Goal: Task Accomplishment & Management: Manage account settings

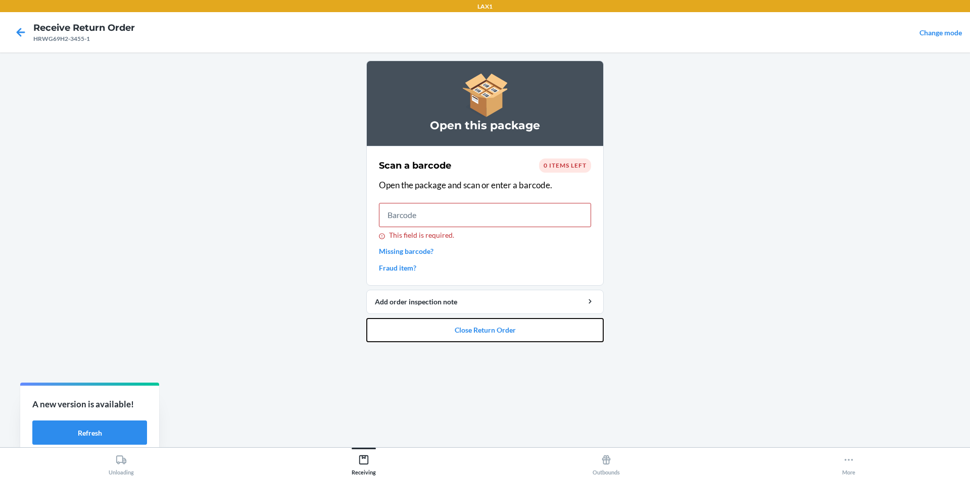
click at [496, 337] on button "Close Return Order" at bounding box center [484, 330] width 237 height 24
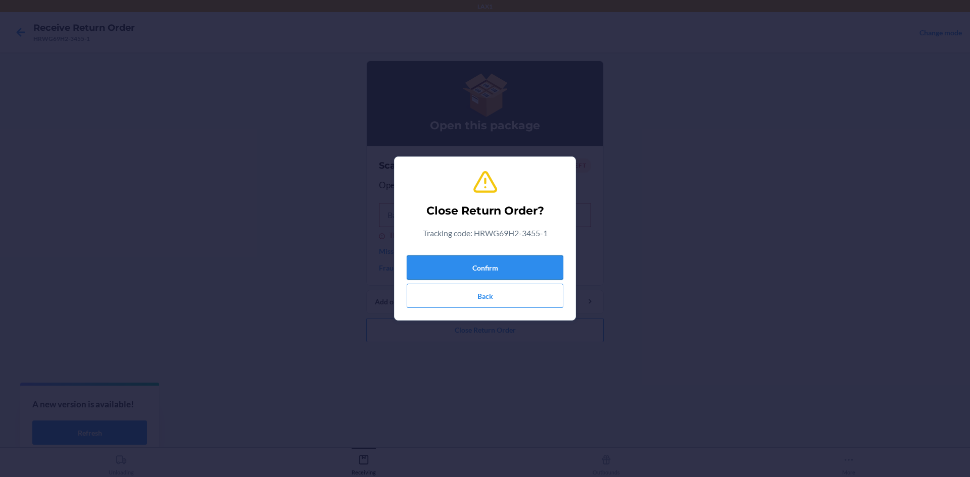
drag, startPoint x: 485, startPoint y: 278, endPoint x: 489, endPoint y: 273, distance: 6.6
click at [486, 278] on button "Confirm" at bounding box center [485, 268] width 157 height 24
drag, startPoint x: 489, startPoint y: 272, endPoint x: 483, endPoint y: 270, distance: 6.4
click at [489, 271] on button "Confirm" at bounding box center [485, 268] width 157 height 24
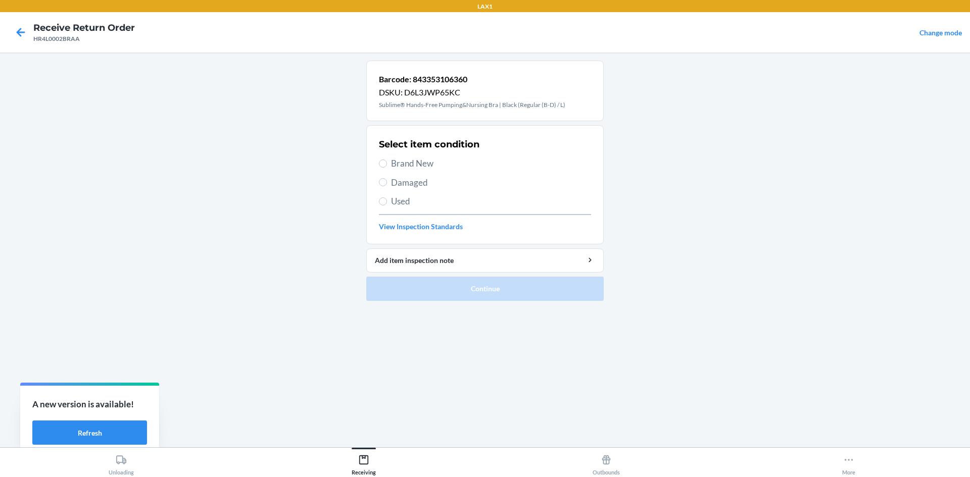
click at [413, 168] on span "Brand New" at bounding box center [491, 163] width 200 height 13
click at [387, 168] on input "Brand New" at bounding box center [383, 164] width 8 height 8
radio input "true"
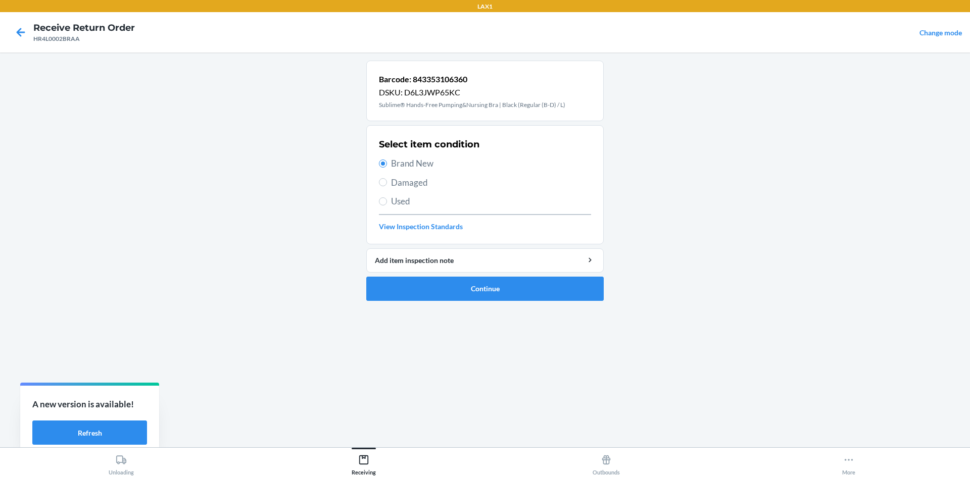
click at [532, 301] on ol "Barcode: 843353106360 DSKU: D6L3JWP65KC Sublime® Hands-Free Pumping&Nursing Bra…" at bounding box center [484, 185] width 237 height 249
click at [530, 292] on button "Continue" at bounding box center [484, 289] width 237 height 24
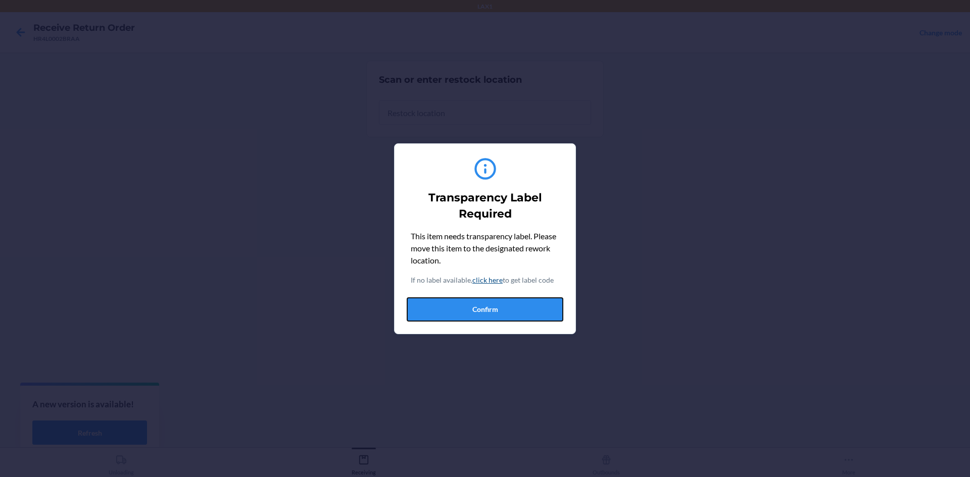
click at [496, 308] on button "Confirm" at bounding box center [485, 310] width 157 height 24
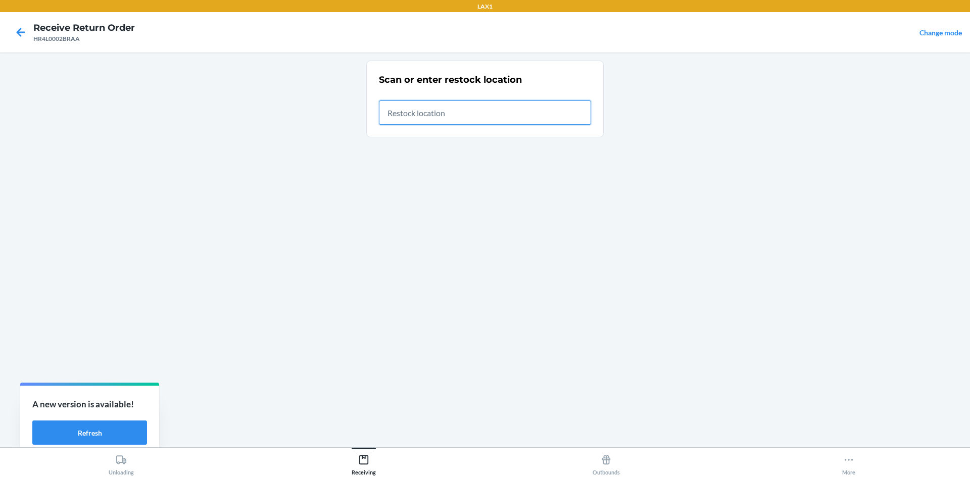
click at [504, 117] on input "text" at bounding box center [485, 113] width 212 height 24
type input "RTCART020"
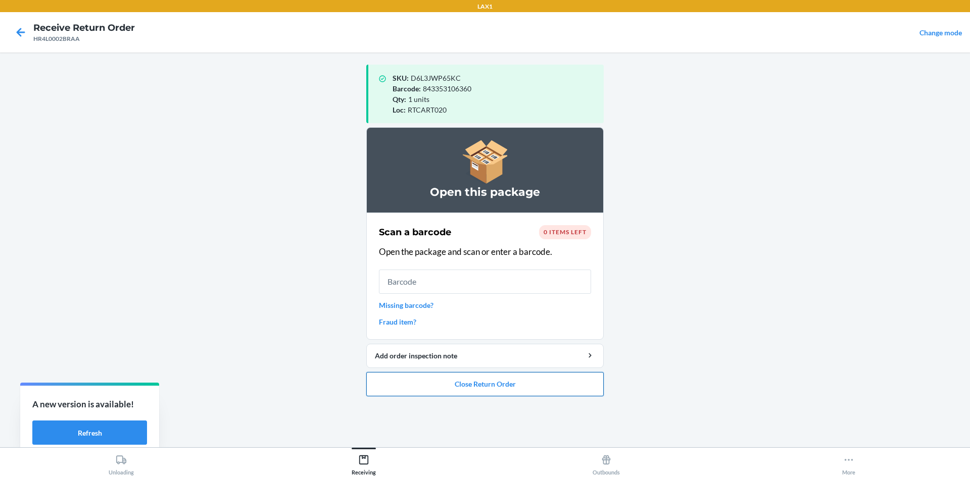
click at [535, 384] on button "Close Return Order" at bounding box center [484, 384] width 237 height 24
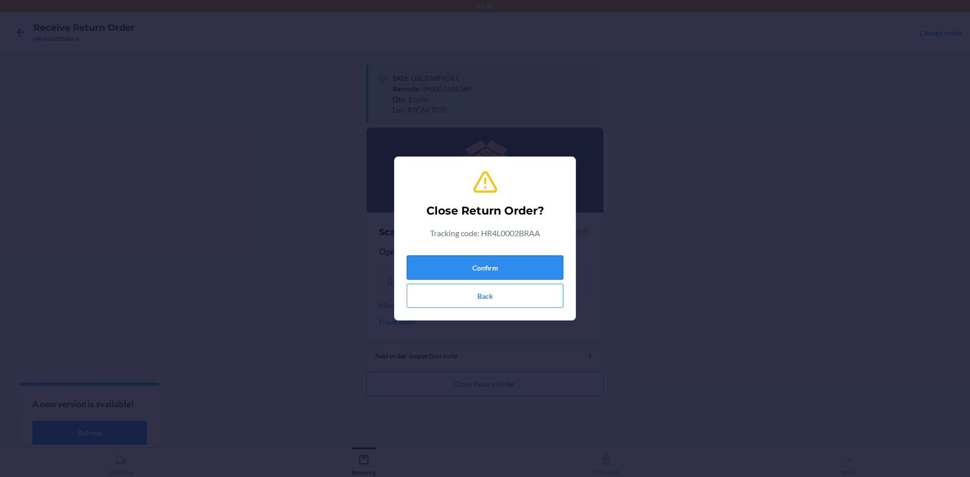
click at [476, 264] on button "Confirm" at bounding box center [485, 268] width 157 height 24
click at [469, 262] on button "Confirm" at bounding box center [485, 268] width 157 height 24
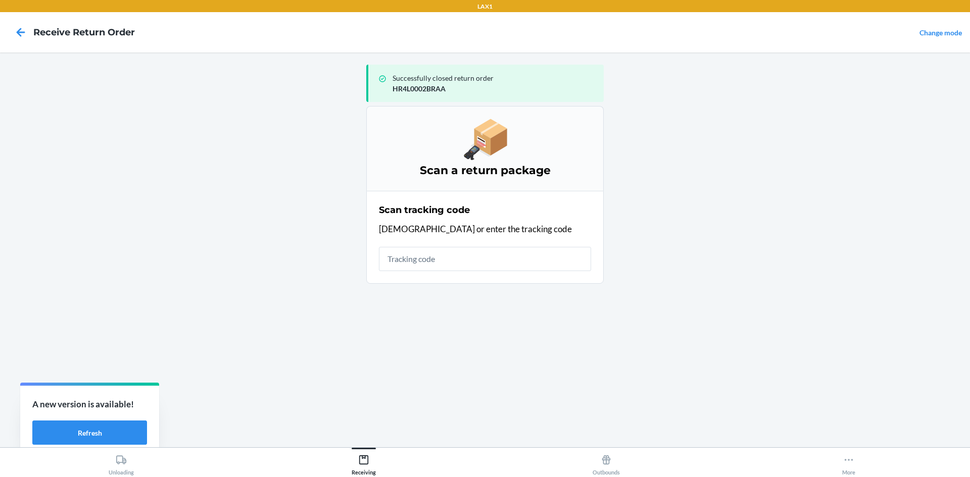
click at [469, 259] on input "text" at bounding box center [485, 259] width 212 height 24
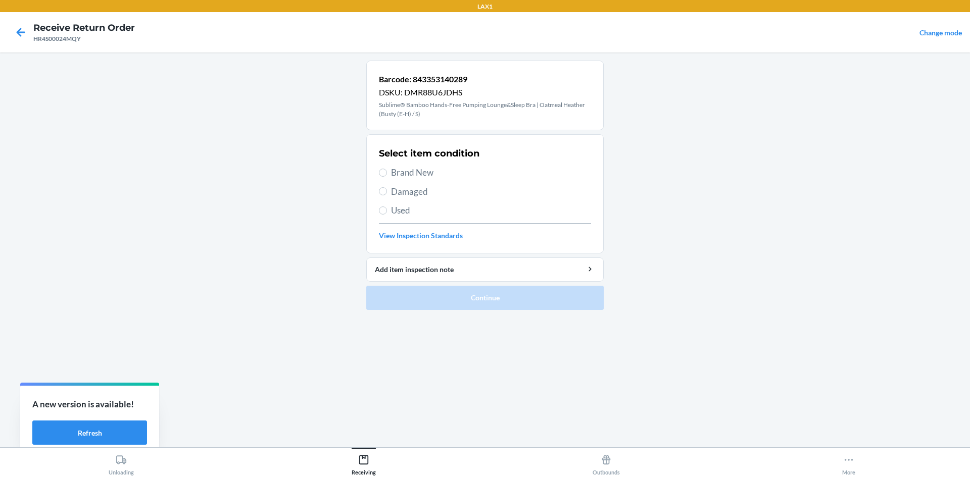
click at [420, 176] on span "Brand New" at bounding box center [491, 172] width 200 height 13
click at [387, 176] on input "Brand New" at bounding box center [383, 173] width 8 height 8
radio input "true"
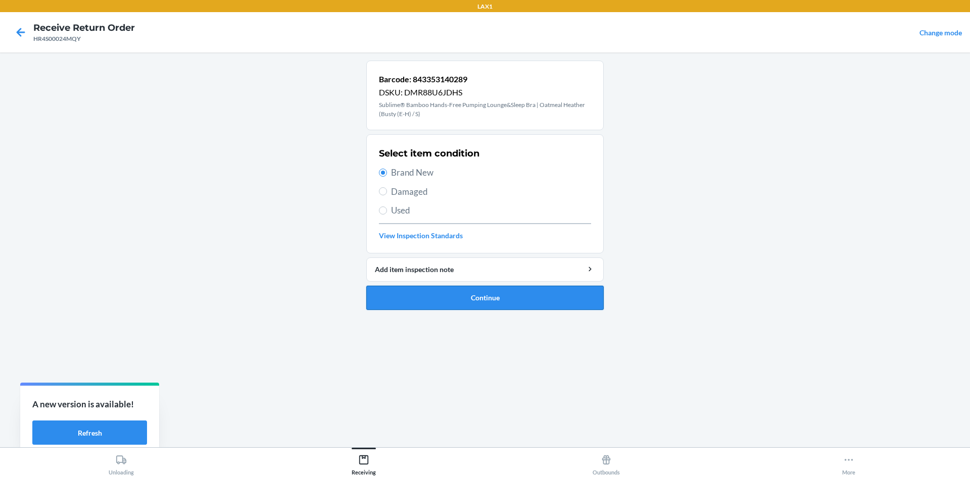
click at [439, 296] on button "Continue" at bounding box center [484, 298] width 237 height 24
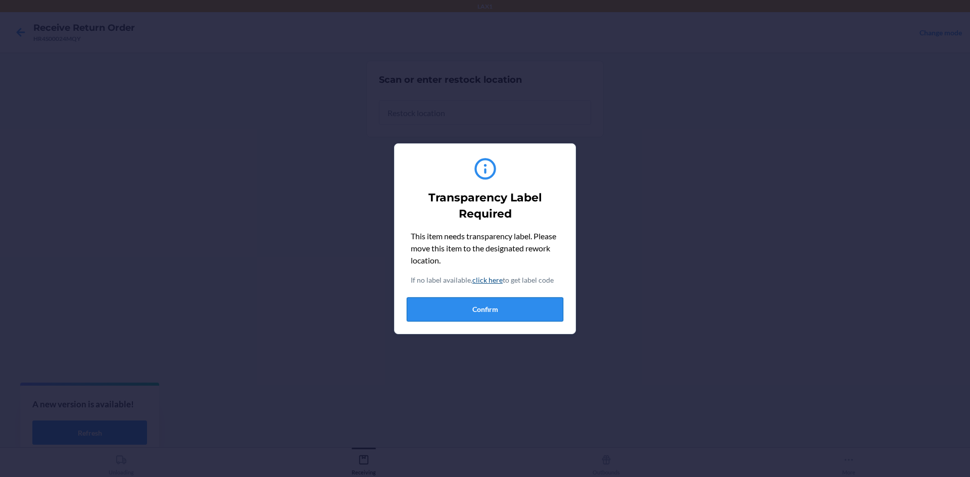
drag, startPoint x: 469, startPoint y: 318, endPoint x: 470, endPoint y: 302, distance: 15.7
click at [469, 317] on button "Confirm" at bounding box center [485, 310] width 157 height 24
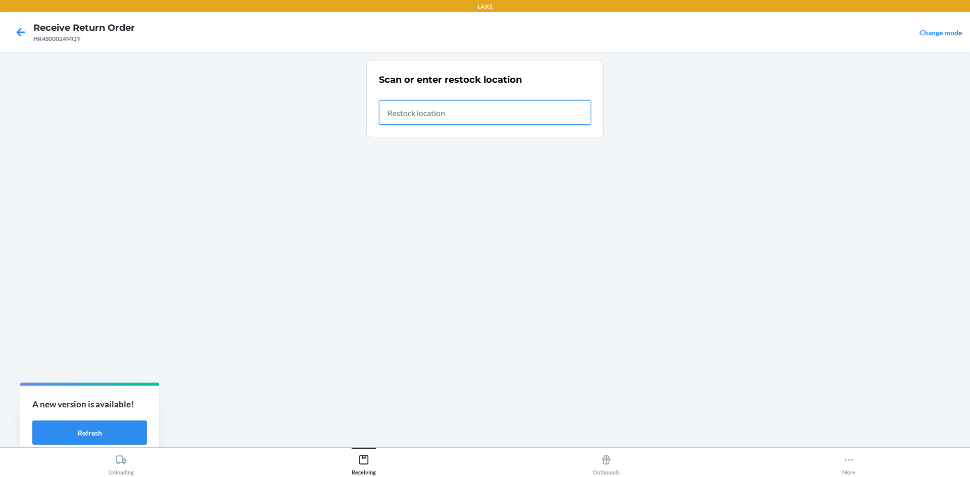
click at [476, 115] on input "text" at bounding box center [485, 113] width 212 height 24
type input "RTCART020"
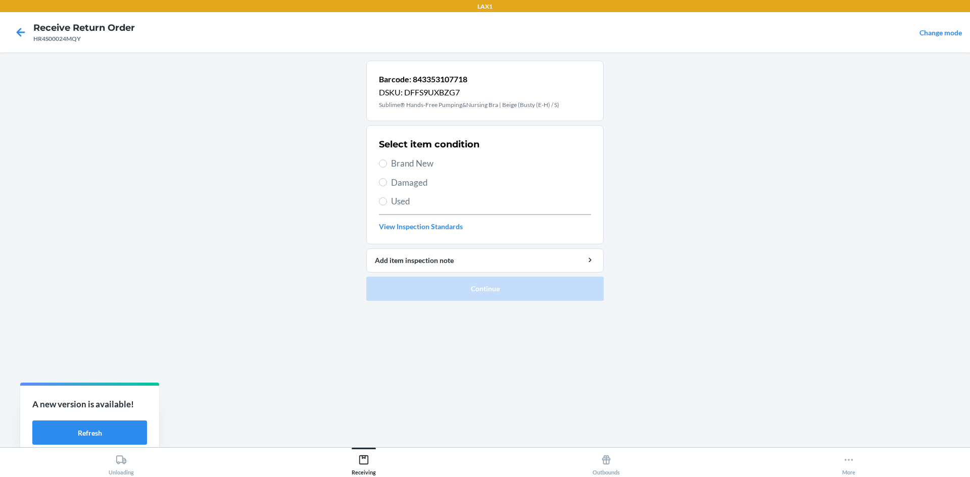
click at [398, 162] on span "Brand New" at bounding box center [491, 163] width 200 height 13
click at [387, 162] on input "Brand New" at bounding box center [383, 164] width 8 height 8
radio input "true"
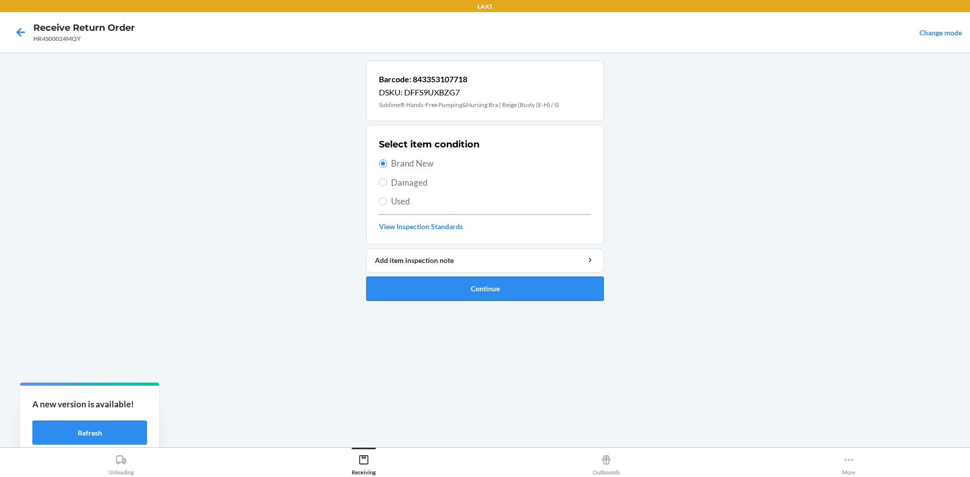
click at [420, 290] on button "Continue" at bounding box center [484, 289] width 237 height 24
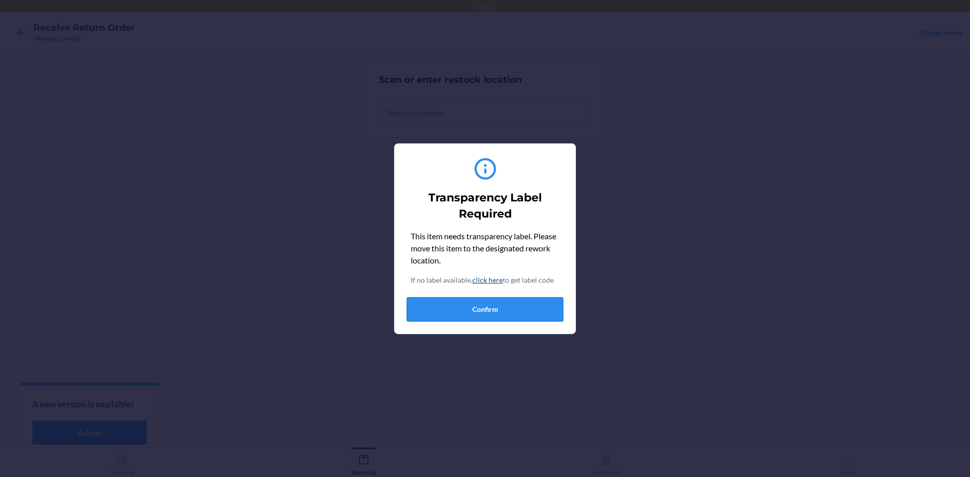
drag, startPoint x: 445, startPoint y: 307, endPoint x: 442, endPoint y: 208, distance: 99.5
click at [445, 307] on button "Confirm" at bounding box center [485, 310] width 157 height 24
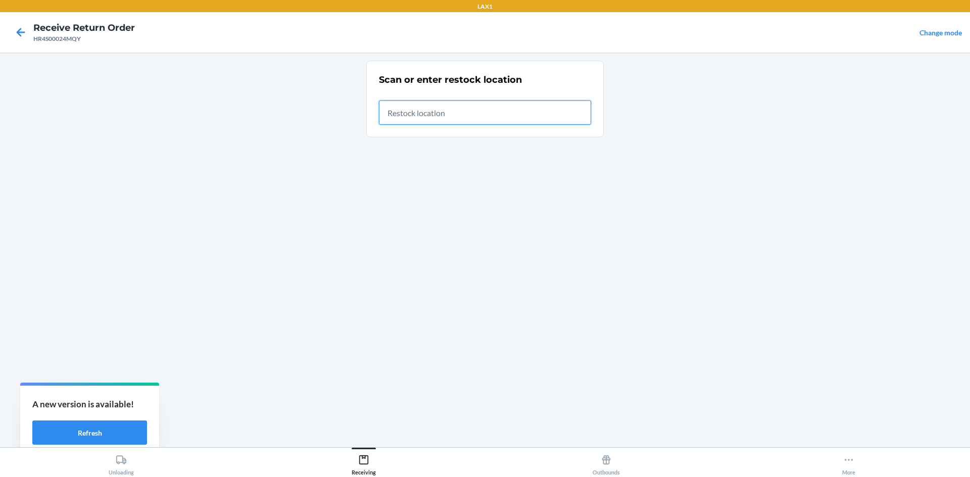
click at [437, 113] on input "text" at bounding box center [485, 113] width 212 height 24
type input "RTCART020"
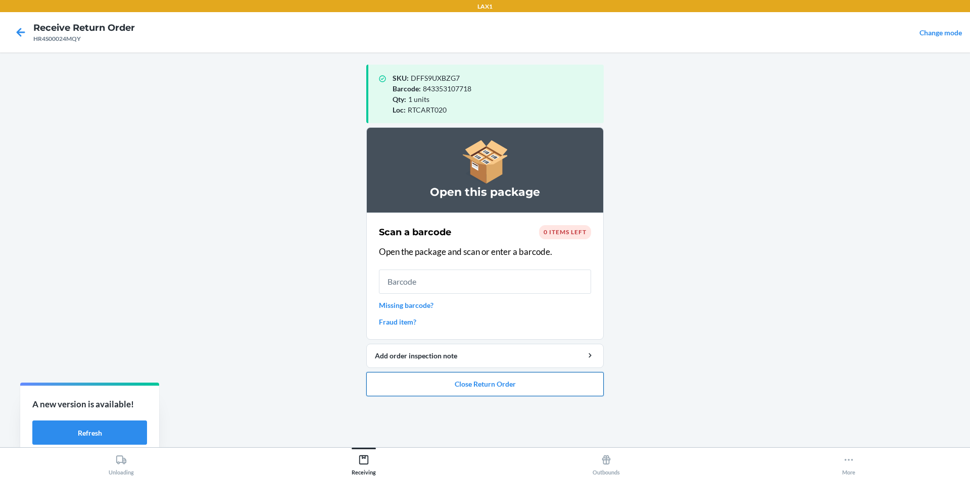
click at [402, 375] on button "Close Return Order" at bounding box center [484, 384] width 237 height 24
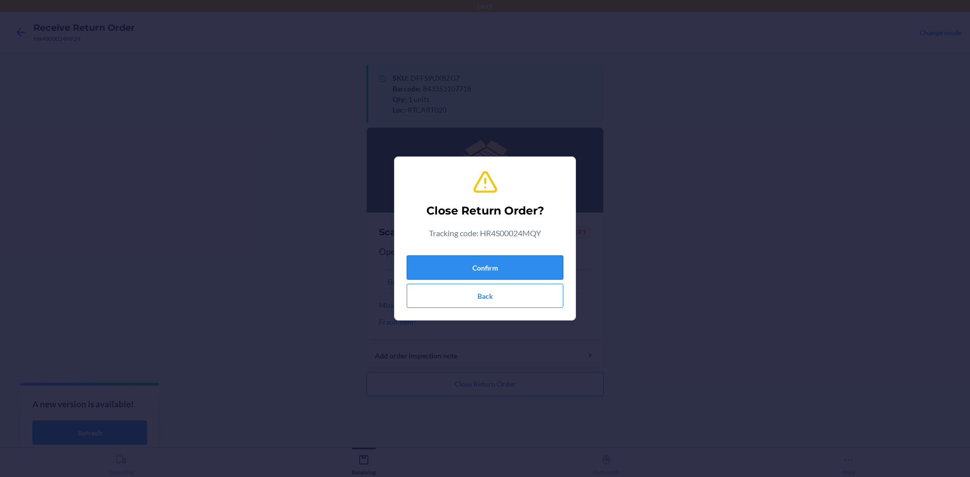
click at [465, 273] on button "Confirm" at bounding box center [485, 268] width 157 height 24
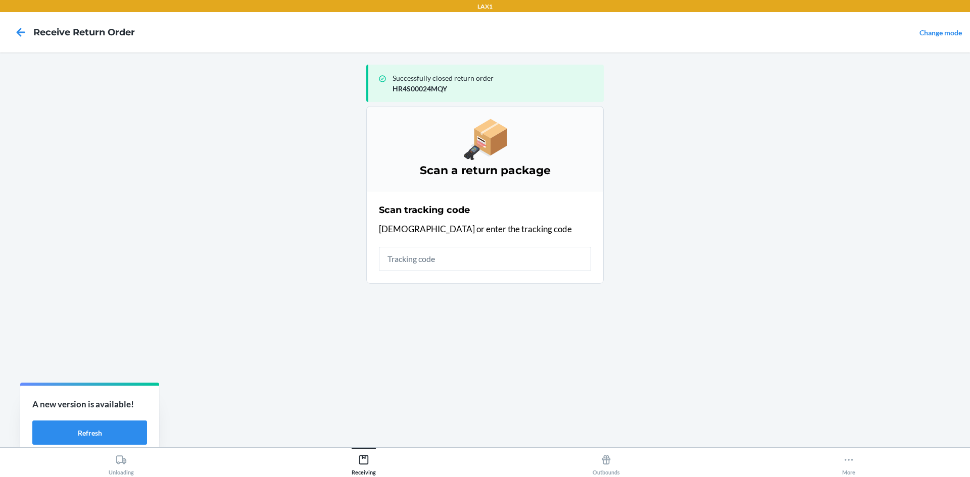
click at [439, 257] on input "text" at bounding box center [485, 259] width 212 height 24
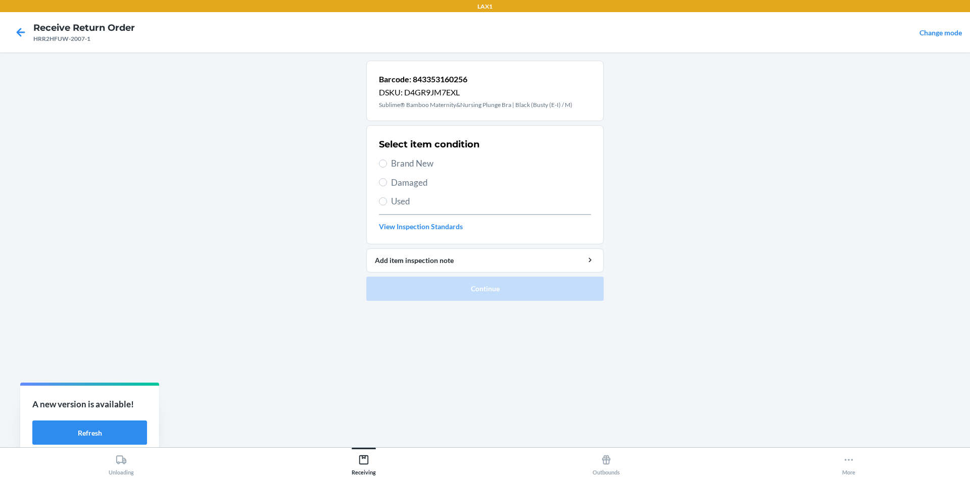
click at [420, 156] on div "Select item condition Brand New Damaged Used View Inspection Standards" at bounding box center [485, 185] width 212 height 100
click at [420, 158] on span "Brand New" at bounding box center [491, 163] width 200 height 13
click at [387, 160] on input "Brand New" at bounding box center [383, 164] width 8 height 8
radio input "true"
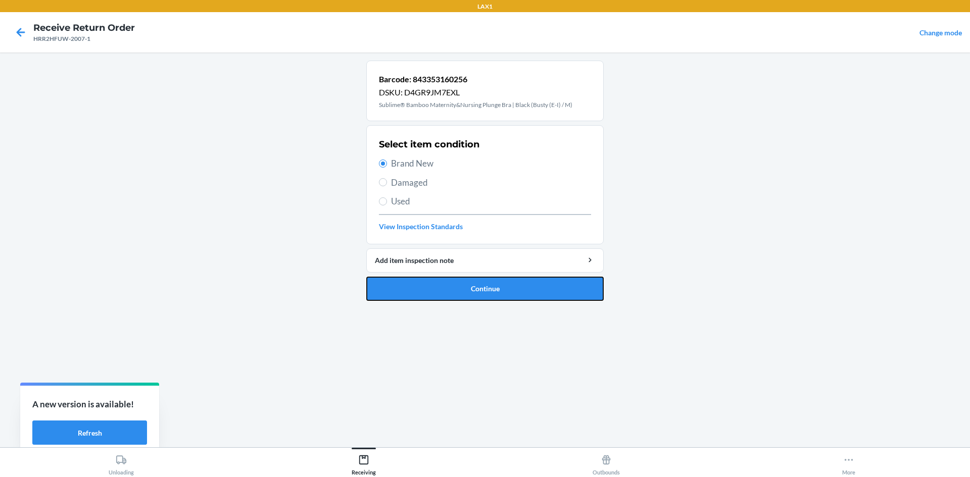
drag, startPoint x: 478, startPoint y: 291, endPoint x: 483, endPoint y: 281, distance: 11.5
click at [478, 287] on button "Continue" at bounding box center [484, 289] width 237 height 24
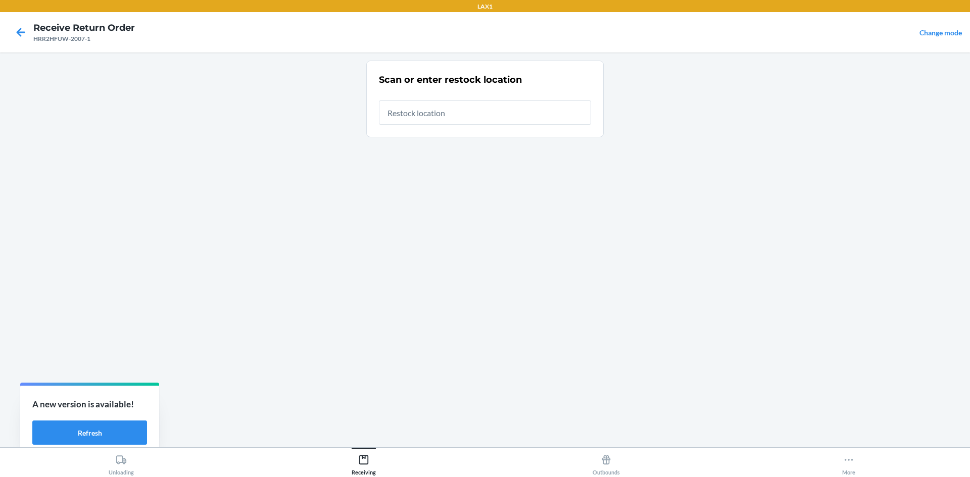
click at [457, 115] on input "text" at bounding box center [485, 113] width 212 height 24
type input "RTCART020"
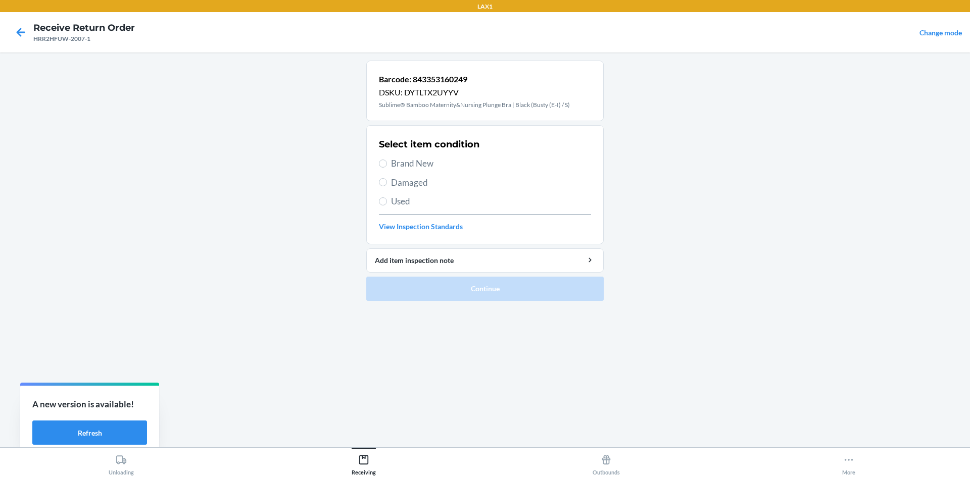
click at [418, 163] on span "Brand New" at bounding box center [491, 163] width 200 height 13
click at [387, 163] on input "Brand New" at bounding box center [383, 164] width 8 height 8
radio input "true"
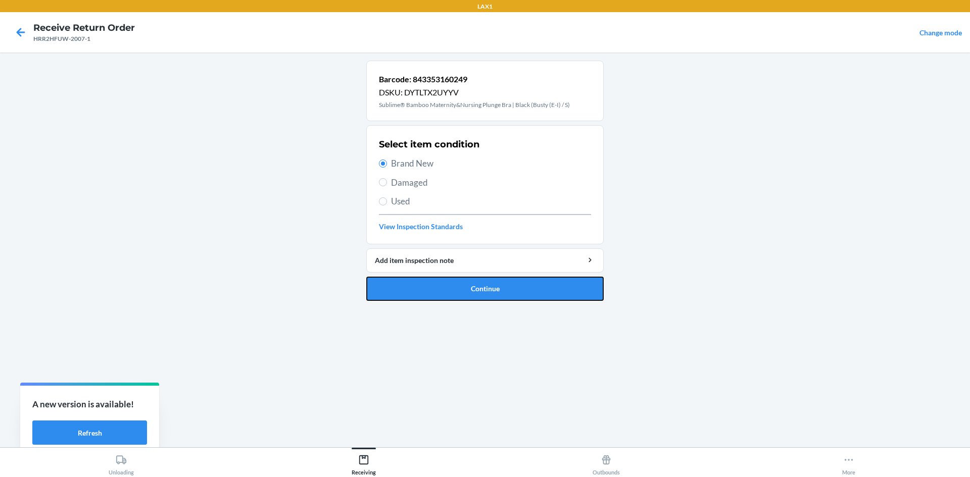
click at [466, 290] on button "Continue" at bounding box center [484, 289] width 237 height 24
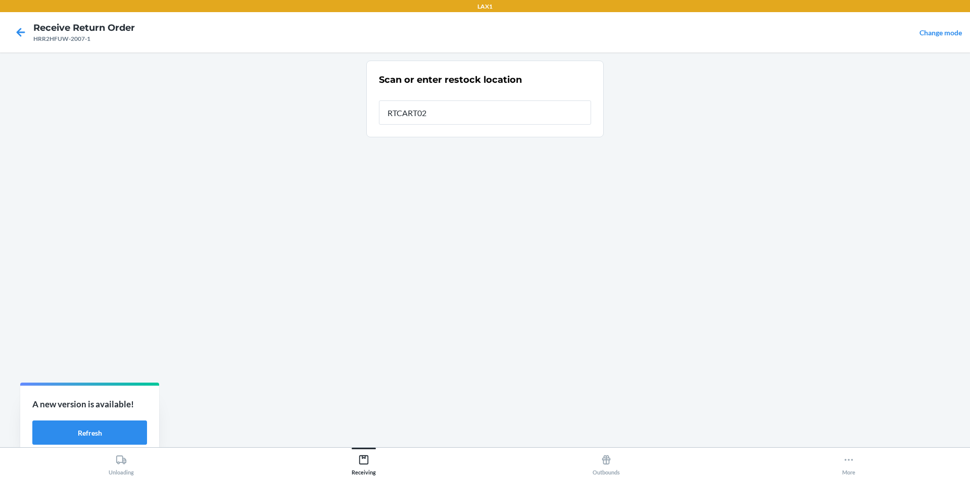
type input "RTCART020"
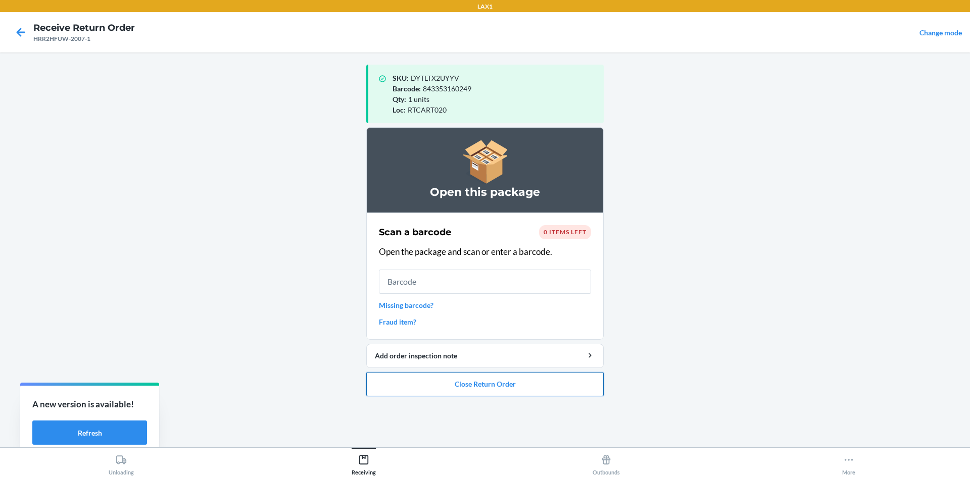
click at [582, 384] on button "Close Return Order" at bounding box center [484, 384] width 237 height 24
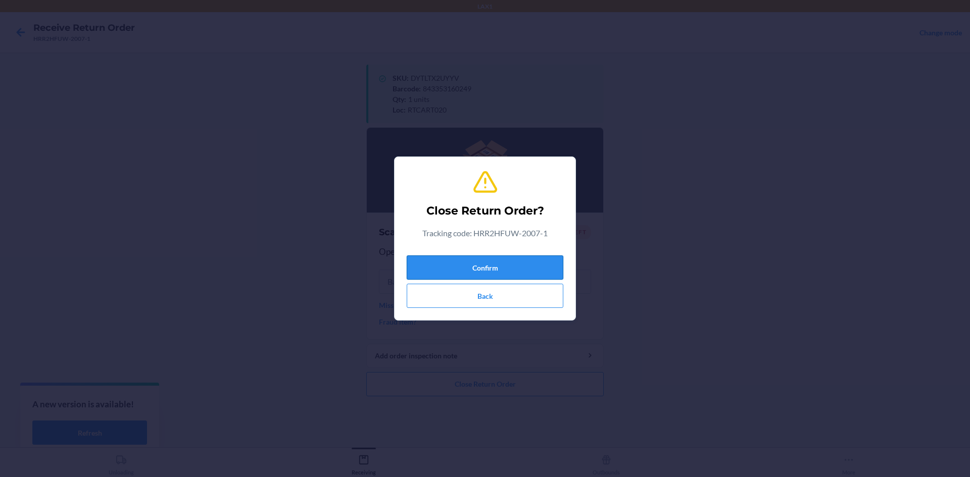
click at [460, 277] on button "Confirm" at bounding box center [485, 268] width 157 height 24
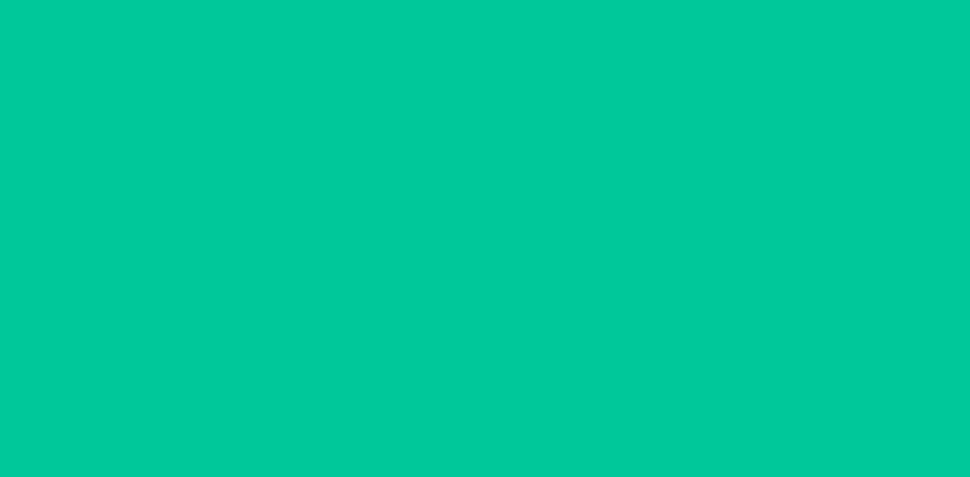
click at [461, 270] on input "text" at bounding box center [485, 259] width 212 height 24
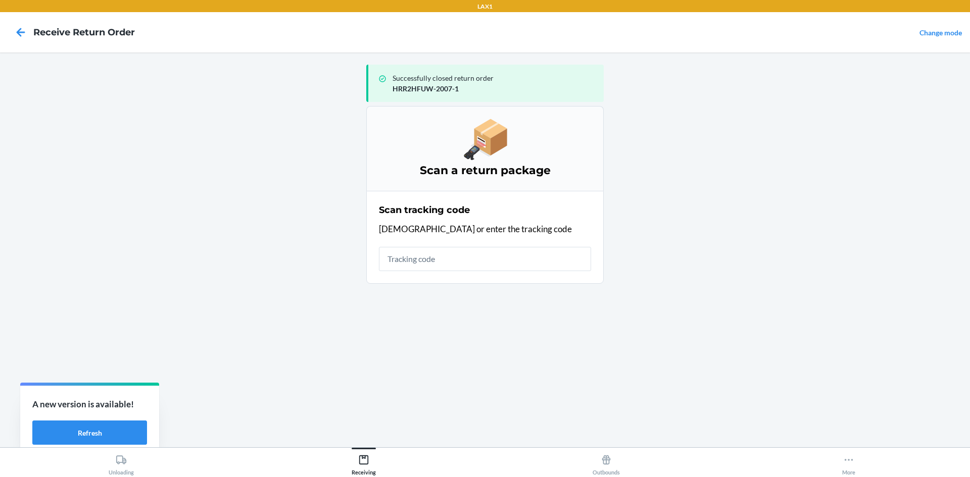
click at [461, 268] on input "text" at bounding box center [485, 259] width 212 height 24
type input "HRPQJ9Z"
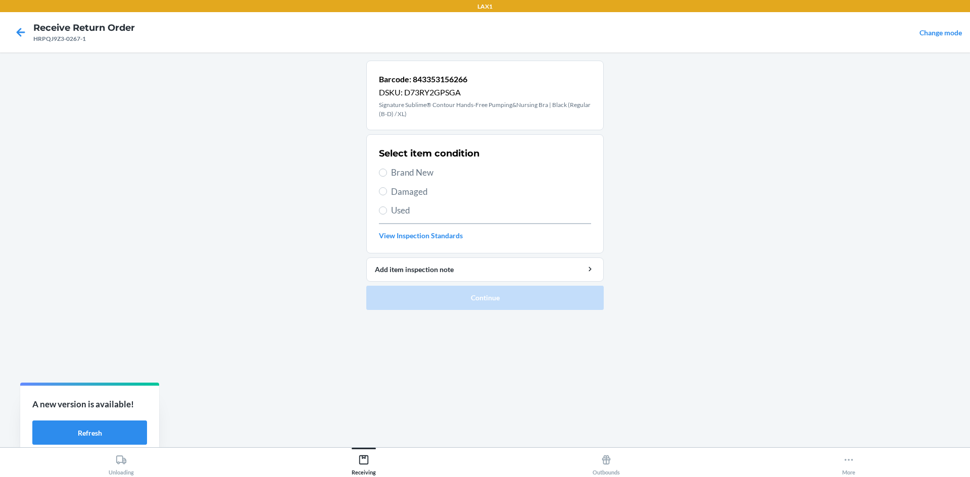
click at [390, 178] on label "Brand New" at bounding box center [485, 172] width 212 height 13
click at [387, 177] on input "Brand New" at bounding box center [383, 173] width 8 height 8
radio input "true"
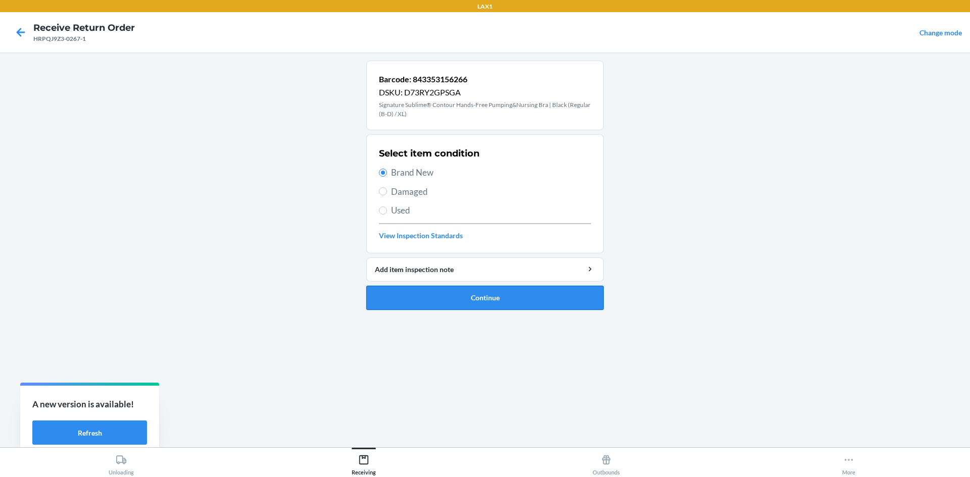
click at [465, 293] on button "Continue" at bounding box center [484, 298] width 237 height 24
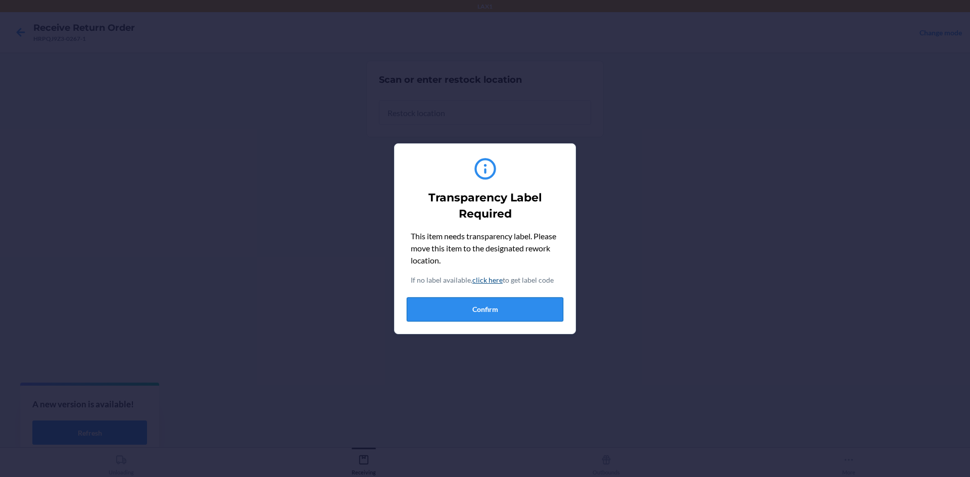
click at [503, 321] on button "Confirm" at bounding box center [485, 310] width 157 height 24
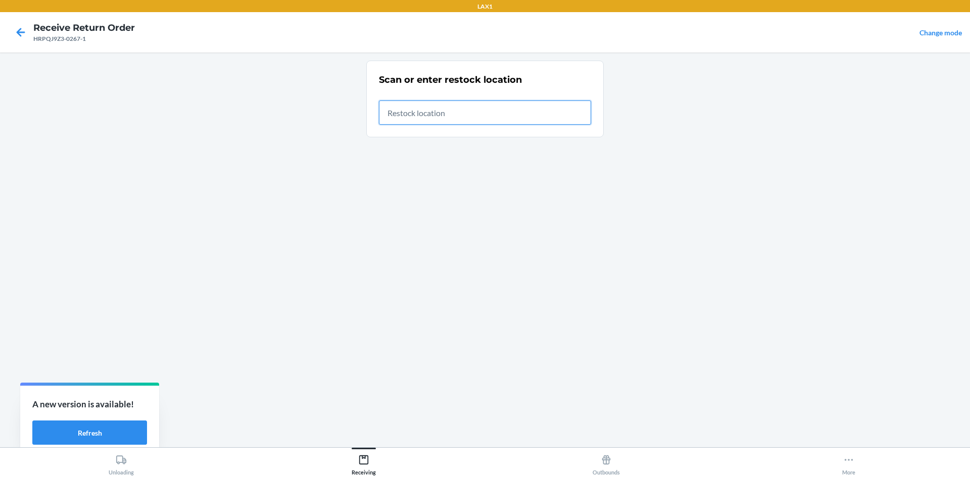
click at [471, 112] on input "text" at bounding box center [485, 113] width 212 height 24
type input "RTCART020"
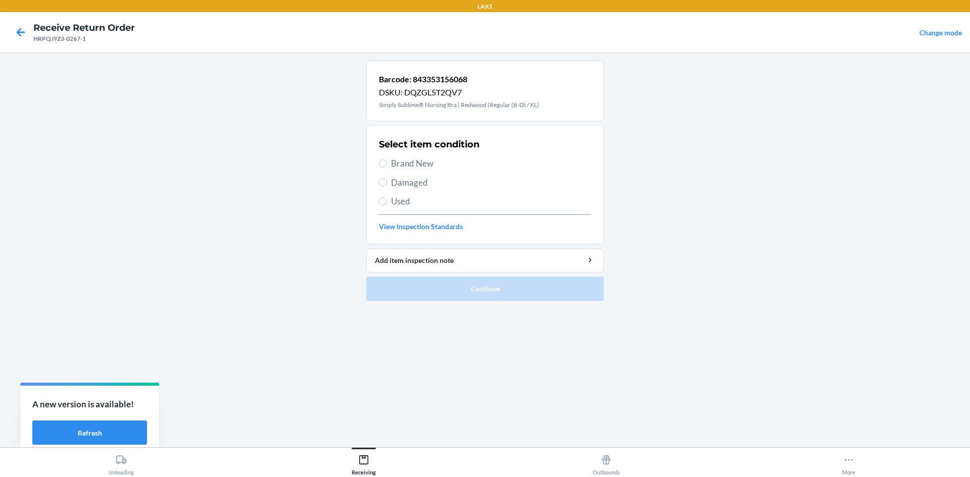
click at [402, 186] on span "Damaged" at bounding box center [491, 182] width 200 height 13
click at [387, 186] on input "Damaged" at bounding box center [383, 182] width 8 height 8
radio input "true"
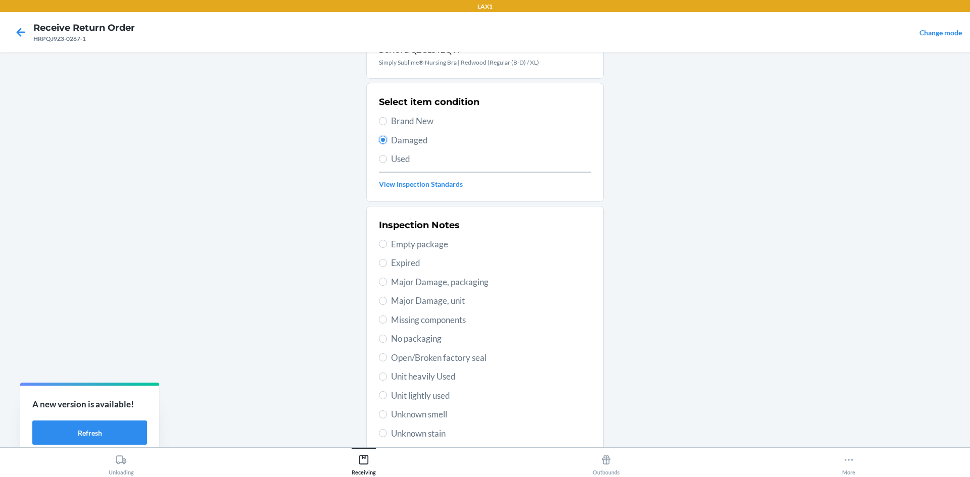
scroll to position [101, 0]
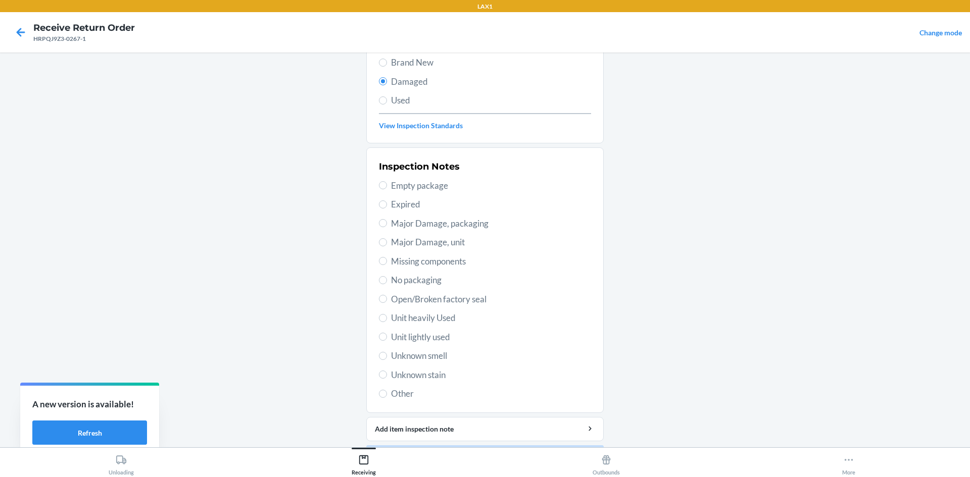
click at [429, 335] on span "Unit lightly used" at bounding box center [491, 337] width 200 height 13
click at [387, 335] on input "Unit lightly used" at bounding box center [383, 337] width 8 height 8
radio input "true"
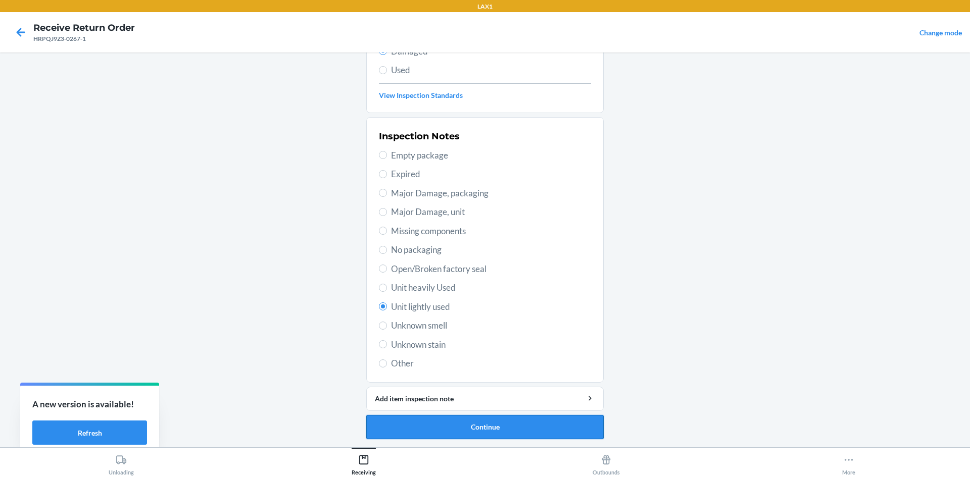
click at [529, 429] on button "Continue" at bounding box center [484, 427] width 237 height 24
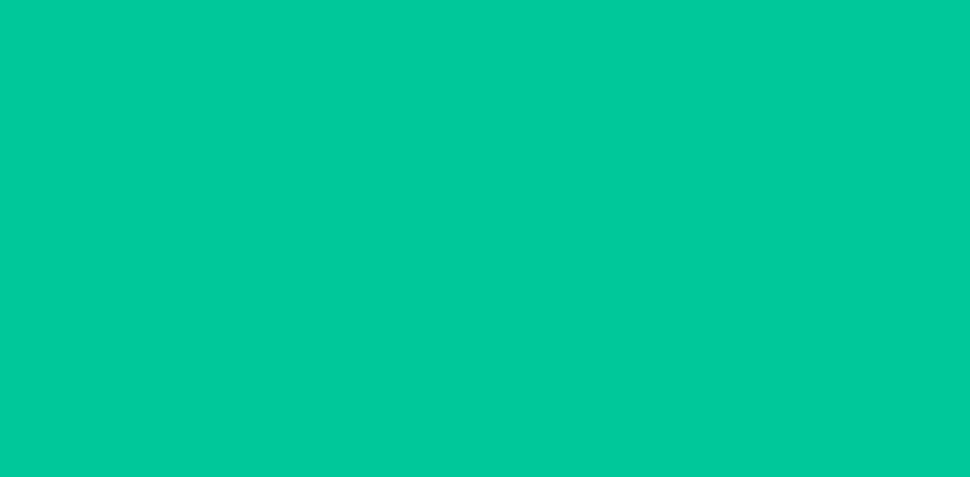
scroll to position [48, 0]
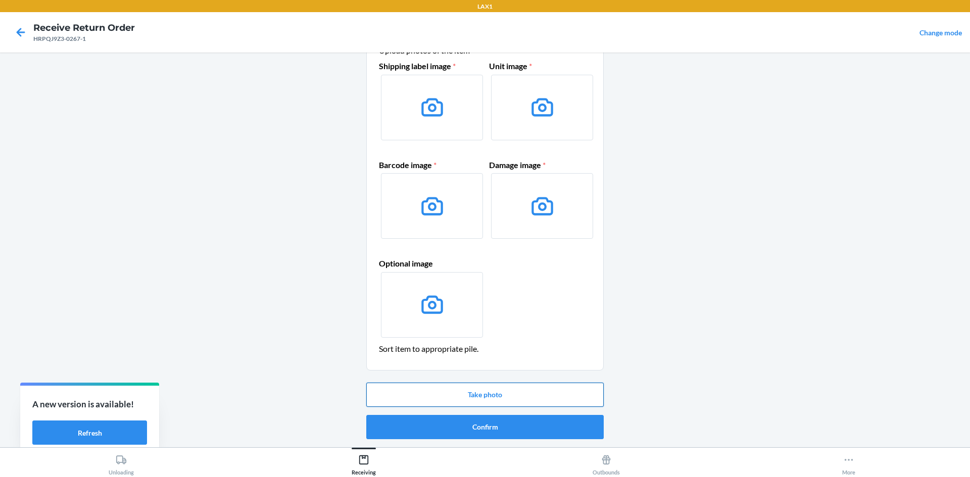
click at [499, 397] on button "Take photo" at bounding box center [484, 395] width 237 height 24
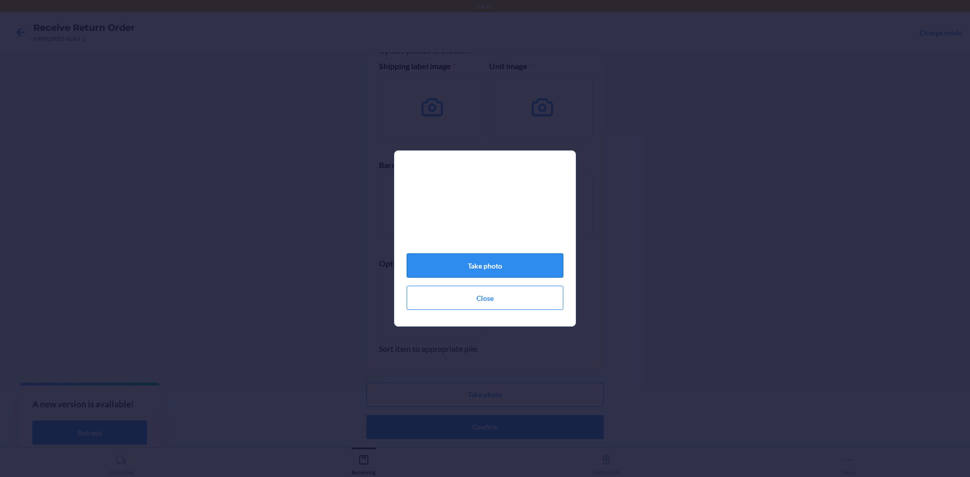
click at [508, 265] on button "Take photo" at bounding box center [485, 266] width 157 height 24
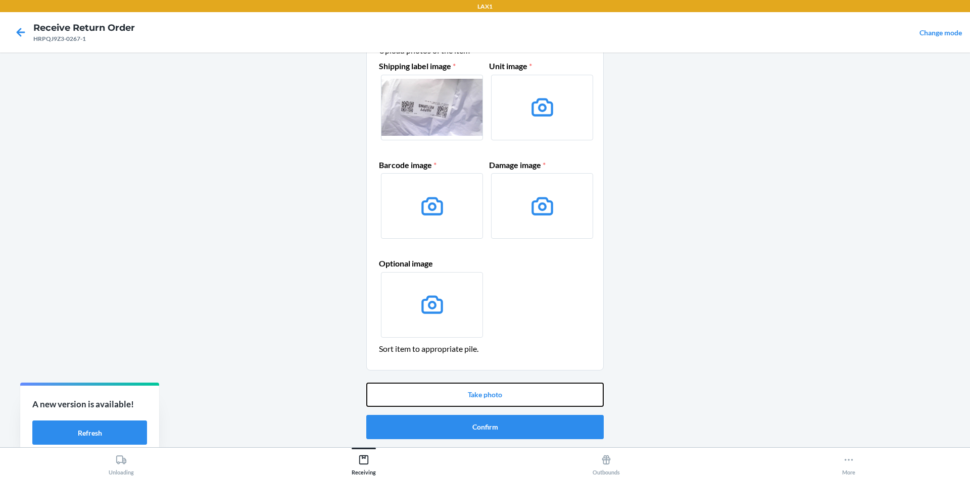
click at [502, 381] on div "Take photo Confirm" at bounding box center [484, 411] width 237 height 65
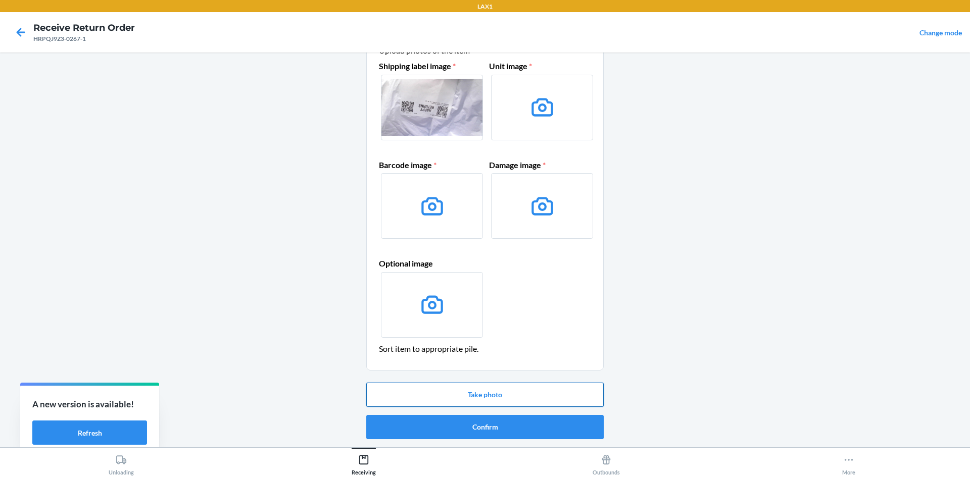
click at [504, 399] on button "Take photo" at bounding box center [484, 395] width 237 height 24
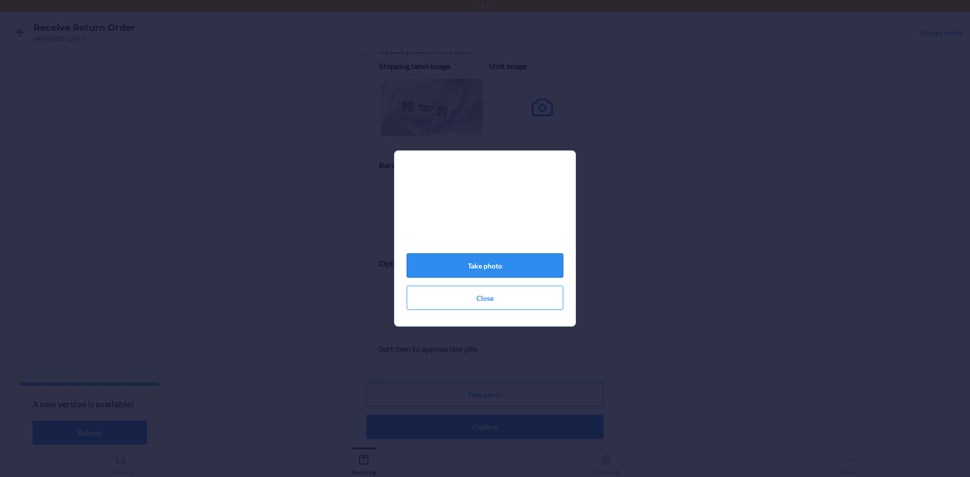
click at [512, 264] on button "Take photo" at bounding box center [485, 266] width 157 height 24
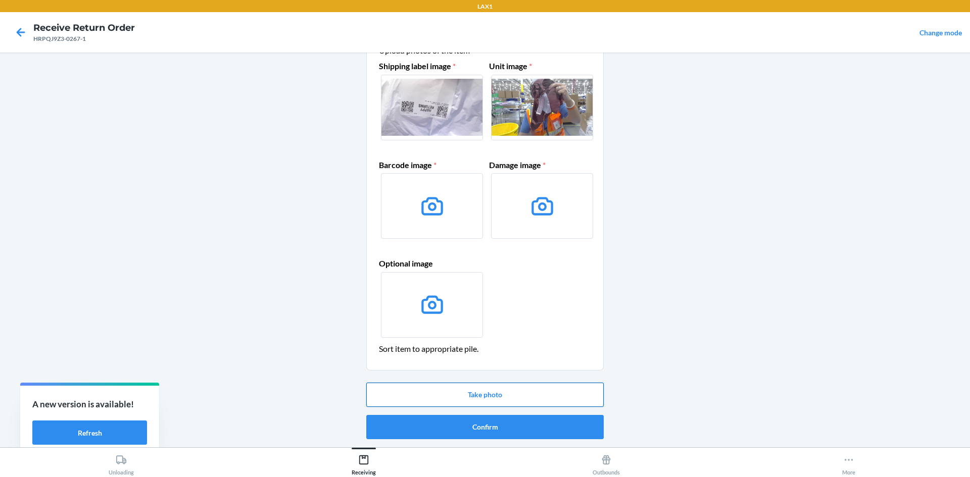
click at [460, 390] on button "Take photo" at bounding box center [484, 395] width 237 height 24
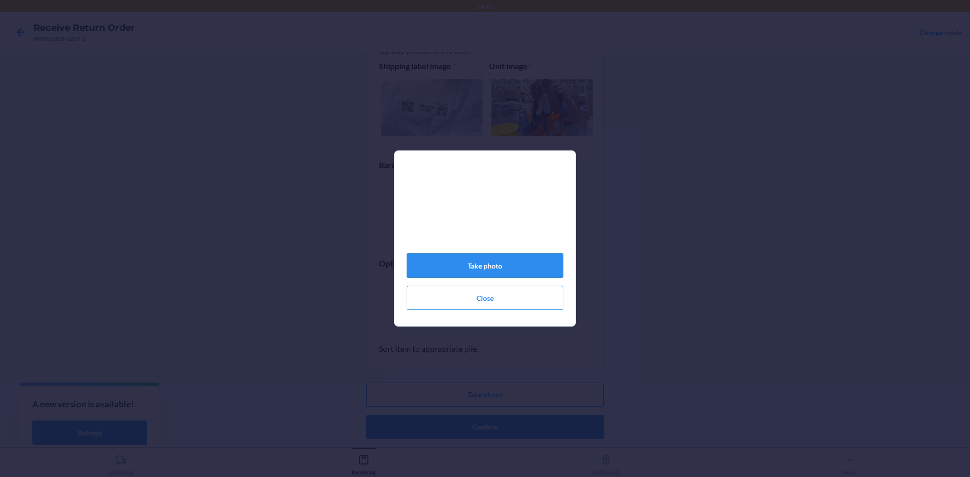
click at [490, 274] on button "Take photo" at bounding box center [485, 266] width 157 height 24
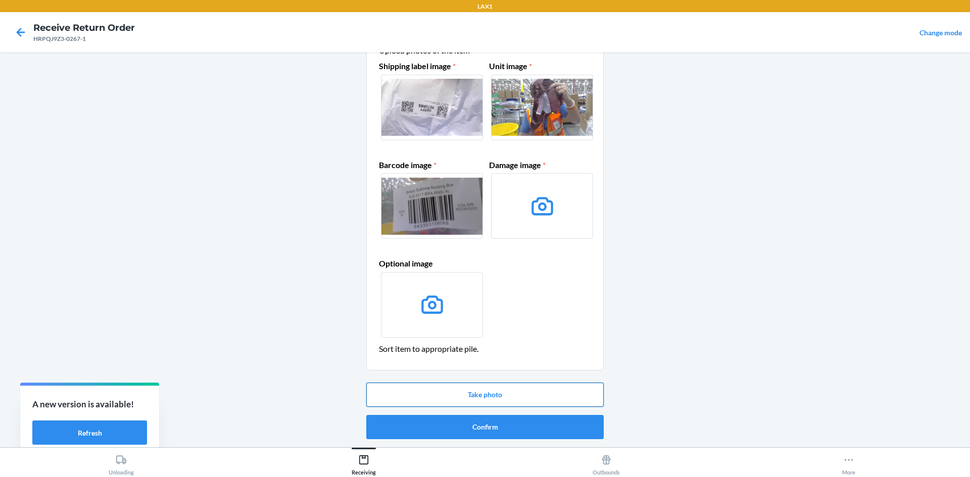
click at [499, 386] on button "Take photo" at bounding box center [484, 395] width 237 height 24
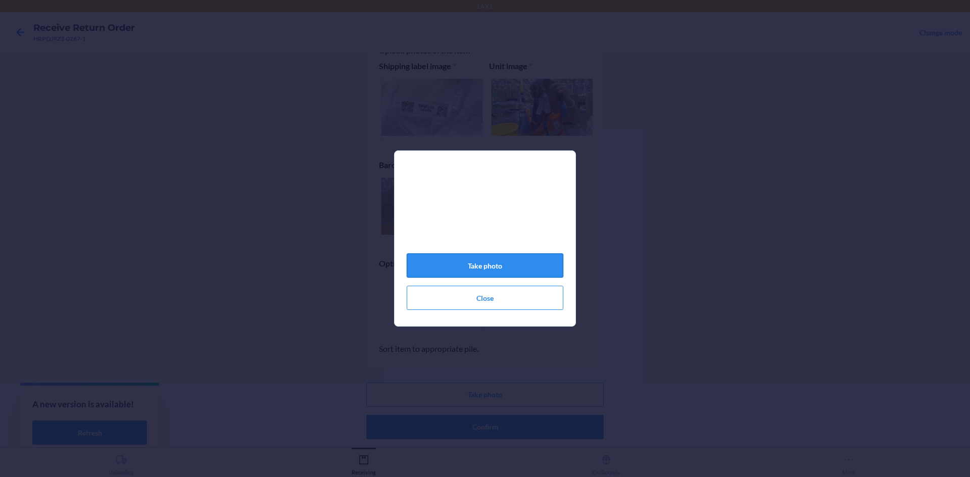
click at [469, 269] on button "Take photo" at bounding box center [485, 266] width 157 height 24
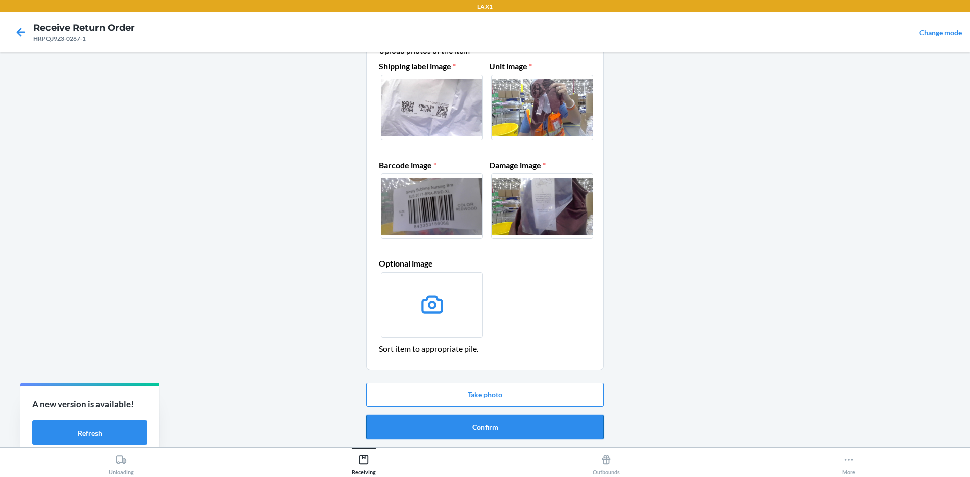
click at [499, 429] on button "Confirm" at bounding box center [484, 427] width 237 height 24
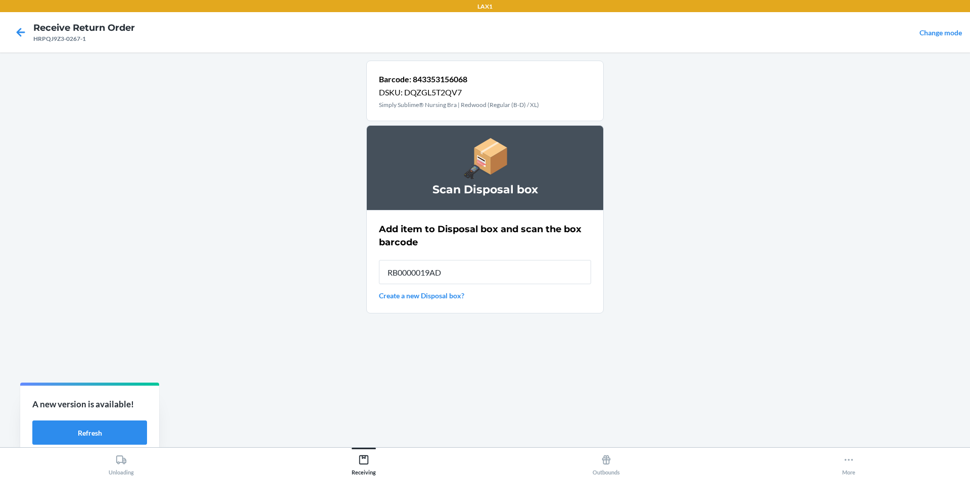
type input "RB0000019AD"
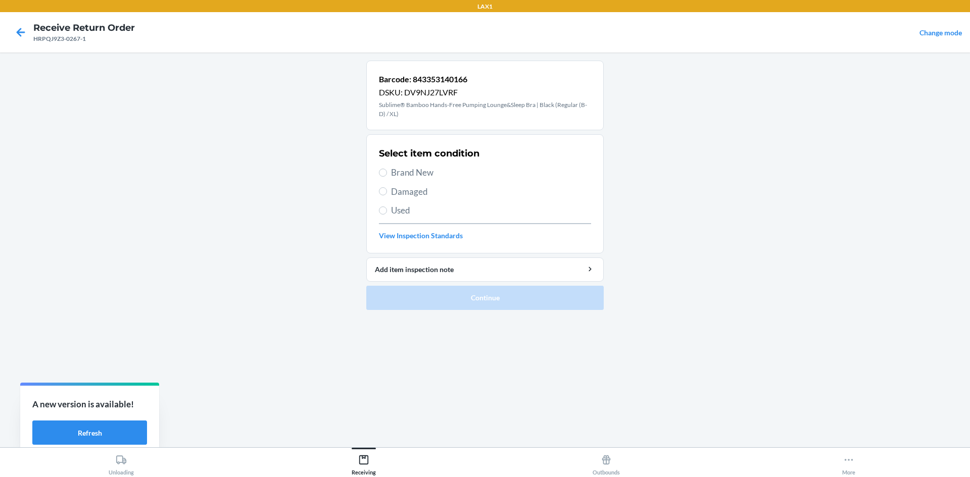
click at [403, 172] on span "Brand New" at bounding box center [491, 172] width 200 height 13
click at [387, 172] on input "Brand New" at bounding box center [383, 173] width 8 height 8
radio input "true"
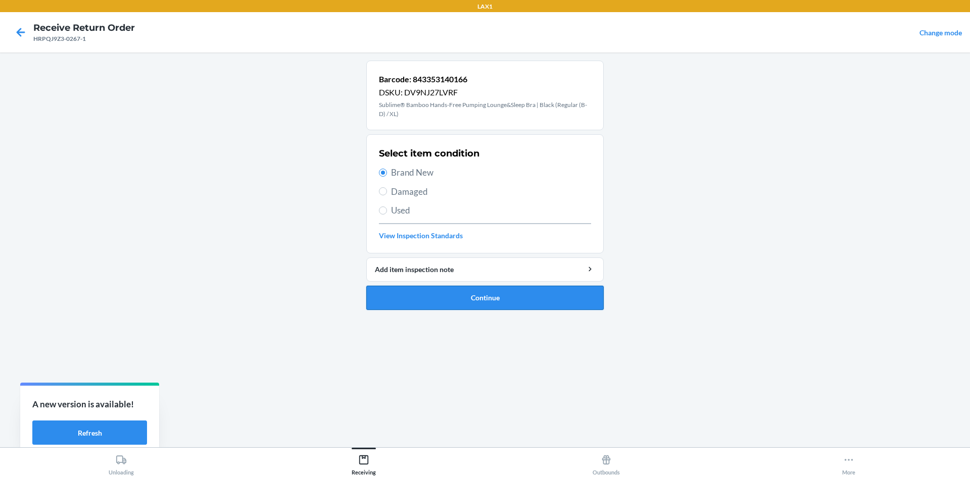
click at [453, 291] on button "Continue" at bounding box center [484, 298] width 237 height 24
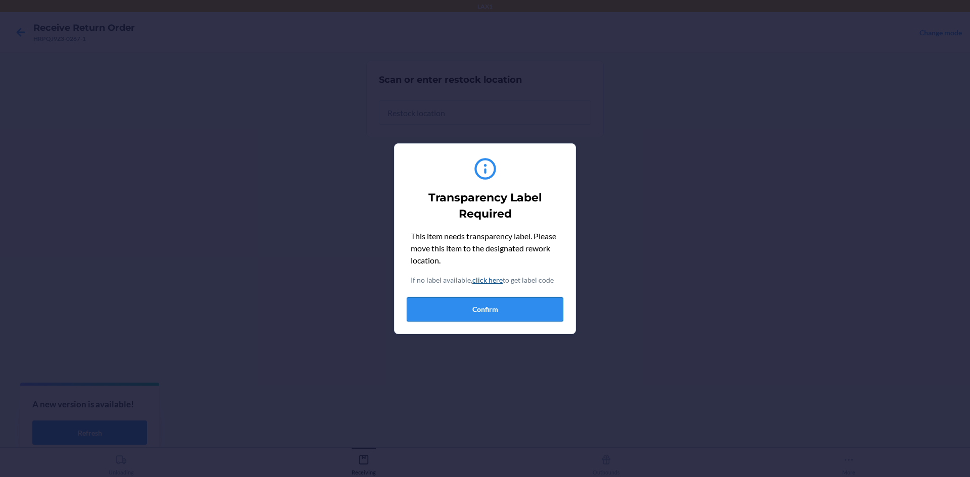
click at [485, 318] on button "Confirm" at bounding box center [485, 310] width 157 height 24
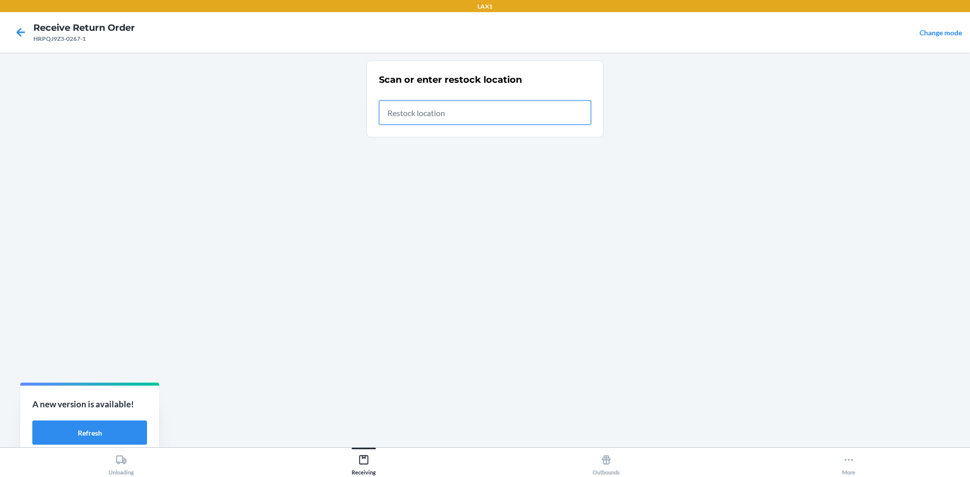
drag, startPoint x: 503, startPoint y: 117, endPoint x: 504, endPoint y: 87, distance: 30.3
click at [504, 116] on input "text" at bounding box center [485, 113] width 212 height 24
type input "RTCART020"
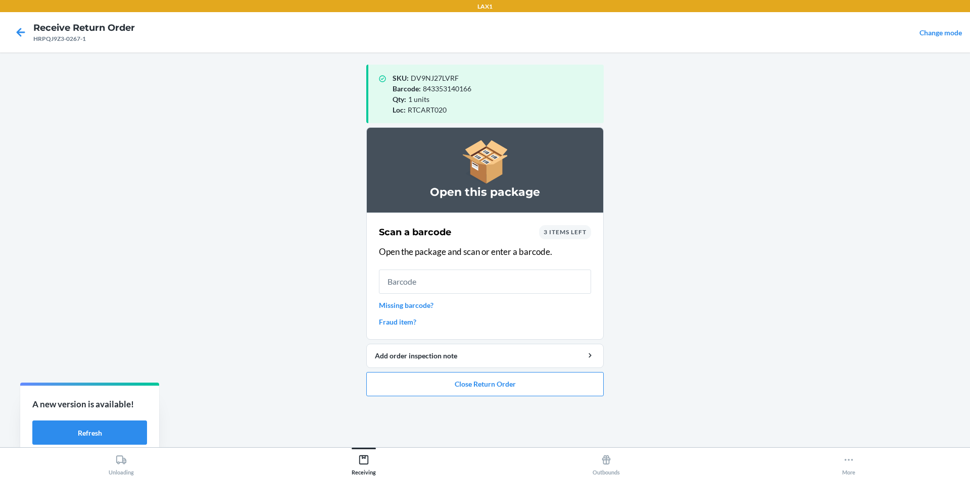
click at [499, 278] on input "text" at bounding box center [485, 282] width 212 height 24
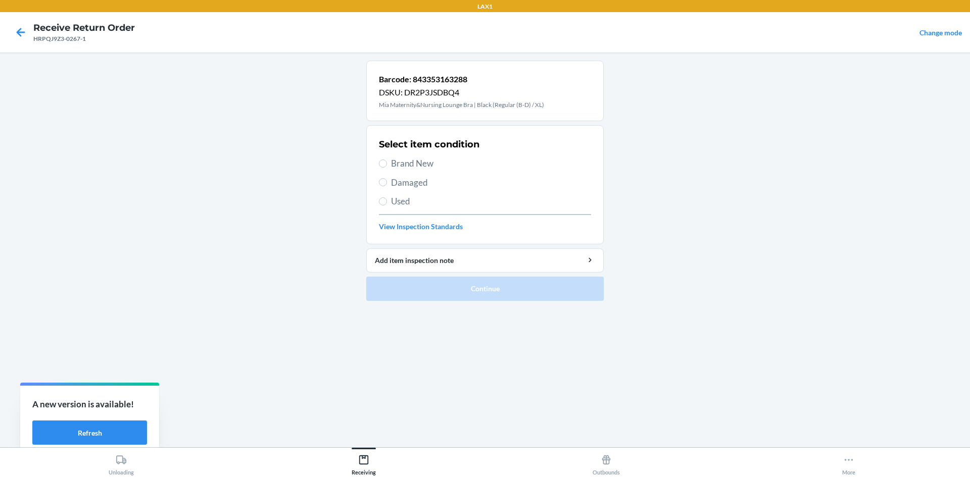
click at [415, 164] on span "Brand New" at bounding box center [491, 163] width 200 height 13
click at [387, 164] on input "Brand New" at bounding box center [383, 164] width 8 height 8
radio input "true"
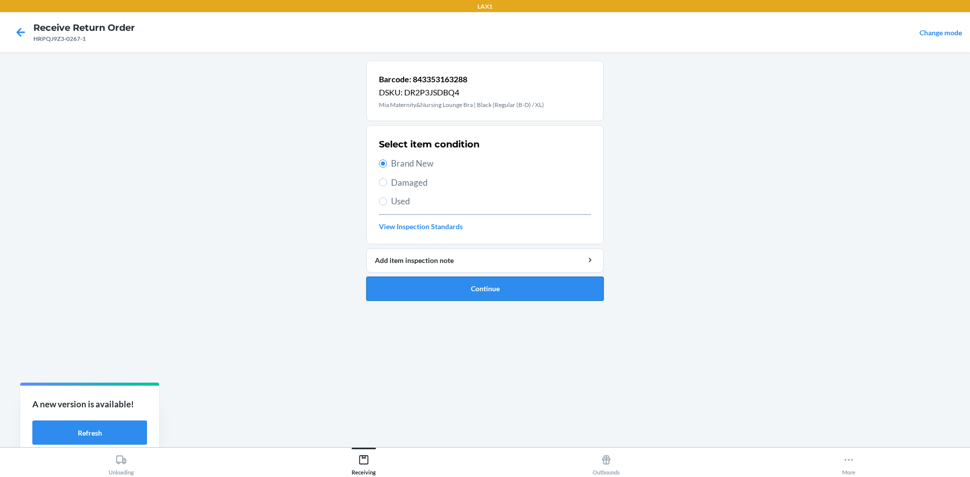
click at [464, 285] on button "Continue" at bounding box center [484, 289] width 237 height 24
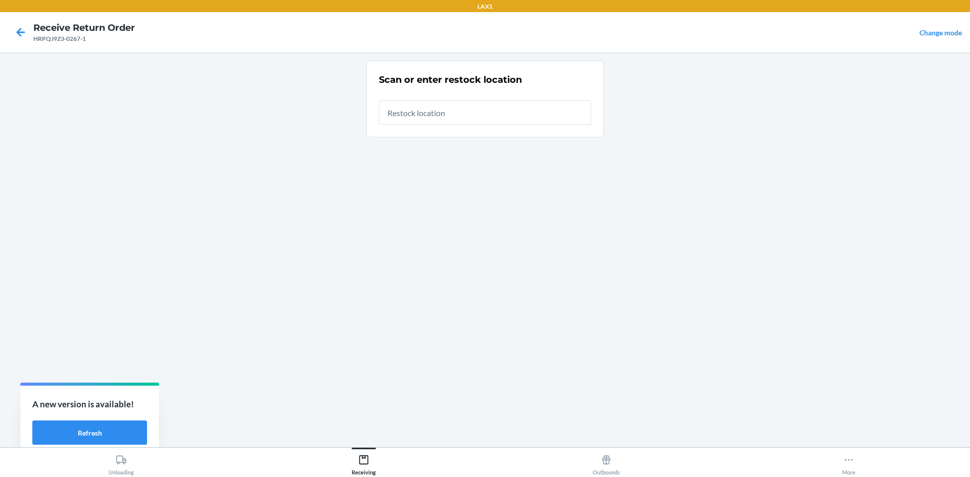
click at [460, 113] on input "text" at bounding box center [485, 113] width 212 height 24
type input "RTCART020"
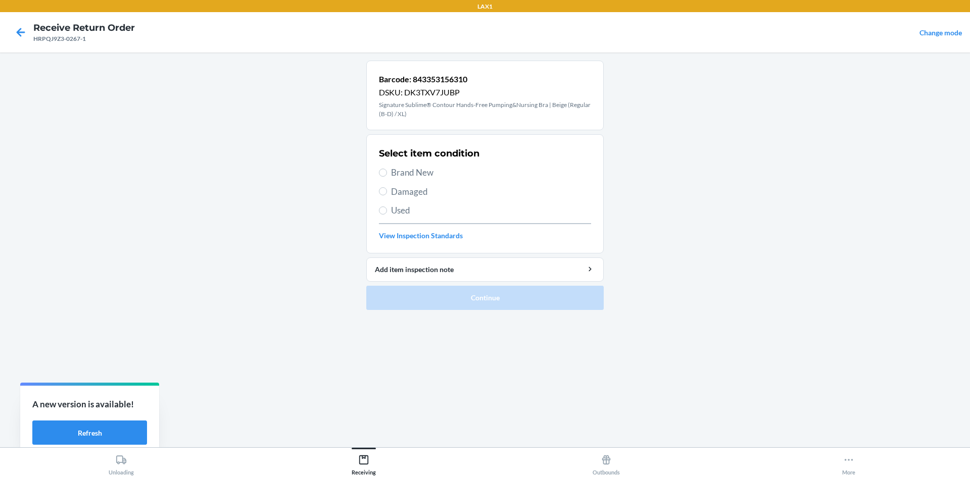
click at [414, 163] on div "Select item condition Brand New Damaged Used View Inspection Standards" at bounding box center [485, 194] width 212 height 100
click at [414, 171] on span "Brand New" at bounding box center [491, 172] width 200 height 13
click at [387, 171] on input "Brand New" at bounding box center [383, 173] width 8 height 8
radio input "true"
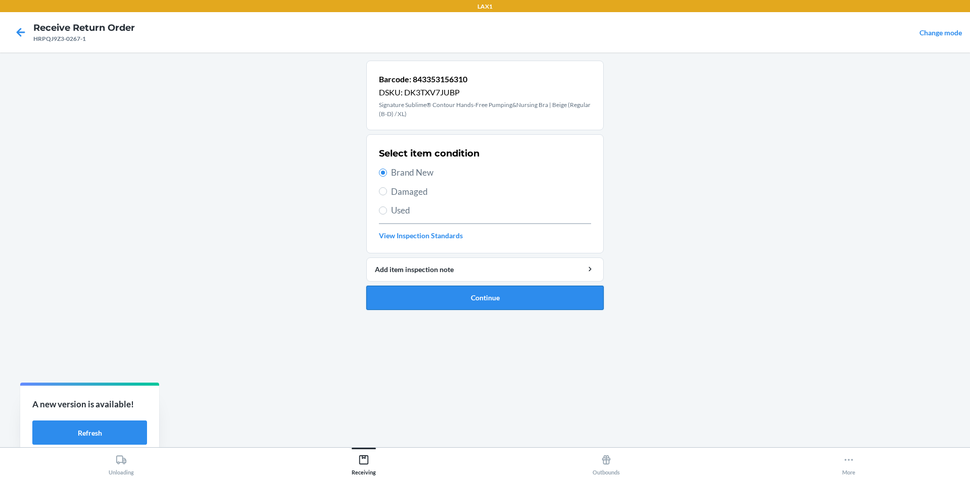
click at [473, 299] on button "Continue" at bounding box center [484, 298] width 237 height 24
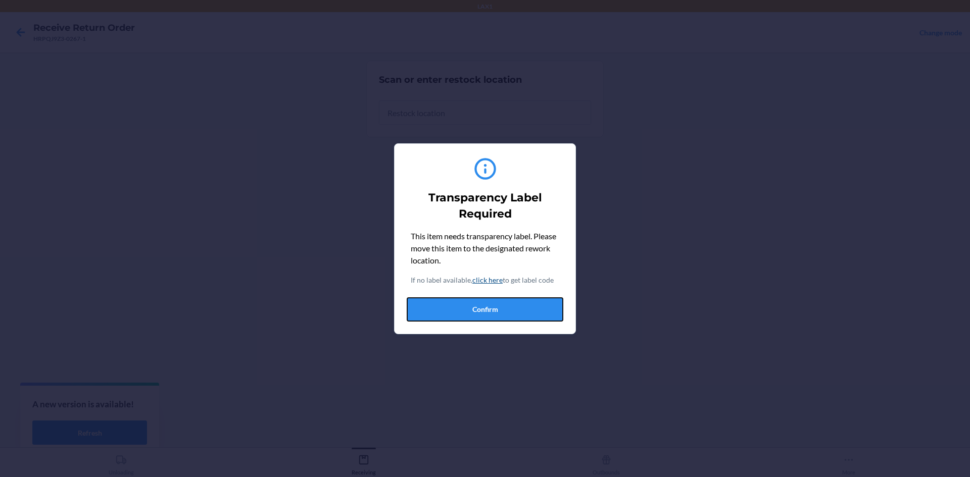
drag, startPoint x: 475, startPoint y: 310, endPoint x: 475, endPoint y: 155, distance: 155.6
click at [476, 304] on button "Confirm" at bounding box center [485, 310] width 157 height 24
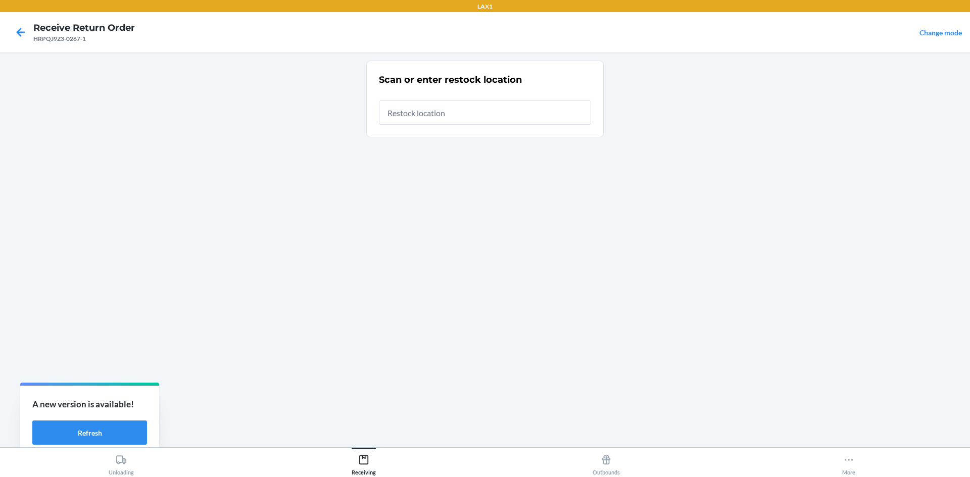
click at [478, 125] on div "Scan or enter restock location" at bounding box center [485, 99] width 212 height 58
click at [485, 110] on input "text" at bounding box center [485, 113] width 212 height 24
type input "RTCART020"
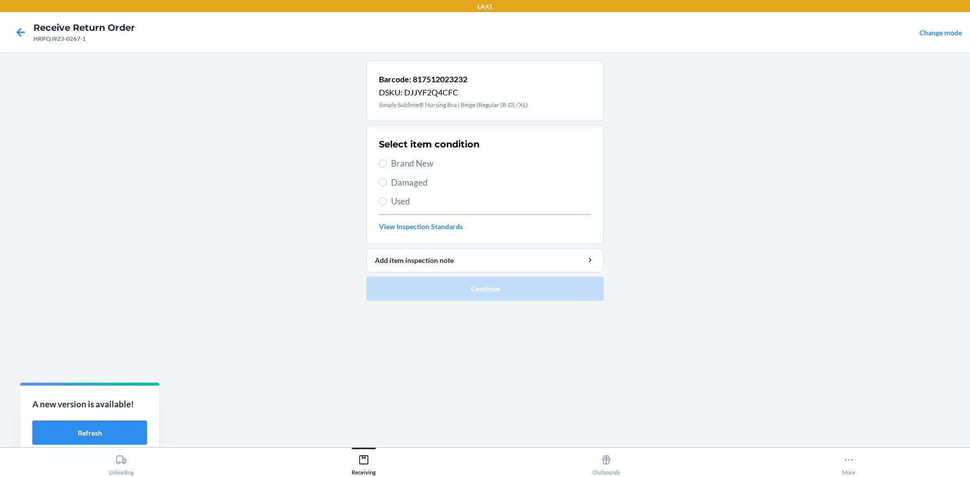
click at [427, 166] on span "Brand New" at bounding box center [491, 163] width 200 height 13
click at [387, 166] on input "Brand New" at bounding box center [383, 164] width 8 height 8
radio input "true"
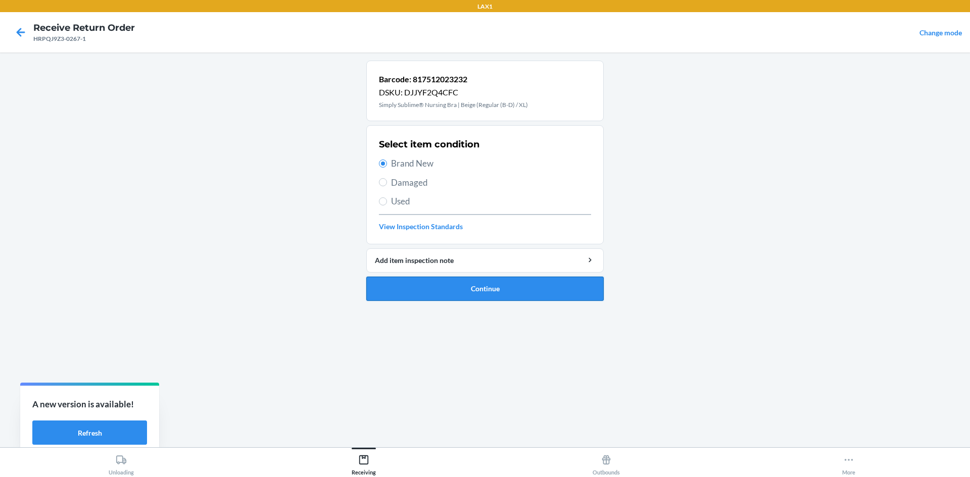
click at [479, 278] on button "Continue" at bounding box center [484, 289] width 237 height 24
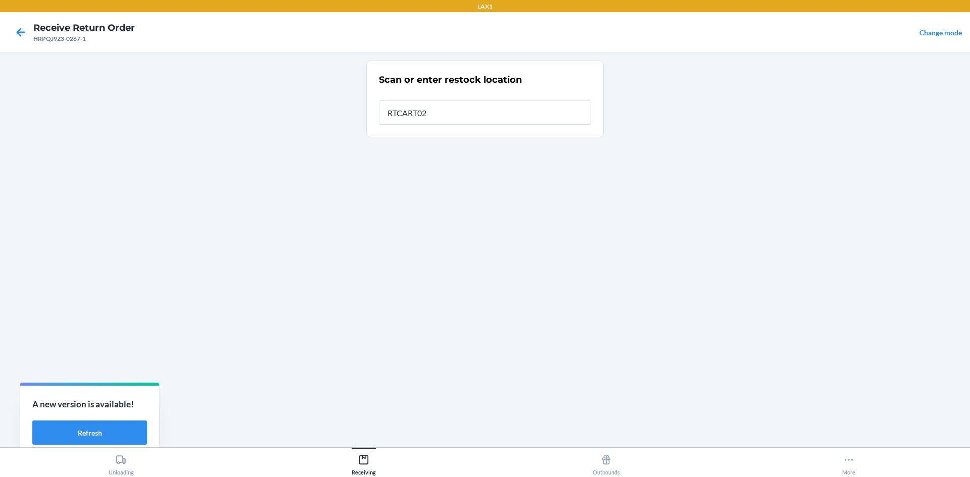
type input "RTCART020"
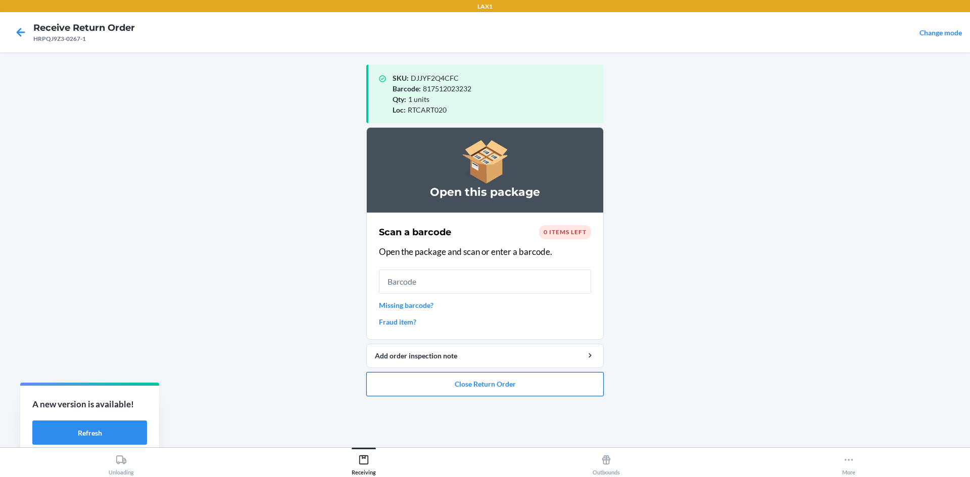
click at [525, 381] on button "Close Return Order" at bounding box center [484, 384] width 237 height 24
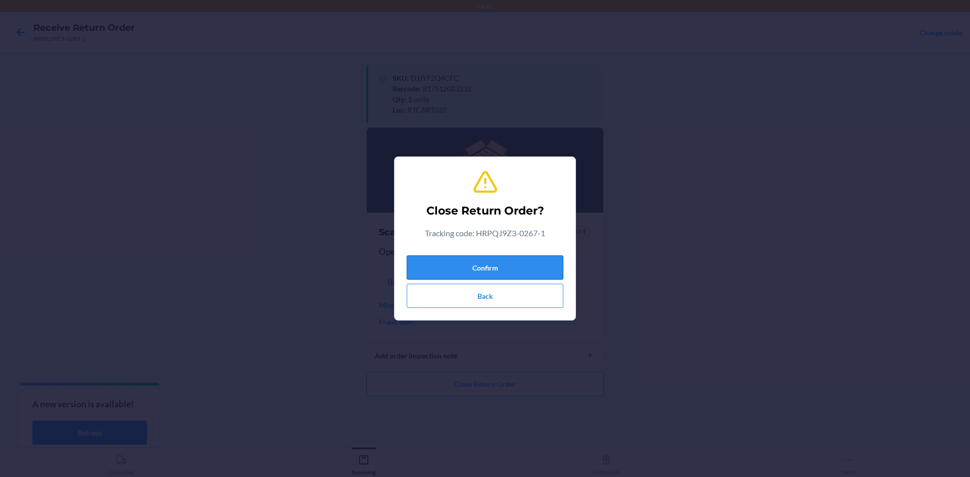
click at [472, 278] on button "Confirm" at bounding box center [485, 268] width 157 height 24
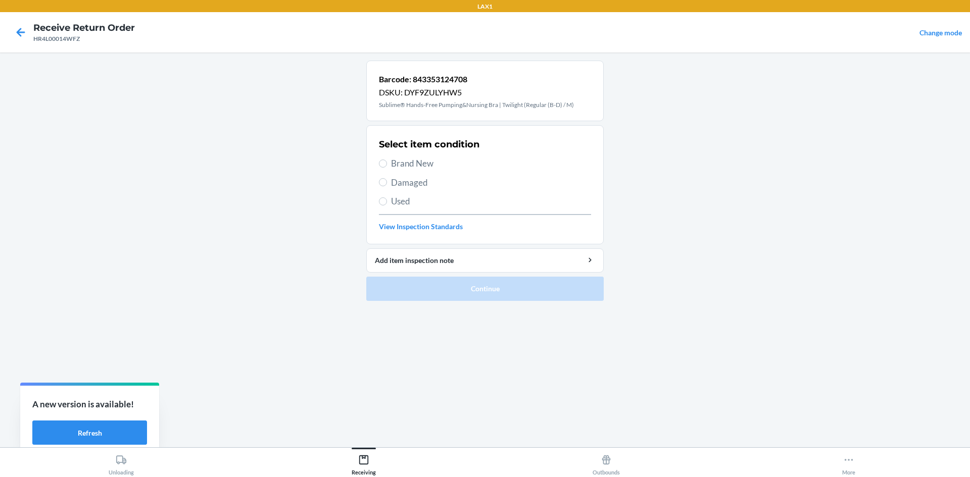
click at [422, 170] on span "Brand New" at bounding box center [491, 163] width 200 height 13
click at [387, 168] on input "Brand New" at bounding box center [383, 164] width 8 height 8
radio input "true"
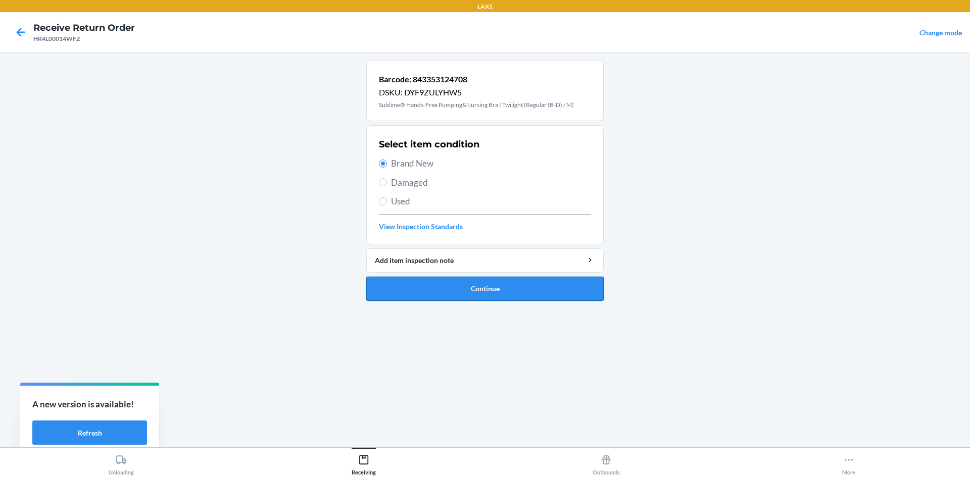
click at [473, 289] on button "Continue" at bounding box center [484, 289] width 237 height 24
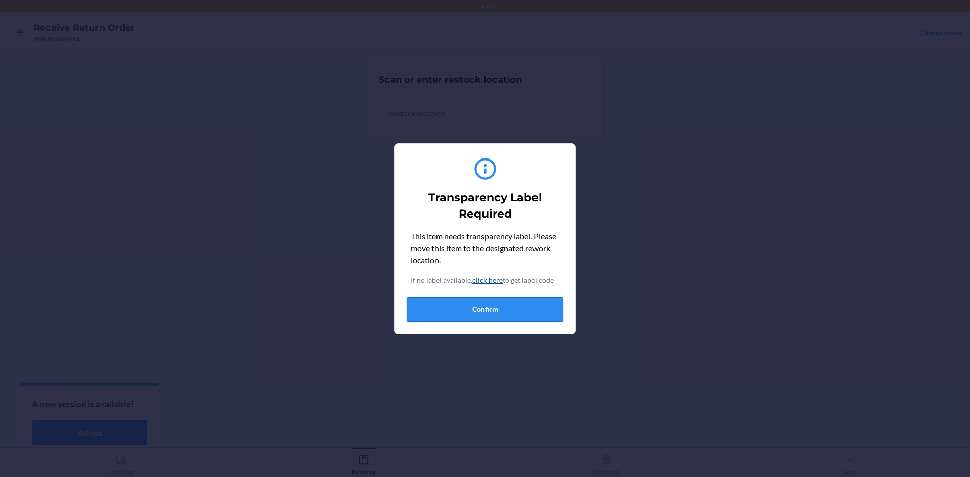
click at [506, 301] on button "Confirm" at bounding box center [485, 310] width 157 height 24
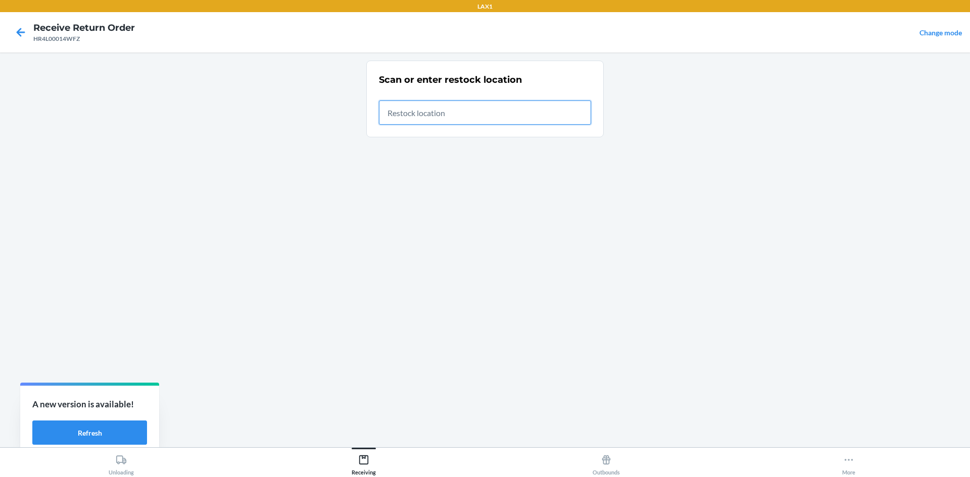
click at [496, 109] on input "text" at bounding box center [485, 113] width 212 height 24
type input "RTCART020"
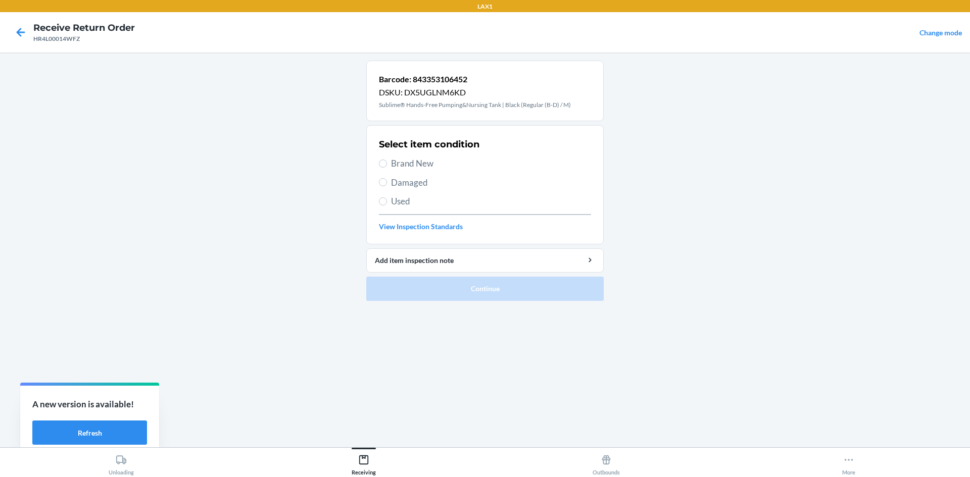
click at [429, 169] on span "Brand New" at bounding box center [491, 163] width 200 height 13
click at [387, 168] on input "Brand New" at bounding box center [383, 164] width 8 height 8
radio input "true"
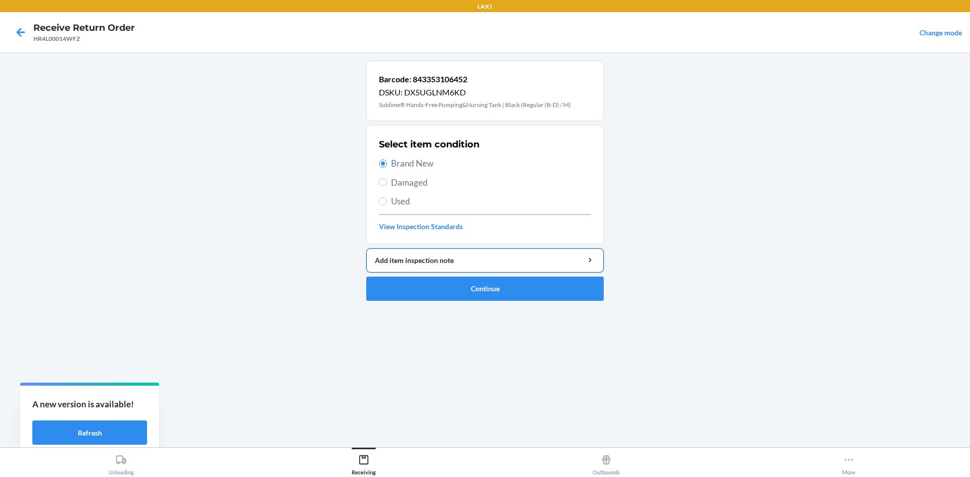
click at [447, 272] on button "Add item inspection note" at bounding box center [484, 261] width 237 height 24
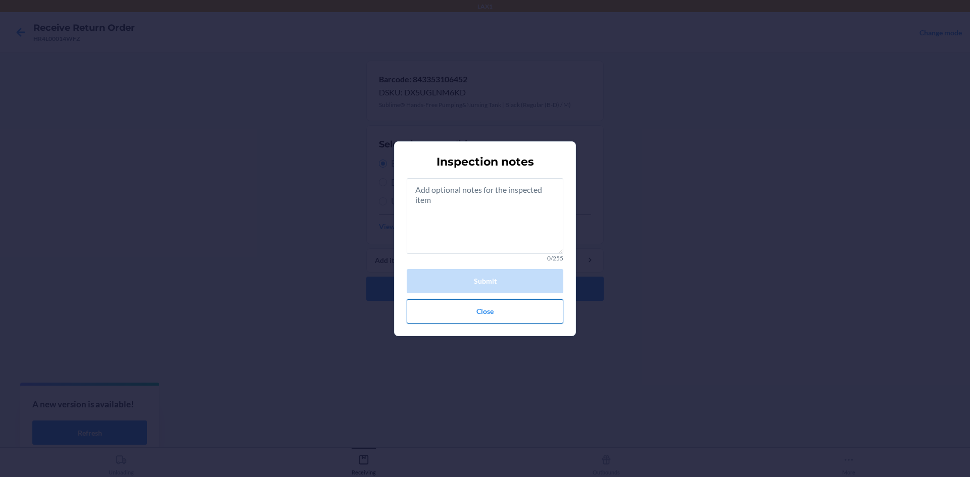
click at [487, 322] on button "Close" at bounding box center [485, 312] width 157 height 24
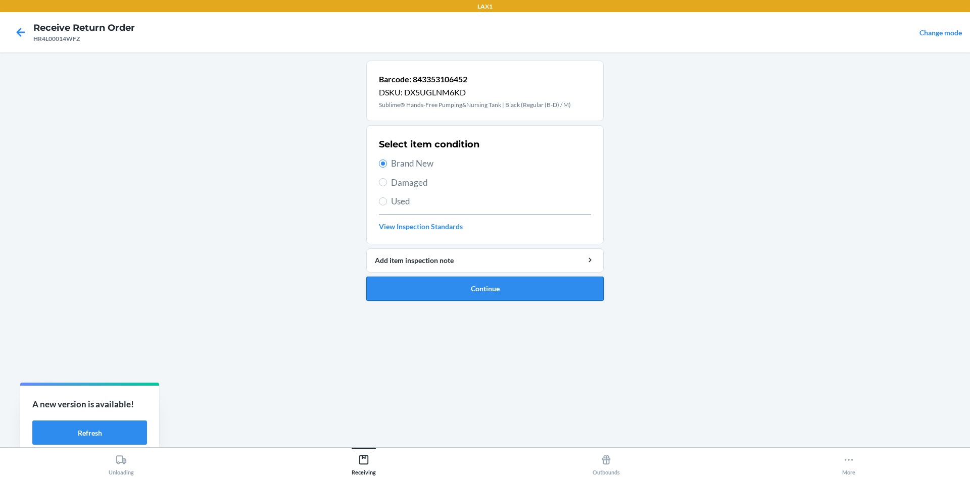
click at [471, 293] on button "Continue" at bounding box center [484, 289] width 237 height 24
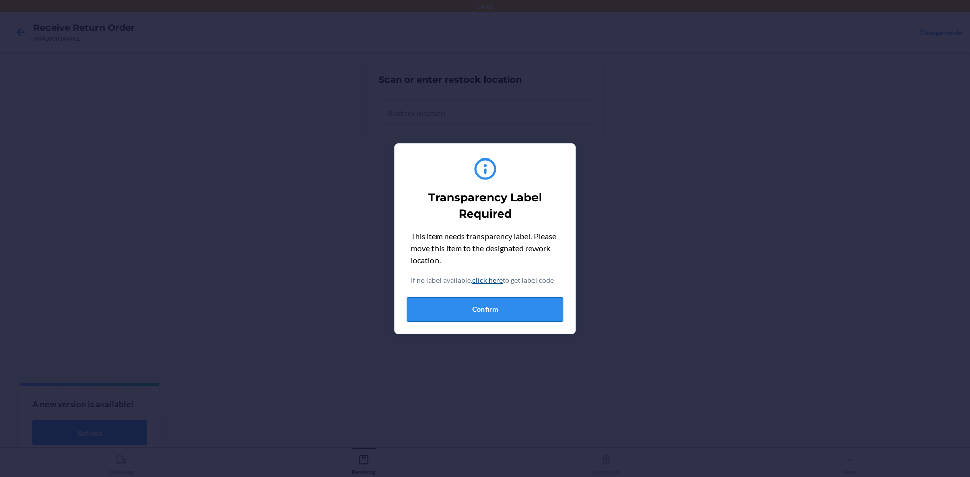
click at [482, 305] on button "Confirm" at bounding box center [485, 310] width 157 height 24
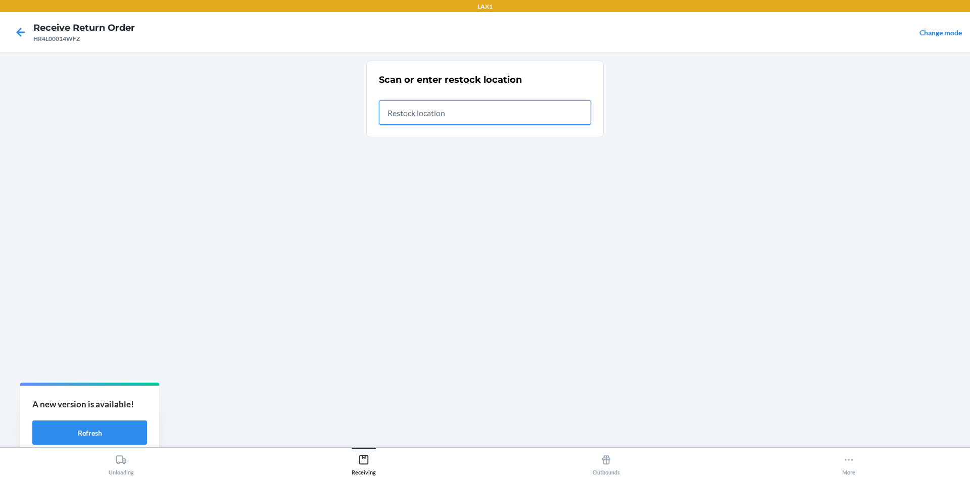
click at [471, 111] on input "text" at bounding box center [485, 113] width 212 height 24
type input "RTCART020"
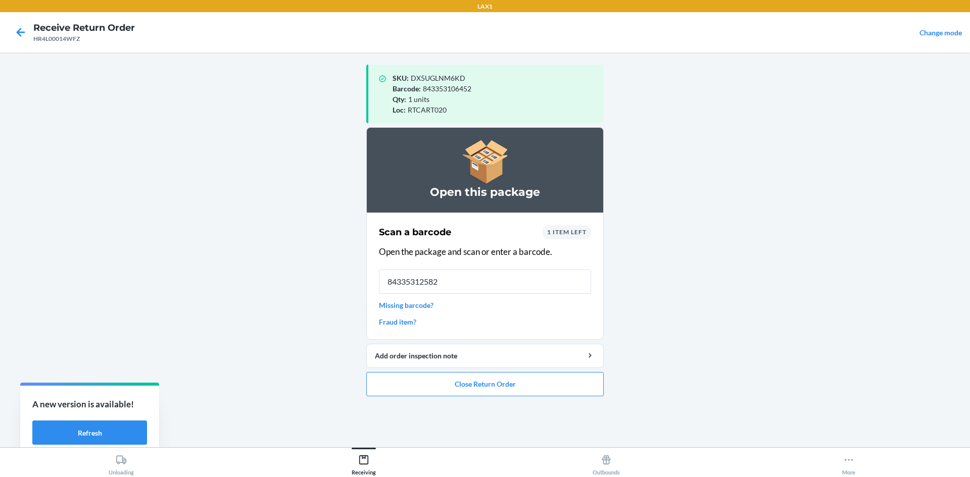
type input "843353125828"
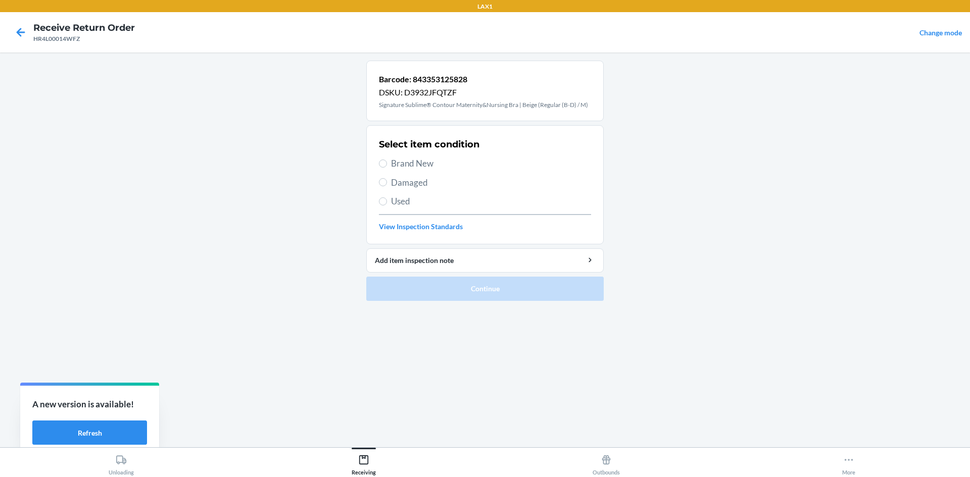
click at [432, 162] on span "Brand New" at bounding box center [491, 163] width 200 height 13
click at [387, 162] on input "Brand New" at bounding box center [383, 164] width 8 height 8
radio input "true"
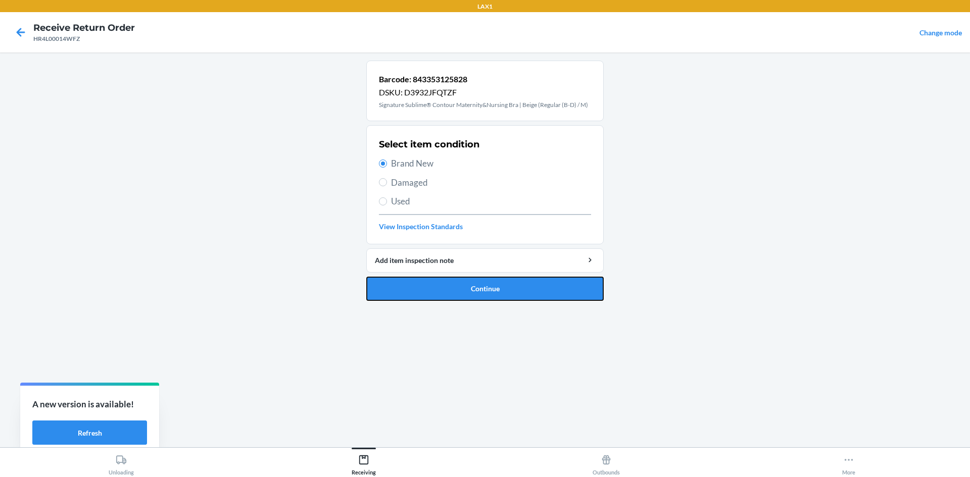
drag, startPoint x: 454, startPoint y: 288, endPoint x: 459, endPoint y: 273, distance: 15.8
click at [456, 286] on button "Continue" at bounding box center [484, 289] width 237 height 24
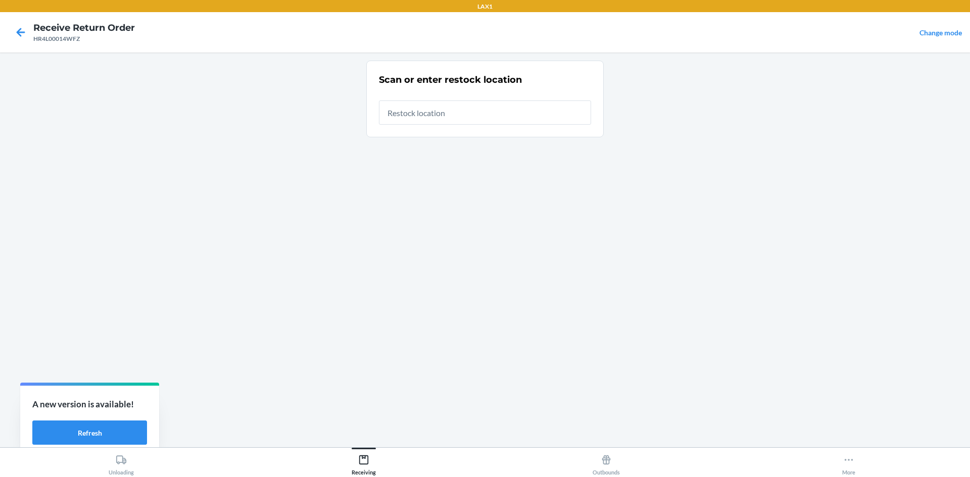
click at [436, 103] on input "text" at bounding box center [485, 113] width 212 height 24
type input "RTCART020"
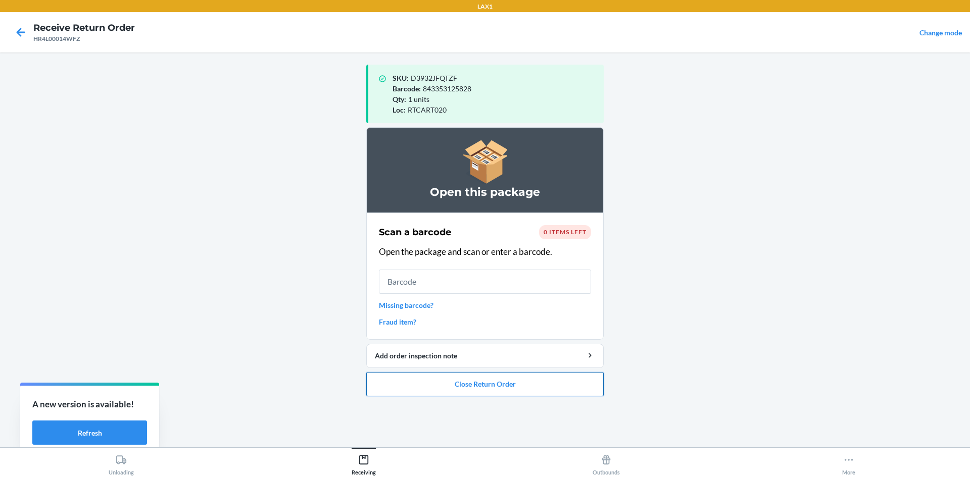
click at [443, 373] on button "Close Return Order" at bounding box center [484, 384] width 237 height 24
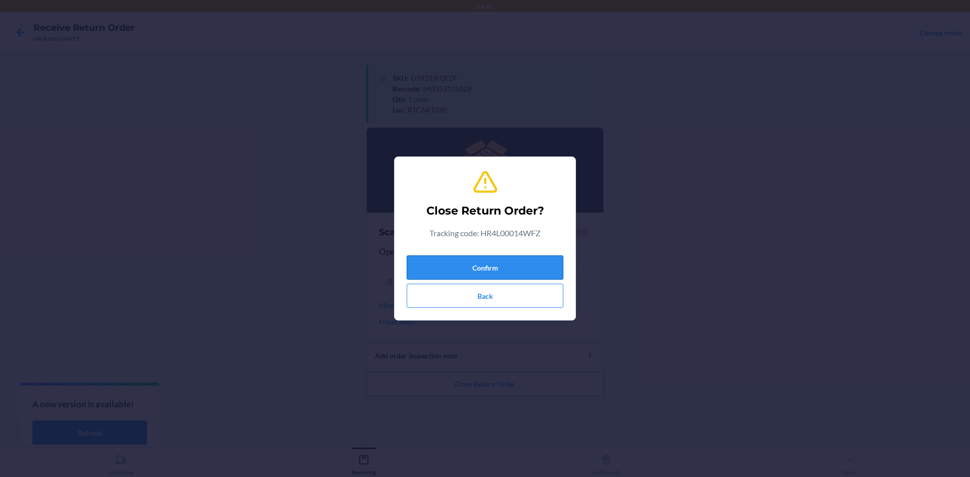
click at [445, 258] on button "Confirm" at bounding box center [485, 268] width 157 height 24
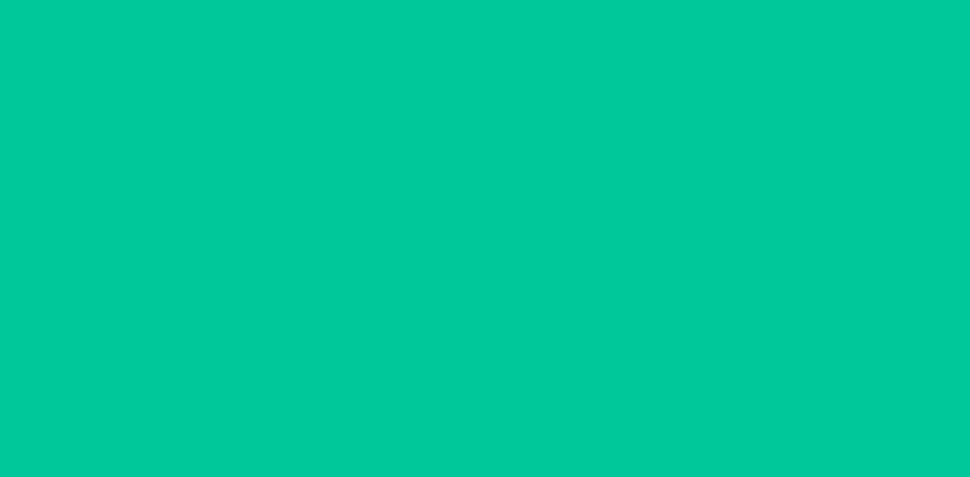
click at [440, 269] on input "text" at bounding box center [485, 259] width 212 height 24
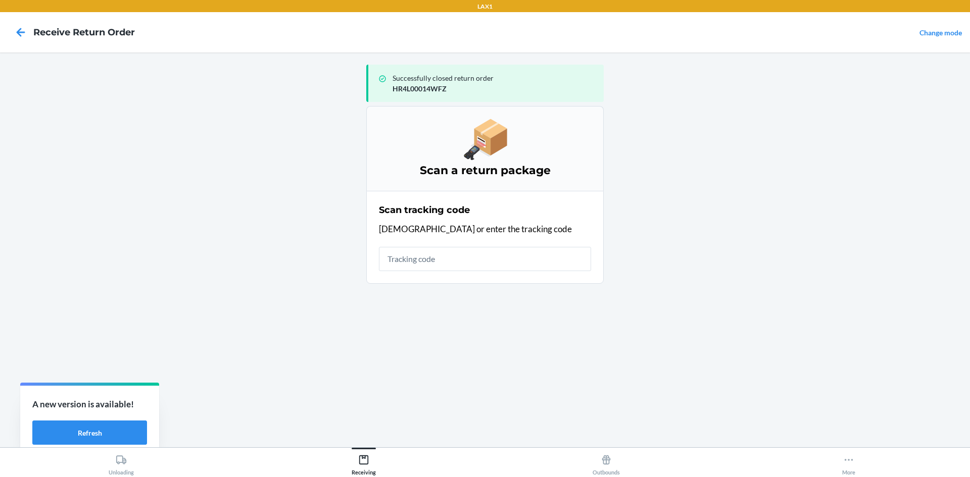
click at [438, 258] on input "text" at bounding box center [485, 259] width 212 height 24
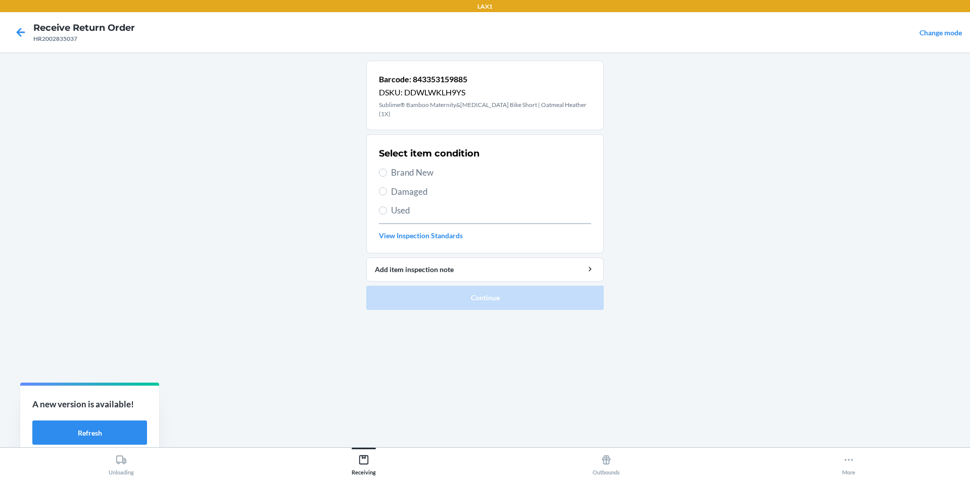
click at [397, 166] on span "Brand New" at bounding box center [491, 172] width 200 height 13
click at [387, 169] on input "Brand New" at bounding box center [383, 173] width 8 height 8
radio input "true"
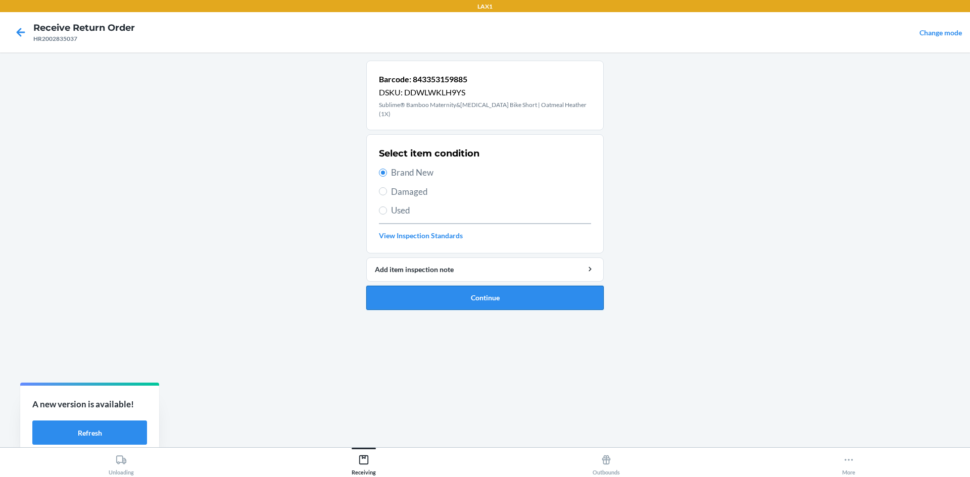
click at [455, 286] on button "Continue" at bounding box center [484, 298] width 237 height 24
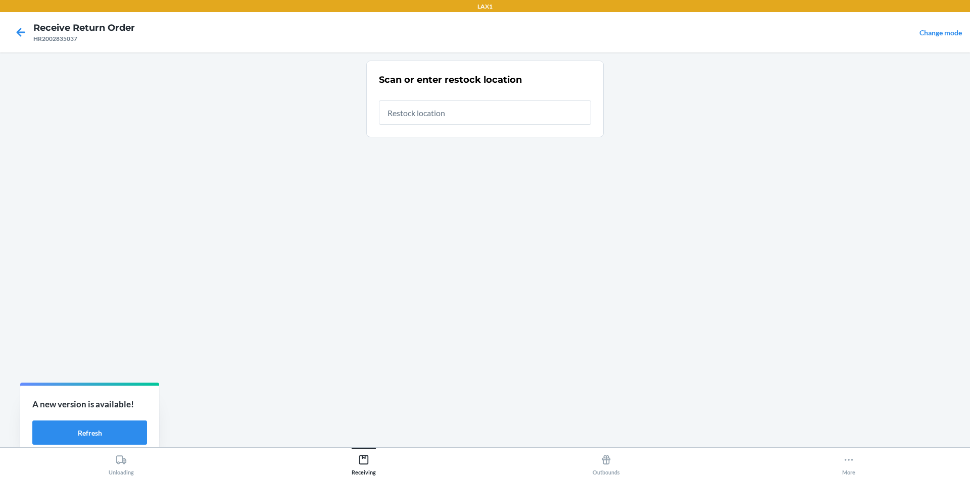
click at [412, 116] on input "text" at bounding box center [485, 113] width 212 height 24
type input "RTCART020"
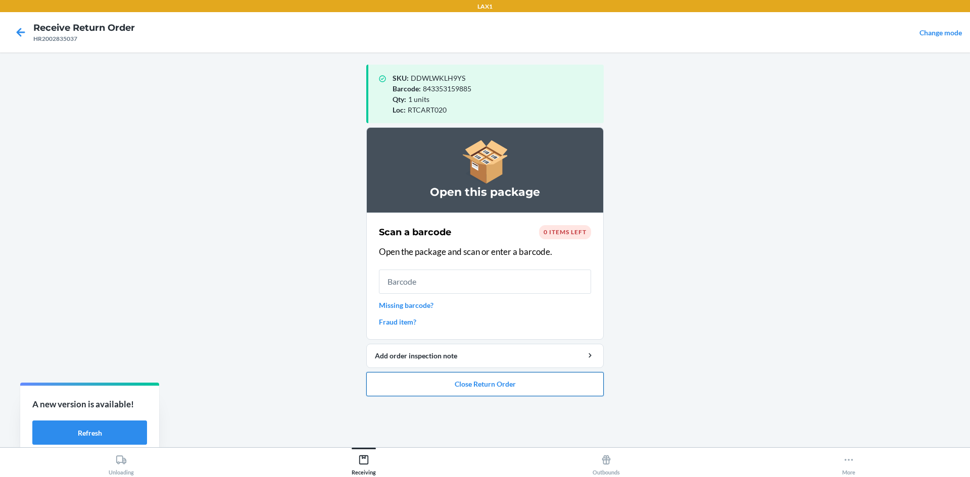
click at [407, 378] on button "Close Return Order" at bounding box center [484, 384] width 237 height 24
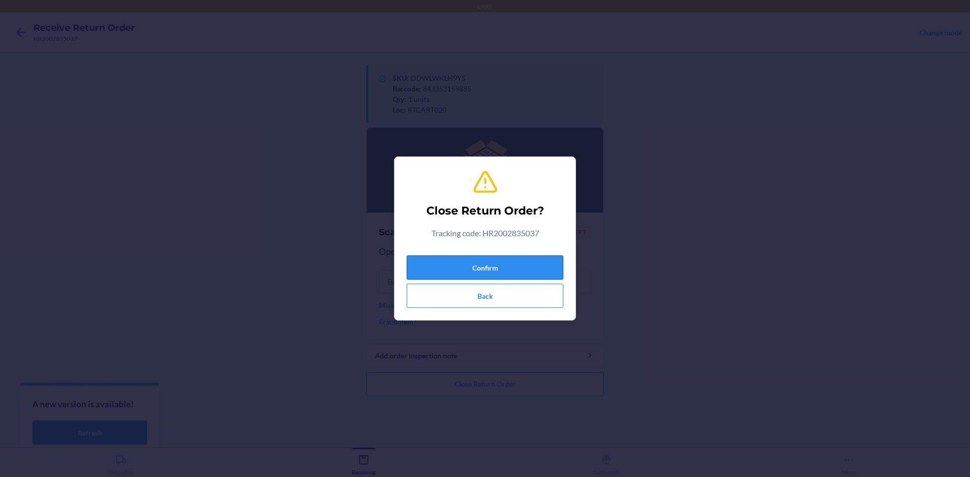
click at [474, 262] on button "Confirm" at bounding box center [485, 268] width 157 height 24
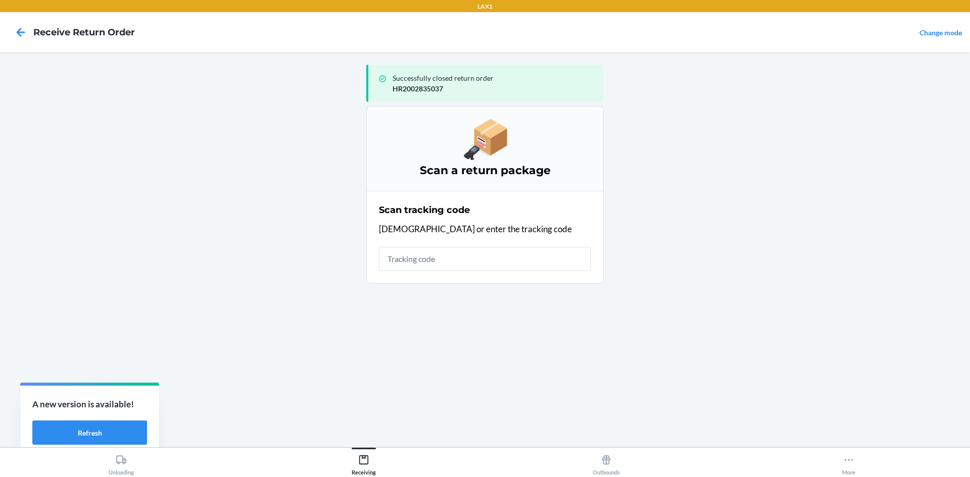
click at [449, 258] on input "text" at bounding box center [485, 259] width 212 height 24
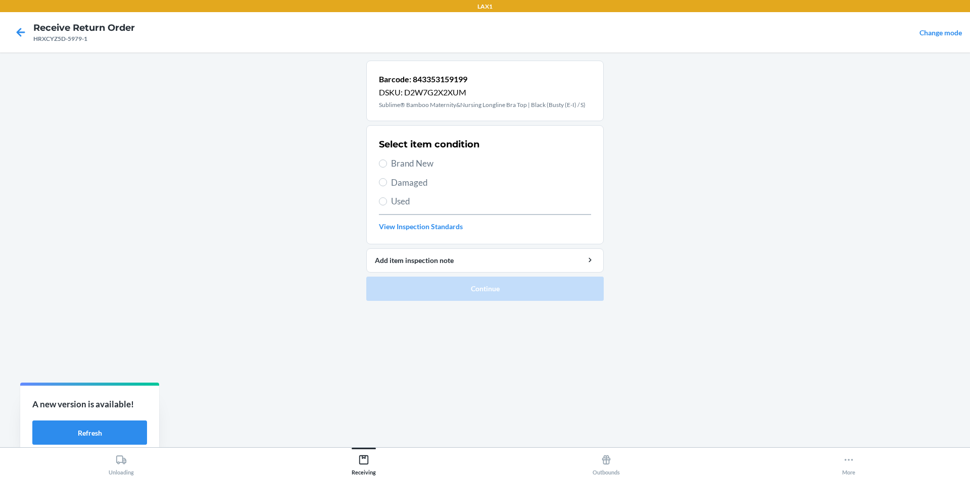
click at [471, 165] on span "Brand New" at bounding box center [491, 163] width 200 height 13
click at [387, 165] on input "Brand New" at bounding box center [383, 164] width 8 height 8
radio input "true"
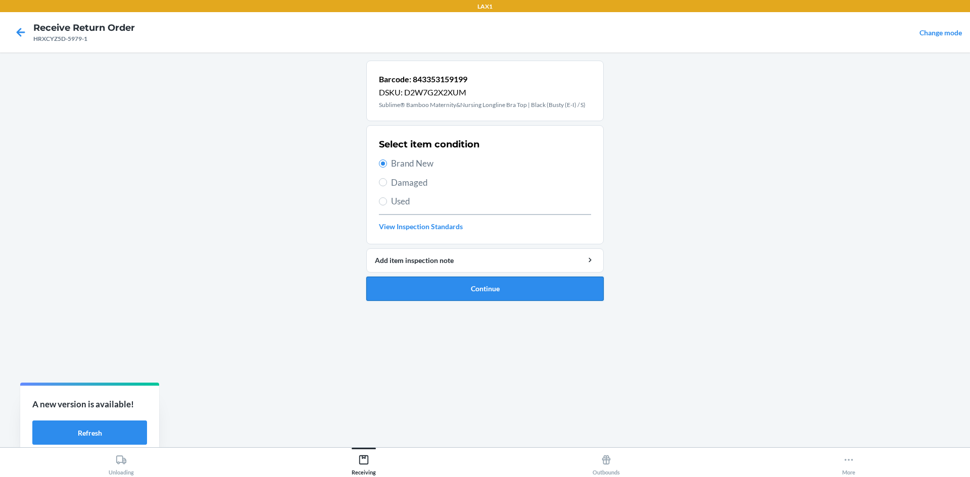
click at [526, 294] on button "Continue" at bounding box center [484, 289] width 237 height 24
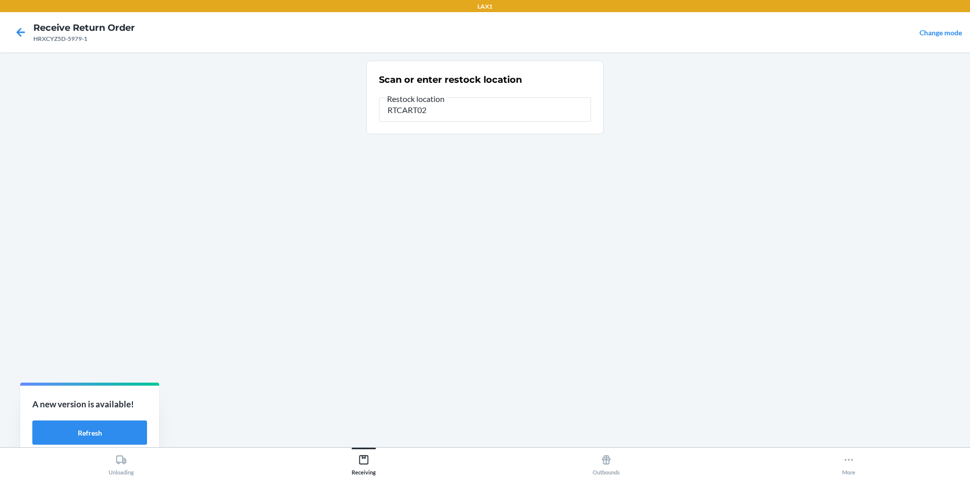
type input "RTCART020"
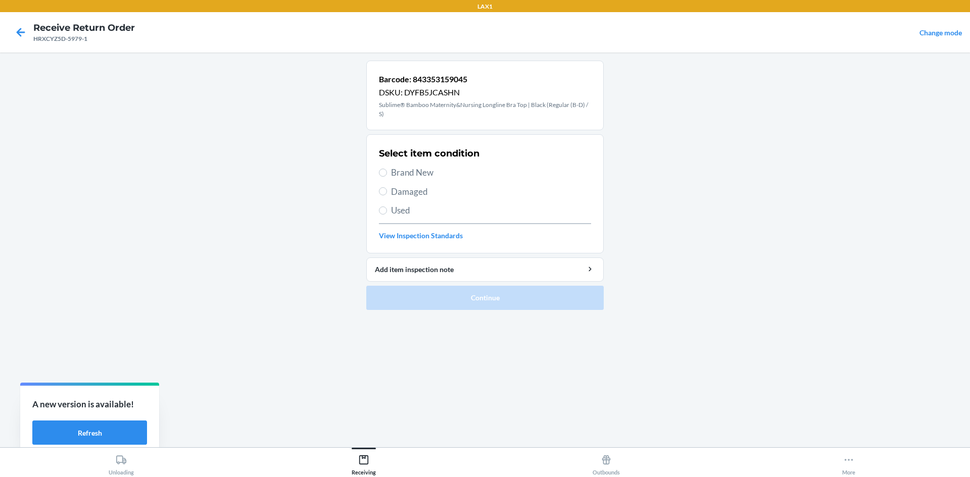
click at [413, 170] on span "Brand New" at bounding box center [491, 172] width 200 height 13
click at [387, 170] on input "Brand New" at bounding box center [383, 173] width 8 height 8
radio input "true"
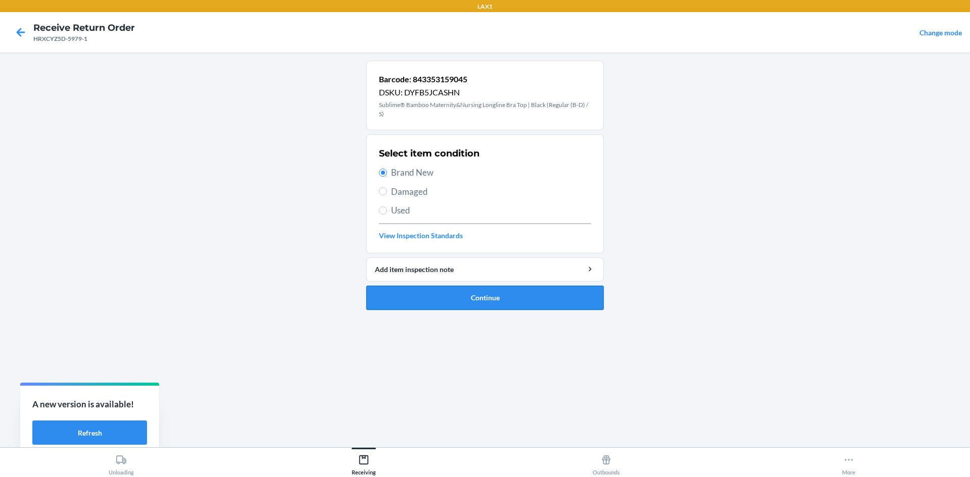
click at [479, 288] on button "Continue" at bounding box center [484, 298] width 237 height 24
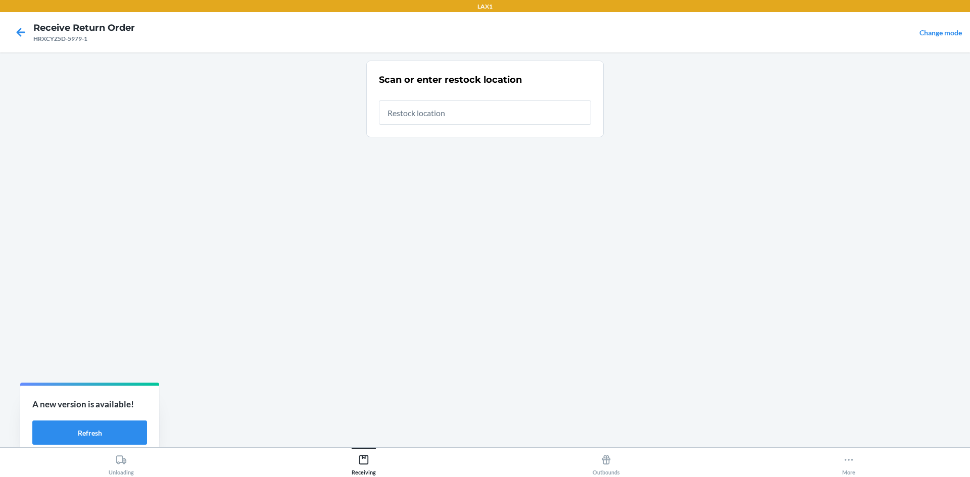
click at [499, 111] on input "text" at bounding box center [485, 113] width 212 height 24
click at [498, 112] on input "843353159045" at bounding box center [485, 109] width 212 height 24
click at [498, 114] on input "843353159045" at bounding box center [485, 109] width 212 height 24
type input "RTCART020"
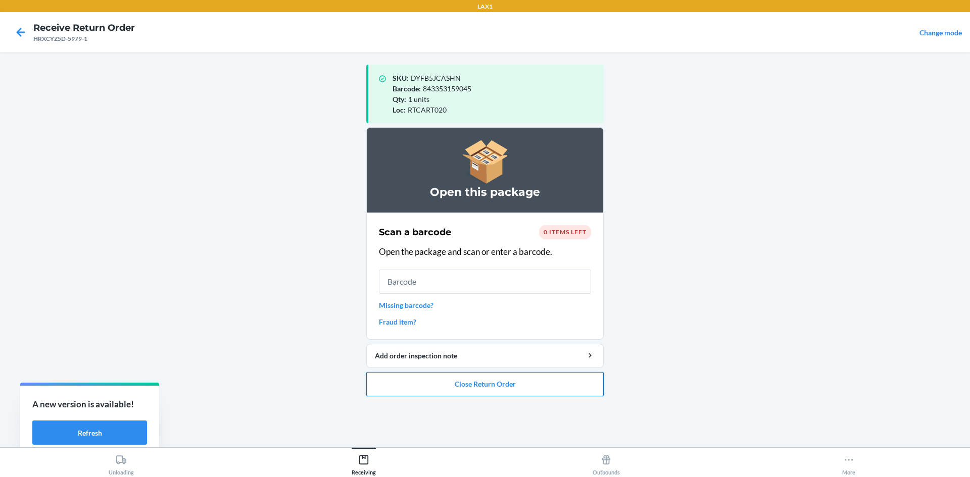
click at [526, 390] on button "Close Return Order" at bounding box center [484, 384] width 237 height 24
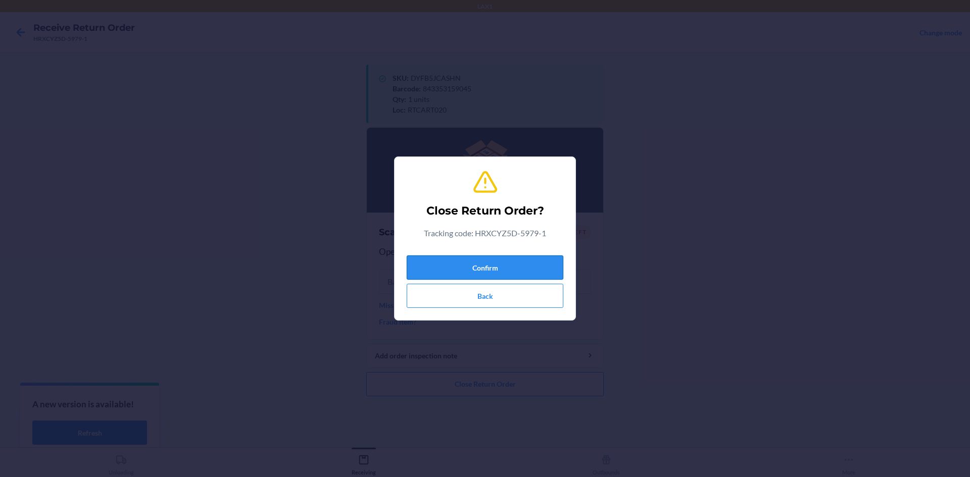
click at [492, 262] on button "Confirm" at bounding box center [485, 268] width 157 height 24
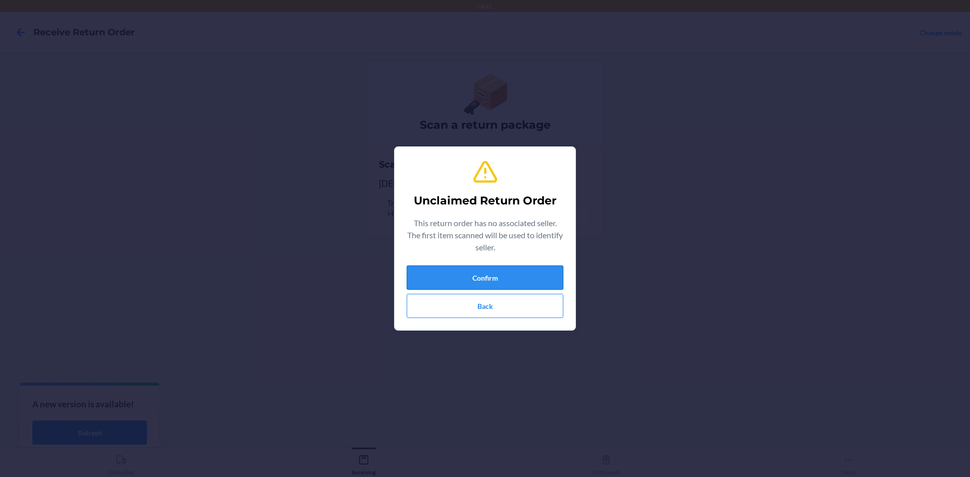
click at [517, 284] on button "Confirm" at bounding box center [485, 278] width 157 height 24
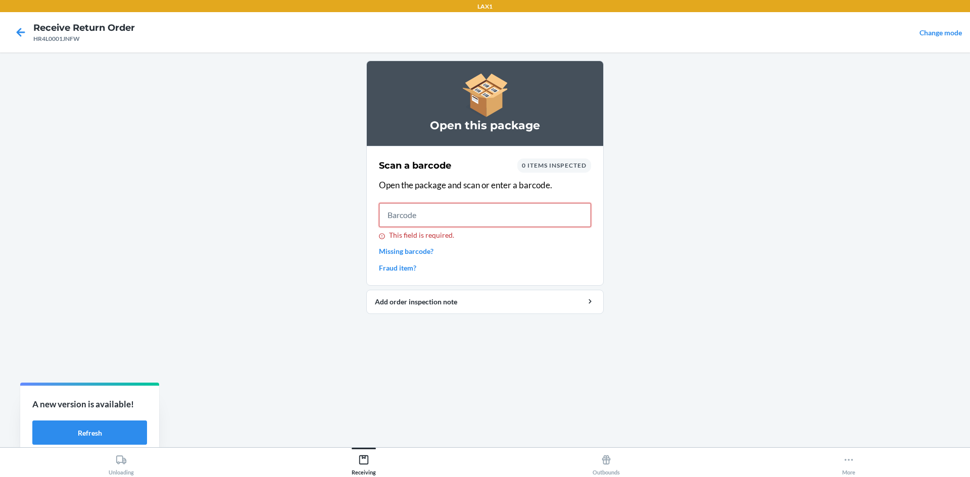
click at [548, 214] on input "This field is required." at bounding box center [485, 215] width 212 height 24
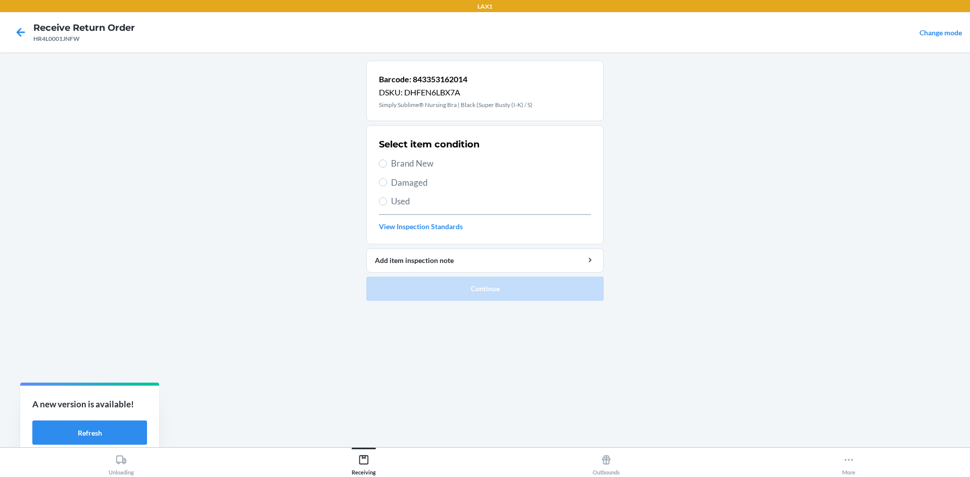
click at [443, 160] on span "Brand New" at bounding box center [491, 163] width 200 height 13
click at [387, 160] on input "Brand New" at bounding box center [383, 164] width 8 height 8
radio input "true"
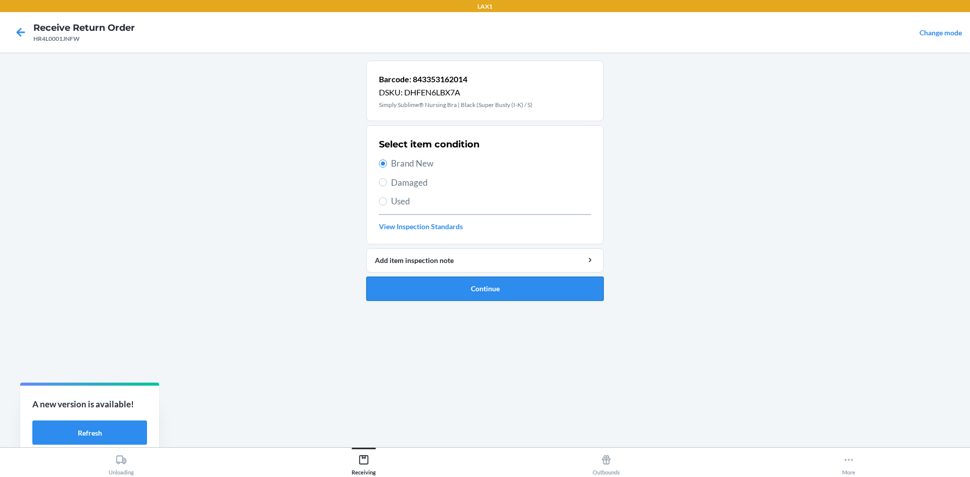
click at [463, 289] on button "Continue" at bounding box center [484, 289] width 237 height 24
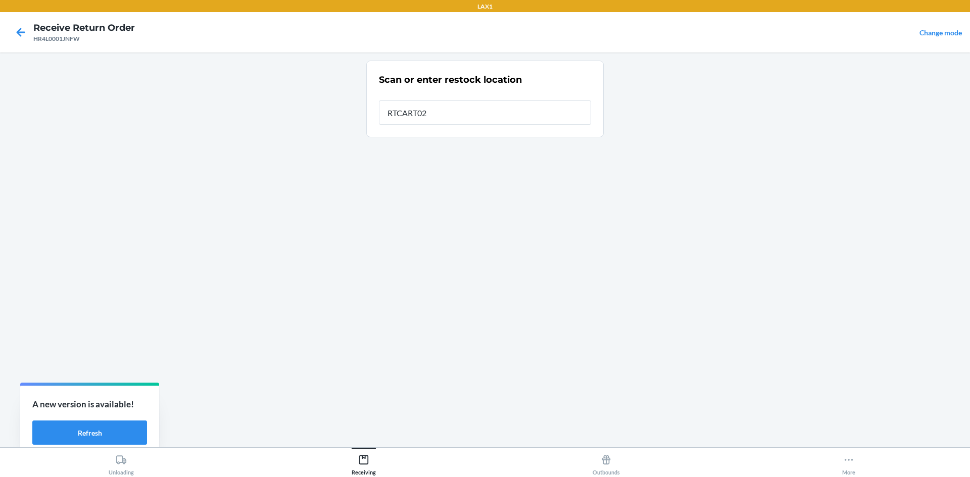
type input "RTCART020"
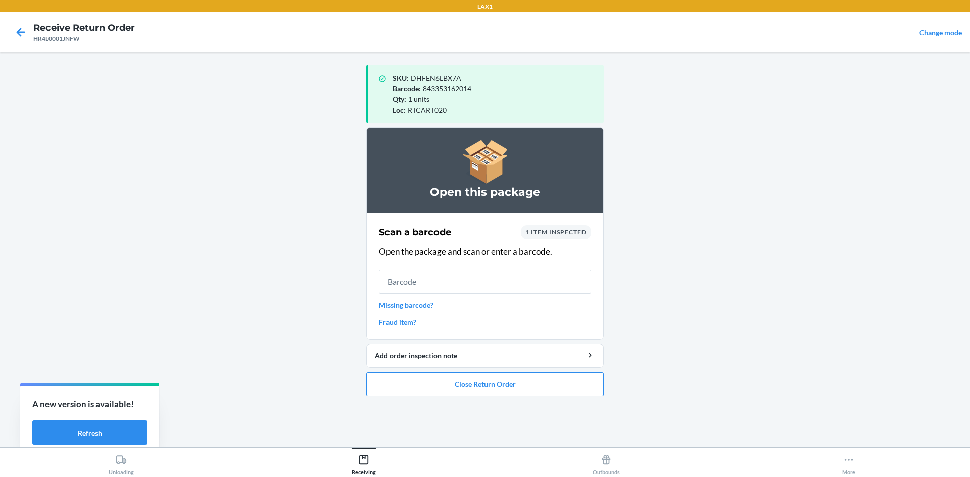
click at [471, 272] on input "text" at bounding box center [485, 282] width 212 height 24
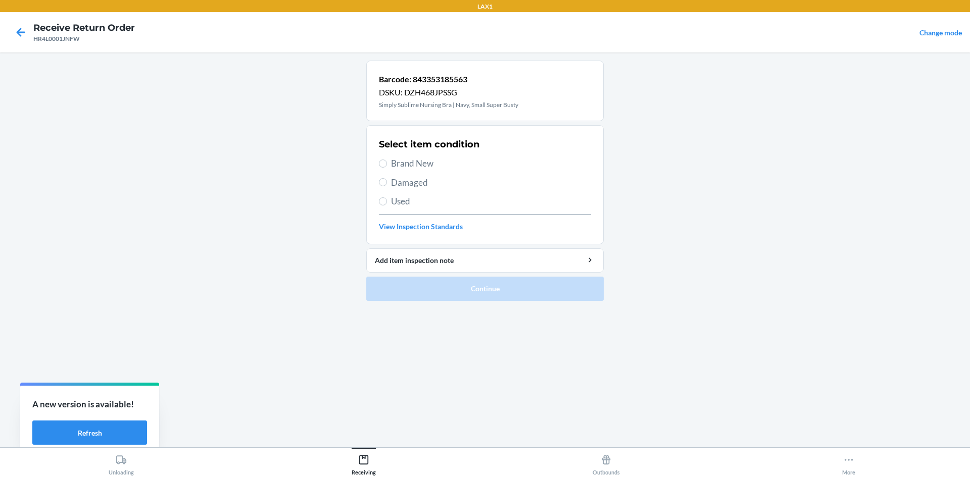
click at [423, 156] on div "Select item condition Brand New Damaged Used View Inspection Standards" at bounding box center [485, 185] width 212 height 100
click at [422, 157] on span "Brand New" at bounding box center [491, 163] width 200 height 13
click at [387, 160] on input "Brand New" at bounding box center [383, 164] width 8 height 8
radio input "true"
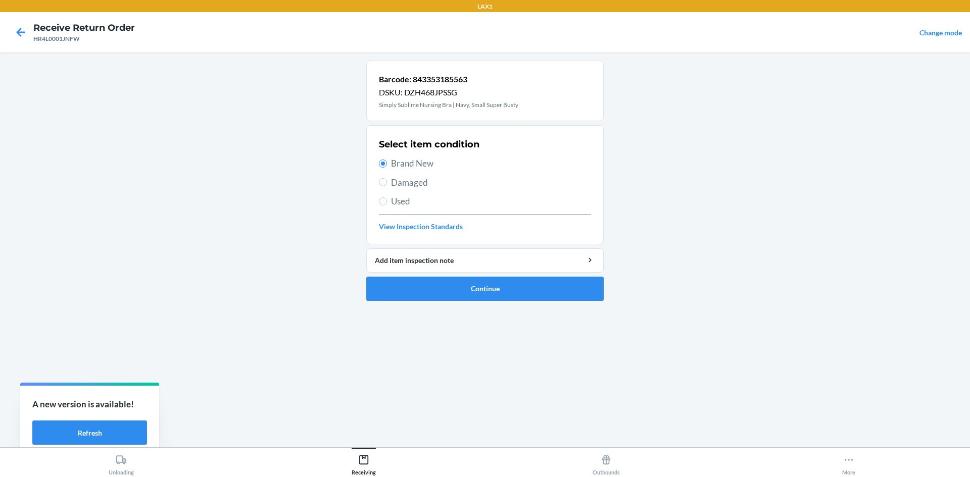
click at [468, 307] on ol "Barcode: 843353185563 DSKU: DZH468JPSSG Simply Sublime Nursing Bra | Navy, Smal…" at bounding box center [484, 185] width 237 height 249
click at [469, 292] on button "Continue" at bounding box center [484, 289] width 237 height 24
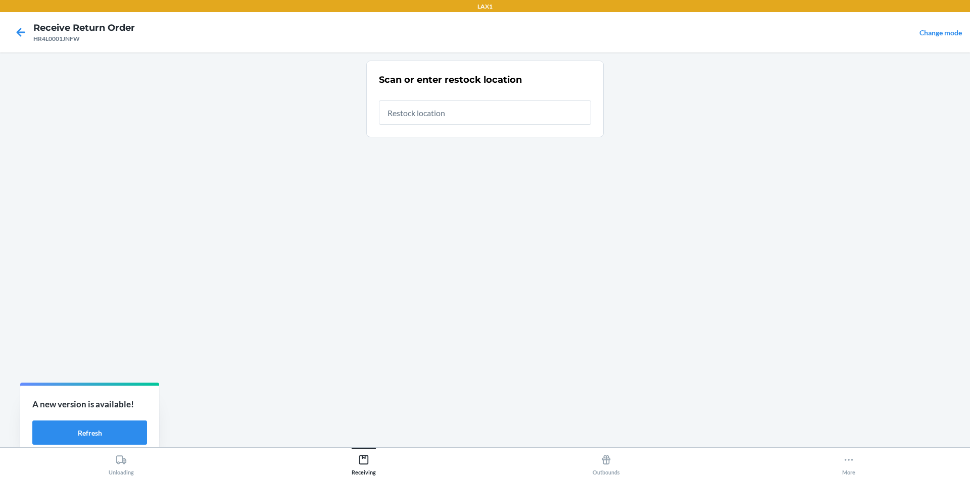
click at [484, 107] on input "text" at bounding box center [485, 113] width 212 height 24
type input "RTCART020"
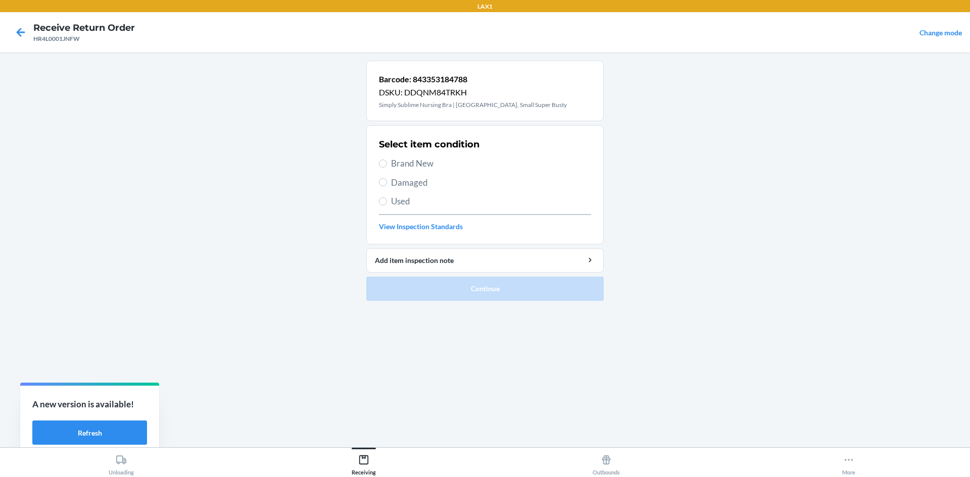
click at [452, 163] on span "Brand New" at bounding box center [491, 163] width 200 height 13
click at [387, 163] on input "Brand New" at bounding box center [383, 164] width 8 height 8
radio input "true"
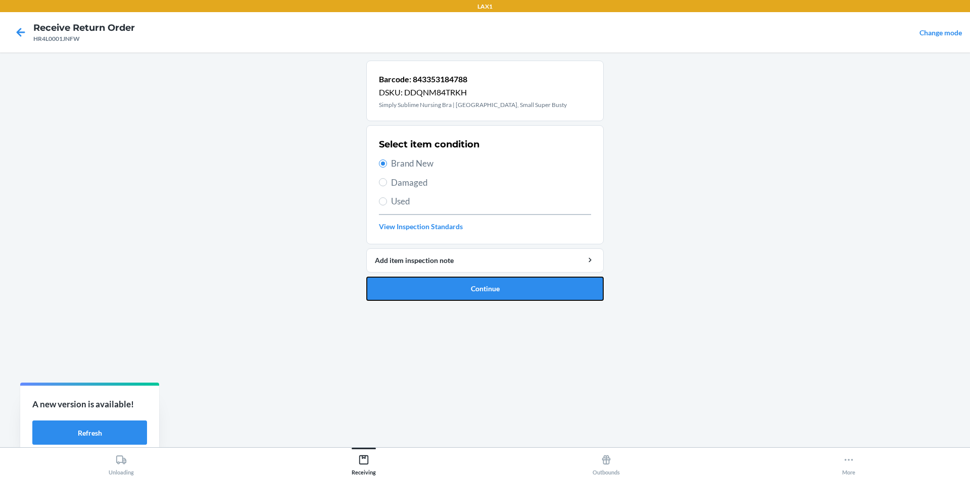
click at [479, 285] on button "Continue" at bounding box center [484, 289] width 237 height 24
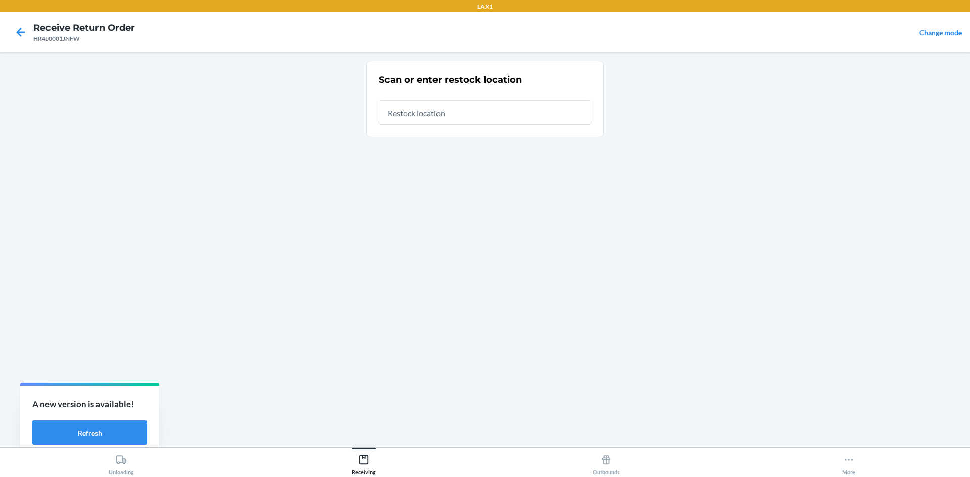
click at [486, 118] on input "text" at bounding box center [485, 113] width 212 height 24
type input "RTCART020"
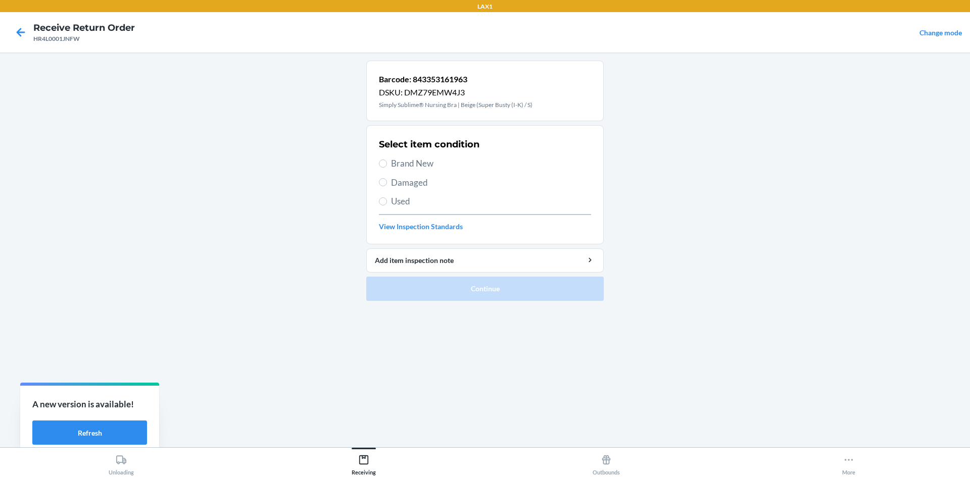
click at [432, 170] on div "Select item condition Brand New Damaged Used View Inspection Standards" at bounding box center [485, 185] width 212 height 100
click at [426, 163] on span "Brand New" at bounding box center [491, 163] width 200 height 13
click at [387, 163] on input "Brand New" at bounding box center [383, 164] width 8 height 8
radio input "true"
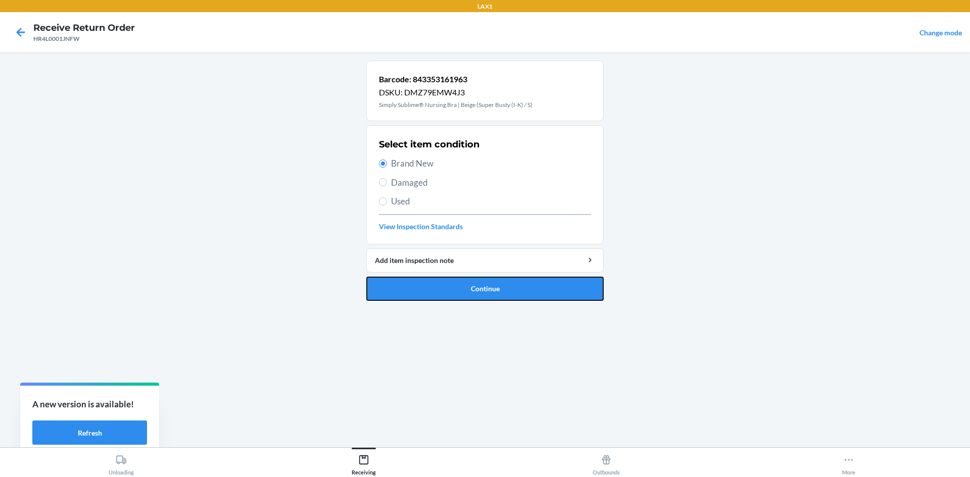
drag, startPoint x: 459, startPoint y: 282, endPoint x: 457, endPoint y: 276, distance: 6.4
click at [460, 282] on button "Continue" at bounding box center [484, 289] width 237 height 24
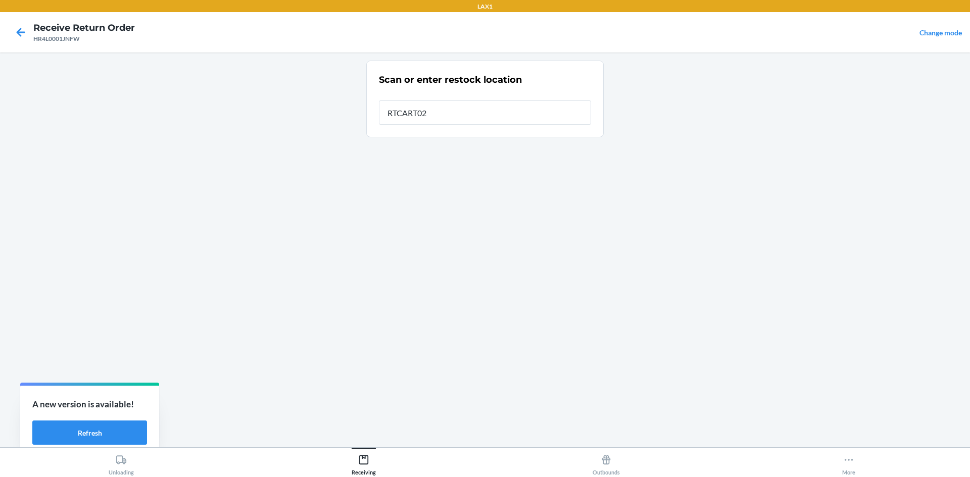
type input "RTCART020"
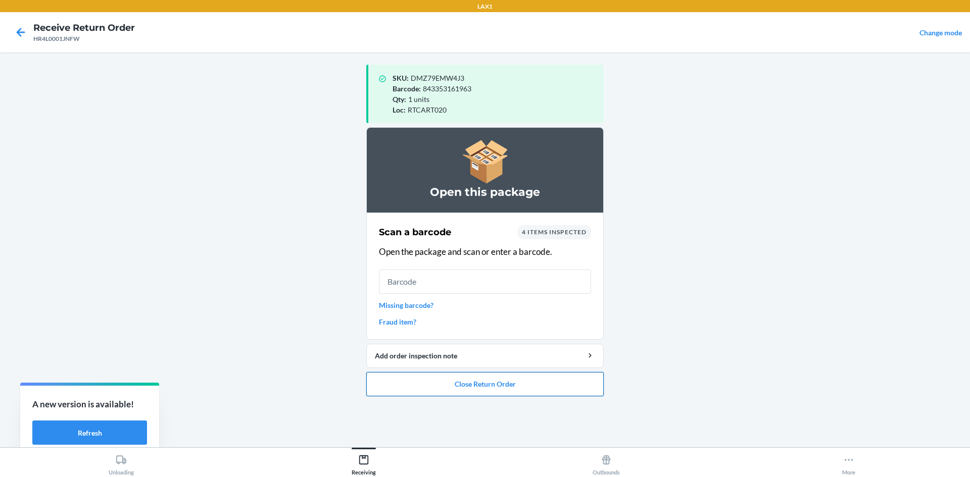
click at [557, 375] on button "Close Return Order" at bounding box center [484, 384] width 237 height 24
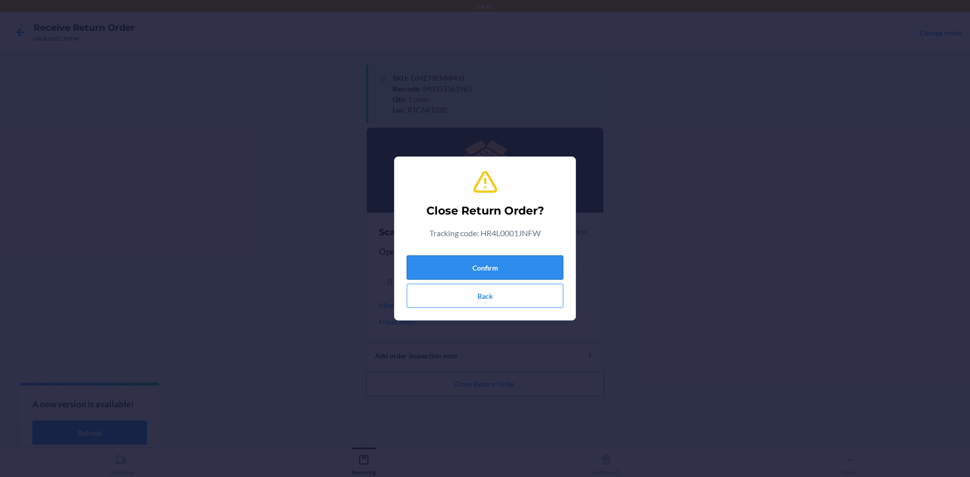
drag, startPoint x: 522, startPoint y: 274, endPoint x: 530, endPoint y: 265, distance: 12.1
click at [530, 265] on button "Confirm" at bounding box center [485, 268] width 157 height 24
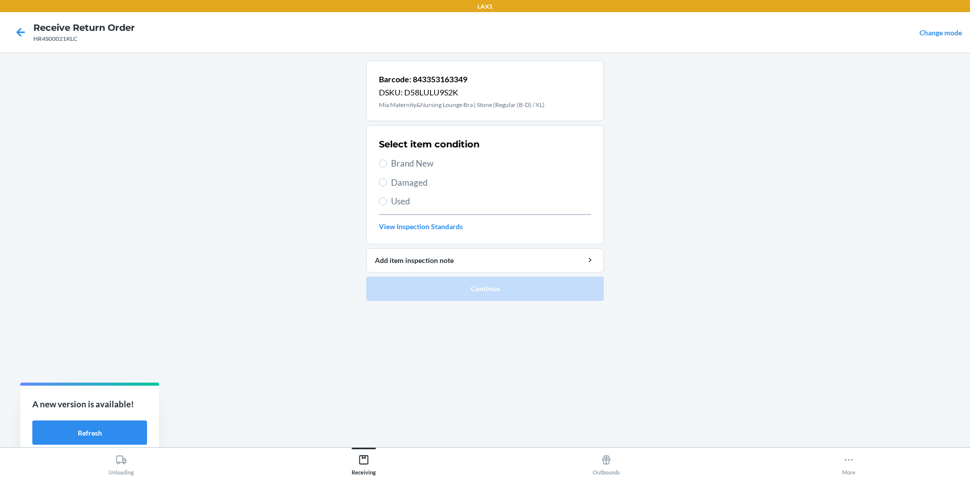
click at [420, 159] on span "Brand New" at bounding box center [491, 163] width 200 height 13
click at [387, 160] on input "Brand New" at bounding box center [383, 164] width 8 height 8
radio input "true"
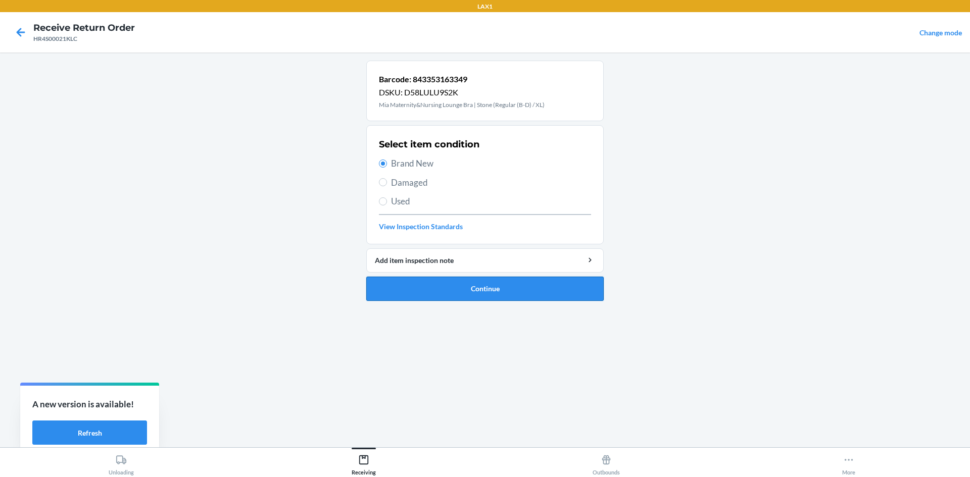
click at [467, 297] on button "Continue" at bounding box center [484, 289] width 237 height 24
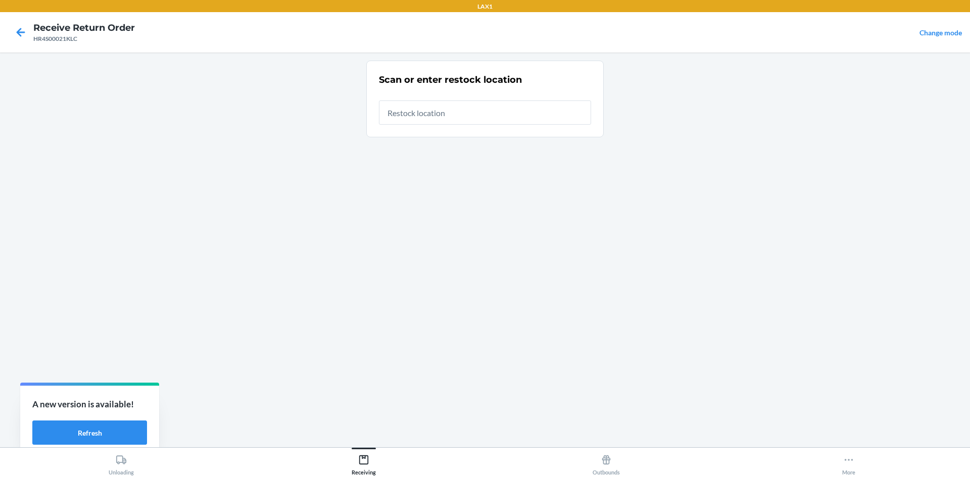
click at [466, 103] on div at bounding box center [485, 108] width 212 height 32
click at [466, 110] on input "text" at bounding box center [485, 113] width 212 height 24
type input "RTCART020"
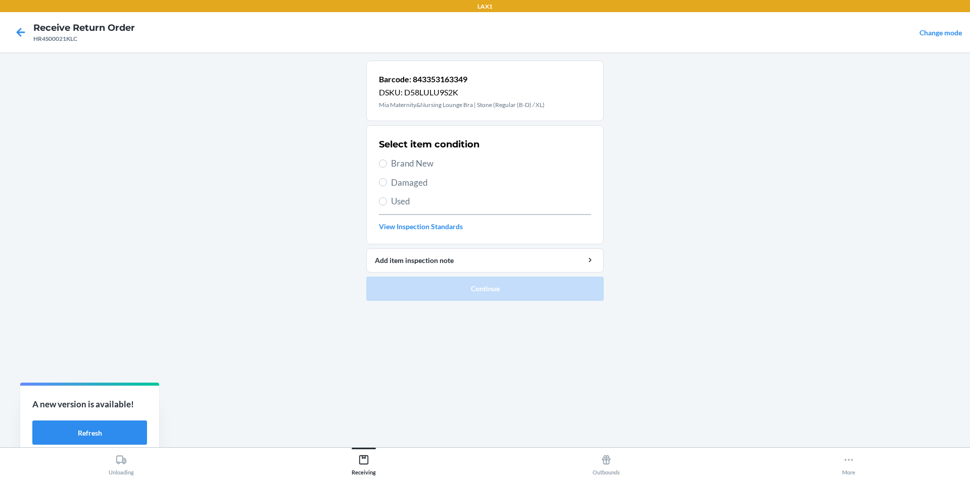
drag, startPoint x: 397, startPoint y: 161, endPoint x: 681, endPoint y: 206, distance: 287.9
click at [397, 161] on span "Brand New" at bounding box center [491, 163] width 200 height 13
click at [387, 161] on input "Brand New" at bounding box center [383, 164] width 8 height 8
radio input "true"
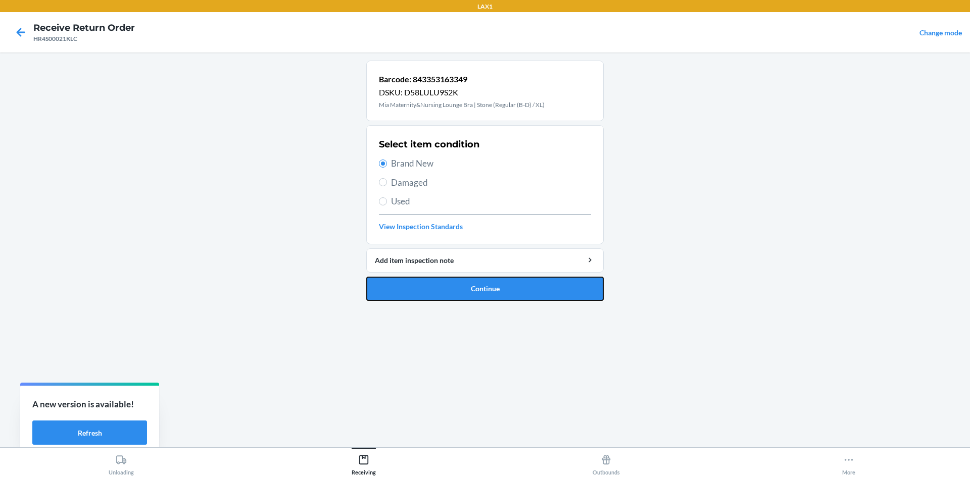
click at [482, 292] on button "Continue" at bounding box center [484, 289] width 237 height 24
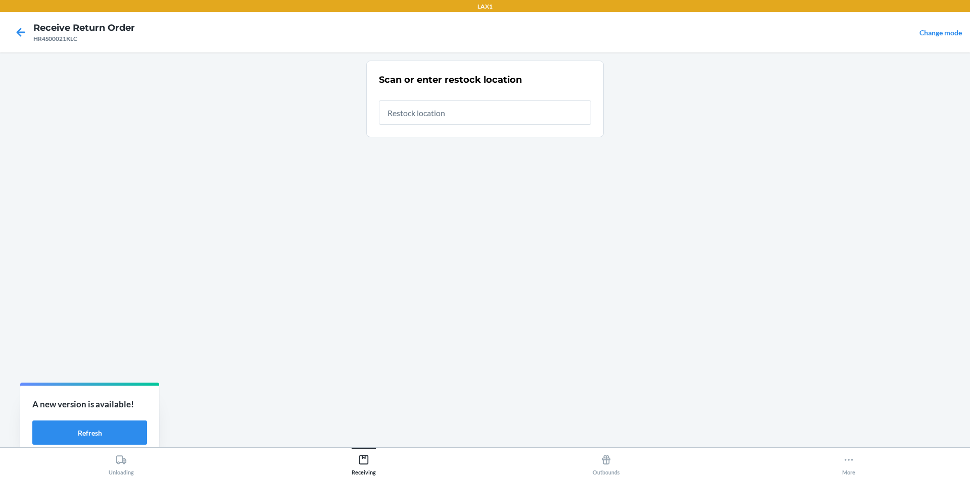
click at [453, 108] on input "text" at bounding box center [485, 113] width 212 height 24
type input "RTCART020"
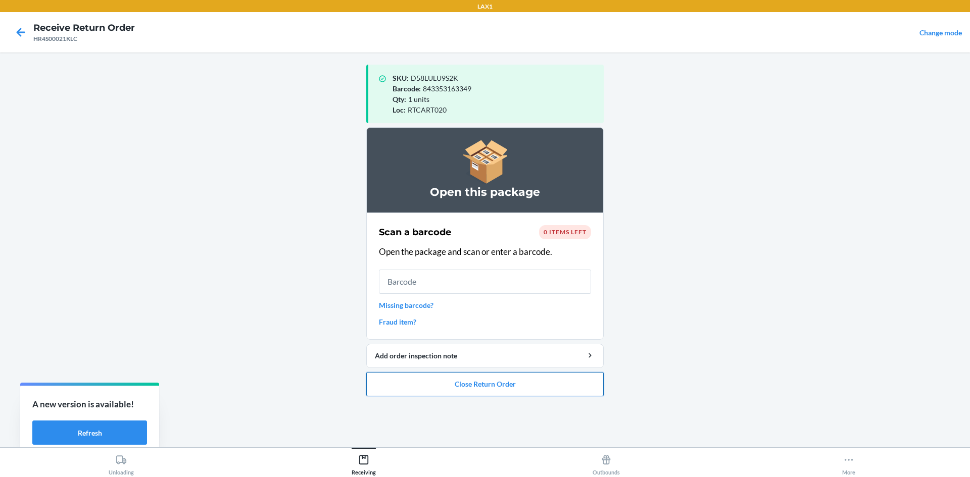
click at [527, 393] on button "Close Return Order" at bounding box center [484, 384] width 237 height 24
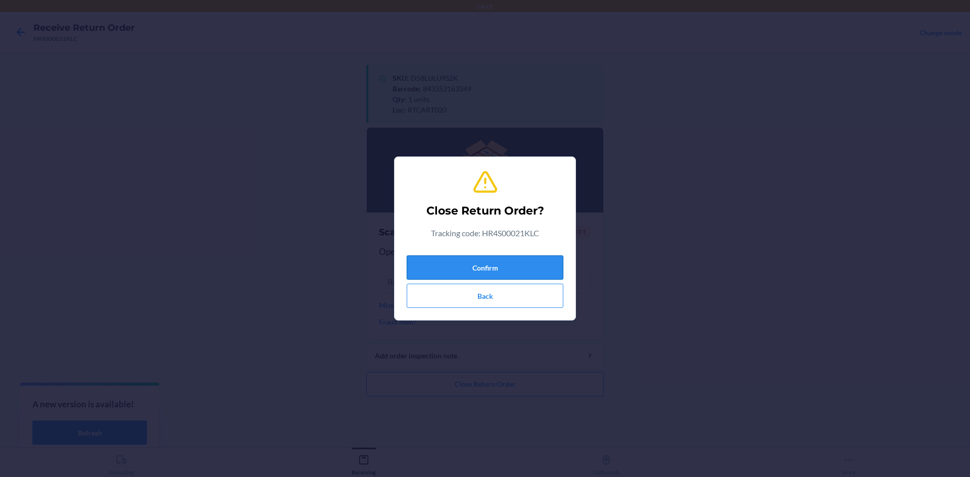
click at [532, 258] on button "Confirm" at bounding box center [485, 268] width 157 height 24
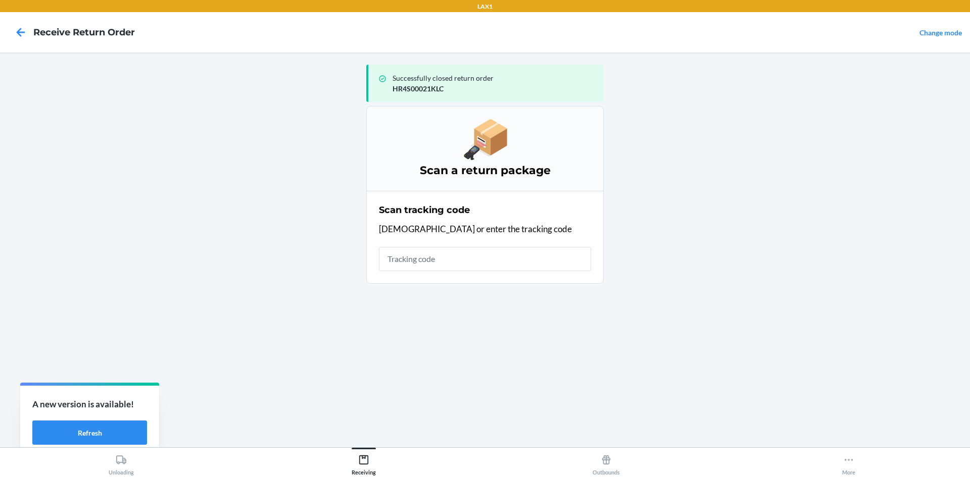
click at [515, 252] on input "text" at bounding box center [485, 259] width 212 height 24
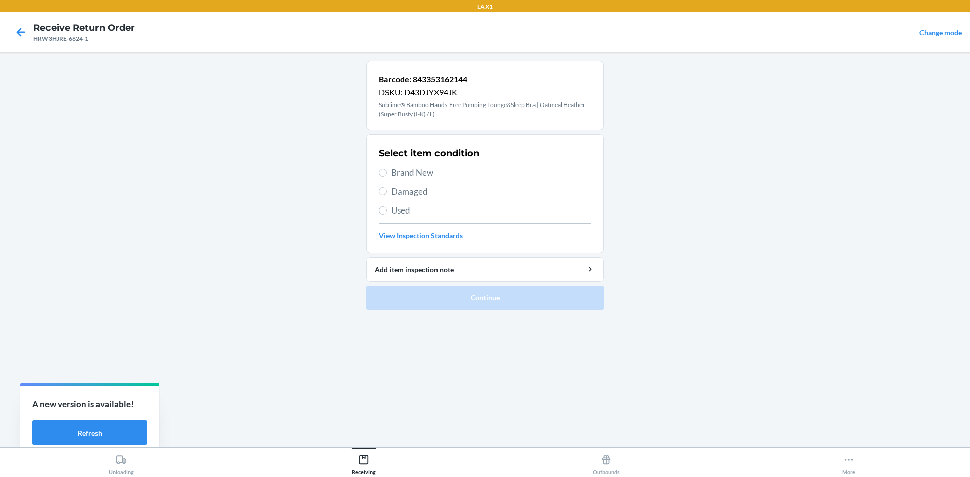
click at [391, 190] on span "Damaged" at bounding box center [491, 191] width 200 height 13
click at [387, 190] on input "Damaged" at bounding box center [383, 191] width 8 height 8
radio input "true"
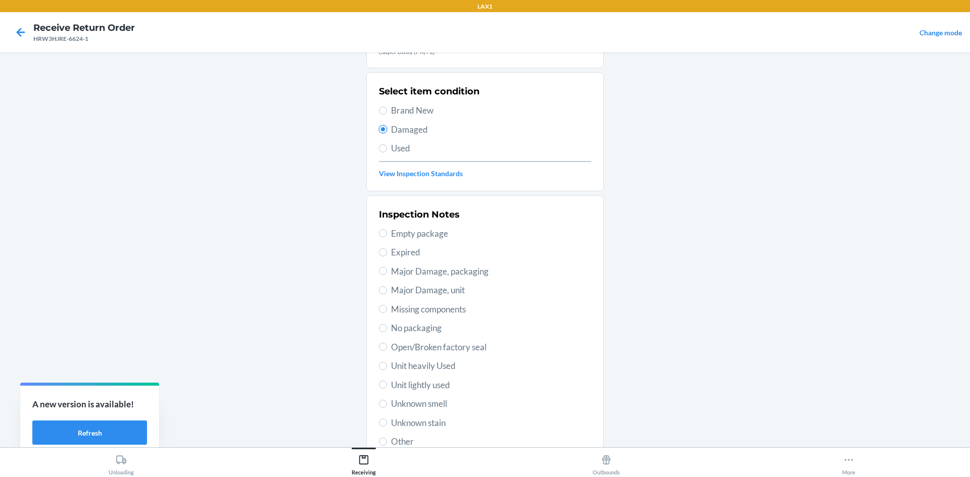
scroll to position [140, 0]
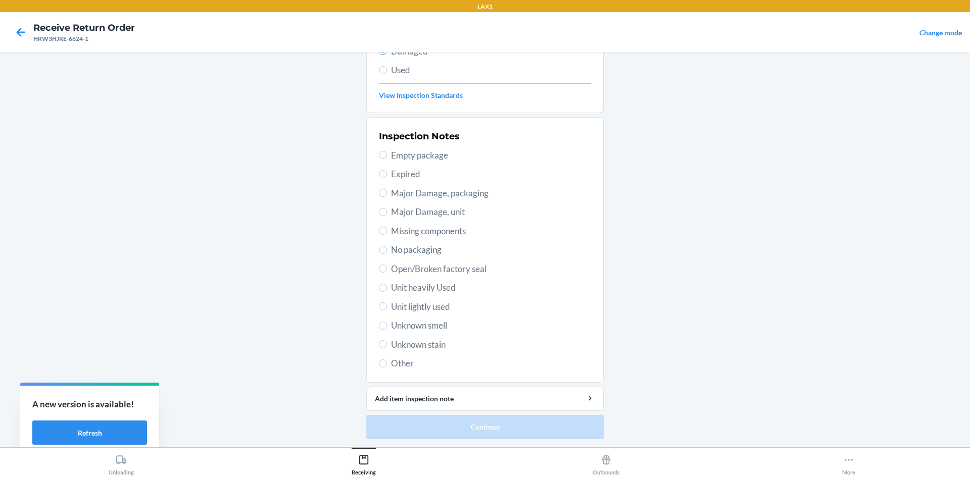
click at [425, 246] on span "No packaging" at bounding box center [491, 249] width 200 height 13
click at [387, 246] on input "No packaging" at bounding box center [383, 250] width 8 height 8
radio input "true"
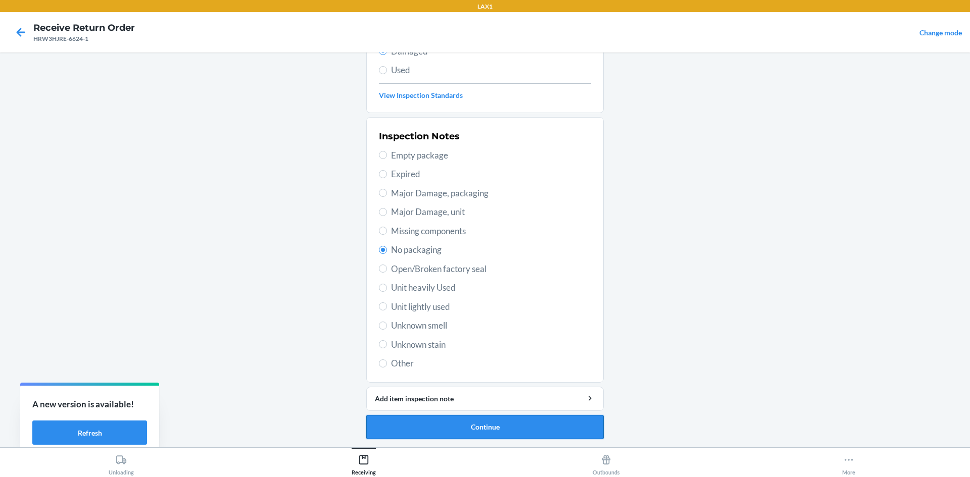
click at [510, 415] on li "Barcode: 843353162144 DSKU: D43DJYX94JK Sublime® Bamboo Hands-Free Pumping Loun…" at bounding box center [484, 179] width 237 height 519
click at [513, 419] on button "Continue" at bounding box center [484, 427] width 237 height 24
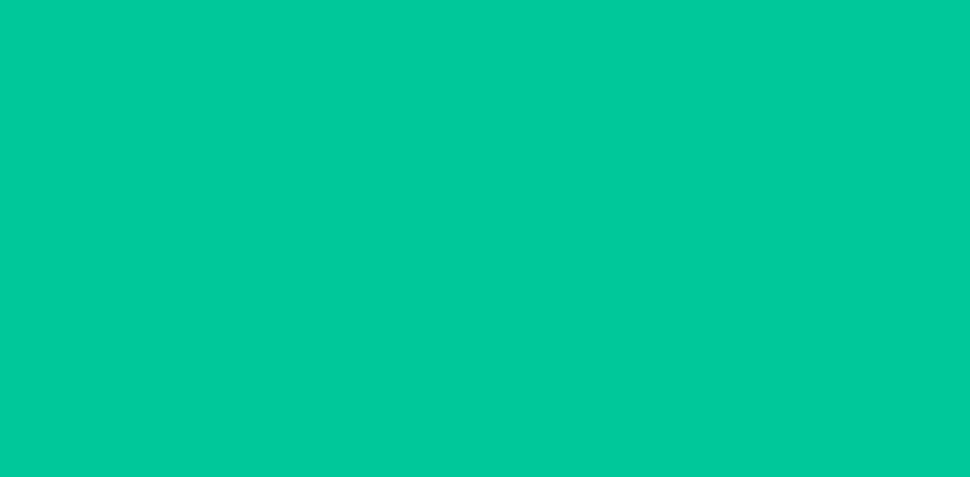
scroll to position [48, 0]
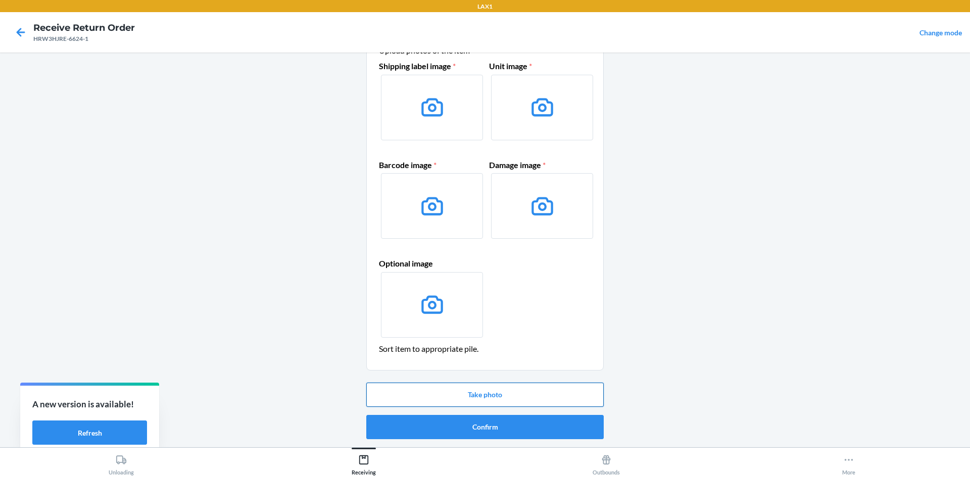
click at [540, 383] on button "Take photo" at bounding box center [484, 395] width 237 height 24
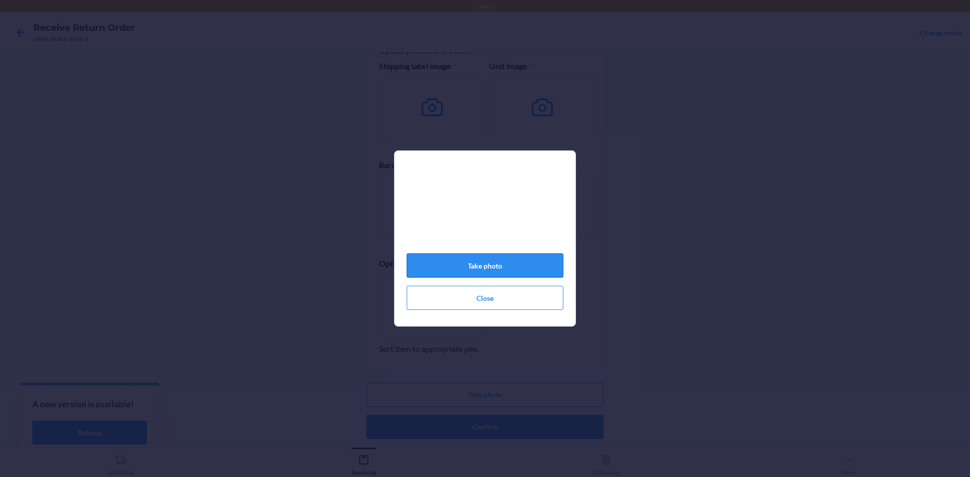
click at [504, 264] on button "Take photo" at bounding box center [485, 266] width 157 height 24
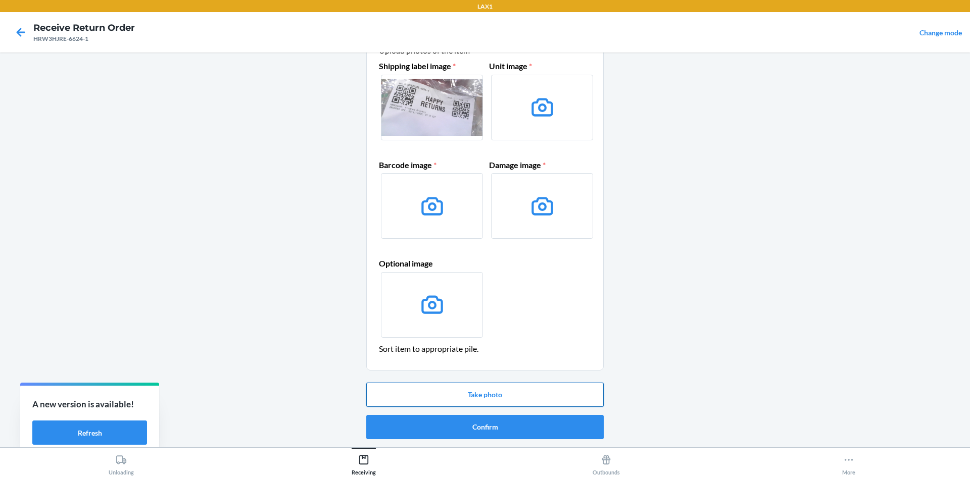
click at [529, 397] on button "Take photo" at bounding box center [484, 395] width 237 height 24
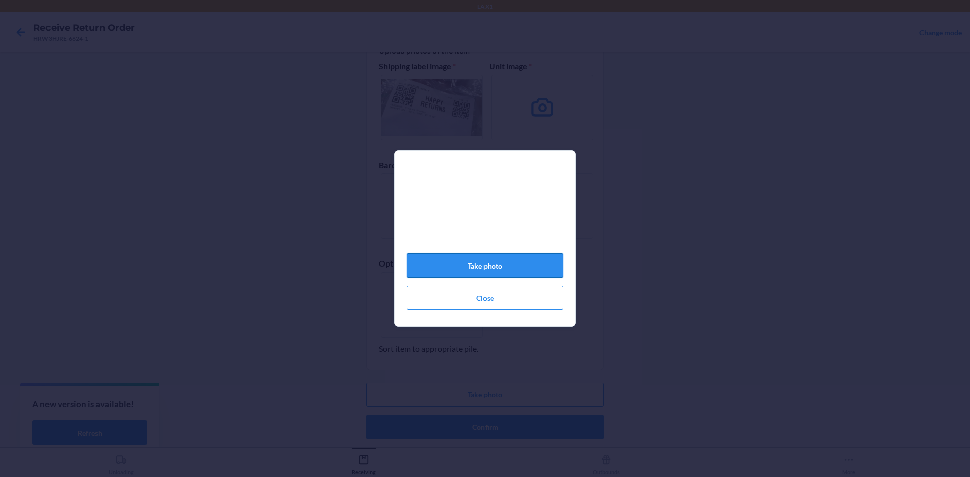
click at [487, 269] on button "Take photo" at bounding box center [485, 266] width 157 height 24
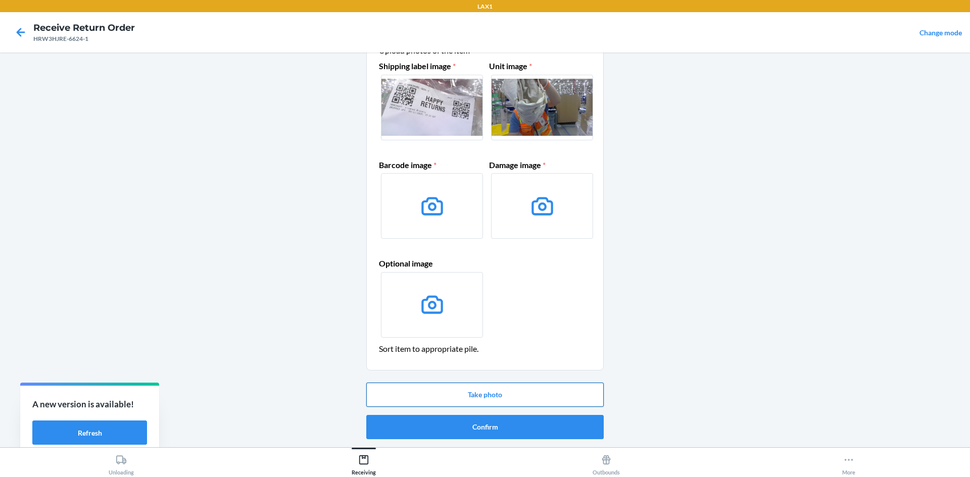
click at [502, 391] on button "Take photo" at bounding box center [484, 395] width 237 height 24
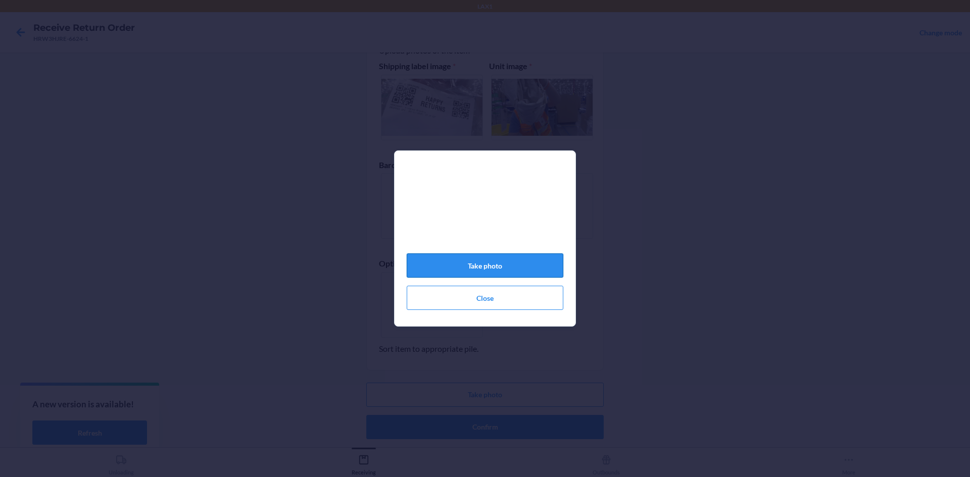
click at [512, 278] on button "Take photo" at bounding box center [485, 266] width 157 height 24
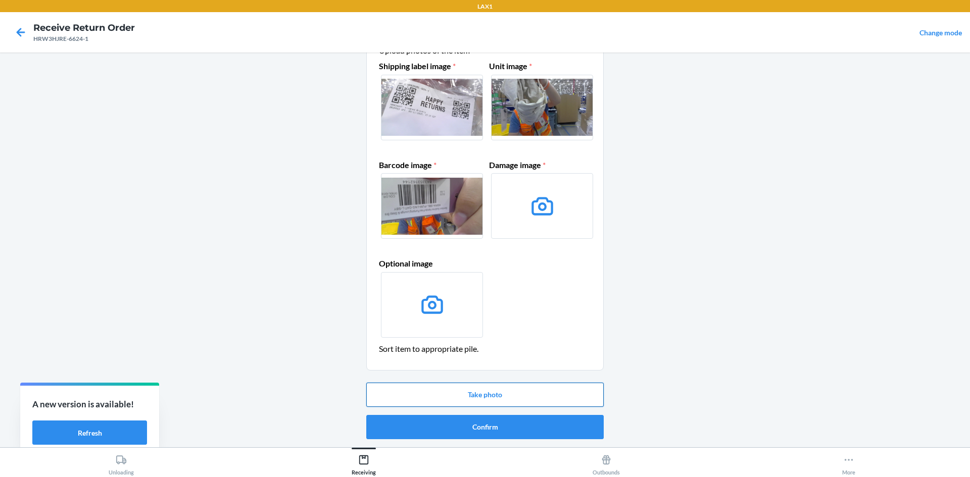
click at [516, 398] on button "Take photo" at bounding box center [484, 395] width 237 height 24
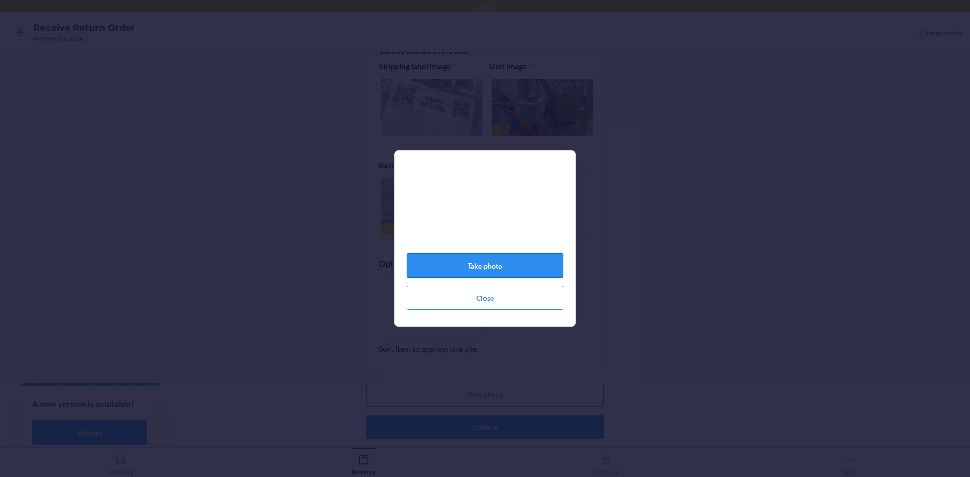
click at [514, 266] on button "Take photo" at bounding box center [485, 266] width 157 height 24
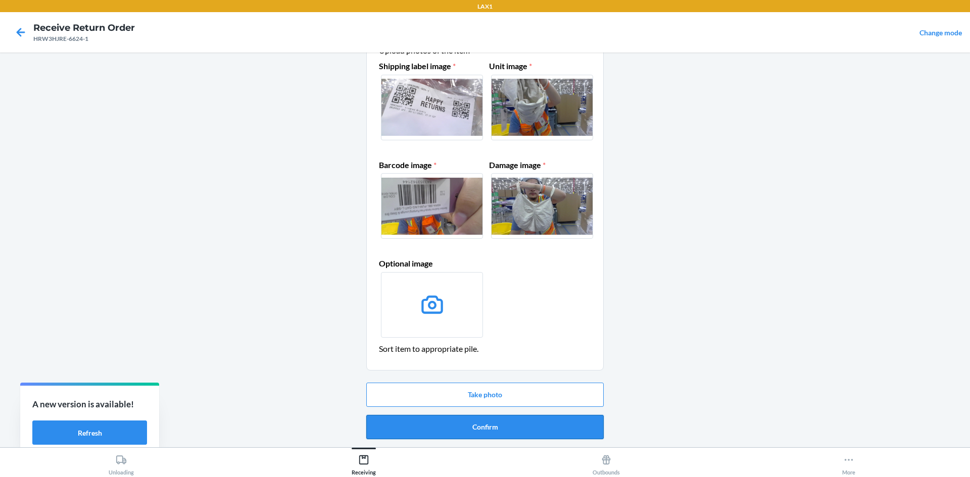
click at [512, 426] on button "Confirm" at bounding box center [484, 427] width 237 height 24
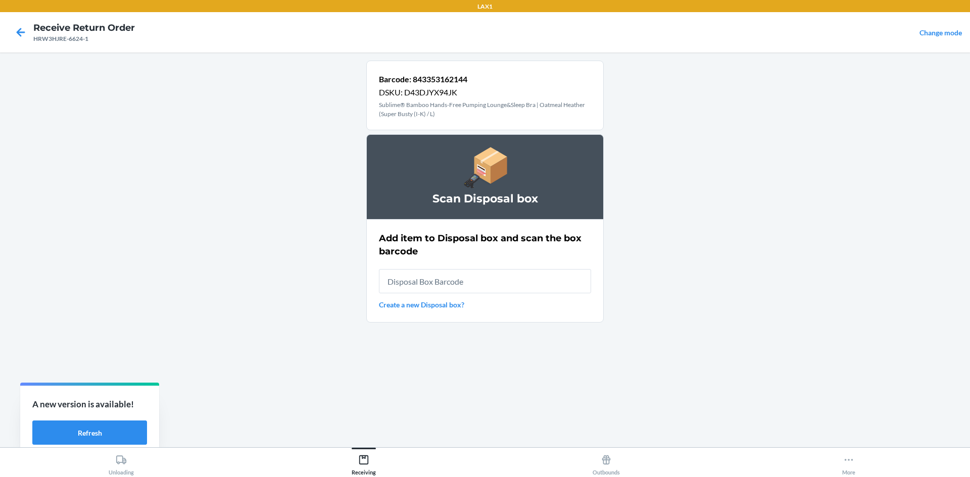
click at [464, 280] on input "text" at bounding box center [485, 281] width 212 height 24
type input "RB0000019AD"
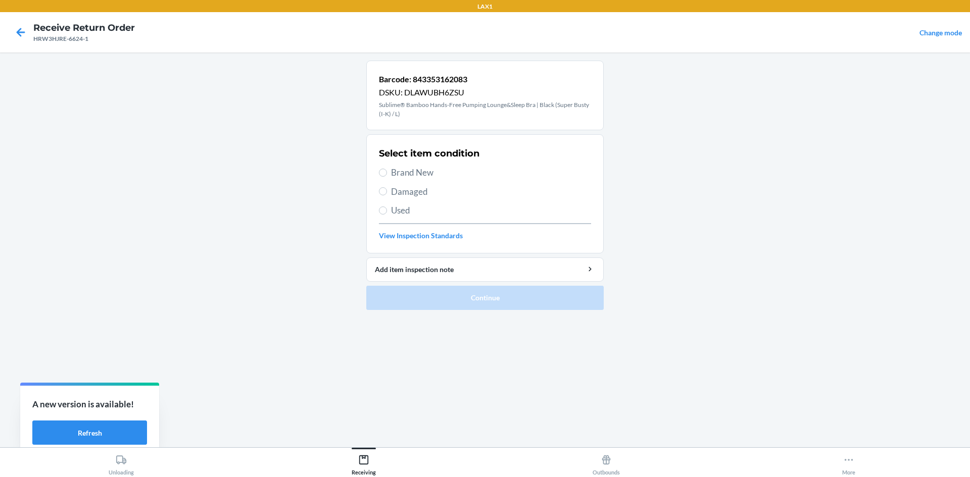
click at [400, 194] on span "Damaged" at bounding box center [491, 191] width 200 height 13
click at [387, 194] on input "Damaged" at bounding box center [383, 191] width 8 height 8
radio input "true"
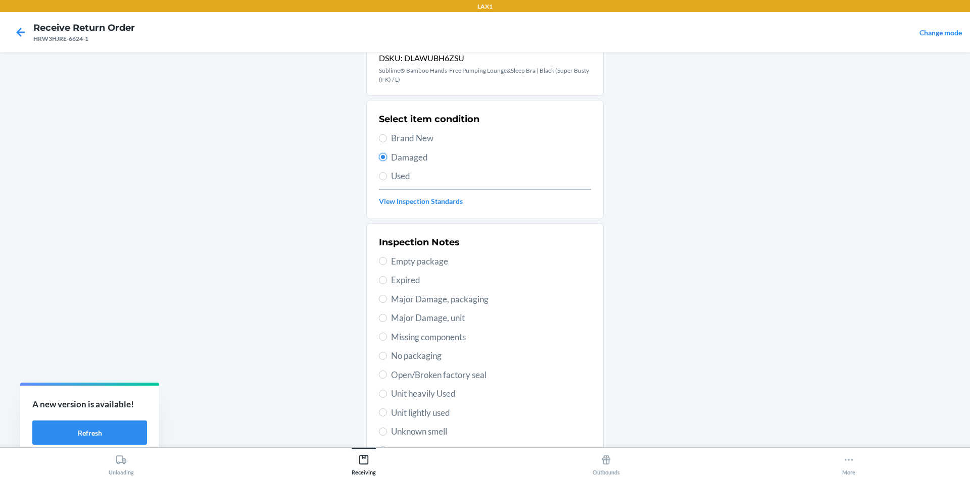
scroll to position [140, 0]
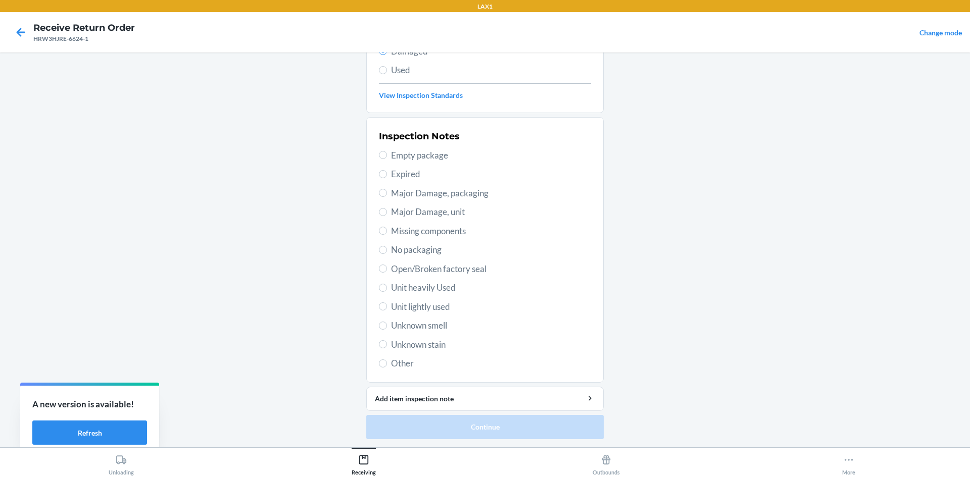
click at [417, 245] on span "No packaging" at bounding box center [491, 249] width 200 height 13
click at [387, 246] on input "No packaging" at bounding box center [383, 250] width 8 height 8
radio input "true"
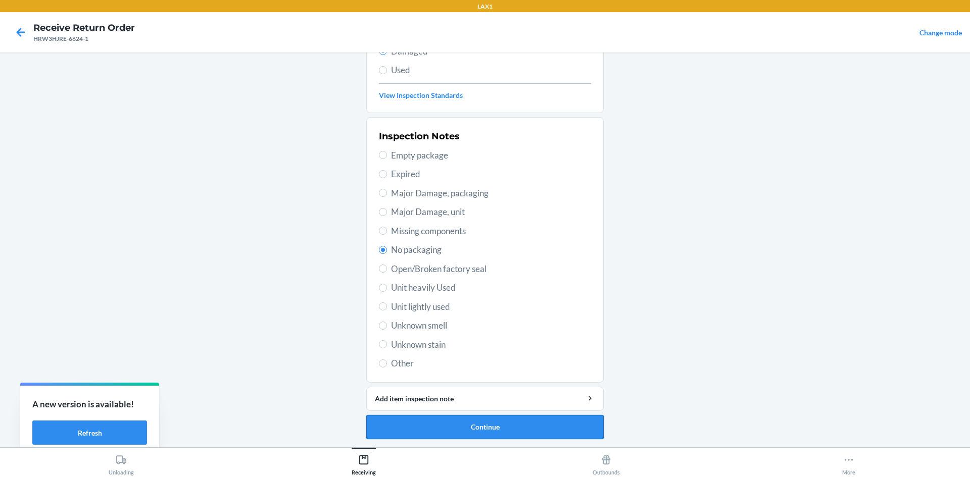
click at [470, 418] on button "Continue" at bounding box center [484, 427] width 237 height 24
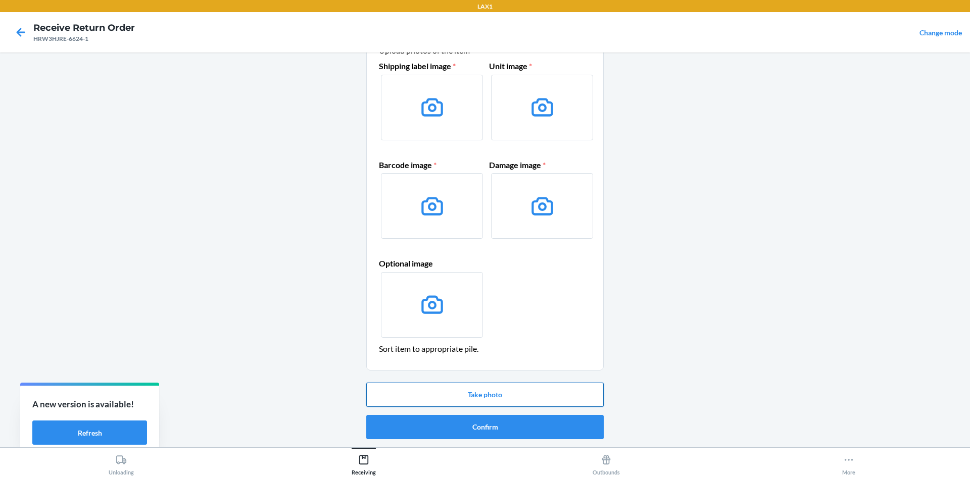
click at [523, 393] on button "Take photo" at bounding box center [484, 395] width 237 height 24
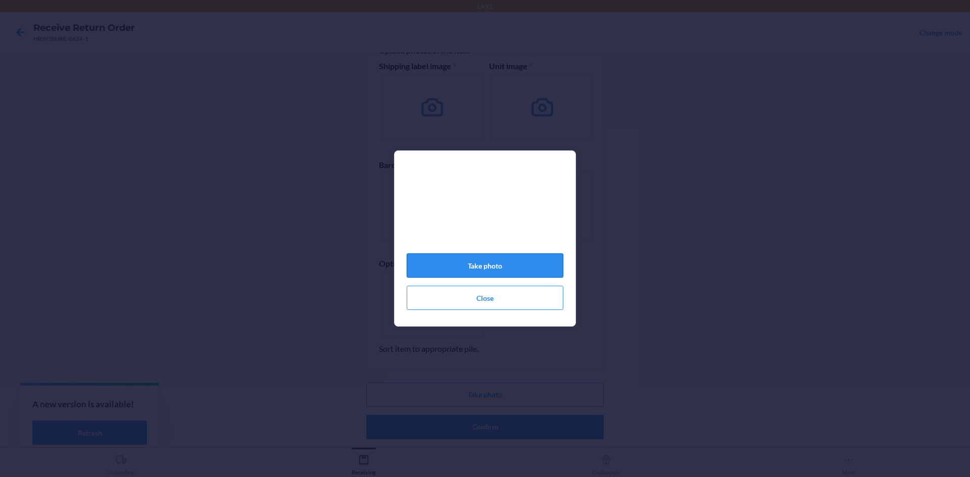
click at [517, 266] on button "Take photo" at bounding box center [485, 266] width 157 height 24
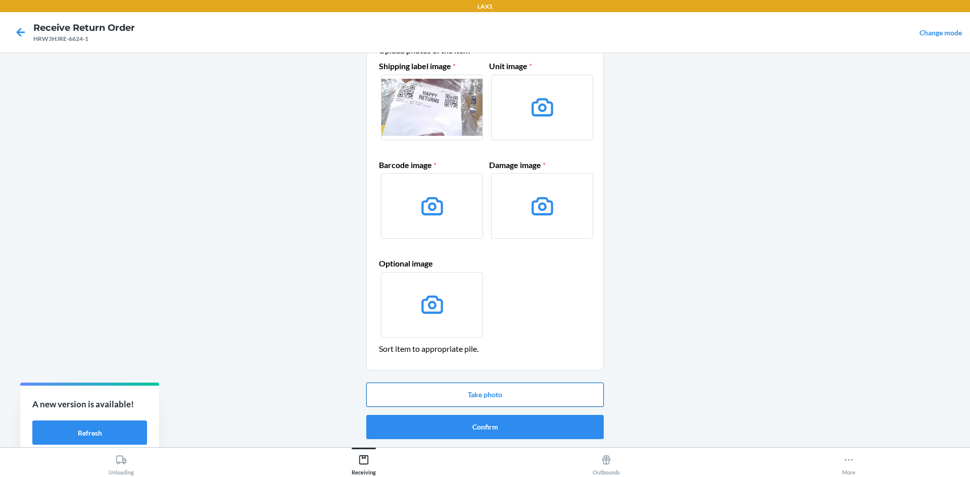
click at [523, 400] on button "Take photo" at bounding box center [484, 395] width 237 height 24
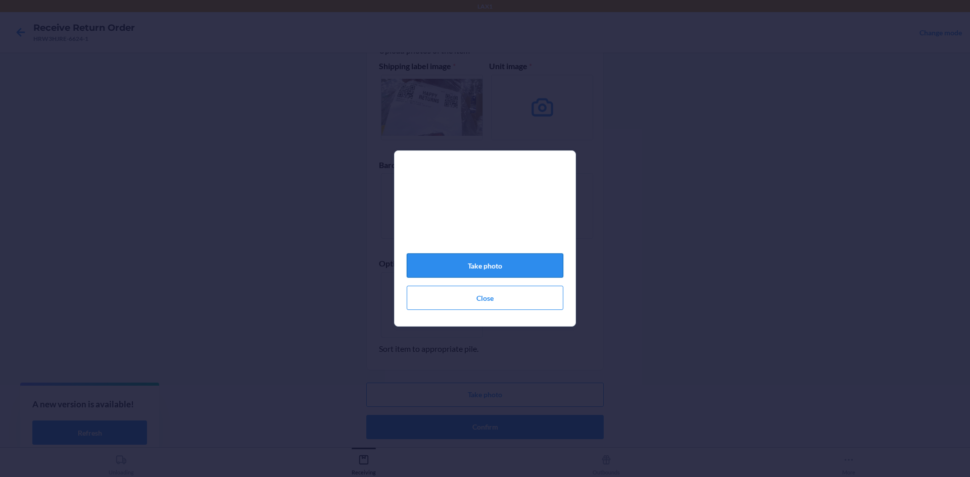
click at [530, 267] on button "Take photo" at bounding box center [485, 266] width 157 height 24
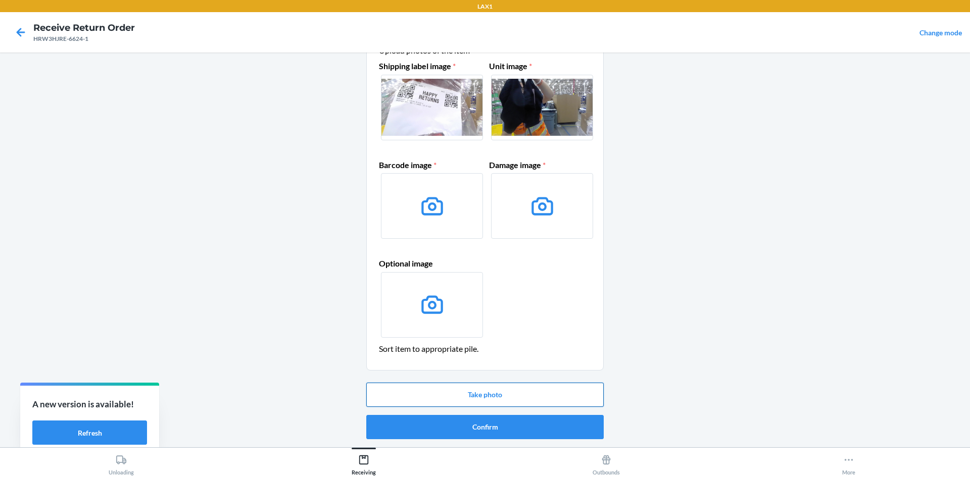
click at [504, 389] on button "Take photo" at bounding box center [484, 395] width 237 height 24
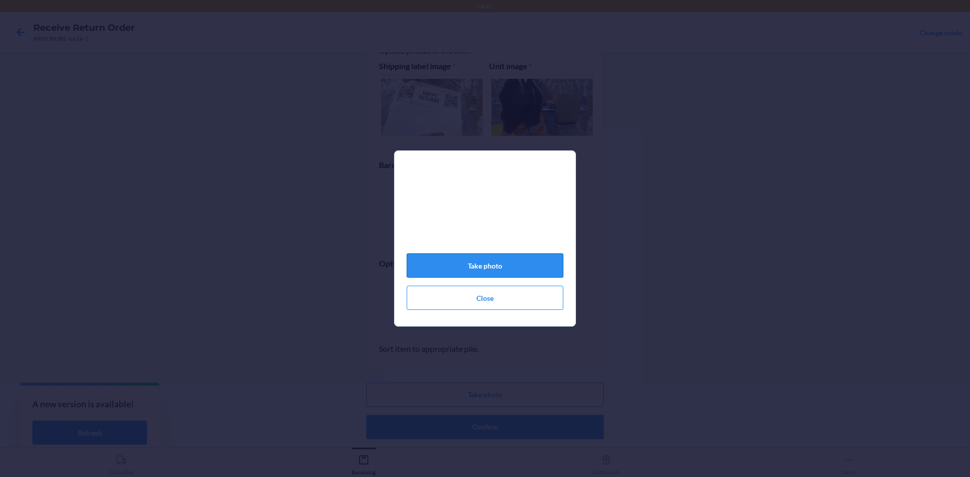
click at [487, 266] on button "Take photo" at bounding box center [485, 266] width 157 height 24
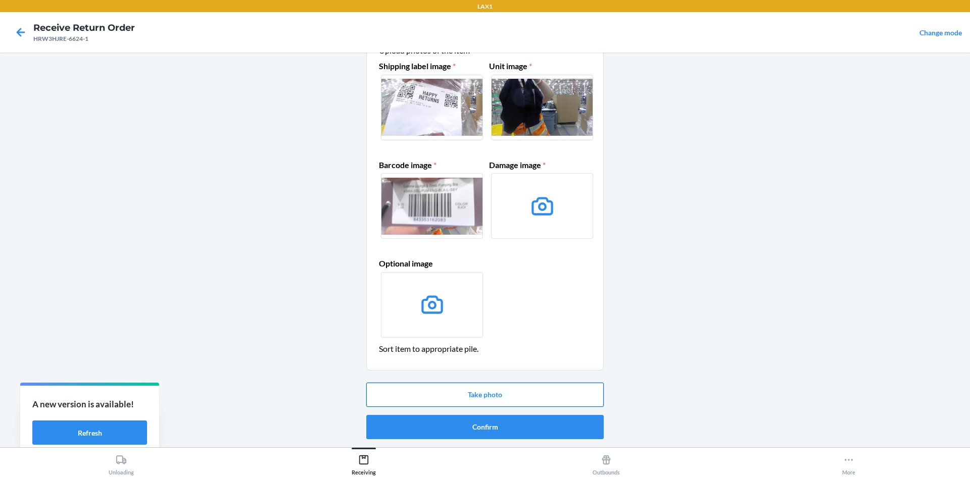
click at [522, 395] on button "Take photo" at bounding box center [484, 395] width 237 height 24
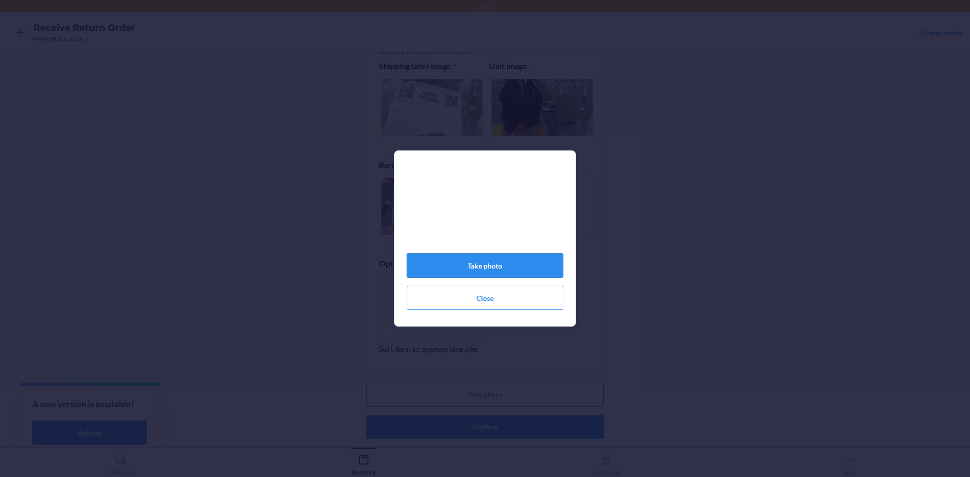
click at [505, 266] on button "Take photo" at bounding box center [485, 266] width 157 height 24
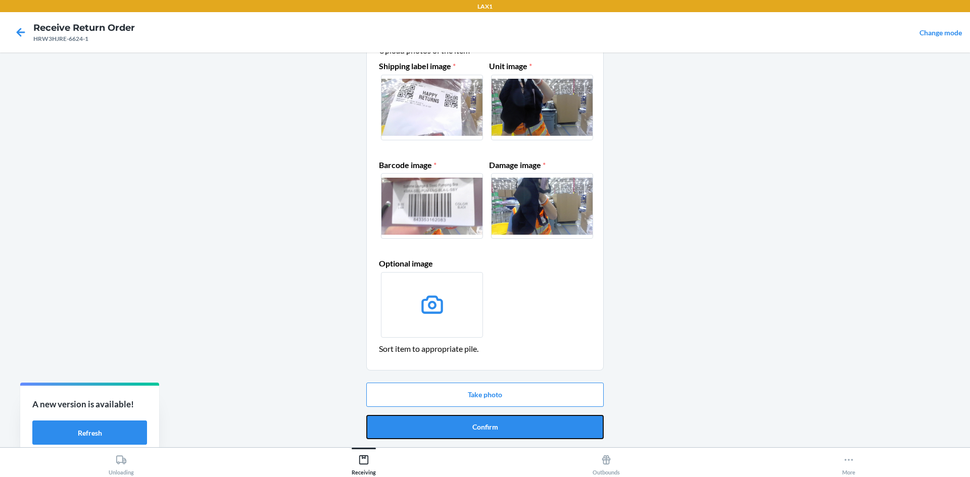
click at [533, 423] on button "Confirm" at bounding box center [484, 427] width 237 height 24
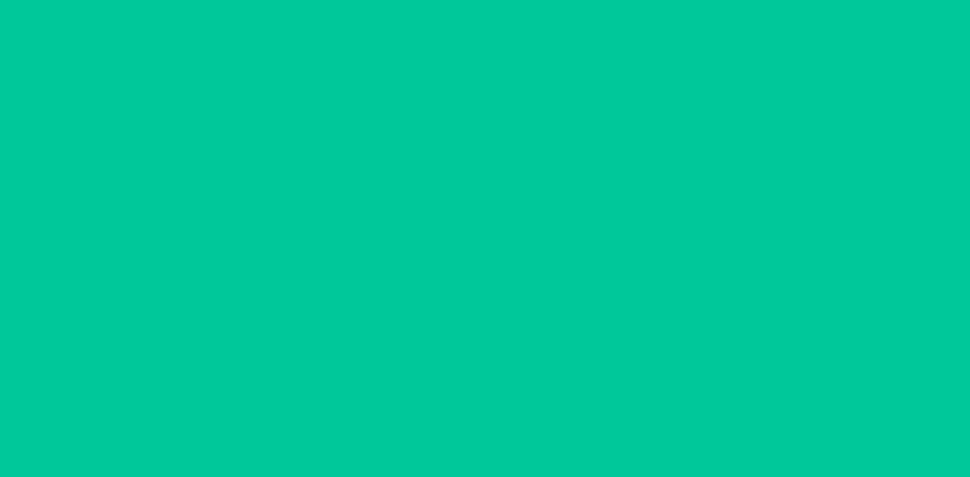
scroll to position [0, 0]
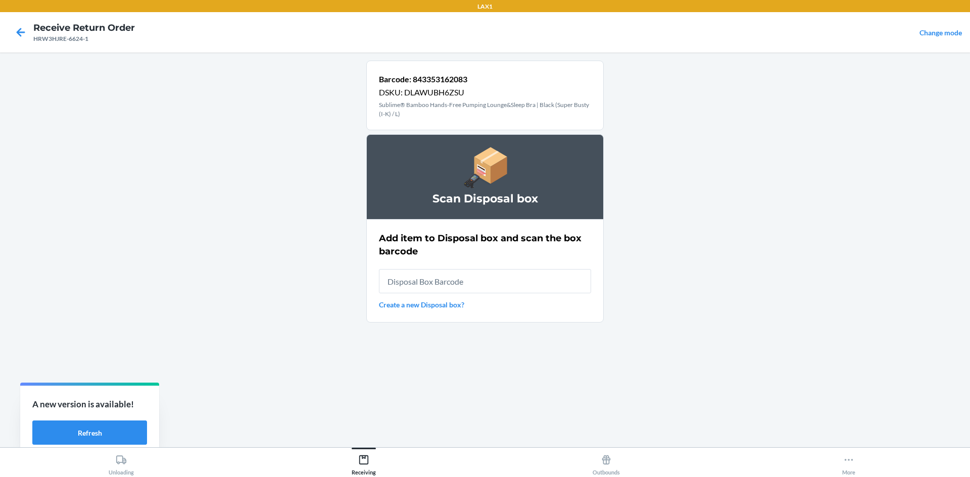
click at [515, 276] on input "text" at bounding box center [485, 281] width 212 height 24
type input "RB0000019AD"
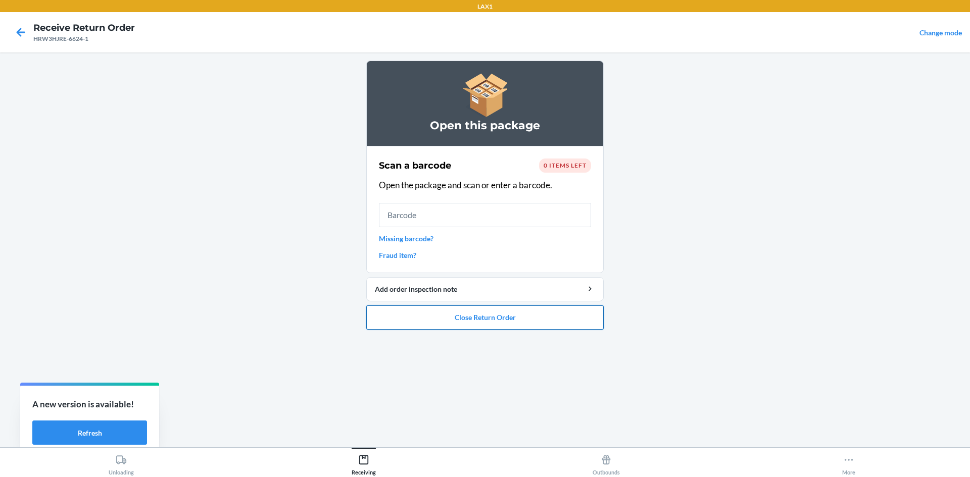
click at [509, 319] on button "Close Return Order" at bounding box center [484, 318] width 237 height 24
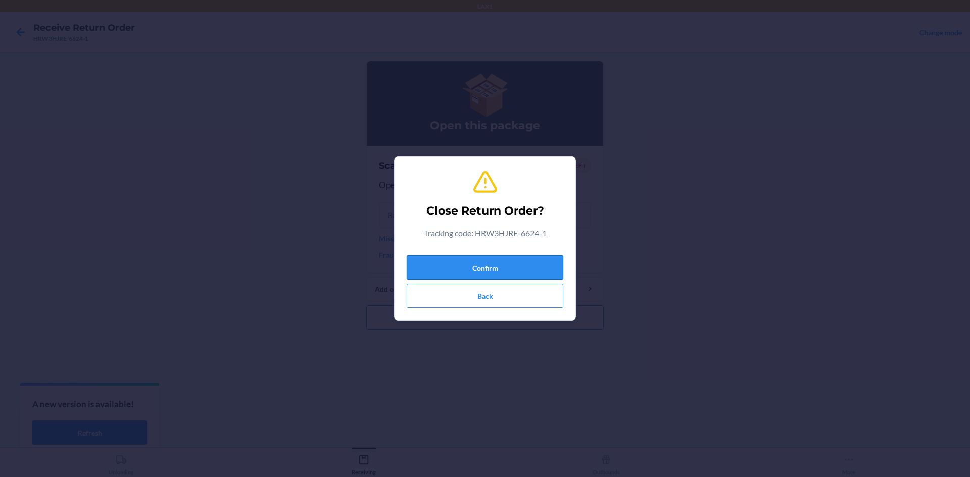
click at [505, 260] on button "Confirm" at bounding box center [485, 268] width 157 height 24
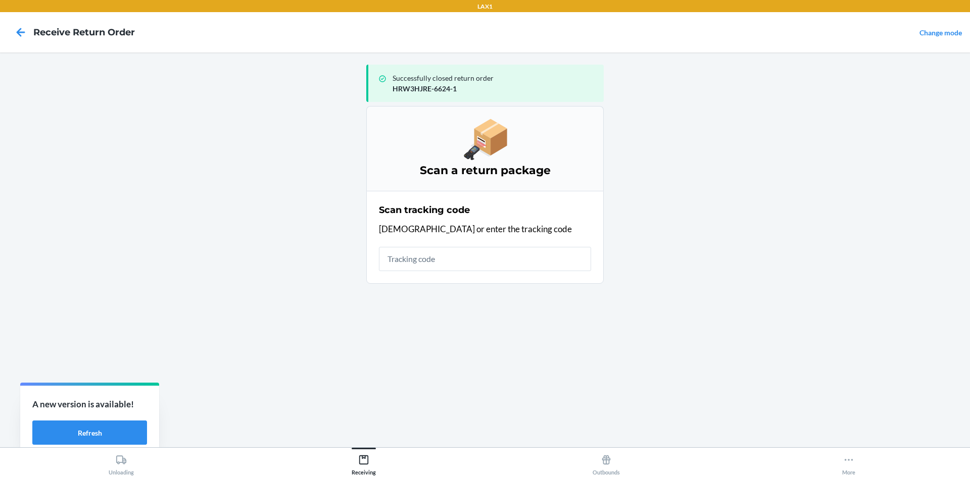
click at [482, 260] on input "text" at bounding box center [485, 259] width 212 height 24
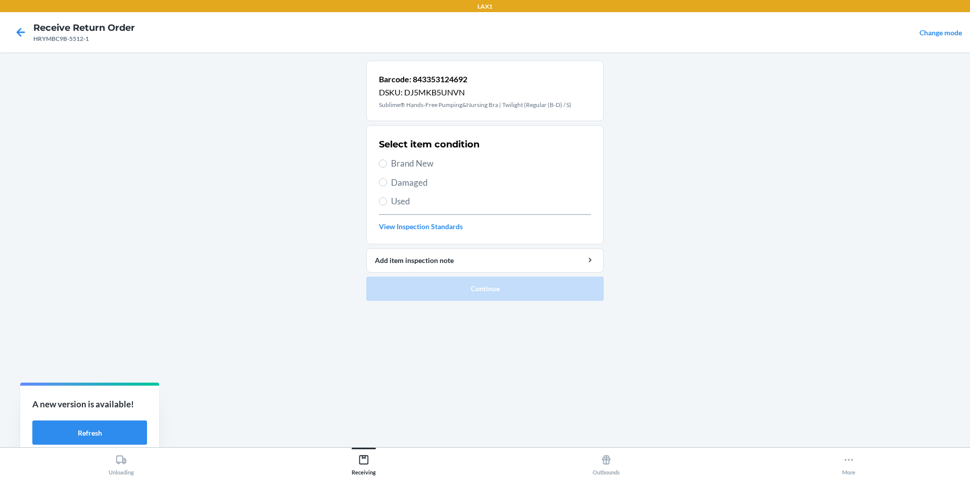
click at [418, 182] on span "Damaged" at bounding box center [491, 182] width 200 height 13
click at [387, 182] on input "Damaged" at bounding box center [383, 182] width 8 height 8
radio input "true"
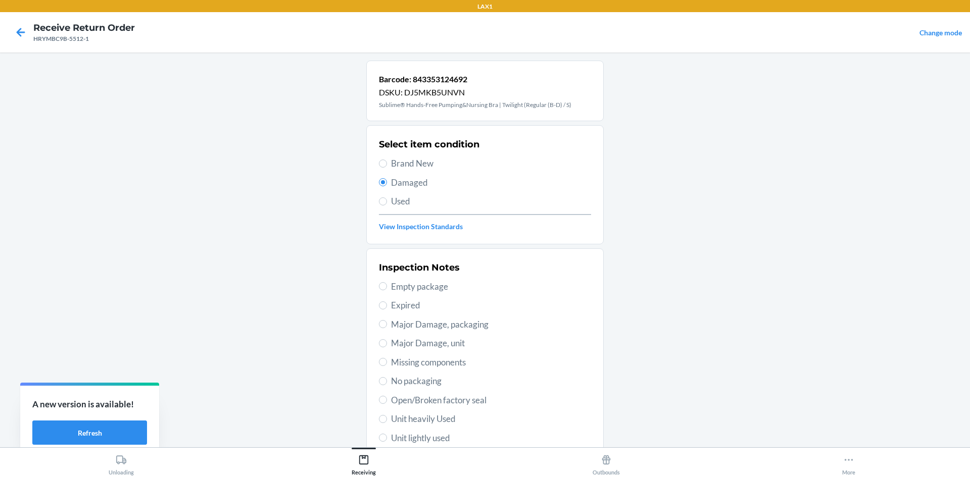
click at [431, 381] on span "No packaging" at bounding box center [491, 381] width 200 height 13
click at [387, 381] on input "No packaging" at bounding box center [383, 381] width 8 height 8
radio input "true"
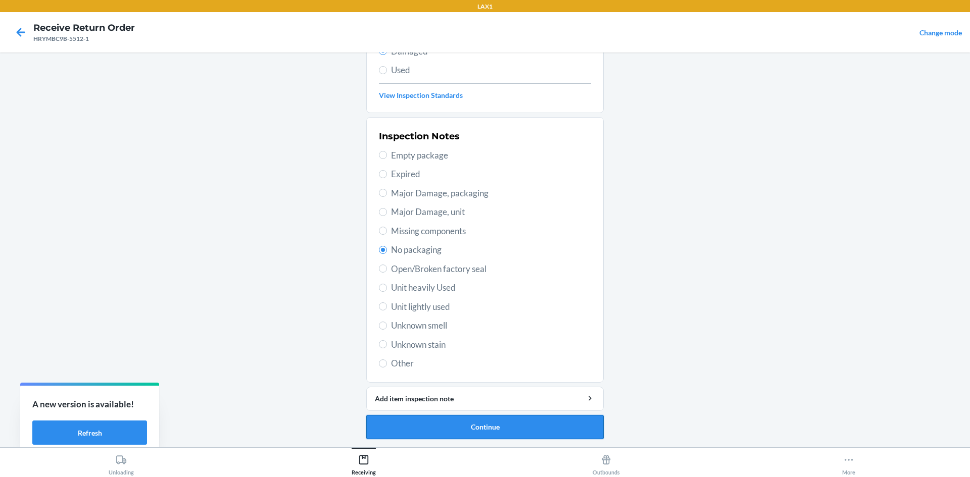
click at [496, 421] on button "Continue" at bounding box center [484, 427] width 237 height 24
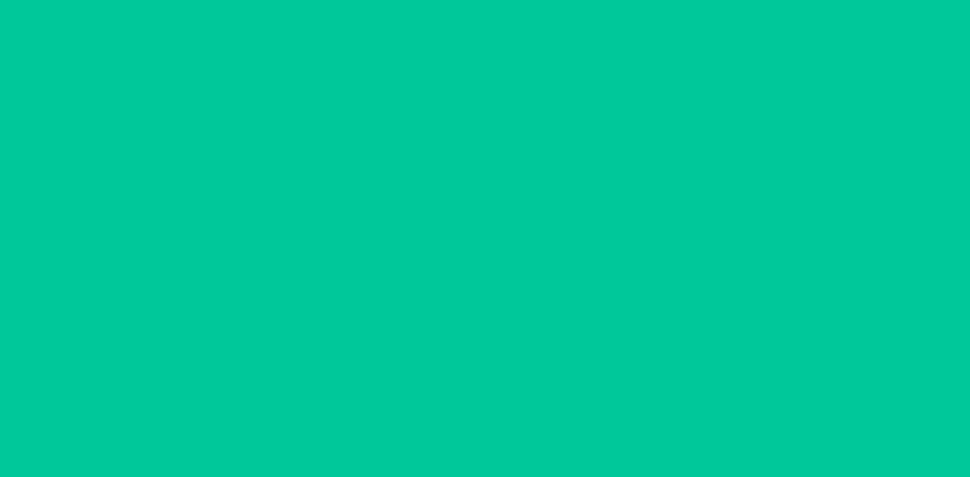
scroll to position [48, 0]
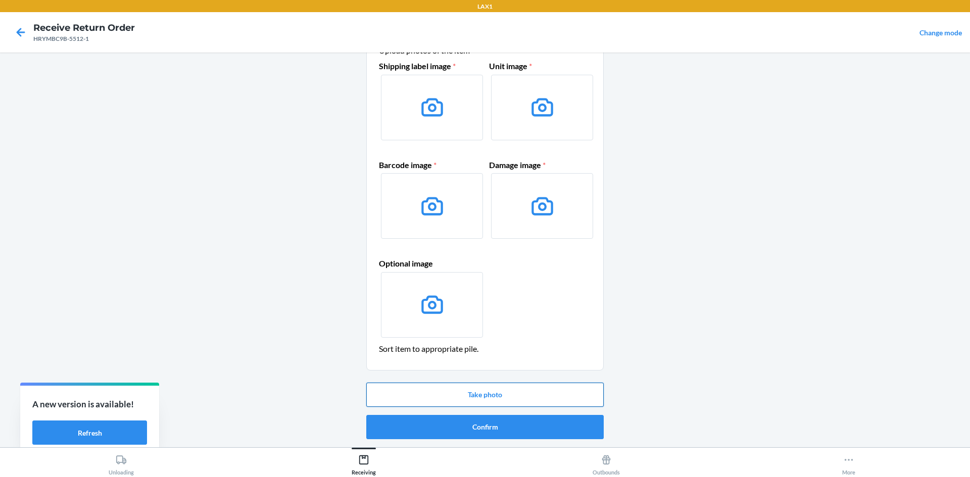
click at [497, 389] on button "Take photo" at bounding box center [484, 395] width 237 height 24
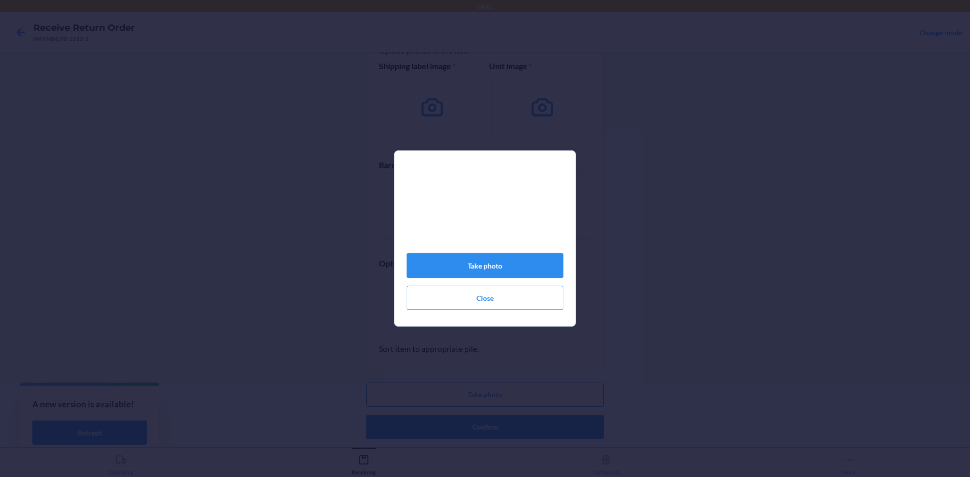
click at [552, 260] on button "Take photo" at bounding box center [485, 266] width 157 height 24
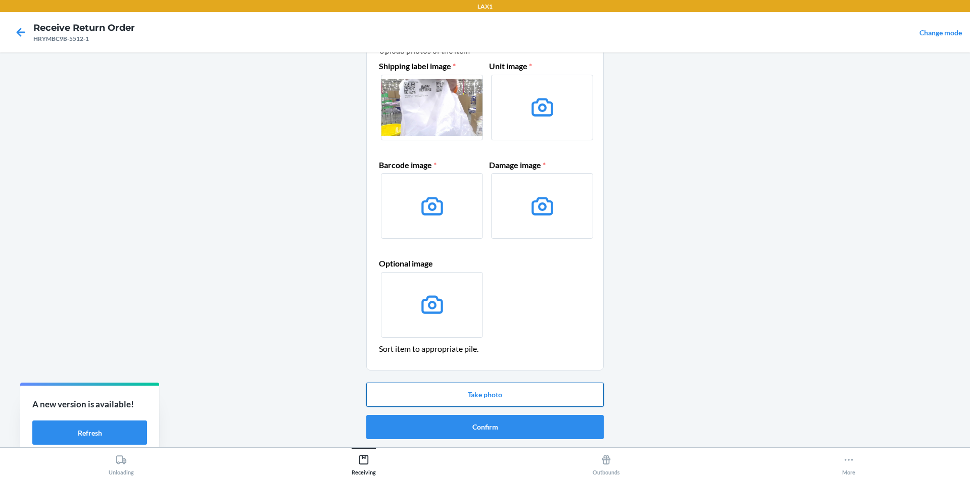
click at [527, 384] on button "Take photo" at bounding box center [484, 395] width 237 height 24
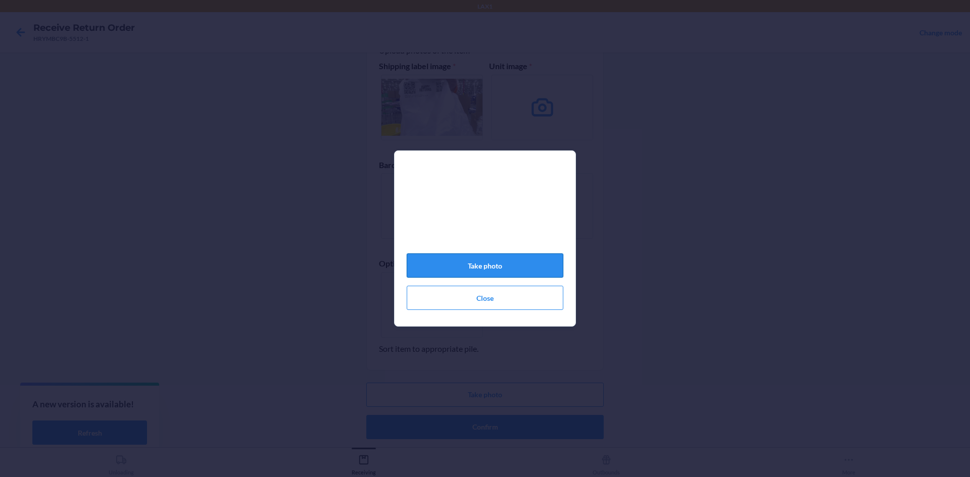
click at [504, 267] on button "Take photo" at bounding box center [485, 266] width 157 height 24
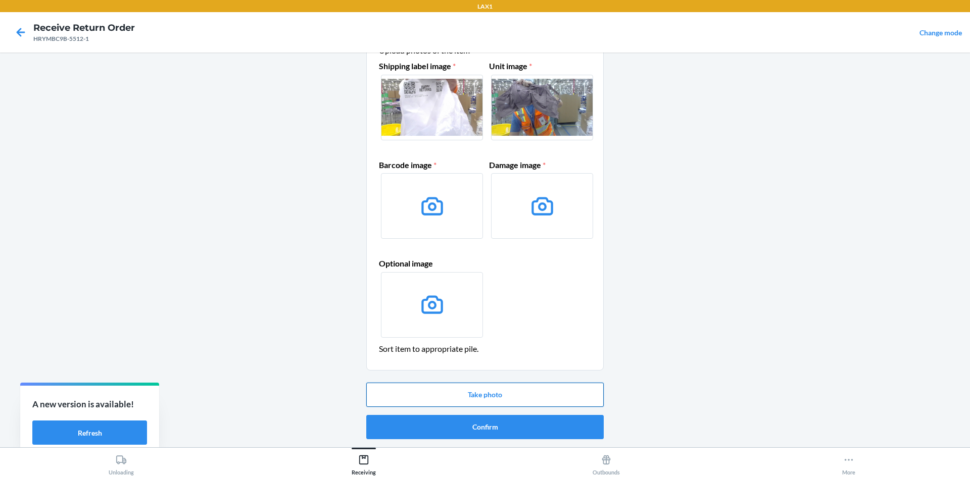
click at [516, 392] on button "Take photo" at bounding box center [484, 395] width 237 height 24
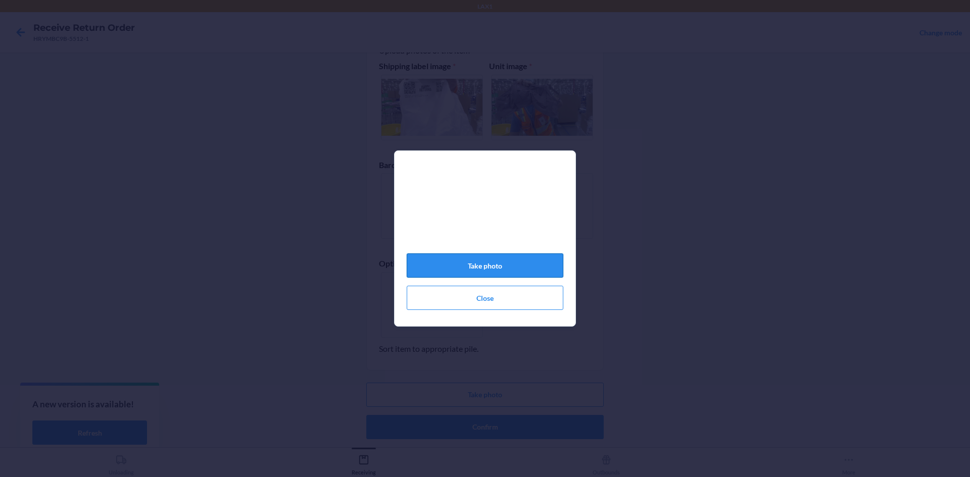
click at [510, 275] on button "Take photo" at bounding box center [485, 266] width 157 height 24
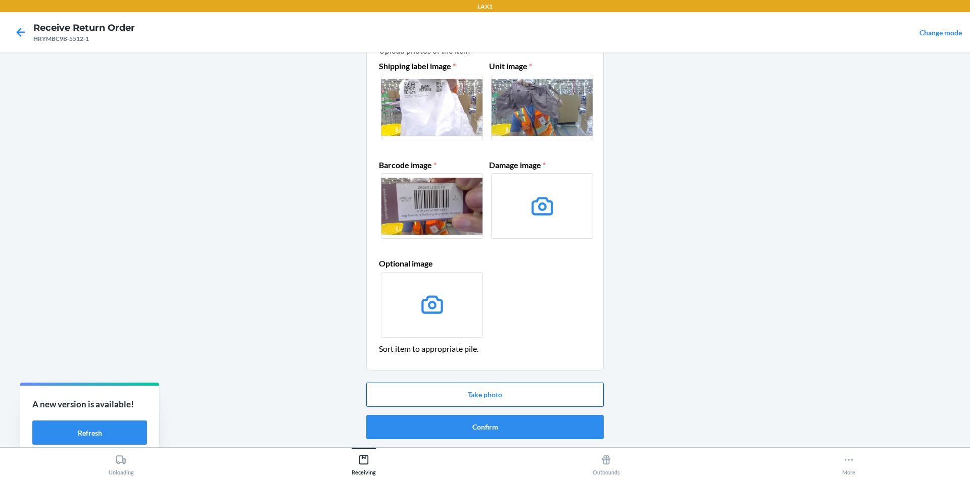
click at [528, 394] on button "Take photo" at bounding box center [484, 395] width 237 height 24
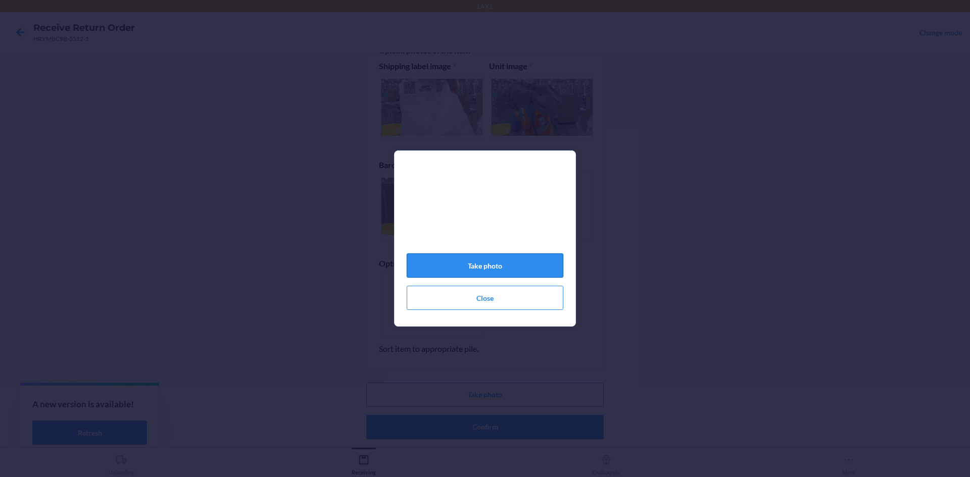
click at [520, 268] on button "Take photo" at bounding box center [485, 266] width 157 height 24
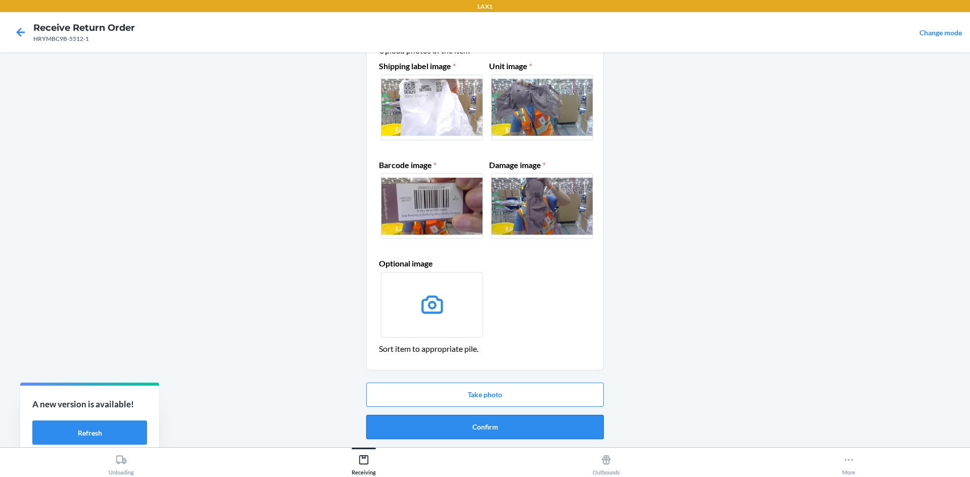
click at [512, 423] on button "Confirm" at bounding box center [484, 427] width 237 height 24
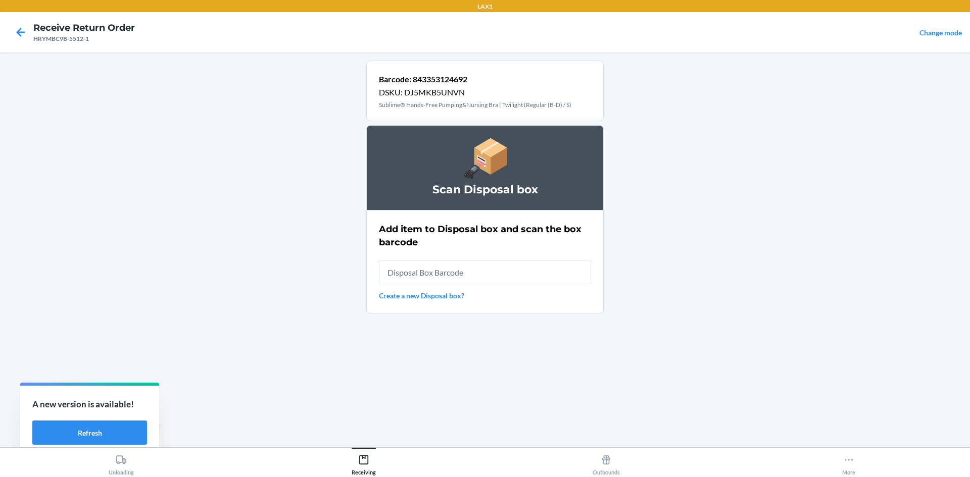
click at [492, 274] on input "text" at bounding box center [485, 272] width 212 height 24
type input "RB0000019AD"
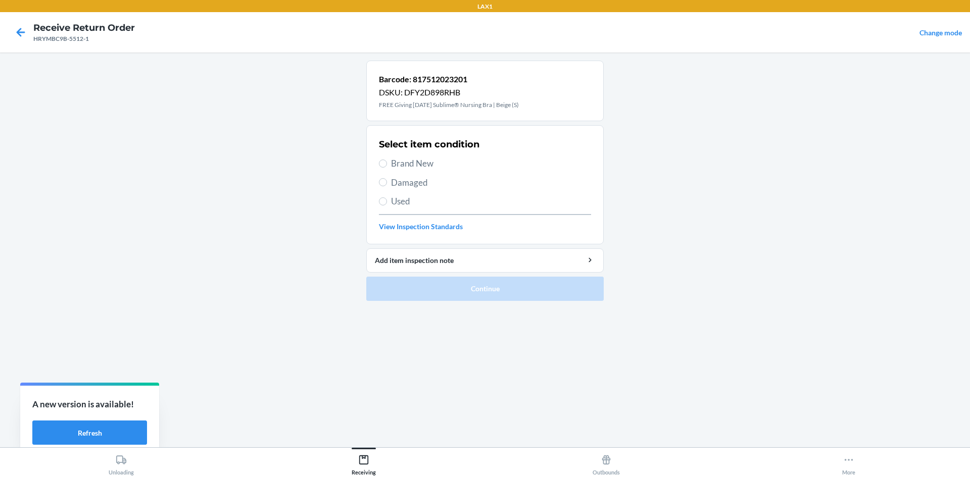
click at [421, 164] on span "Brand New" at bounding box center [491, 163] width 200 height 13
click at [387, 164] on input "Brand New" at bounding box center [383, 164] width 8 height 8
radio input "true"
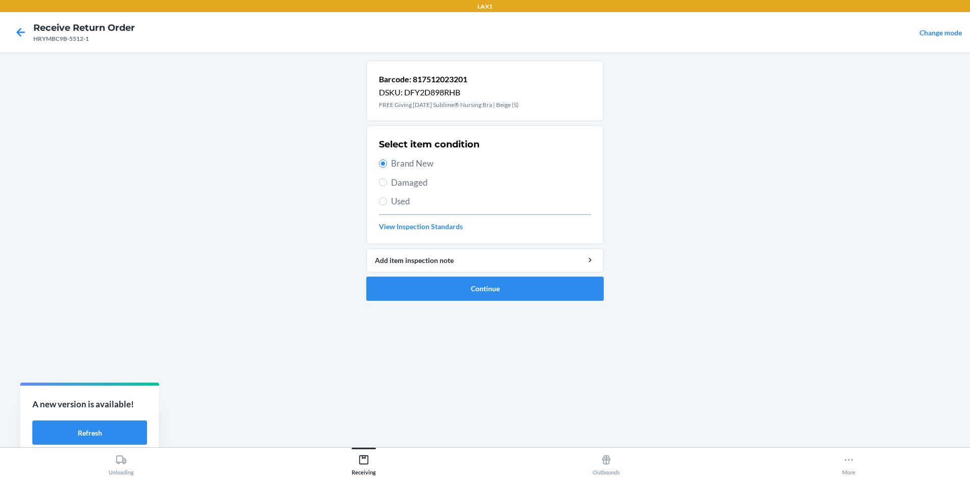
click at [422, 182] on span "Damaged" at bounding box center [491, 182] width 200 height 13
click at [387, 182] on input "Damaged" at bounding box center [383, 182] width 8 height 8
radio input "true"
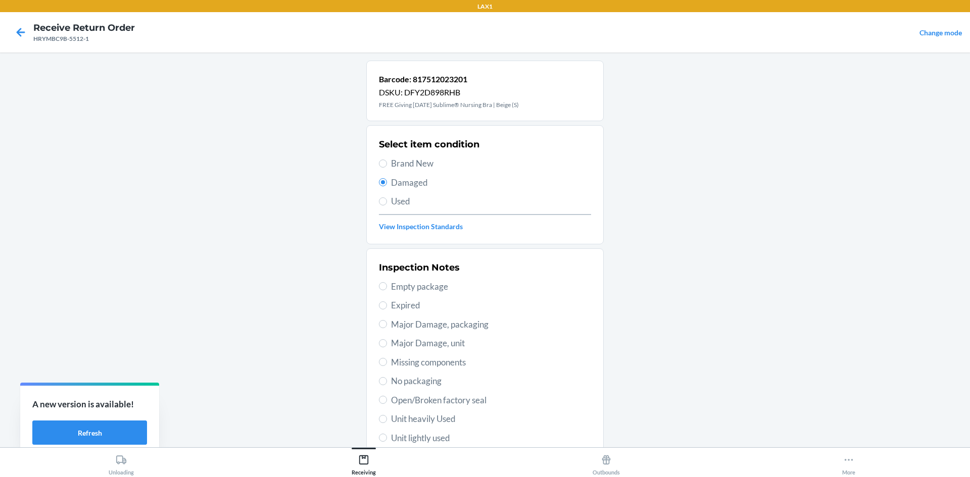
click at [423, 166] on span "Brand New" at bounding box center [491, 163] width 200 height 13
click at [387, 166] on input "Brand New" at bounding box center [383, 164] width 8 height 8
radio input "true"
radio input "false"
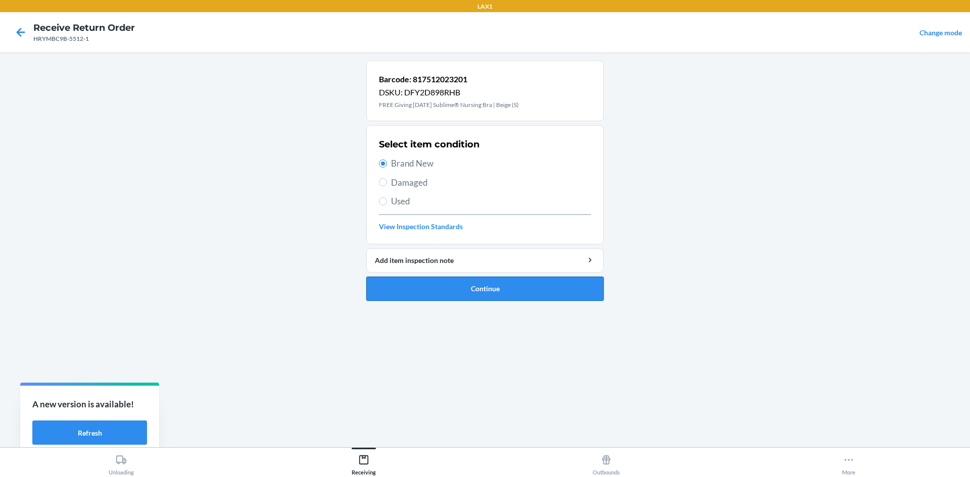
click at [485, 287] on button "Continue" at bounding box center [484, 289] width 237 height 24
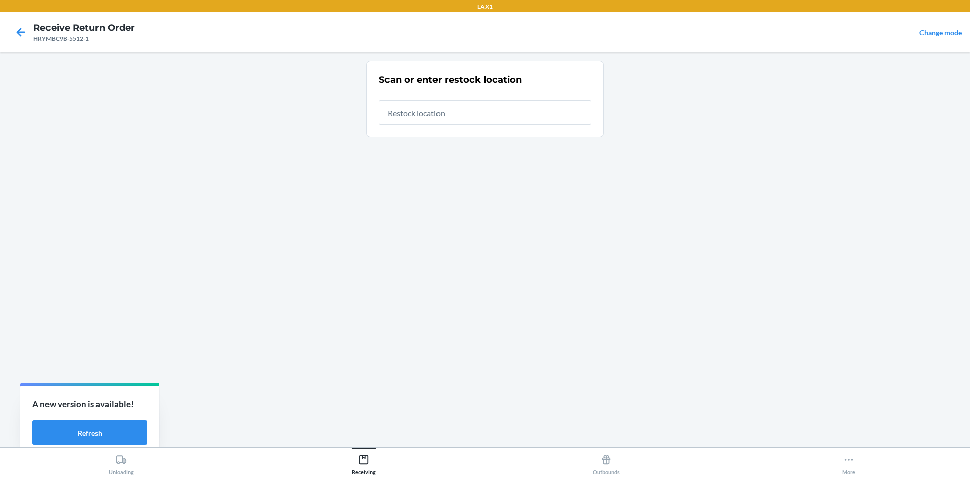
click at [471, 104] on input "text" at bounding box center [485, 113] width 212 height 24
type input "RTCART020"
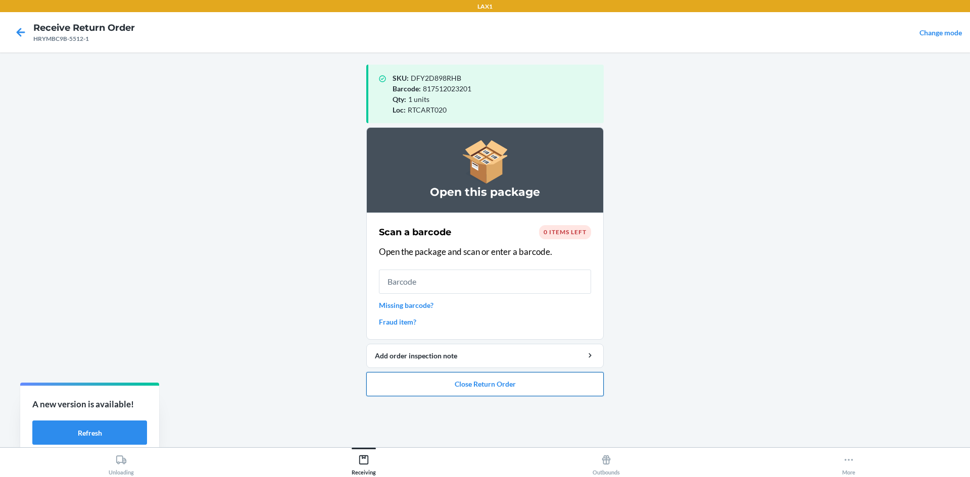
click at [485, 385] on button "Close Return Order" at bounding box center [484, 384] width 237 height 24
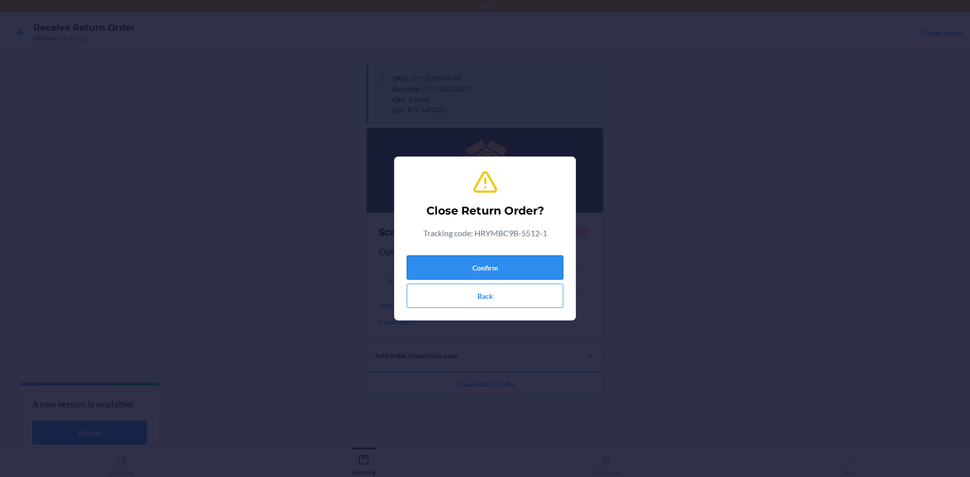
click at [472, 264] on button "Confirm" at bounding box center [485, 268] width 157 height 24
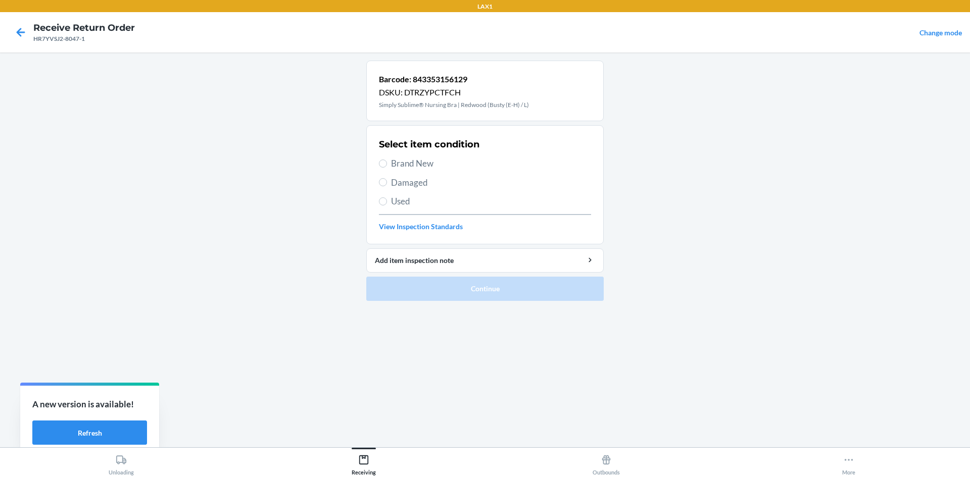
click at [427, 164] on span "Brand New" at bounding box center [491, 163] width 200 height 13
click at [387, 164] on input "Brand New" at bounding box center [383, 164] width 8 height 8
radio input "true"
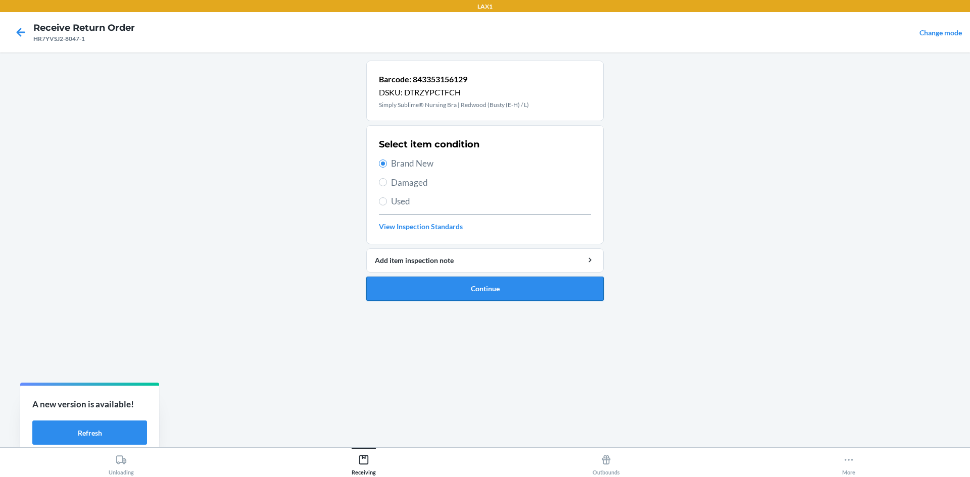
click at [473, 286] on button "Continue" at bounding box center [484, 289] width 237 height 24
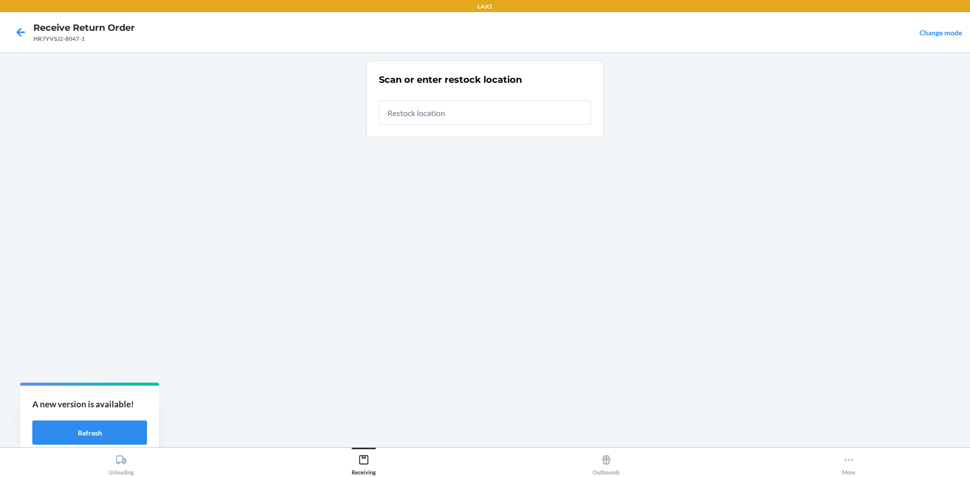
click at [475, 123] on div "Scan or enter restock location" at bounding box center [485, 99] width 212 height 58
click at [463, 119] on input "This field is required." at bounding box center [485, 113] width 212 height 24
type input "RTCART020"
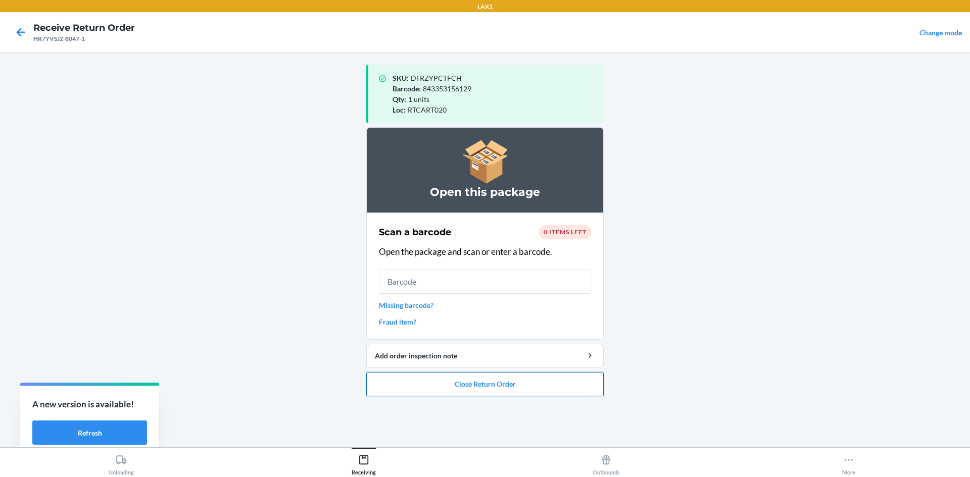
click at [487, 386] on button "Close Return Order" at bounding box center [484, 384] width 237 height 24
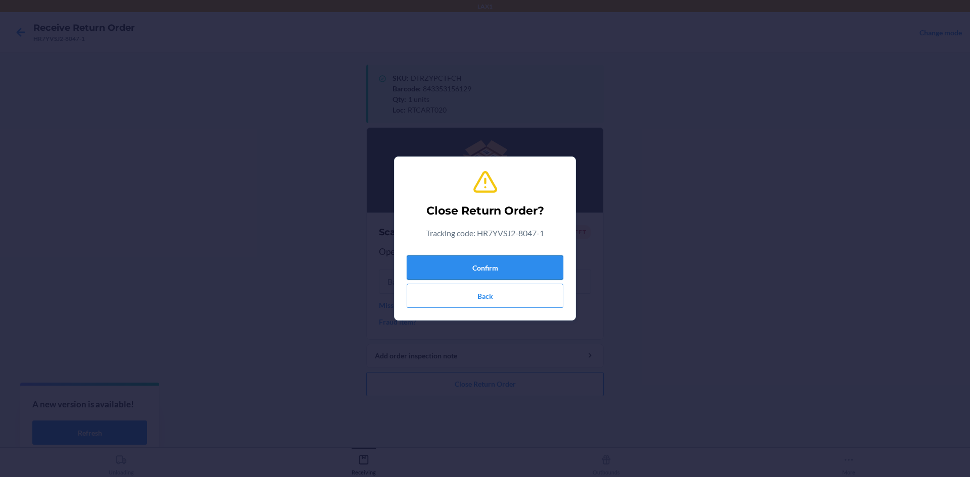
click at [467, 260] on button "Confirm" at bounding box center [485, 268] width 157 height 24
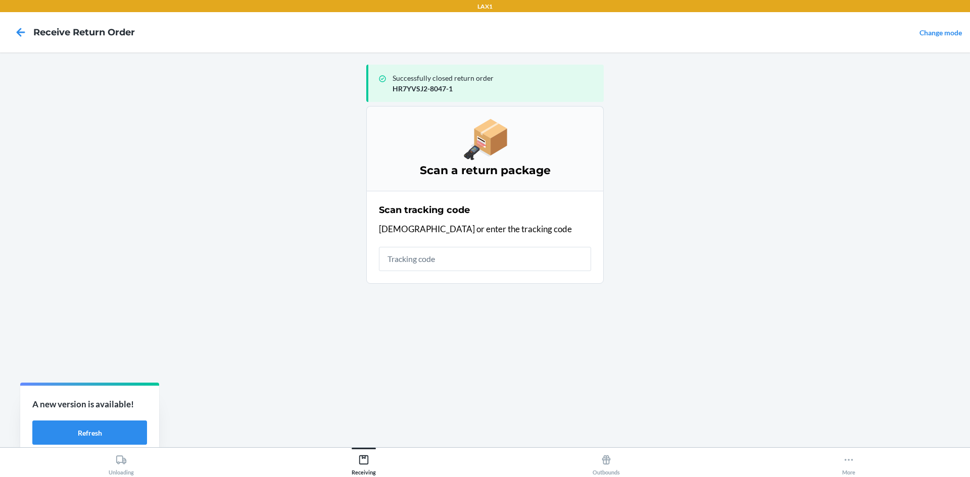
click at [455, 265] on input "text" at bounding box center [485, 259] width 212 height 24
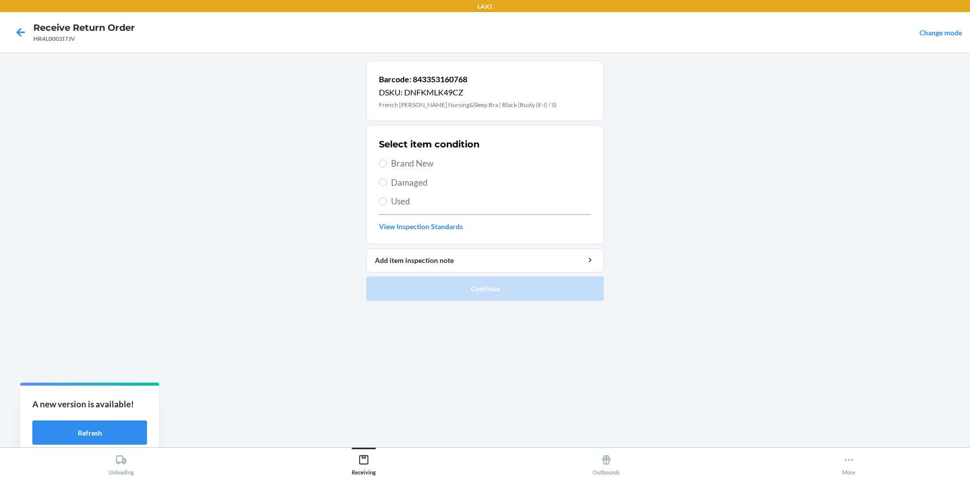
click at [405, 163] on span "Brand New" at bounding box center [491, 163] width 200 height 13
click at [387, 163] on input "Brand New" at bounding box center [383, 164] width 8 height 8
radio input "true"
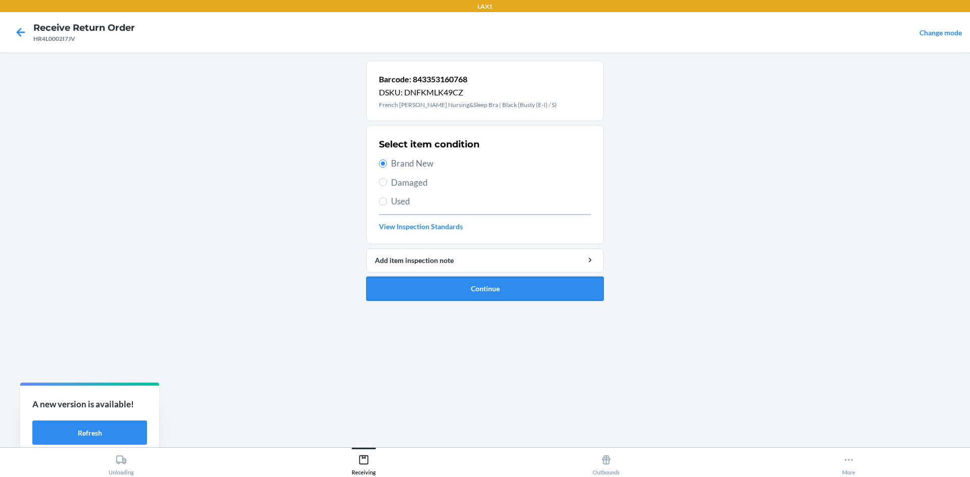
click at [477, 293] on button "Continue" at bounding box center [484, 289] width 237 height 24
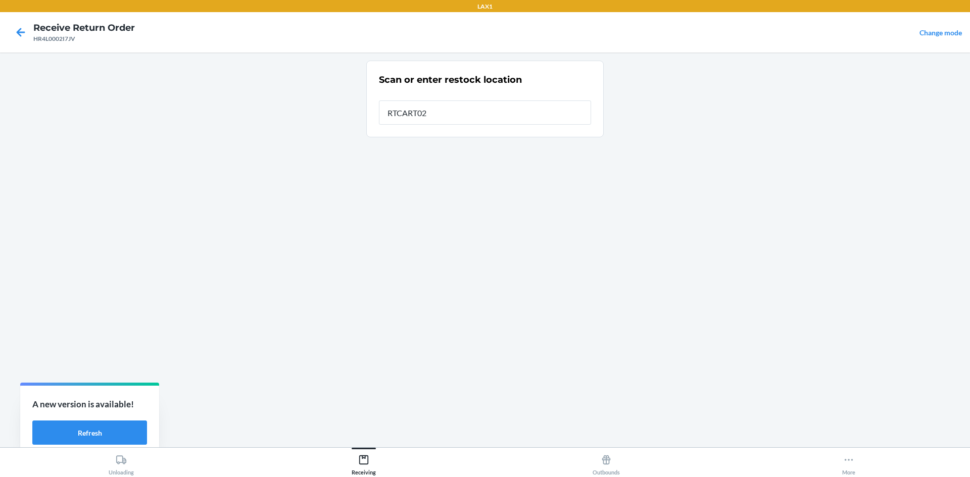
type input "RTCART020"
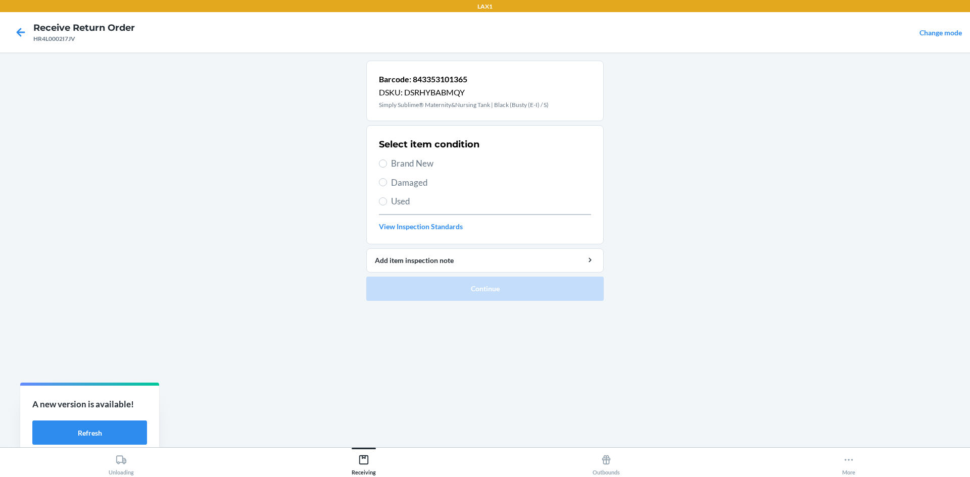
click at [424, 163] on span "Brand New" at bounding box center [491, 163] width 200 height 13
click at [387, 163] on input "Brand New" at bounding box center [383, 164] width 8 height 8
radio input "true"
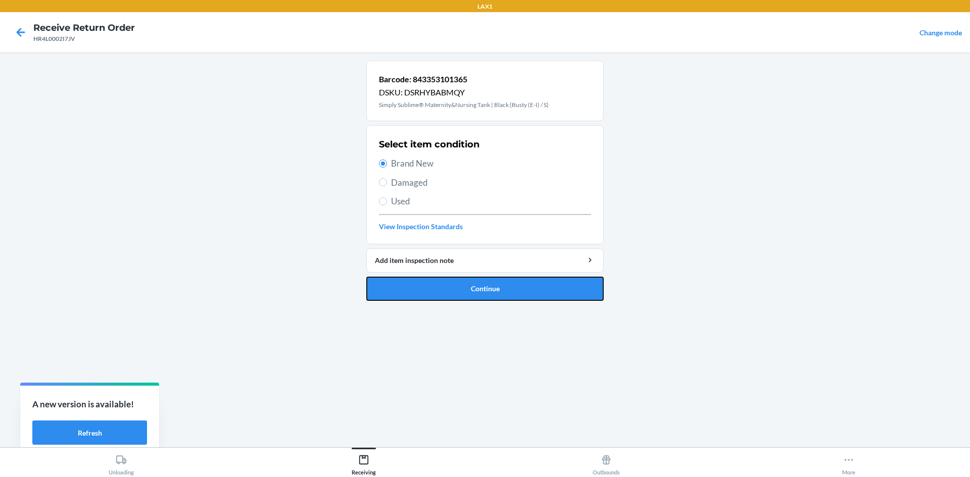
click at [462, 283] on button "Continue" at bounding box center [484, 289] width 237 height 24
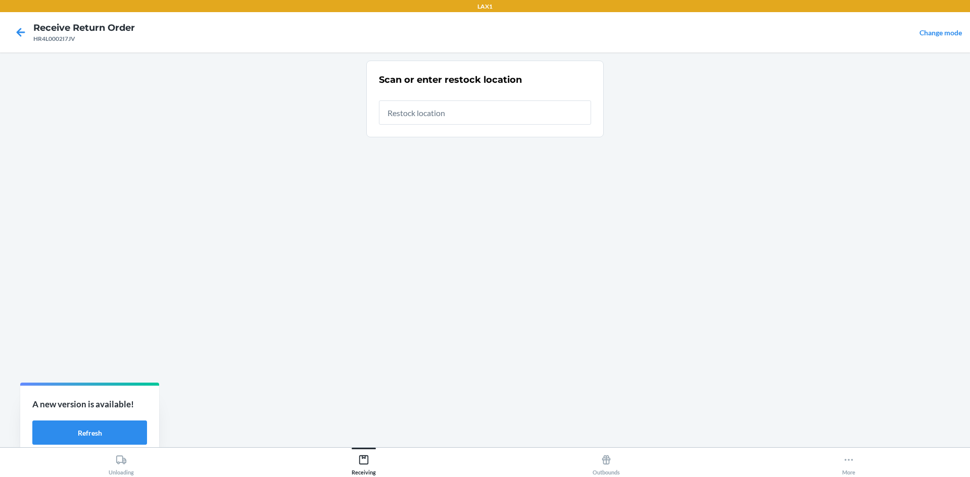
click at [470, 111] on input "text" at bounding box center [485, 113] width 212 height 24
type input "RTCART020"
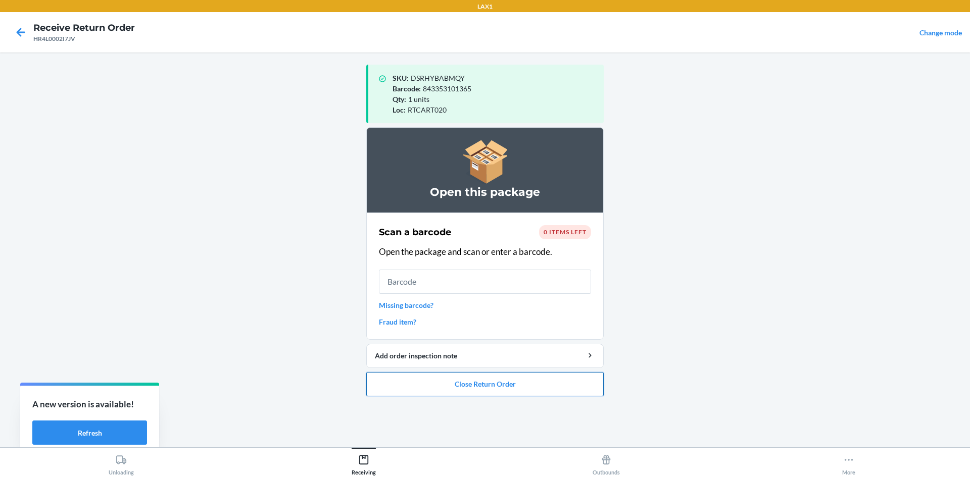
click at [523, 390] on button "Close Return Order" at bounding box center [484, 384] width 237 height 24
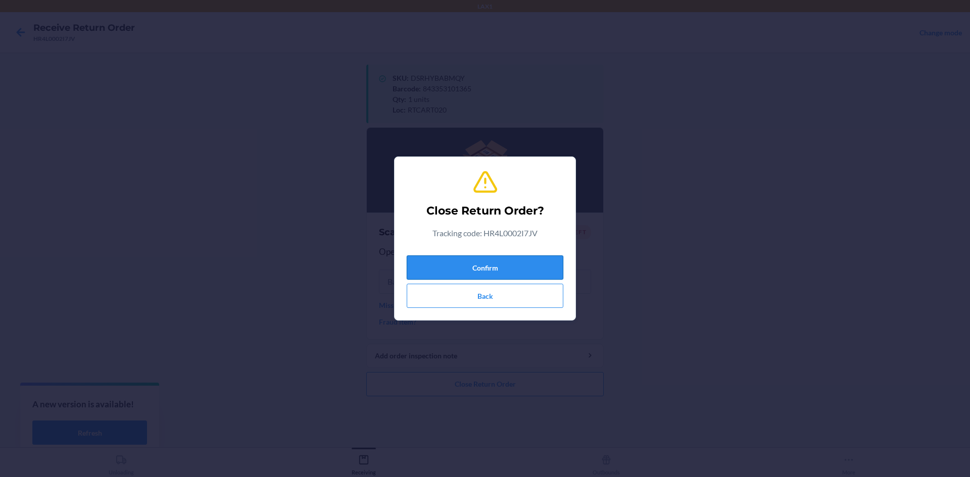
click at [489, 266] on button "Confirm" at bounding box center [485, 268] width 157 height 24
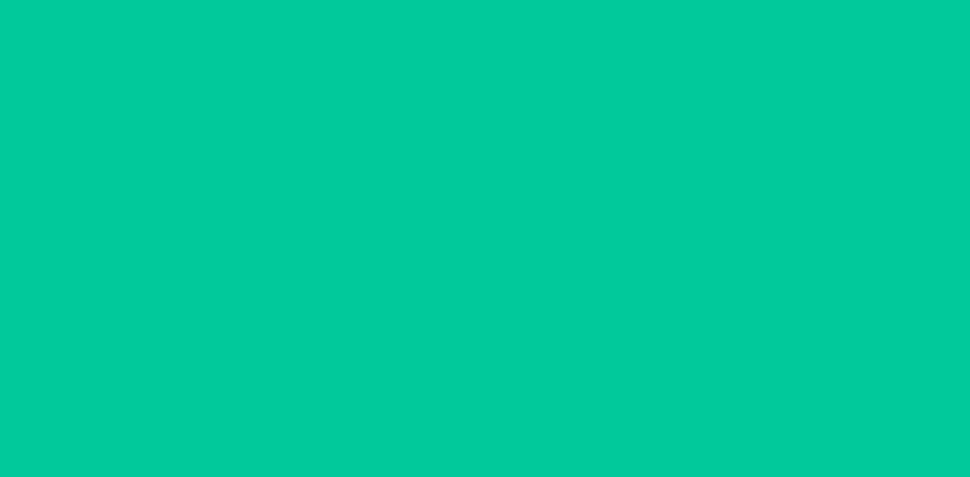
click at [496, 269] on input "text" at bounding box center [485, 259] width 212 height 24
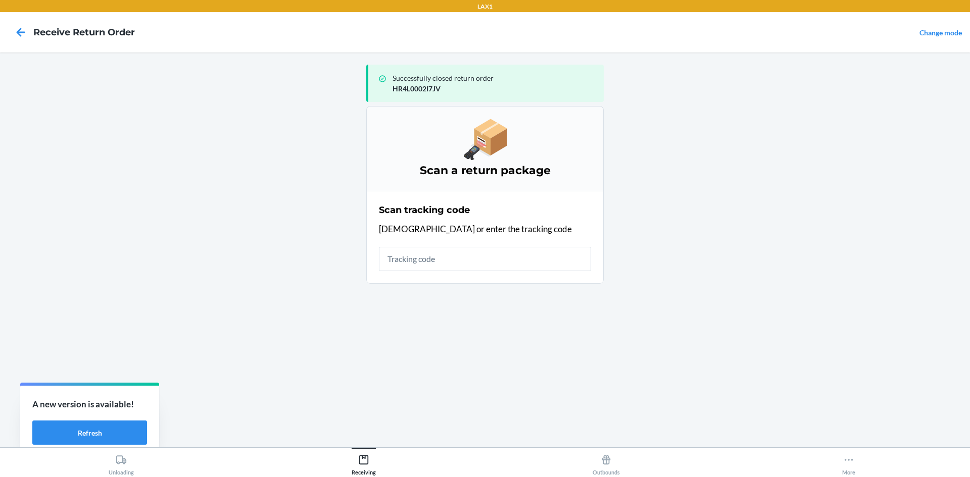
click at [498, 257] on input "text" at bounding box center [485, 259] width 212 height 24
type input "HR4S0"
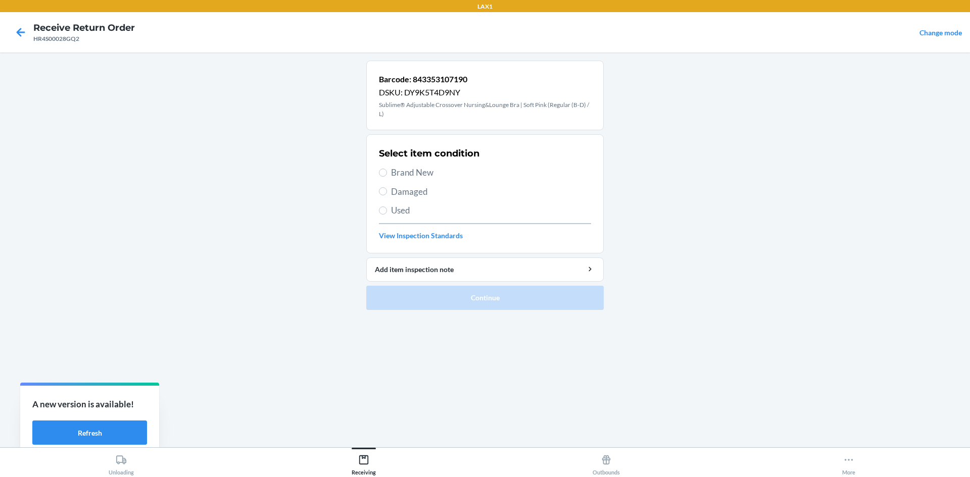
click at [423, 175] on span "Brand New" at bounding box center [491, 172] width 200 height 13
click at [387, 175] on input "Brand New" at bounding box center [383, 173] width 8 height 8
radio input "true"
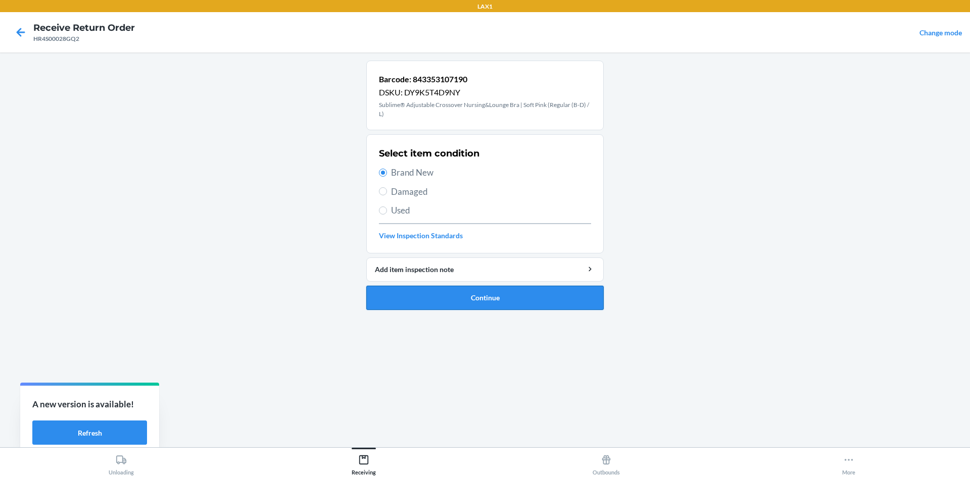
click at [449, 302] on button "Continue" at bounding box center [484, 298] width 237 height 24
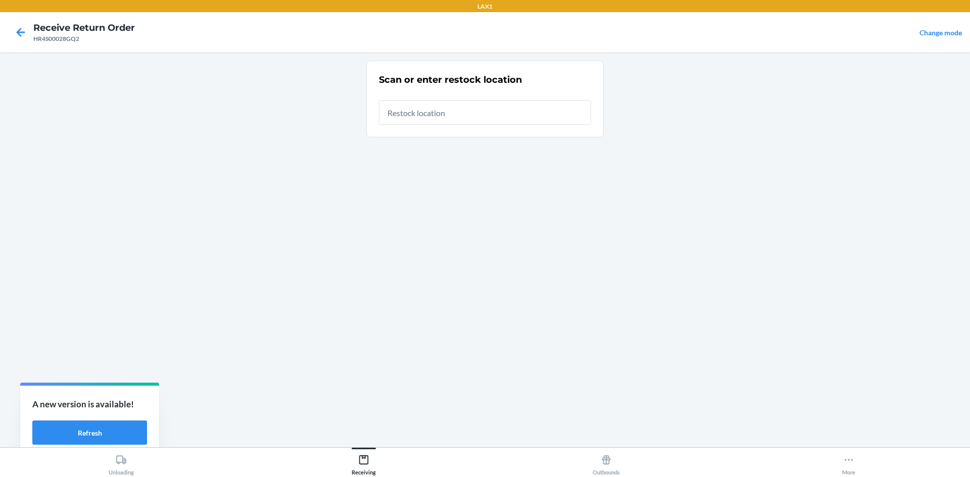
drag, startPoint x: 461, startPoint y: 116, endPoint x: 456, endPoint y: 119, distance: 6.1
click at [461, 116] on input "text" at bounding box center [485, 113] width 212 height 24
type input "RTCART020"
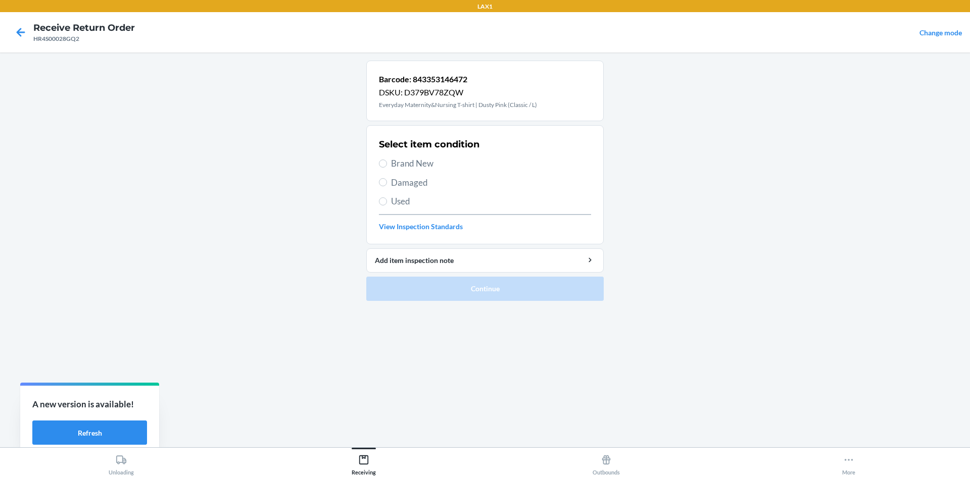
click at [396, 165] on span "Brand New" at bounding box center [491, 163] width 200 height 13
click at [387, 165] on input "Brand New" at bounding box center [383, 164] width 8 height 8
radio input "true"
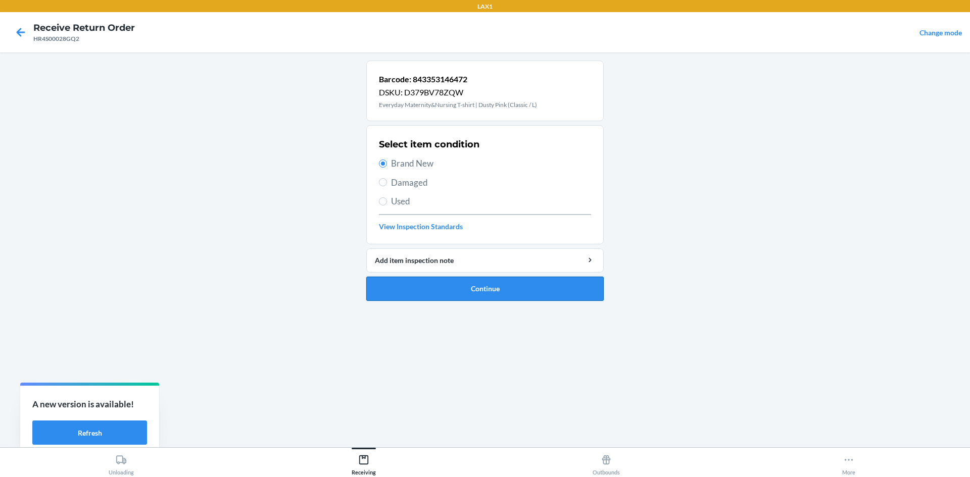
click at [481, 283] on button "Continue" at bounding box center [484, 289] width 237 height 24
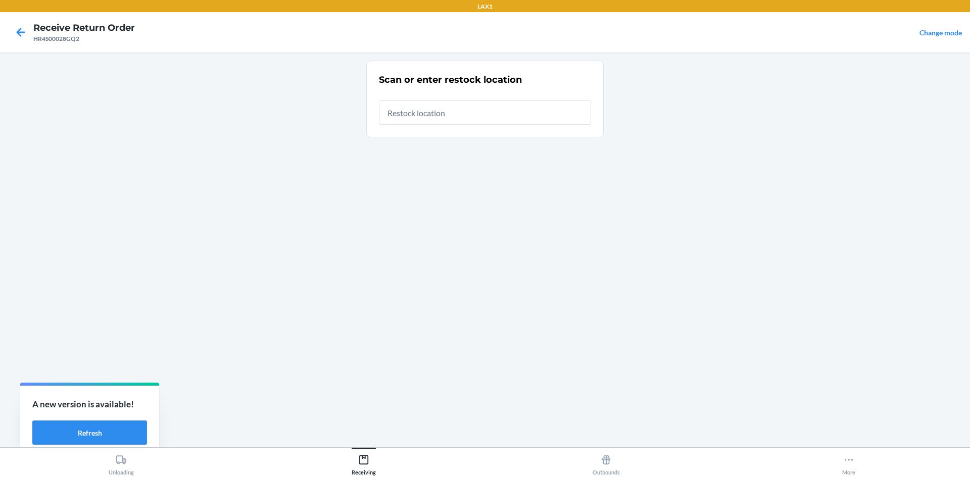
click at [489, 115] on input "text" at bounding box center [485, 113] width 212 height 24
type input "RTCART020"
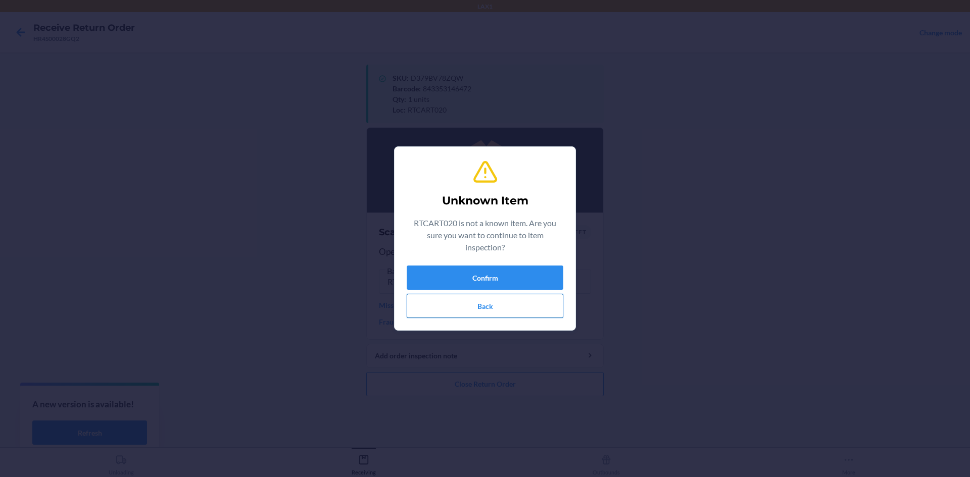
click at [503, 301] on button "Back" at bounding box center [485, 306] width 157 height 24
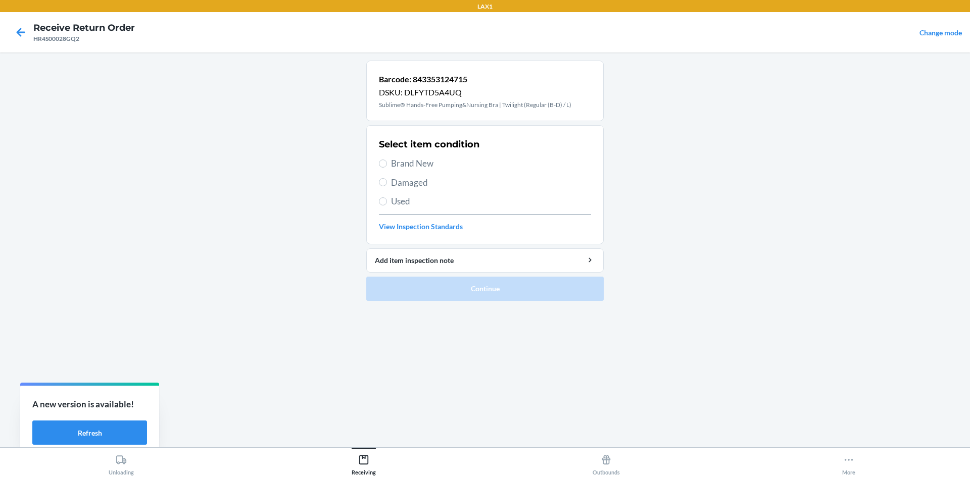
drag, startPoint x: 418, startPoint y: 150, endPoint x: 413, endPoint y: 160, distance: 11.3
click at [417, 151] on h2 "Select item condition" at bounding box center [429, 144] width 101 height 13
click at [413, 160] on span "Brand New" at bounding box center [491, 163] width 200 height 13
click at [387, 160] on input "Brand New" at bounding box center [383, 164] width 8 height 8
radio input "true"
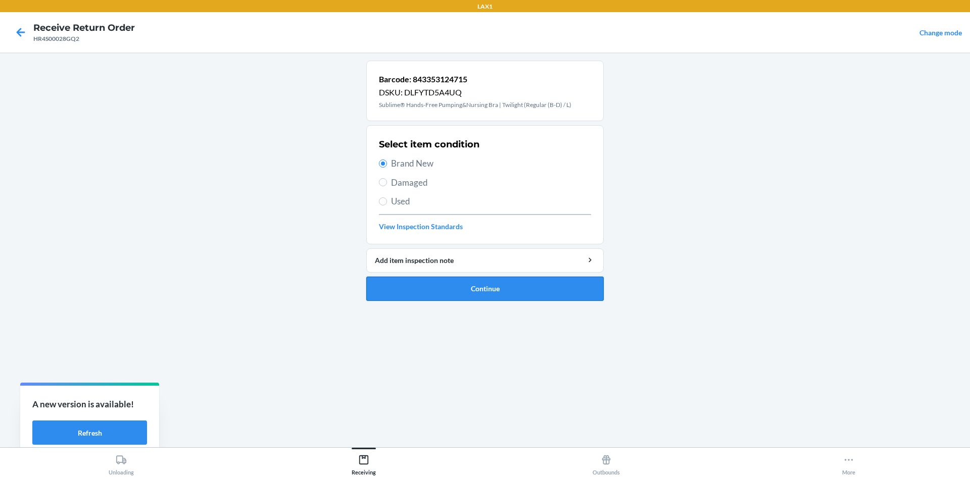
click at [455, 287] on button "Continue" at bounding box center [484, 289] width 237 height 24
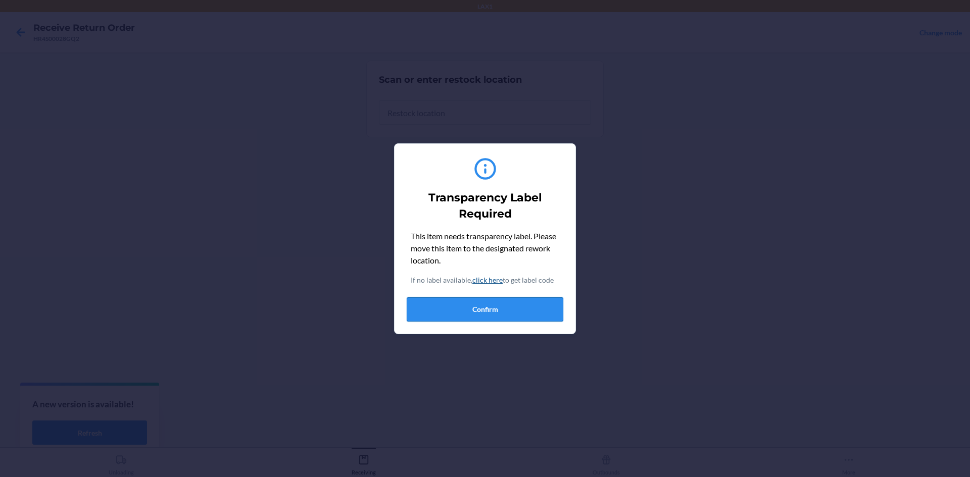
click at [508, 306] on button "Confirm" at bounding box center [485, 310] width 157 height 24
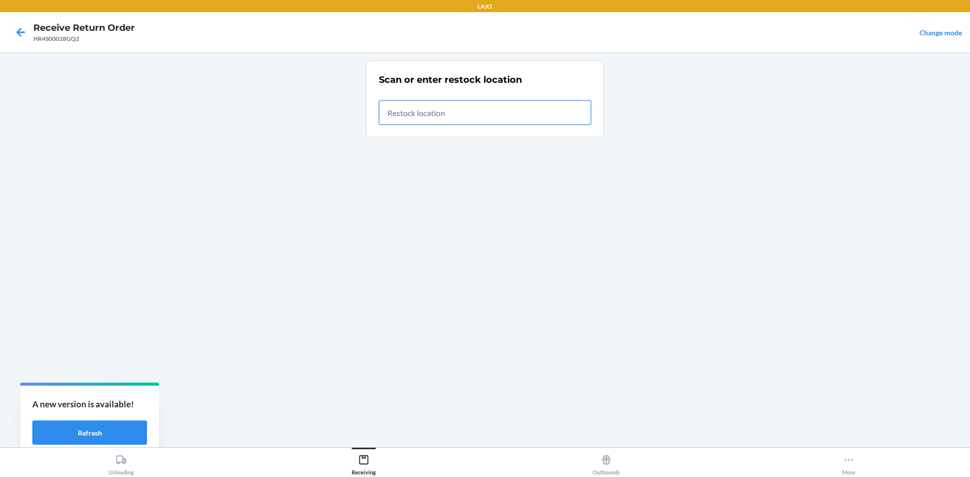
click at [540, 117] on input "text" at bounding box center [485, 113] width 212 height 24
type input "RTCART020"
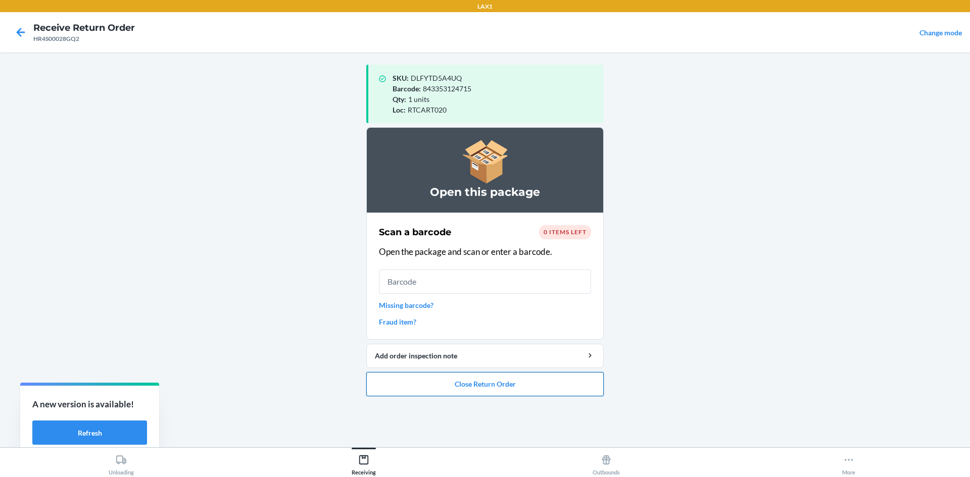
click at [514, 379] on button "Close Return Order" at bounding box center [484, 384] width 237 height 24
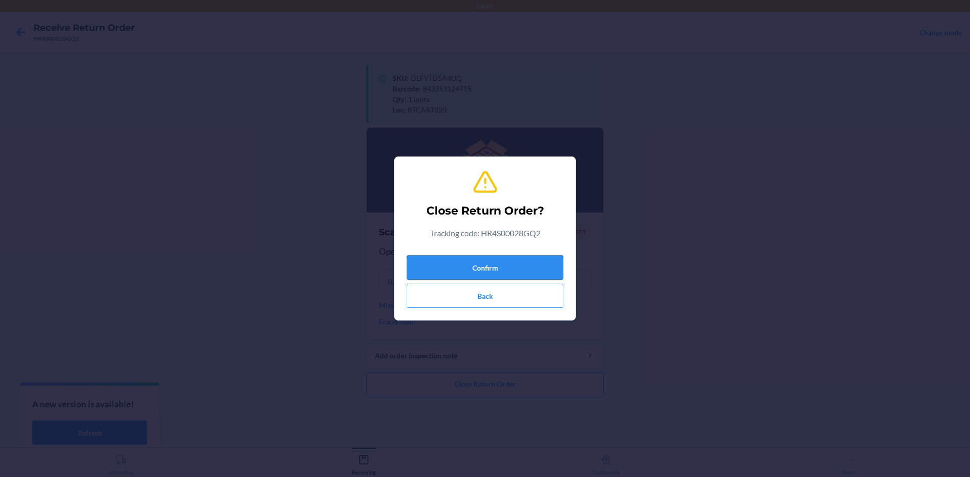
click at [533, 269] on button "Confirm" at bounding box center [485, 268] width 157 height 24
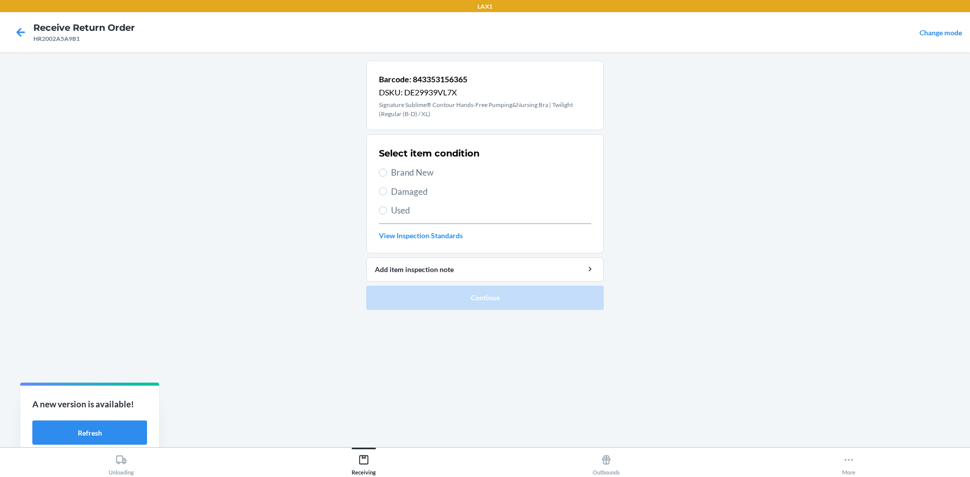
click at [419, 188] on span "Damaged" at bounding box center [491, 191] width 200 height 13
click at [387, 188] on input "Damaged" at bounding box center [383, 191] width 8 height 8
radio input "true"
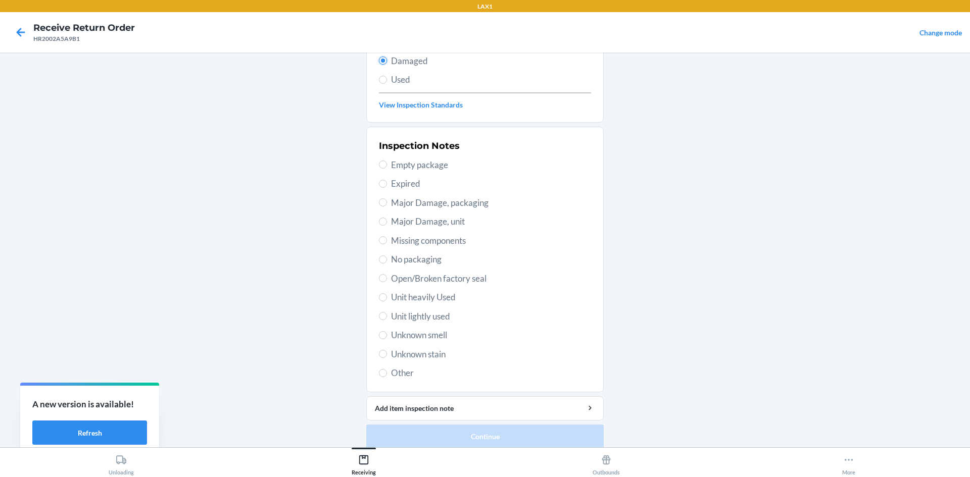
scroll to position [140, 0]
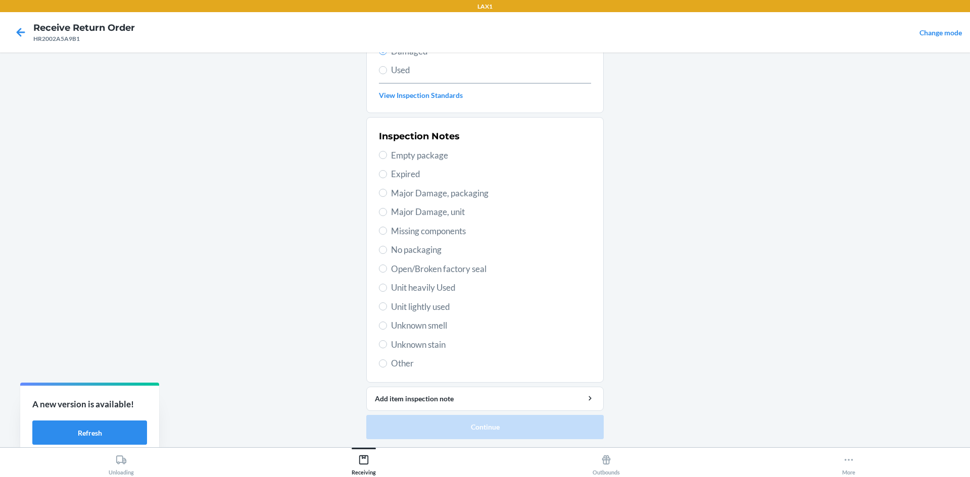
click at [424, 246] on span "No packaging" at bounding box center [491, 249] width 200 height 13
click at [387, 246] on input "No packaging" at bounding box center [383, 250] width 8 height 8
radio input "true"
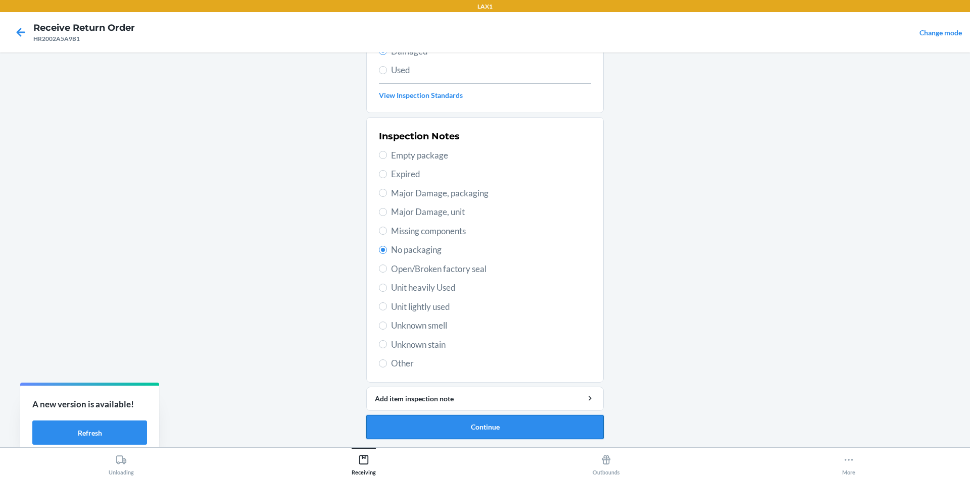
click at [477, 431] on button "Continue" at bounding box center [484, 427] width 237 height 24
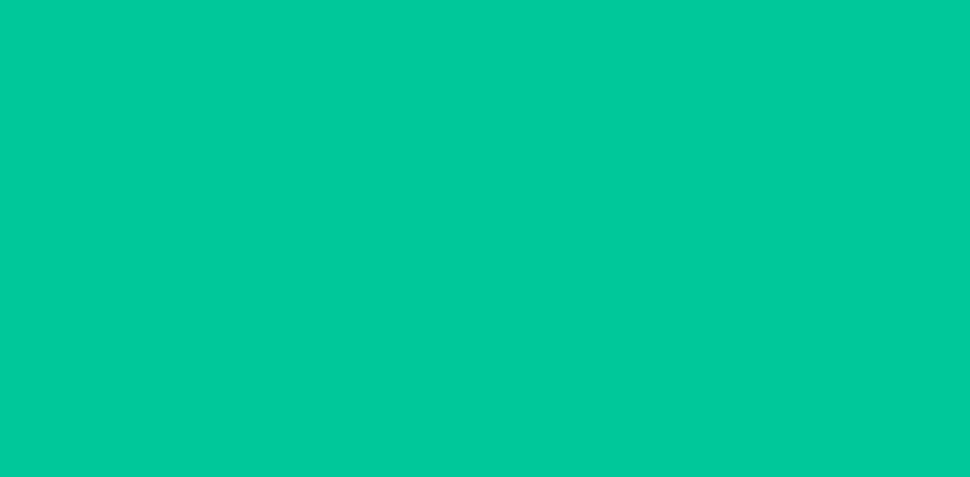
scroll to position [48, 0]
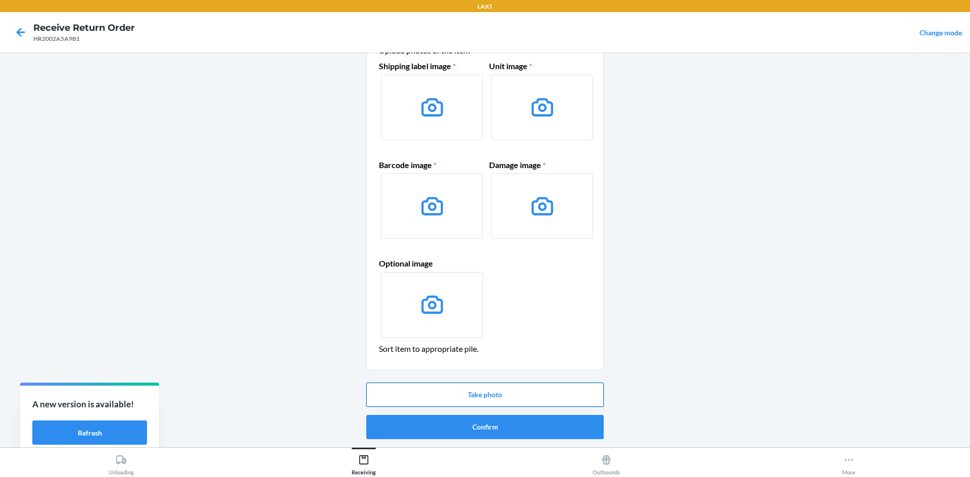
click at [478, 394] on button "Take photo" at bounding box center [484, 395] width 237 height 24
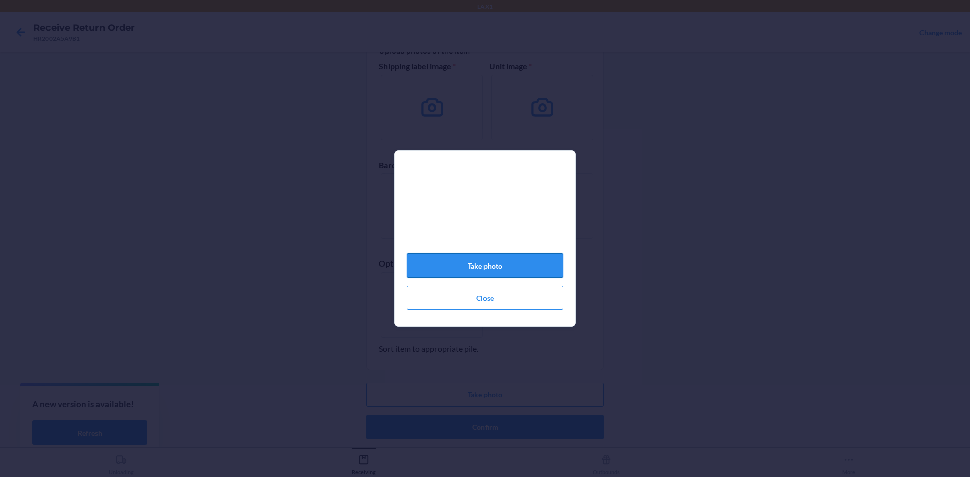
click at [504, 268] on button "Take photo" at bounding box center [485, 266] width 157 height 24
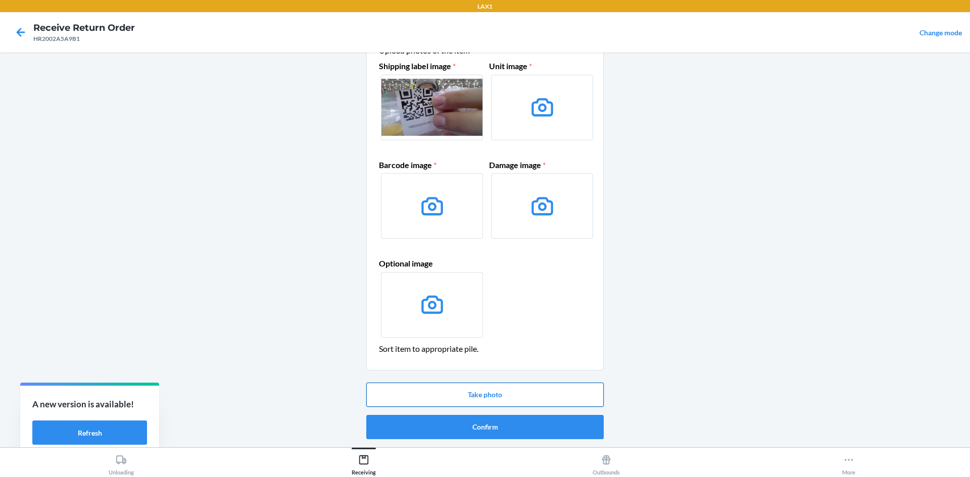
click at [530, 395] on button "Take photo" at bounding box center [484, 395] width 237 height 24
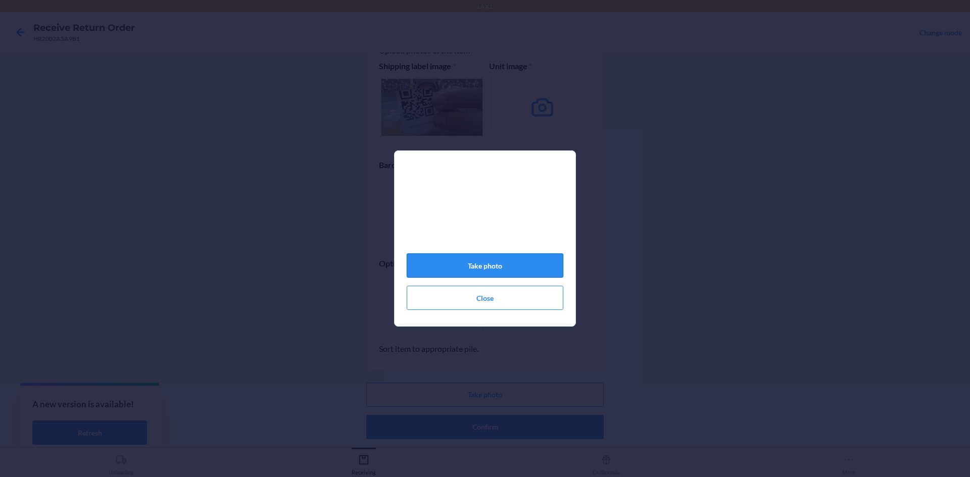
click at [502, 265] on button "Take photo" at bounding box center [485, 266] width 157 height 24
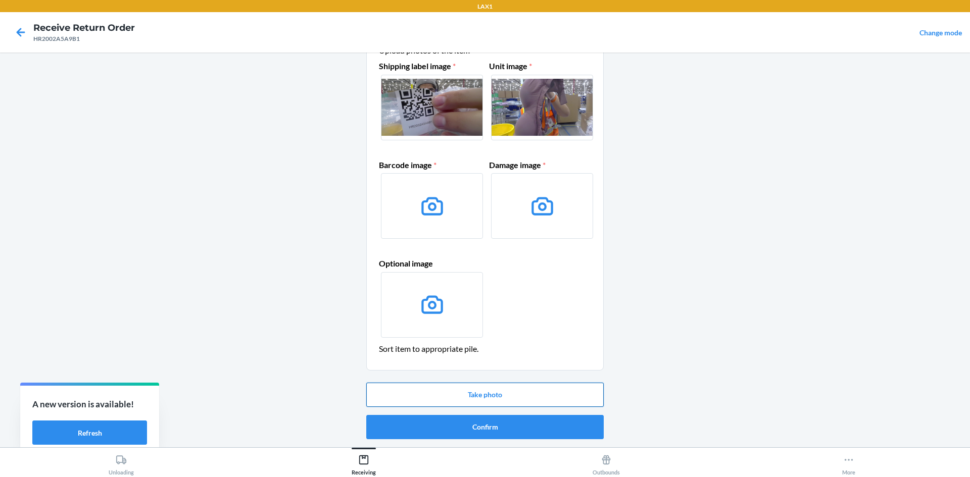
click at [504, 398] on button "Take photo" at bounding box center [484, 395] width 237 height 24
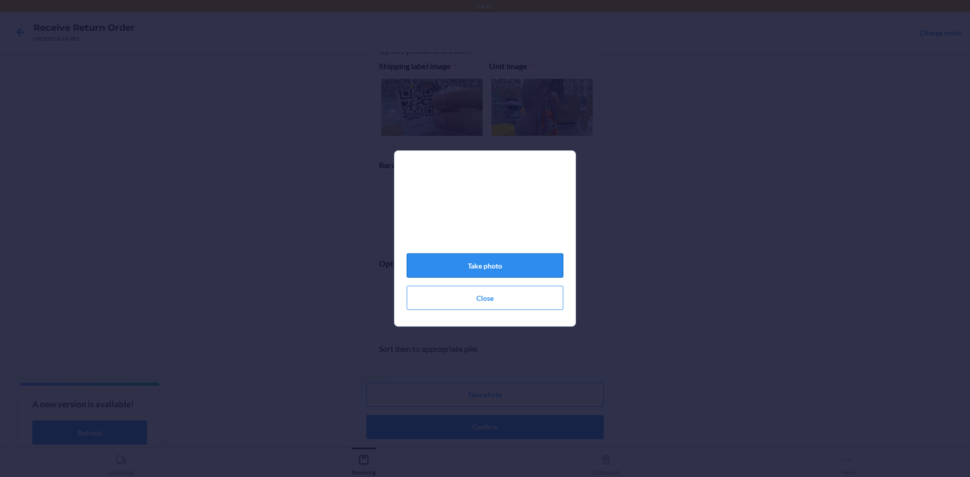
click at [480, 275] on button "Take photo" at bounding box center [485, 266] width 157 height 24
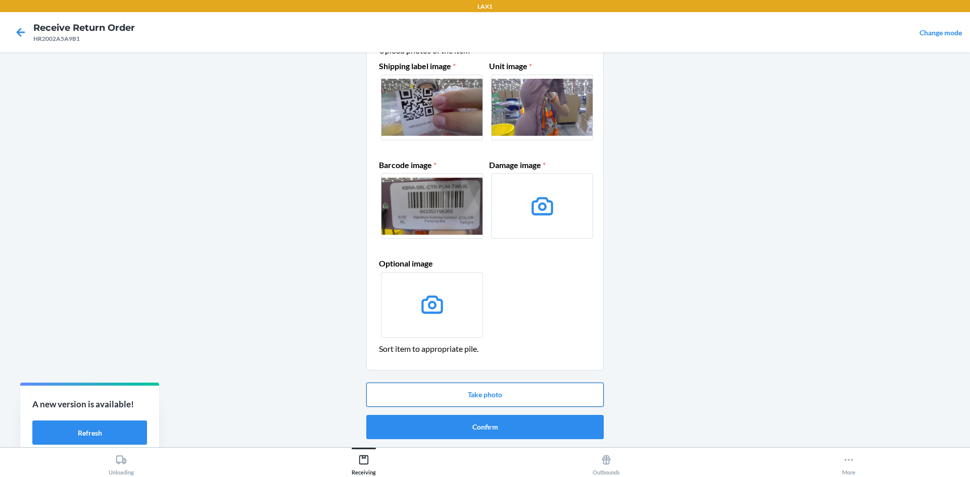
click at [506, 397] on button "Take photo" at bounding box center [484, 395] width 237 height 24
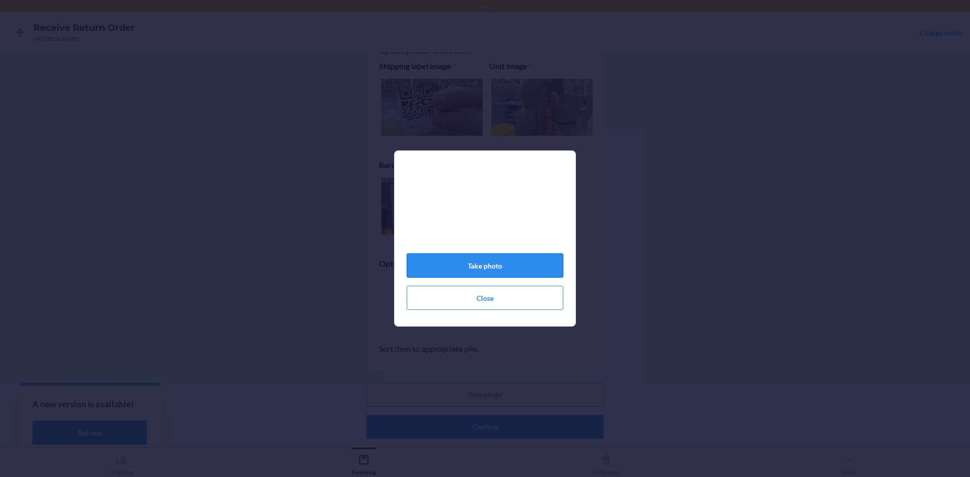
click at [495, 266] on button "Take photo" at bounding box center [485, 266] width 157 height 24
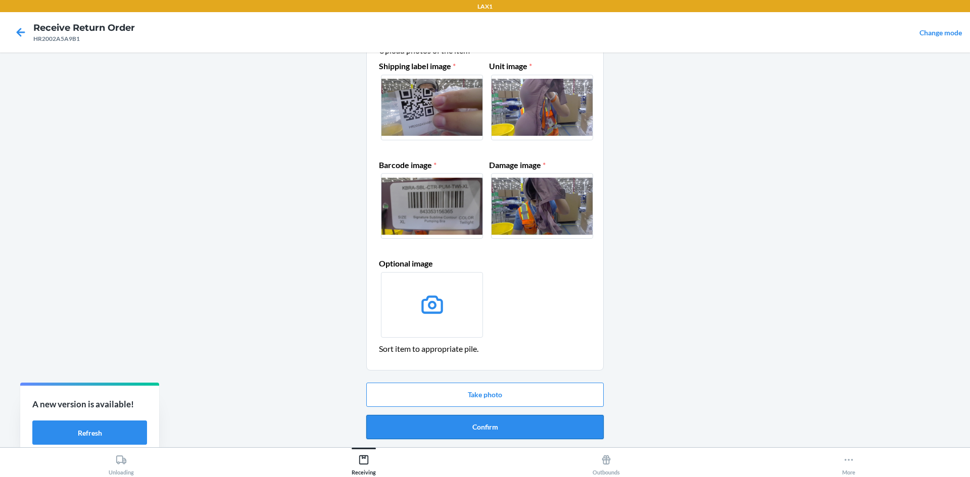
click at [523, 423] on button "Confirm" at bounding box center [484, 427] width 237 height 24
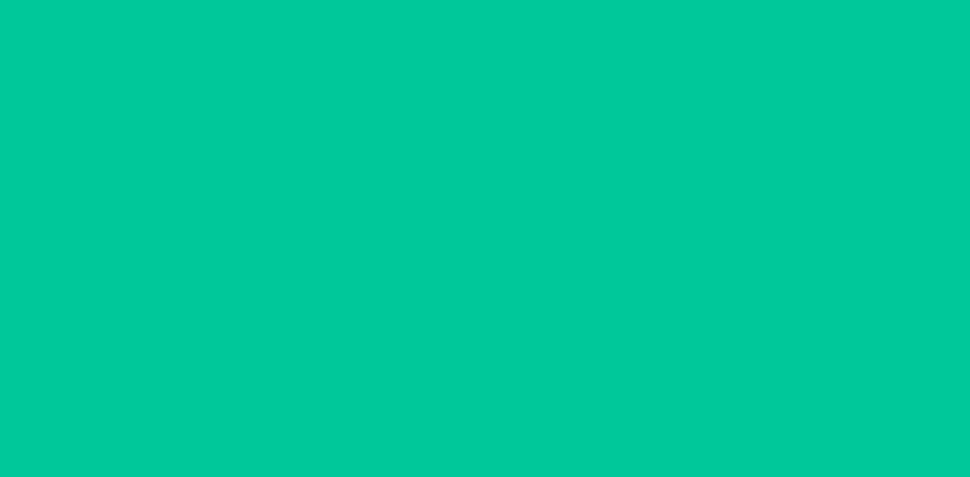
scroll to position [0, 0]
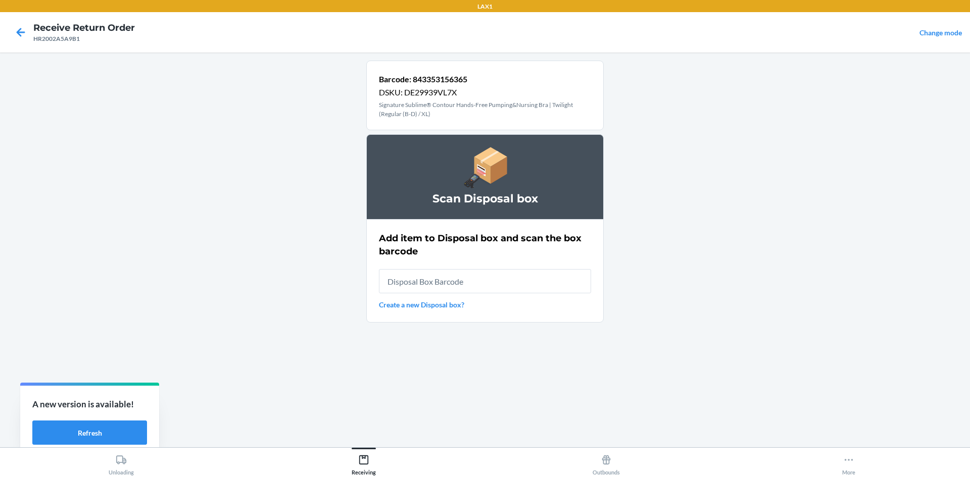
click at [483, 284] on input "text" at bounding box center [485, 281] width 212 height 24
type input "RB0000019AD"
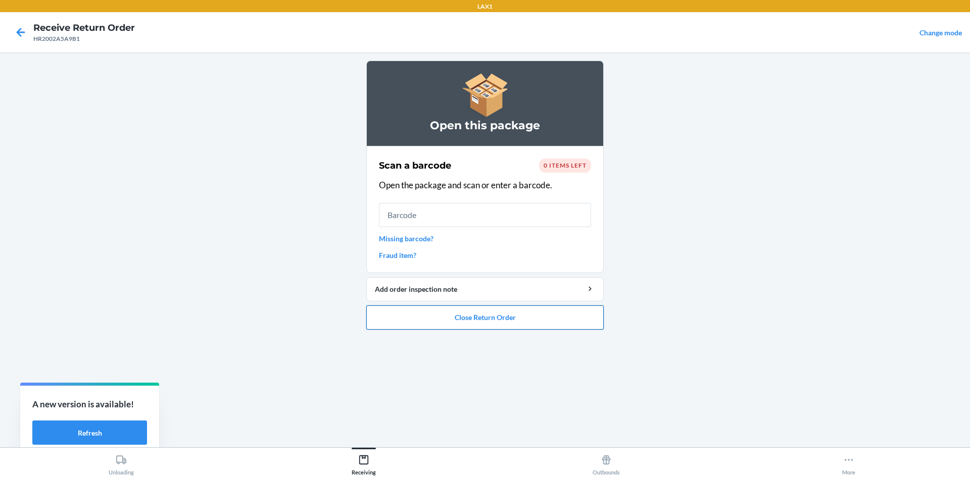
click at [508, 321] on button "Close Return Order" at bounding box center [484, 318] width 237 height 24
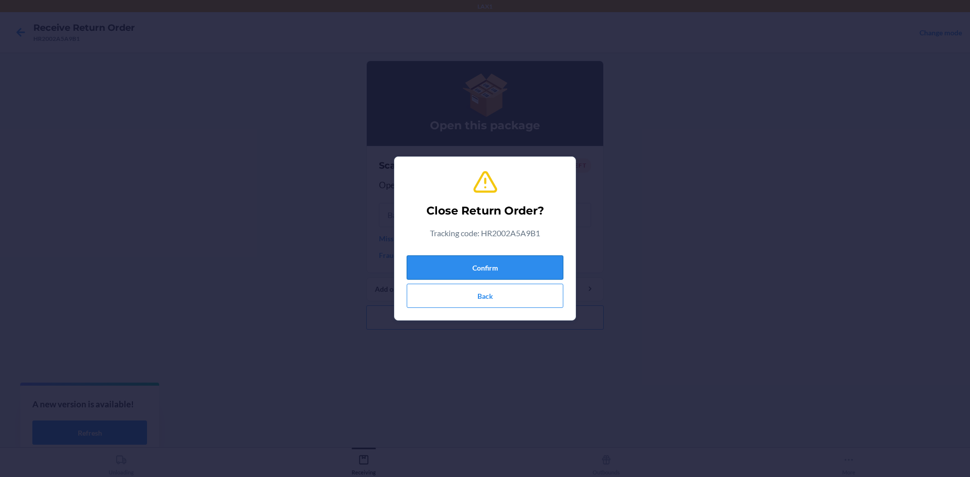
click at [513, 257] on button "Confirm" at bounding box center [485, 268] width 157 height 24
click at [504, 273] on button "Confirm" at bounding box center [485, 268] width 157 height 24
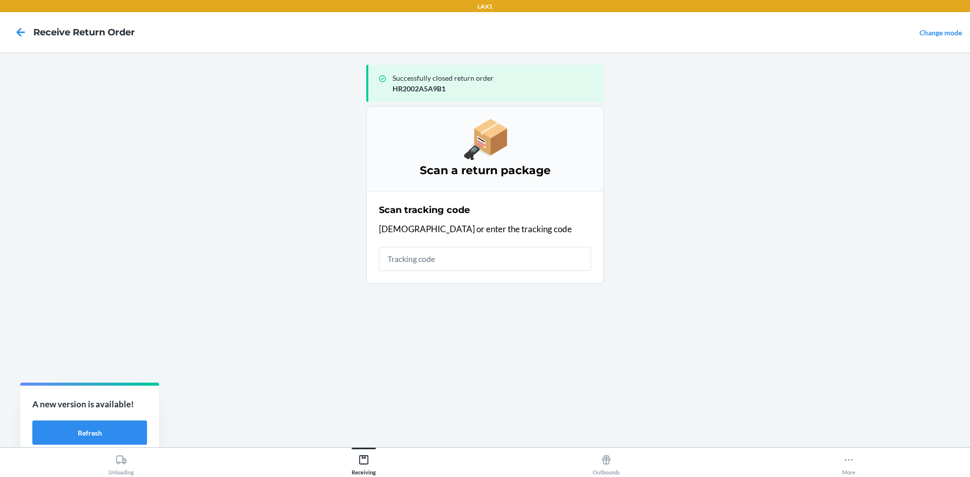
click at [491, 252] on input "text" at bounding box center [485, 259] width 212 height 24
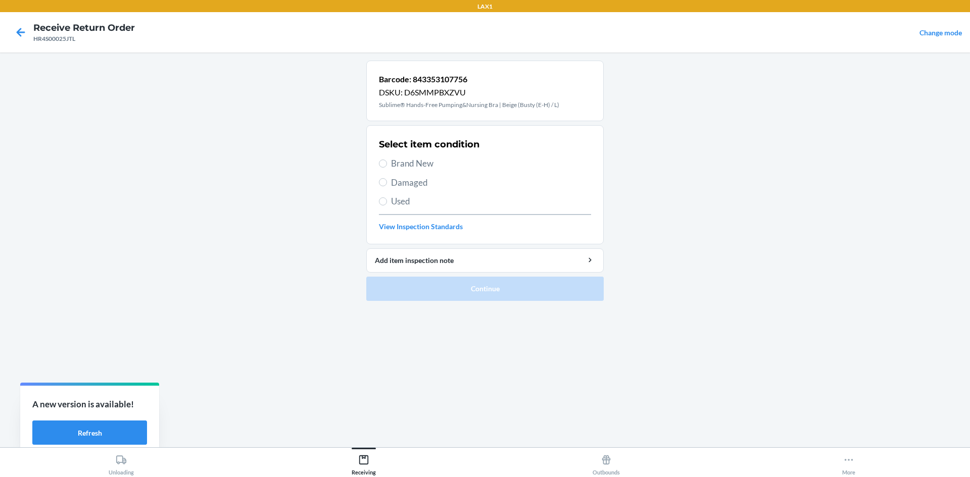
click at [428, 162] on span "Brand New" at bounding box center [491, 163] width 200 height 13
click at [387, 162] on input "Brand New" at bounding box center [383, 164] width 8 height 8
radio input "true"
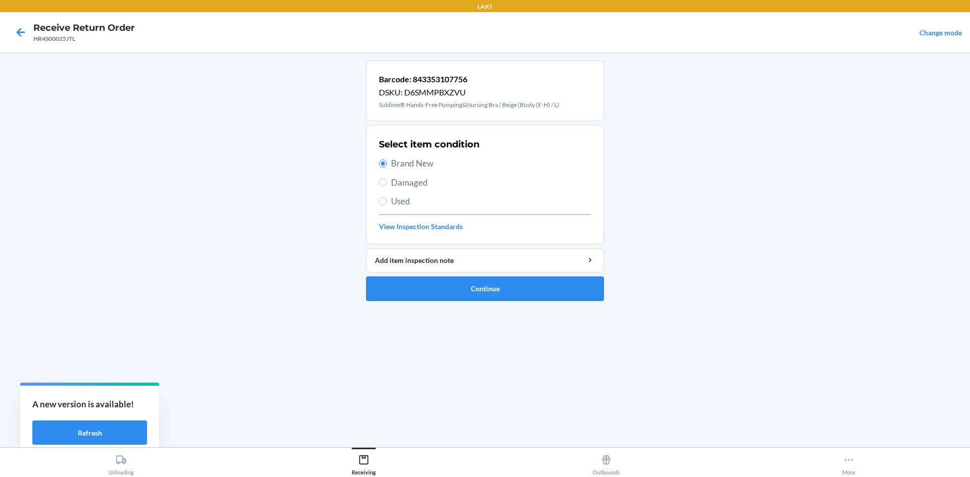
click at [463, 285] on button "Continue" at bounding box center [484, 289] width 237 height 24
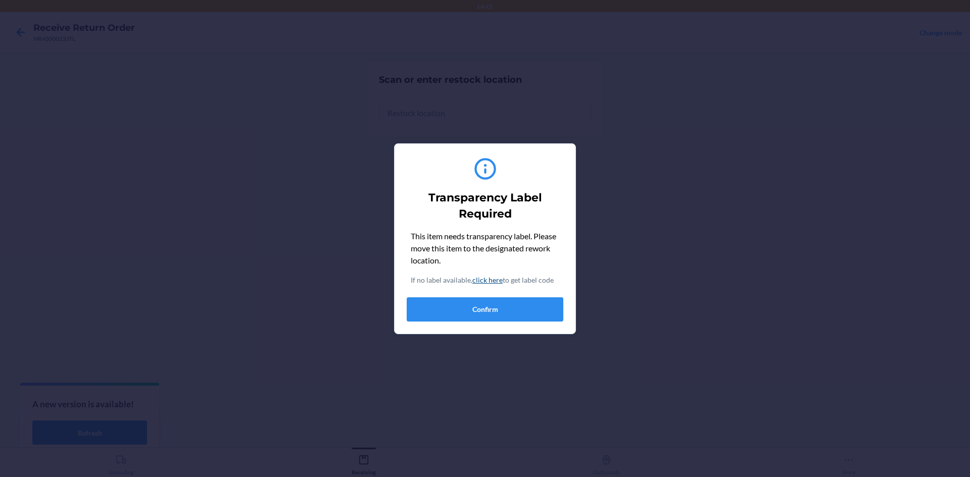
drag, startPoint x: 483, startPoint y: 323, endPoint x: 480, endPoint y: 288, distance: 35.0
click at [483, 323] on div "Transparency Label Required This item needs transparency label. Please move thi…" at bounding box center [485, 239] width 157 height 174
drag, startPoint x: 480, startPoint y: 303, endPoint x: 472, endPoint y: 179, distance: 124.5
click at [480, 302] on button "Confirm" at bounding box center [485, 310] width 157 height 24
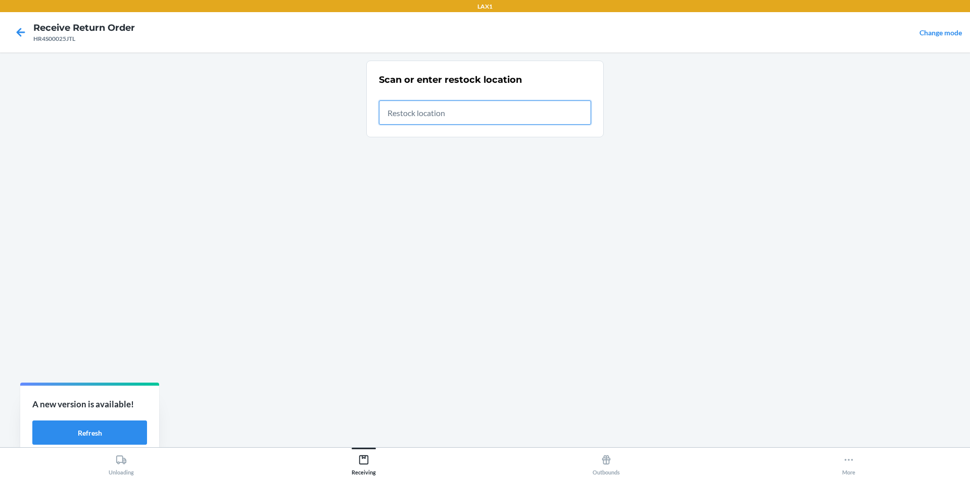
drag, startPoint x: 472, startPoint y: 124, endPoint x: 488, endPoint y: 131, distance: 17.4
click at [472, 124] on input "text" at bounding box center [485, 113] width 212 height 24
type input "RTCART020"
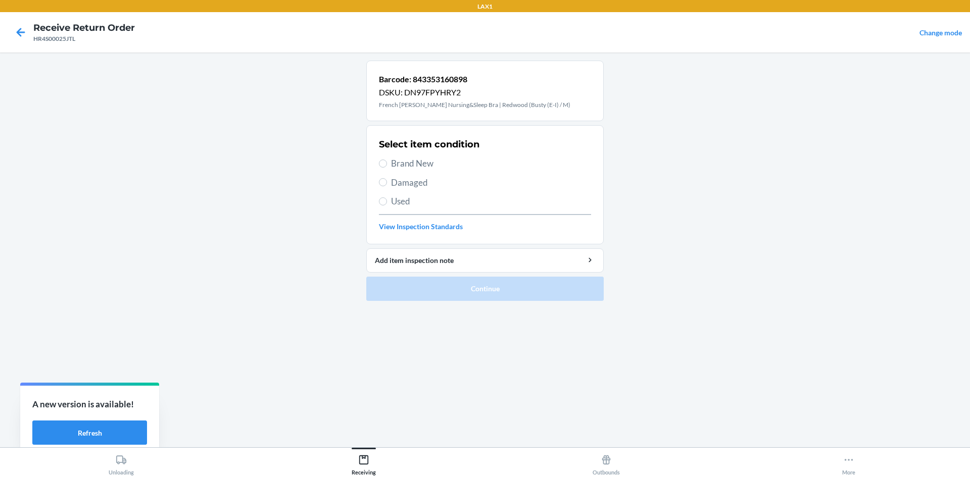
click at [403, 159] on span "Brand New" at bounding box center [491, 163] width 200 height 13
click at [387, 160] on input "Brand New" at bounding box center [383, 164] width 8 height 8
radio input "true"
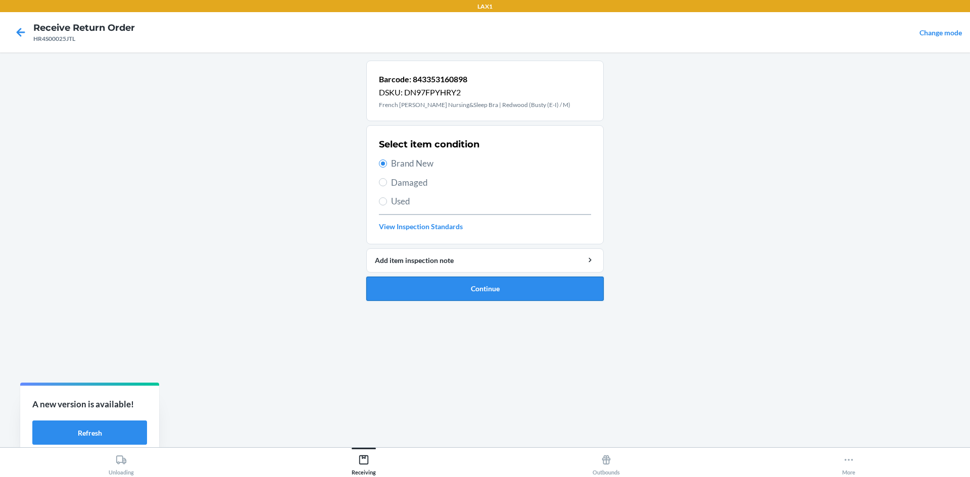
click at [479, 280] on button "Continue" at bounding box center [484, 289] width 237 height 24
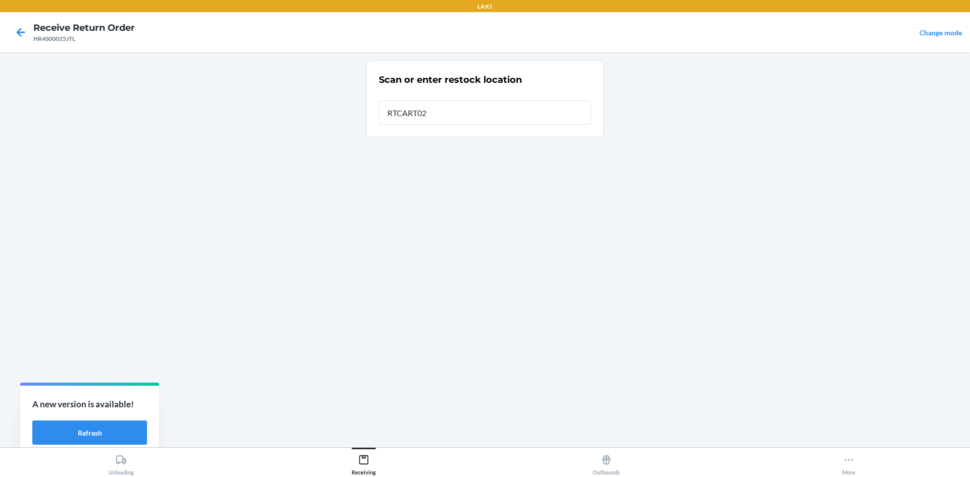
type input "RTCART020"
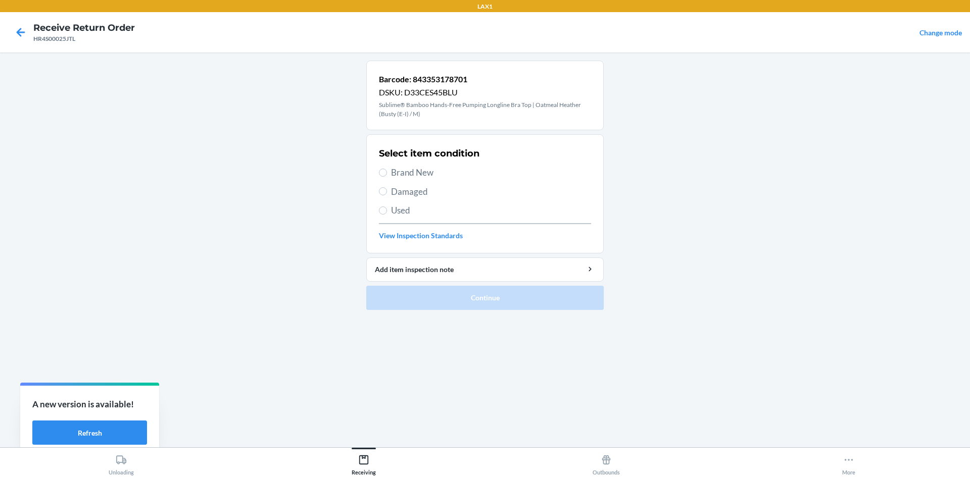
click at [425, 172] on span "Brand New" at bounding box center [491, 172] width 200 height 13
click at [387, 172] on input "Brand New" at bounding box center [383, 173] width 8 height 8
radio input "true"
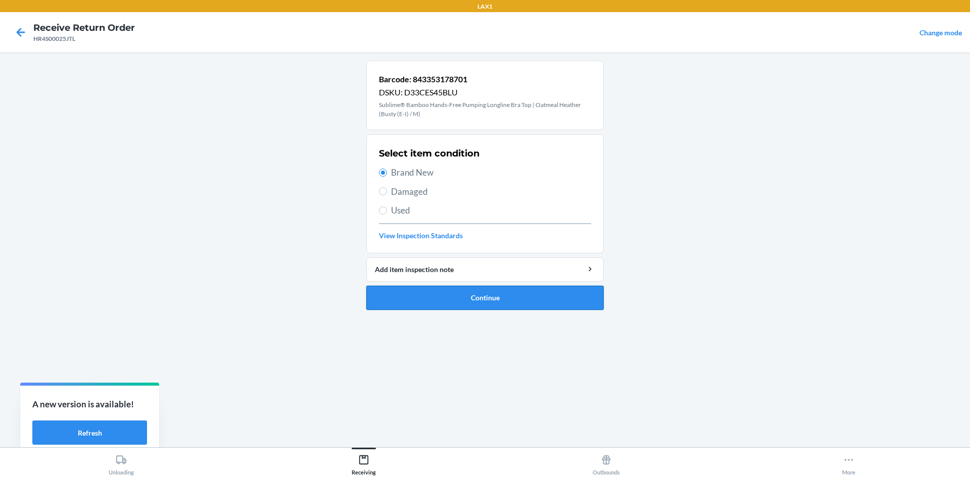
click at [481, 296] on button "Continue" at bounding box center [484, 298] width 237 height 24
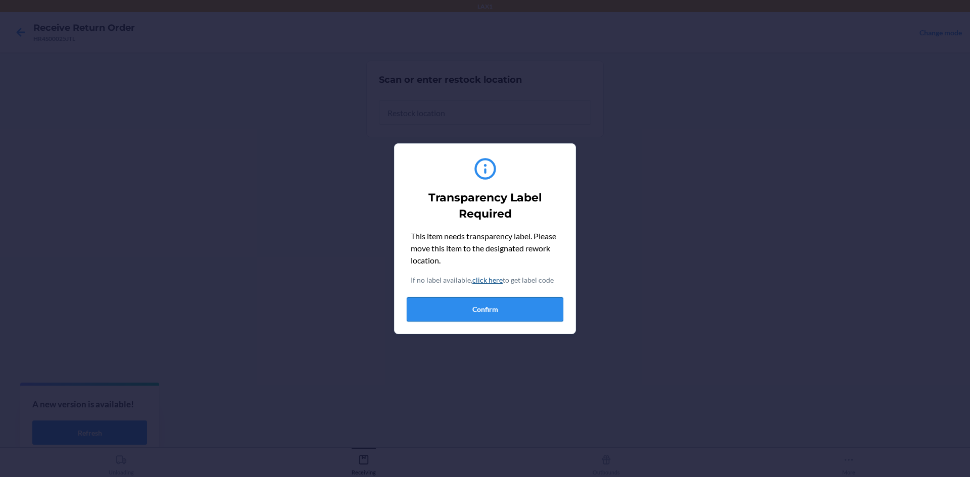
click at [504, 294] on div "This item needs transparency label. Please move this item to the designated rew…" at bounding box center [485, 275] width 157 height 91
click at [506, 304] on button "Confirm" at bounding box center [485, 310] width 157 height 24
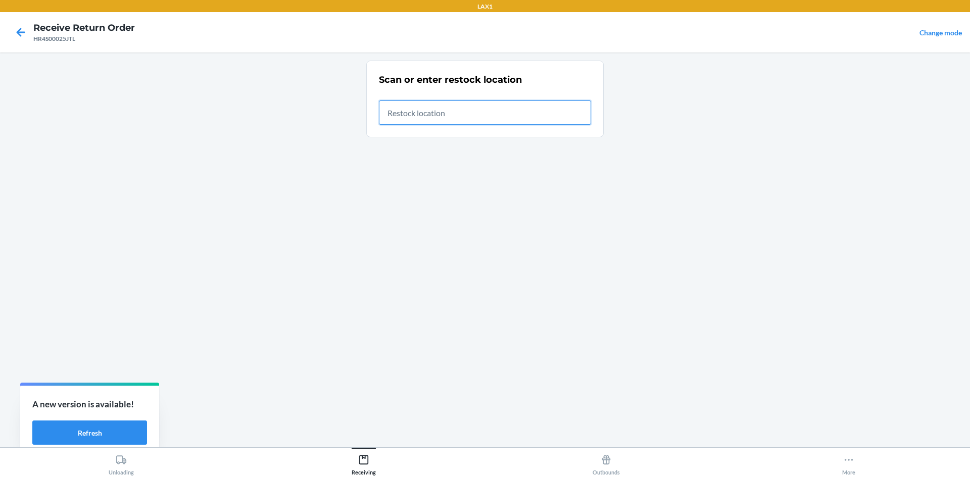
click at [481, 117] on input "text" at bounding box center [485, 113] width 212 height 24
type input "RTCART020"
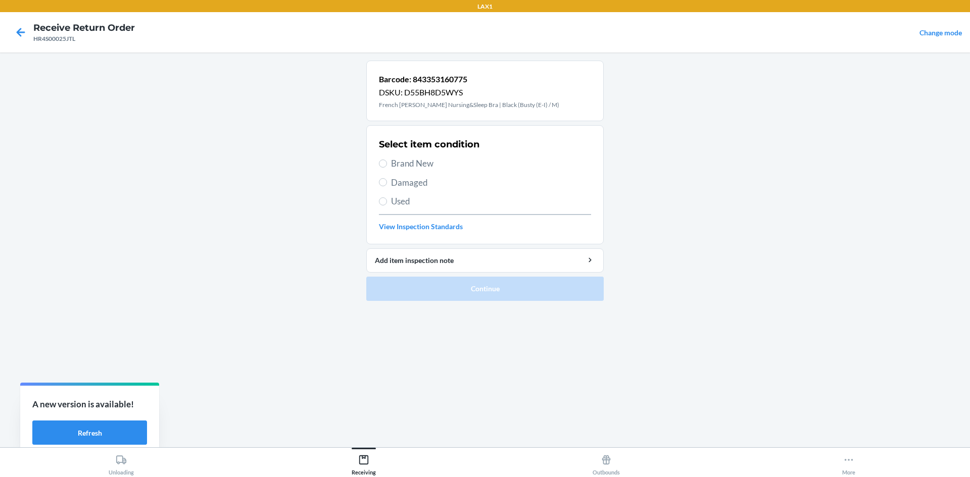
drag, startPoint x: 421, startPoint y: 166, endPoint x: 450, endPoint y: 234, distance: 74.3
click at [421, 166] on span "Brand New" at bounding box center [491, 163] width 200 height 13
click at [387, 166] on input "Brand New" at bounding box center [383, 164] width 8 height 8
radio input "true"
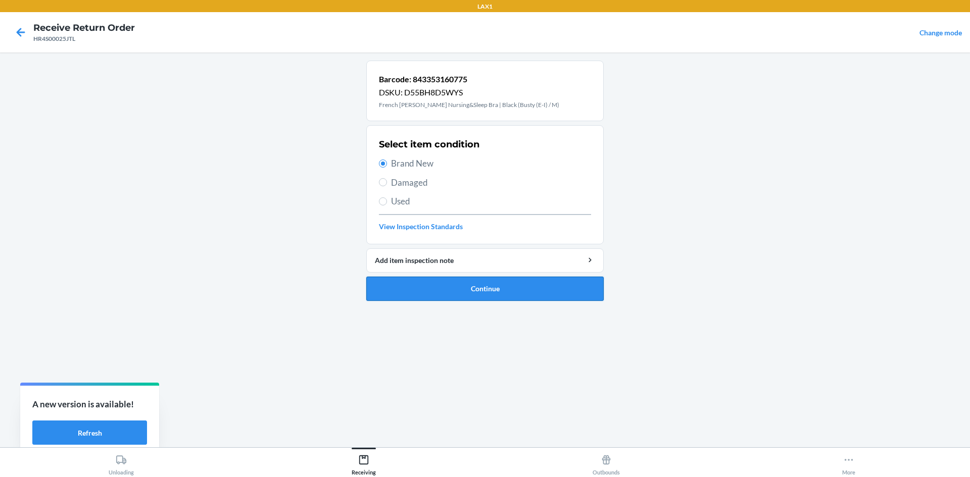
click at [492, 292] on button "Continue" at bounding box center [484, 289] width 237 height 24
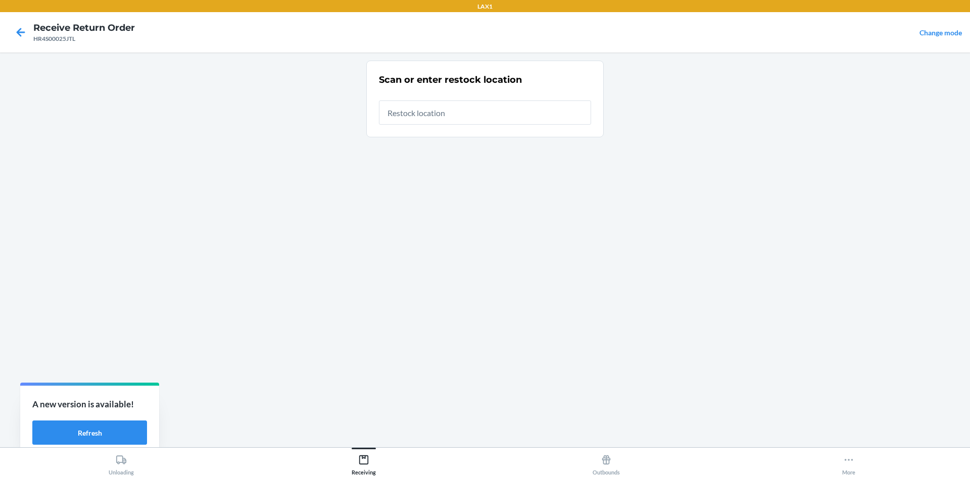
click at [473, 119] on input "text" at bounding box center [485, 113] width 212 height 24
type input "RTCART020"
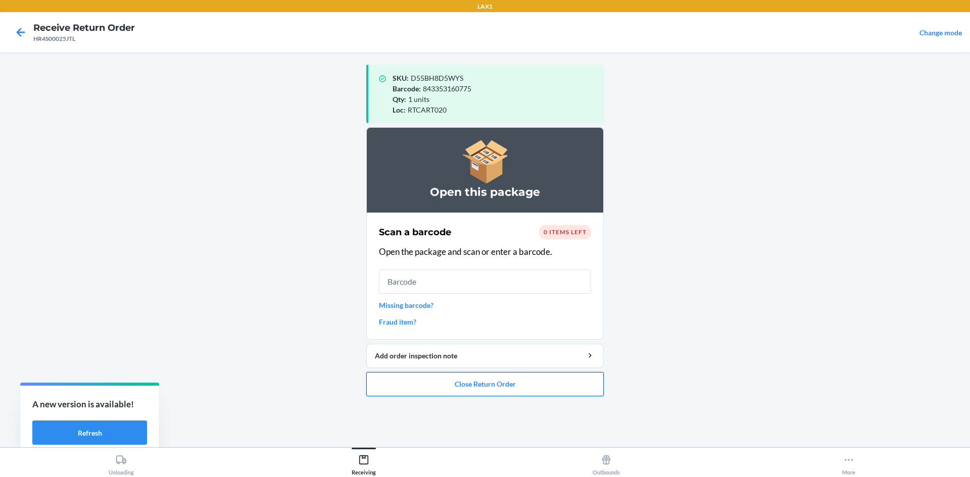
click at [454, 390] on button "Close Return Order" at bounding box center [484, 384] width 237 height 24
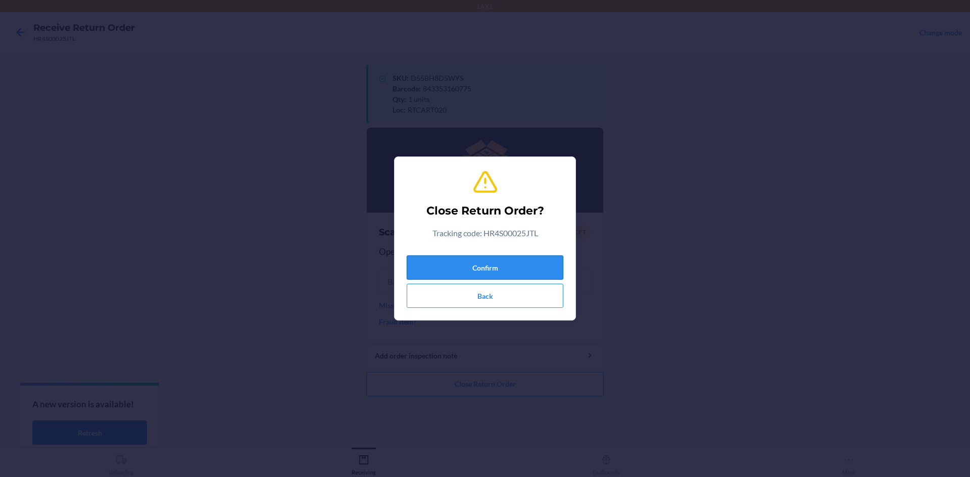
click at [490, 261] on button "Confirm" at bounding box center [485, 268] width 157 height 24
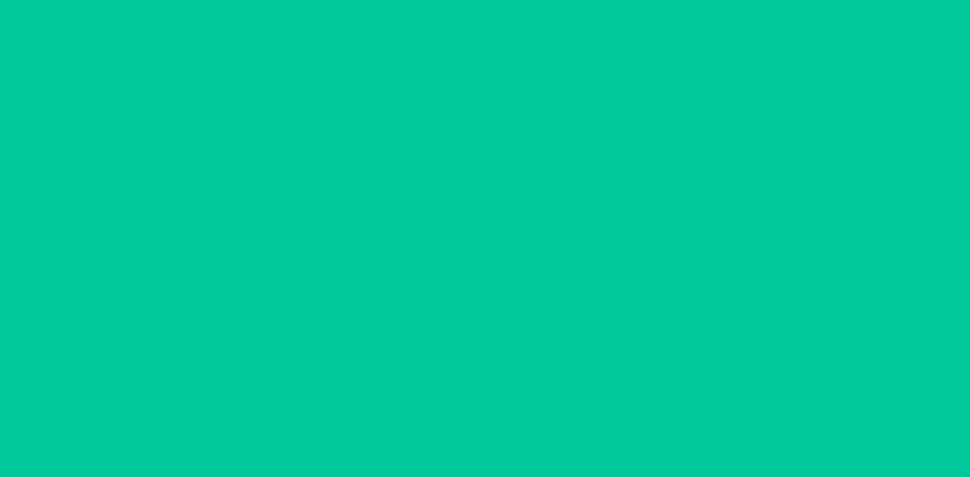
click at [473, 271] on input "text" at bounding box center [485, 259] width 212 height 24
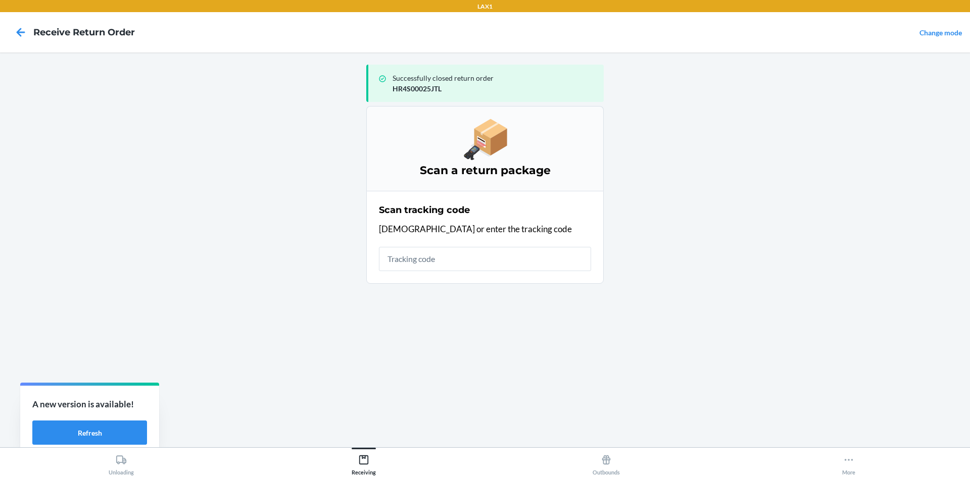
click at [475, 256] on input "text" at bounding box center [485, 259] width 212 height 24
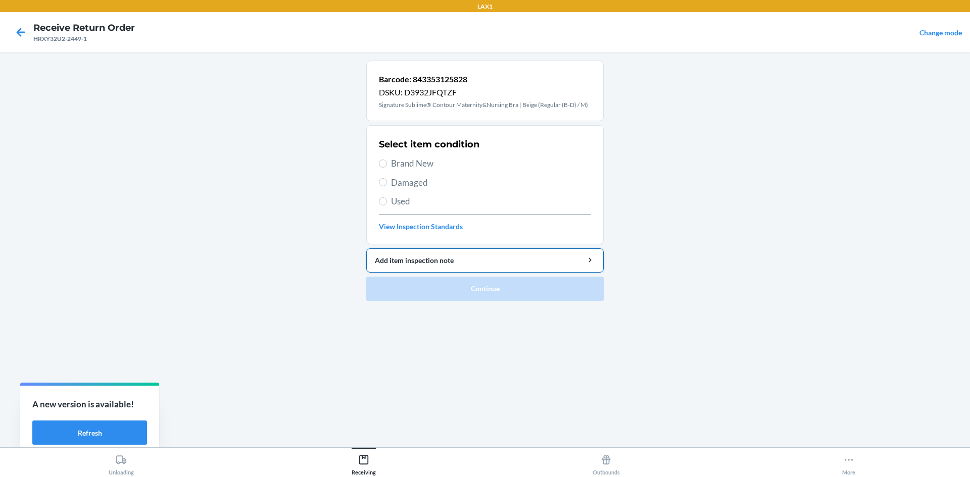
drag, startPoint x: 406, startPoint y: 158, endPoint x: 449, endPoint y: 249, distance: 100.8
click at [406, 158] on span "Brand New" at bounding box center [491, 163] width 200 height 13
click at [387, 160] on input "Brand New" at bounding box center [383, 164] width 8 height 8
radio input "true"
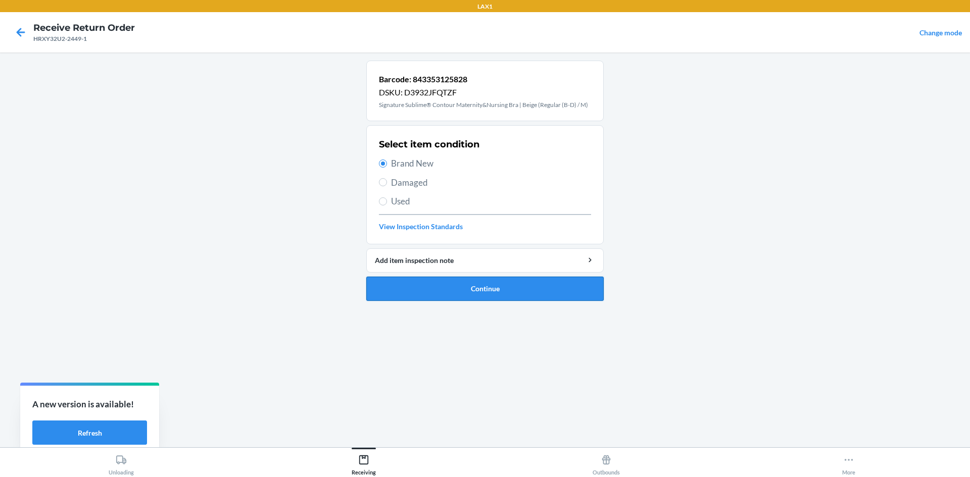
click at [479, 296] on button "Continue" at bounding box center [484, 289] width 237 height 24
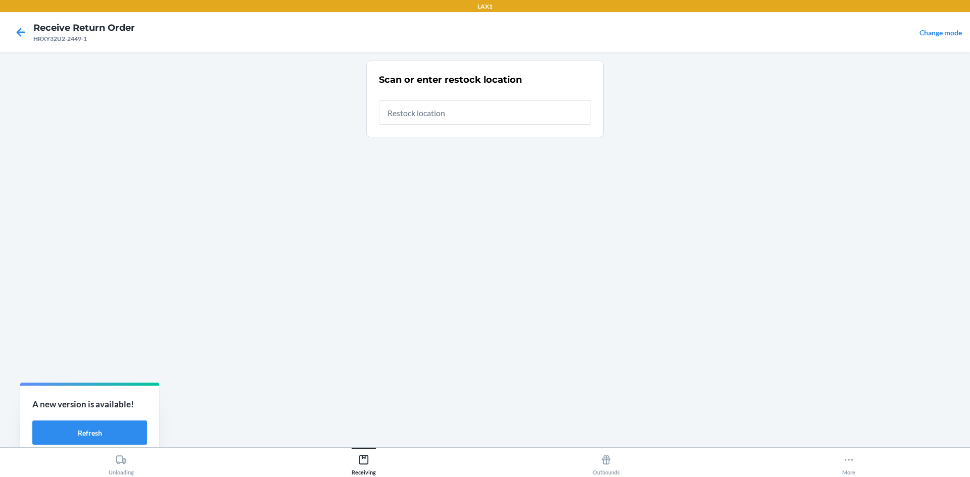
click at [501, 113] on input "text" at bounding box center [485, 113] width 212 height 24
type input "RTCART020"
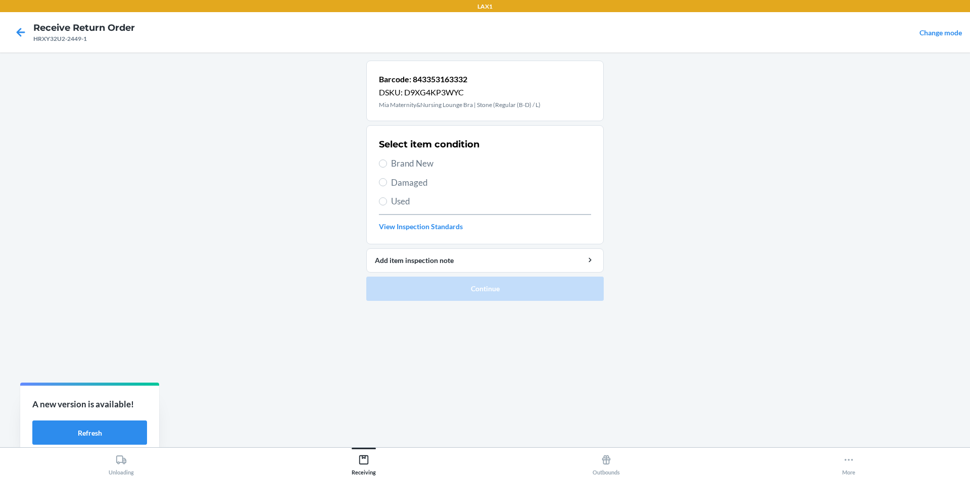
click at [415, 156] on div "Select item condition Brand New Damaged Used View Inspection Standards" at bounding box center [485, 185] width 212 height 100
click at [416, 164] on span "Brand New" at bounding box center [491, 163] width 200 height 13
click at [387, 164] on input "Brand New" at bounding box center [383, 164] width 8 height 8
radio input "true"
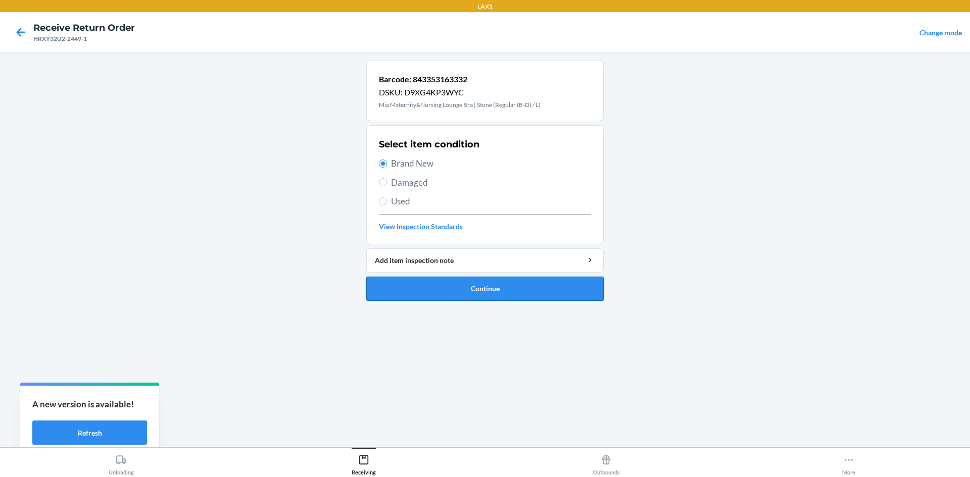
click at [485, 289] on button "Continue" at bounding box center [484, 289] width 237 height 24
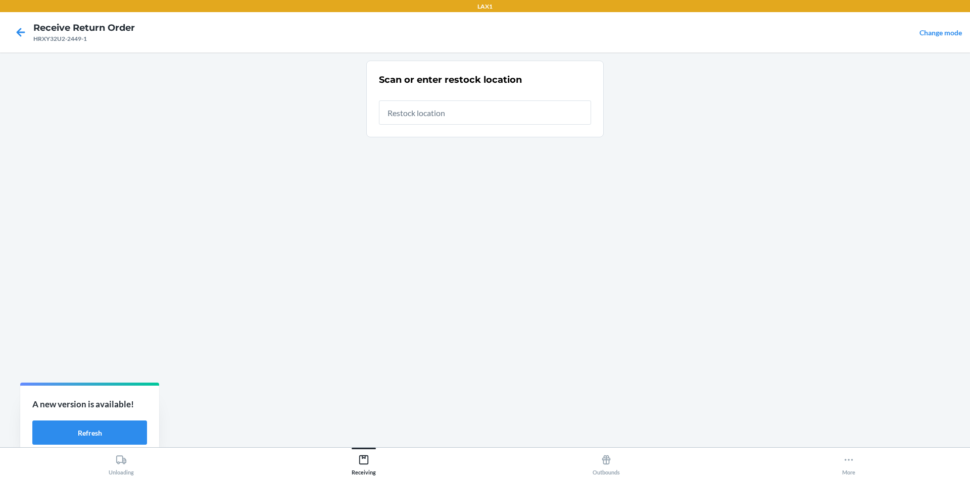
drag, startPoint x: 455, startPoint y: 110, endPoint x: 458, endPoint y: 115, distance: 6.6
click at [455, 110] on input "text" at bounding box center [485, 113] width 212 height 24
type input "RTCART020"
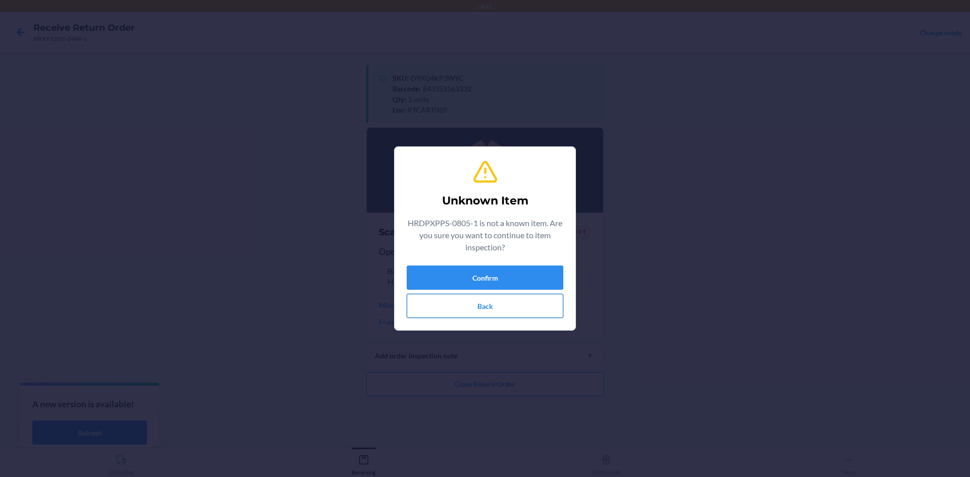
click at [522, 311] on button "Back" at bounding box center [485, 306] width 157 height 24
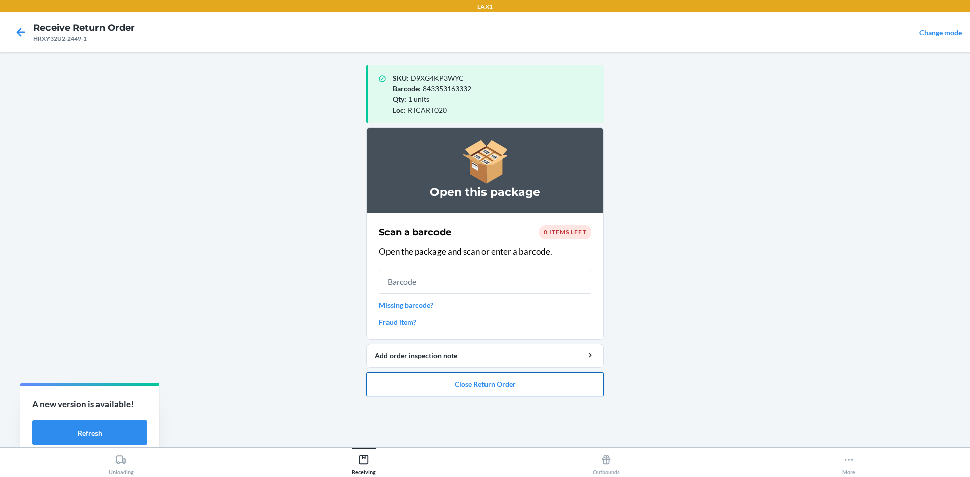
click at [561, 380] on button "Close Return Order" at bounding box center [484, 384] width 237 height 24
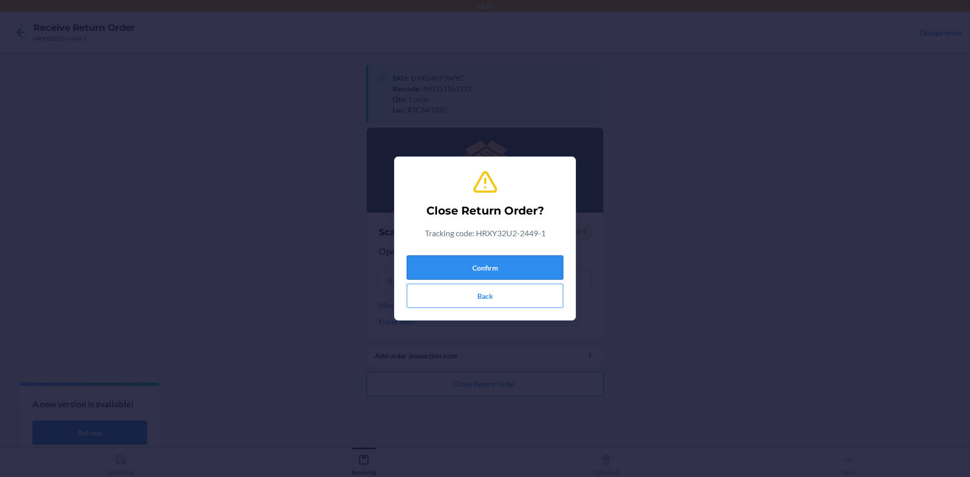
click at [513, 264] on button "Confirm" at bounding box center [485, 268] width 157 height 24
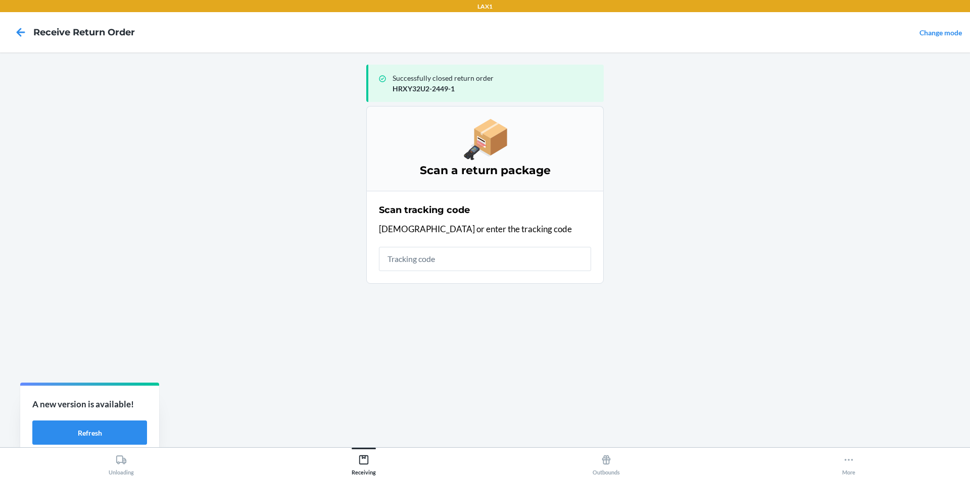
click at [506, 266] on input "text" at bounding box center [485, 259] width 212 height 24
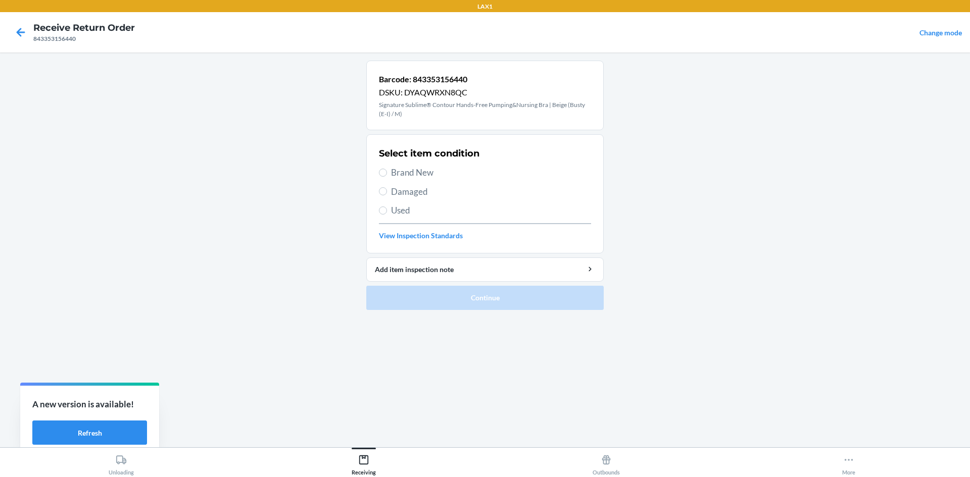
click at [420, 175] on span "Brand New" at bounding box center [491, 172] width 200 height 13
click at [387, 175] on input "Brand New" at bounding box center [383, 173] width 8 height 8
radio input "true"
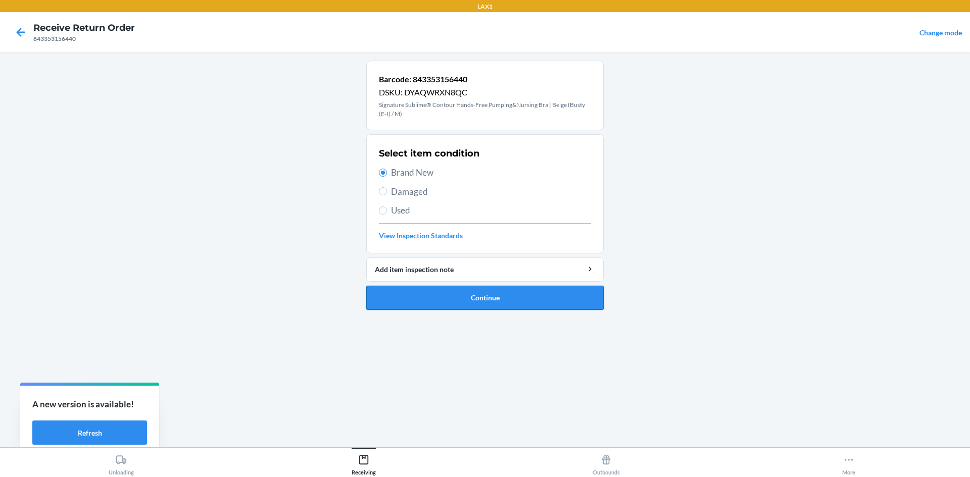
click at [472, 294] on button "Continue" at bounding box center [484, 298] width 237 height 24
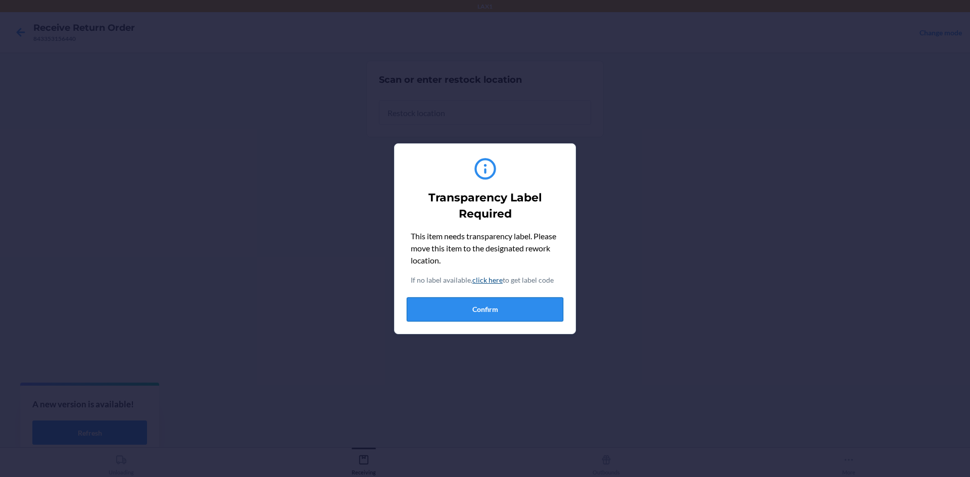
click at [509, 314] on button "Confirm" at bounding box center [485, 310] width 157 height 24
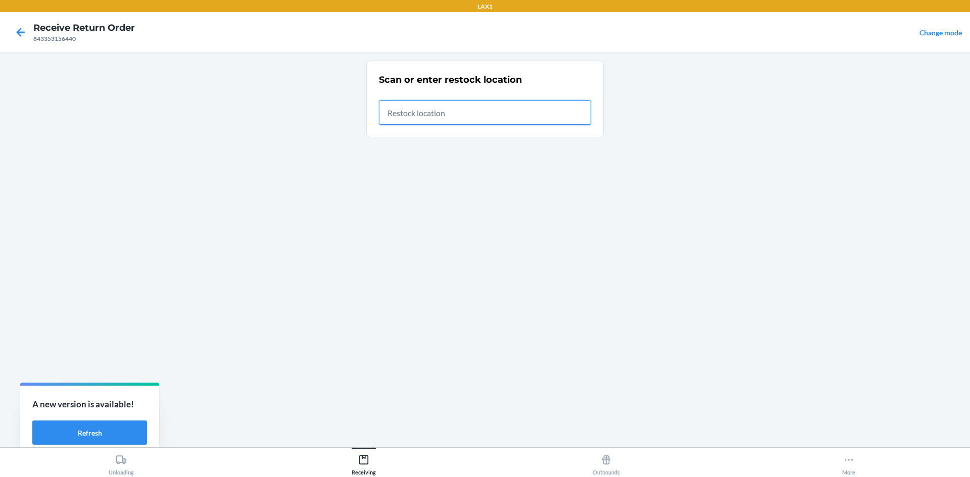
click at [484, 112] on input "text" at bounding box center [485, 113] width 212 height 24
type input "RTCART020"
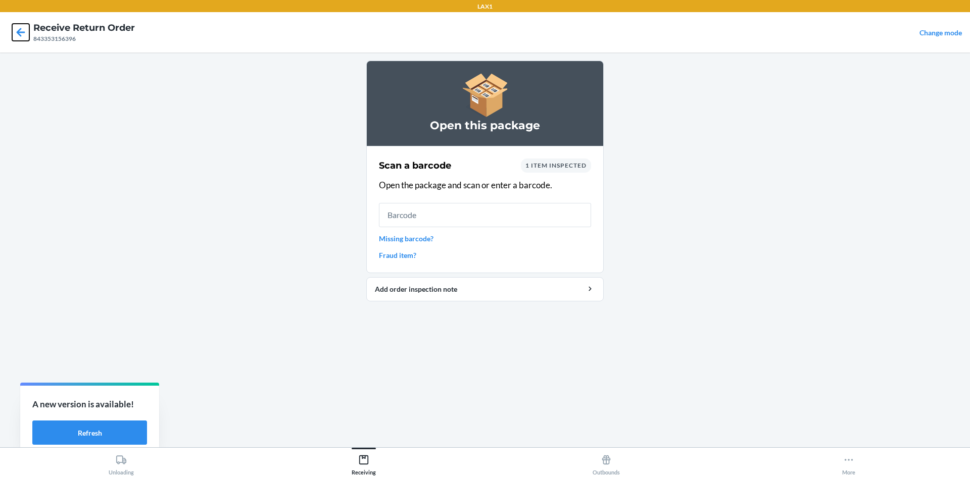
click at [17, 33] on icon at bounding box center [20, 32] width 17 height 17
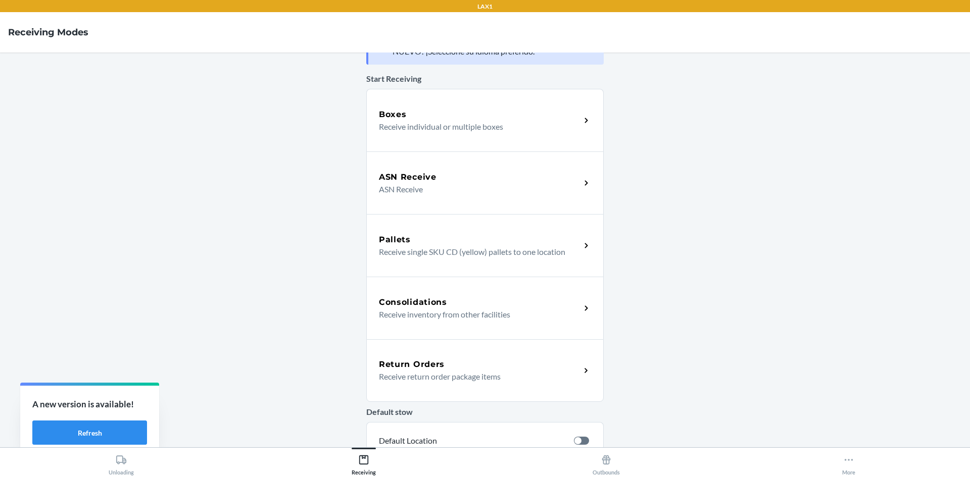
scroll to position [51, 0]
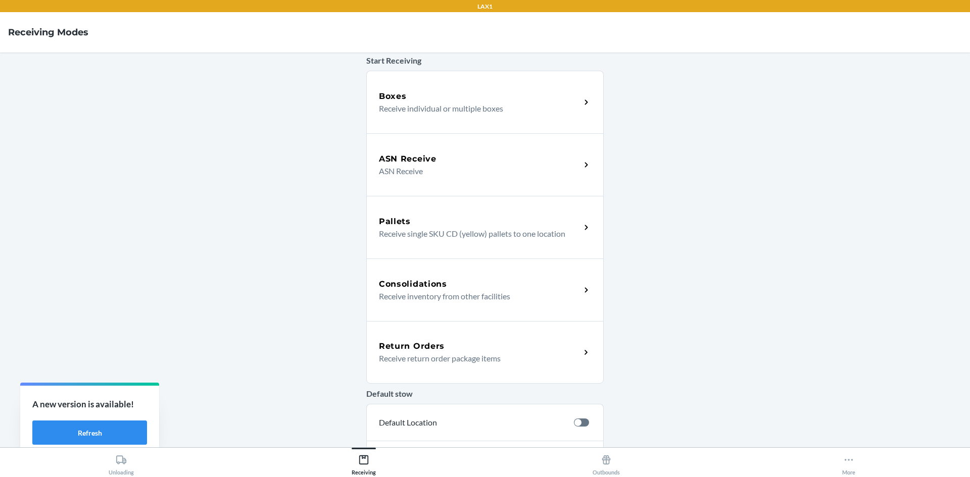
click at [422, 343] on h5 "Return Orders" at bounding box center [412, 346] width 66 height 12
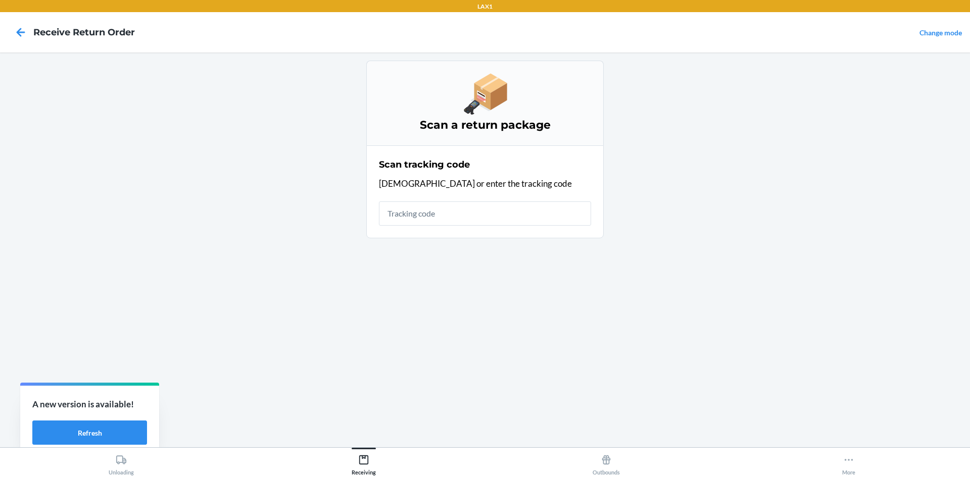
click at [448, 218] on input "text" at bounding box center [485, 214] width 212 height 24
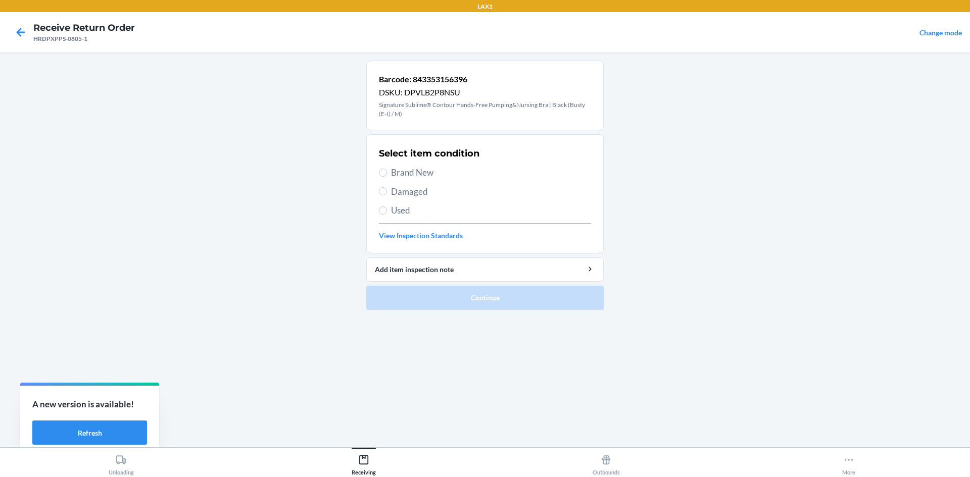
drag, startPoint x: 421, startPoint y: 165, endPoint x: 420, endPoint y: 197, distance: 32.3
click at [421, 165] on div "Select item condition Brand New Damaged Used View Inspection Standards" at bounding box center [485, 194] width 212 height 100
click at [424, 178] on span "Brand New" at bounding box center [491, 172] width 200 height 13
click at [428, 172] on span "Brand New" at bounding box center [491, 172] width 200 height 13
click at [387, 172] on input "Brand New" at bounding box center [383, 173] width 8 height 8
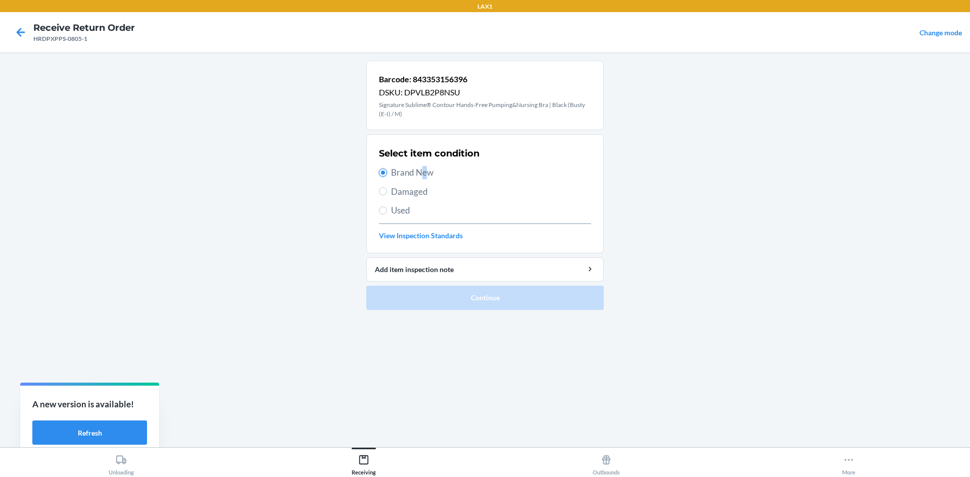
radio input "true"
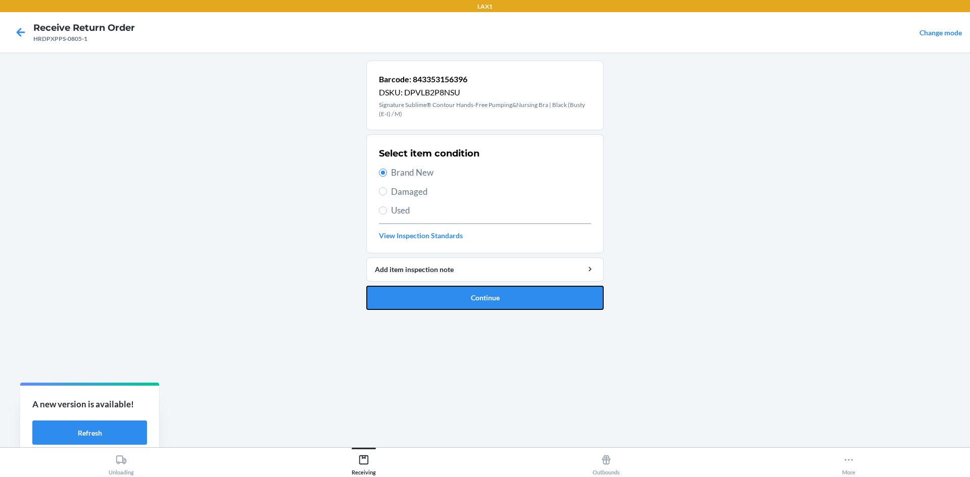
click at [485, 299] on button "Continue" at bounding box center [484, 298] width 237 height 24
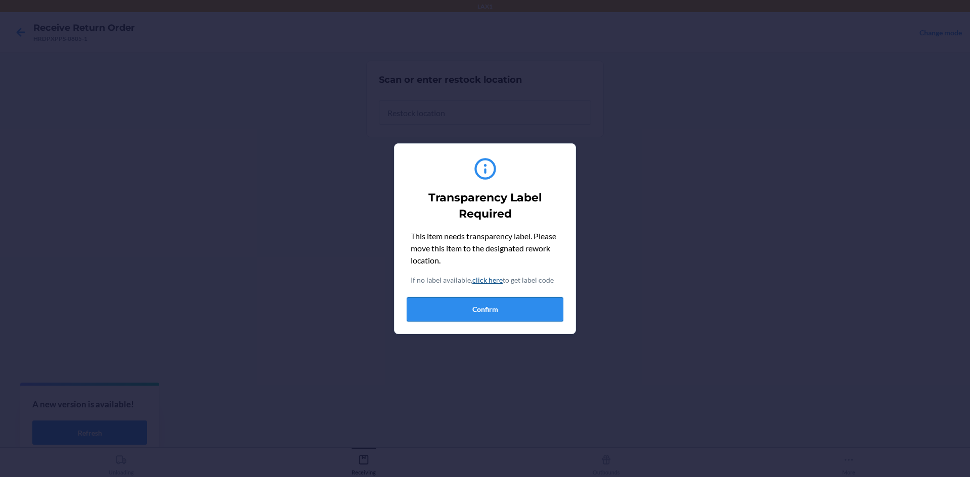
click at [499, 301] on button "Confirm" at bounding box center [485, 310] width 157 height 24
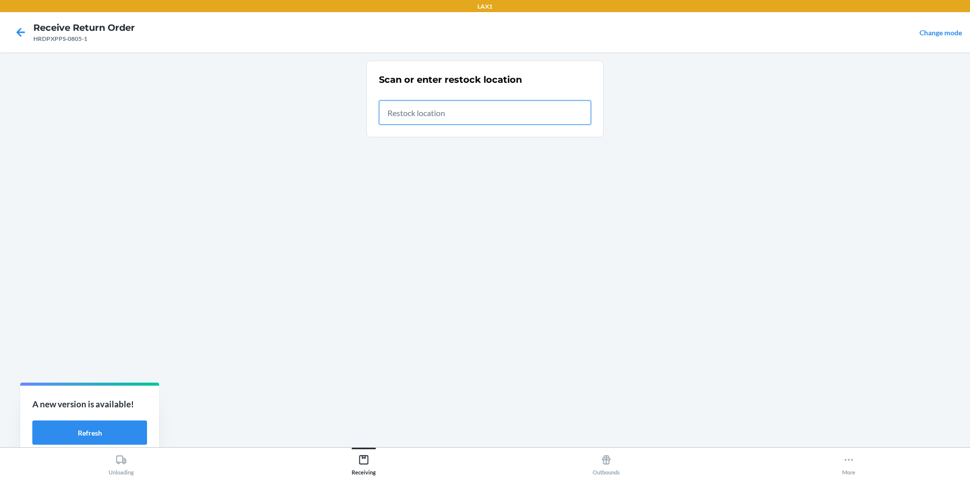
click at [454, 117] on input "text" at bounding box center [485, 113] width 212 height 24
type input "RTCART020"
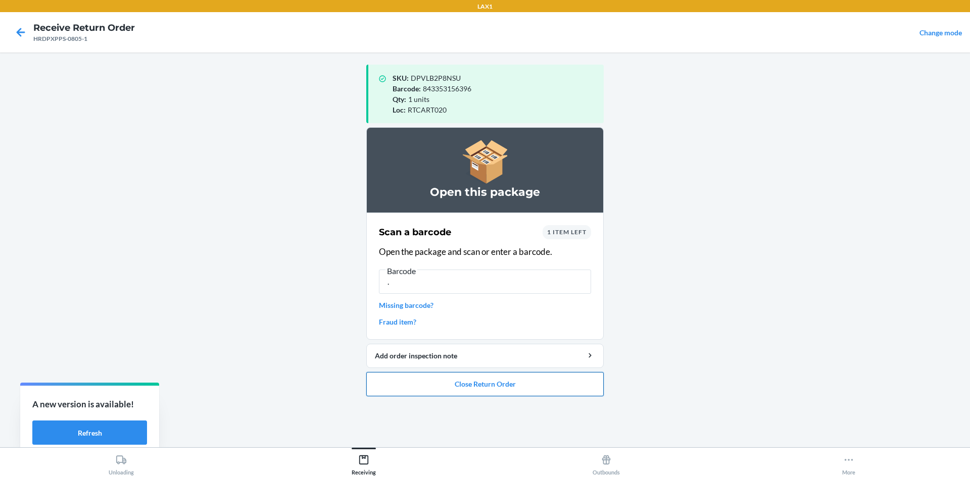
type input "."
click at [512, 382] on button "Close Return Order" at bounding box center [484, 384] width 237 height 24
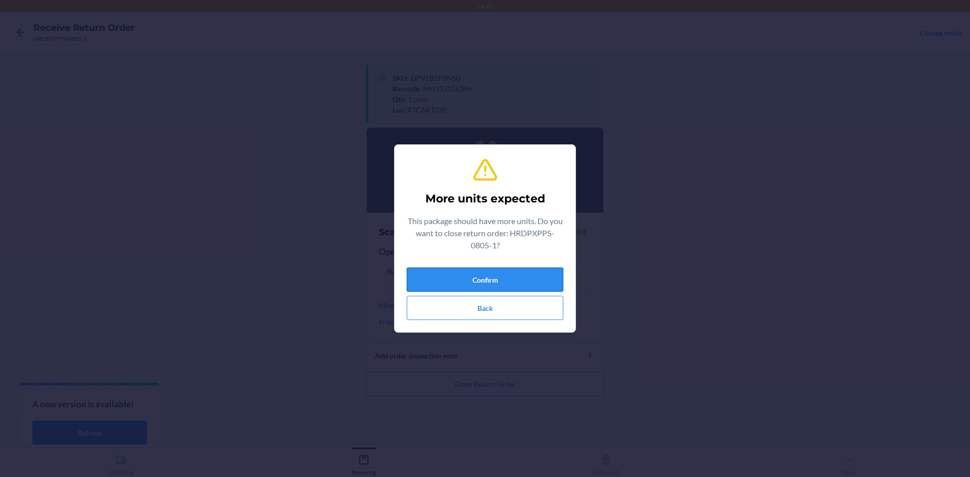
click at [535, 274] on button "Confirm" at bounding box center [485, 280] width 157 height 24
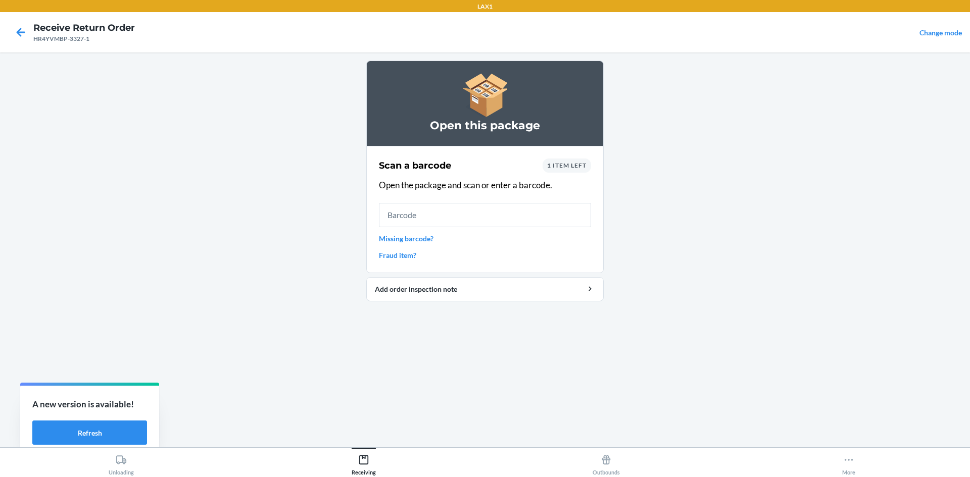
click at [410, 237] on link "Missing barcode?" at bounding box center [485, 238] width 212 height 11
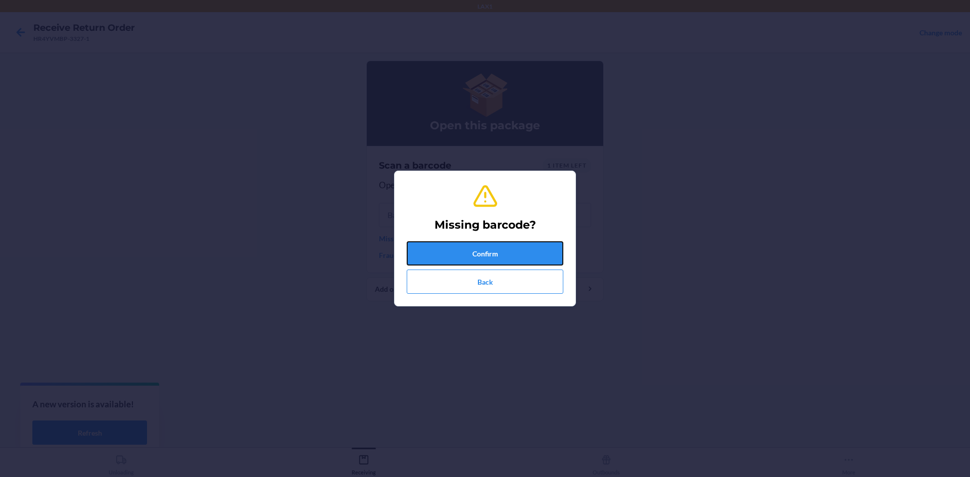
drag, startPoint x: 494, startPoint y: 248, endPoint x: 486, endPoint y: 242, distance: 9.7
click at [490, 244] on button "Confirm" at bounding box center [485, 253] width 157 height 24
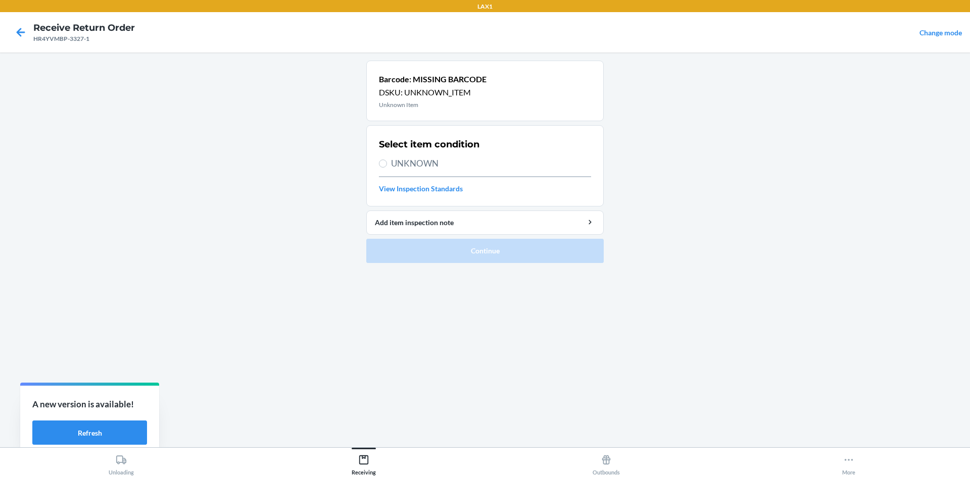
click at [446, 167] on span "UNKNOWN" at bounding box center [491, 163] width 200 height 13
click at [387, 167] on input "UNKNOWN" at bounding box center [383, 164] width 8 height 8
radio input "true"
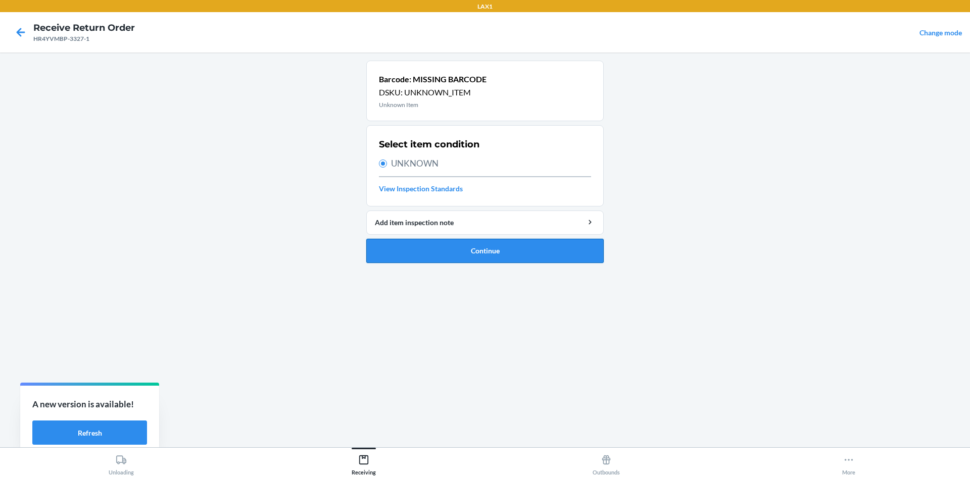
click at [470, 253] on button "Continue" at bounding box center [484, 251] width 237 height 24
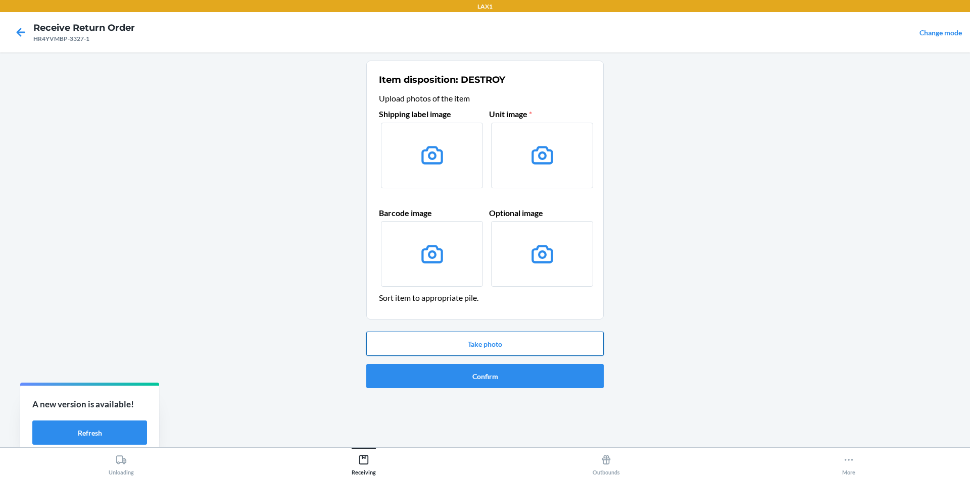
click at [511, 340] on button "Take photo" at bounding box center [484, 344] width 237 height 24
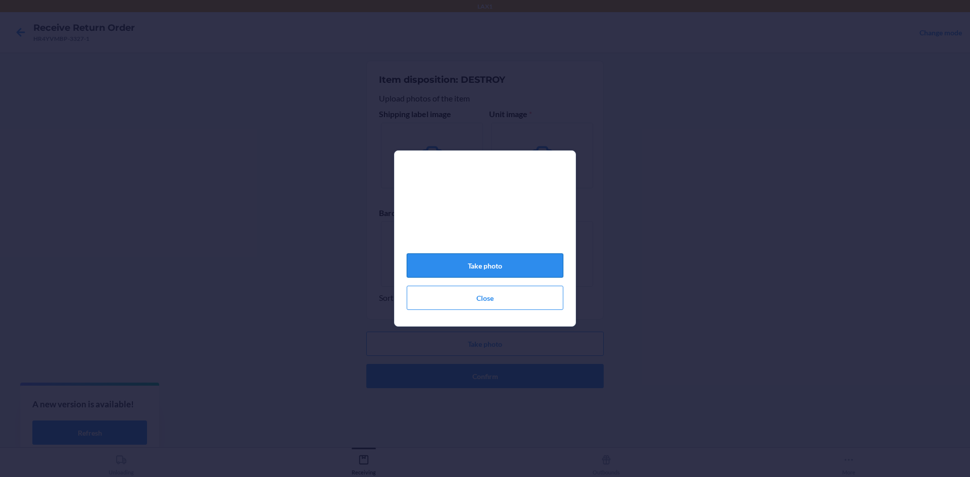
click at [497, 265] on button "Take photo" at bounding box center [485, 266] width 157 height 24
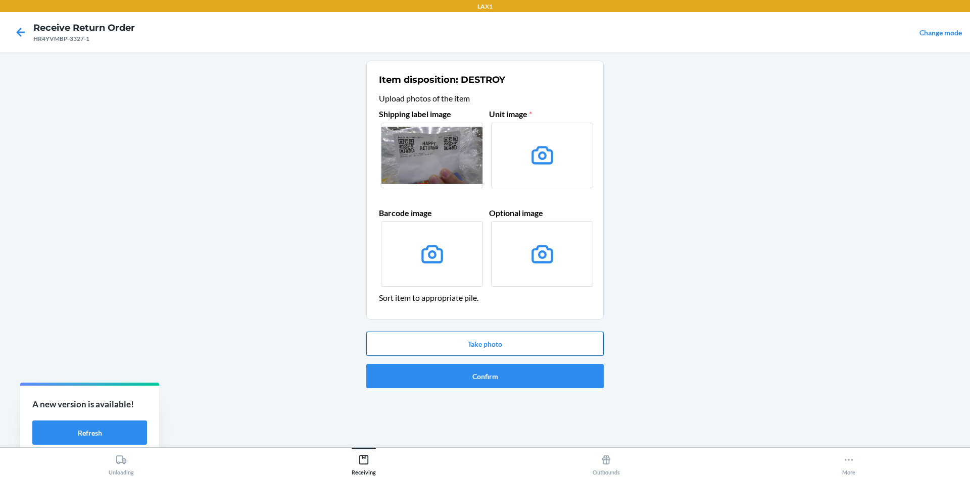
click at [510, 335] on button "Take photo" at bounding box center [484, 344] width 237 height 24
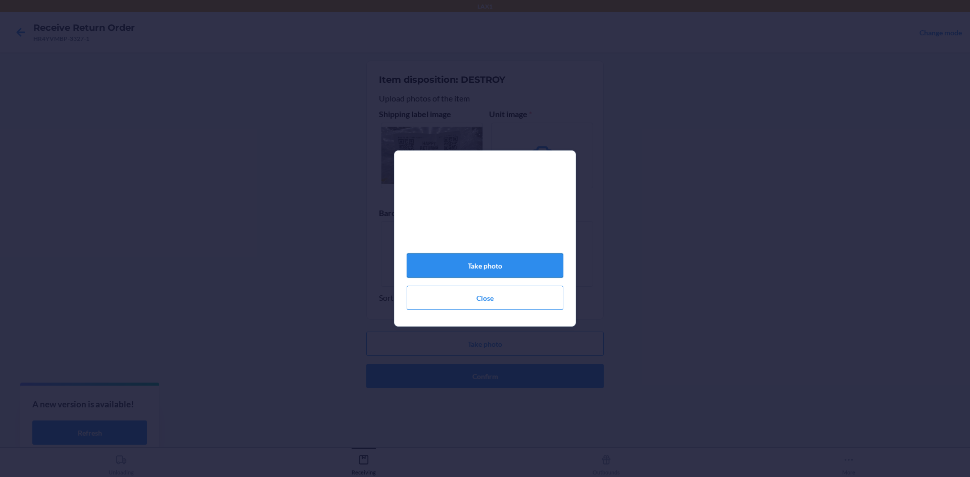
click at [537, 275] on button "Take photo" at bounding box center [485, 266] width 157 height 24
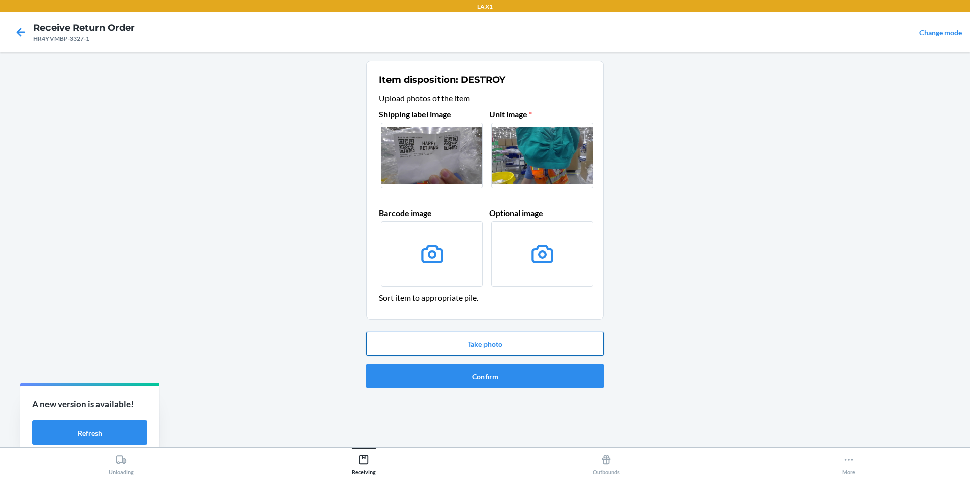
click at [497, 345] on button "Take photo" at bounding box center [484, 344] width 237 height 24
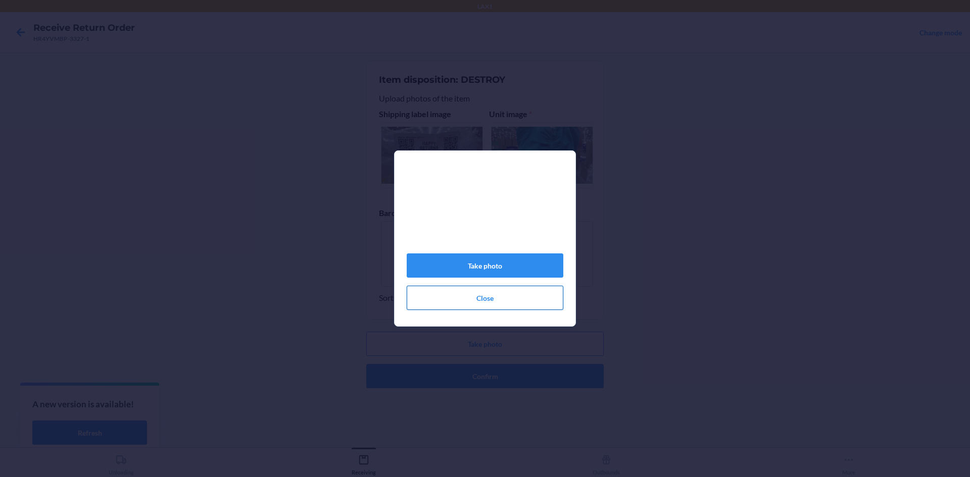
click at [505, 305] on button "Close" at bounding box center [485, 298] width 157 height 24
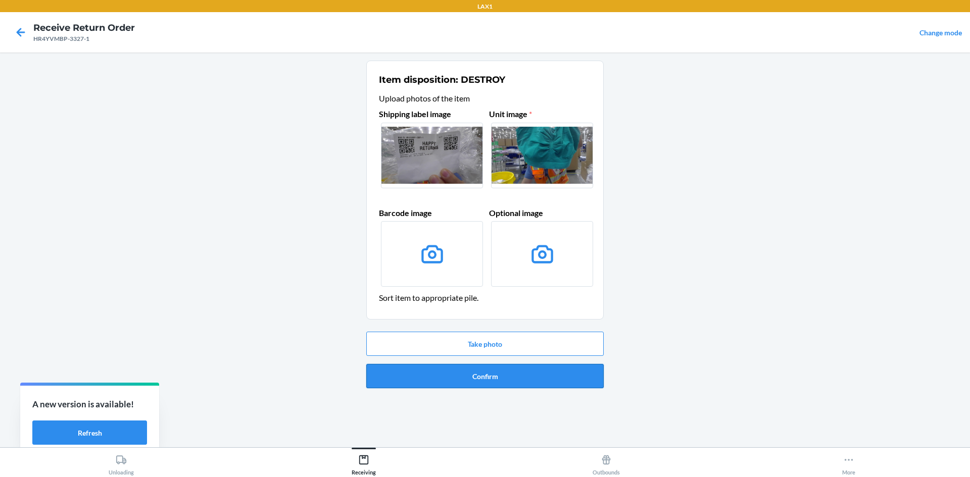
click at [507, 373] on button "Confirm" at bounding box center [484, 376] width 237 height 24
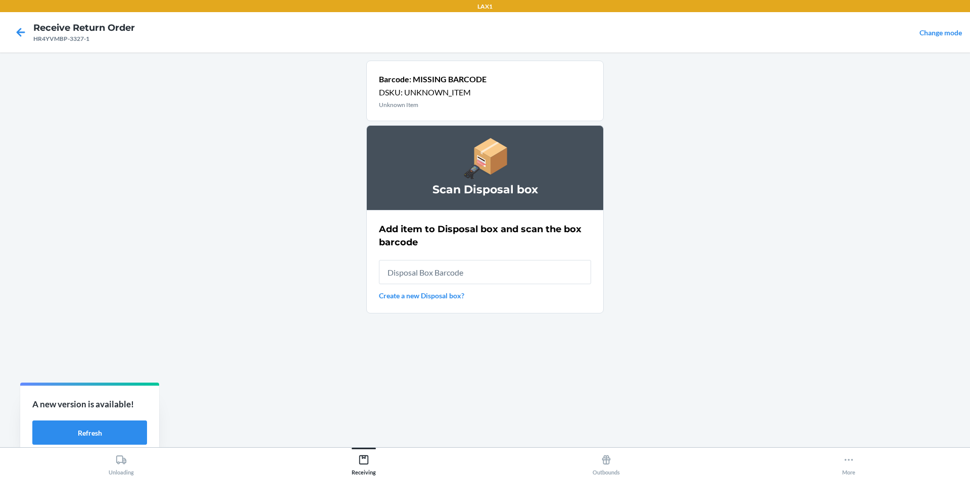
click at [464, 272] on input "text" at bounding box center [485, 272] width 212 height 24
type input "RB0000019AD"
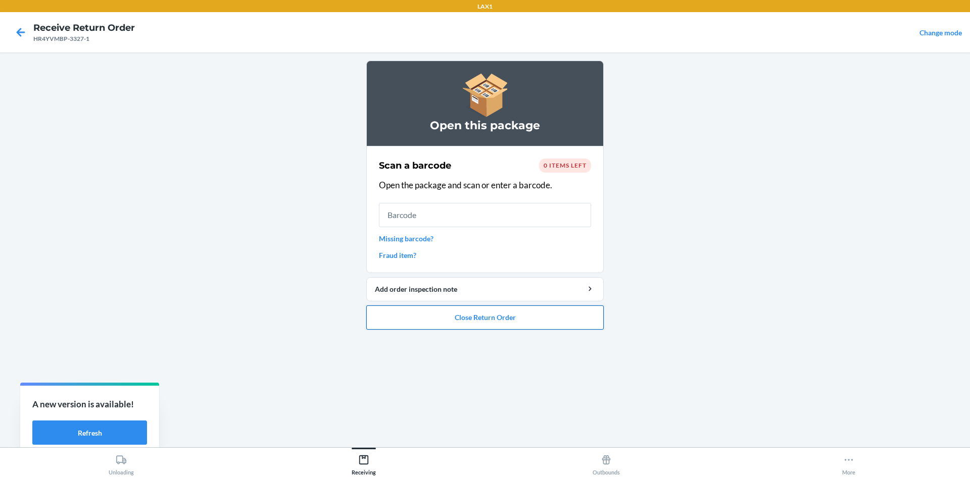
click at [543, 310] on button "Close Return Order" at bounding box center [484, 318] width 237 height 24
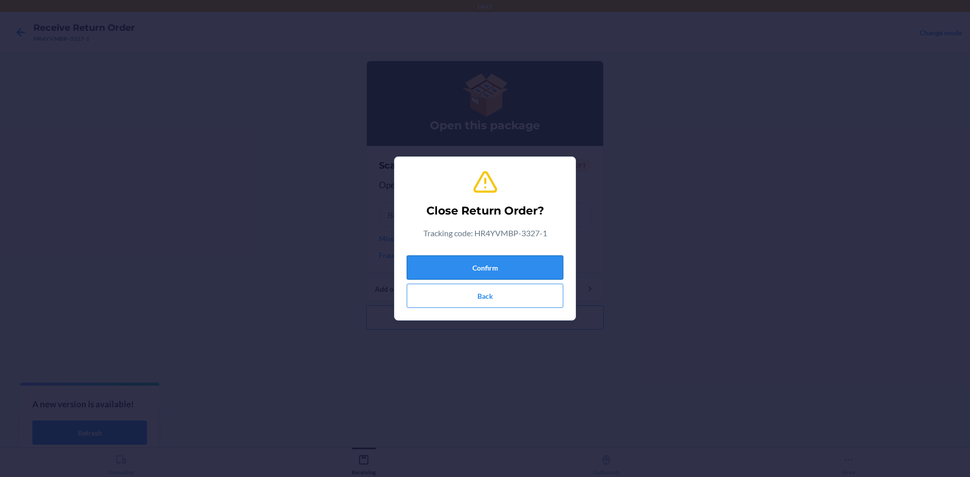
click at [532, 262] on button "Confirm" at bounding box center [485, 268] width 157 height 24
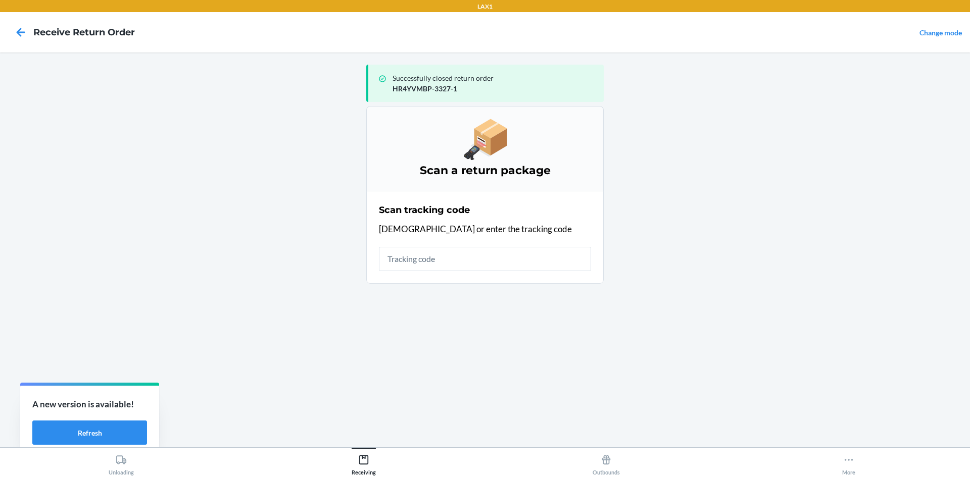
click at [511, 256] on input "text" at bounding box center [485, 259] width 212 height 24
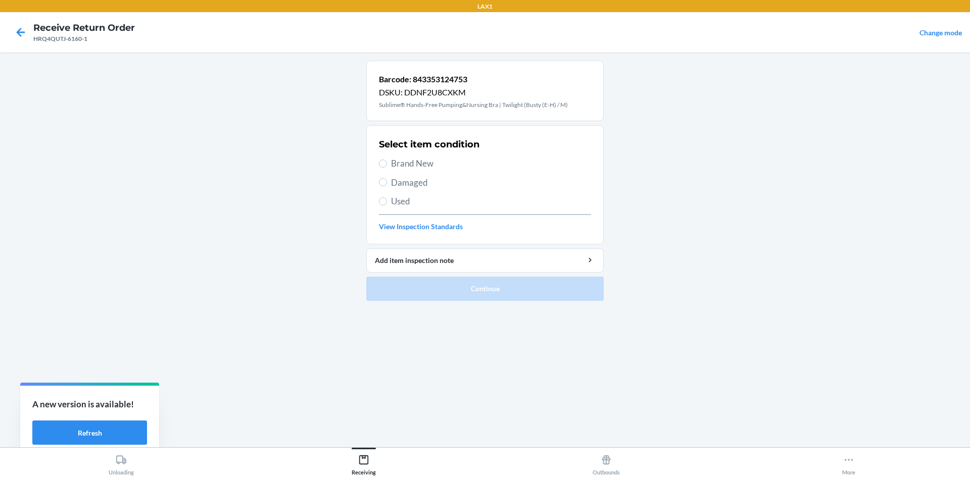
click at [412, 167] on span "Brand New" at bounding box center [491, 163] width 200 height 13
click at [387, 167] on input "Brand New" at bounding box center [383, 164] width 8 height 8
radio input "true"
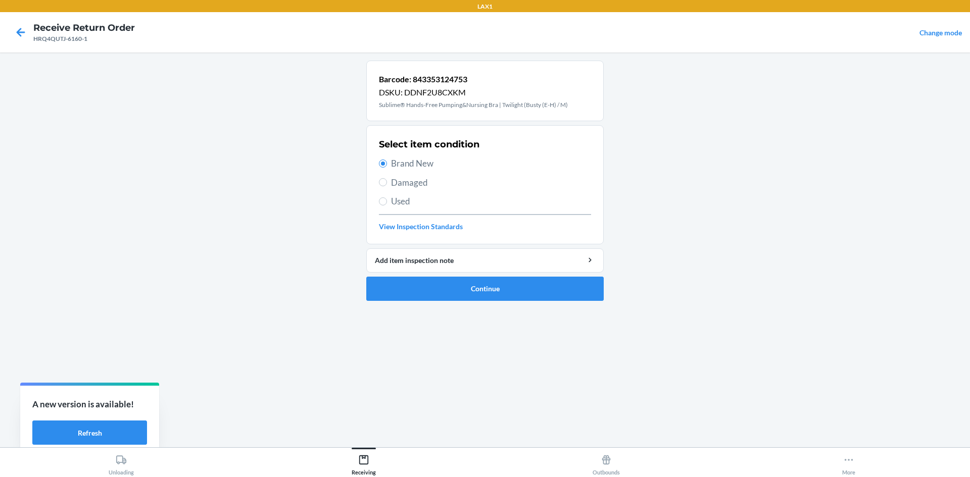
click at [456, 275] on li "Barcode: 843353124753 DSKU: DDNF2U8CXKM Sublime® Hands-Free Pumping&Nursing Bra…" at bounding box center [484, 181] width 237 height 240
click at [456, 281] on button "Continue" at bounding box center [484, 289] width 237 height 24
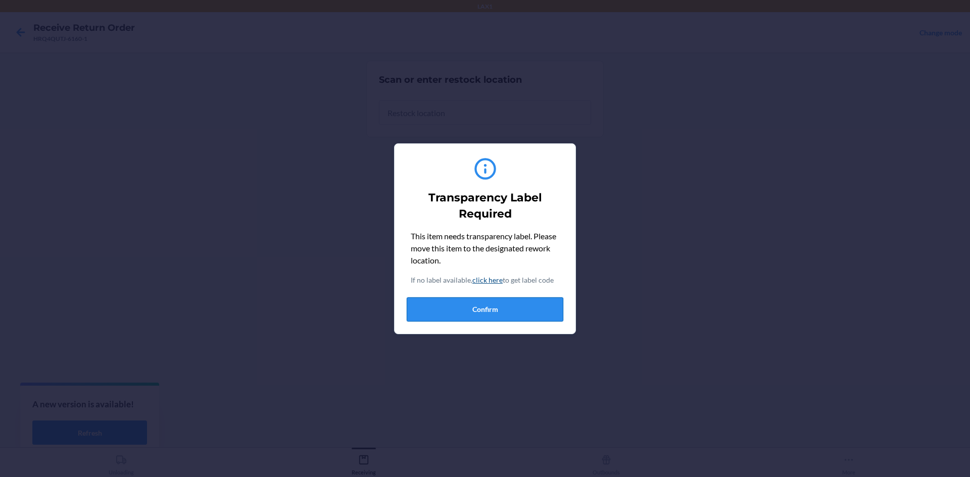
click at [506, 306] on button "Confirm" at bounding box center [485, 310] width 157 height 24
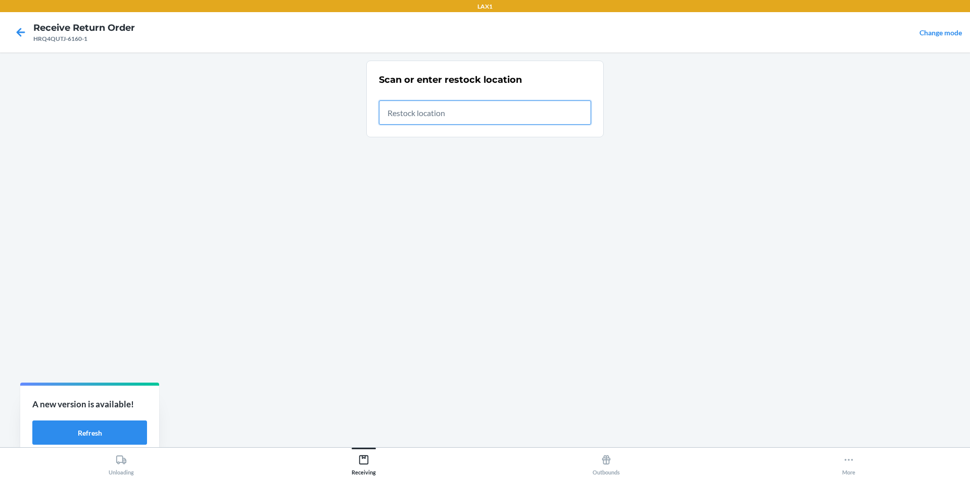
click at [503, 107] on input "text" at bounding box center [485, 113] width 212 height 24
type input "RTCART020"
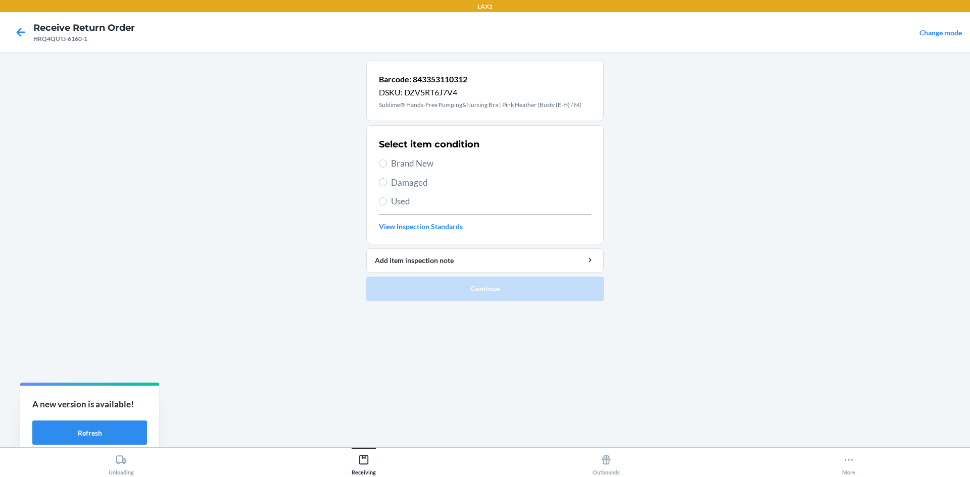
click at [424, 166] on span "Brand New" at bounding box center [491, 163] width 200 height 13
click at [387, 166] on input "Brand New" at bounding box center [383, 164] width 8 height 8
radio input "true"
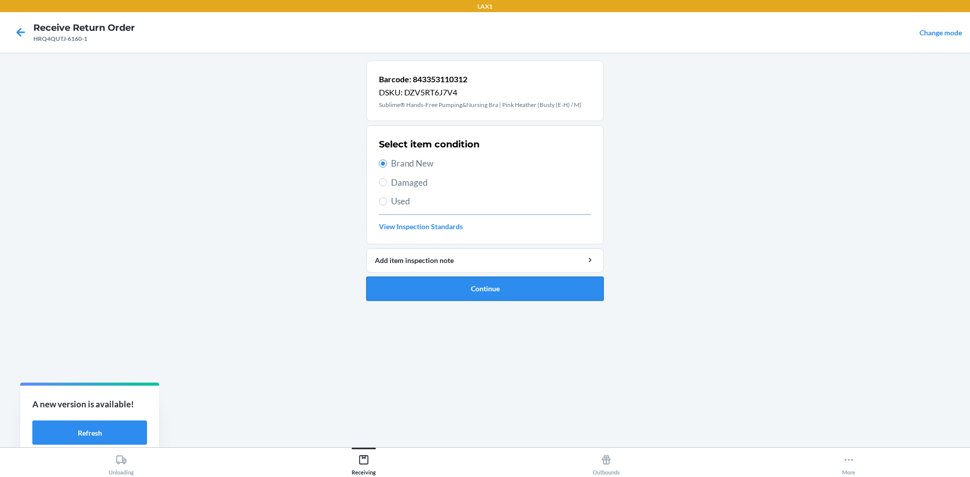
click at [493, 292] on button "Continue" at bounding box center [484, 289] width 237 height 24
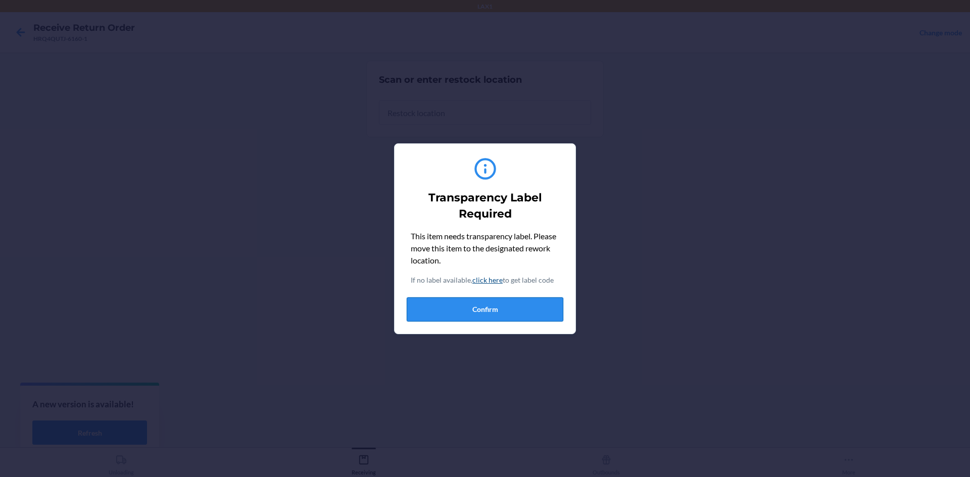
click at [498, 302] on button "Confirm" at bounding box center [485, 310] width 157 height 24
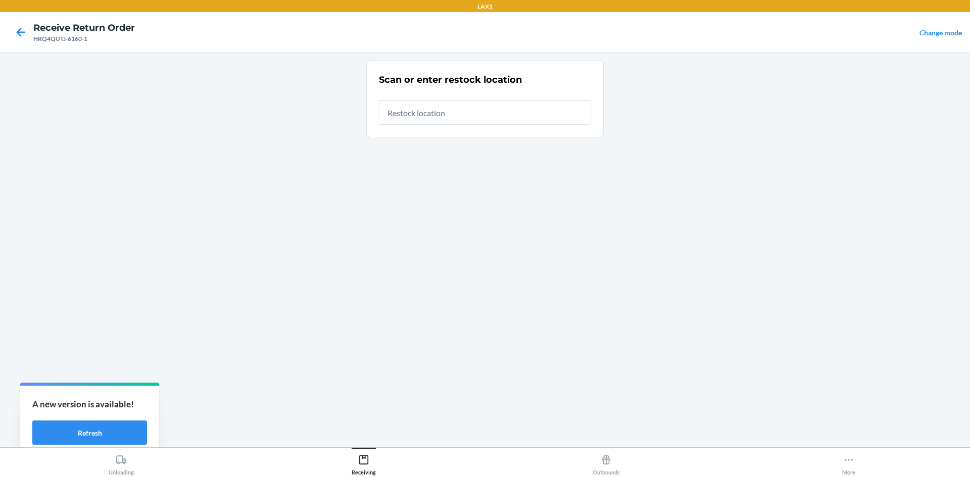
click at [472, 125] on div "Scan or enter restock location" at bounding box center [485, 99] width 212 height 58
click at [477, 116] on input "text" at bounding box center [485, 113] width 212 height 24
type input "RTCART020"
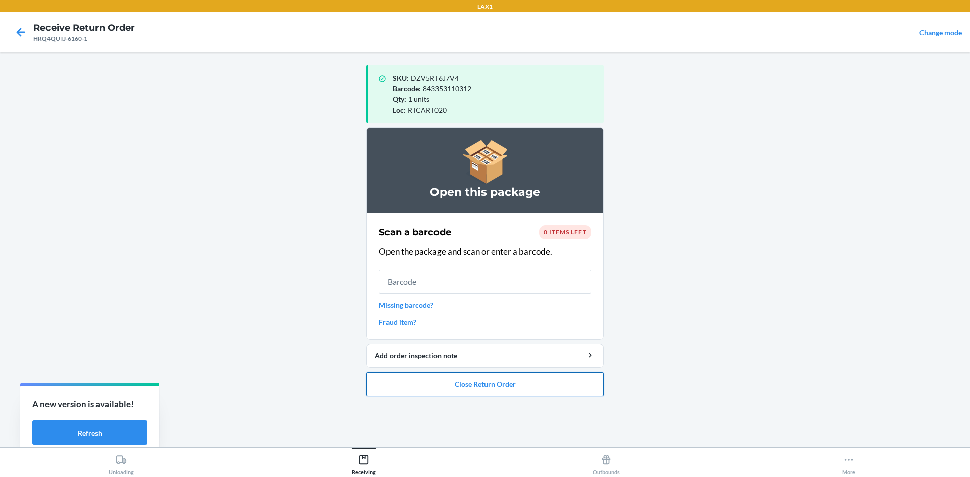
click at [426, 376] on button "Close Return Order" at bounding box center [484, 384] width 237 height 24
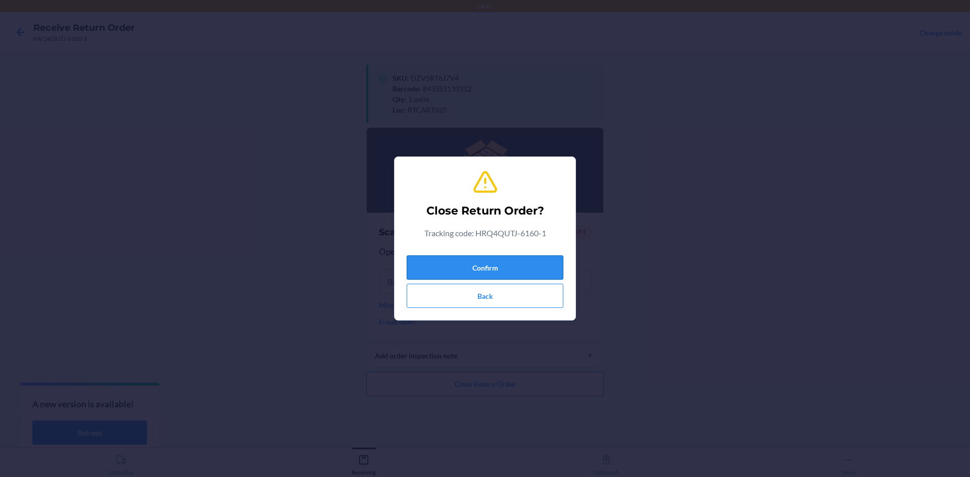
click at [463, 258] on button "Confirm" at bounding box center [485, 268] width 157 height 24
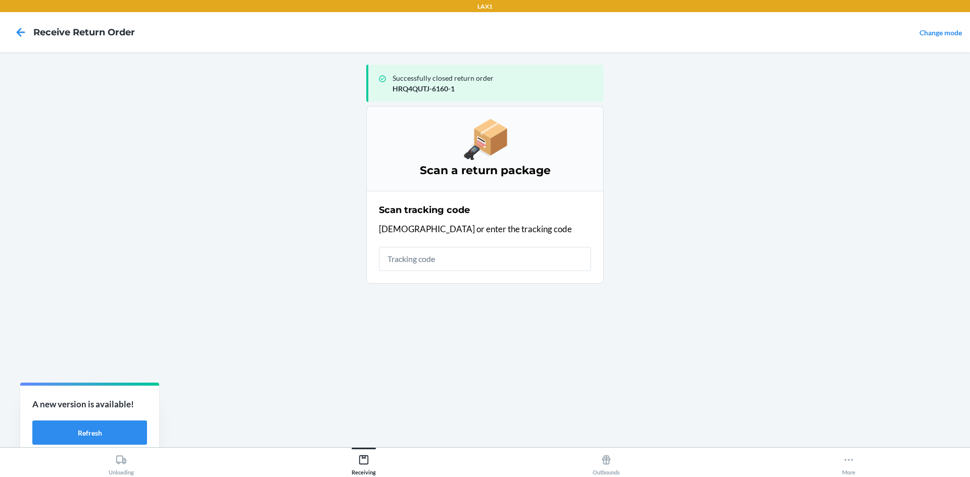
click at [451, 246] on div "Scan tracking code Scan or enter the tracking code" at bounding box center [485, 238] width 212 height 74
click at [452, 254] on input "text" at bounding box center [485, 259] width 212 height 24
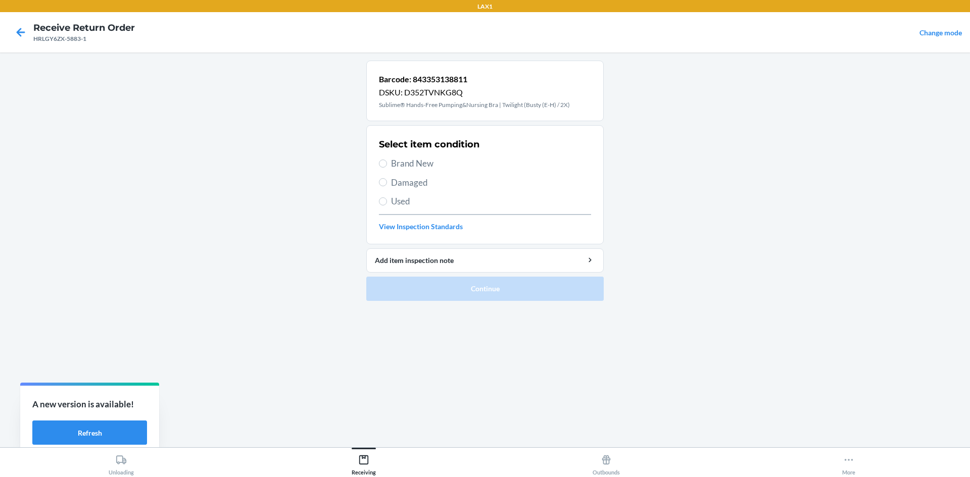
click at [387, 167] on label "Brand New" at bounding box center [485, 163] width 212 height 13
click at [387, 167] on input "Brand New" at bounding box center [383, 164] width 8 height 8
radio input "true"
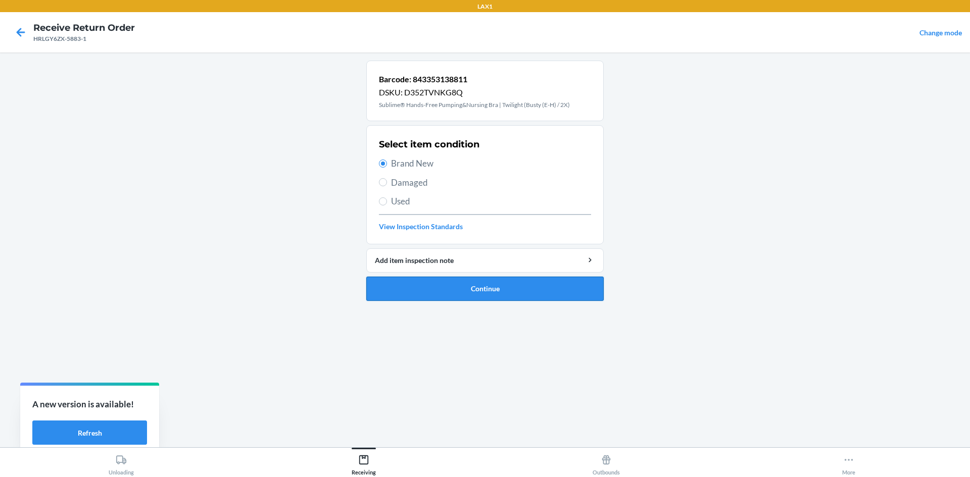
click at [474, 279] on button "Continue" at bounding box center [484, 289] width 237 height 24
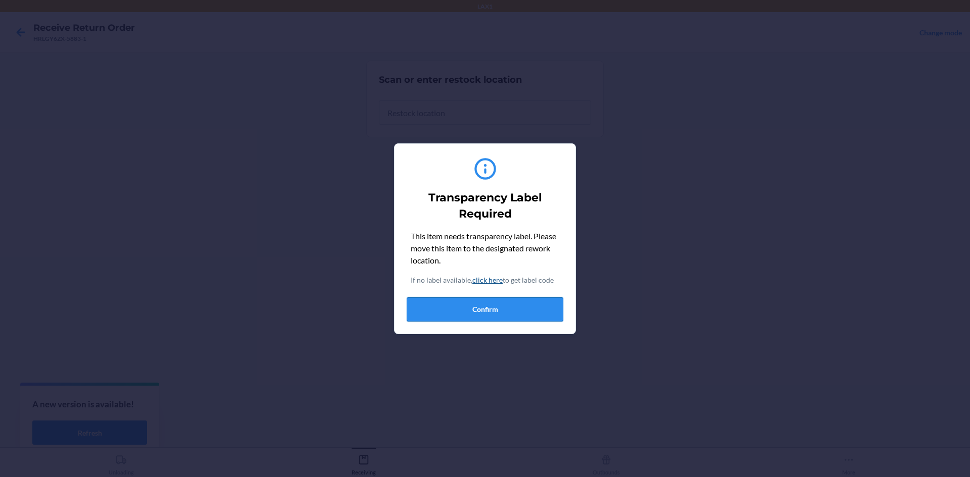
click at [467, 300] on button "Confirm" at bounding box center [485, 310] width 157 height 24
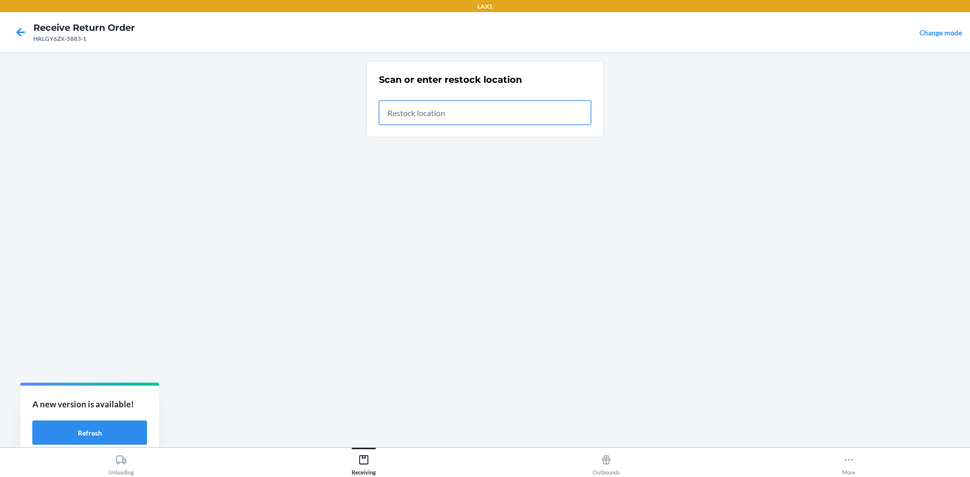
click at [456, 116] on input "text" at bounding box center [485, 113] width 212 height 24
type input "RTCART020"
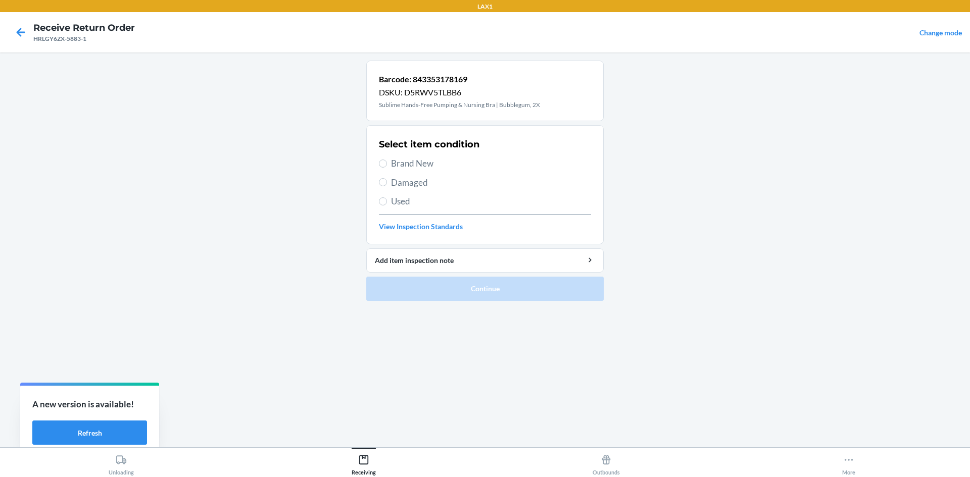
click at [418, 165] on span "Brand New" at bounding box center [491, 163] width 200 height 13
click at [387, 165] on input "Brand New" at bounding box center [383, 164] width 8 height 8
radio input "true"
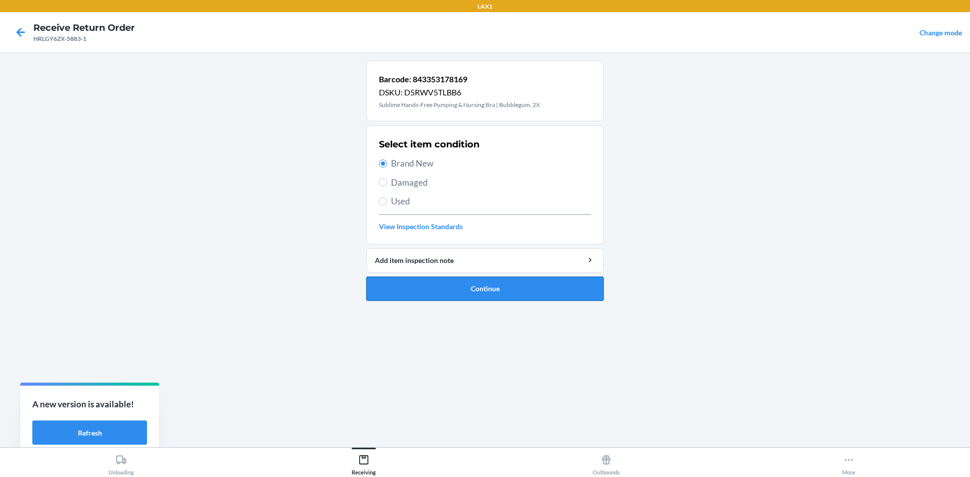
click at [505, 291] on button "Continue" at bounding box center [484, 289] width 237 height 24
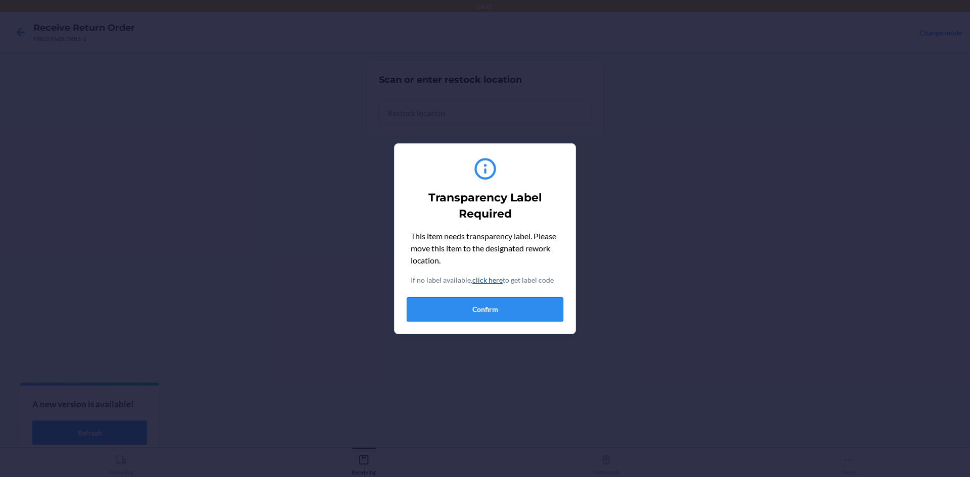
click at [504, 304] on button "Confirm" at bounding box center [485, 310] width 157 height 24
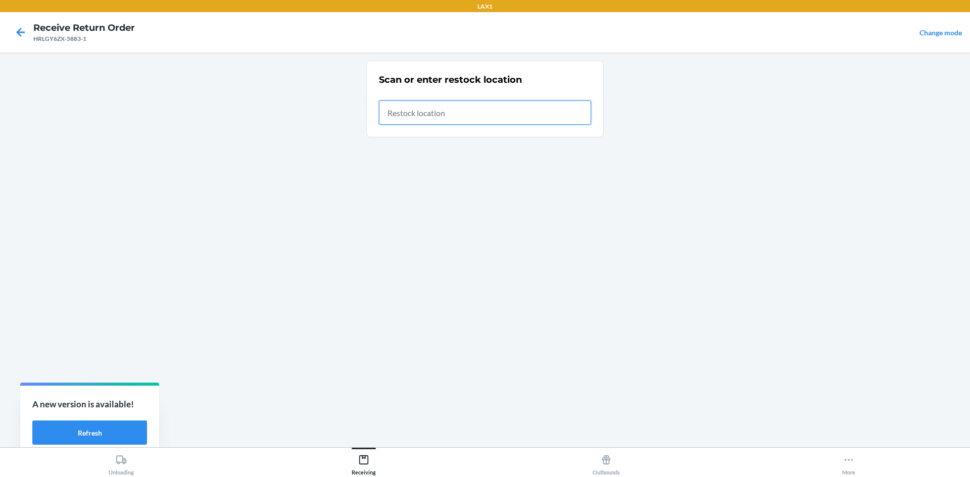
click at [491, 112] on input "text" at bounding box center [485, 113] width 212 height 24
type input "RTCART020"
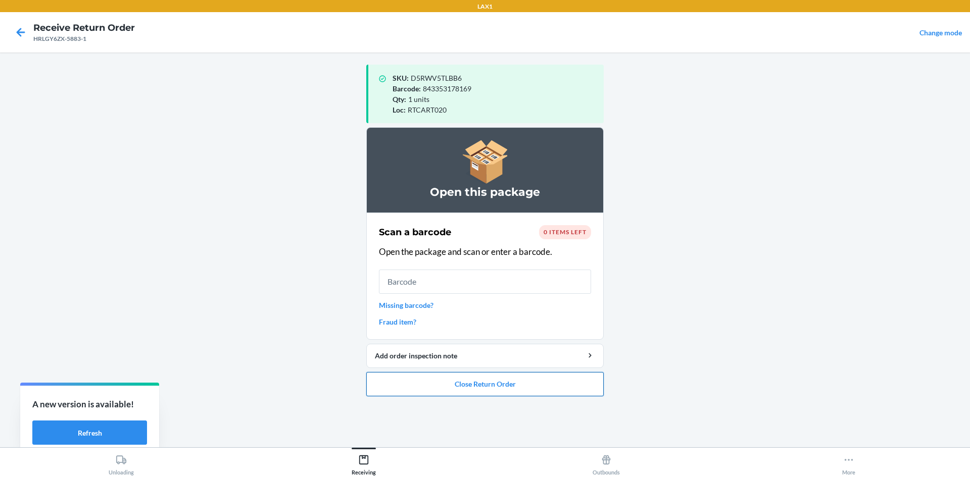
click at [555, 384] on button "Close Return Order" at bounding box center [484, 384] width 237 height 24
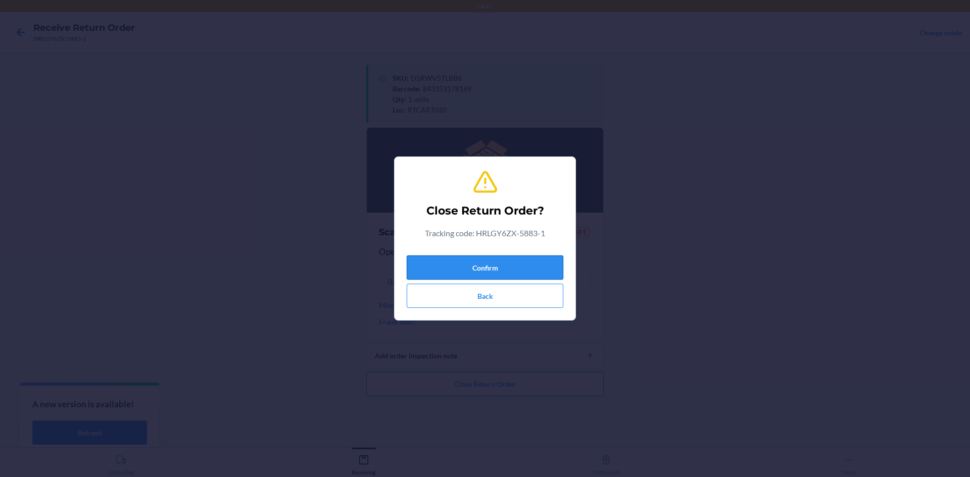
drag, startPoint x: 515, startPoint y: 267, endPoint x: 510, endPoint y: 265, distance: 5.4
click at [515, 269] on button "Confirm" at bounding box center [485, 268] width 157 height 24
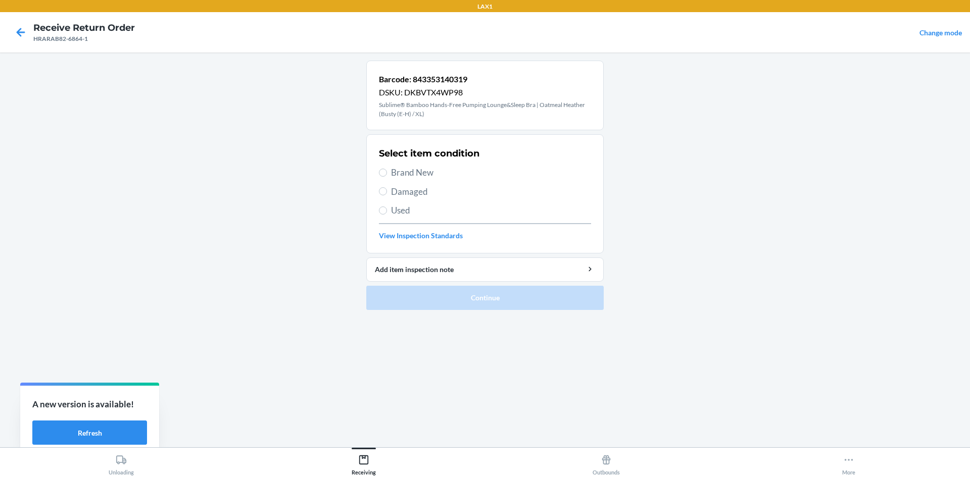
click at [414, 179] on span "Brand New" at bounding box center [491, 172] width 200 height 13
click at [387, 177] on input "Brand New" at bounding box center [383, 173] width 8 height 8
radio input "true"
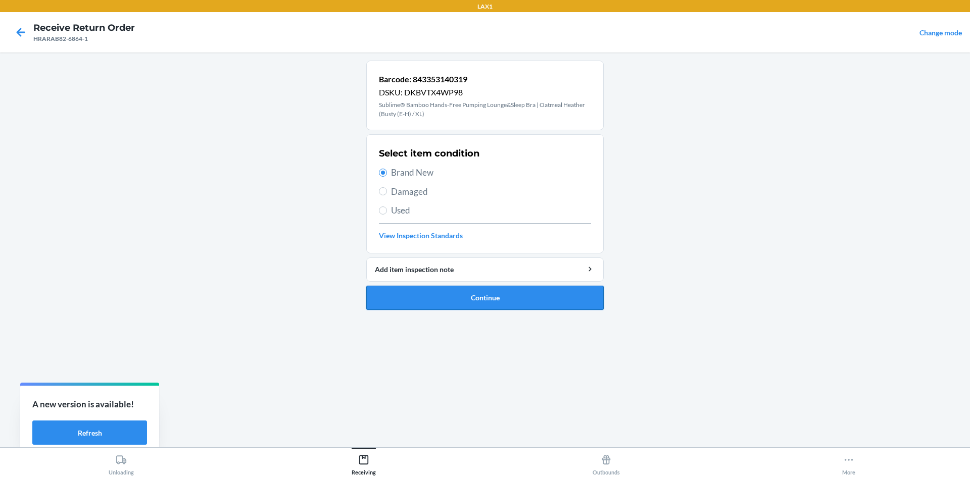
click at [478, 294] on button "Continue" at bounding box center [484, 298] width 237 height 24
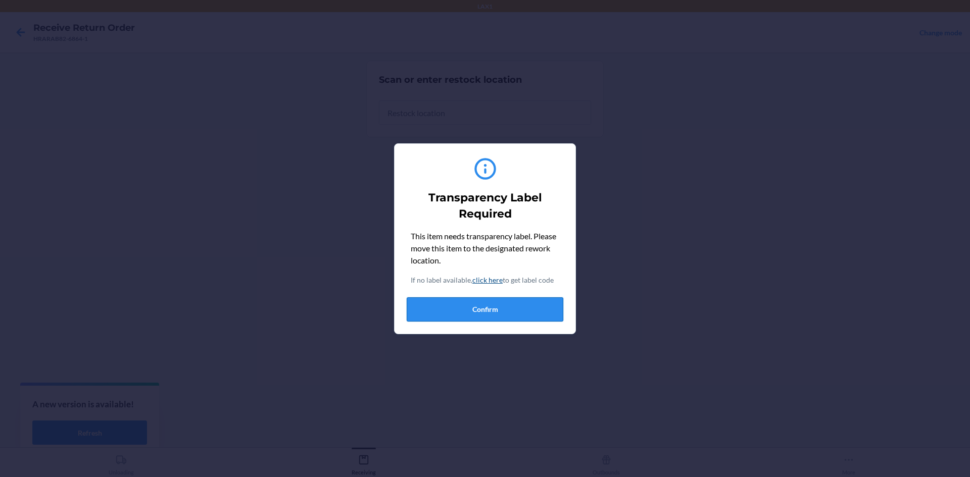
click at [524, 300] on button "Confirm" at bounding box center [485, 310] width 157 height 24
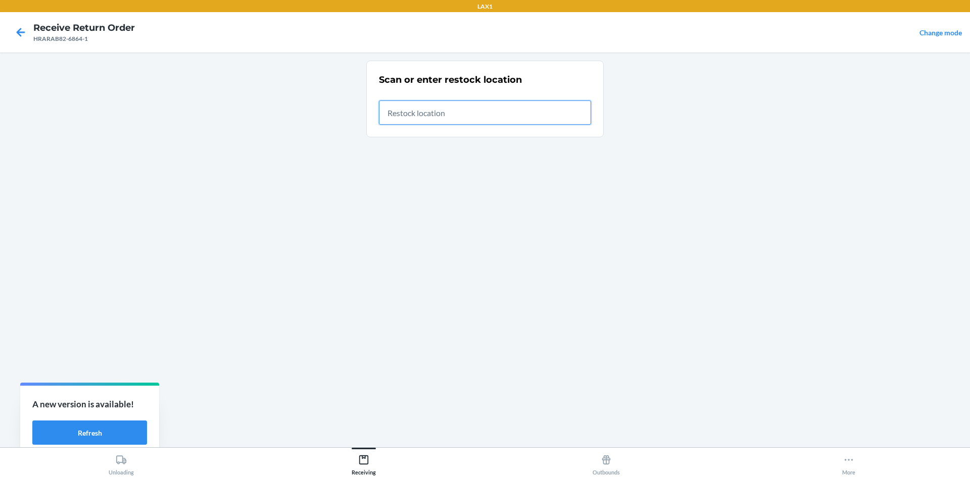
drag, startPoint x: 534, startPoint y: 113, endPoint x: 535, endPoint y: 100, distance: 13.1
click at [534, 112] on input "text" at bounding box center [485, 113] width 212 height 24
type input "RTCART020"
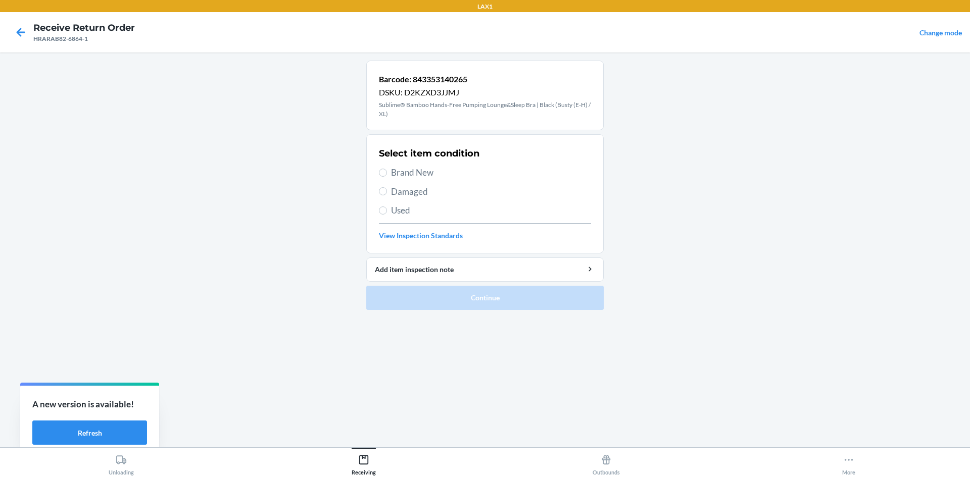
click at [421, 171] on span "Brand New" at bounding box center [491, 172] width 200 height 13
click at [387, 171] on input "Brand New" at bounding box center [383, 173] width 8 height 8
radio input "true"
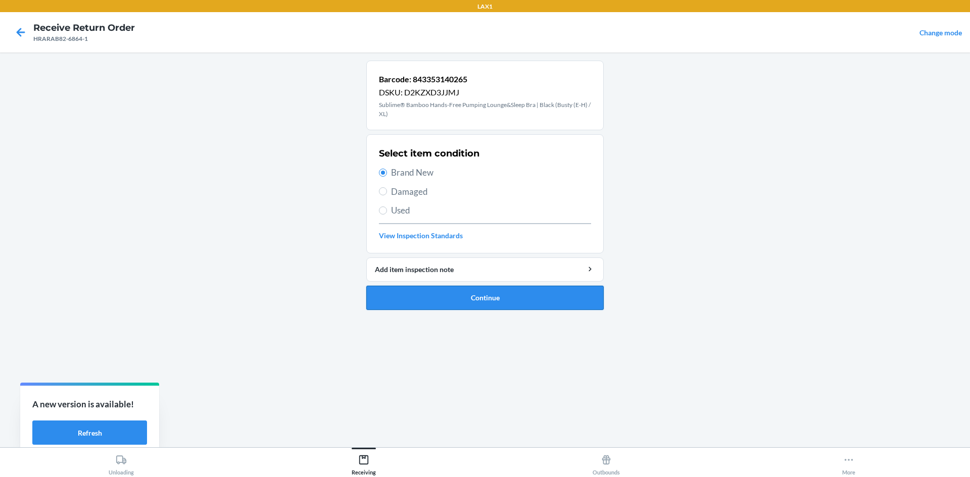
click at [484, 292] on button "Continue" at bounding box center [484, 298] width 237 height 24
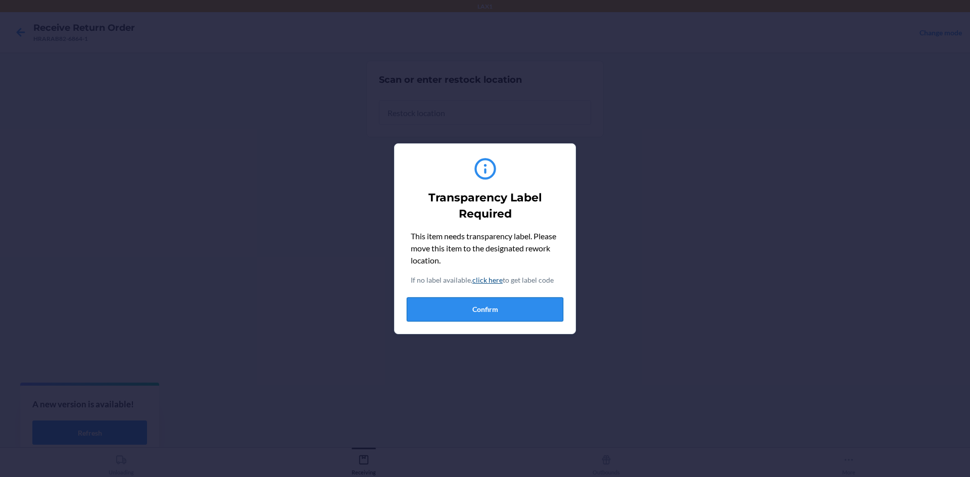
click at [478, 314] on button "Confirm" at bounding box center [485, 310] width 157 height 24
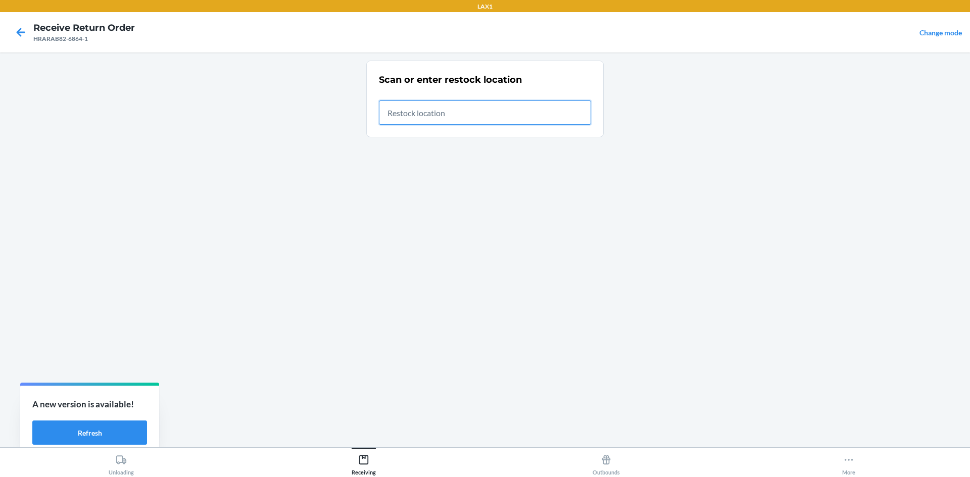
click at [466, 113] on input "text" at bounding box center [485, 113] width 212 height 24
type input "RTCART020"
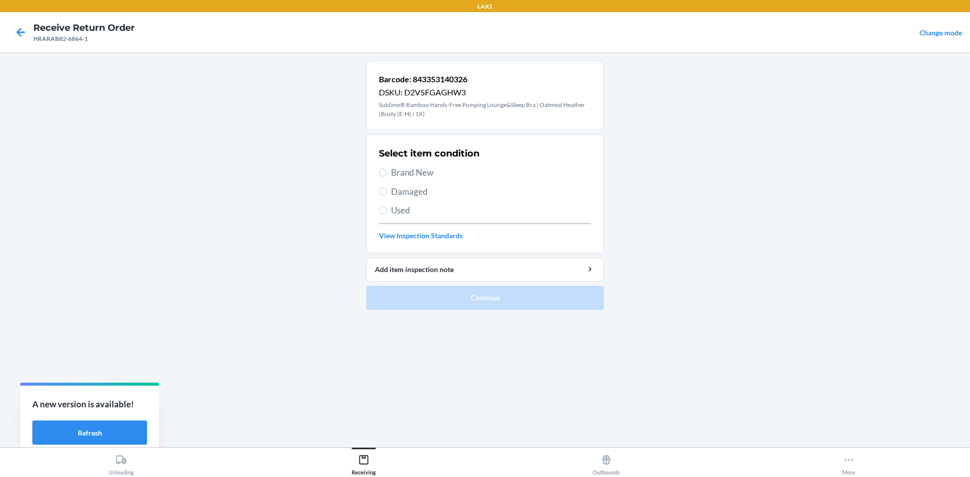
click at [421, 168] on span "Brand New" at bounding box center [491, 172] width 200 height 13
click at [387, 169] on input "Brand New" at bounding box center [383, 173] width 8 height 8
radio input "true"
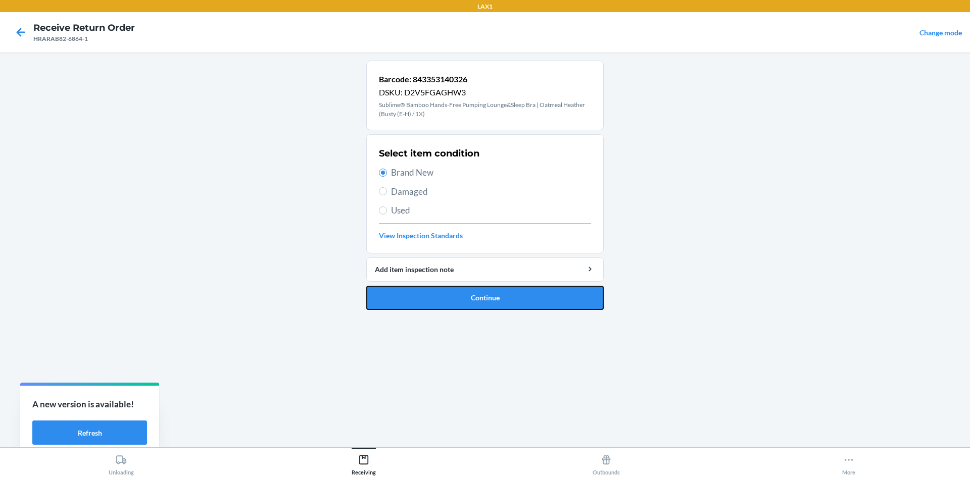
click at [475, 299] on button "Continue" at bounding box center [484, 298] width 237 height 24
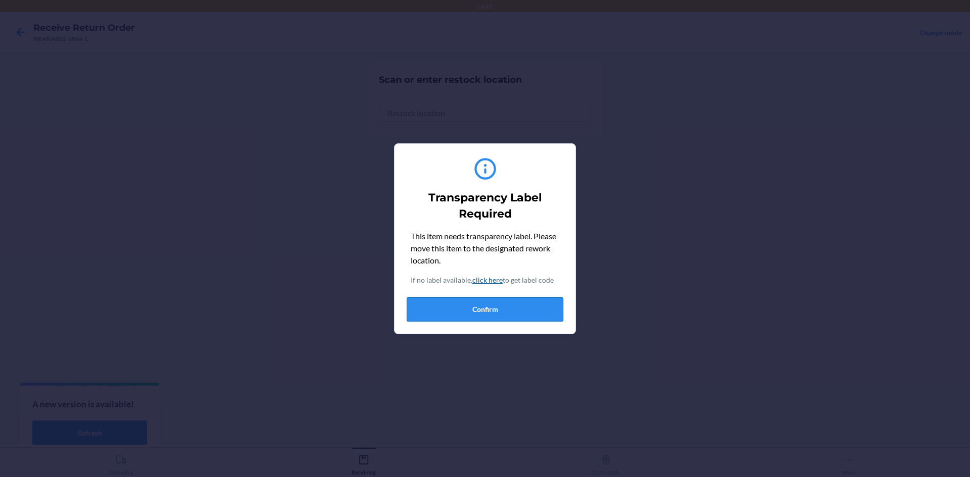
click at [489, 300] on button "Confirm" at bounding box center [485, 310] width 157 height 24
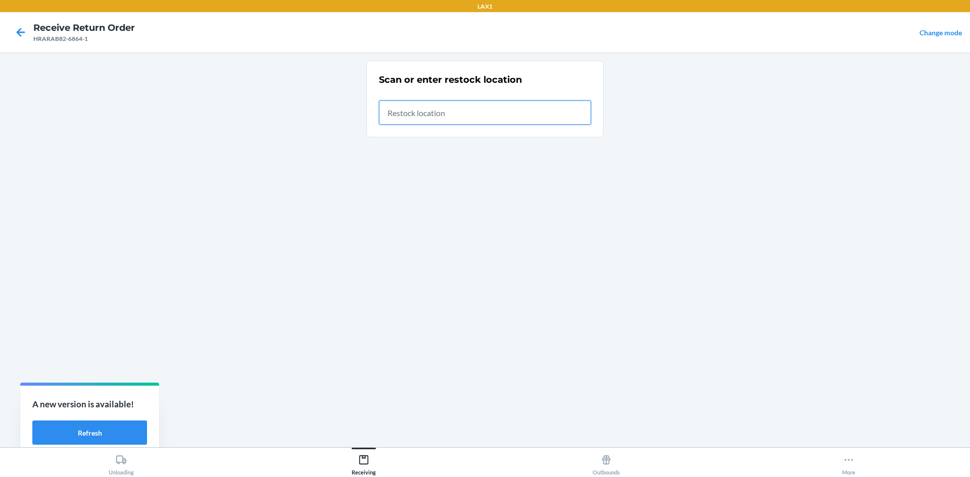
click at [488, 108] on input "text" at bounding box center [485, 113] width 212 height 24
type input "RTCART020"
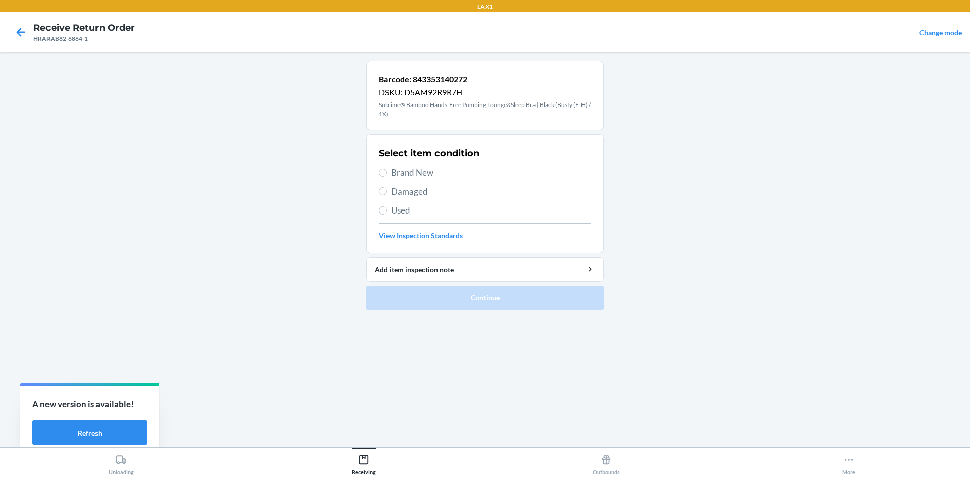
drag, startPoint x: 428, startPoint y: 175, endPoint x: 474, endPoint y: 278, distance: 113.0
click at [428, 175] on span "Brand New" at bounding box center [491, 172] width 200 height 13
click at [387, 175] on input "Brand New" at bounding box center [383, 173] width 8 height 8
radio input "true"
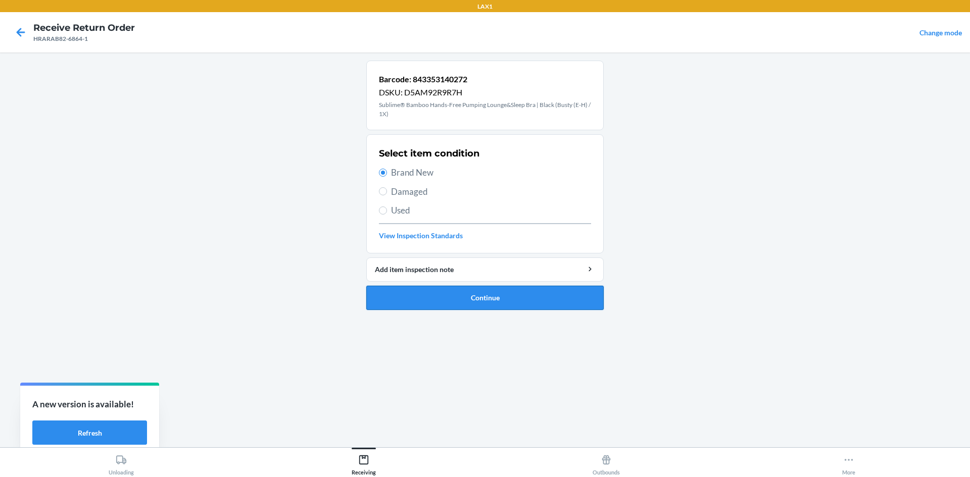
click at [495, 302] on button "Continue" at bounding box center [484, 298] width 237 height 24
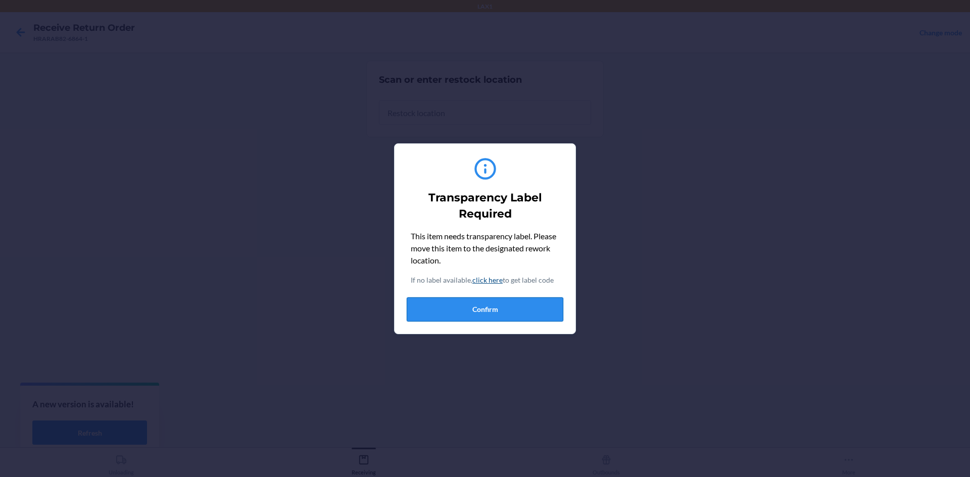
click at [512, 304] on button "Confirm" at bounding box center [485, 310] width 157 height 24
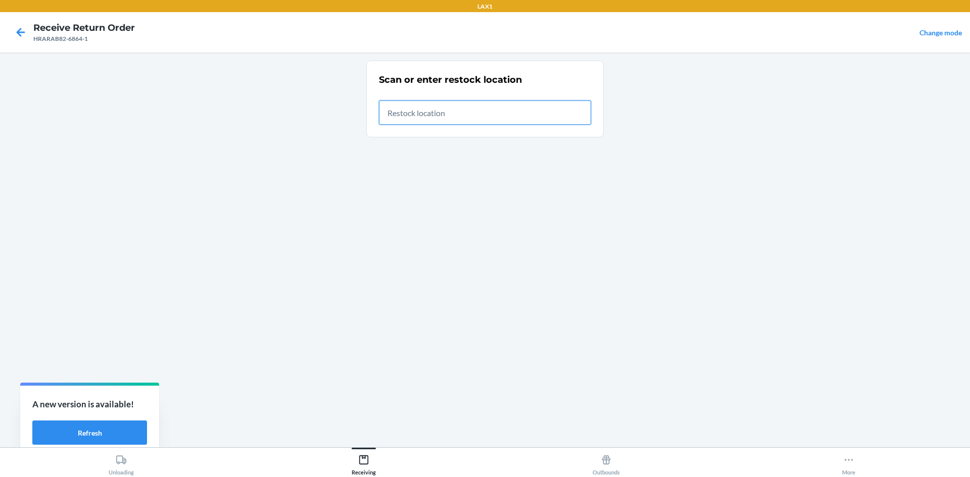
click at [482, 117] on input "text" at bounding box center [485, 113] width 212 height 24
type input "RTCART020"
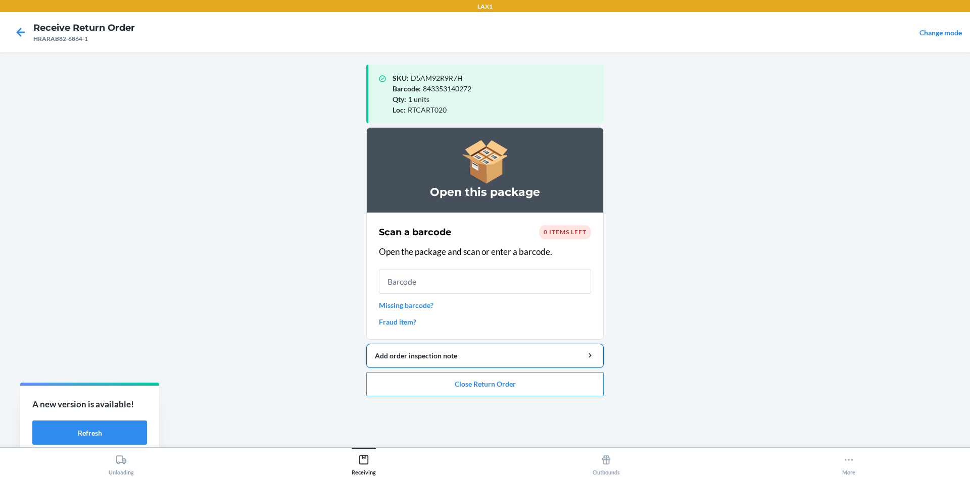
click at [486, 351] on button "Add order inspection note" at bounding box center [484, 356] width 237 height 24
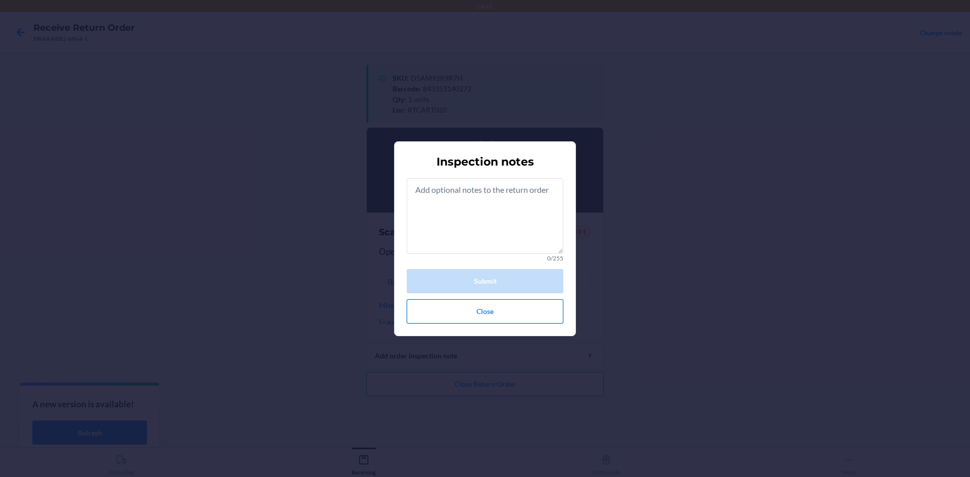
click at [502, 307] on button "Close" at bounding box center [485, 312] width 157 height 24
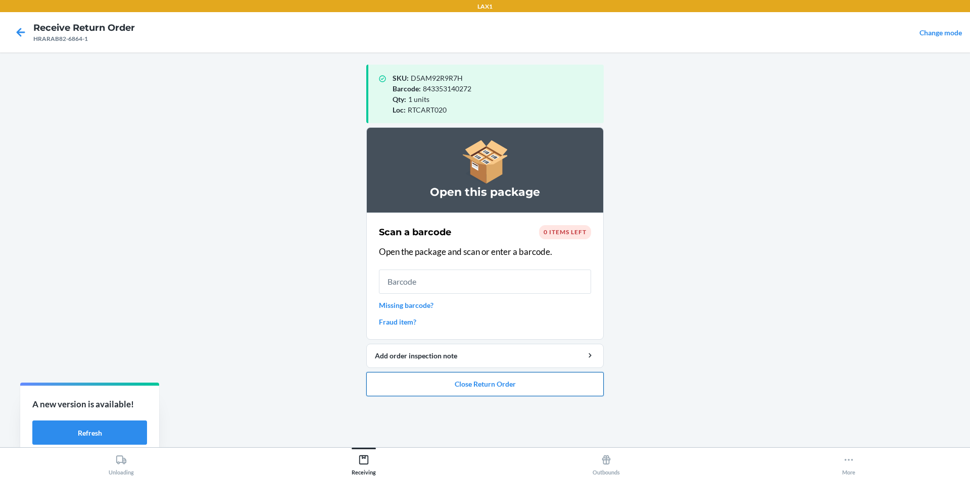
click at [506, 374] on button "Close Return Order" at bounding box center [484, 384] width 237 height 24
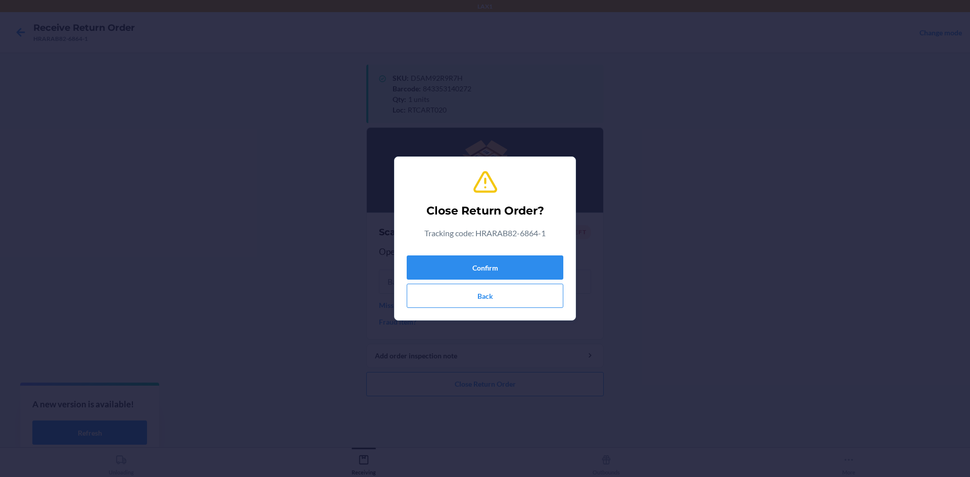
click at [492, 254] on div "Confirm Back" at bounding box center [485, 280] width 157 height 57
click at [493, 271] on button "Confirm" at bounding box center [485, 268] width 157 height 24
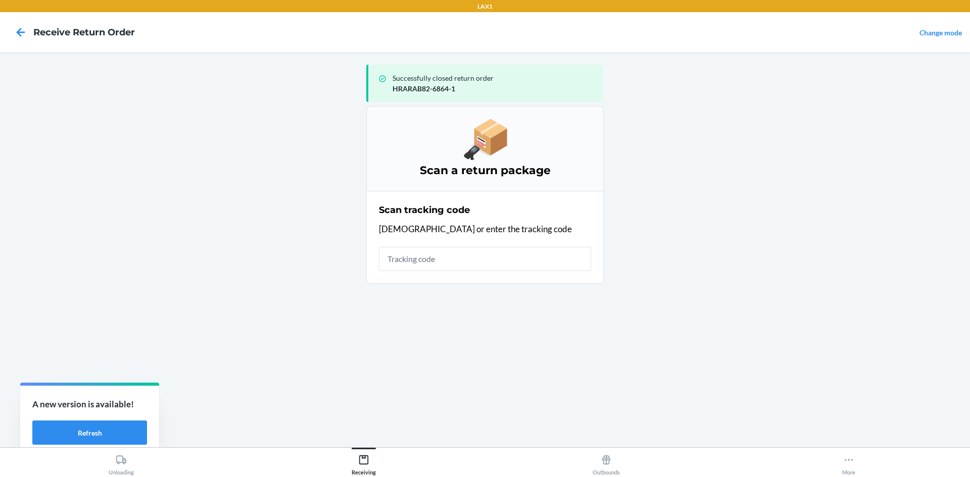
click at [479, 258] on input "text" at bounding box center [485, 259] width 212 height 24
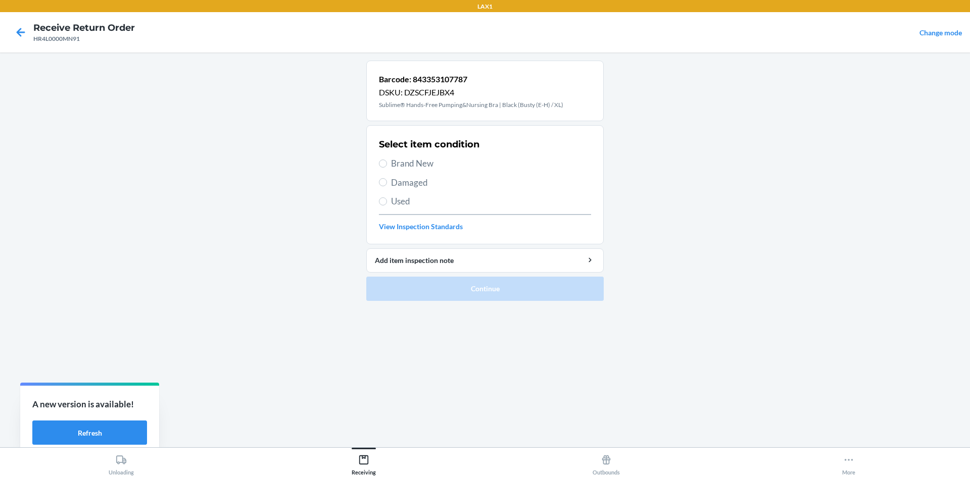
click at [410, 164] on span "Brand New" at bounding box center [491, 163] width 200 height 13
click at [387, 164] on input "Brand New" at bounding box center [383, 164] width 8 height 8
radio input "true"
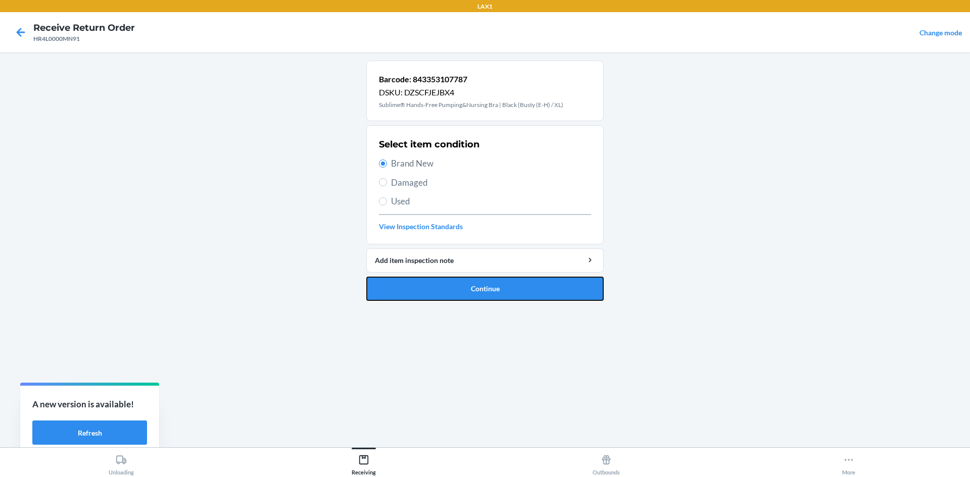
click at [425, 281] on button "Continue" at bounding box center [484, 289] width 237 height 24
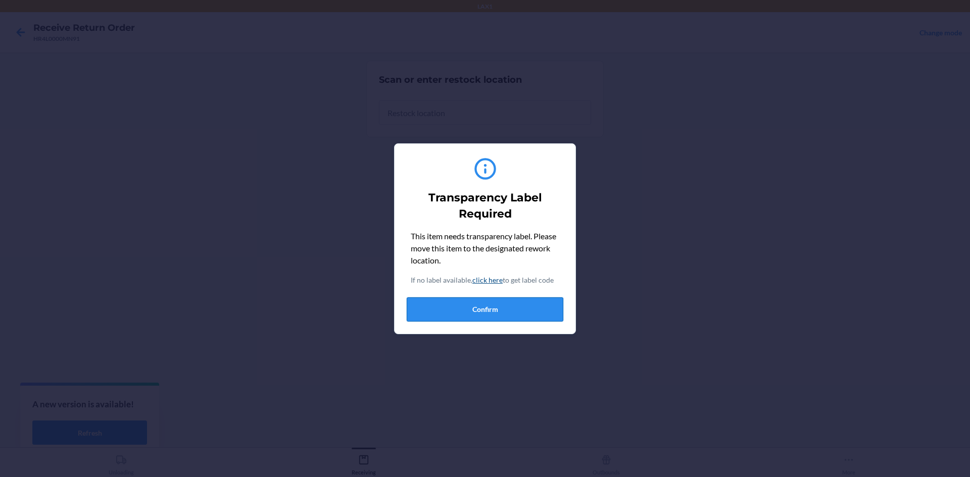
click at [467, 315] on button "Confirm" at bounding box center [485, 310] width 157 height 24
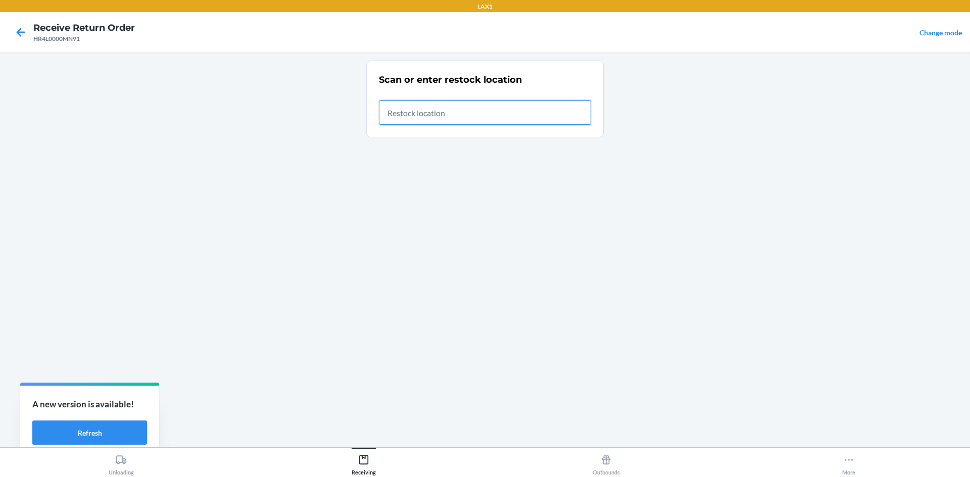
click at [456, 111] on input "text" at bounding box center [485, 113] width 212 height 24
type input "RTCART020"
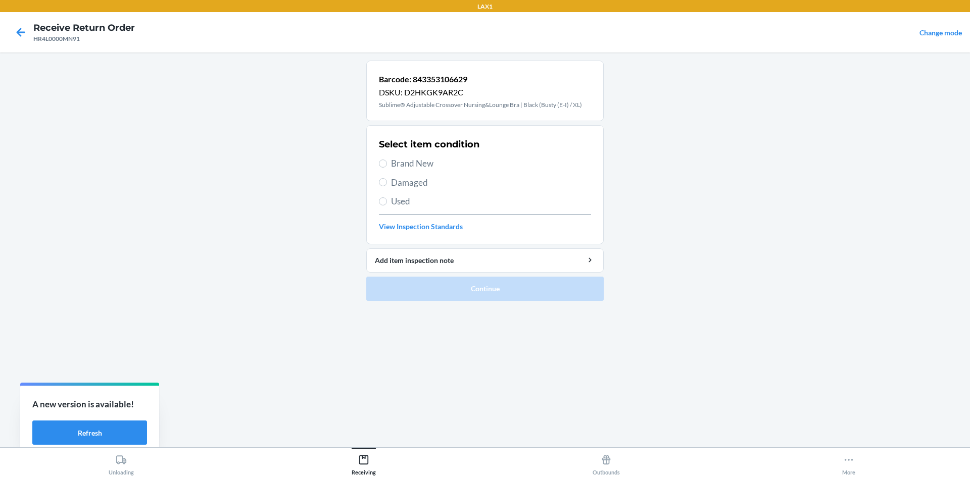
drag, startPoint x: 409, startPoint y: 168, endPoint x: 433, endPoint y: 207, distance: 46.0
click at [409, 167] on span "Brand New" at bounding box center [491, 163] width 200 height 13
click at [387, 167] on input "Brand New" at bounding box center [383, 164] width 8 height 8
radio input "true"
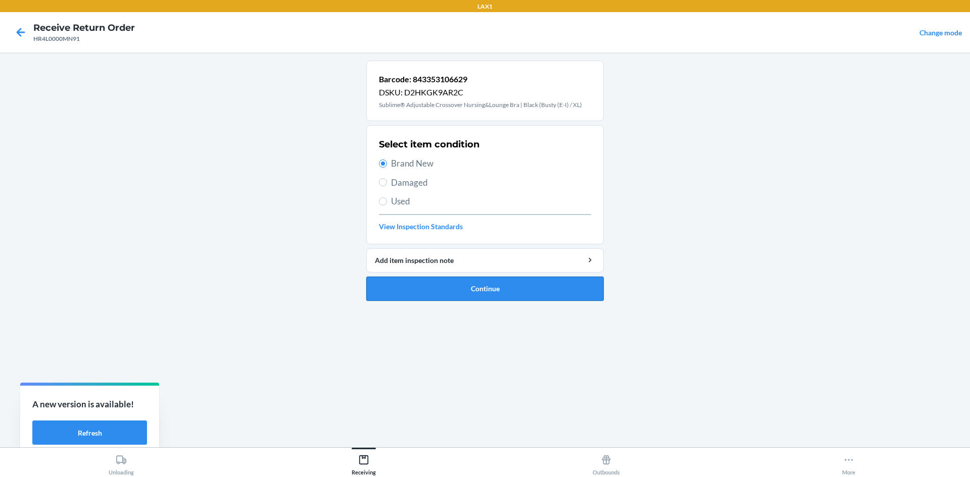
click at [474, 281] on button "Continue" at bounding box center [484, 289] width 237 height 24
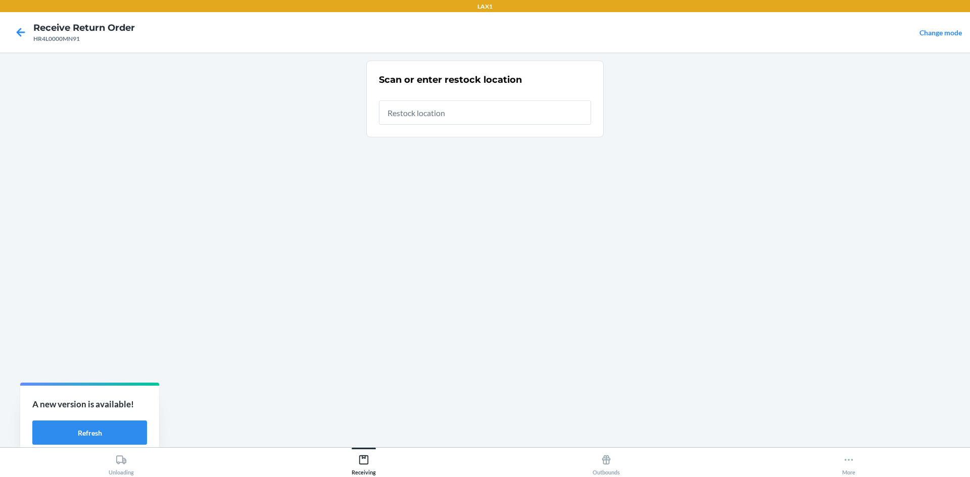
click at [423, 109] on input "text" at bounding box center [485, 113] width 212 height 24
type input "RTCART020"
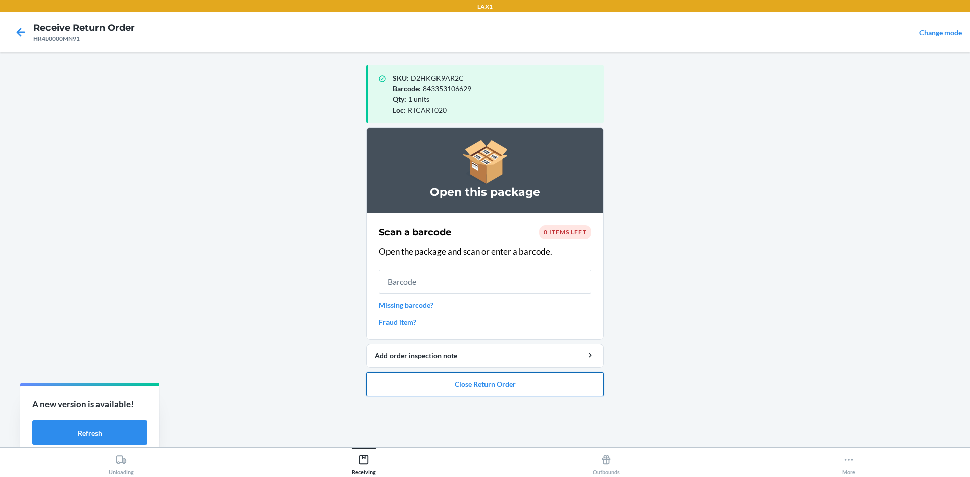
click at [509, 377] on button "Close Return Order" at bounding box center [484, 384] width 237 height 24
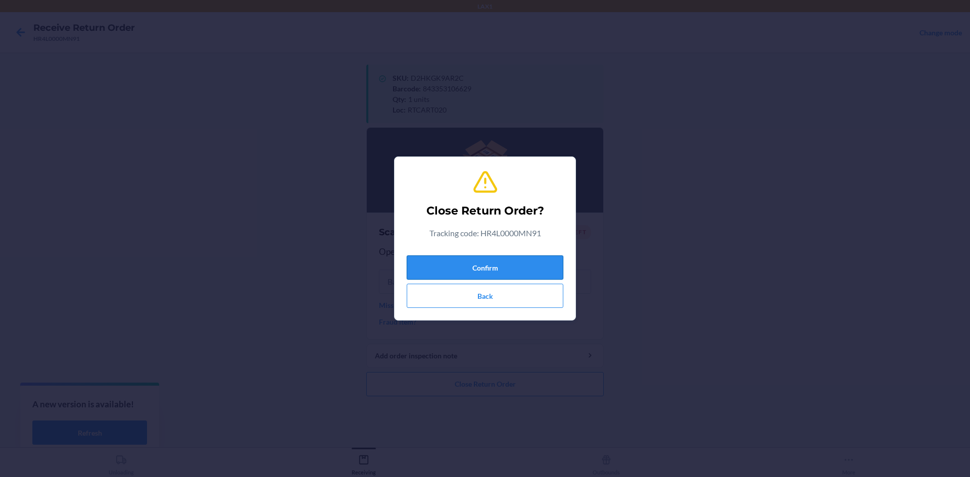
click at [492, 262] on button "Confirm" at bounding box center [485, 268] width 157 height 24
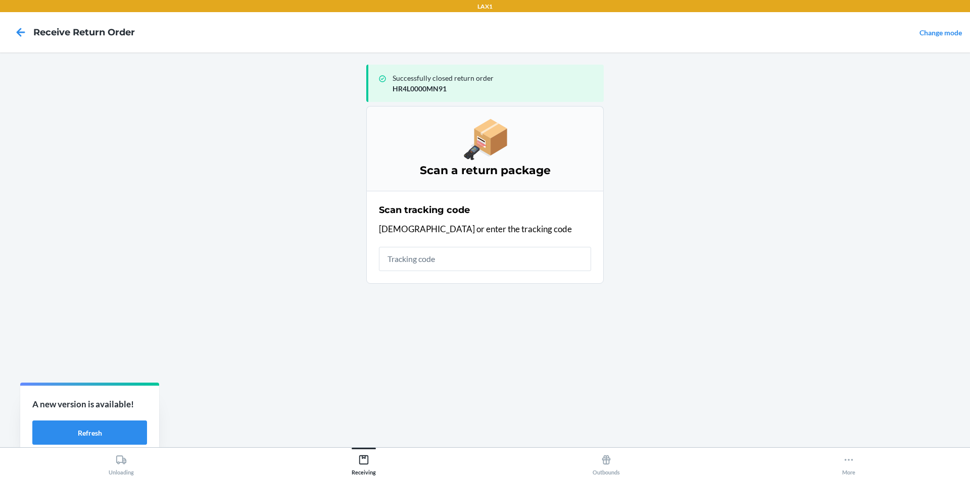
click at [465, 254] on input "text" at bounding box center [485, 259] width 212 height 24
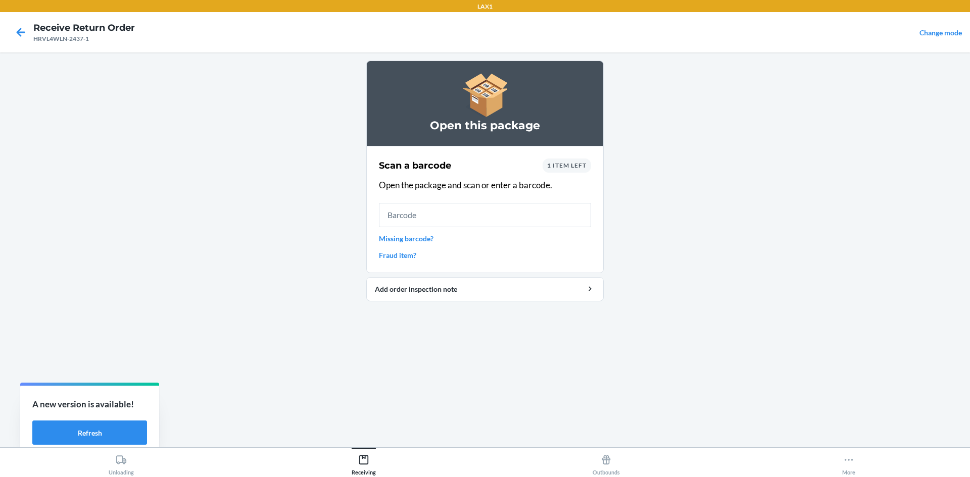
click at [555, 224] on input "text" at bounding box center [485, 215] width 212 height 24
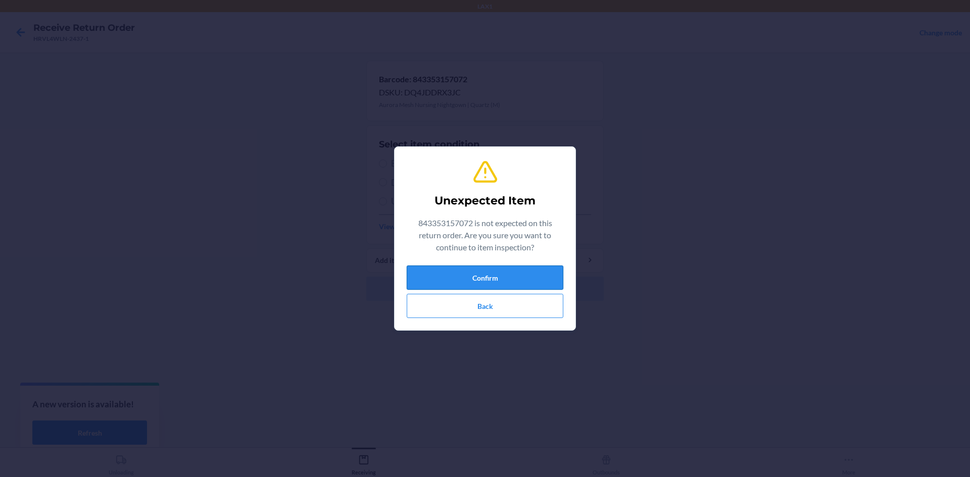
click at [526, 276] on button "Confirm" at bounding box center [485, 278] width 157 height 24
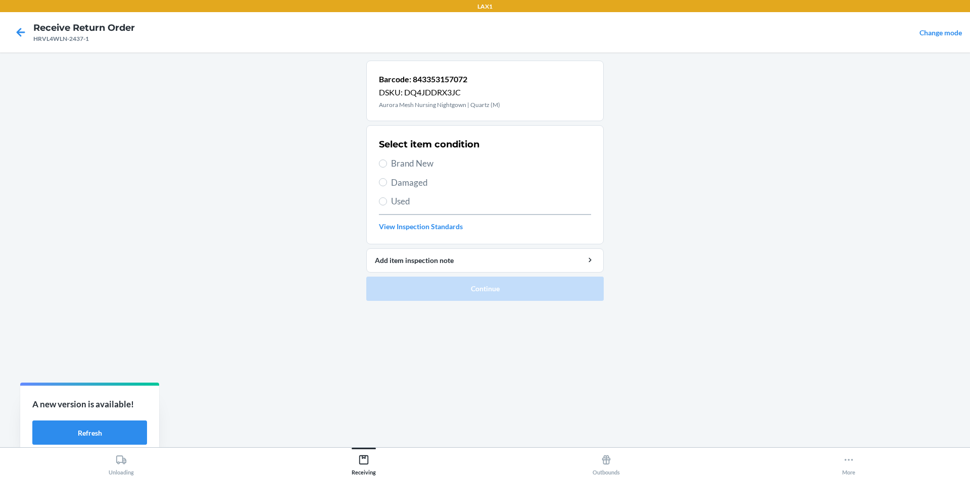
click at [416, 165] on span "Brand New" at bounding box center [491, 163] width 200 height 13
click at [387, 165] on input "Brand New" at bounding box center [383, 164] width 8 height 8
radio input "true"
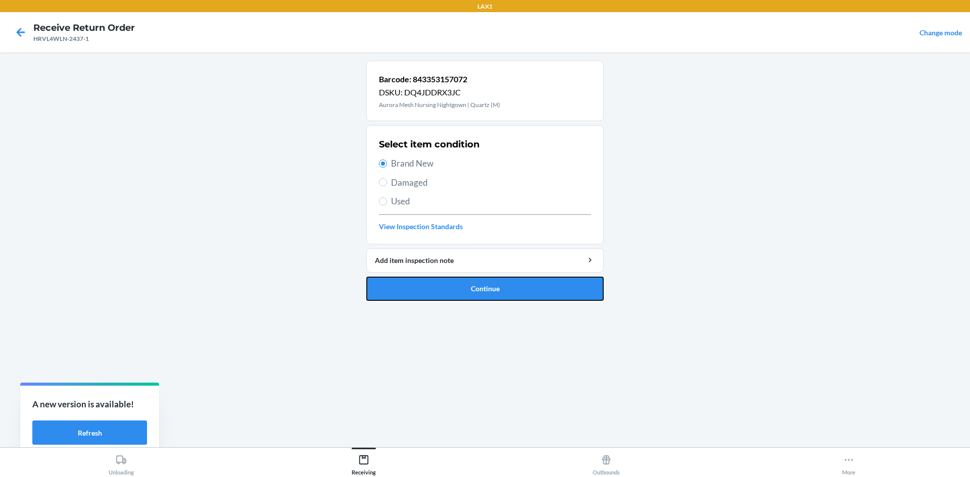
drag, startPoint x: 478, startPoint y: 300, endPoint x: 478, endPoint y: 288, distance: 11.6
click at [478, 299] on button "Continue" at bounding box center [484, 289] width 237 height 24
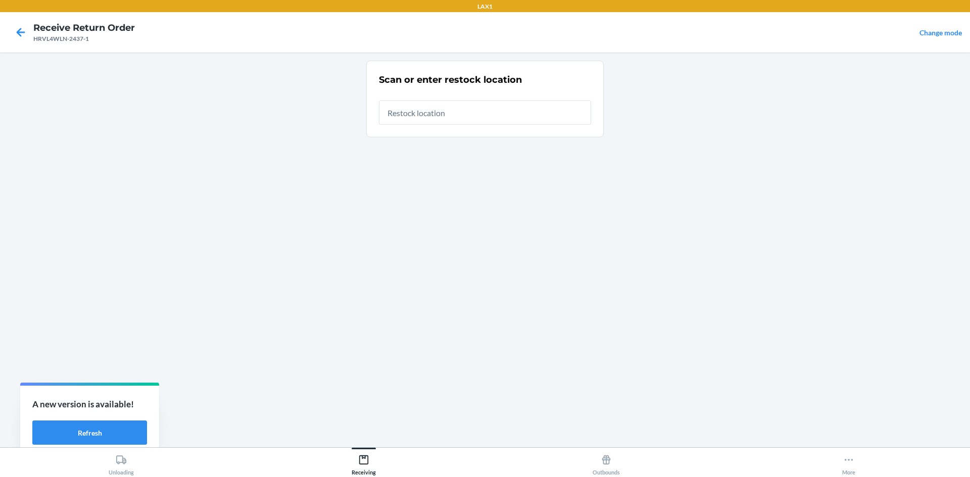
click at [481, 108] on input "text" at bounding box center [485, 113] width 212 height 24
type input "RTCART020"
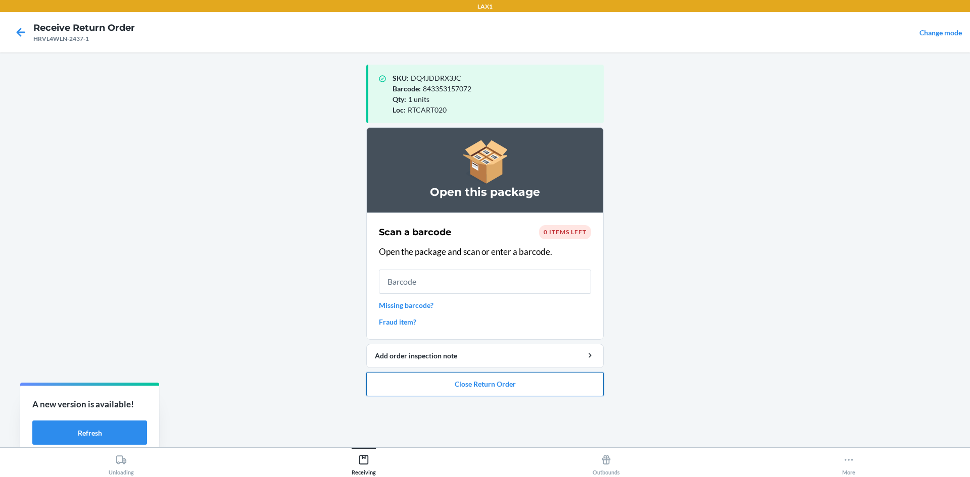
click at [585, 378] on button "Close Return Order" at bounding box center [484, 384] width 237 height 24
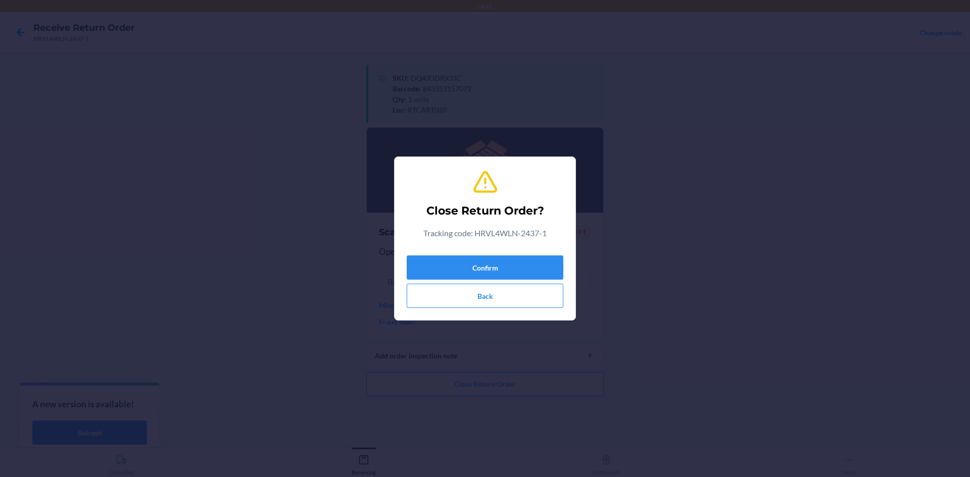
click at [524, 253] on div "Confirm Back" at bounding box center [485, 280] width 157 height 57
click at [524, 265] on button "Confirm" at bounding box center [485, 268] width 157 height 24
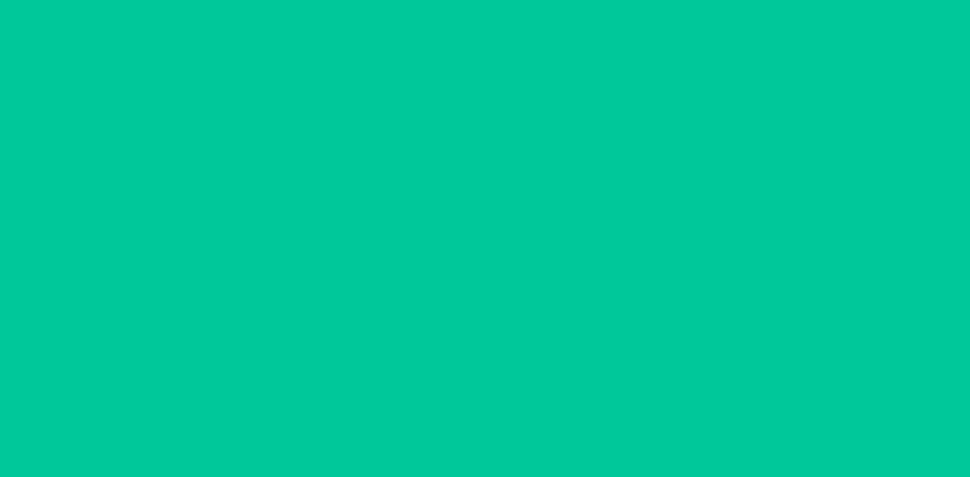
click at [522, 265] on input "text" at bounding box center [485, 259] width 212 height 24
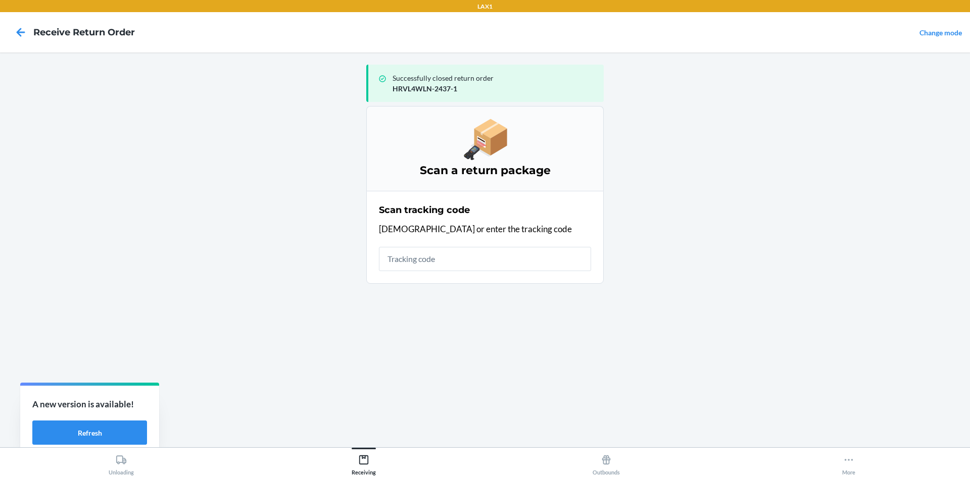
drag, startPoint x: 520, startPoint y: 262, endPoint x: 527, endPoint y: 262, distance: 7.6
click at [520, 262] on input "text" at bounding box center [485, 259] width 212 height 24
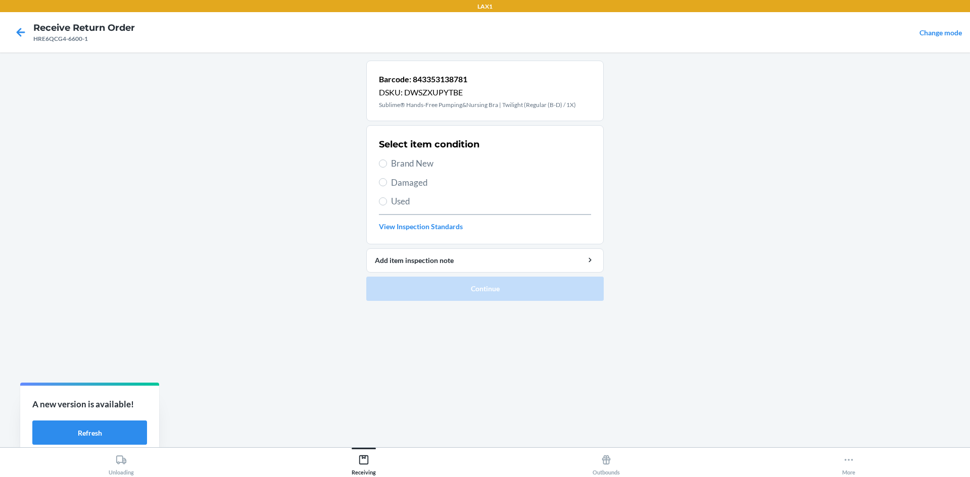
click at [424, 163] on span "Brand New" at bounding box center [491, 163] width 200 height 13
click at [387, 163] on input "Brand New" at bounding box center [383, 164] width 8 height 8
radio input "true"
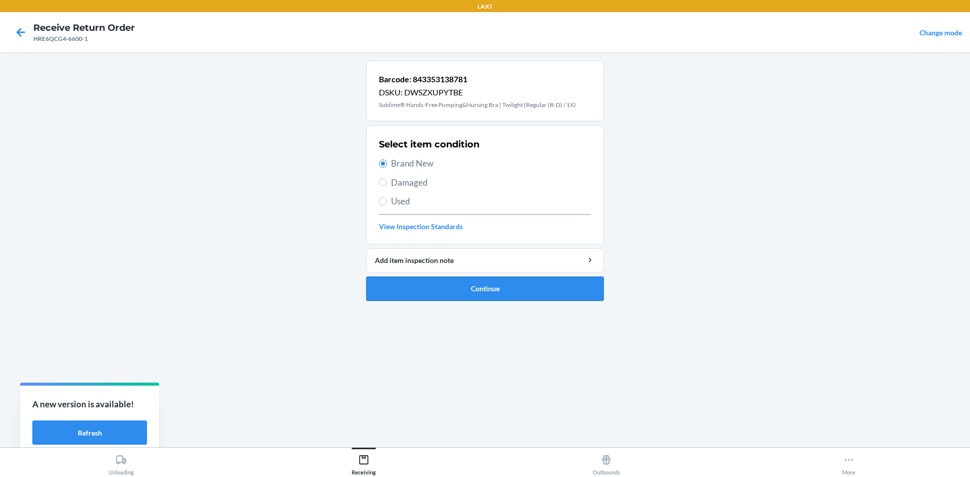
click at [491, 290] on button "Continue" at bounding box center [484, 289] width 237 height 24
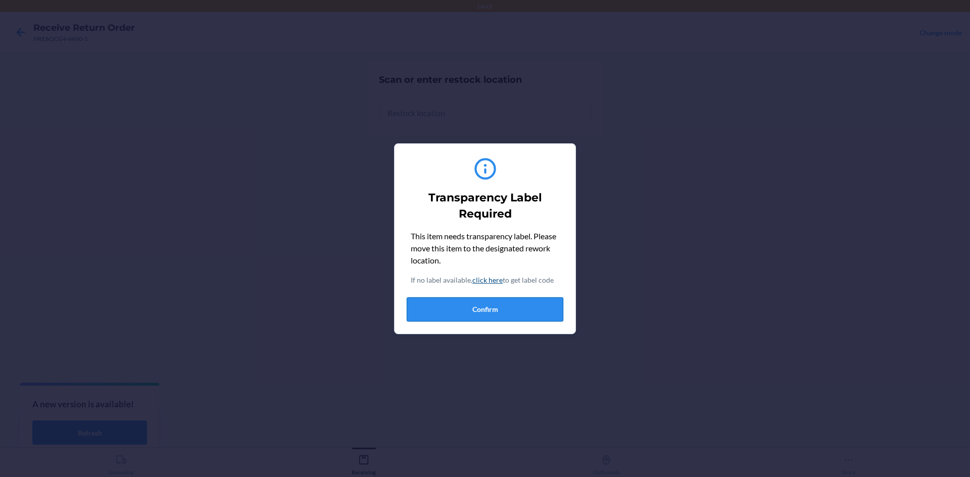
click at [499, 319] on button "Confirm" at bounding box center [485, 310] width 157 height 24
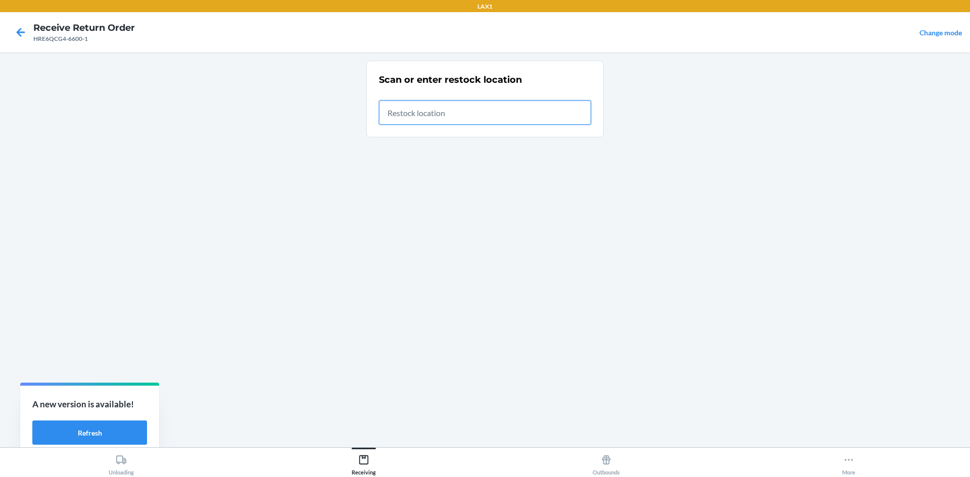
click at [453, 117] on input "text" at bounding box center [485, 113] width 212 height 24
type input "RTCART020"
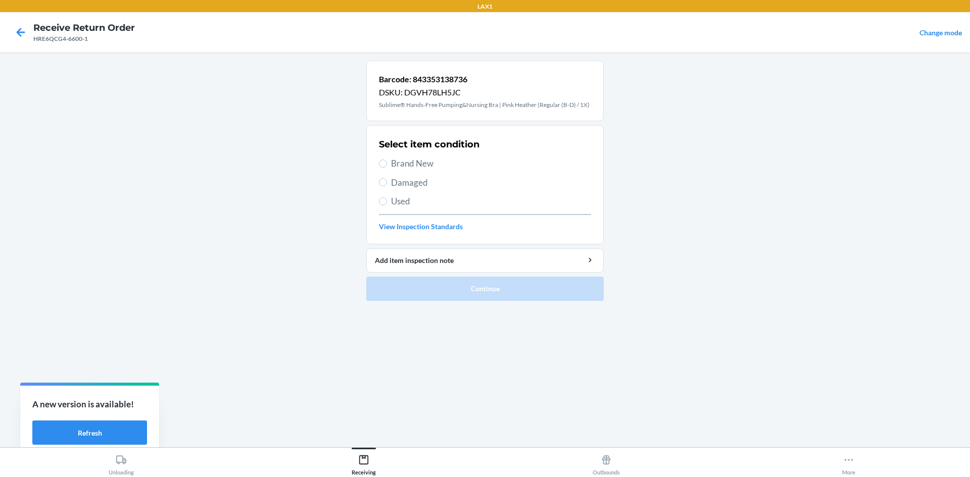
drag, startPoint x: 423, startPoint y: 158, endPoint x: 423, endPoint y: 164, distance: 5.6
click at [423, 164] on div "Select item condition Brand New Damaged Used View Inspection Standards" at bounding box center [485, 185] width 212 height 100
click at [422, 164] on span "Brand New" at bounding box center [491, 163] width 200 height 13
click at [387, 164] on input "Brand New" at bounding box center [383, 164] width 8 height 8
radio input "true"
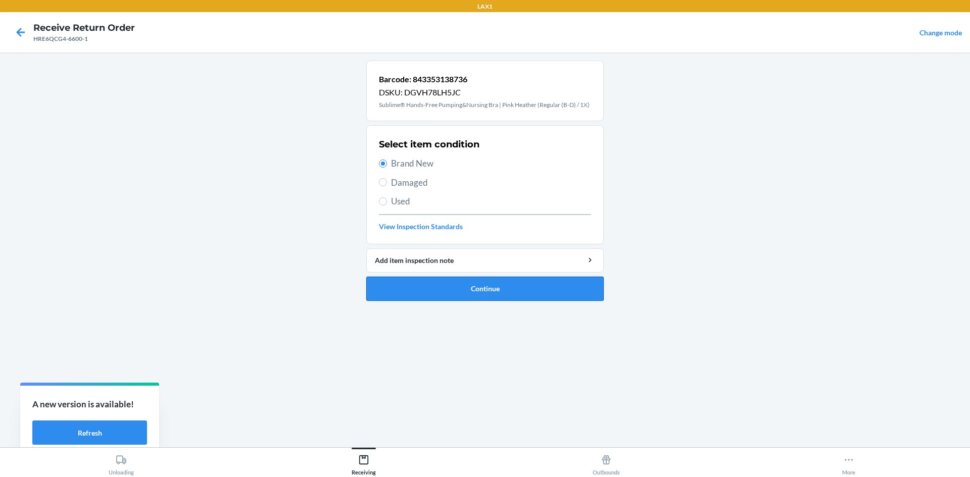
click at [518, 290] on button "Continue" at bounding box center [484, 289] width 237 height 24
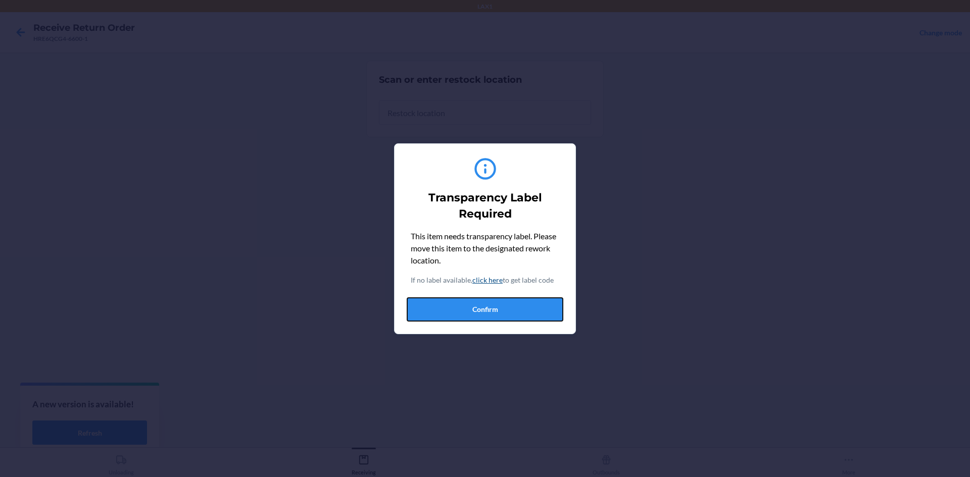
drag, startPoint x: 501, startPoint y: 316, endPoint x: 476, endPoint y: 219, distance: 99.5
click at [500, 312] on button "Confirm" at bounding box center [485, 310] width 157 height 24
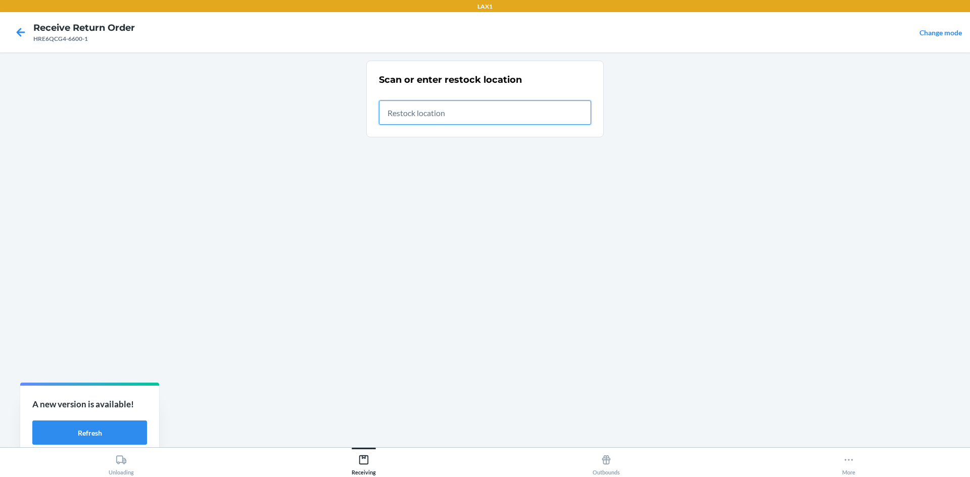
click at [463, 115] on input "text" at bounding box center [485, 113] width 212 height 24
type input "RTCART020"
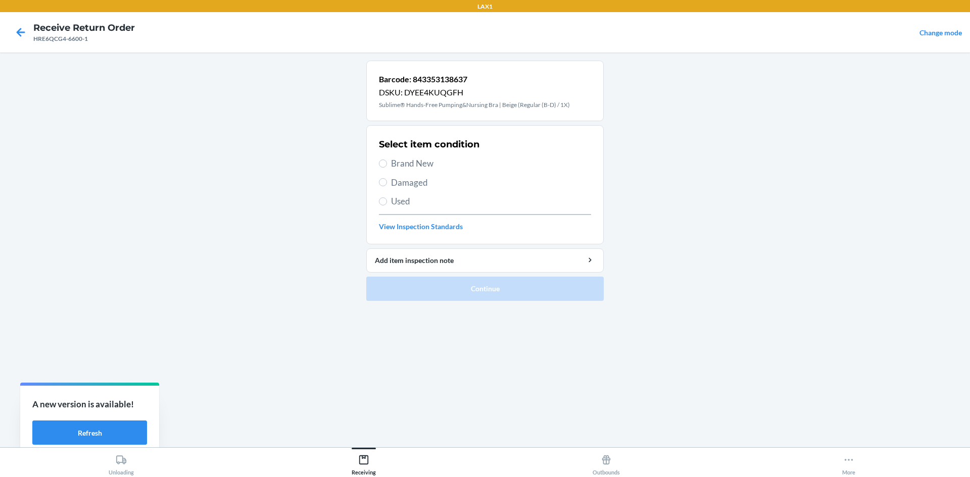
click at [427, 165] on span "Brand New" at bounding box center [491, 163] width 200 height 13
click at [387, 165] on input "Brand New" at bounding box center [383, 164] width 8 height 8
radio input "true"
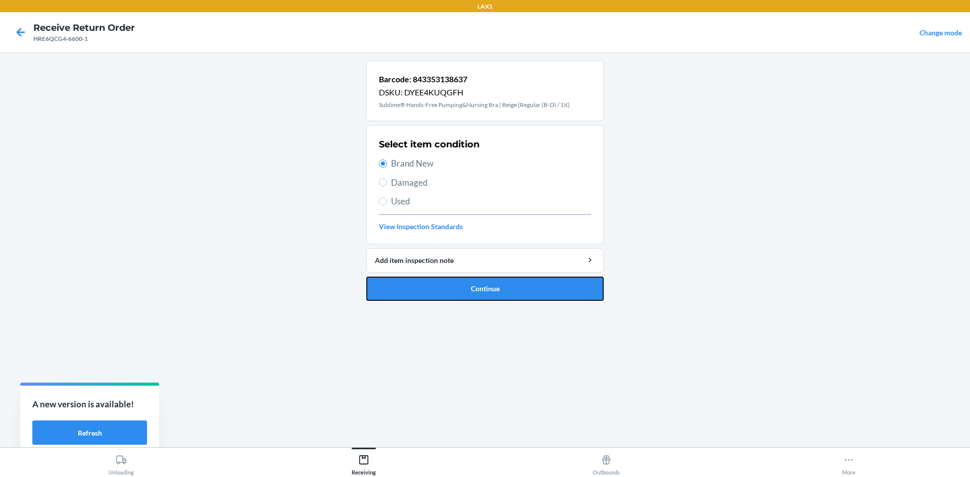
click at [496, 283] on button "Continue" at bounding box center [484, 289] width 237 height 24
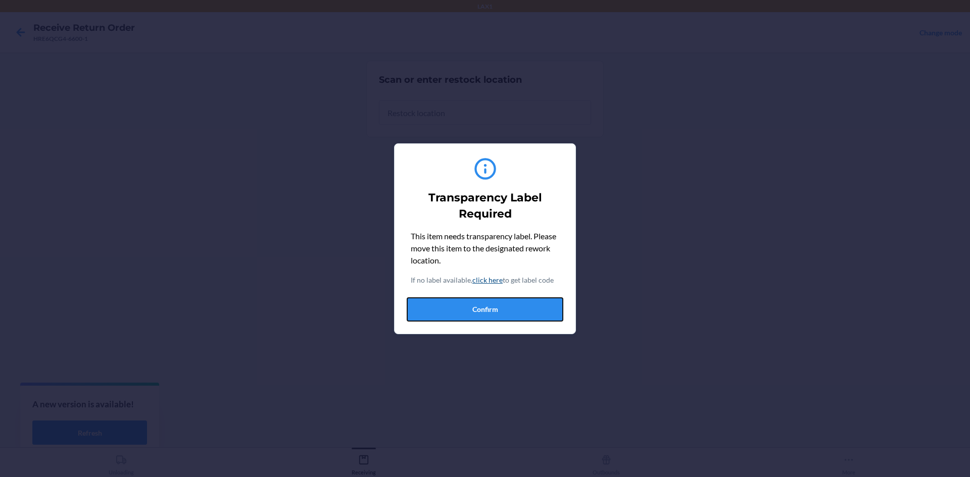
drag, startPoint x: 486, startPoint y: 304, endPoint x: 482, endPoint y: 254, distance: 50.7
click at [486, 304] on button "Confirm" at bounding box center [485, 310] width 157 height 24
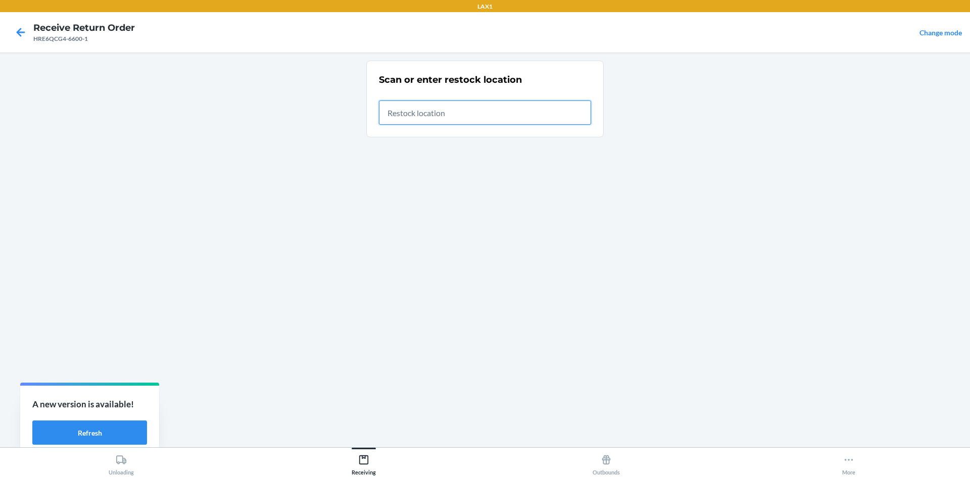
click at [462, 119] on input "text" at bounding box center [485, 113] width 212 height 24
type input "RTCART020"
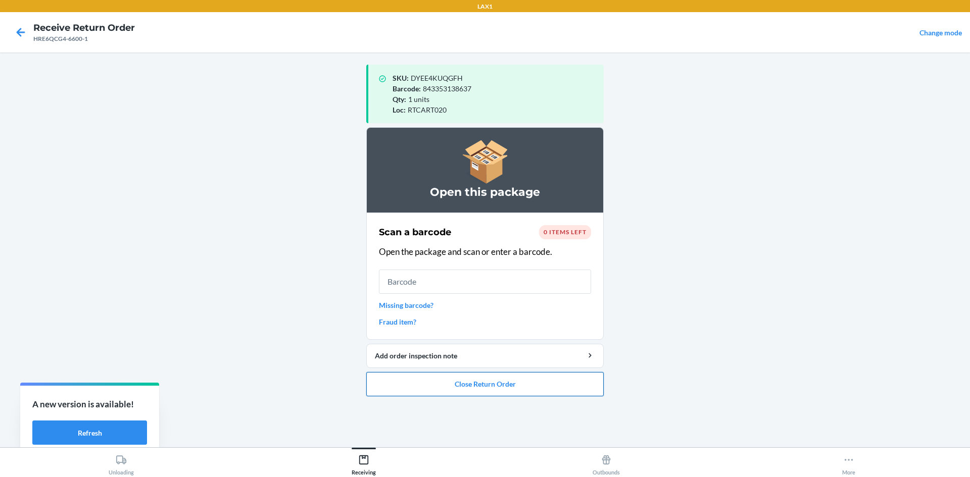
click at [437, 382] on button "Close Return Order" at bounding box center [484, 384] width 237 height 24
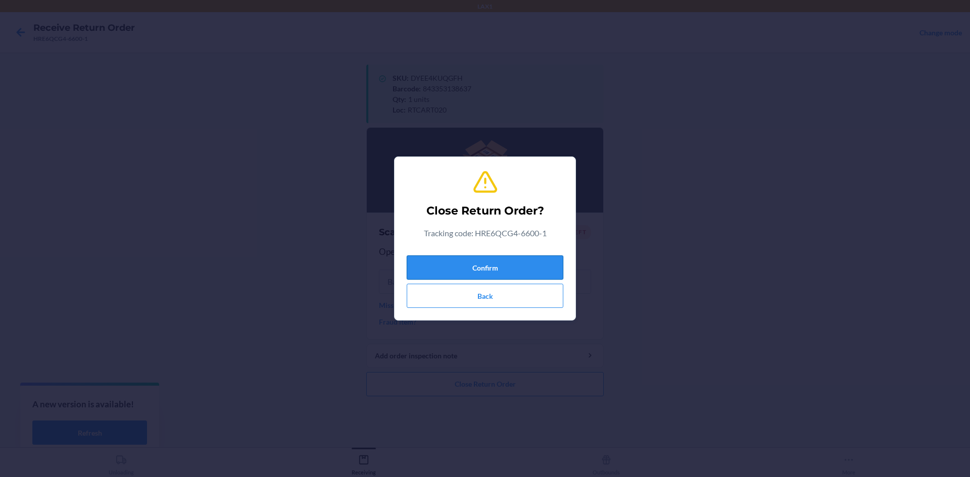
click at [434, 261] on button "Confirm" at bounding box center [485, 268] width 157 height 24
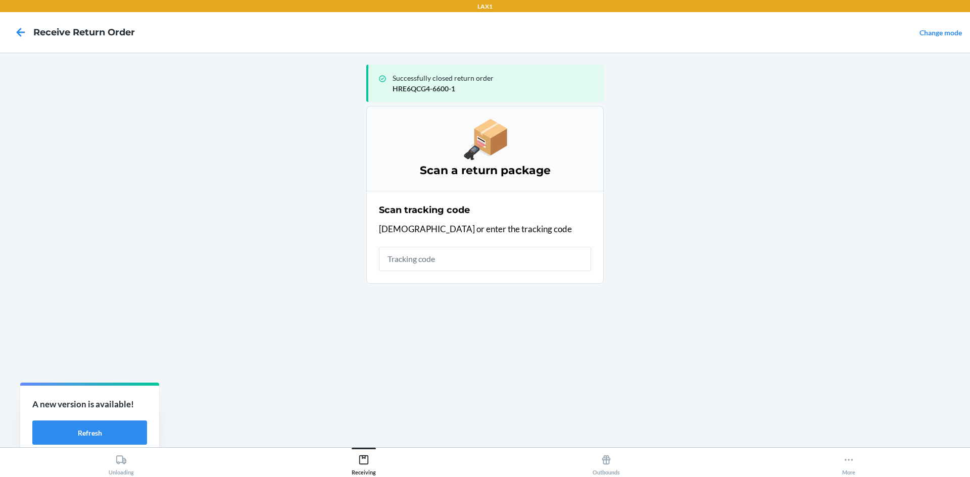
click at [434, 253] on input "text" at bounding box center [485, 259] width 212 height 24
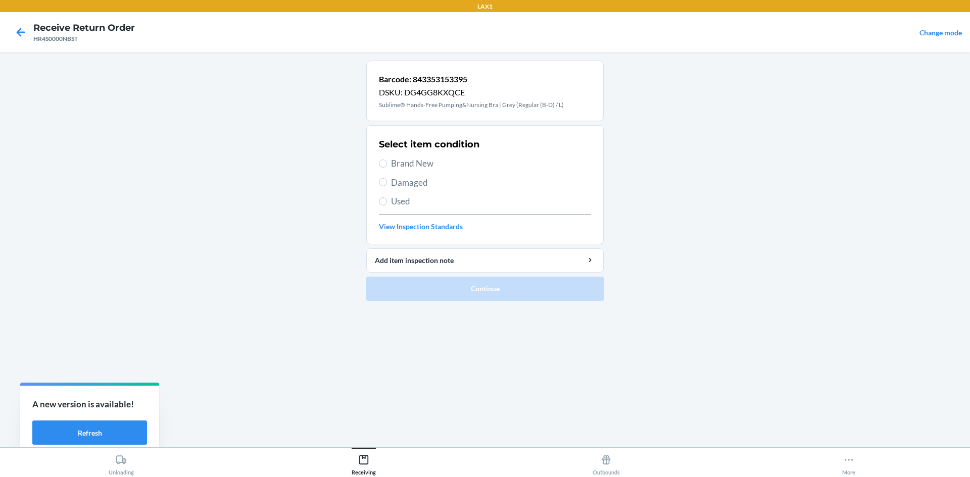
drag, startPoint x: 422, startPoint y: 168, endPoint x: 427, endPoint y: 187, distance: 20.3
click at [422, 167] on span "Brand New" at bounding box center [491, 163] width 200 height 13
click at [387, 167] on input "Brand New" at bounding box center [383, 164] width 8 height 8
radio input "true"
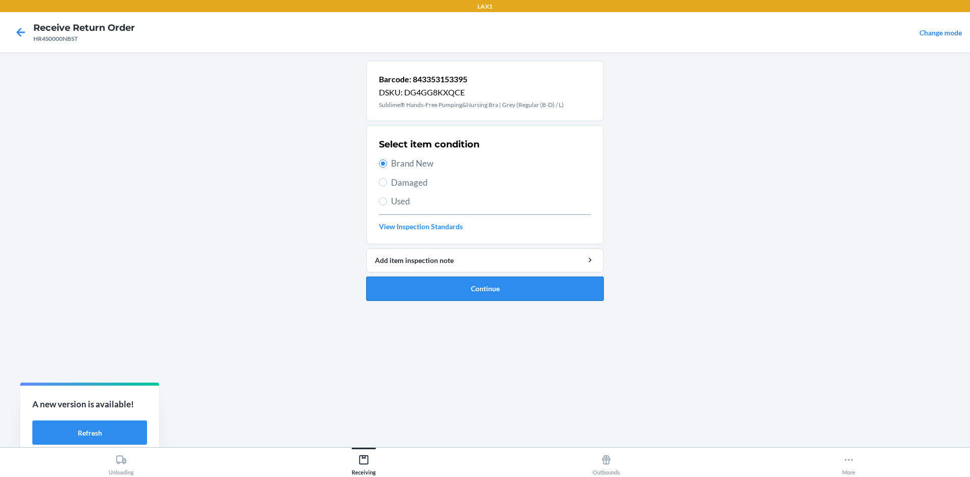
click at [486, 289] on button "Continue" at bounding box center [484, 289] width 237 height 24
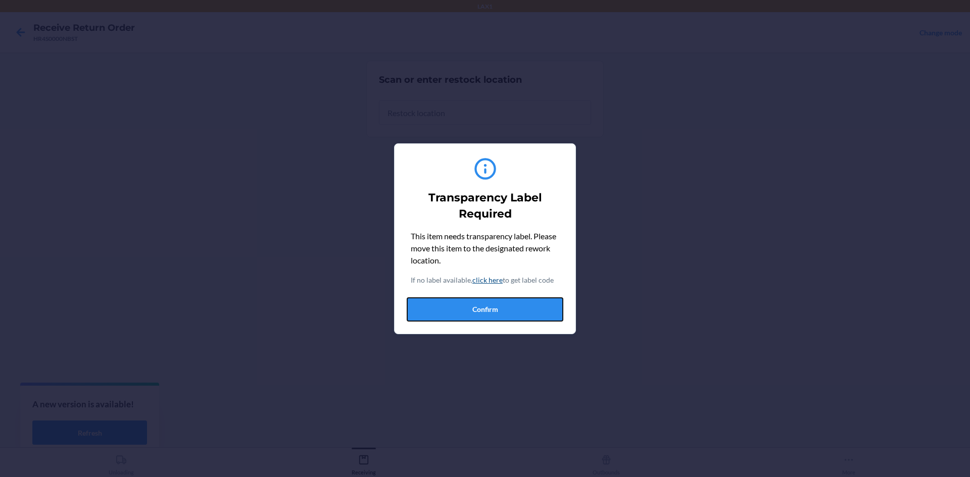
click at [472, 304] on button "Confirm" at bounding box center [485, 310] width 157 height 24
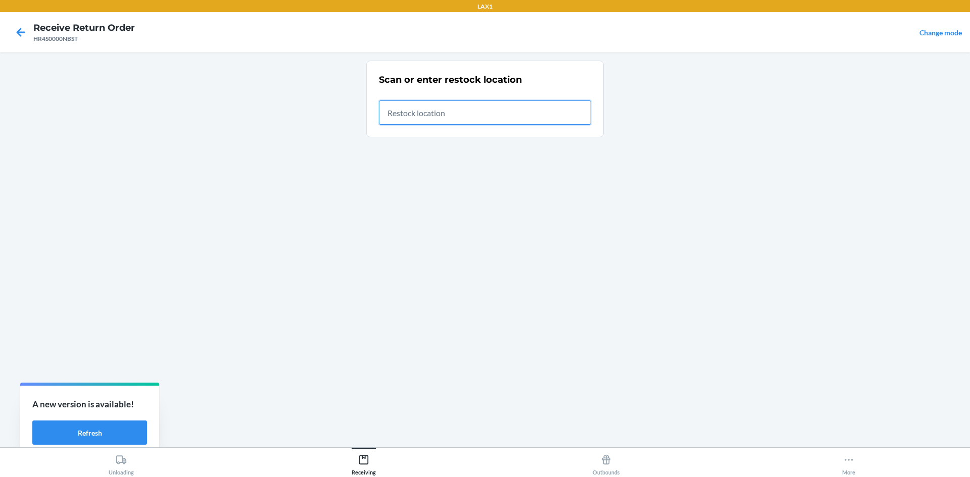
click at [458, 106] on input "text" at bounding box center [485, 113] width 212 height 24
type input "RTCART020"
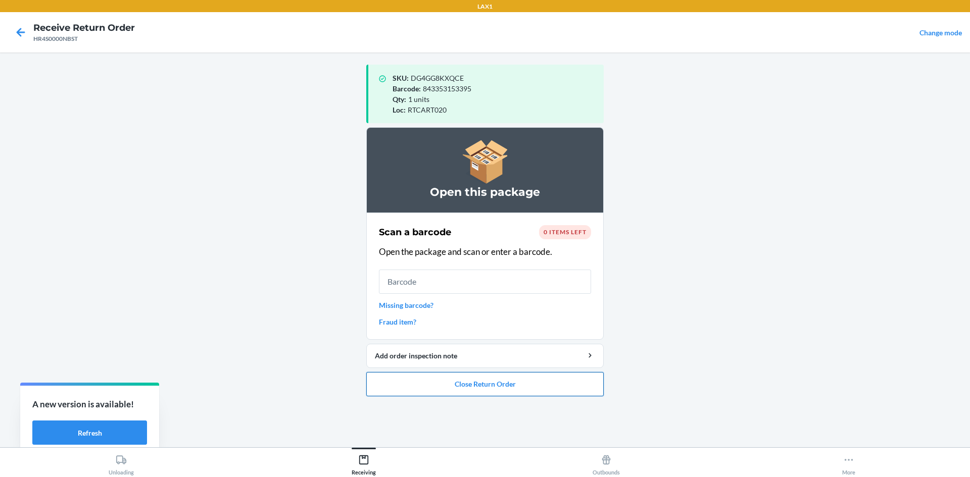
click at [523, 379] on button "Close Return Order" at bounding box center [484, 384] width 237 height 24
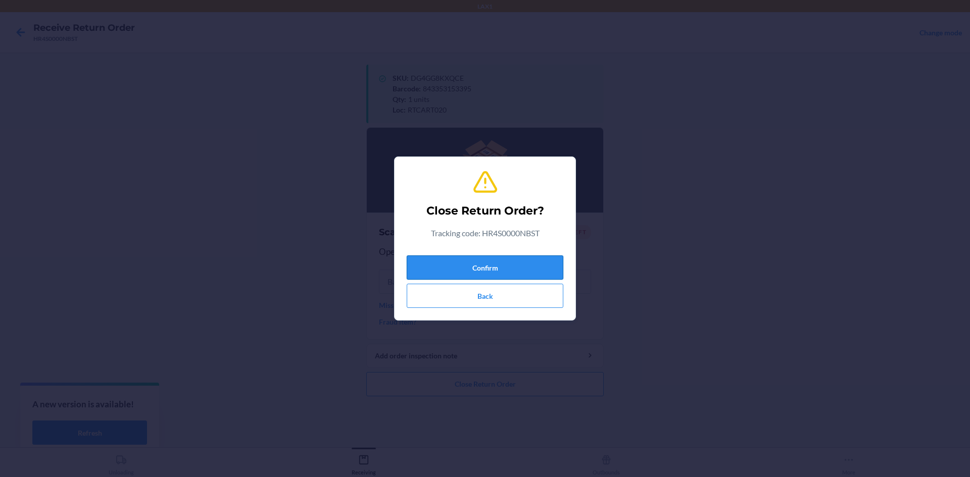
click at [498, 259] on button "Confirm" at bounding box center [485, 268] width 157 height 24
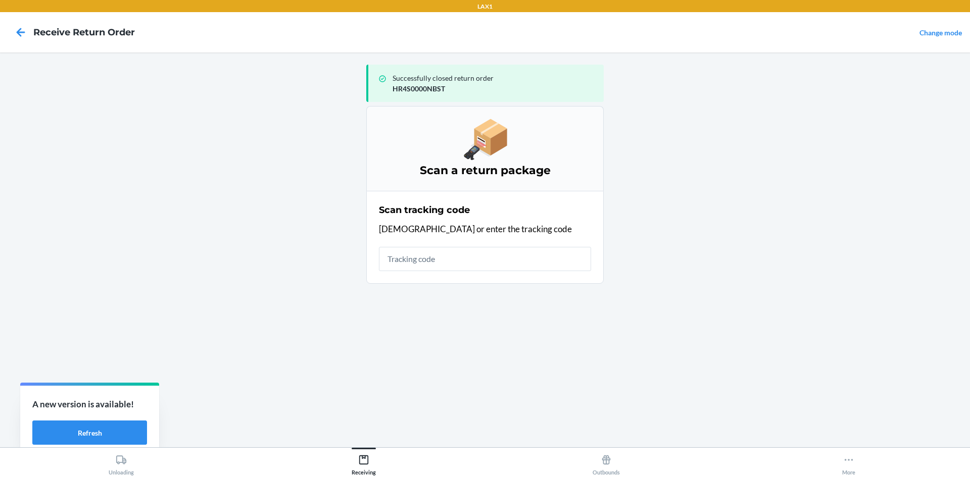
drag, startPoint x: 467, startPoint y: 251, endPoint x: 480, endPoint y: 242, distance: 15.7
click at [469, 250] on input "text" at bounding box center [485, 259] width 212 height 24
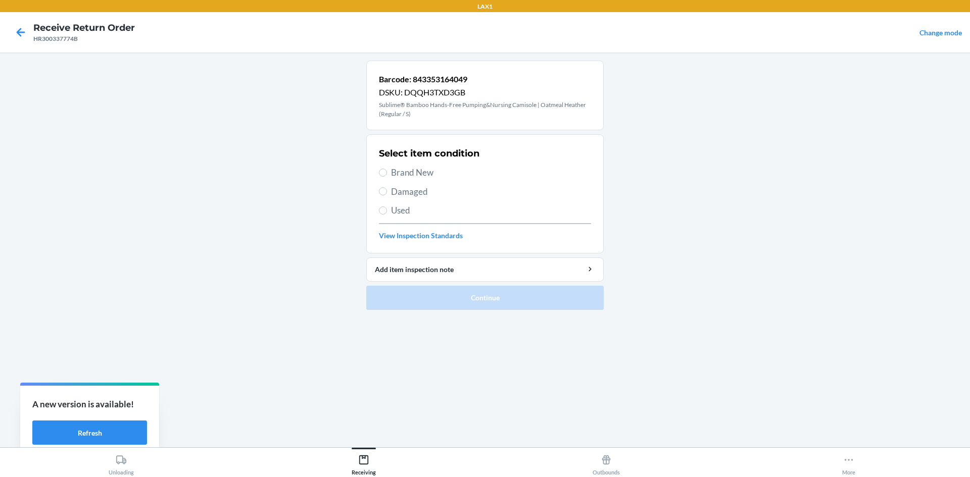
drag, startPoint x: 423, startPoint y: 169, endPoint x: 443, endPoint y: 212, distance: 47.0
click at [423, 169] on span "Brand New" at bounding box center [491, 172] width 200 height 13
click at [387, 169] on input "Brand New" at bounding box center [383, 173] width 8 height 8
radio input "true"
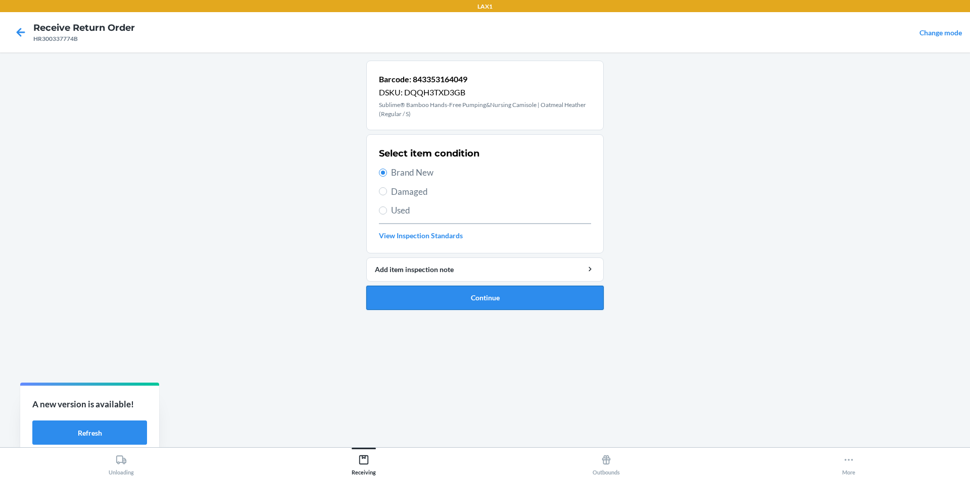
click at [486, 292] on button "Continue" at bounding box center [484, 298] width 237 height 24
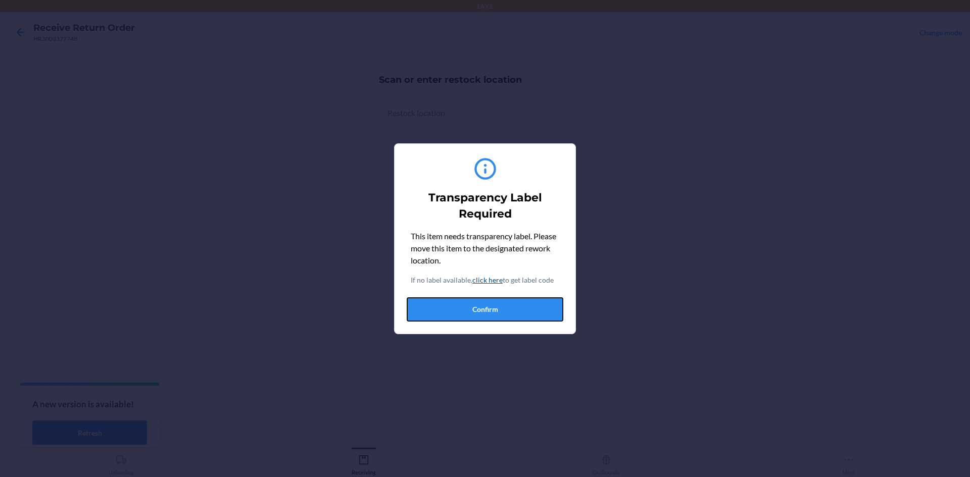
drag, startPoint x: 481, startPoint y: 318, endPoint x: 478, endPoint y: 297, distance: 20.9
click at [481, 314] on button "Confirm" at bounding box center [485, 310] width 157 height 24
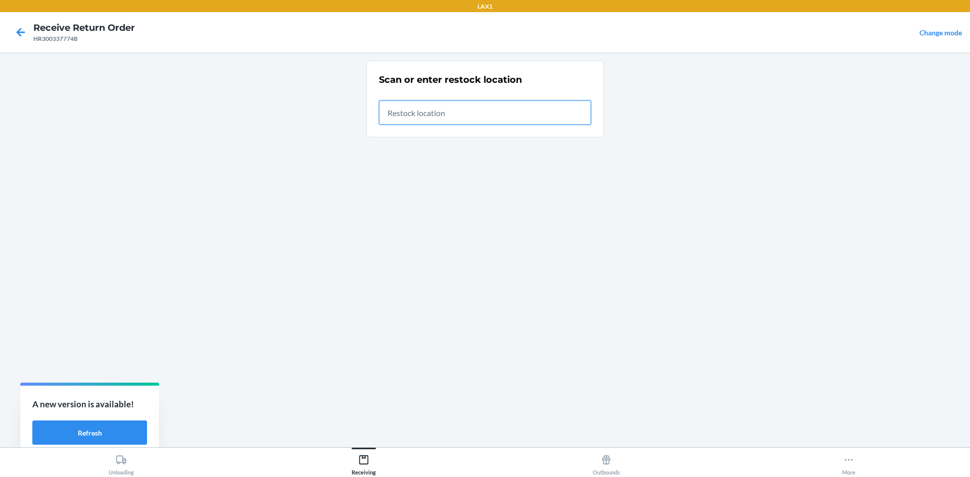
drag, startPoint x: 463, startPoint y: 111, endPoint x: 468, endPoint y: 107, distance: 5.8
click at [465, 111] on input "text" at bounding box center [485, 113] width 212 height 24
type input "RTCART020"
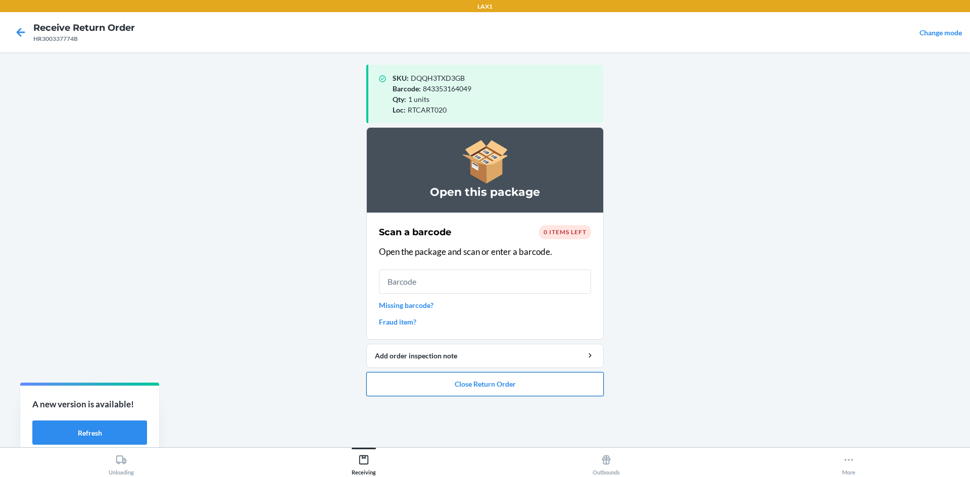
click at [549, 386] on button "Close Return Order" at bounding box center [484, 384] width 237 height 24
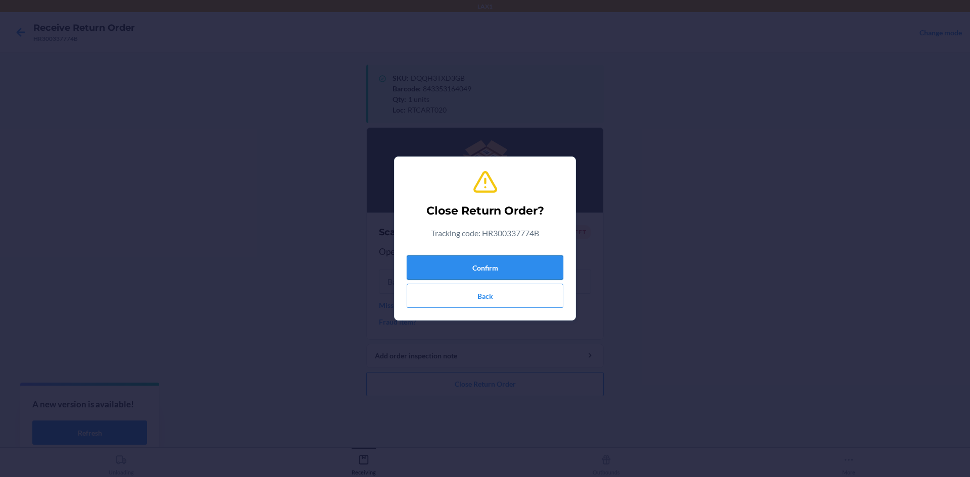
click at [507, 269] on button "Confirm" at bounding box center [485, 268] width 157 height 24
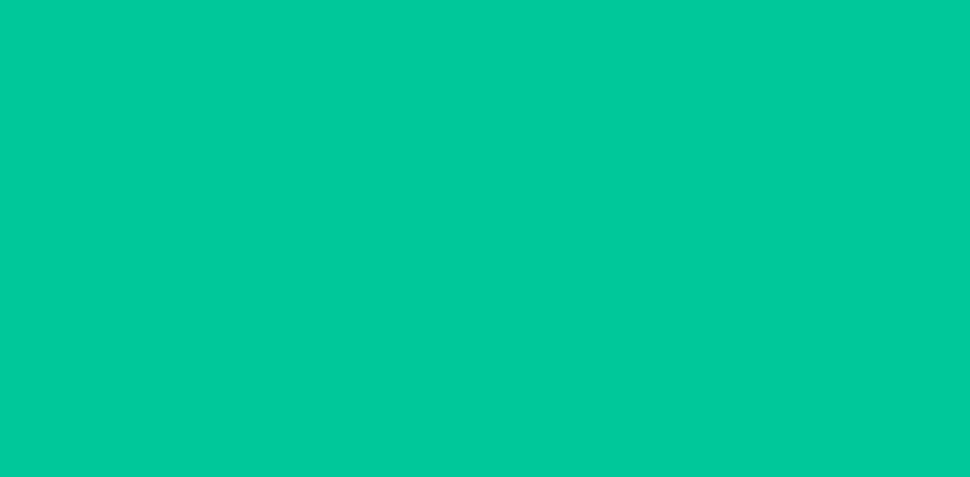
click at [498, 265] on input "text" at bounding box center [485, 259] width 212 height 24
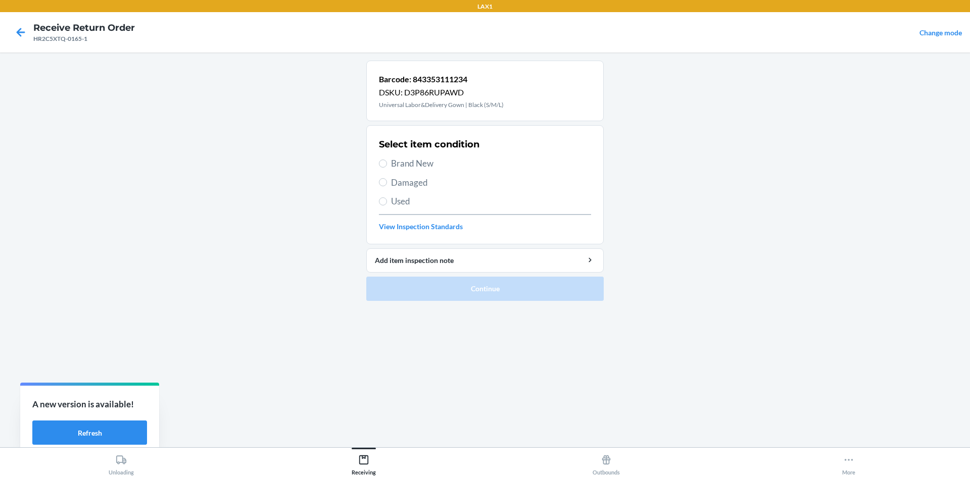
click at [412, 164] on span "Brand New" at bounding box center [491, 163] width 200 height 13
click at [387, 164] on input "Brand New" at bounding box center [383, 164] width 8 height 8
radio input "true"
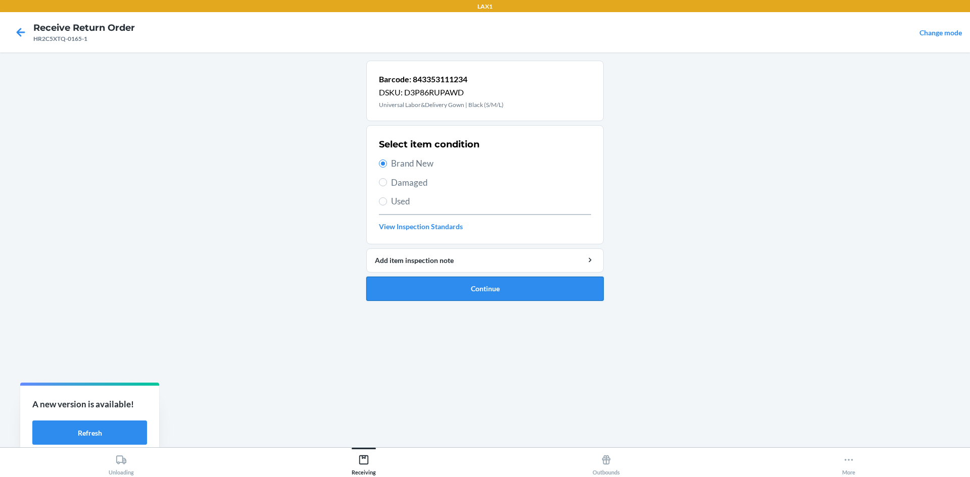
click at [458, 285] on button "Continue" at bounding box center [484, 289] width 237 height 24
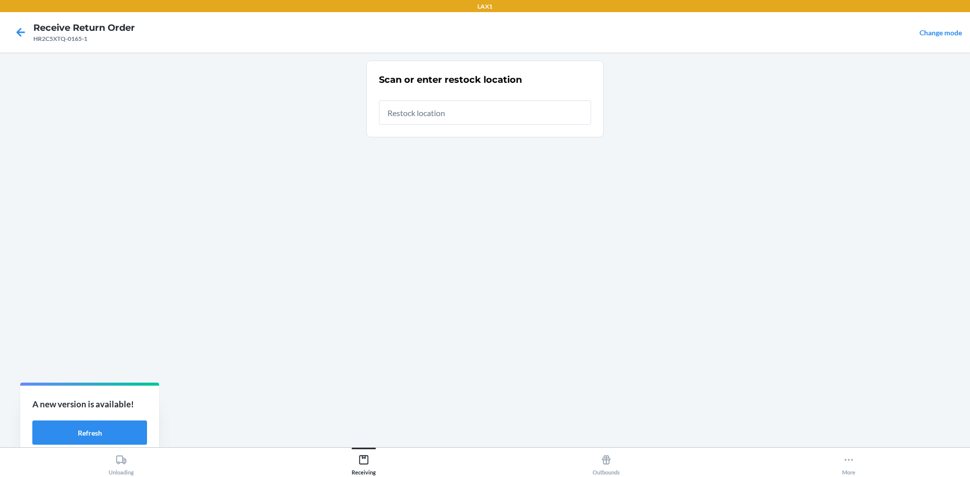
click at [413, 103] on input "text" at bounding box center [485, 113] width 212 height 24
type input "RTCART020"
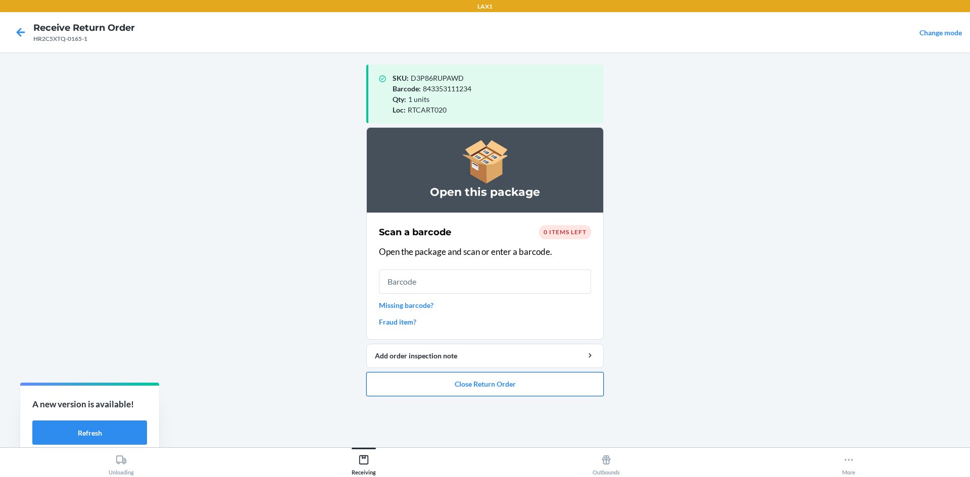
click at [504, 377] on button "Close Return Order" at bounding box center [484, 384] width 237 height 24
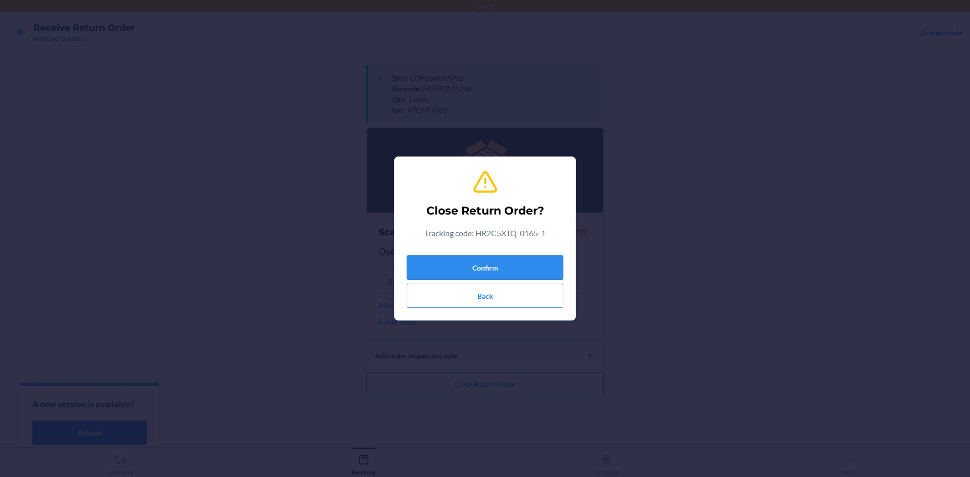
click at [481, 272] on button "Confirm" at bounding box center [485, 268] width 157 height 24
click at [467, 267] on button "Confirm" at bounding box center [485, 268] width 157 height 24
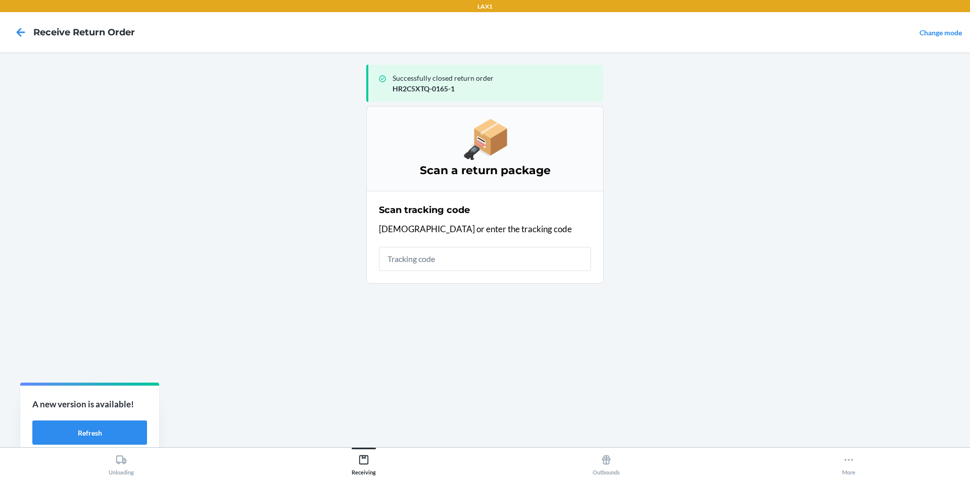
click at [428, 250] on input "text" at bounding box center [485, 259] width 212 height 24
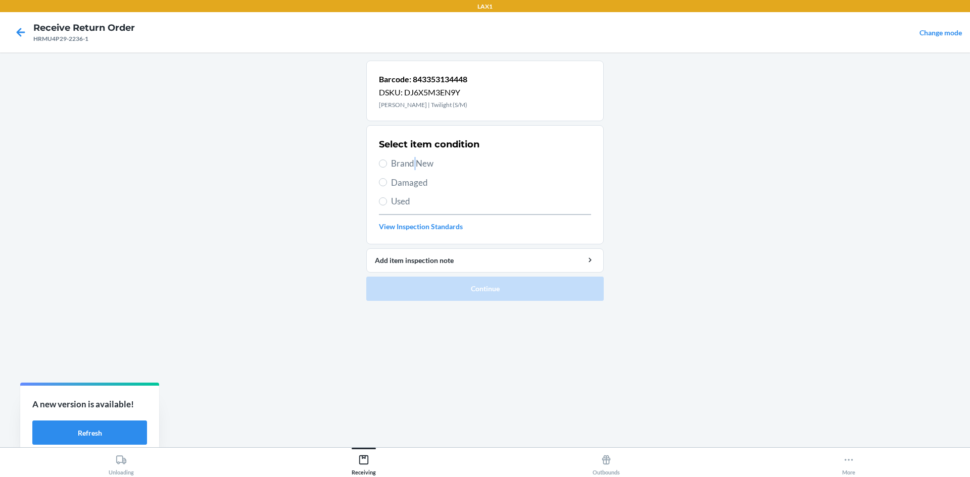
click at [415, 163] on span "Brand New" at bounding box center [491, 163] width 200 height 13
click at [420, 155] on div "Select item condition Brand New Damaged Used View Inspection Standards" at bounding box center [485, 185] width 212 height 100
click at [418, 160] on span "Brand New" at bounding box center [491, 163] width 200 height 13
click at [387, 160] on input "Brand New" at bounding box center [383, 164] width 8 height 8
radio input "true"
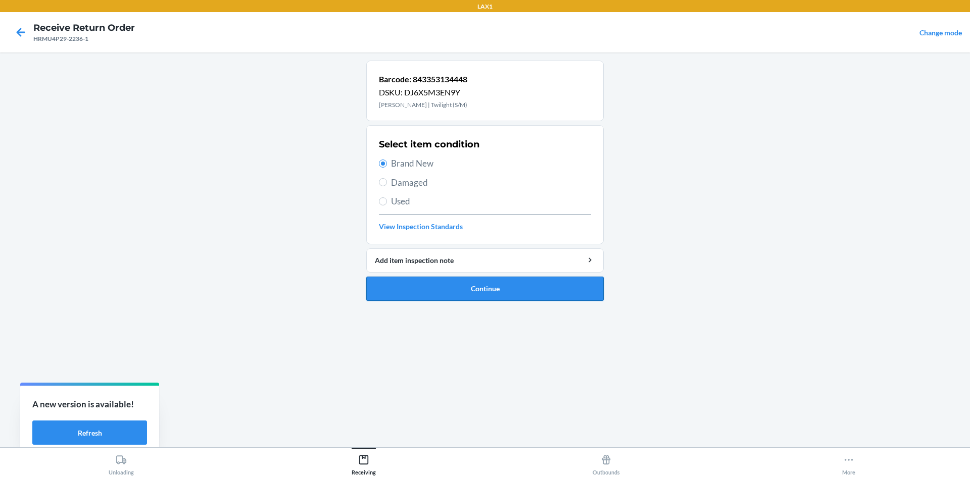
click at [482, 295] on button "Continue" at bounding box center [484, 289] width 237 height 24
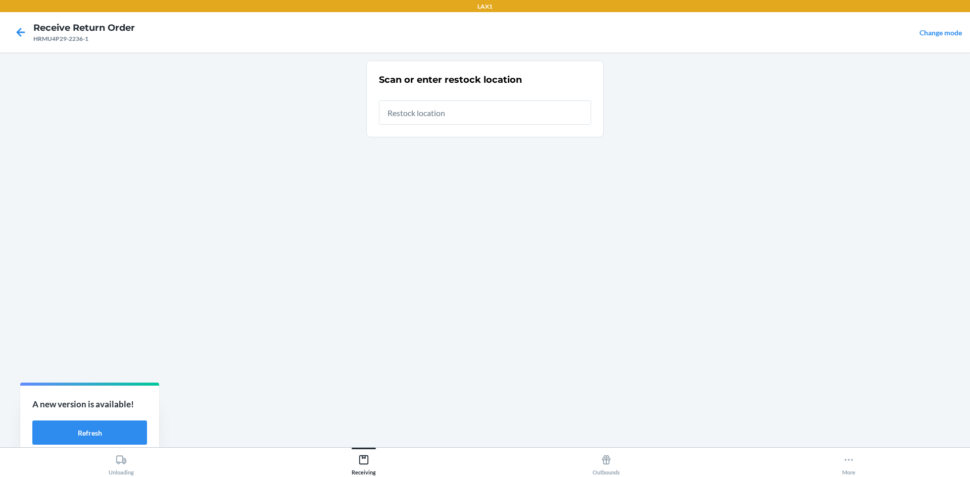
click at [476, 105] on input "text" at bounding box center [485, 113] width 212 height 24
type input "RTCART020"
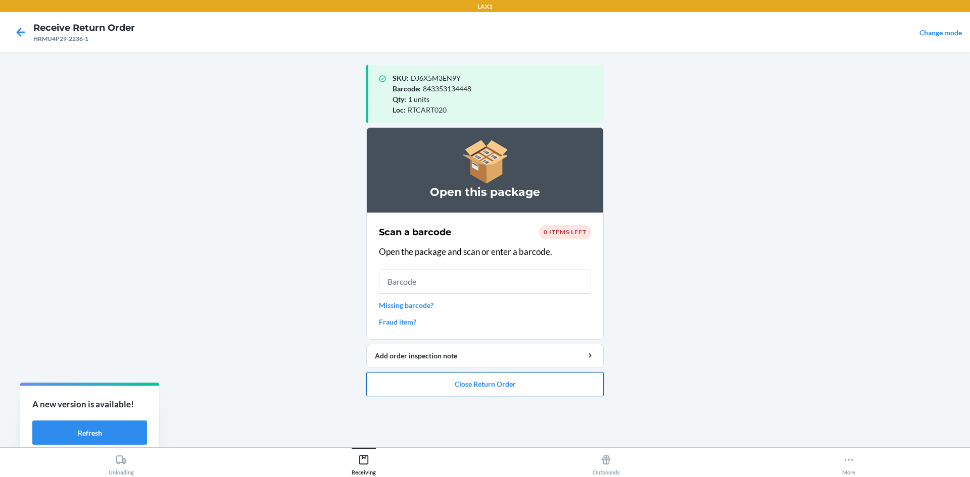
click at [392, 383] on button "Close Return Order" at bounding box center [484, 384] width 237 height 24
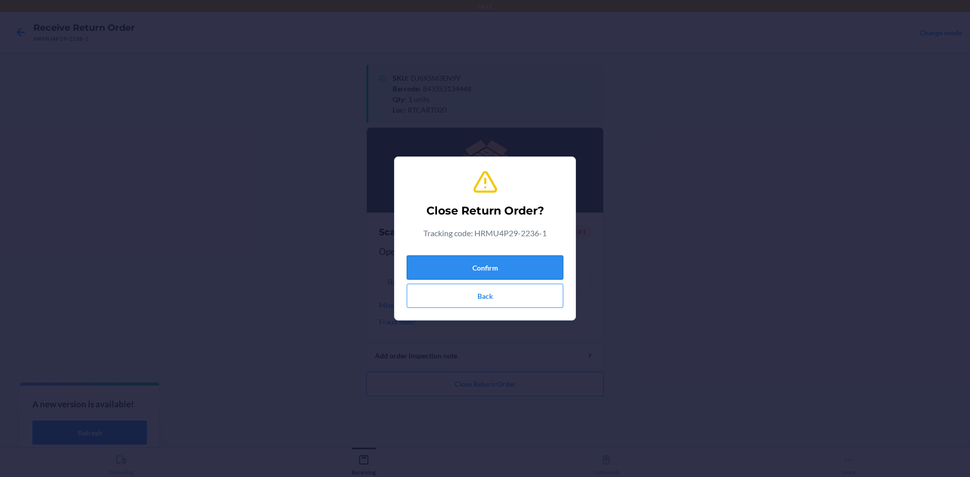
click at [444, 260] on button "Confirm" at bounding box center [485, 268] width 157 height 24
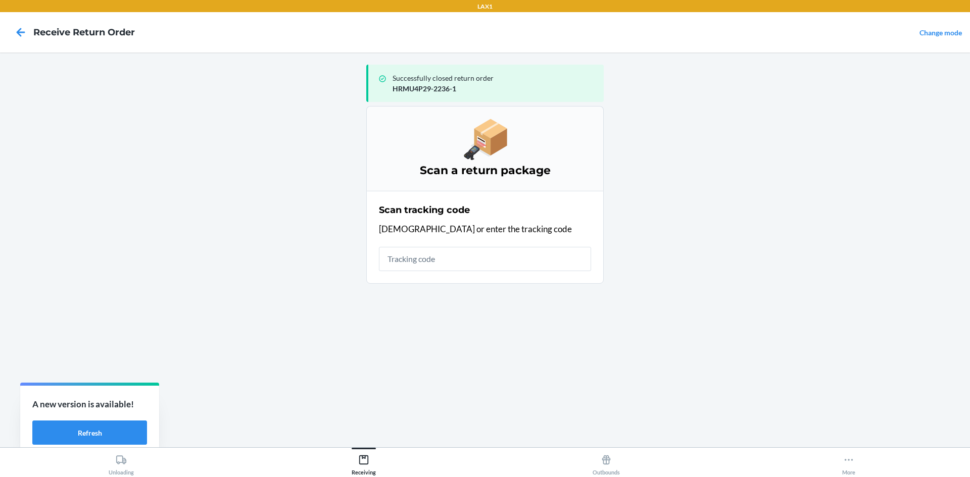
click at [445, 260] on input "text" at bounding box center [485, 259] width 212 height 24
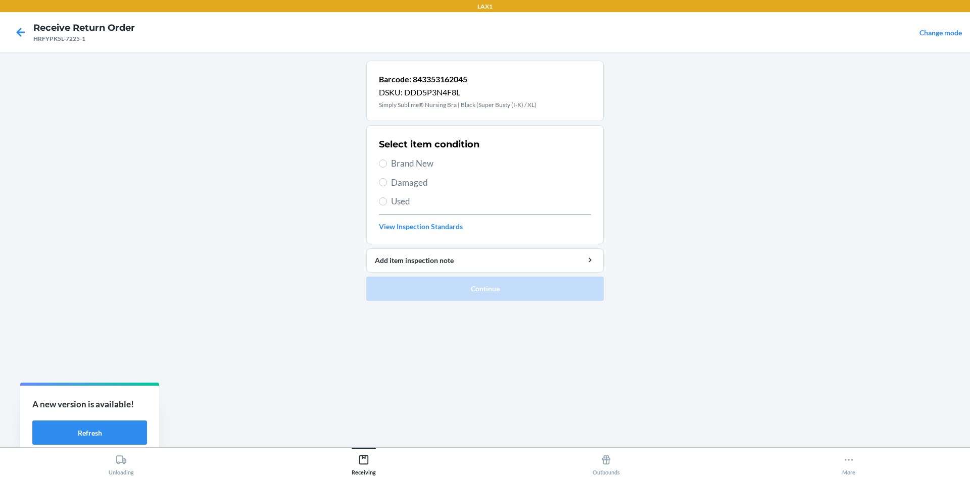
click at [411, 168] on span "Brand New" at bounding box center [491, 163] width 200 height 13
click at [387, 168] on input "Brand New" at bounding box center [383, 164] width 8 height 8
radio input "true"
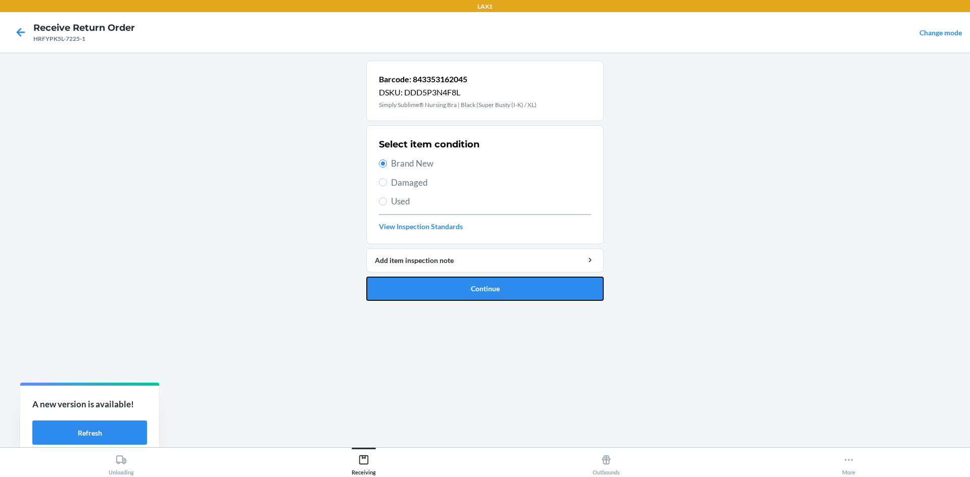
drag, startPoint x: 475, startPoint y: 287, endPoint x: 469, endPoint y: 283, distance: 6.9
click at [475, 286] on button "Continue" at bounding box center [484, 289] width 237 height 24
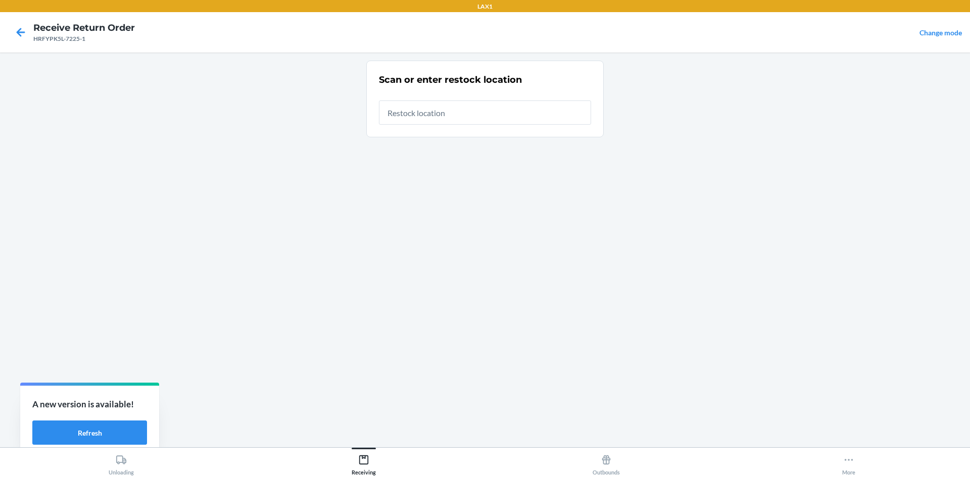
click at [444, 106] on input "text" at bounding box center [485, 113] width 212 height 24
type input "RTCART020"
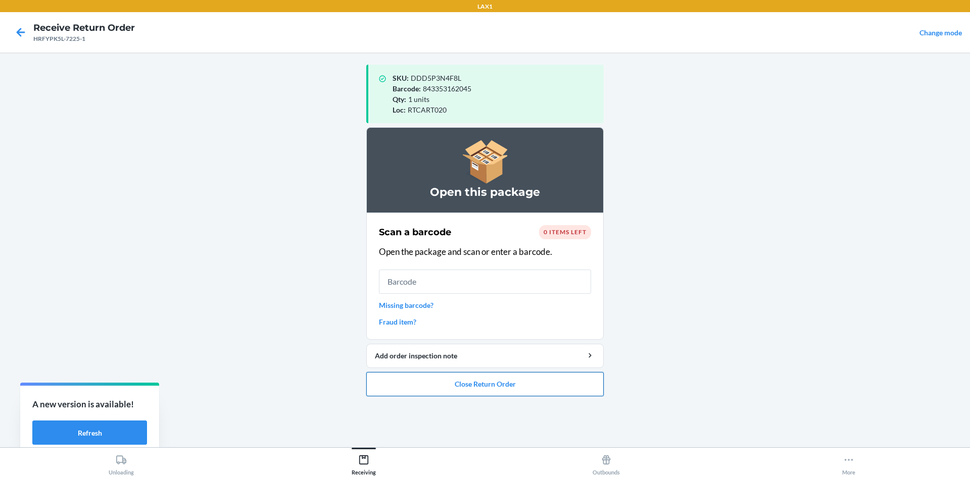
click at [511, 392] on button "Close Return Order" at bounding box center [484, 384] width 237 height 24
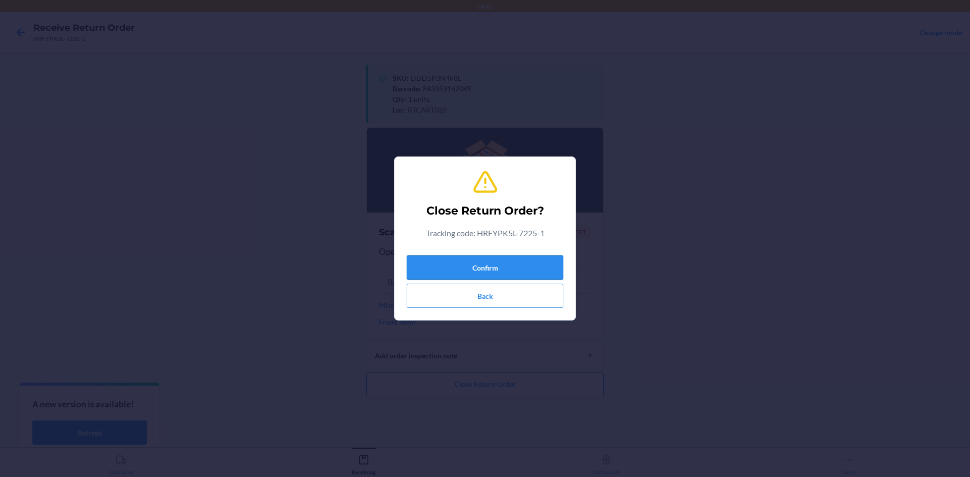
click at [485, 257] on button "Confirm" at bounding box center [485, 268] width 157 height 24
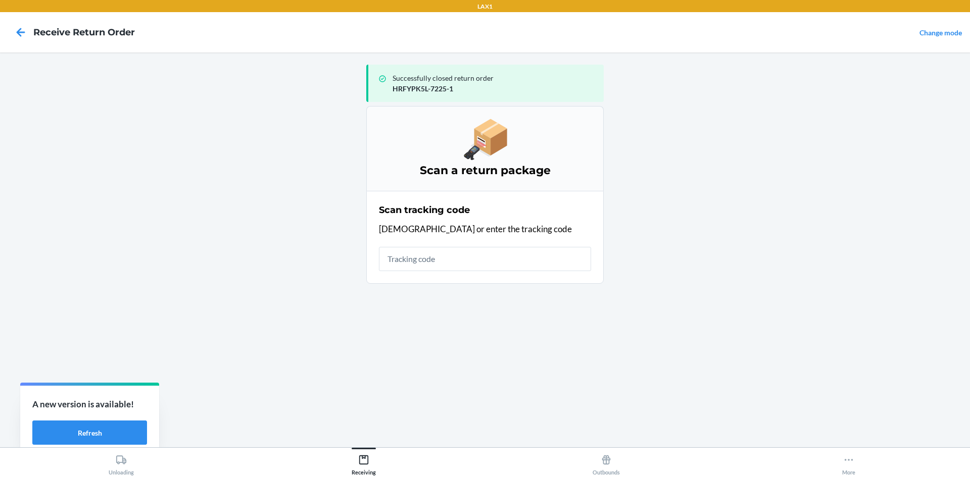
click at [487, 268] on input "text" at bounding box center [485, 259] width 212 height 24
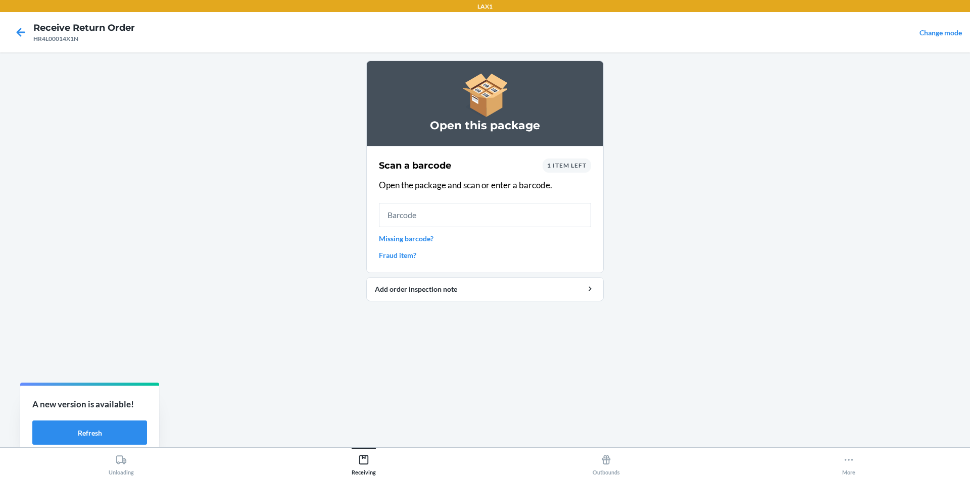
click at [473, 219] on input "text" at bounding box center [485, 215] width 212 height 24
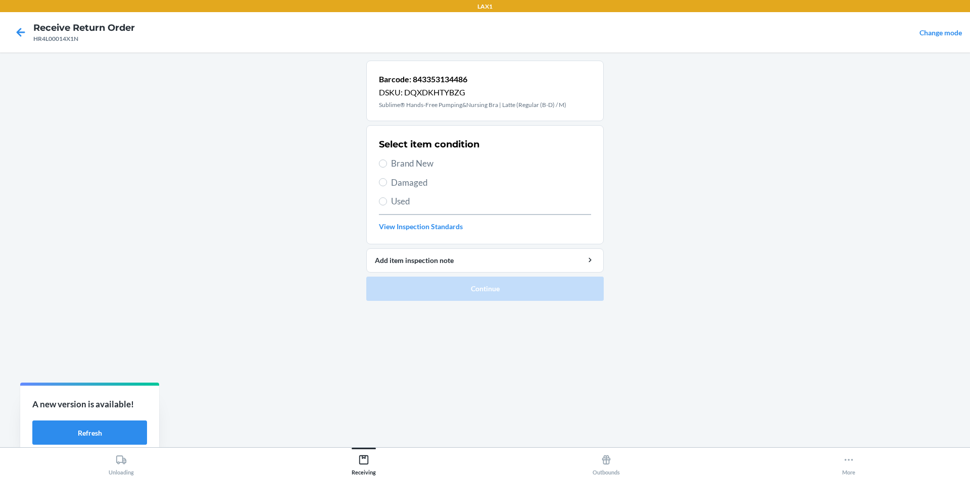
click at [387, 181] on label "Damaged" at bounding box center [485, 182] width 212 height 13
click at [387, 181] on input "Damaged" at bounding box center [383, 182] width 8 height 8
radio input "true"
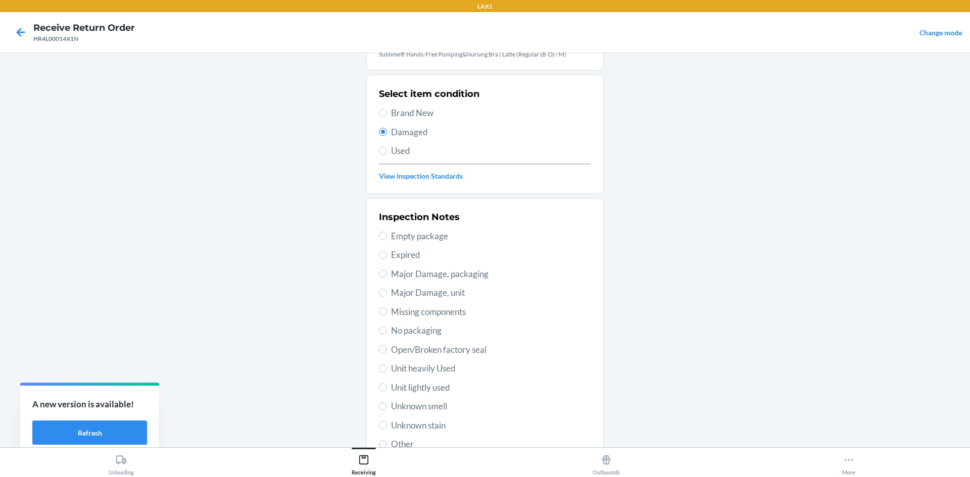
click at [391, 334] on span "No packaging" at bounding box center [491, 330] width 200 height 13
click at [387, 334] on input "No packaging" at bounding box center [383, 331] width 8 height 8
radio input "true"
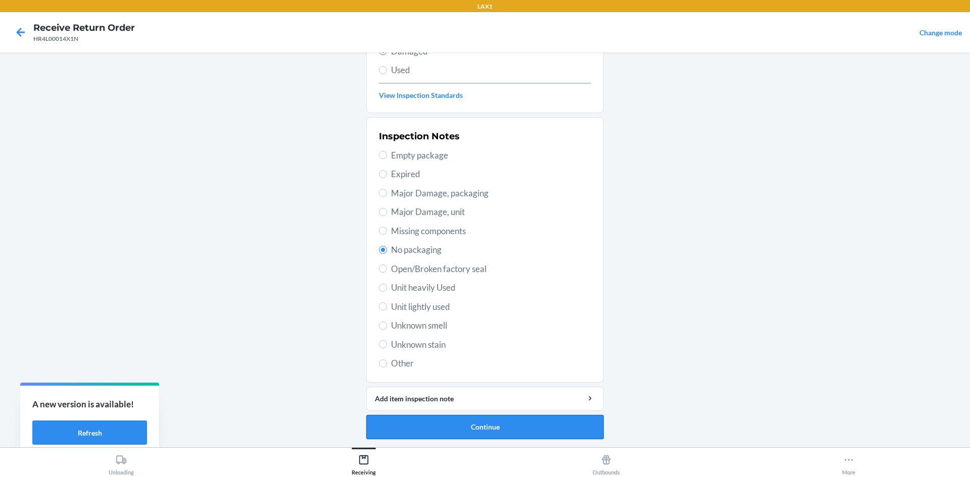
click at [478, 424] on button "Continue" at bounding box center [484, 427] width 237 height 24
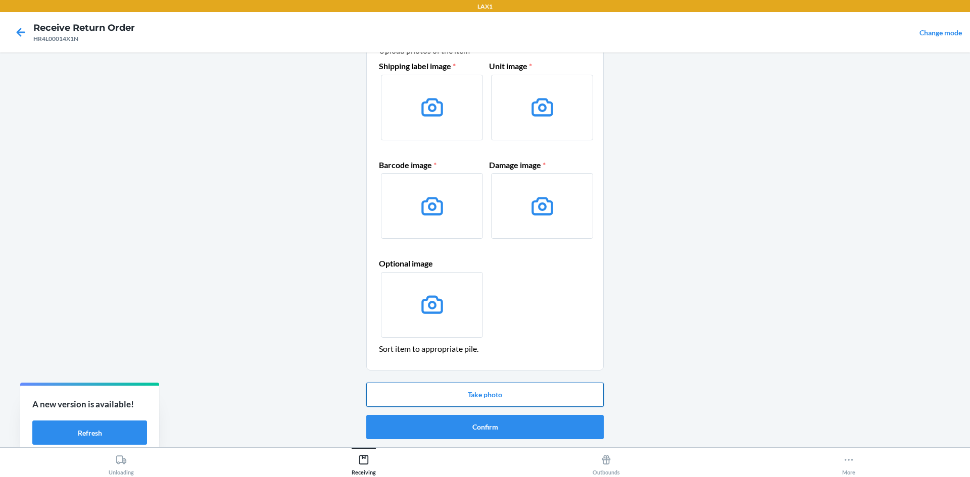
click at [480, 395] on button "Take photo" at bounding box center [484, 395] width 237 height 24
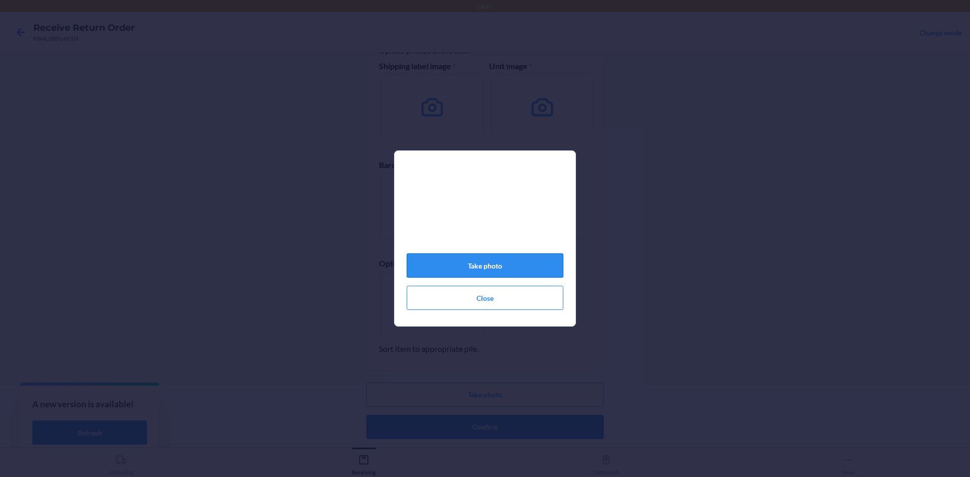
click at [526, 261] on button "Take photo" at bounding box center [485, 266] width 157 height 24
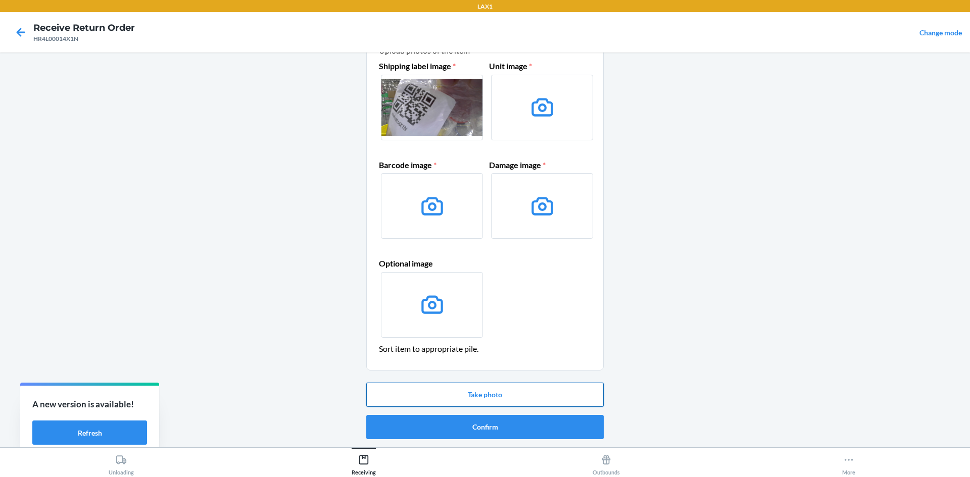
click at [506, 395] on button "Take photo" at bounding box center [484, 395] width 237 height 24
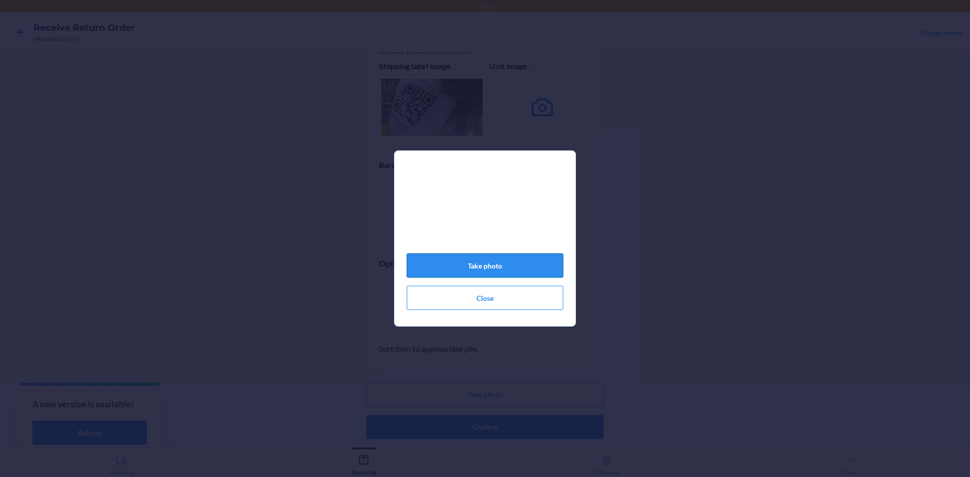
click at [519, 268] on button "Take photo" at bounding box center [485, 266] width 157 height 24
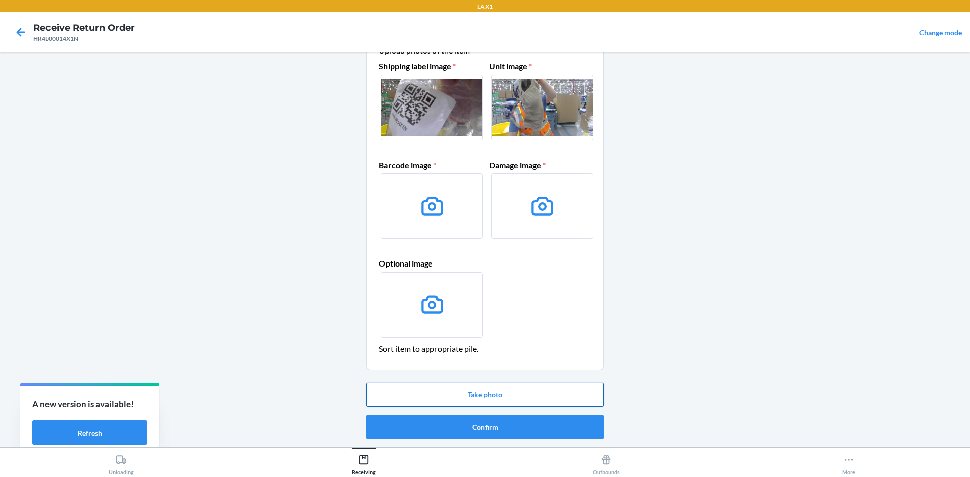
click at [481, 397] on button "Take photo" at bounding box center [484, 395] width 237 height 24
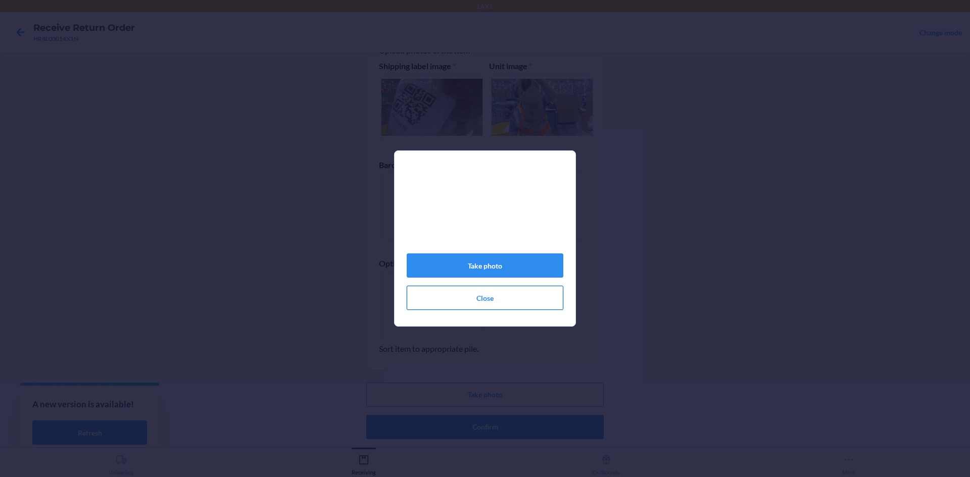
click at [550, 291] on button "Close" at bounding box center [485, 298] width 157 height 24
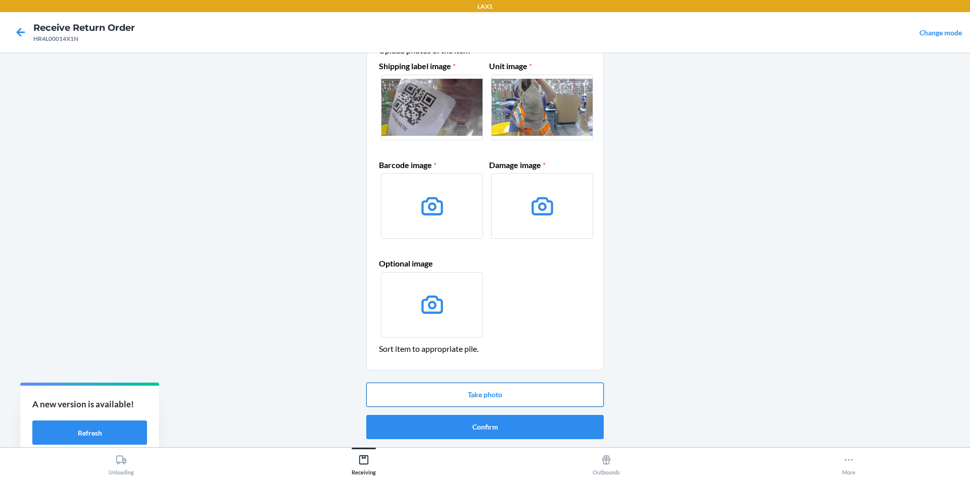
click at [514, 393] on button "Take photo" at bounding box center [484, 395] width 237 height 24
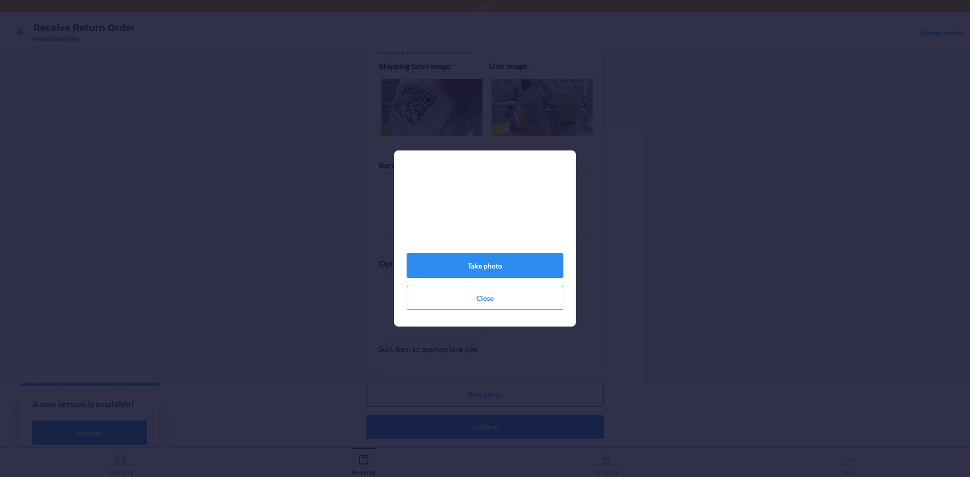
click at [488, 267] on button "Take photo" at bounding box center [485, 266] width 157 height 24
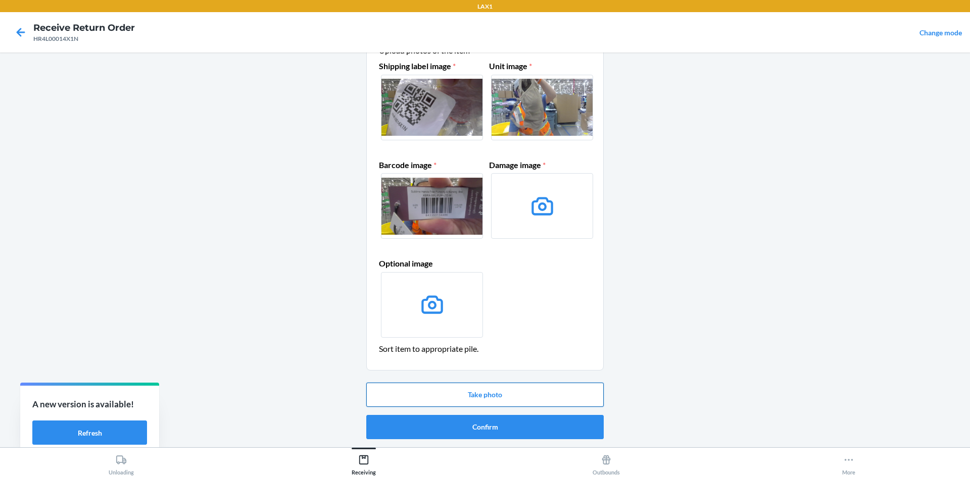
click at [507, 393] on button "Take photo" at bounding box center [484, 395] width 237 height 24
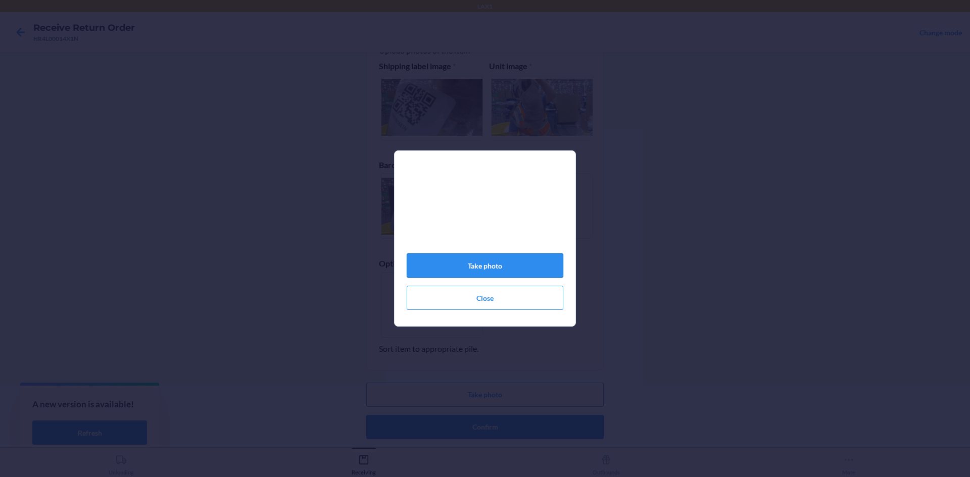
click at [514, 267] on button "Take photo" at bounding box center [485, 266] width 157 height 24
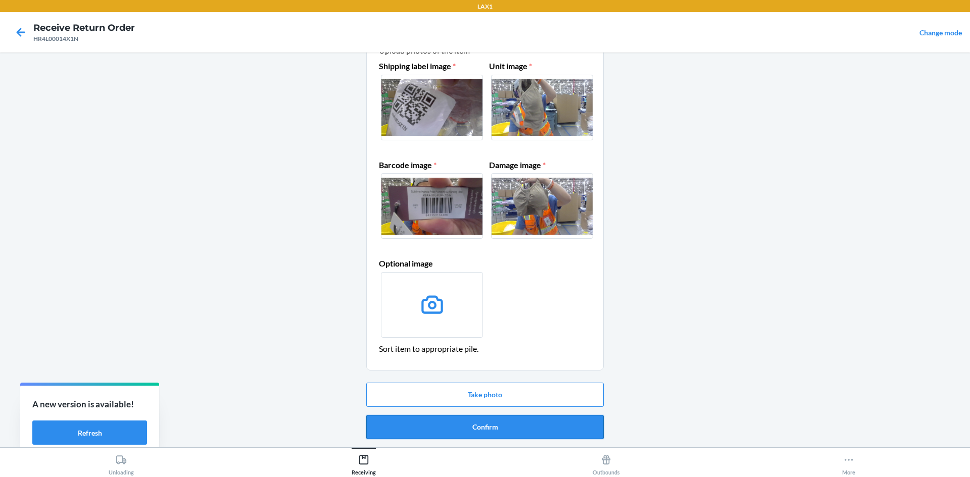
click at [514, 431] on button "Confirm" at bounding box center [484, 427] width 237 height 24
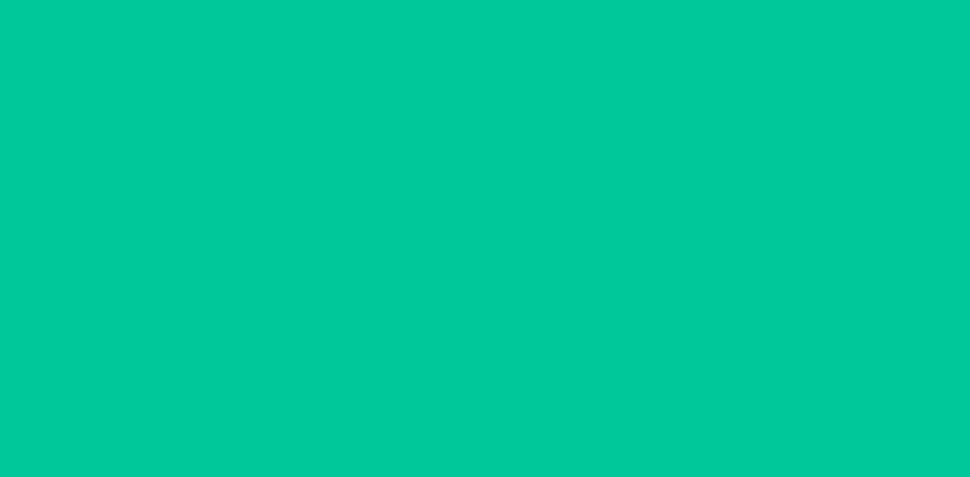
scroll to position [0, 0]
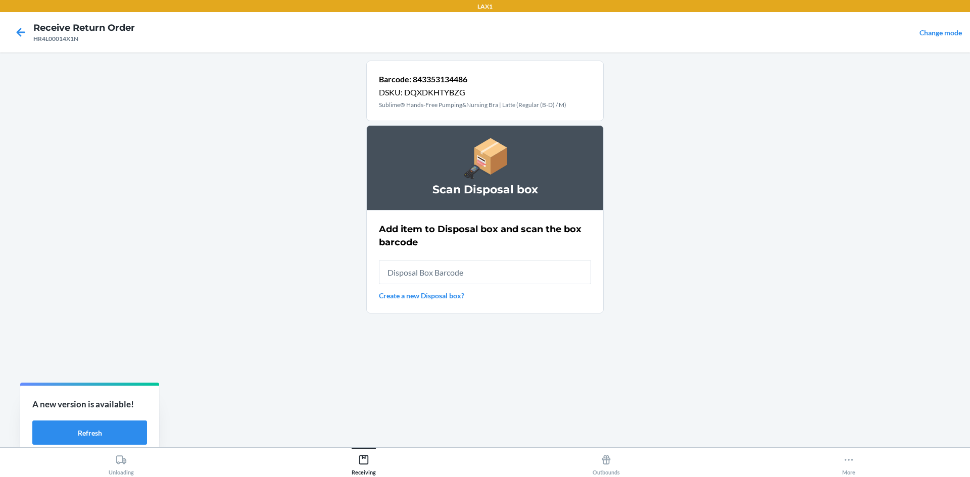
click at [491, 273] on input "text" at bounding box center [485, 272] width 212 height 24
type input "RB0000019AD"
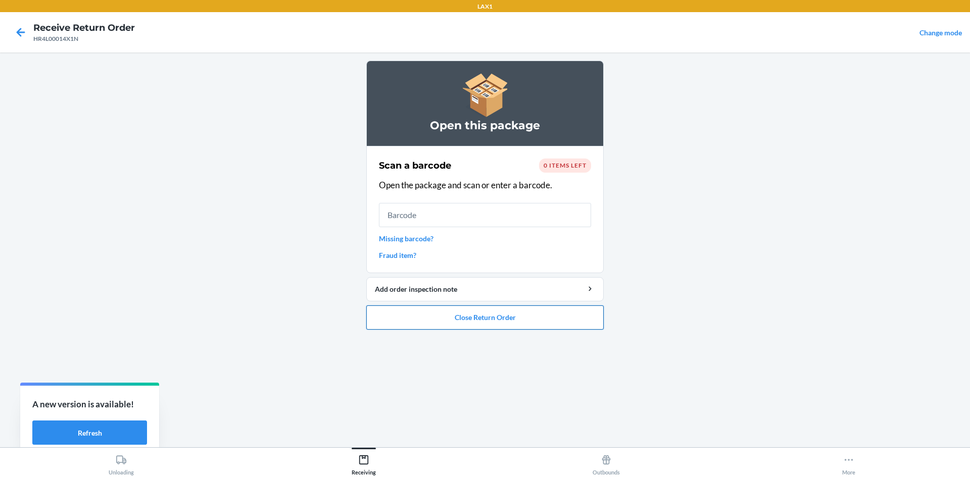
click at [483, 317] on button "Close Return Order" at bounding box center [484, 318] width 237 height 24
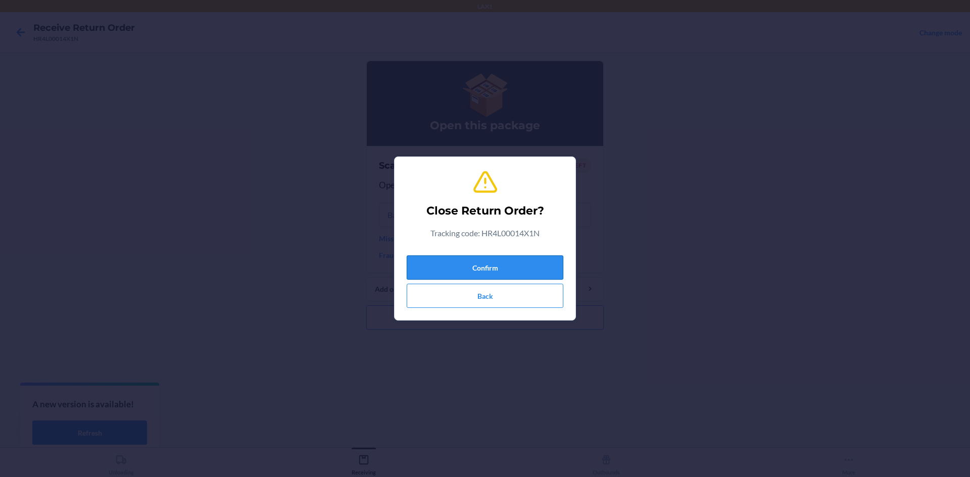
click at [496, 269] on button "Confirm" at bounding box center [485, 268] width 157 height 24
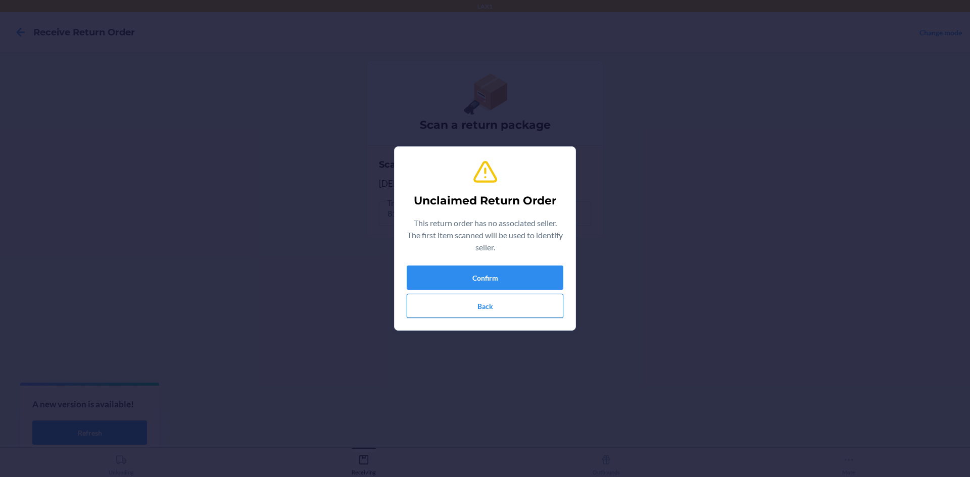
click at [520, 311] on button "Back" at bounding box center [485, 306] width 157 height 24
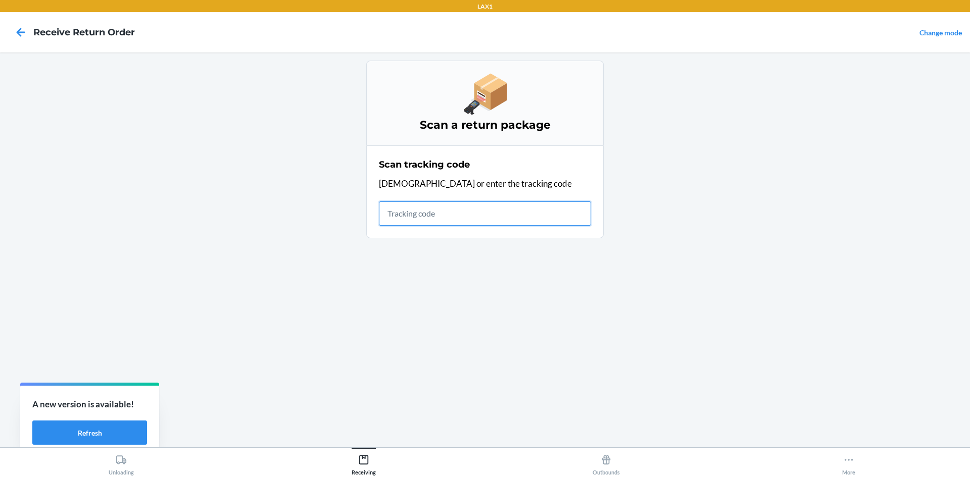
click at [502, 216] on input "text" at bounding box center [485, 214] width 212 height 24
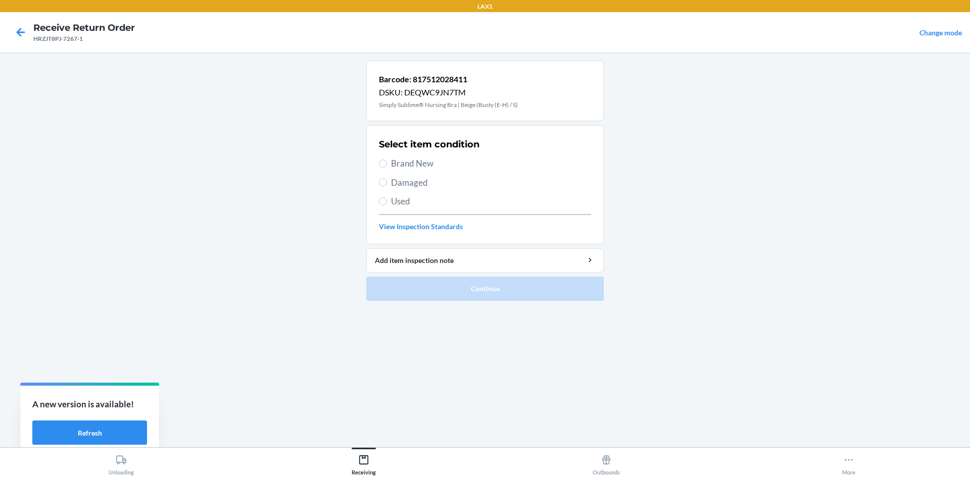
click at [423, 167] on span "Brand New" at bounding box center [491, 163] width 200 height 13
click at [387, 167] on input "Brand New" at bounding box center [383, 164] width 8 height 8
radio input "true"
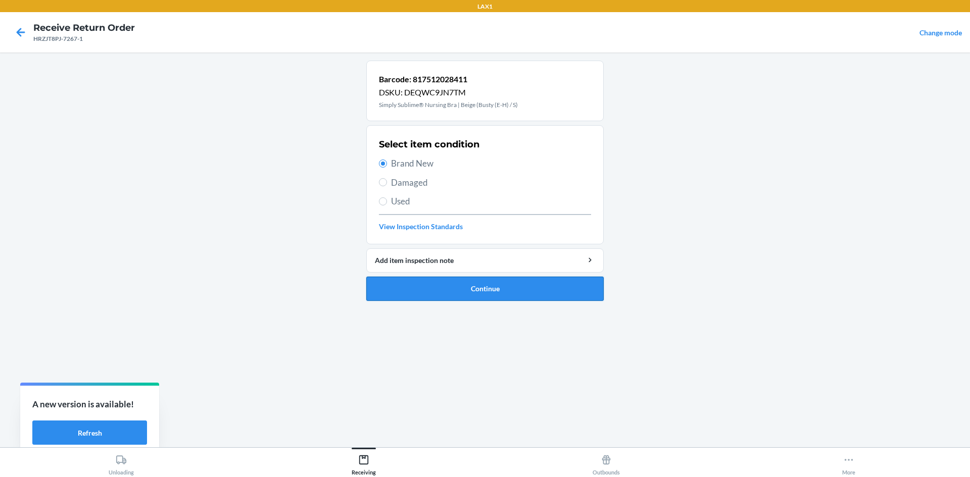
click at [500, 296] on button "Continue" at bounding box center [484, 289] width 237 height 24
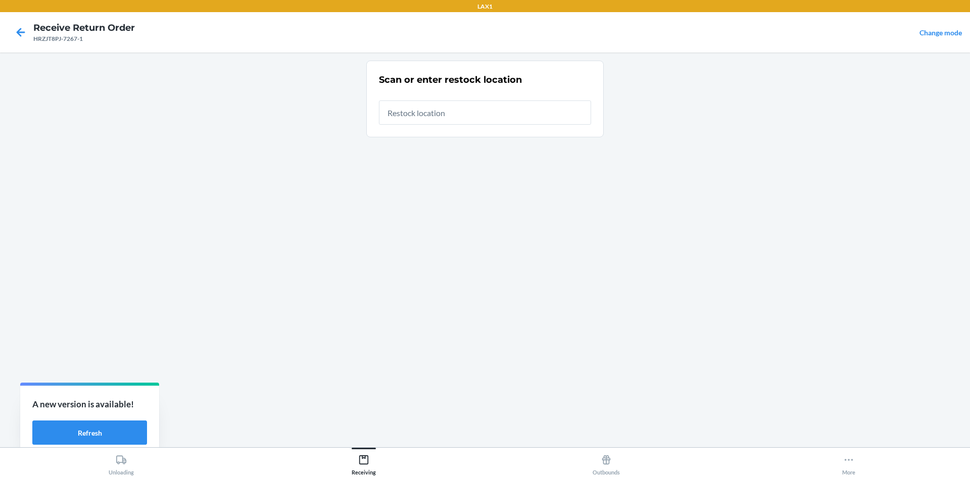
click at [459, 119] on input "text" at bounding box center [485, 113] width 212 height 24
type input "RTCART020"
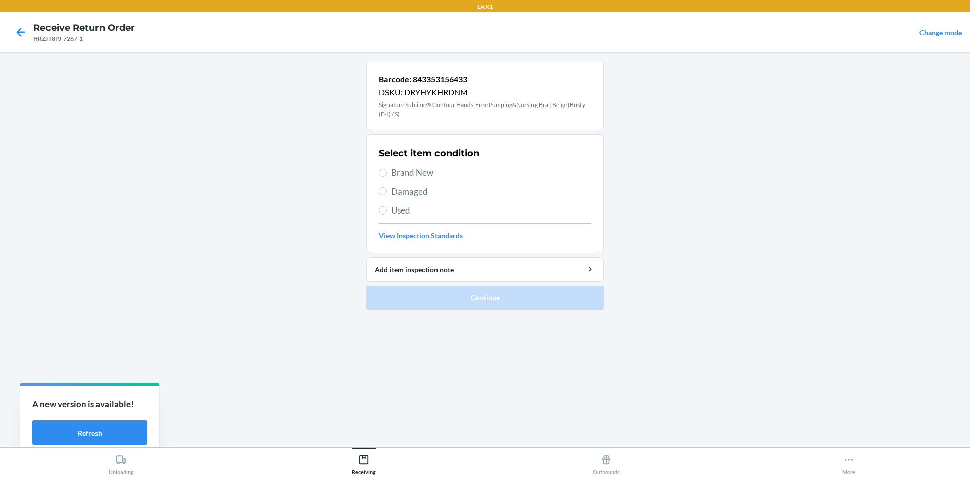
click at [430, 177] on span "Brand New" at bounding box center [491, 172] width 200 height 13
click at [387, 177] on input "Brand New" at bounding box center [383, 173] width 8 height 8
radio input "true"
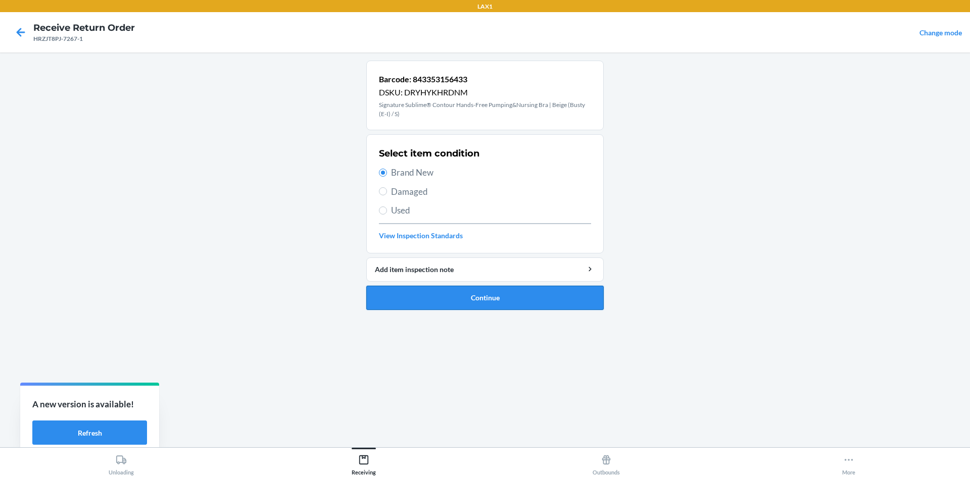
click at [438, 304] on button "Continue" at bounding box center [484, 298] width 237 height 24
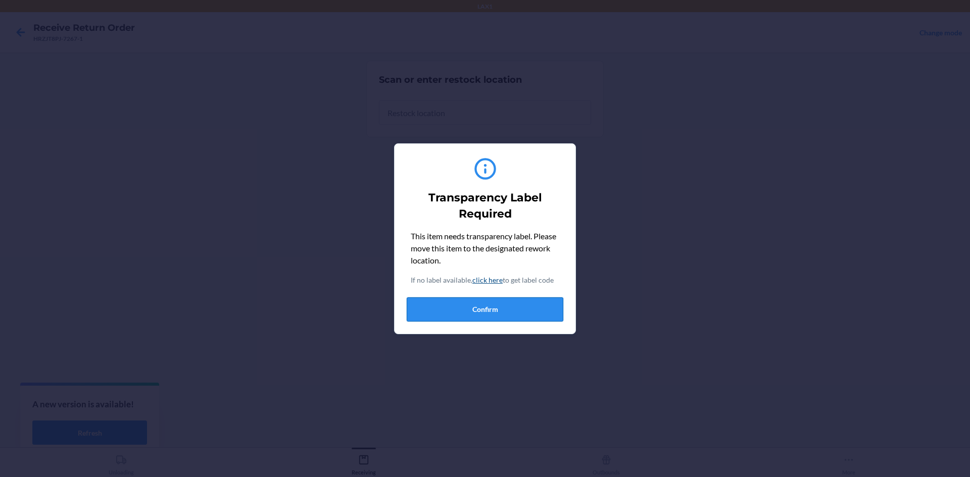
click at [500, 310] on button "Confirm" at bounding box center [485, 310] width 157 height 24
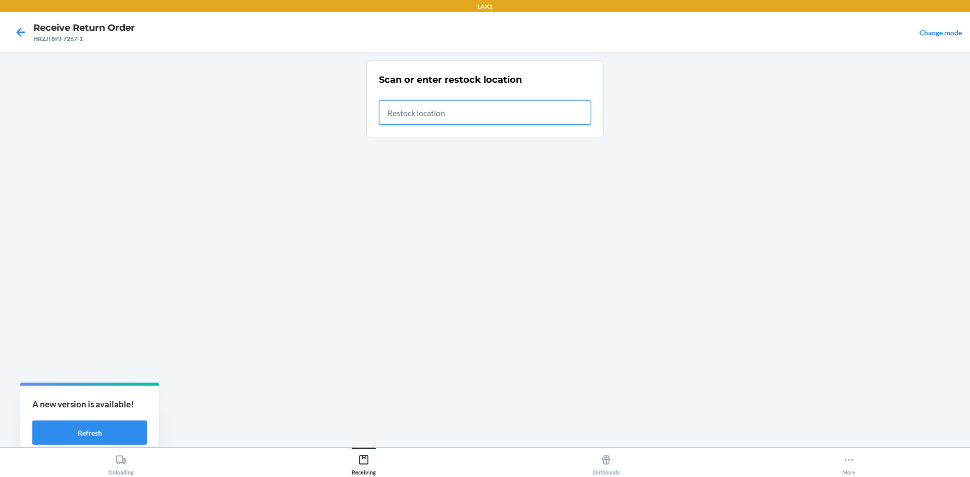
click at [461, 118] on input "text" at bounding box center [485, 113] width 212 height 24
type input "RTCART020"
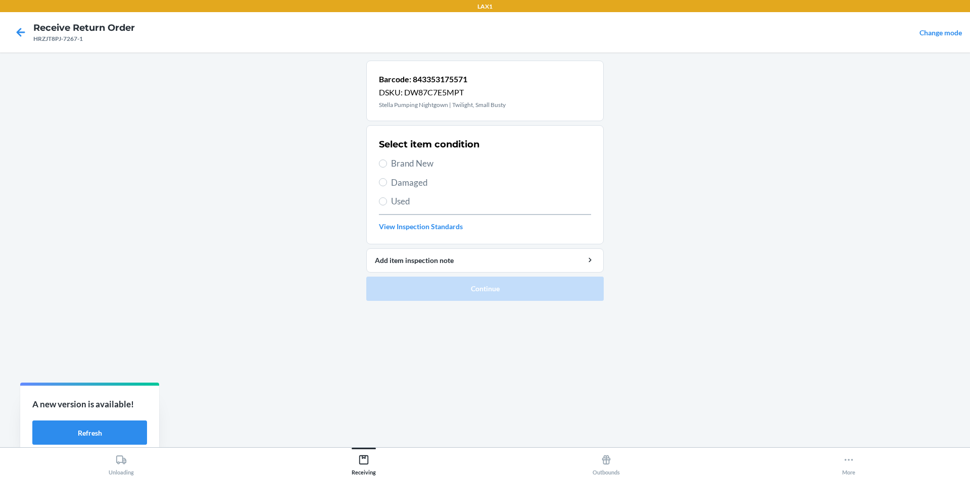
click at [433, 169] on span "Brand New" at bounding box center [491, 163] width 200 height 13
click at [387, 168] on input "Brand New" at bounding box center [383, 164] width 8 height 8
radio input "true"
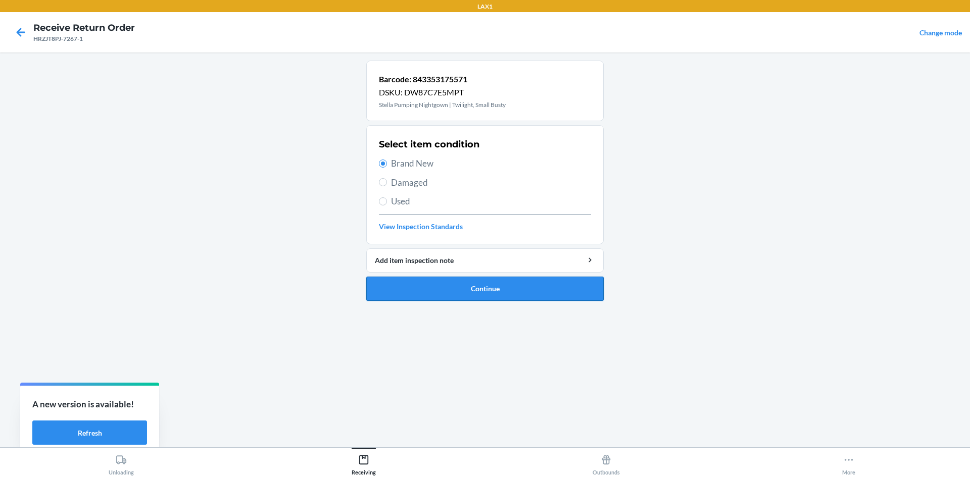
click at [476, 284] on button "Continue" at bounding box center [484, 289] width 237 height 24
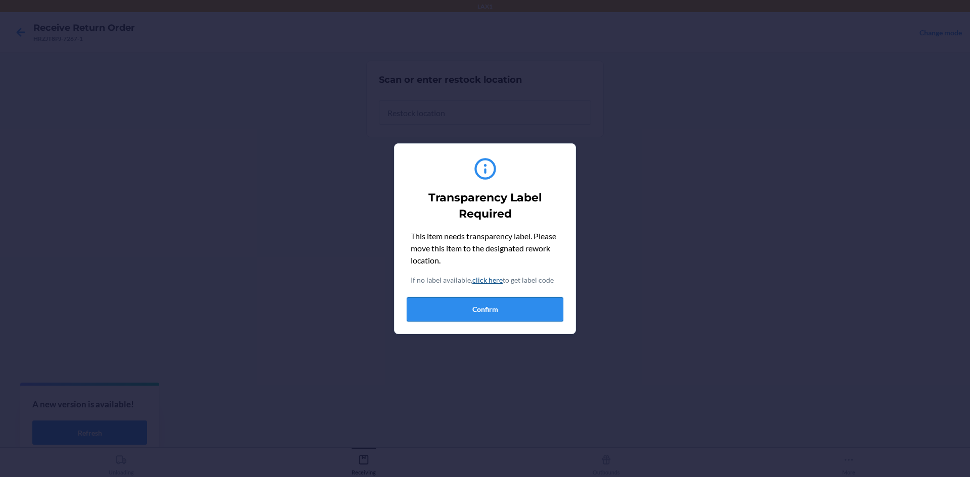
click at [492, 298] on button "Confirm" at bounding box center [485, 310] width 157 height 24
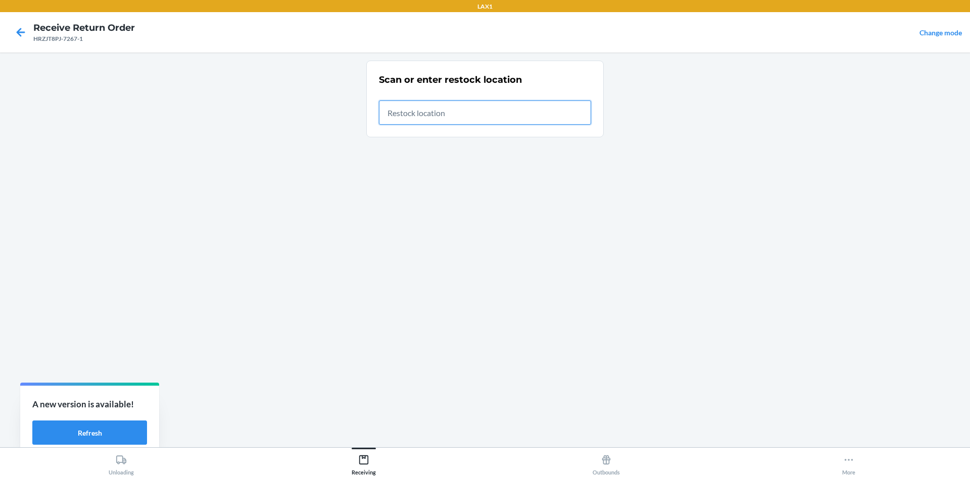
click at [452, 111] on input "text" at bounding box center [485, 113] width 212 height 24
type input "RTCART020"
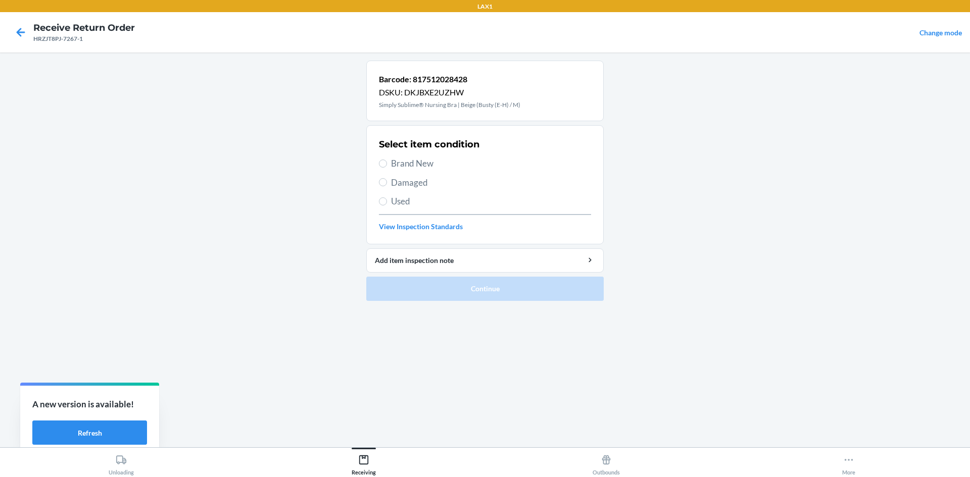
click at [391, 153] on div "Select item condition Brand New Damaged Used View Inspection Standards" at bounding box center [485, 185] width 212 height 100
click at [398, 168] on span "Brand New" at bounding box center [491, 163] width 200 height 13
click at [387, 168] on input "Brand New" at bounding box center [383, 164] width 8 height 8
radio input "true"
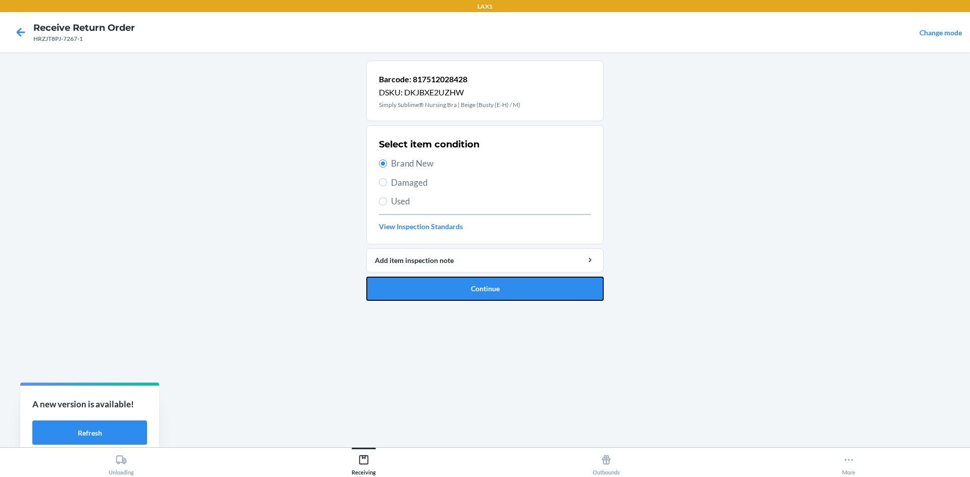
click at [453, 294] on button "Continue" at bounding box center [484, 289] width 237 height 24
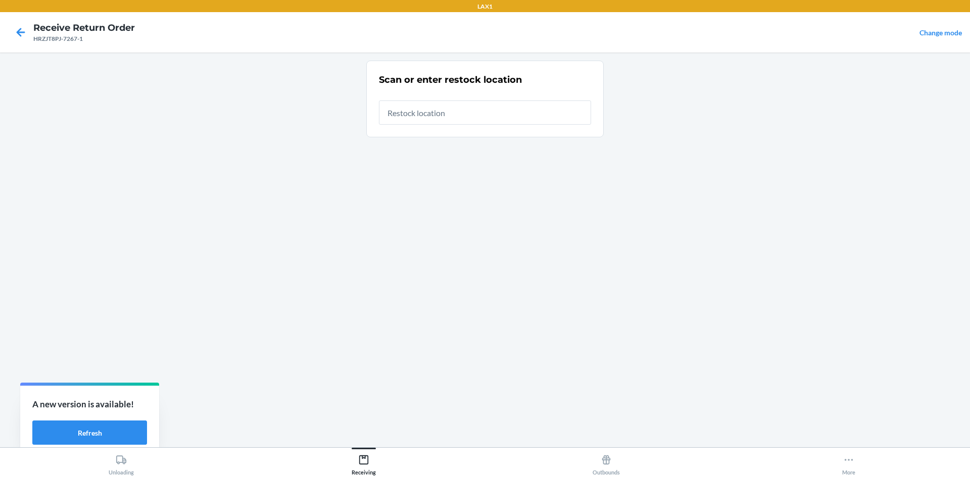
click at [471, 105] on input "text" at bounding box center [485, 113] width 212 height 24
type input "RTCART020"
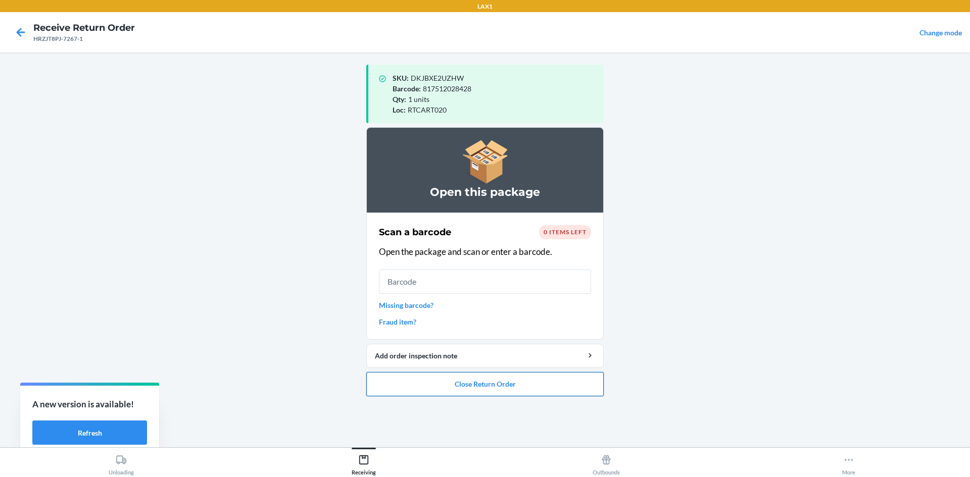
click at [478, 373] on button "Close Return Order" at bounding box center [484, 384] width 237 height 24
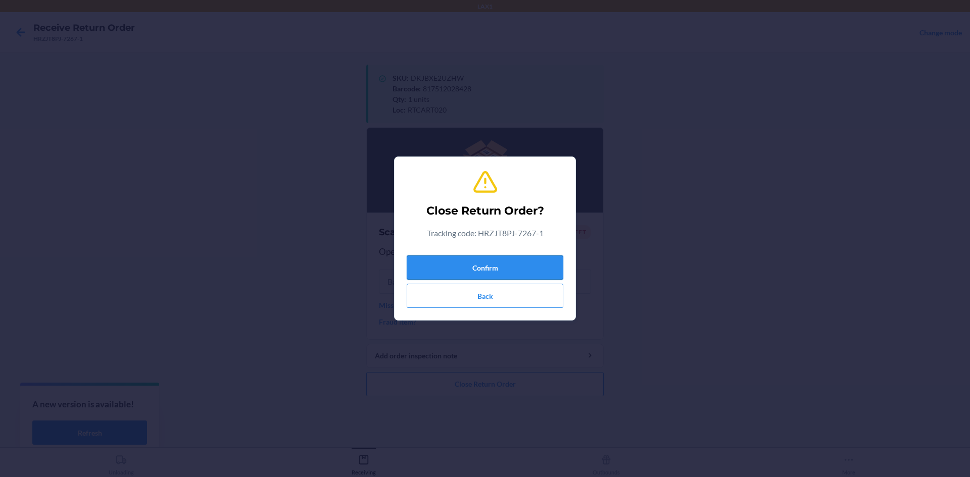
click at [494, 266] on button "Confirm" at bounding box center [485, 268] width 157 height 24
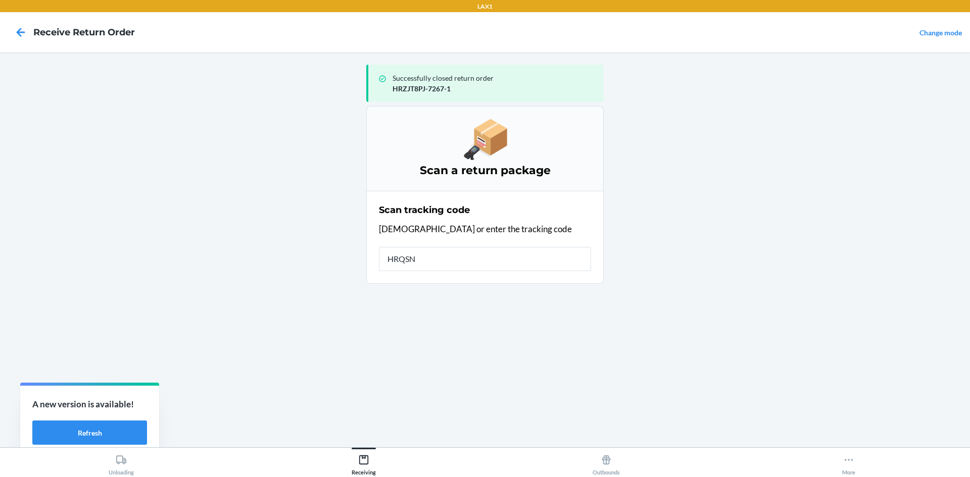
type input "HRQSNG"
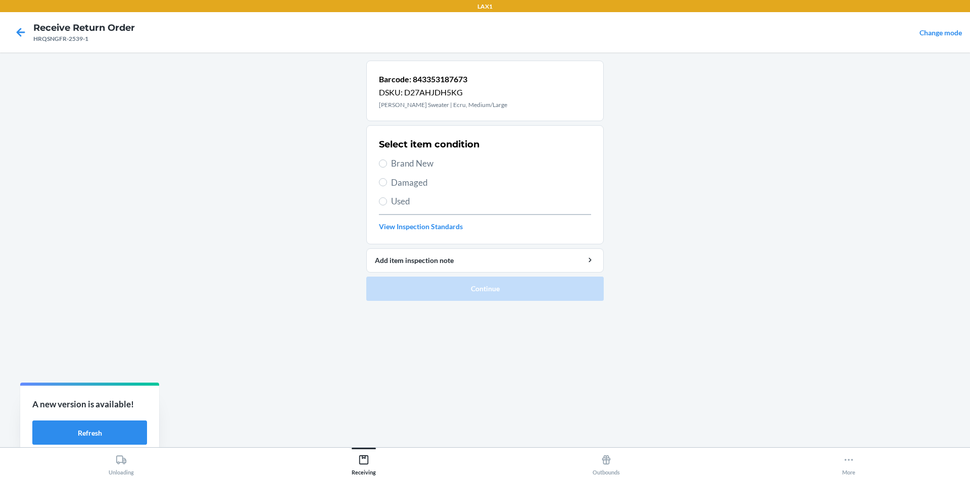
click at [415, 183] on span "Damaged" at bounding box center [491, 182] width 200 height 13
click at [387, 183] on input "Damaged" at bounding box center [383, 182] width 8 height 8
radio input "true"
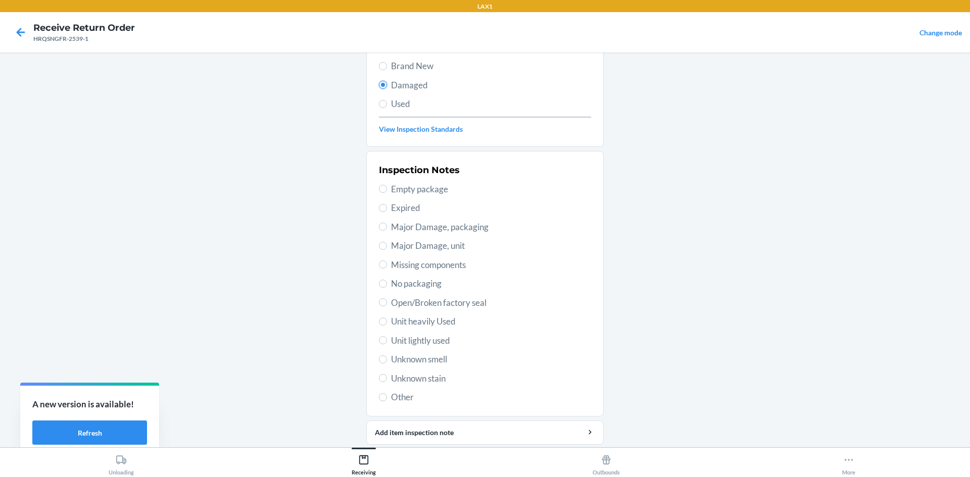
scroll to position [101, 0]
click at [447, 227] on span "Major Damage, packaging" at bounding box center [491, 223] width 200 height 13
click at [387, 227] on input "Major Damage, packaging" at bounding box center [383, 223] width 8 height 8
radio input "true"
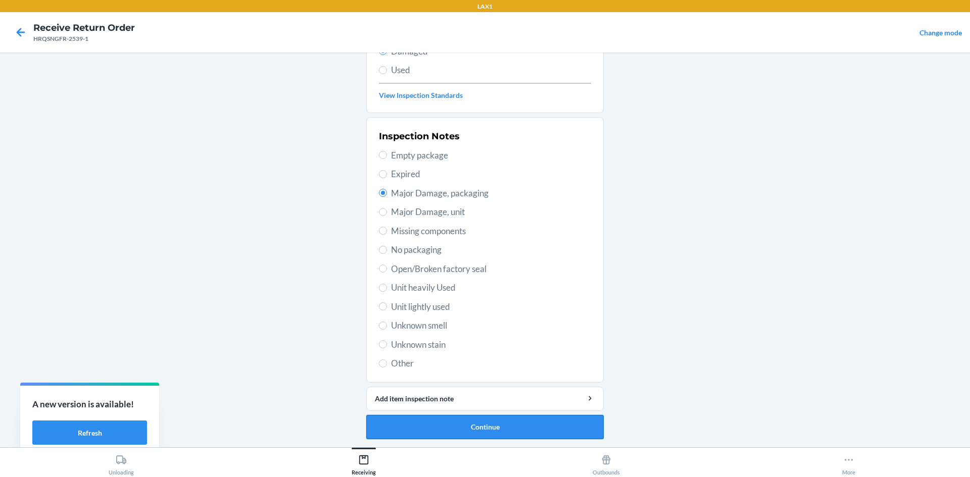
click at [490, 429] on button "Continue" at bounding box center [484, 427] width 237 height 24
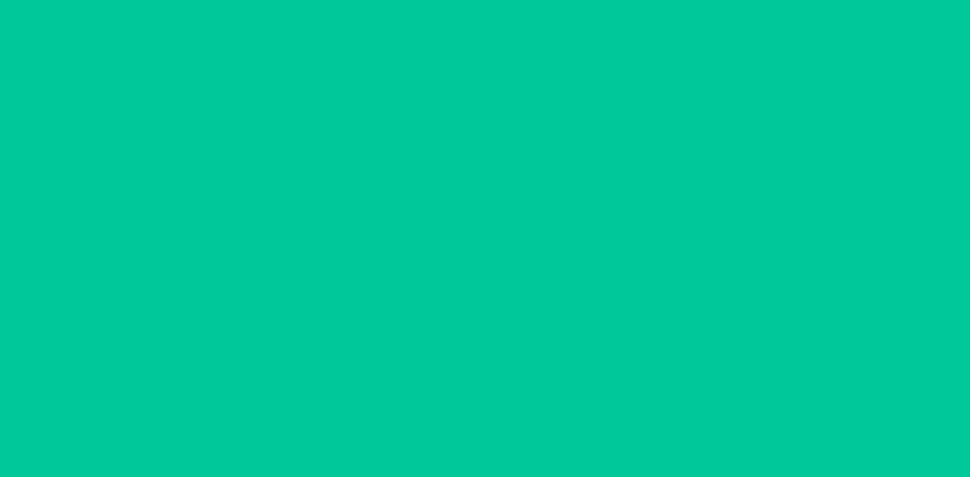
scroll to position [48, 0]
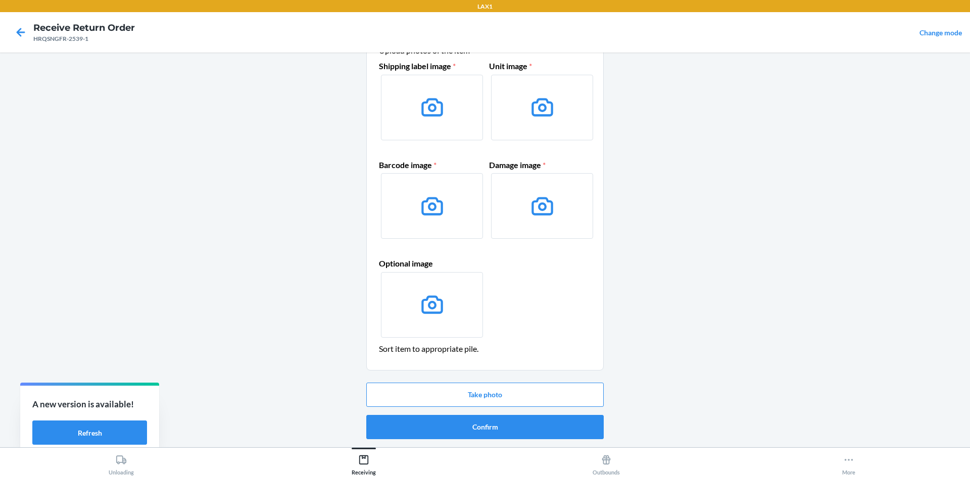
click at [438, 118] on icon at bounding box center [432, 107] width 26 height 26
click at [0, 0] on input "file" at bounding box center [0, 0] width 0 height 0
click at [495, 389] on button "Take photo" at bounding box center [484, 395] width 237 height 24
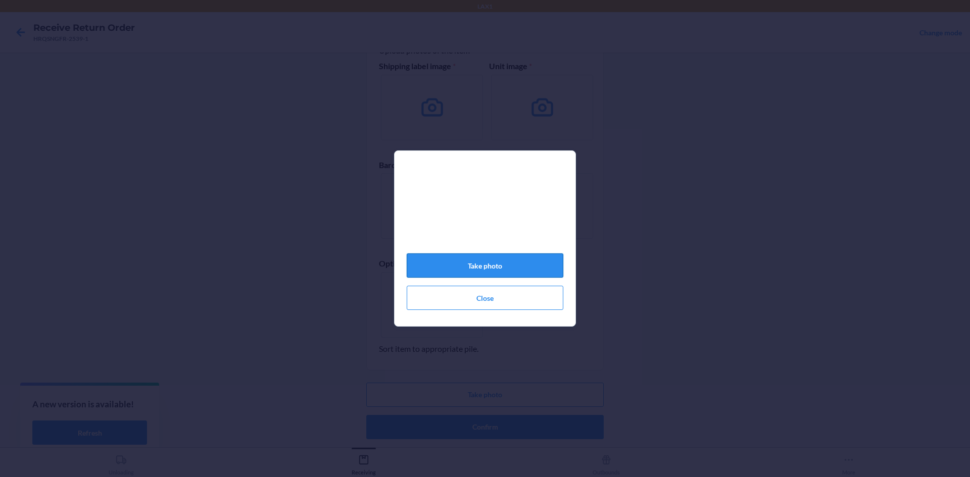
click at [534, 278] on button "Take photo" at bounding box center [485, 266] width 157 height 24
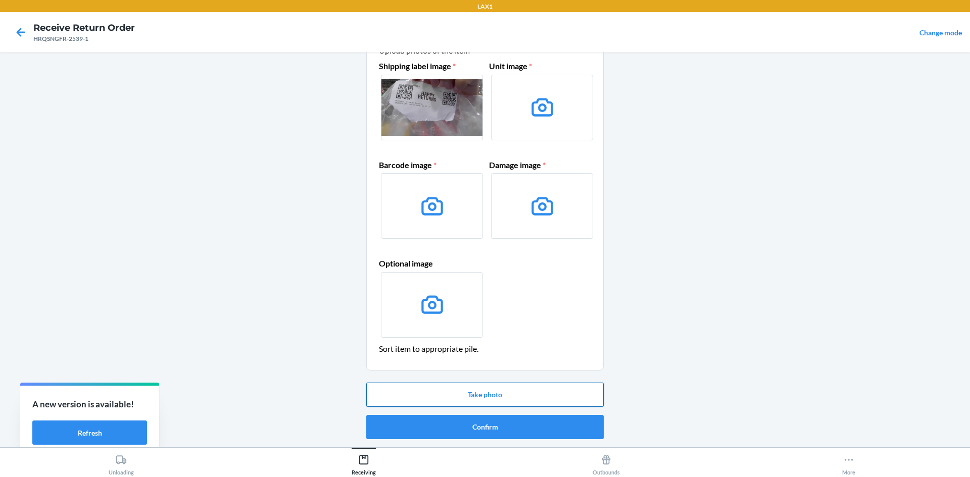
click at [502, 393] on button "Take photo" at bounding box center [484, 395] width 237 height 24
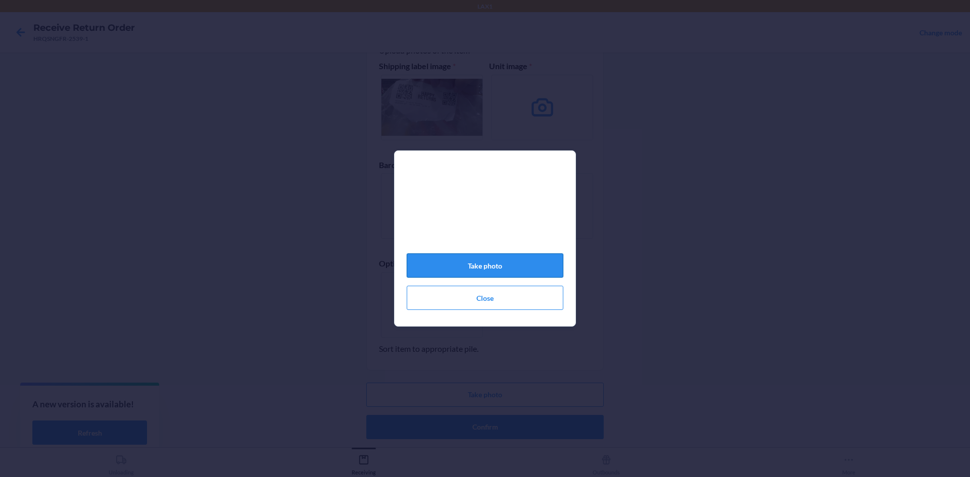
click at [484, 272] on button "Take photo" at bounding box center [485, 266] width 157 height 24
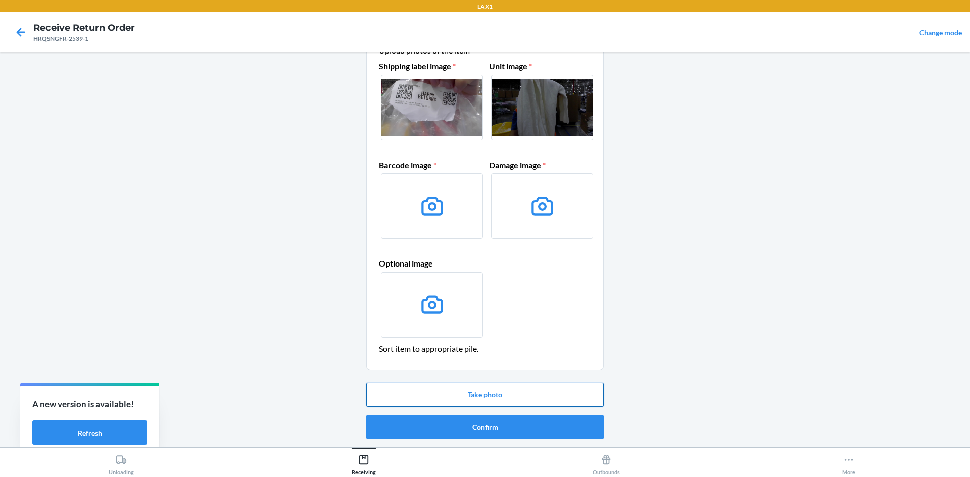
click at [534, 393] on button "Take photo" at bounding box center [484, 395] width 237 height 24
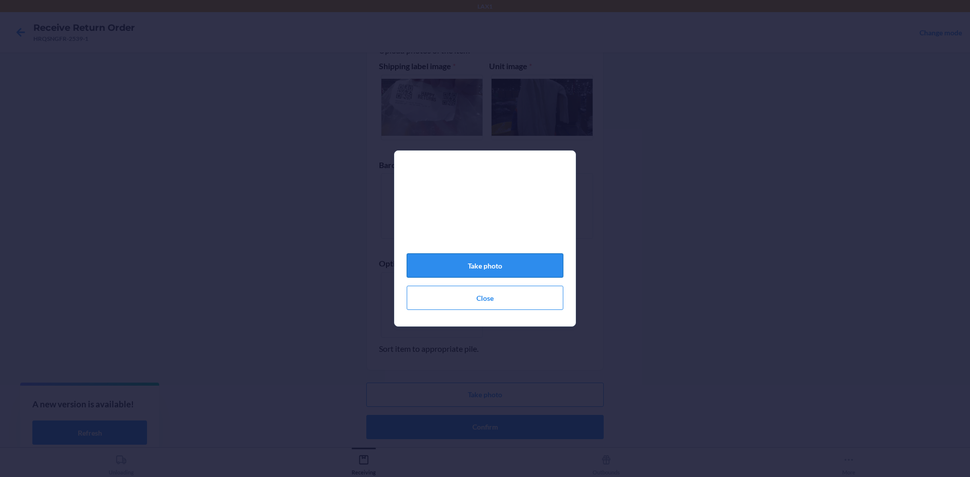
click at [521, 276] on button "Take photo" at bounding box center [485, 266] width 157 height 24
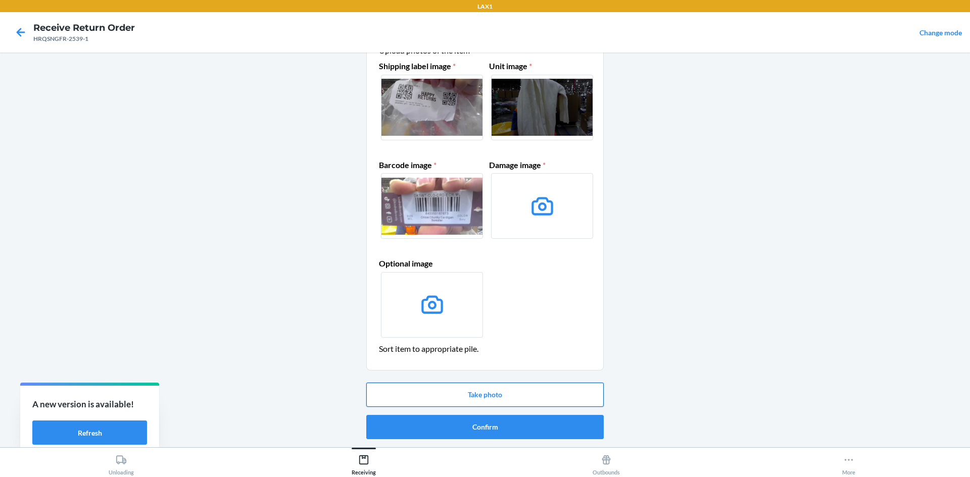
click at [543, 398] on button "Take photo" at bounding box center [484, 395] width 237 height 24
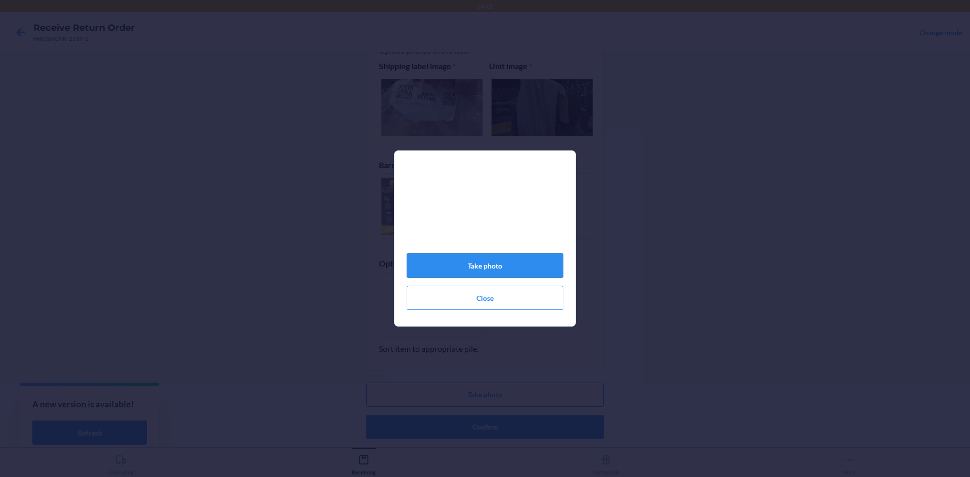
click at [520, 263] on button "Take photo" at bounding box center [485, 266] width 157 height 24
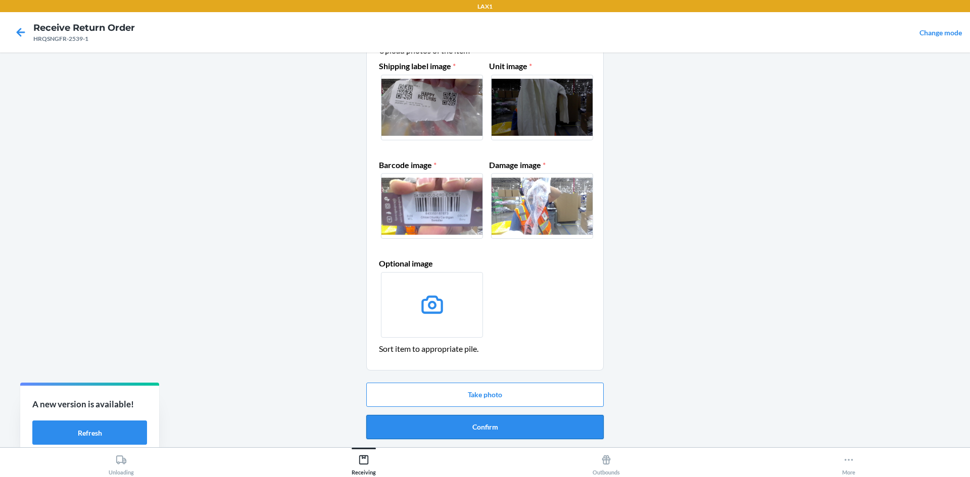
click at [522, 423] on button "Confirm" at bounding box center [484, 427] width 237 height 24
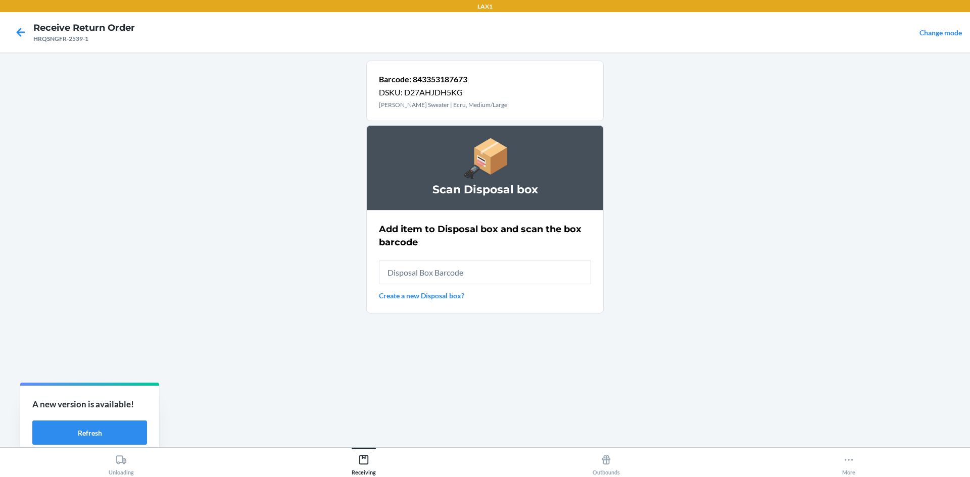
click at [501, 264] on input "text" at bounding box center [485, 272] width 212 height 24
type input "RB0000019AD"
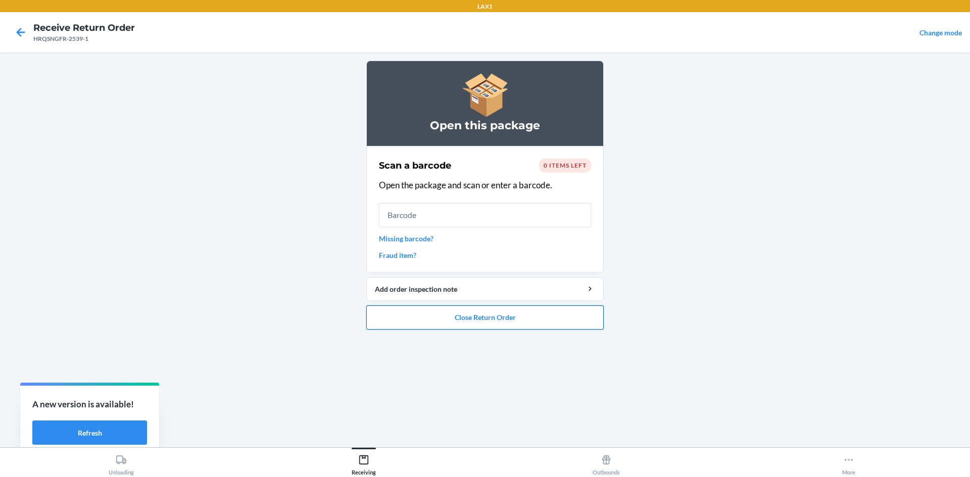
click at [487, 320] on button "Close Return Order" at bounding box center [484, 318] width 237 height 24
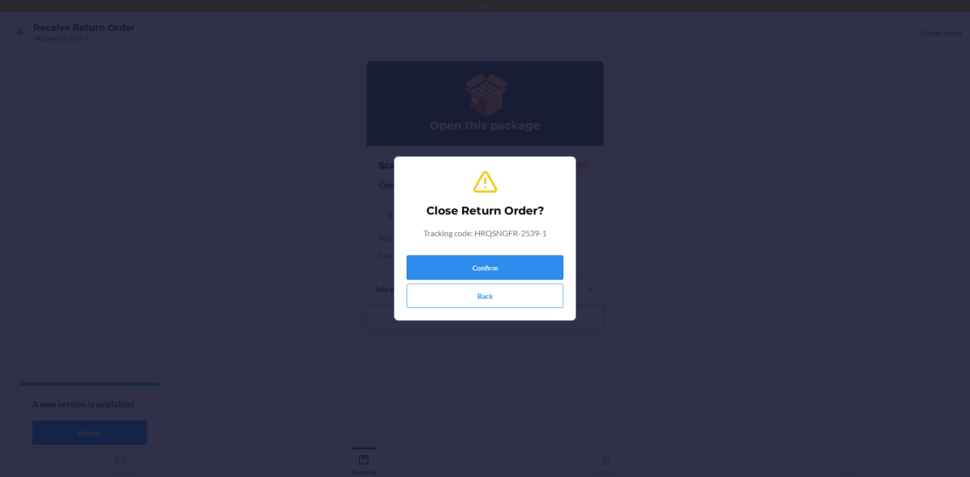
click at [488, 266] on button "Confirm" at bounding box center [485, 268] width 157 height 24
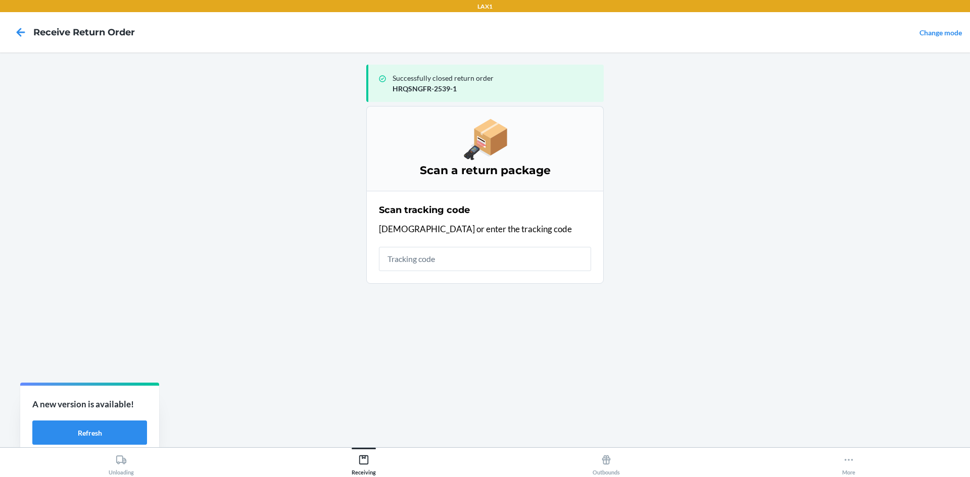
click at [463, 261] on input "text" at bounding box center [485, 259] width 212 height 24
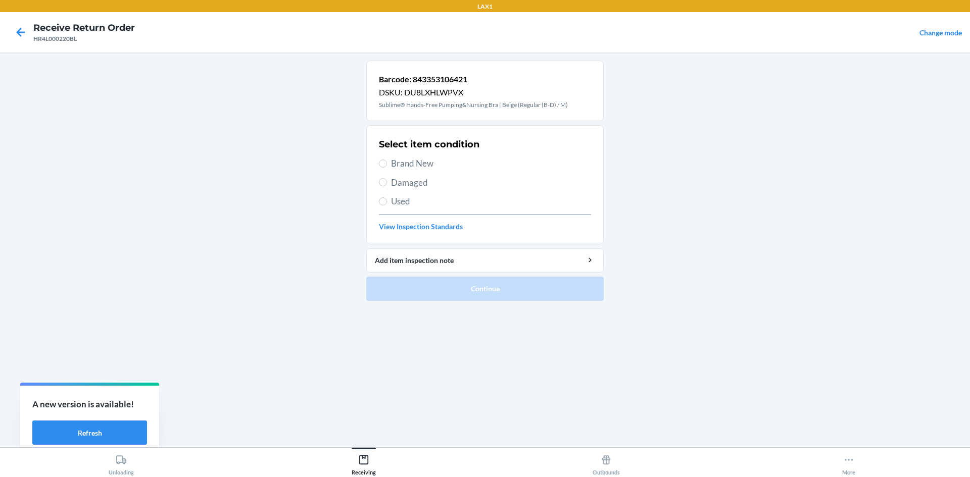
click at [406, 165] on span "Brand New" at bounding box center [491, 163] width 200 height 13
click at [387, 165] on input "Brand New" at bounding box center [383, 164] width 8 height 8
radio input "true"
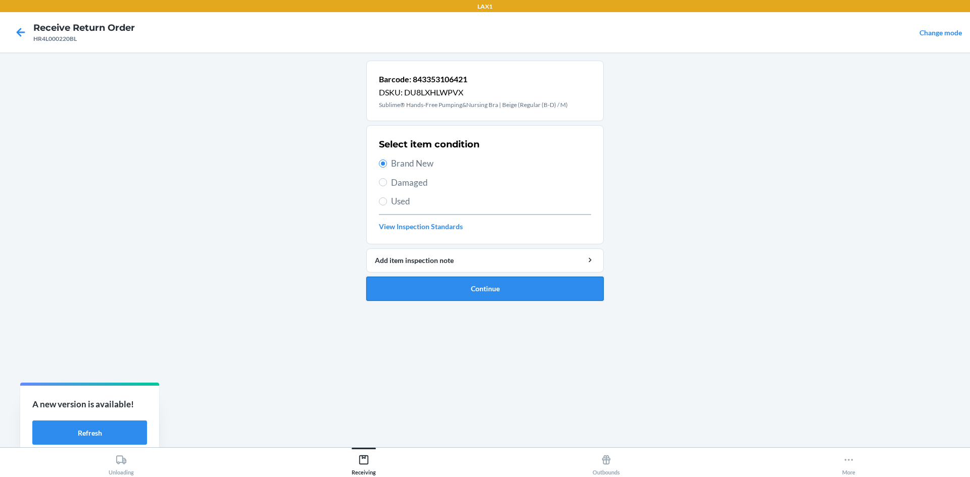
click at [533, 287] on button "Continue" at bounding box center [484, 289] width 237 height 24
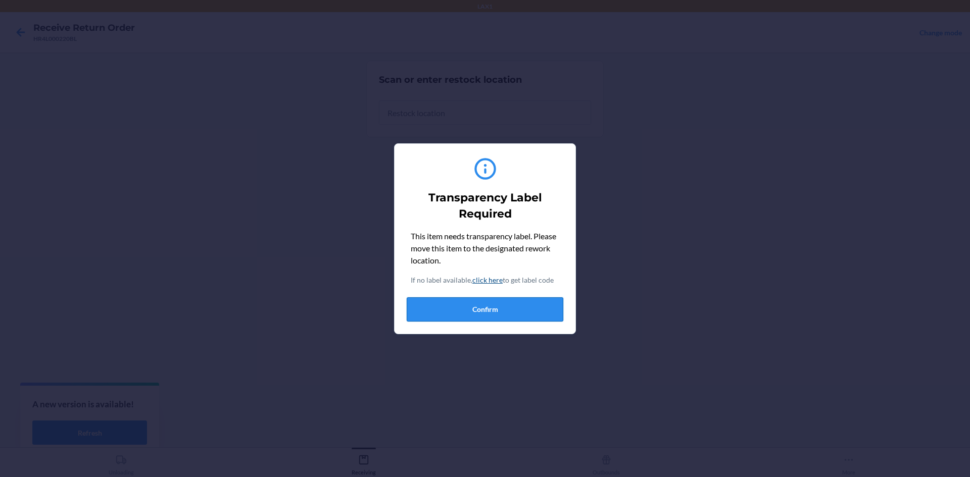
click at [507, 315] on button "Confirm" at bounding box center [485, 310] width 157 height 24
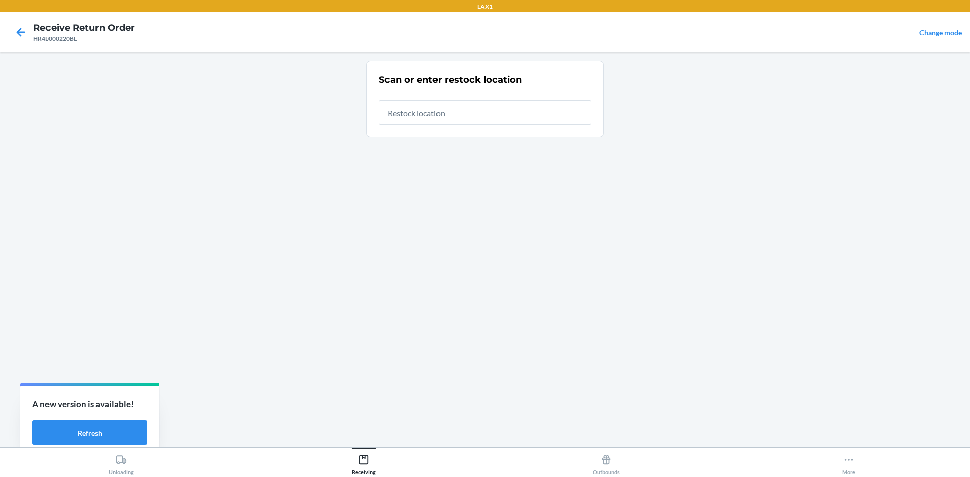
click at [490, 98] on div at bounding box center [485, 108] width 212 height 32
click at [493, 113] on input "text" at bounding box center [485, 113] width 212 height 24
type input "RTCART020"
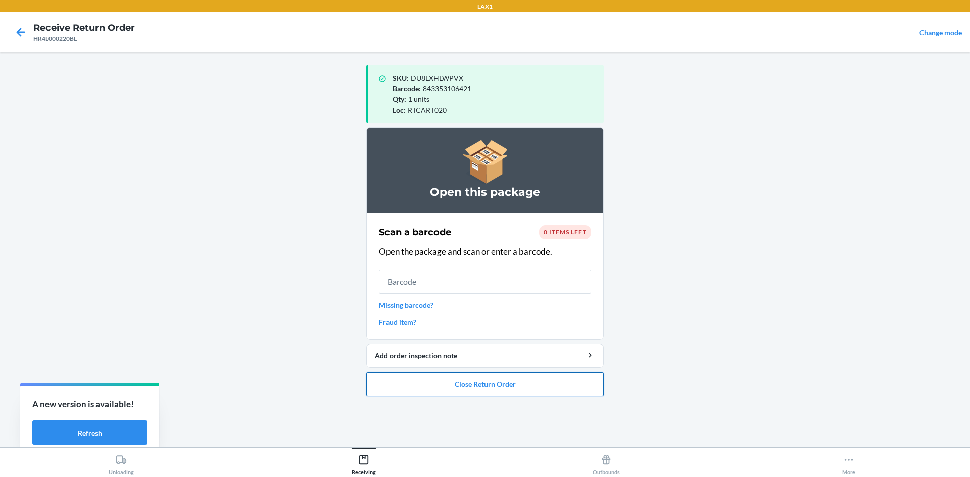
click at [491, 386] on button "Close Return Order" at bounding box center [484, 384] width 237 height 24
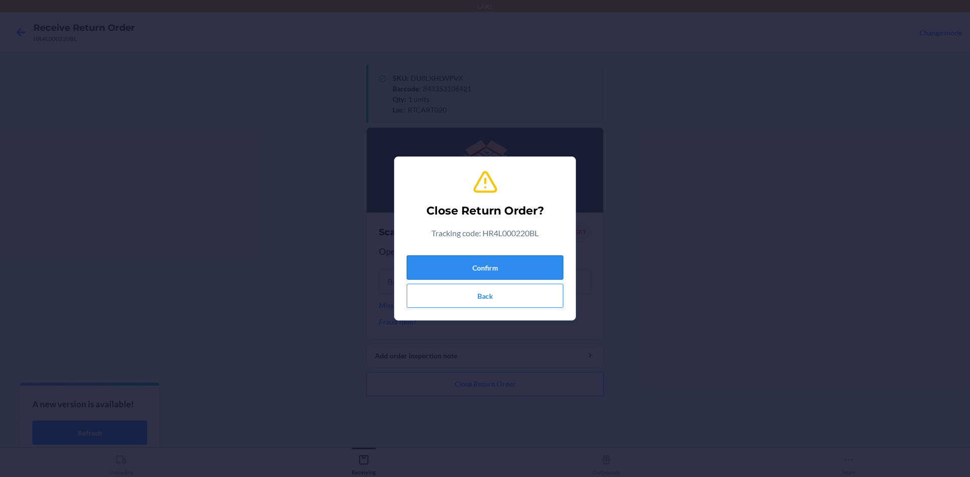
click at [494, 272] on button "Confirm" at bounding box center [485, 268] width 157 height 24
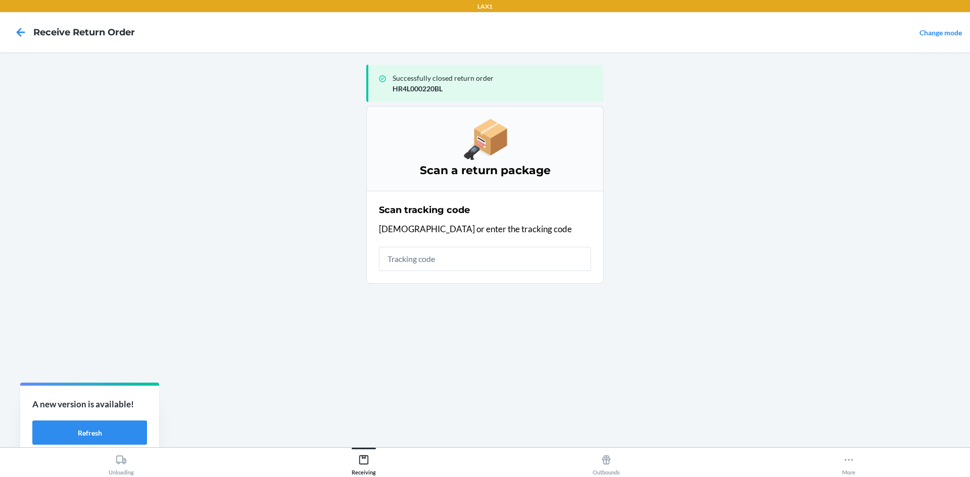
click at [478, 252] on input "text" at bounding box center [485, 259] width 212 height 24
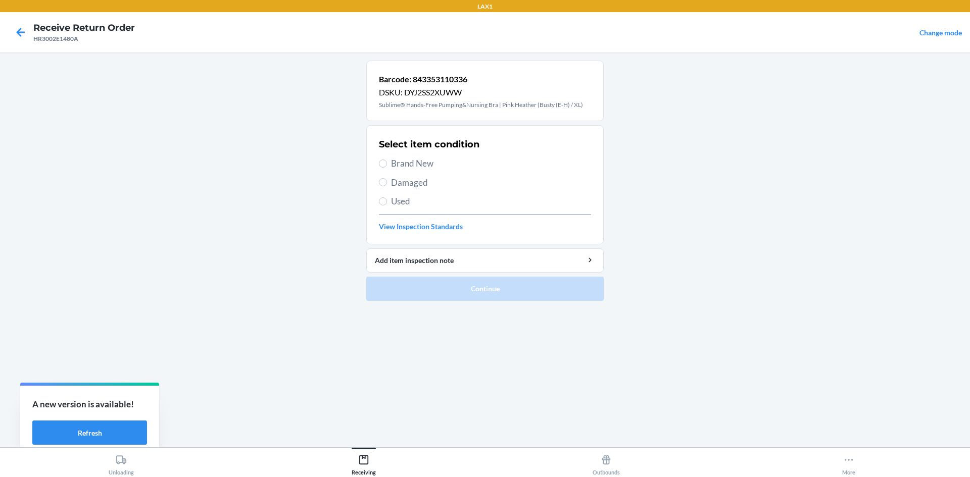
click at [421, 160] on span "Brand New" at bounding box center [491, 163] width 200 height 13
click at [387, 160] on input "Brand New" at bounding box center [383, 164] width 8 height 8
radio input "true"
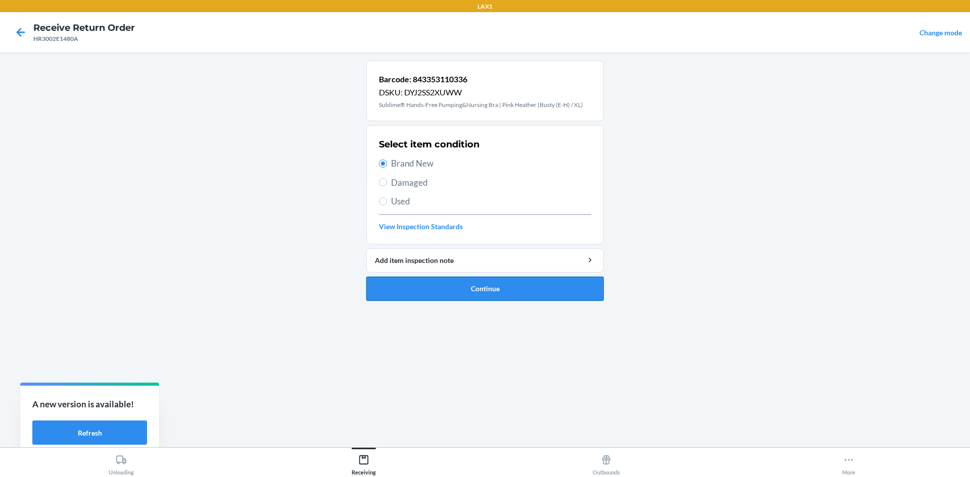
click at [530, 290] on button "Continue" at bounding box center [484, 289] width 237 height 24
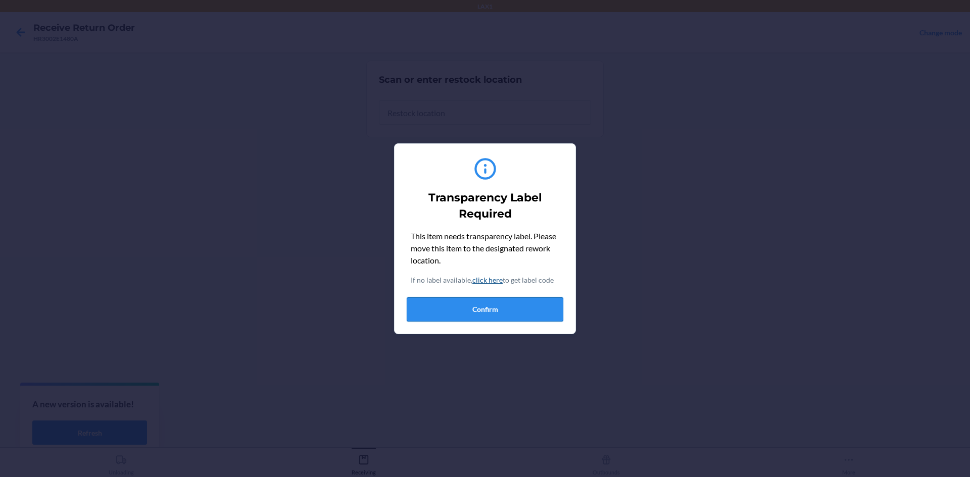
click at [523, 309] on button "Confirm" at bounding box center [485, 310] width 157 height 24
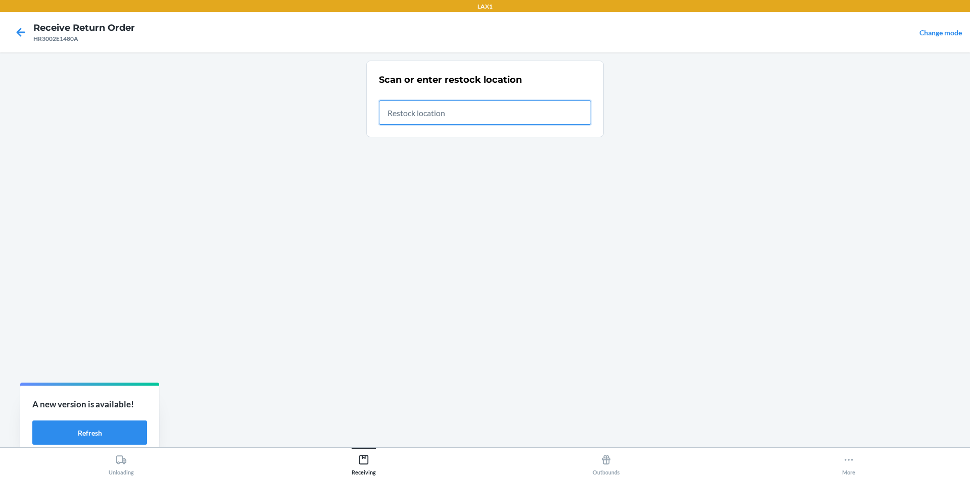
click at [500, 112] on input "text" at bounding box center [485, 113] width 212 height 24
type input "RTCART020"
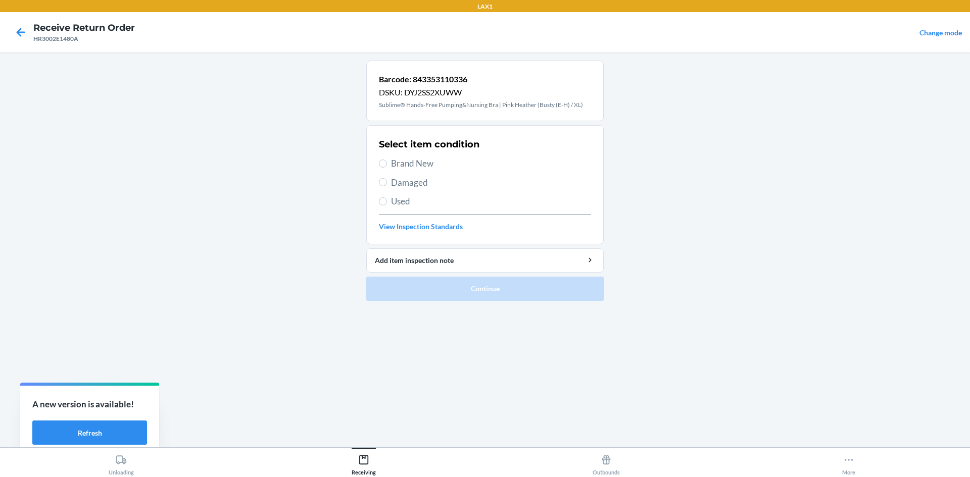
click at [433, 157] on span "Brand New" at bounding box center [491, 163] width 200 height 13
click at [387, 160] on input "Brand New" at bounding box center [383, 164] width 8 height 8
radio input "true"
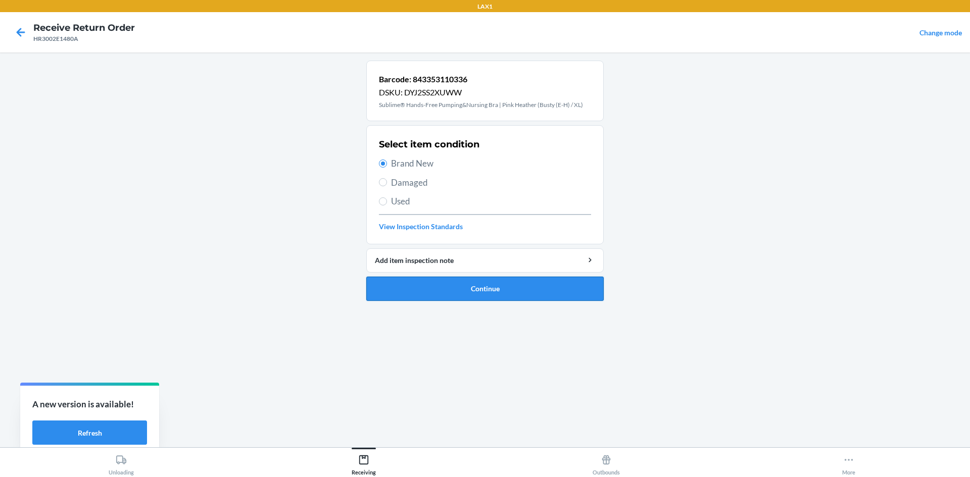
click at [463, 279] on button "Continue" at bounding box center [484, 289] width 237 height 24
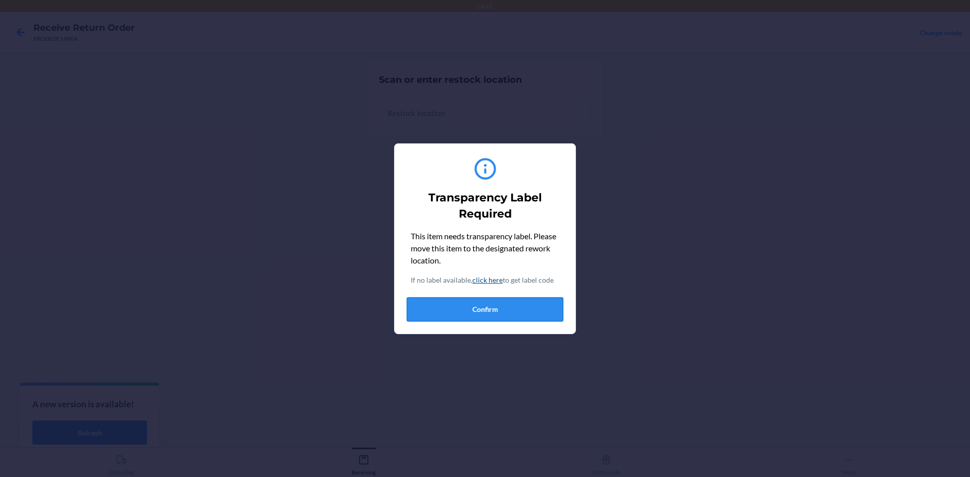
click at [475, 313] on button "Confirm" at bounding box center [485, 310] width 157 height 24
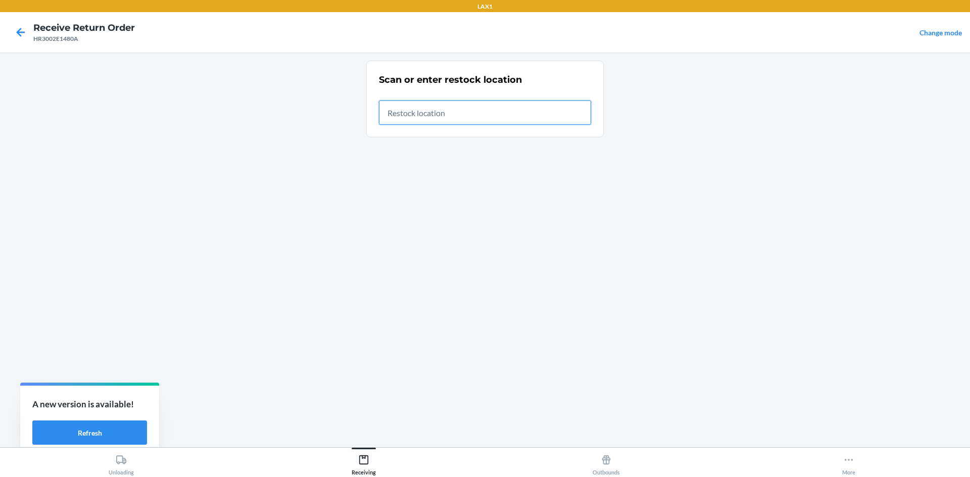
click at [524, 120] on input "text" at bounding box center [485, 113] width 212 height 24
type input "RTCART020"
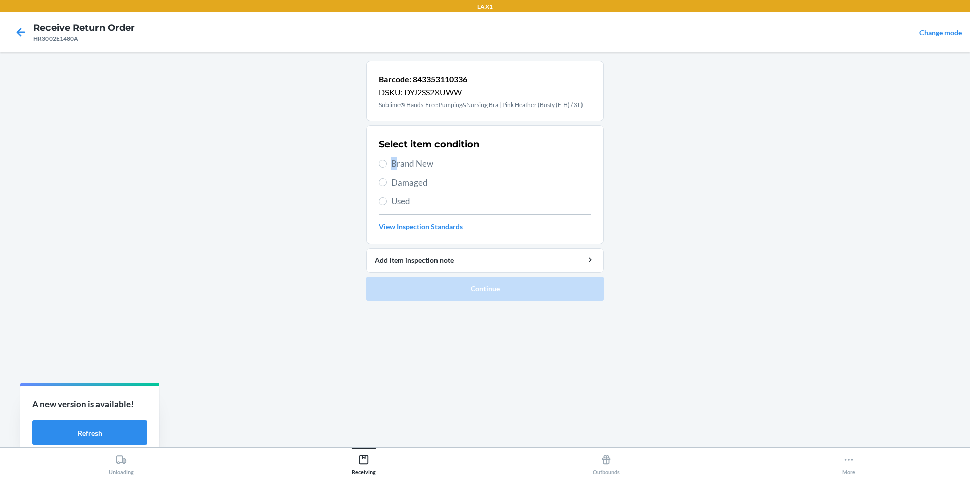
drag, startPoint x: 394, startPoint y: 164, endPoint x: 401, endPoint y: 165, distance: 6.7
click at [394, 164] on span "Brand New" at bounding box center [491, 163] width 200 height 13
click at [411, 163] on span "Brand New" at bounding box center [491, 163] width 200 height 13
click at [387, 163] on input "Brand New" at bounding box center [383, 164] width 8 height 8
radio input "true"
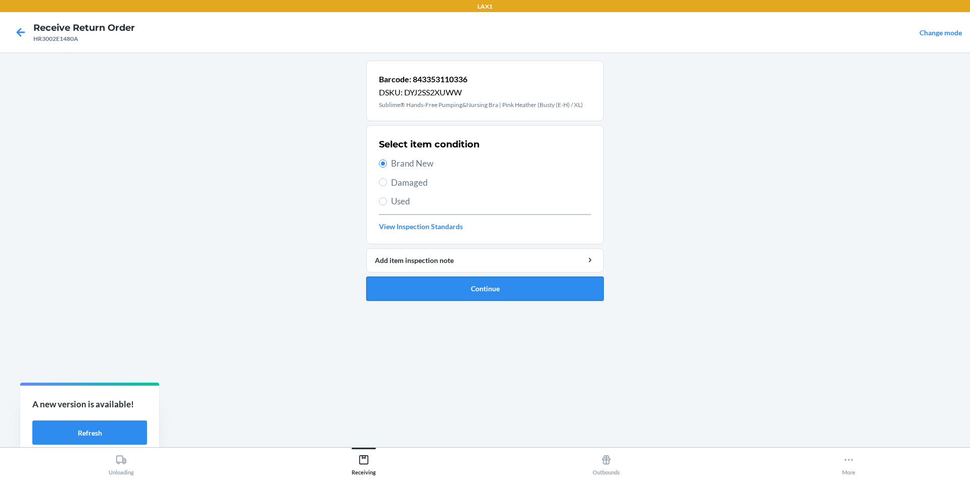
click at [457, 284] on button "Continue" at bounding box center [484, 289] width 237 height 24
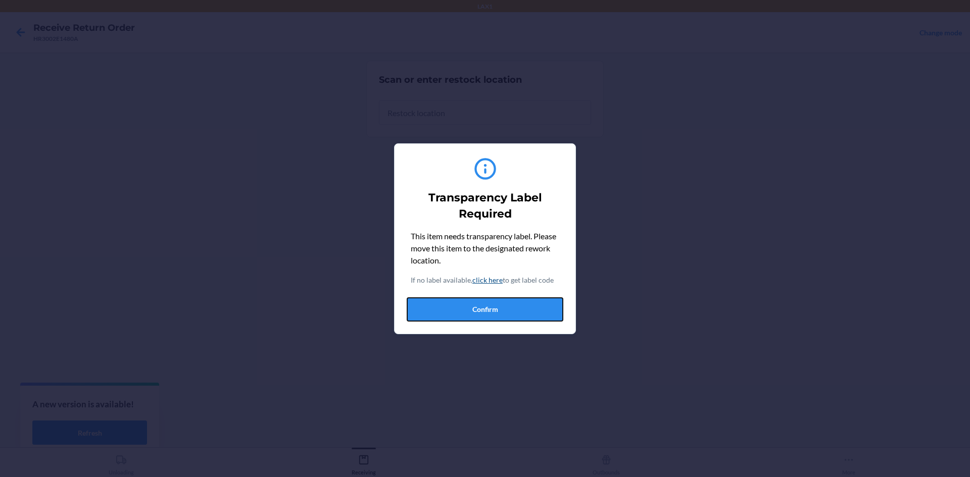
drag, startPoint x: 475, startPoint y: 302, endPoint x: 474, endPoint y: 288, distance: 14.2
click at [475, 302] on button "Confirm" at bounding box center [485, 310] width 157 height 24
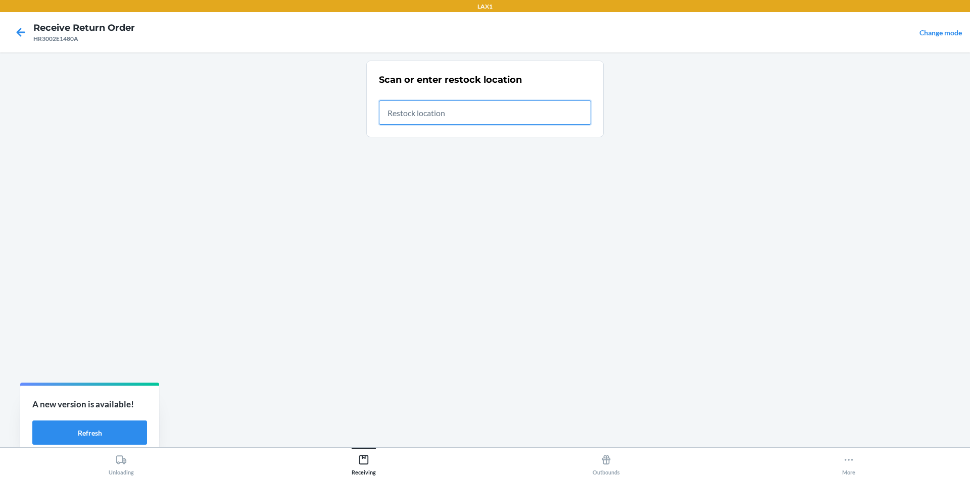
click at [475, 122] on input "text" at bounding box center [485, 113] width 212 height 24
type input "RTCART020"
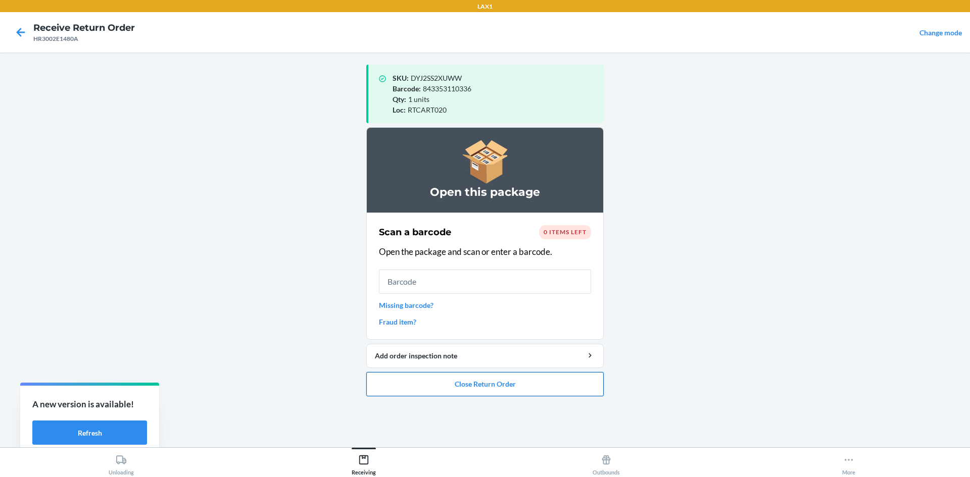
click at [535, 382] on button "Close Return Order" at bounding box center [484, 384] width 237 height 24
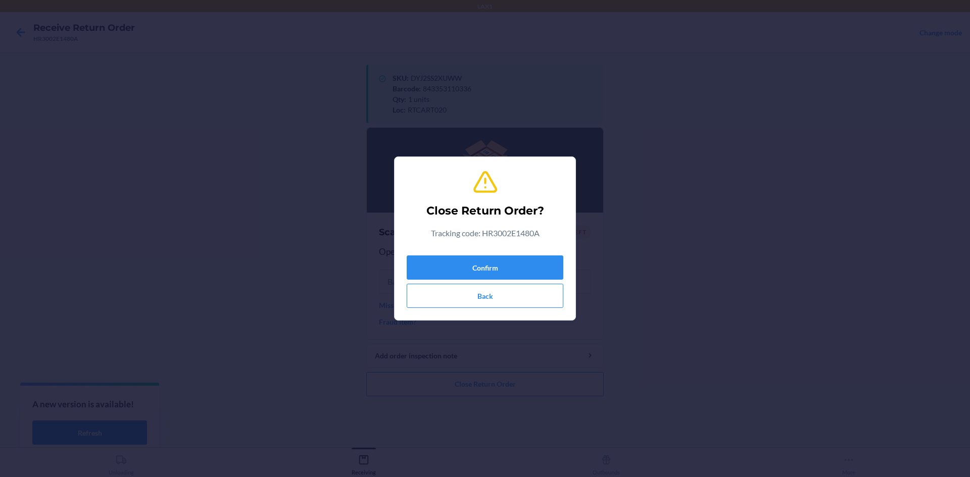
click at [509, 246] on div "Close Return Order? Tracking code: HR3002E1480A Confirm Back" at bounding box center [485, 238] width 157 height 147
click at [513, 262] on button "Confirm" at bounding box center [485, 268] width 157 height 24
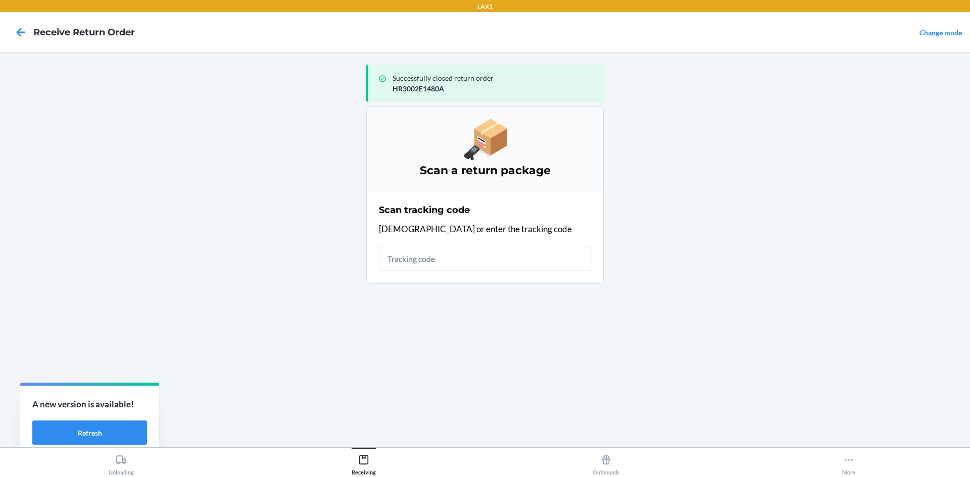
click at [490, 250] on input "text" at bounding box center [485, 259] width 212 height 24
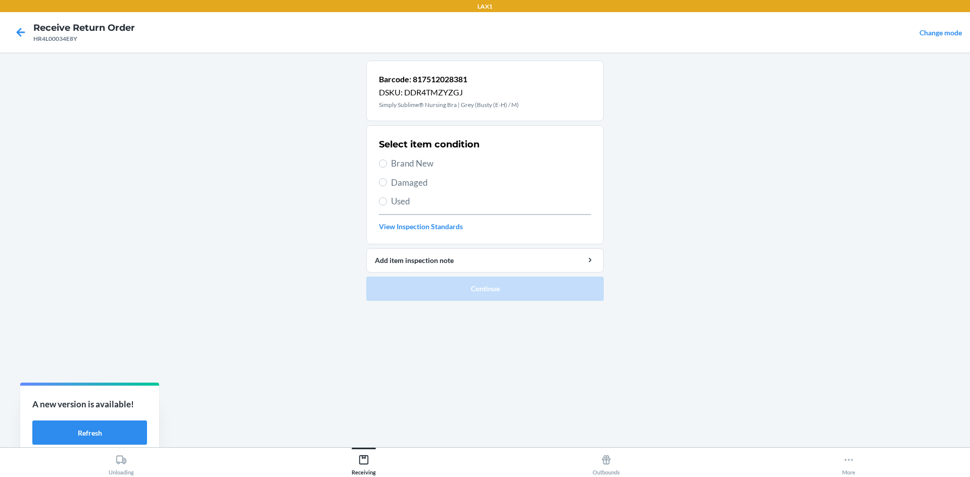
click at [402, 163] on span "Brand New" at bounding box center [491, 163] width 200 height 13
click at [387, 163] on input "Brand New" at bounding box center [383, 164] width 8 height 8
radio input "true"
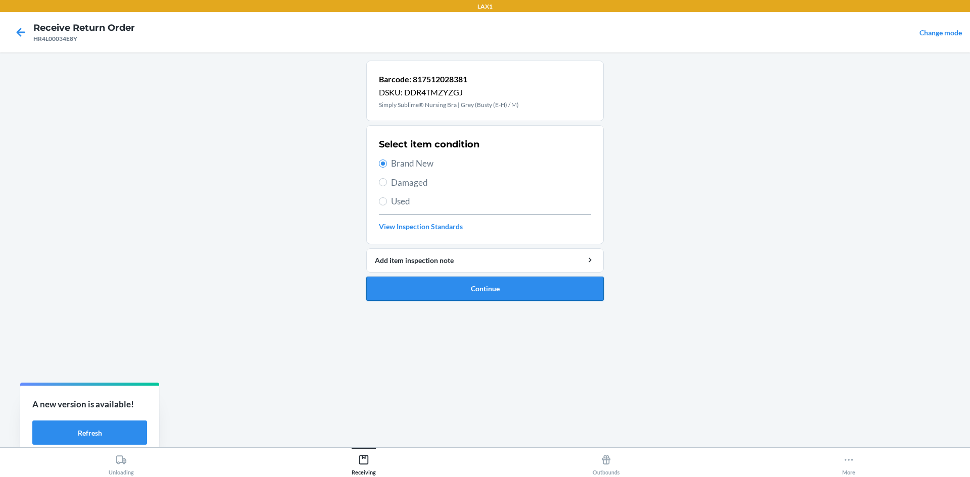
click at [428, 286] on button "Continue" at bounding box center [484, 289] width 237 height 24
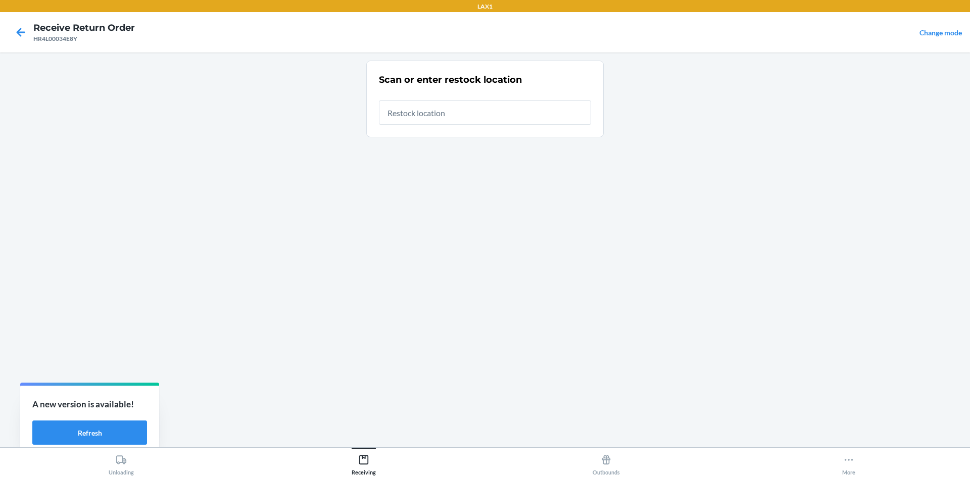
click at [443, 112] on input "text" at bounding box center [485, 113] width 212 height 24
type input "RTCART020"
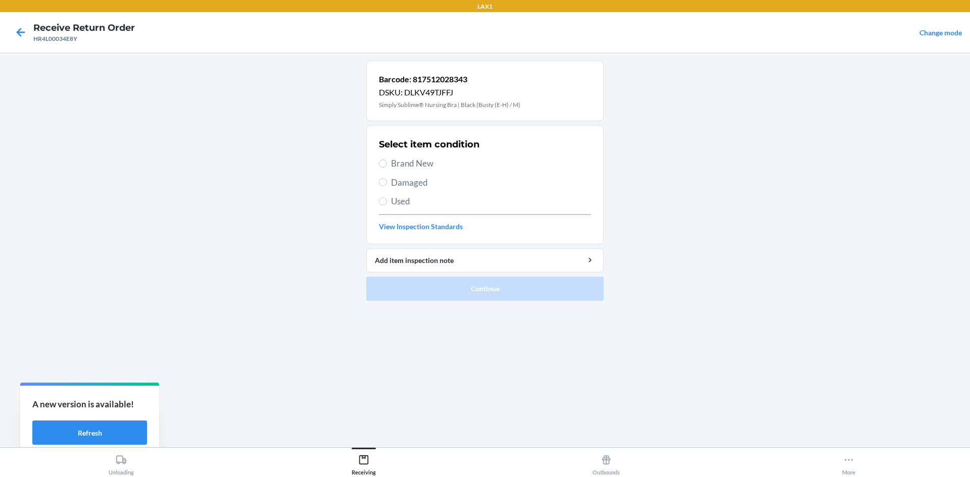
click at [386, 166] on label "Brand New" at bounding box center [485, 163] width 212 height 13
click at [386, 166] on input "Brand New" at bounding box center [383, 164] width 8 height 8
radio input "true"
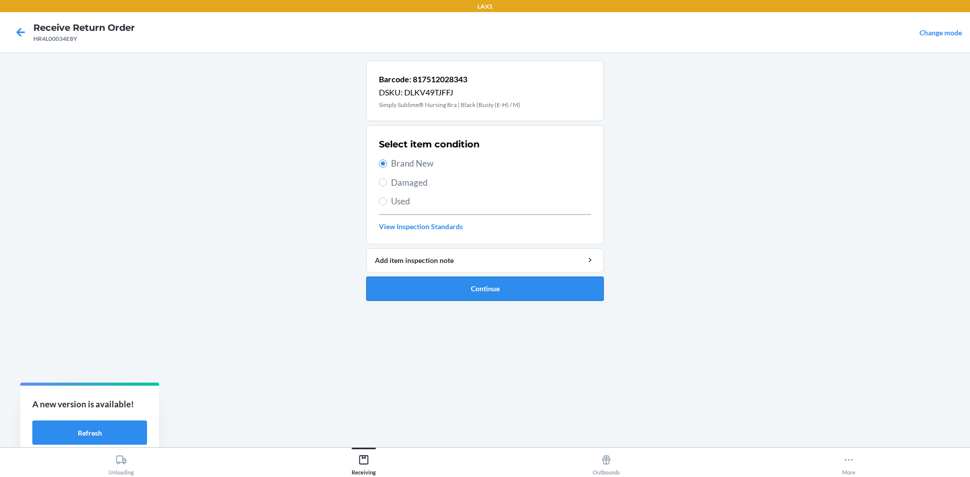
click at [460, 283] on button "Continue" at bounding box center [484, 289] width 237 height 24
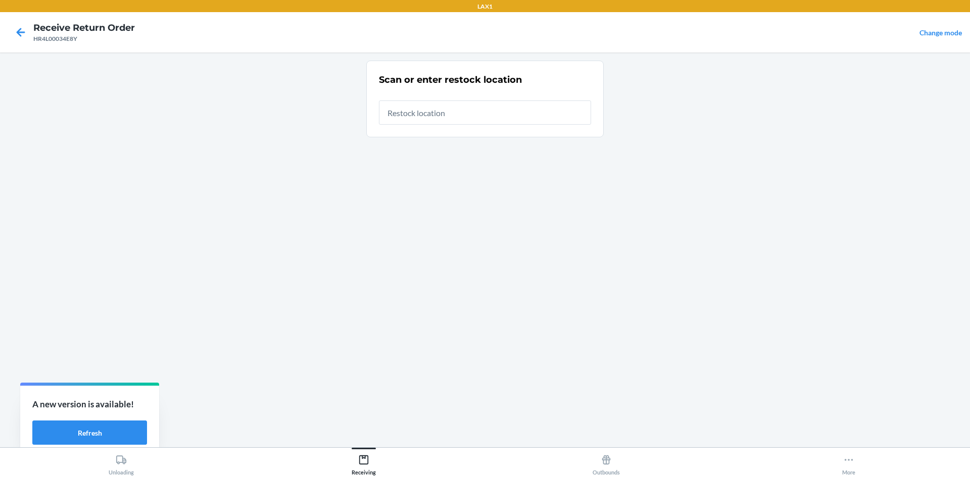
click at [475, 118] on input "text" at bounding box center [485, 113] width 212 height 24
type input "RTCART020"
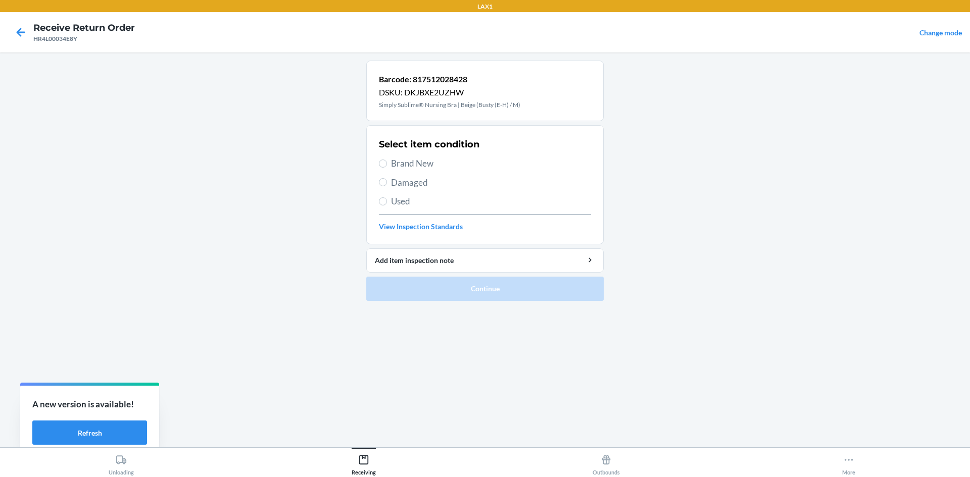
click at [427, 159] on span "Brand New" at bounding box center [491, 163] width 200 height 13
click at [387, 160] on input "Brand New" at bounding box center [383, 164] width 8 height 8
radio input "true"
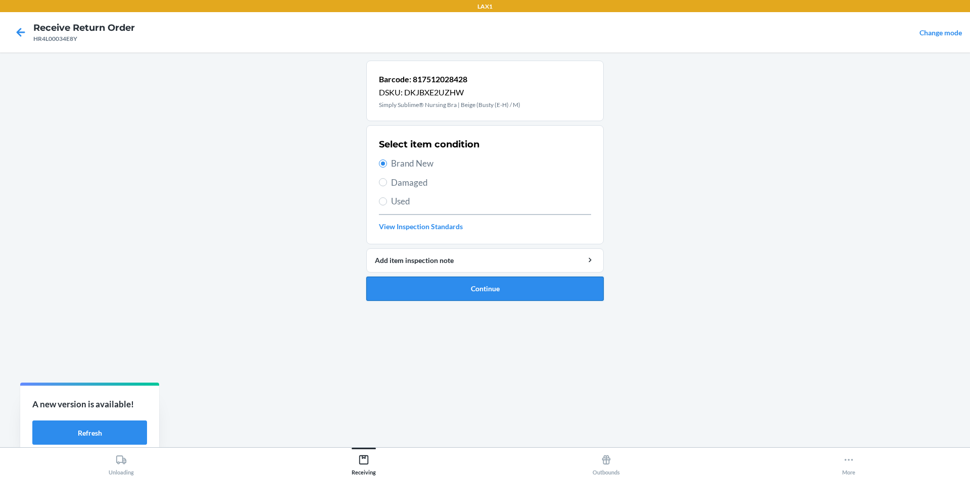
click at [513, 289] on button "Continue" at bounding box center [484, 289] width 237 height 24
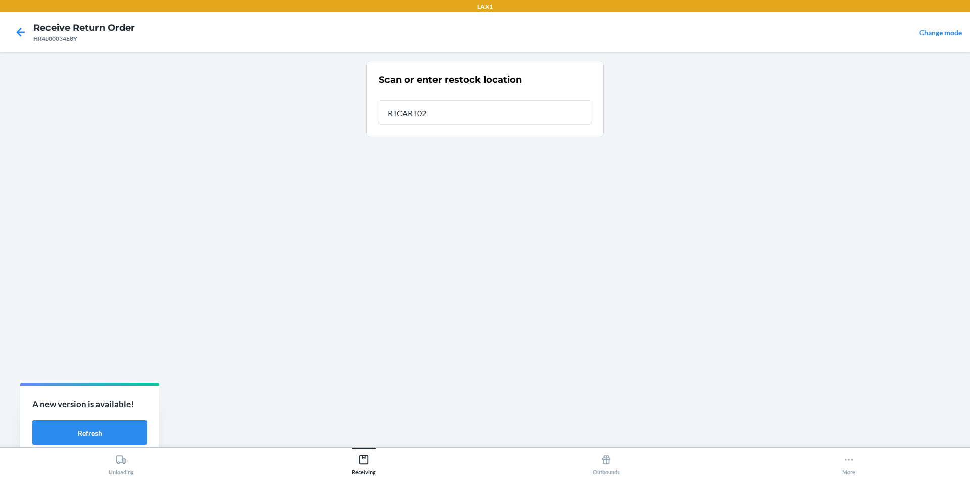
type input "RTCART020"
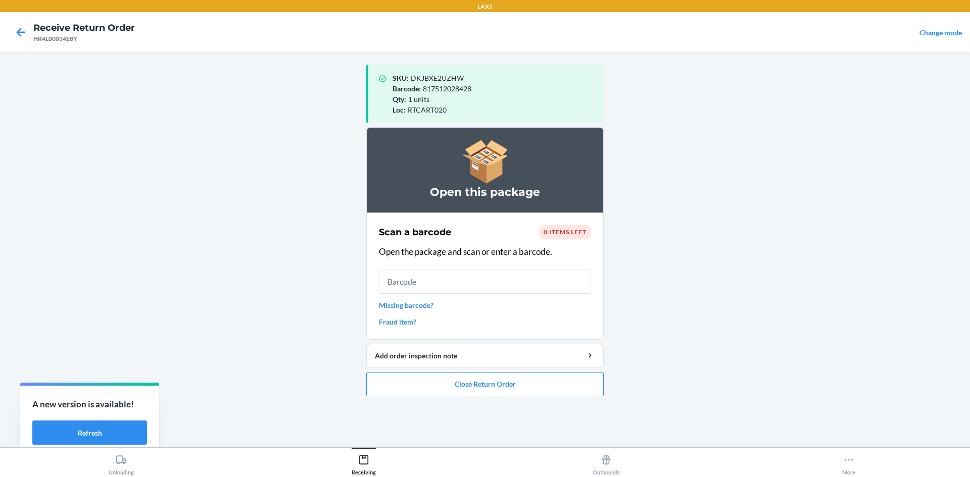
drag, startPoint x: 629, startPoint y: 224, endPoint x: 656, endPoint y: 244, distance: 32.8
click at [656, 244] on main "SKU : DKJBXE2UZHW Barcode : 817512028428 Qty : 1 units Loc : RTCART020 Open thi…" at bounding box center [485, 250] width 970 height 395
click at [556, 387] on button "Close Return Order" at bounding box center [484, 384] width 237 height 24
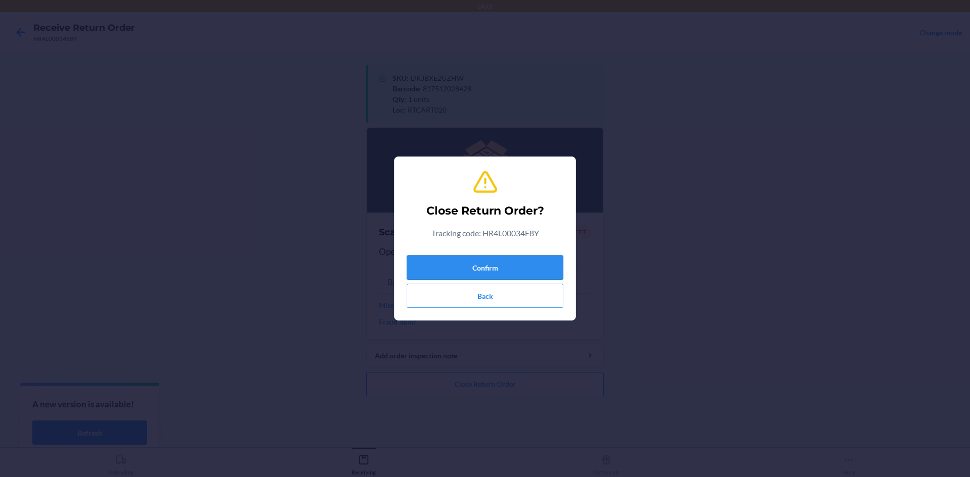
click at [517, 264] on button "Confirm" at bounding box center [485, 268] width 157 height 24
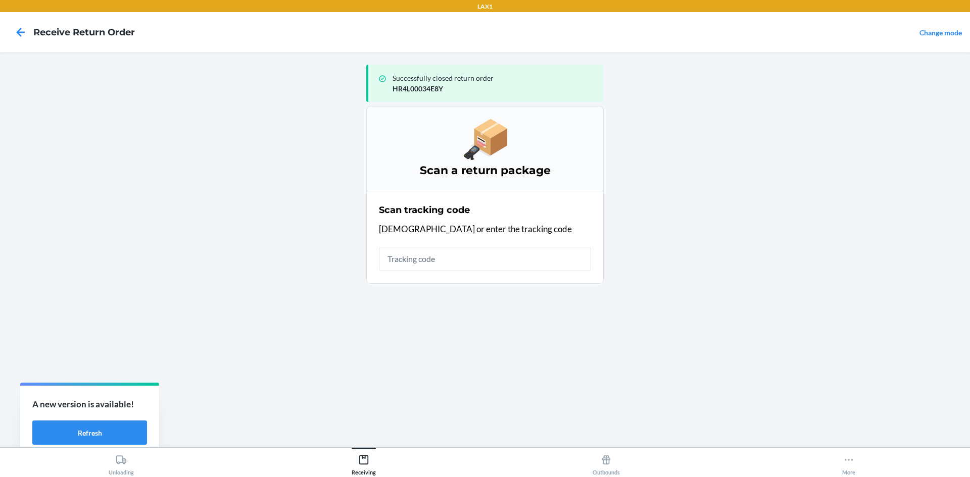
click at [494, 258] on input "text" at bounding box center [485, 259] width 212 height 24
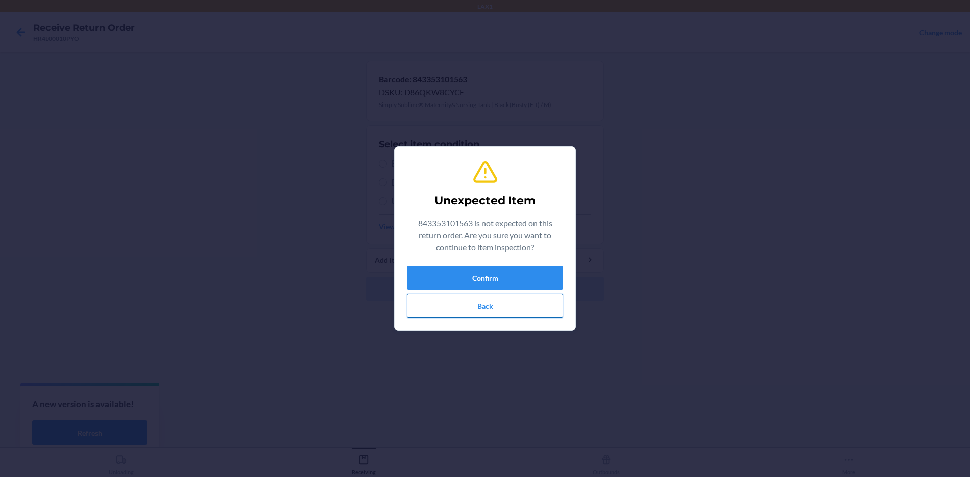
click at [480, 305] on button "Back" at bounding box center [485, 306] width 157 height 24
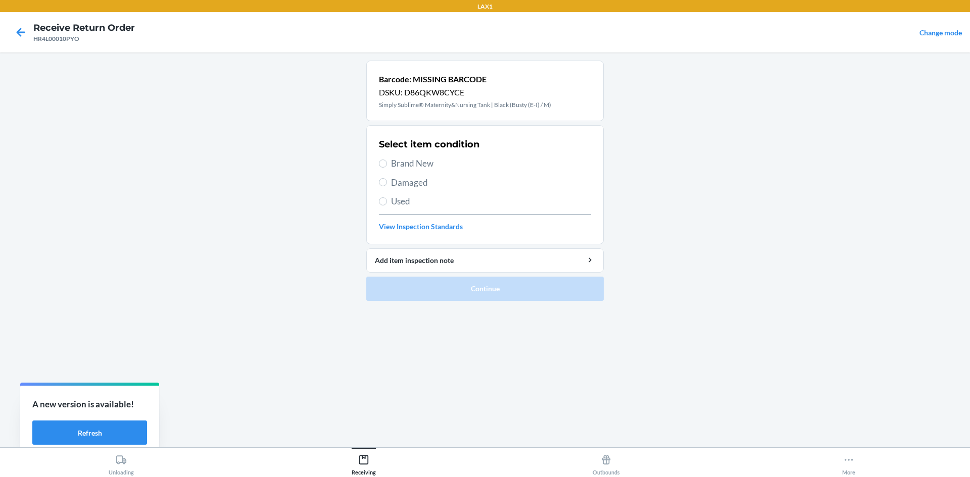
click at [411, 165] on span "Brand New" at bounding box center [491, 163] width 200 height 13
click at [387, 165] on input "Brand New" at bounding box center [383, 164] width 8 height 8
radio input "true"
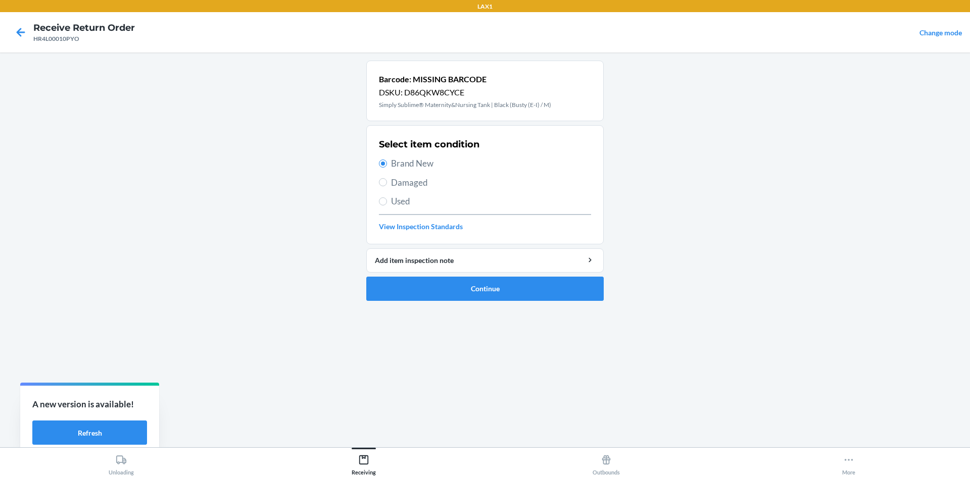
click at [283, 245] on main "Barcode: MISSING BARCODE DSKU: D86QKW8CYCE Simply Sublime® Maternity&Nursing Ta…" at bounding box center [485, 250] width 970 height 395
click at [415, 289] on button "Continue" at bounding box center [484, 289] width 237 height 24
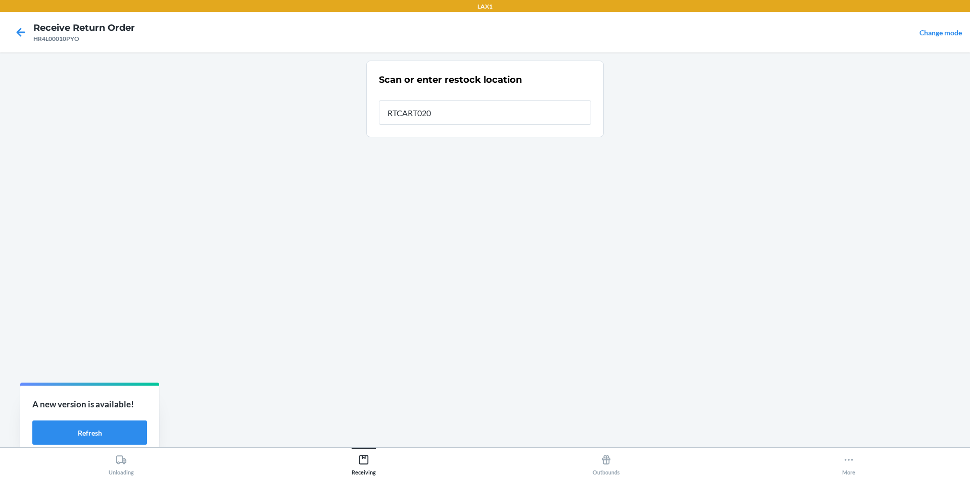
type input "RTCART020"
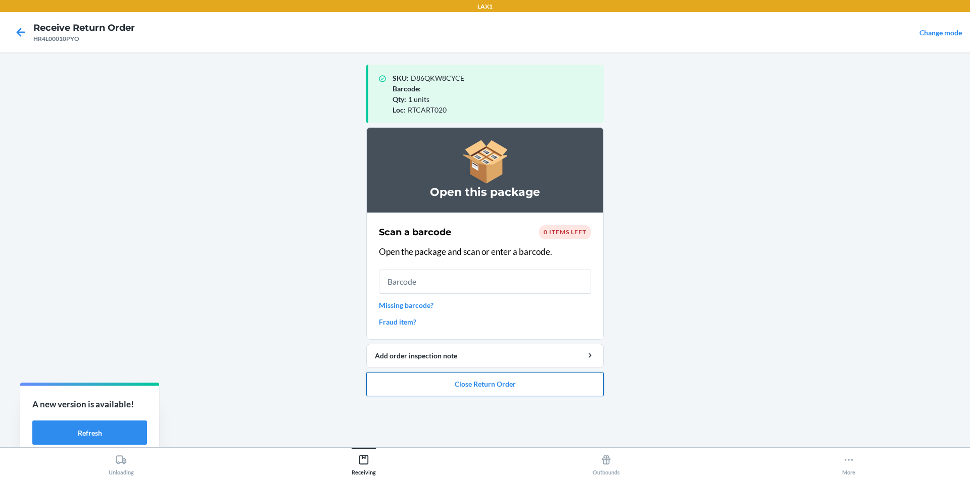
click at [541, 380] on button "Close Return Order" at bounding box center [484, 384] width 237 height 24
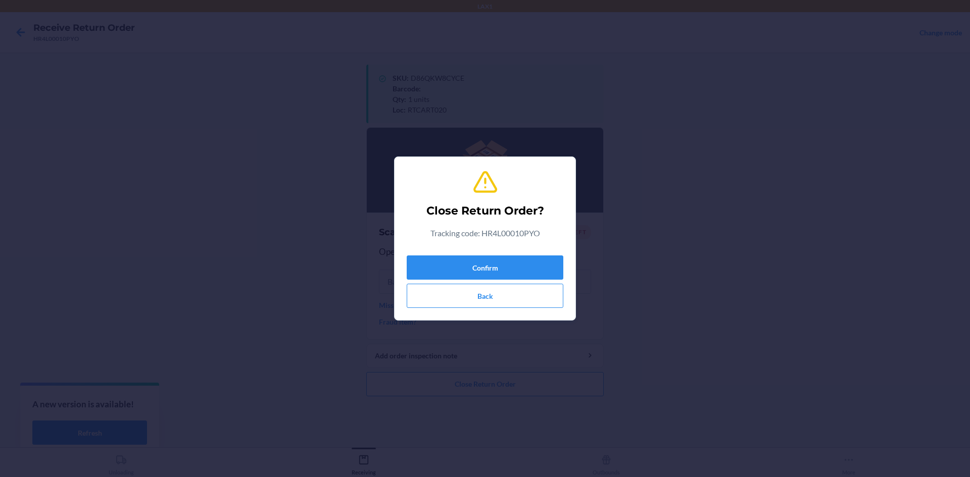
click at [536, 254] on div "Confirm Back" at bounding box center [485, 280] width 157 height 57
click at [534, 273] on button "Confirm" at bounding box center [485, 268] width 157 height 24
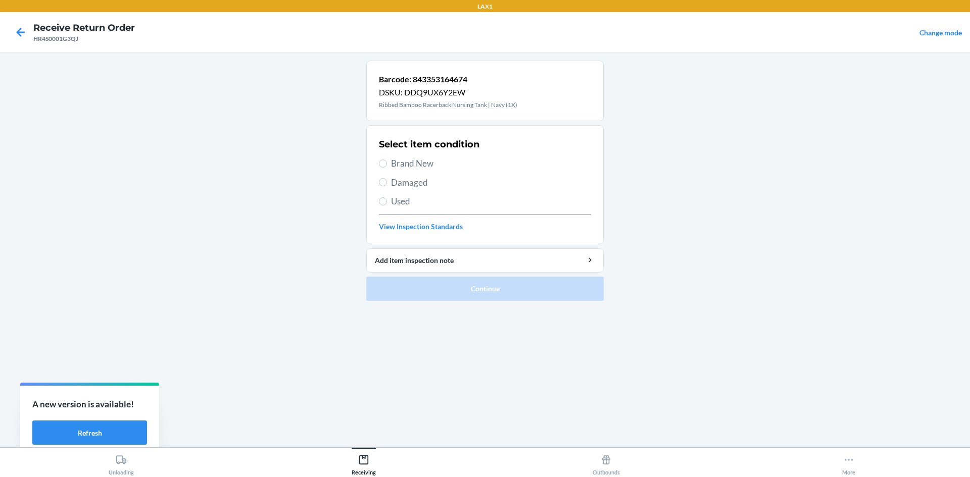
click at [393, 160] on span "Brand New" at bounding box center [491, 163] width 200 height 13
click at [387, 160] on input "Brand New" at bounding box center [383, 164] width 8 height 8
radio input "true"
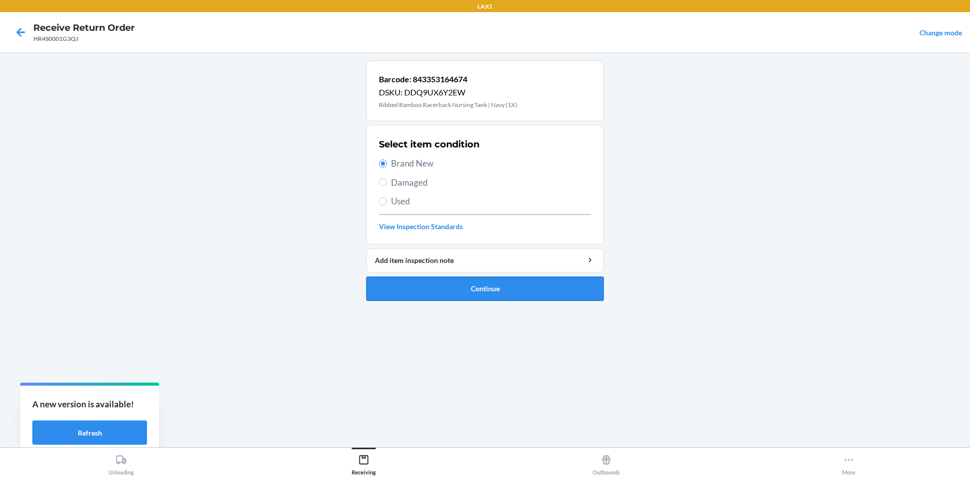
click at [470, 292] on button "Continue" at bounding box center [484, 289] width 237 height 24
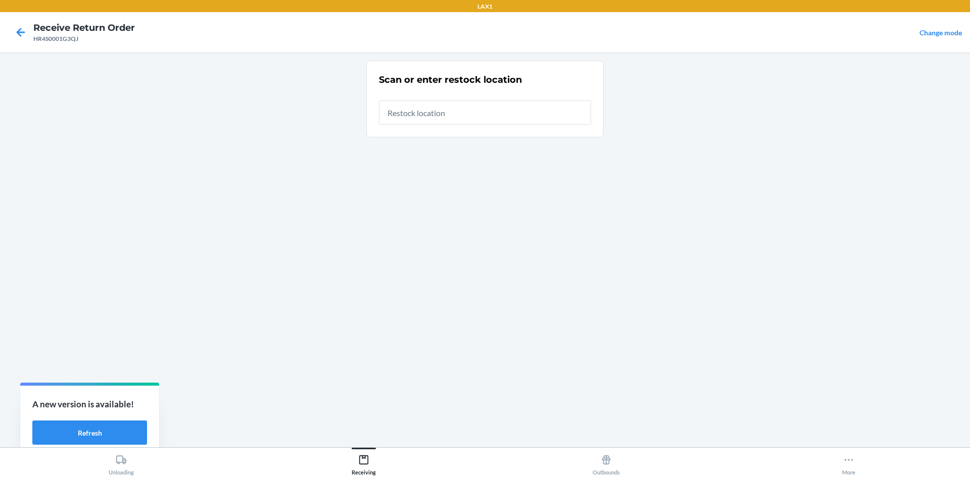
click at [478, 113] on input "text" at bounding box center [485, 113] width 212 height 24
type input "RTCART020"
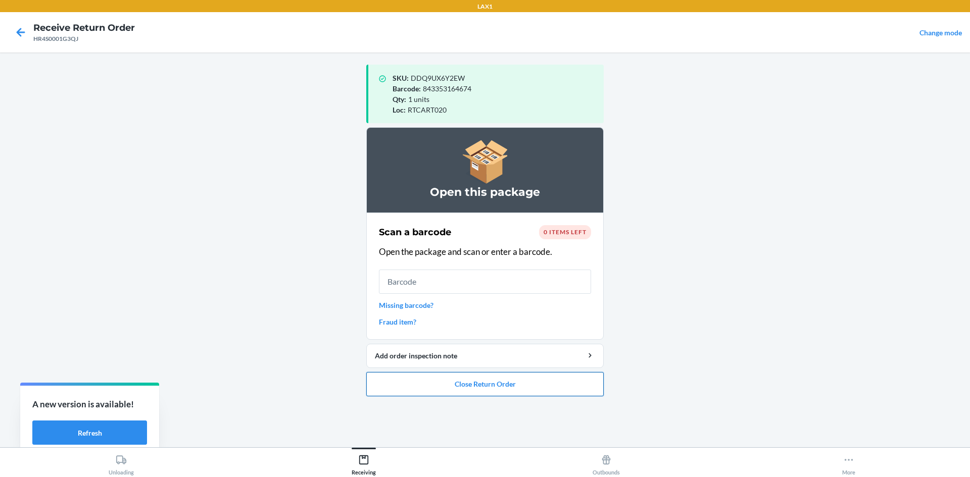
click at [505, 384] on button "Close Return Order" at bounding box center [484, 384] width 237 height 24
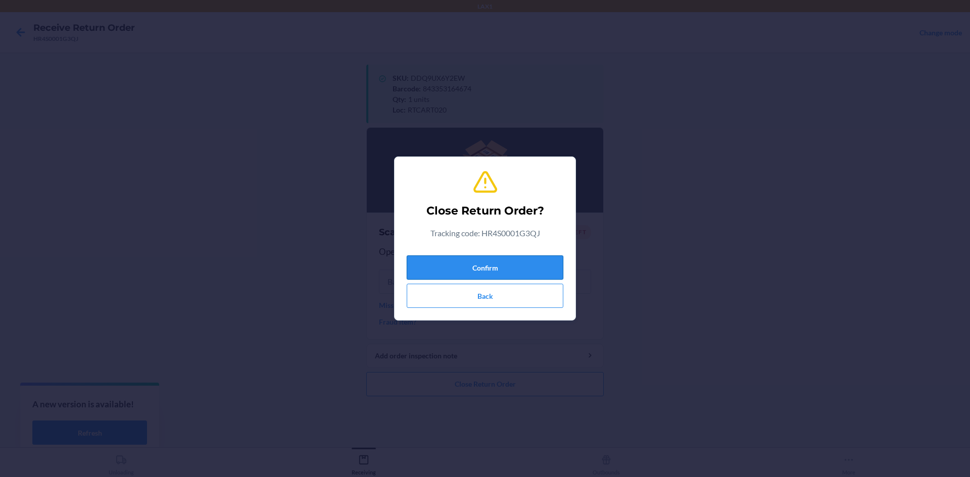
click at [514, 261] on button "Confirm" at bounding box center [485, 268] width 157 height 24
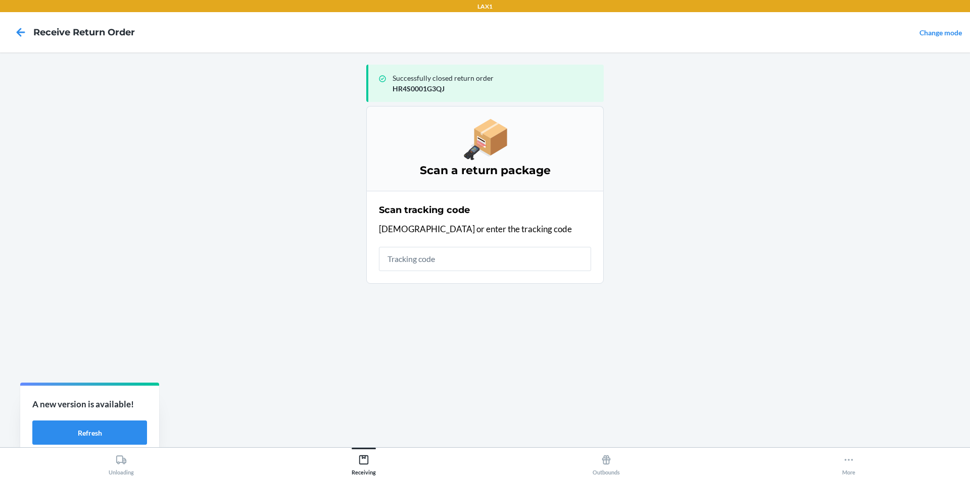
click at [458, 253] on input "text" at bounding box center [485, 259] width 212 height 24
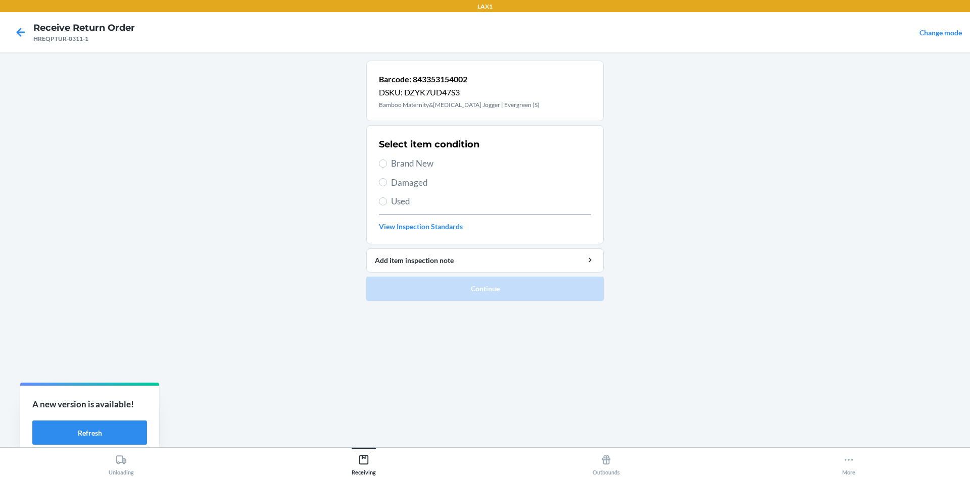
drag, startPoint x: 400, startPoint y: 173, endPoint x: 401, endPoint y: 168, distance: 5.3
click at [400, 173] on div "Select item condition Brand New Damaged Used View Inspection Standards" at bounding box center [485, 185] width 212 height 100
click at [401, 168] on span "Brand New" at bounding box center [491, 163] width 200 height 13
click at [387, 168] on input "Brand New" at bounding box center [383, 164] width 8 height 8
radio input "true"
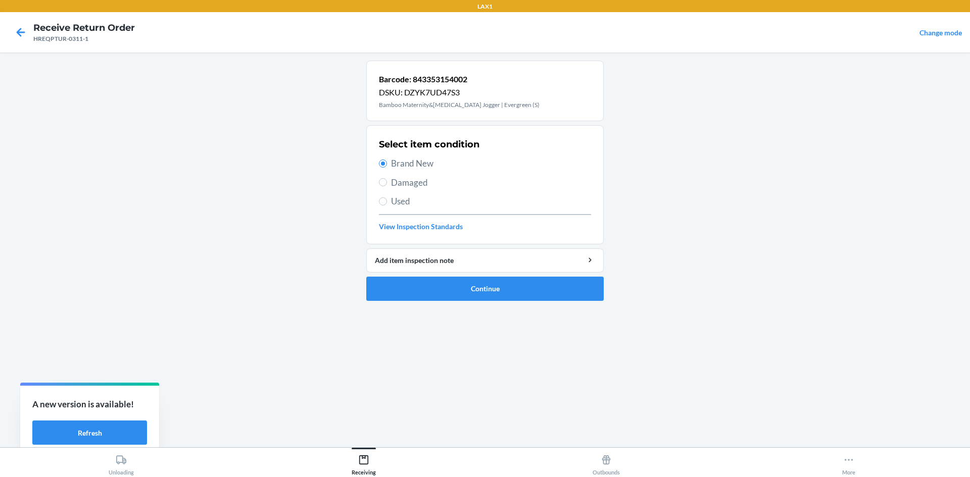
click at [438, 302] on ol "Barcode: 843353154002 DSKU: DZYK7UD47S3 Bamboo Maternity&[MEDICAL_DATA] Jogger …" at bounding box center [484, 185] width 237 height 249
click at [440, 292] on button "Continue" at bounding box center [484, 289] width 237 height 24
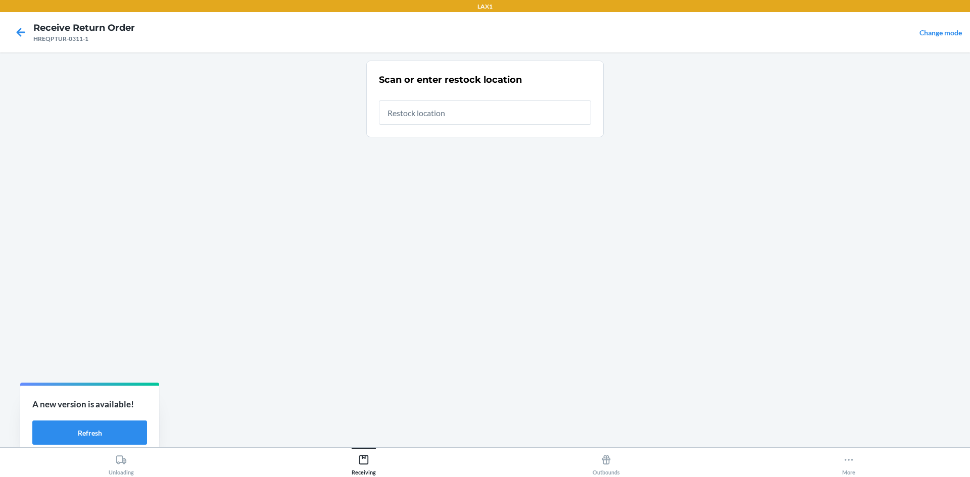
click at [453, 123] on input "text" at bounding box center [485, 113] width 212 height 24
type input "RTCART020"
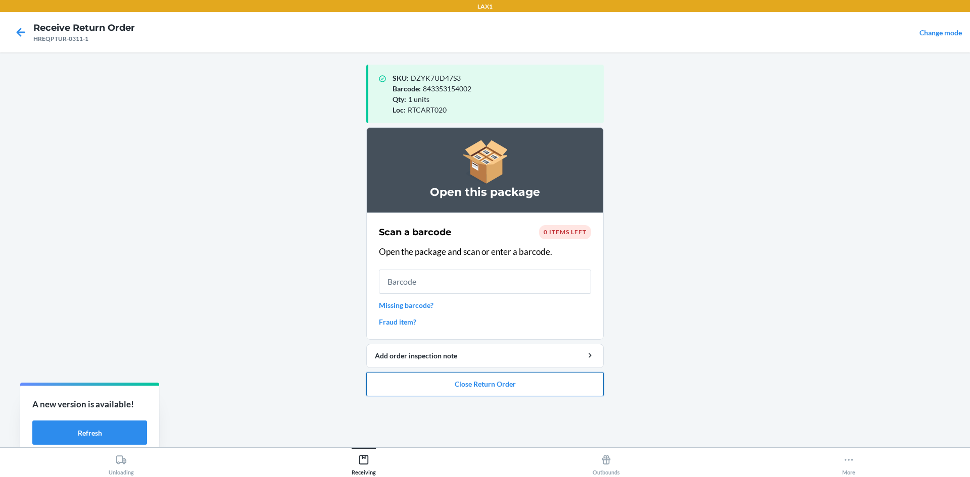
click at [456, 383] on button "Close Return Order" at bounding box center [484, 384] width 237 height 24
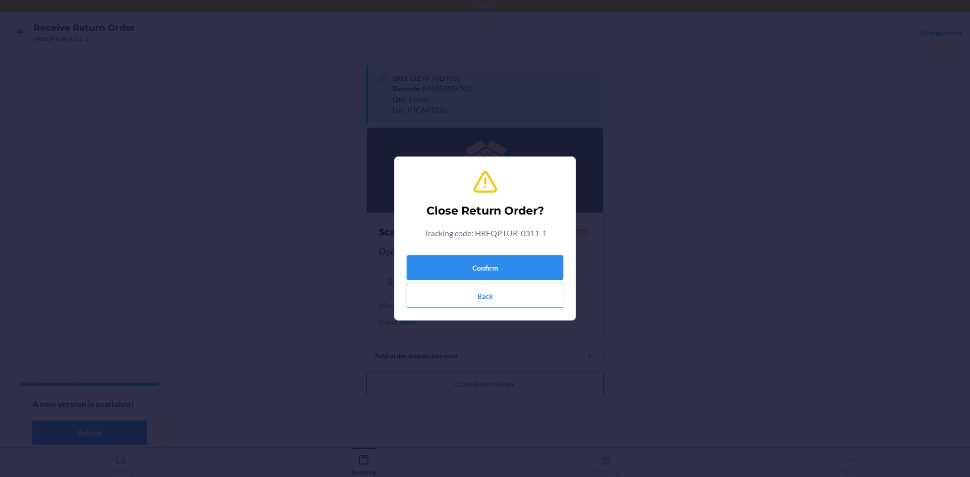
click at [474, 270] on button "Confirm" at bounding box center [485, 268] width 157 height 24
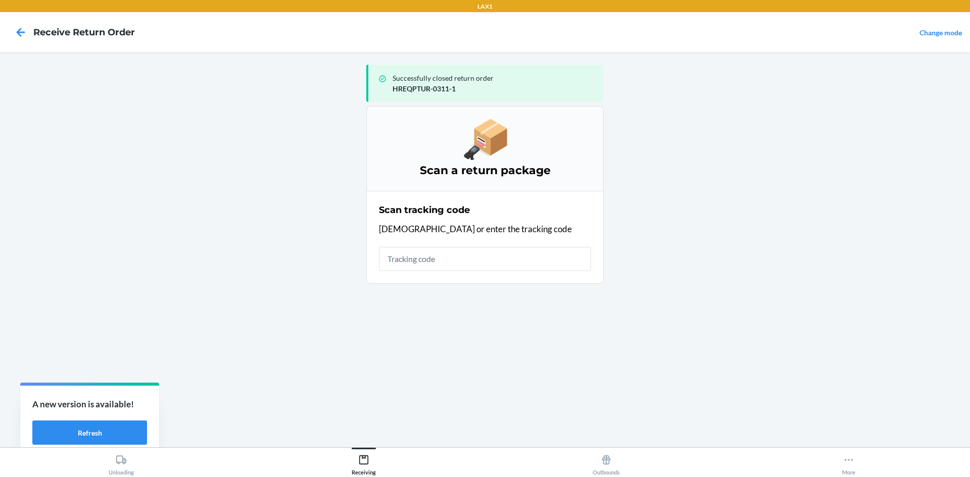
click at [447, 265] on input "text" at bounding box center [485, 259] width 212 height 24
click at [457, 249] on input "text" at bounding box center [485, 259] width 212 height 24
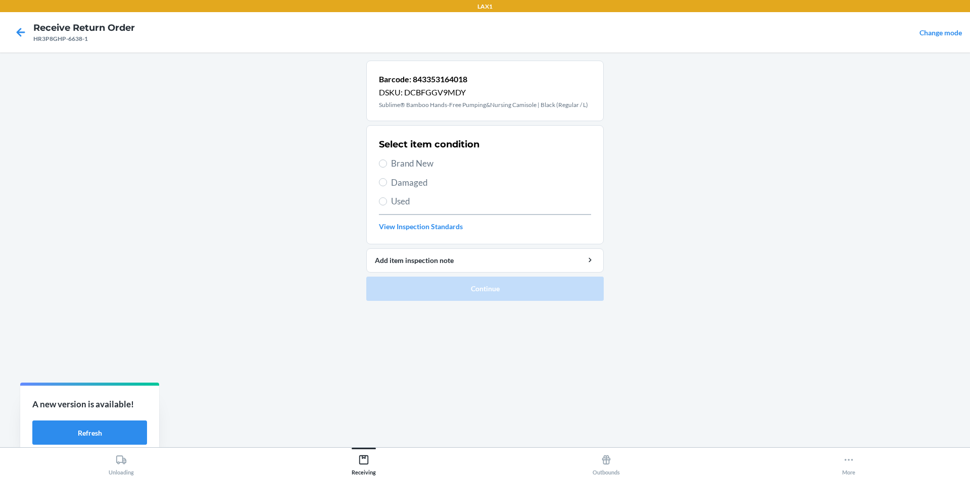
click at [402, 169] on span "Brand New" at bounding box center [491, 163] width 200 height 13
click at [387, 168] on input "Brand New" at bounding box center [383, 164] width 8 height 8
radio input "true"
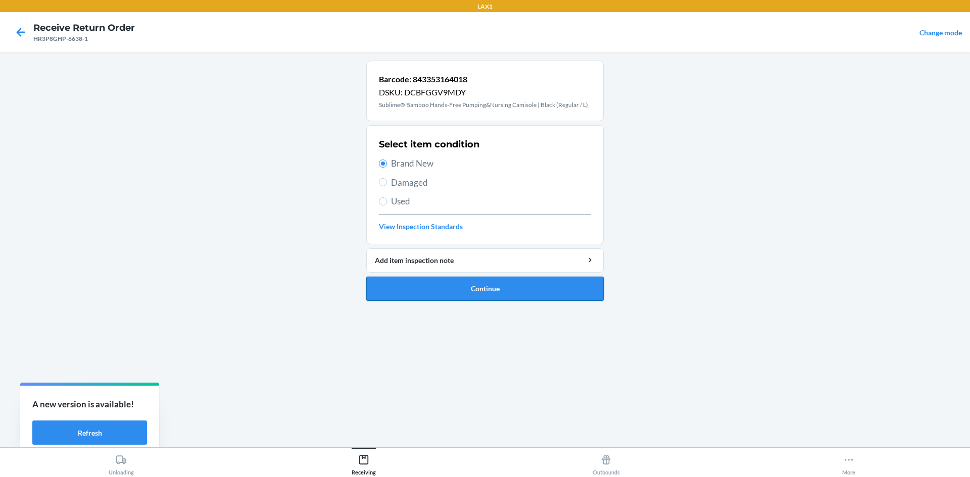
click at [437, 284] on button "Continue" at bounding box center [484, 289] width 237 height 24
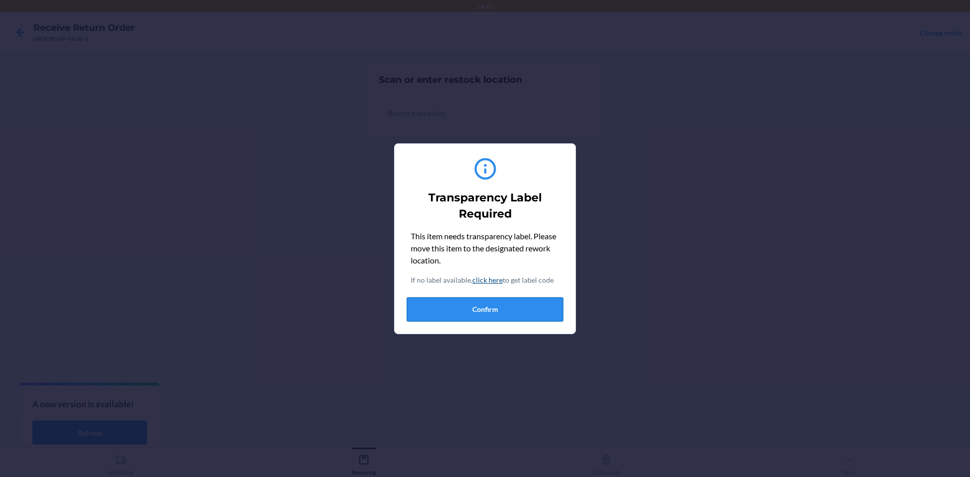
click at [472, 312] on button "Confirm" at bounding box center [485, 310] width 157 height 24
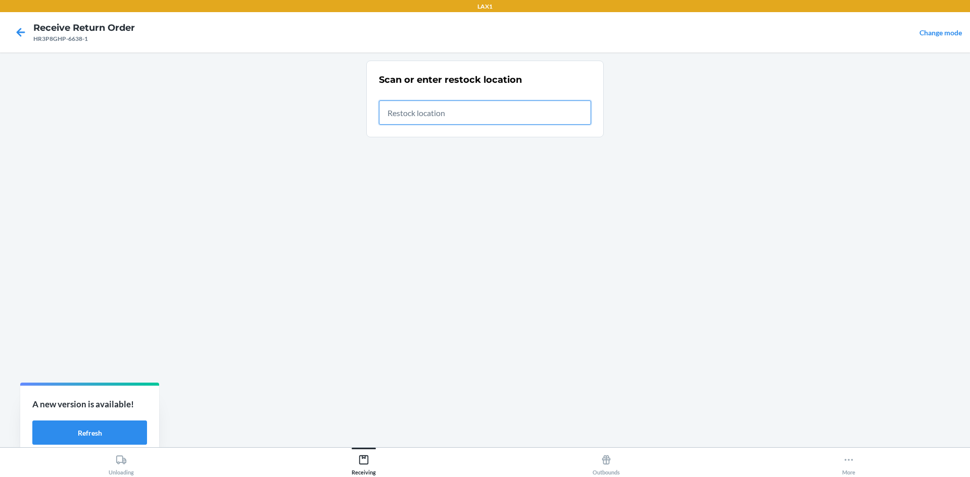
click at [466, 120] on input "text" at bounding box center [485, 113] width 212 height 24
type input "RTCART020"
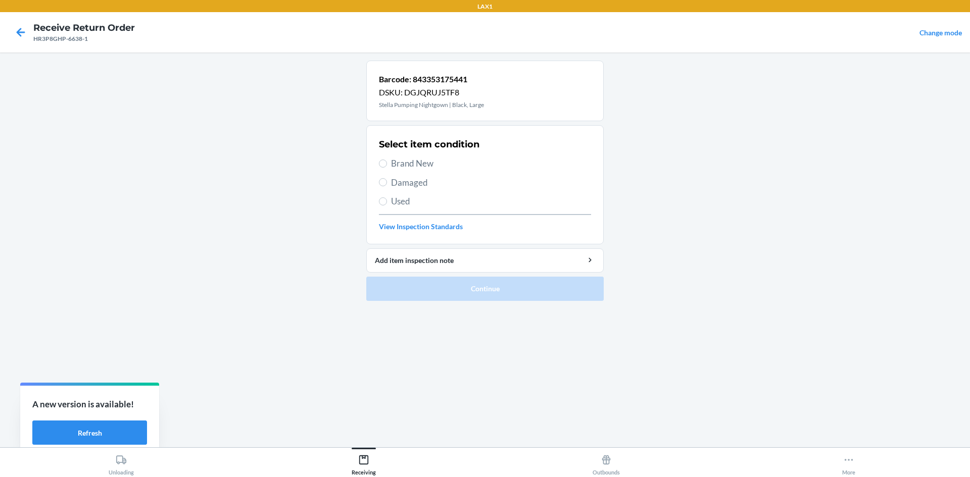
drag, startPoint x: 400, startPoint y: 165, endPoint x: 447, endPoint y: 237, distance: 86.4
click at [400, 165] on span "Brand New" at bounding box center [491, 163] width 200 height 13
click at [387, 165] on input "Brand New" at bounding box center [383, 164] width 8 height 8
radio input "true"
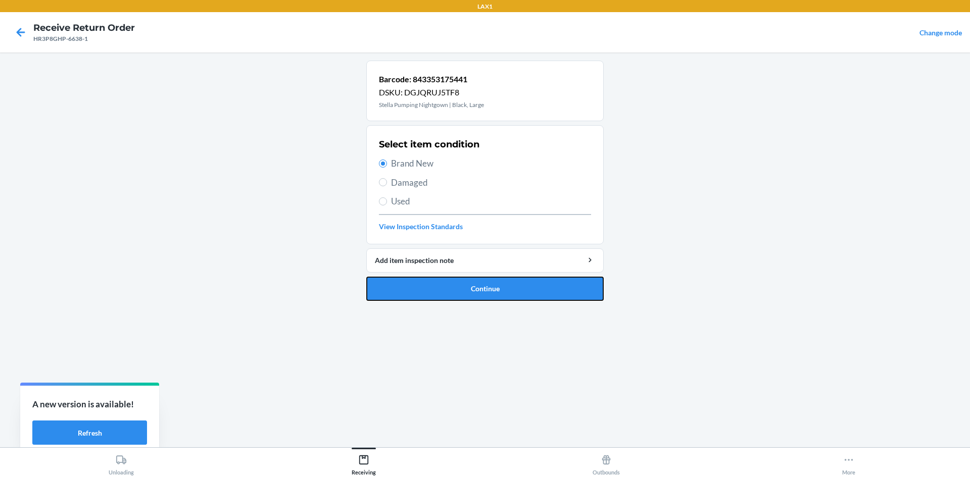
drag, startPoint x: 482, startPoint y: 292, endPoint x: 478, endPoint y: 282, distance: 10.2
click at [483, 291] on button "Continue" at bounding box center [484, 289] width 237 height 24
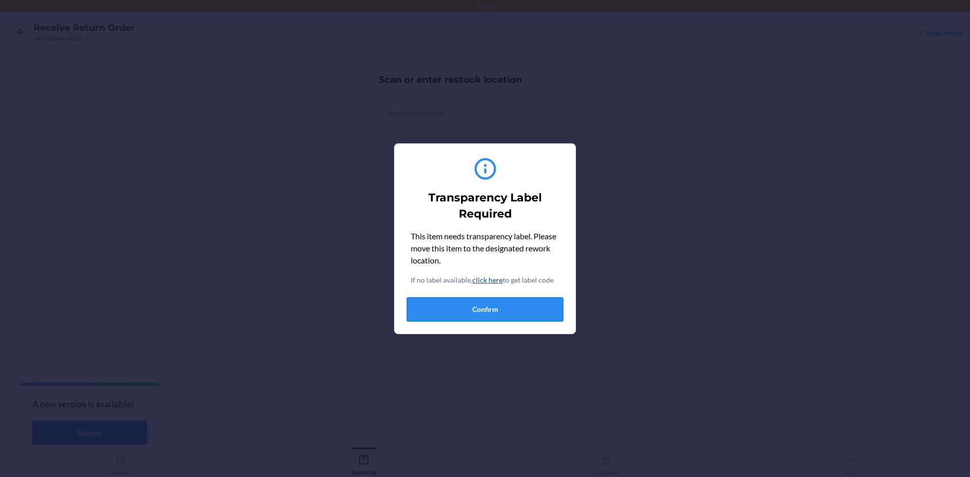
click at [486, 308] on button "Confirm" at bounding box center [485, 310] width 157 height 24
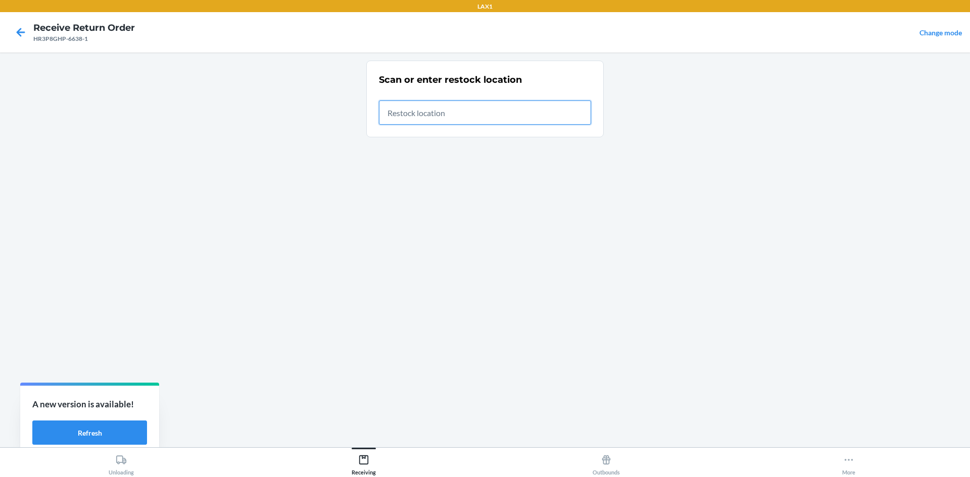
click at [429, 103] on input "text" at bounding box center [485, 113] width 212 height 24
type input "RTCART020"
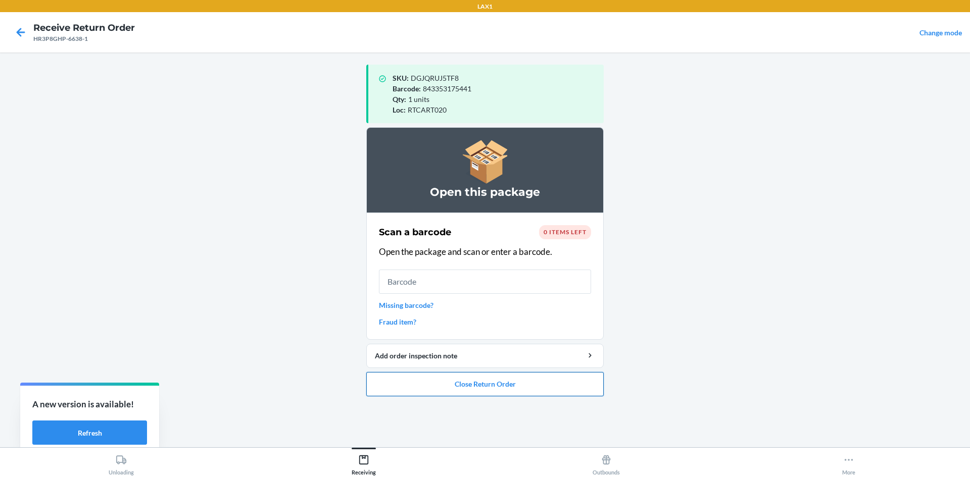
click at [577, 381] on button "Close Return Order" at bounding box center [484, 384] width 237 height 24
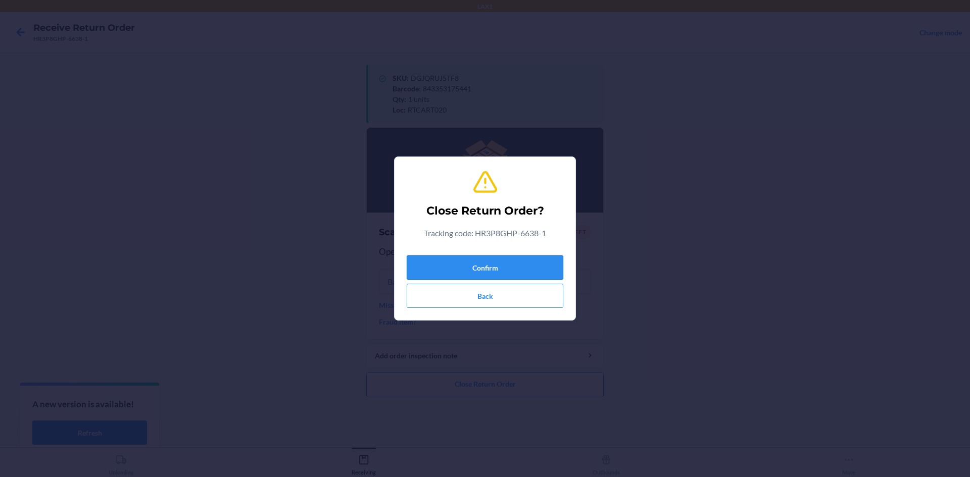
click at [488, 269] on button "Confirm" at bounding box center [485, 268] width 157 height 24
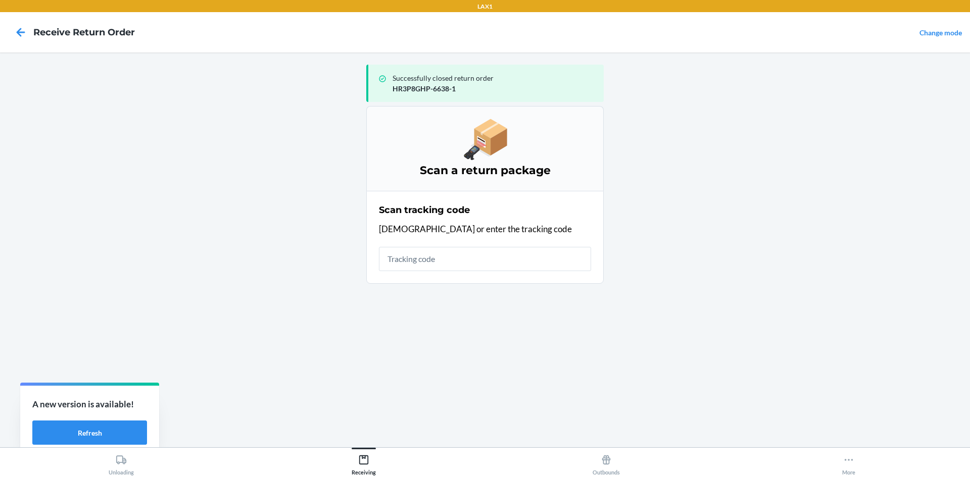
click at [489, 272] on div "Scan tracking code Scan or enter the tracking code" at bounding box center [485, 238] width 212 height 74
click at [495, 266] on input "text" at bounding box center [485, 259] width 212 height 24
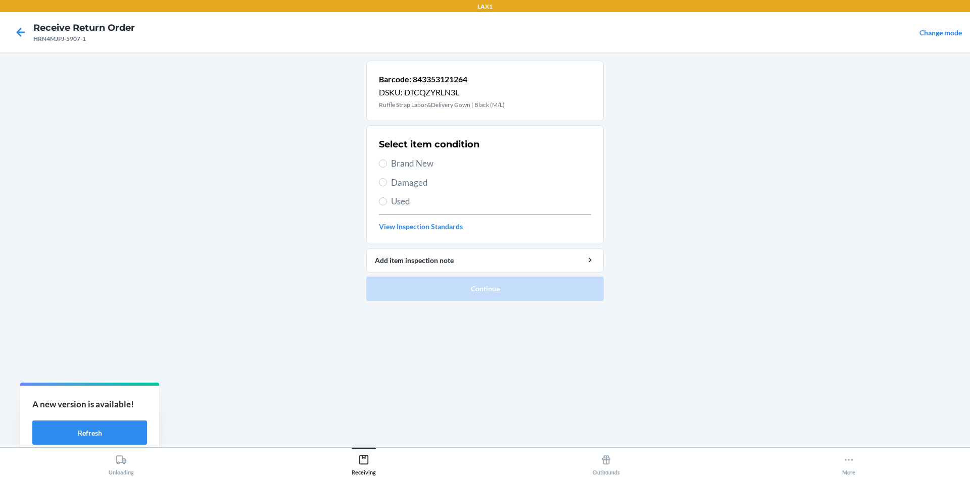
click at [417, 165] on span "Brand New" at bounding box center [491, 163] width 200 height 13
click at [387, 165] on input "Brand New" at bounding box center [383, 164] width 8 height 8
radio input "true"
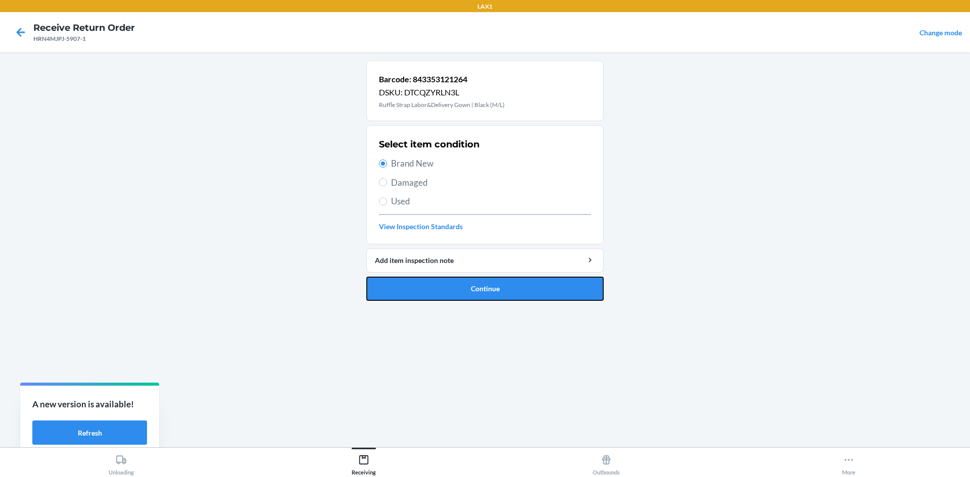
click at [464, 285] on button "Continue" at bounding box center [484, 289] width 237 height 24
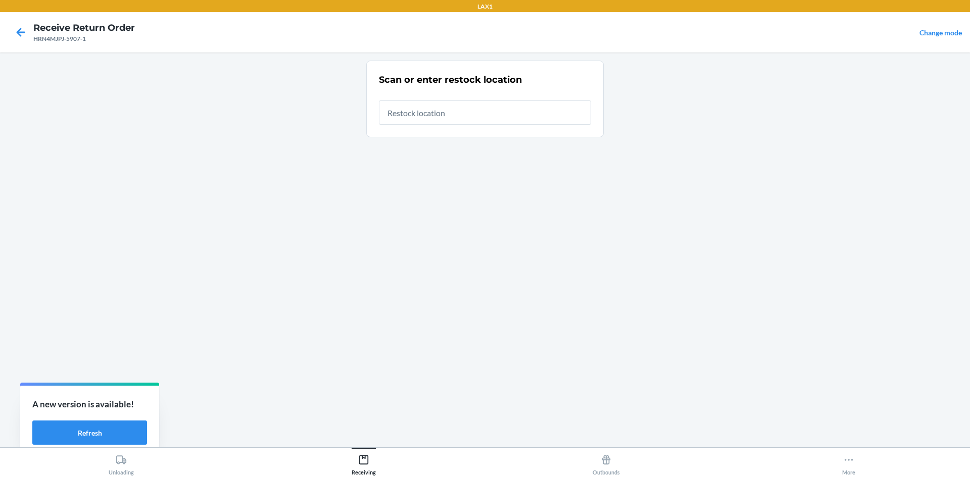
click at [446, 114] on input "text" at bounding box center [485, 113] width 212 height 24
type input "RTCART020"
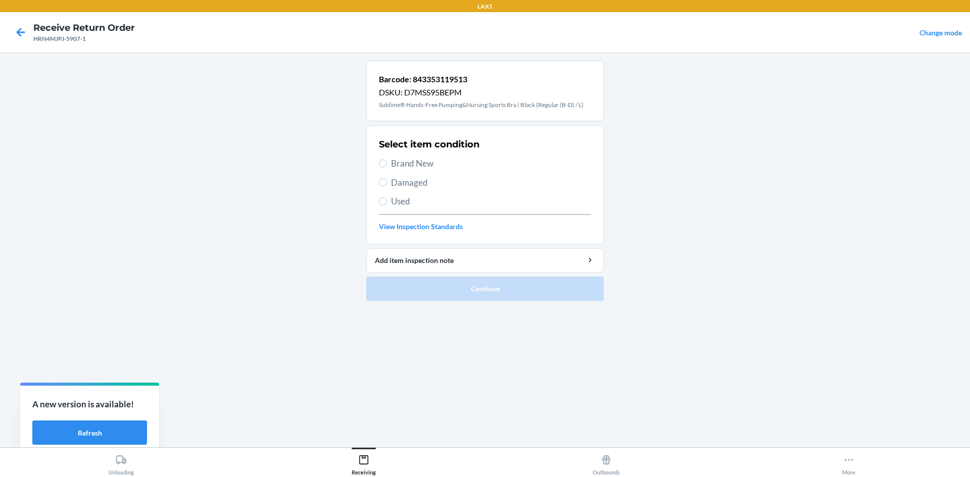
click at [411, 161] on span "Brand New" at bounding box center [491, 163] width 200 height 13
click at [387, 161] on input "Brand New" at bounding box center [383, 164] width 8 height 8
radio input "true"
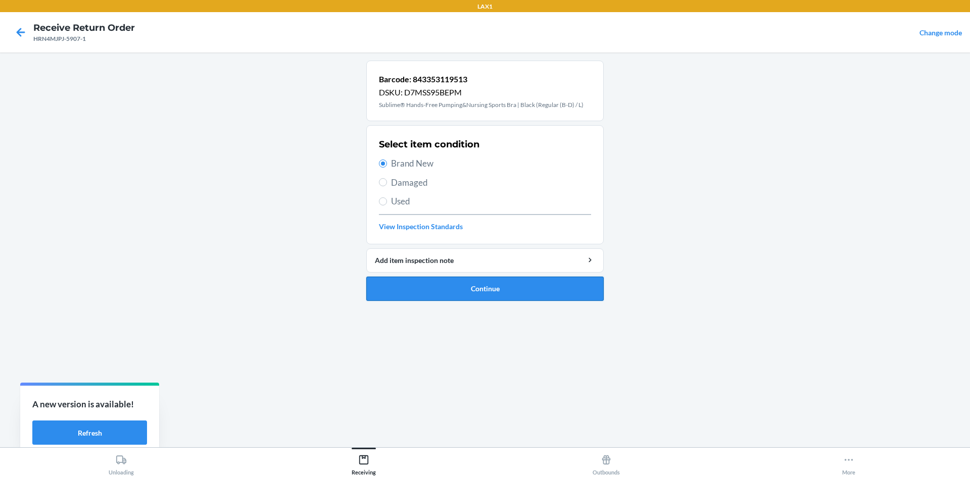
click at [447, 280] on button "Continue" at bounding box center [484, 289] width 237 height 24
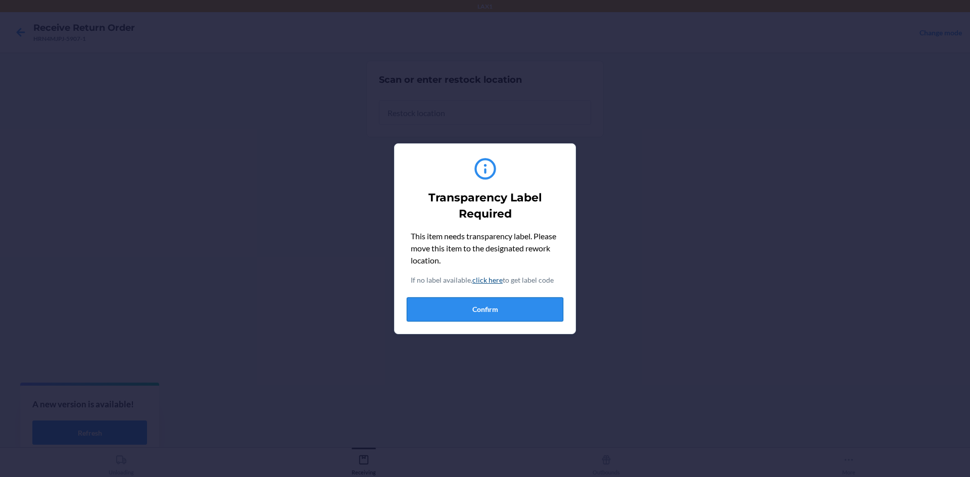
click at [470, 308] on button "Confirm" at bounding box center [485, 310] width 157 height 24
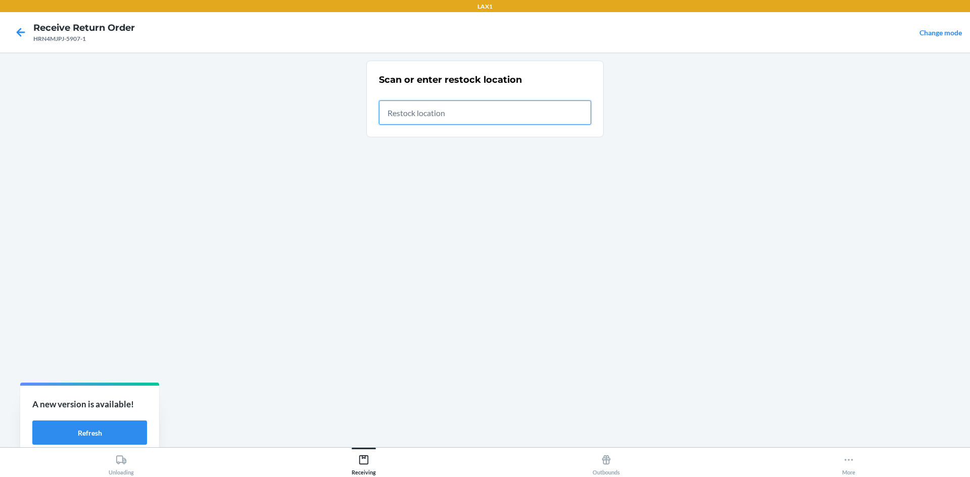
click at [475, 119] on input "text" at bounding box center [485, 113] width 212 height 24
type input "RTCART020"
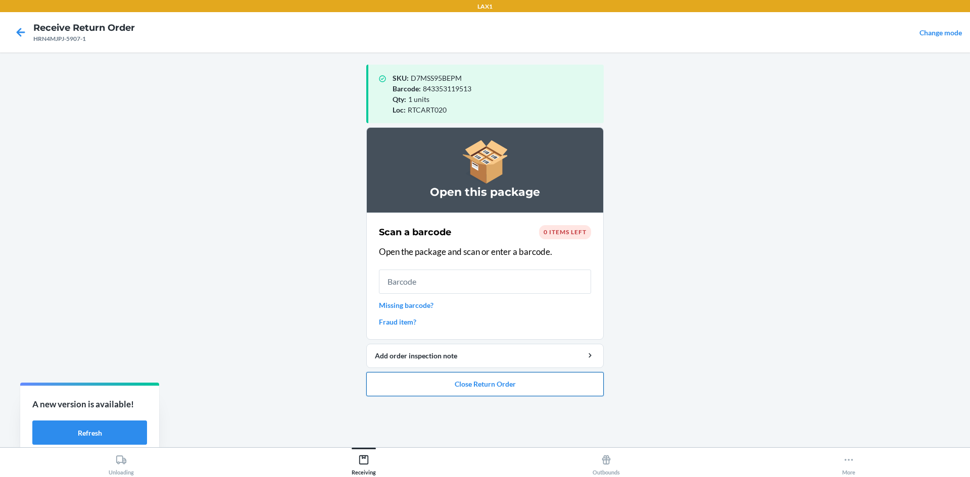
click at [478, 385] on button "Close Return Order" at bounding box center [484, 384] width 237 height 24
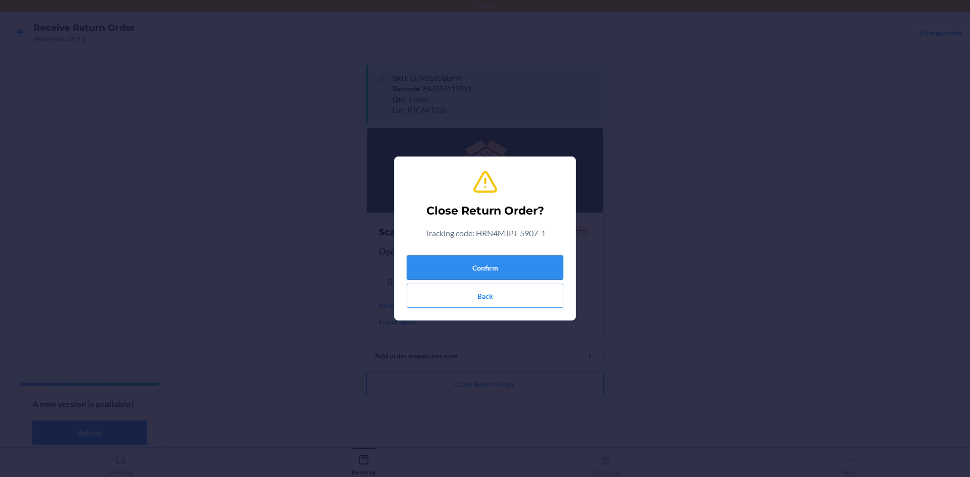
click at [462, 268] on button "Confirm" at bounding box center [485, 268] width 157 height 24
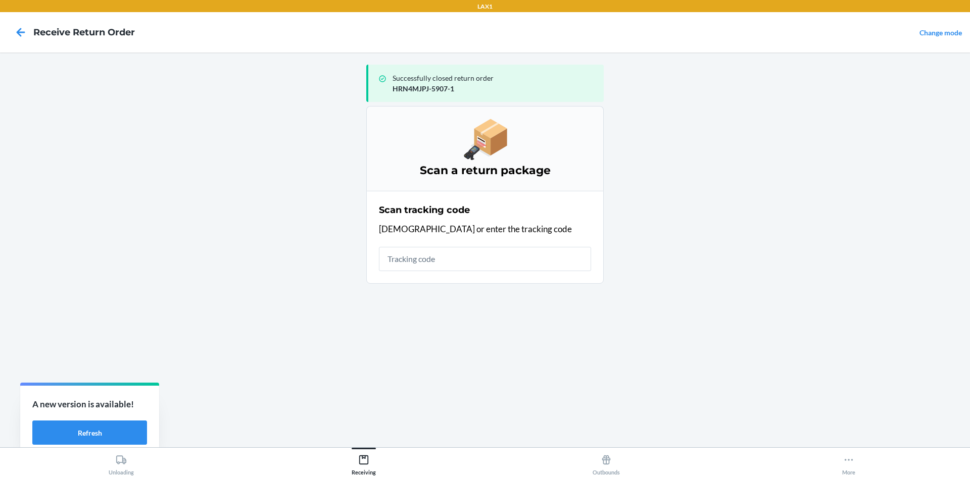
click at [462, 251] on input "text" at bounding box center [485, 259] width 212 height 24
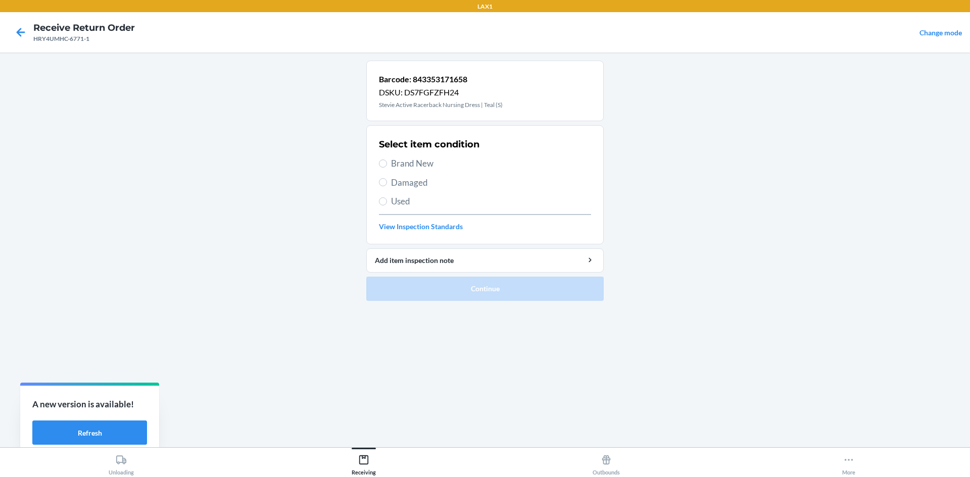
click at [410, 165] on span "Brand New" at bounding box center [491, 163] width 200 height 13
click at [387, 165] on input "Brand New" at bounding box center [383, 164] width 8 height 8
radio input "true"
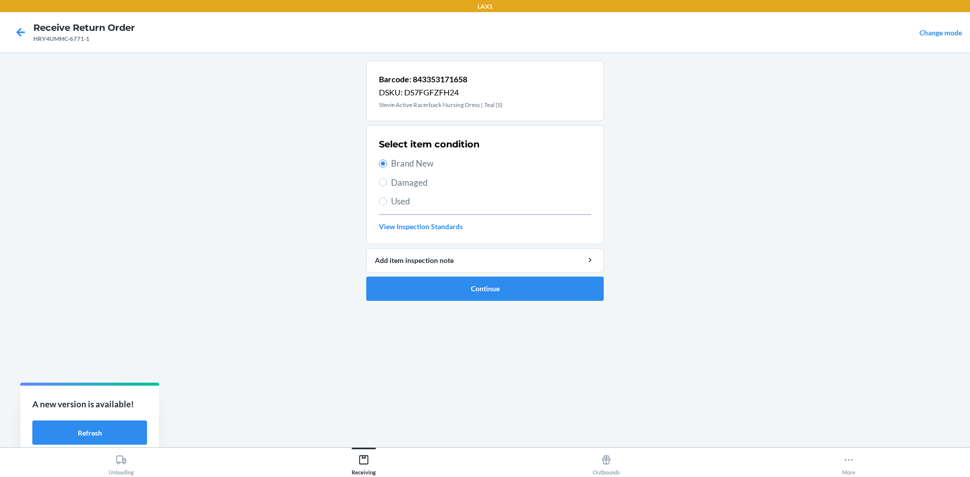
click at [500, 303] on ol "Barcode: 843353171658 DSKU: DS7FGFZFH24 Stevie Active Racerback Nursing Dress |…" at bounding box center [484, 185] width 237 height 249
click at [500, 298] on button "Continue" at bounding box center [484, 289] width 237 height 24
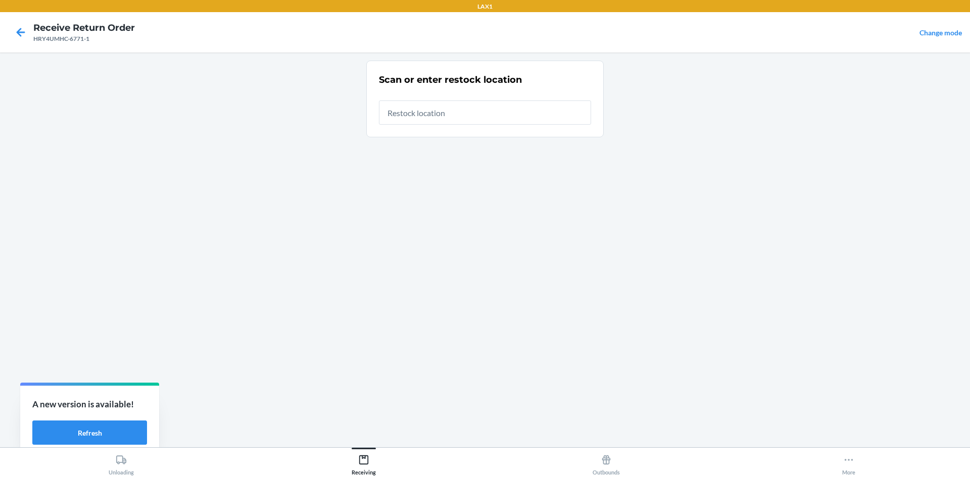
click at [490, 118] on input "text" at bounding box center [485, 113] width 212 height 24
type input "RTCART020"
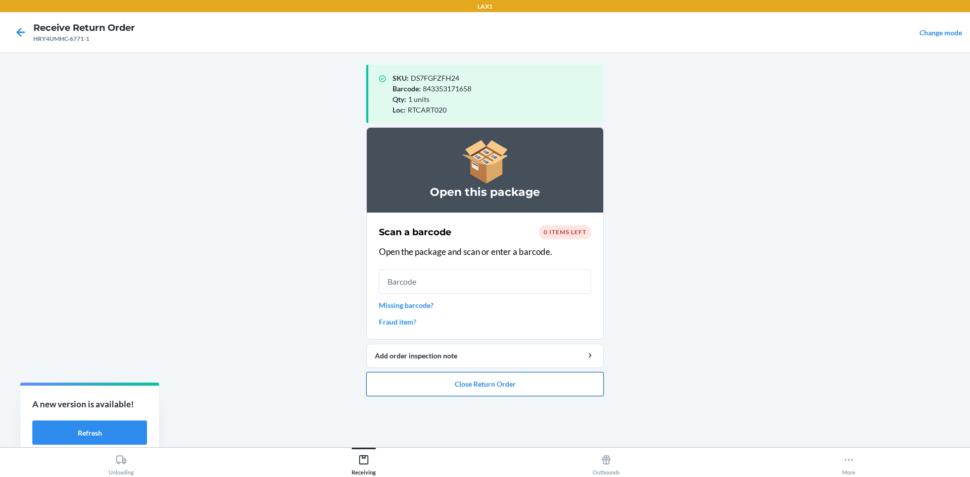
click at [518, 393] on button "Close Return Order" at bounding box center [484, 384] width 237 height 24
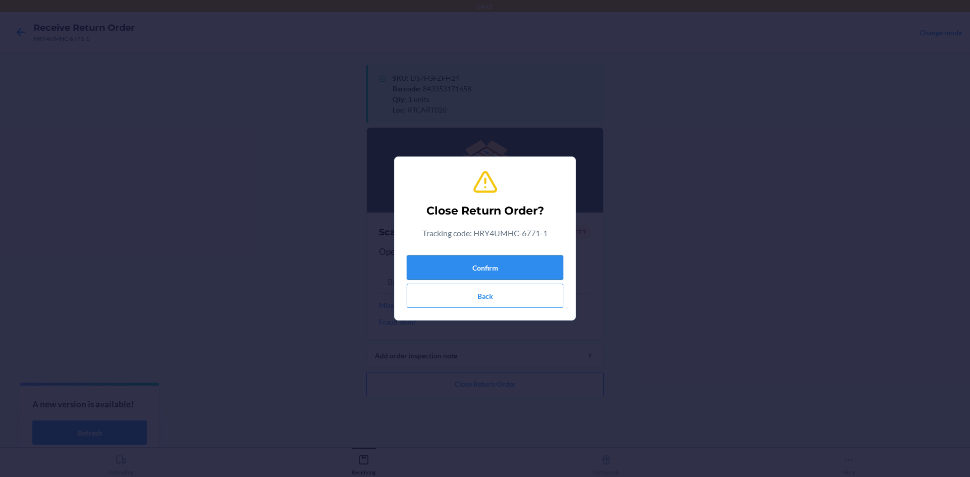
click at [500, 271] on button "Confirm" at bounding box center [485, 268] width 157 height 24
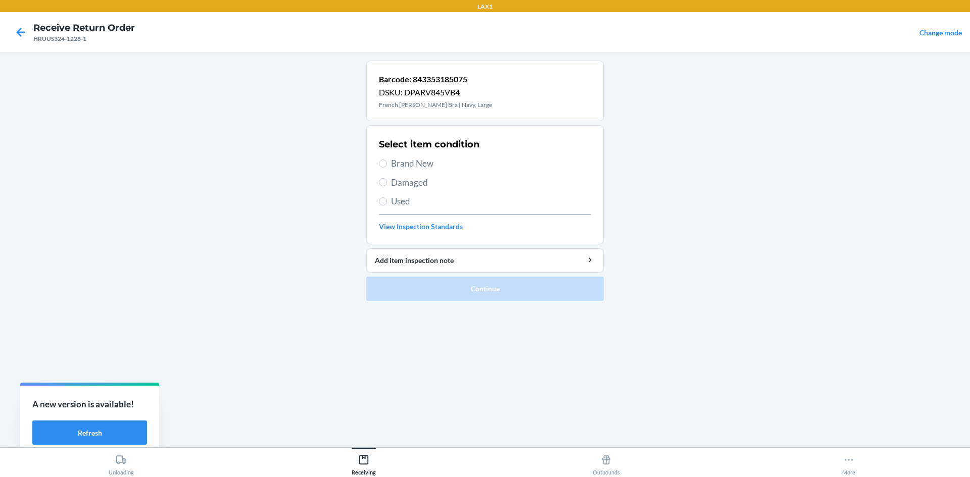
click at [419, 163] on span "Brand New" at bounding box center [491, 163] width 200 height 13
click at [387, 163] on input "Brand New" at bounding box center [383, 164] width 8 height 8
radio input "true"
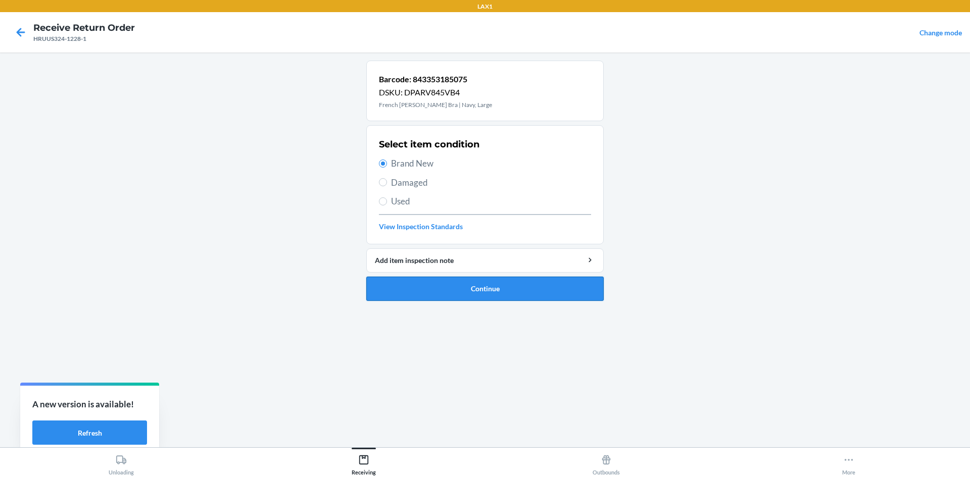
click at [524, 295] on button "Continue" at bounding box center [484, 289] width 237 height 24
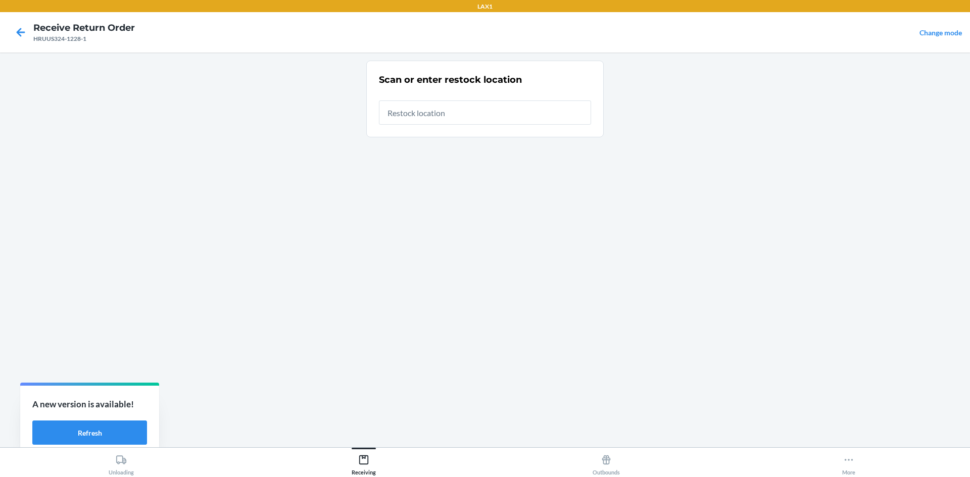
click at [433, 116] on input "text" at bounding box center [485, 113] width 212 height 24
type input "RTCART020"
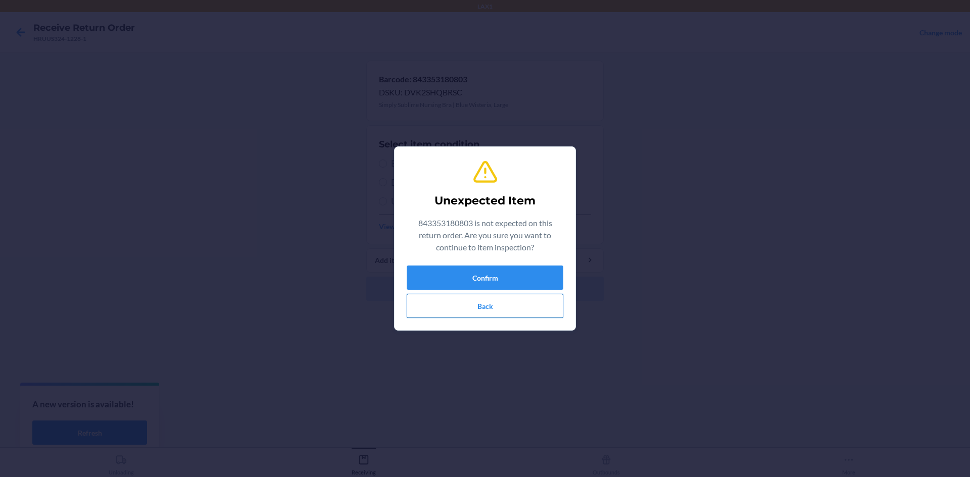
click at [505, 313] on button "Back" at bounding box center [485, 306] width 157 height 24
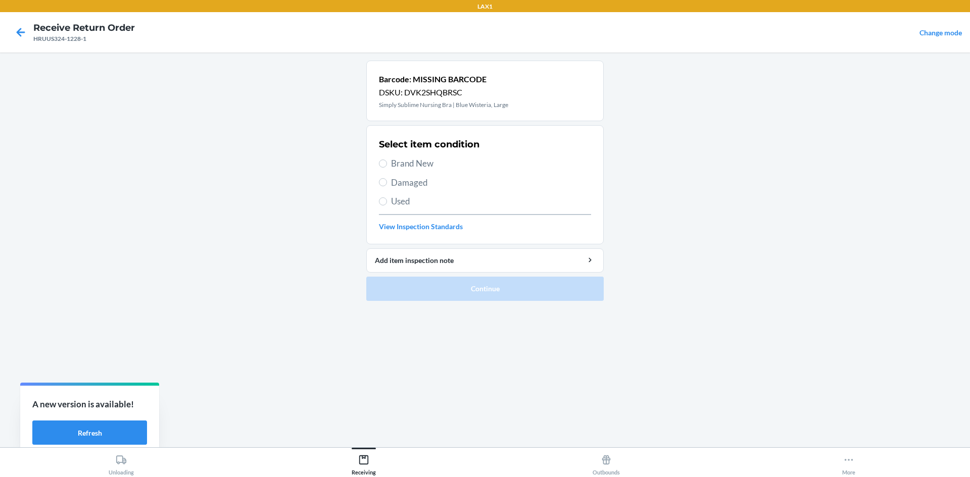
click at [432, 166] on span "Brand New" at bounding box center [491, 163] width 200 height 13
click at [387, 166] on input "Brand New" at bounding box center [383, 164] width 8 height 8
radio input "true"
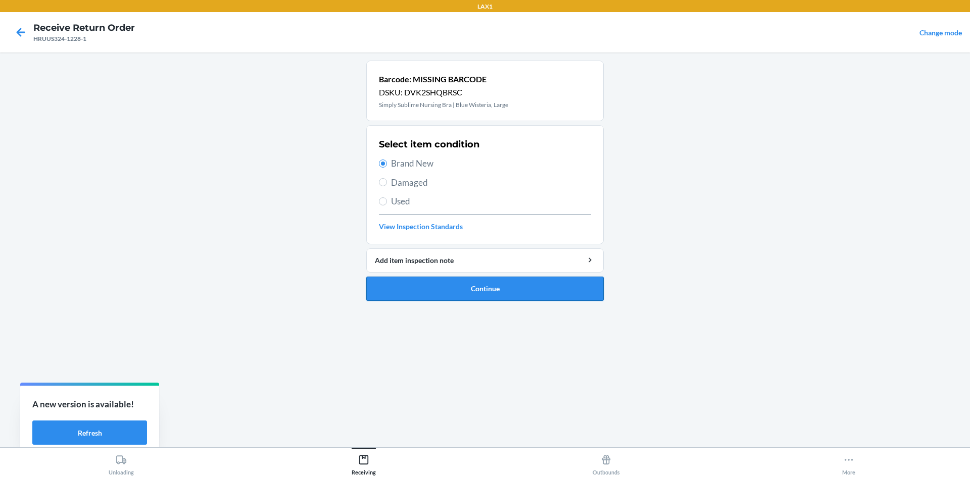
click at [470, 300] on button "Continue" at bounding box center [484, 289] width 237 height 24
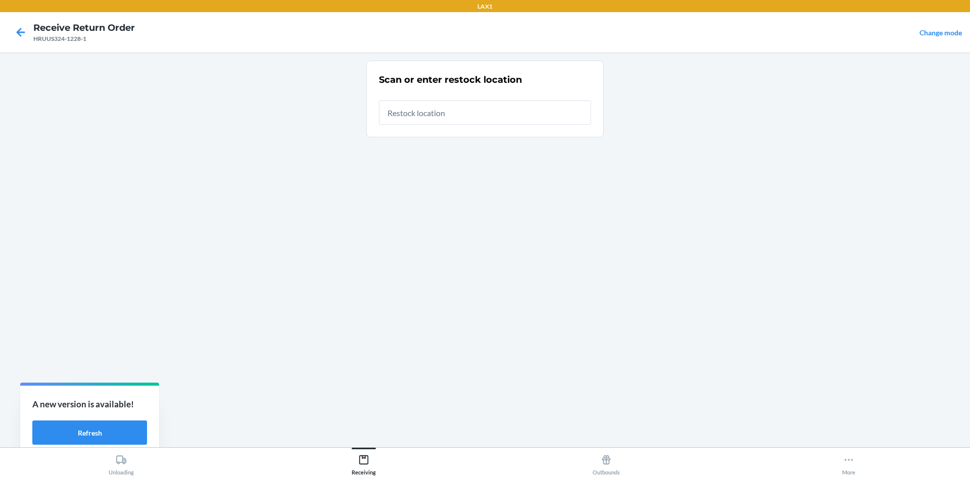
click at [438, 116] on input "text" at bounding box center [485, 113] width 212 height 24
type input "RTCART020"
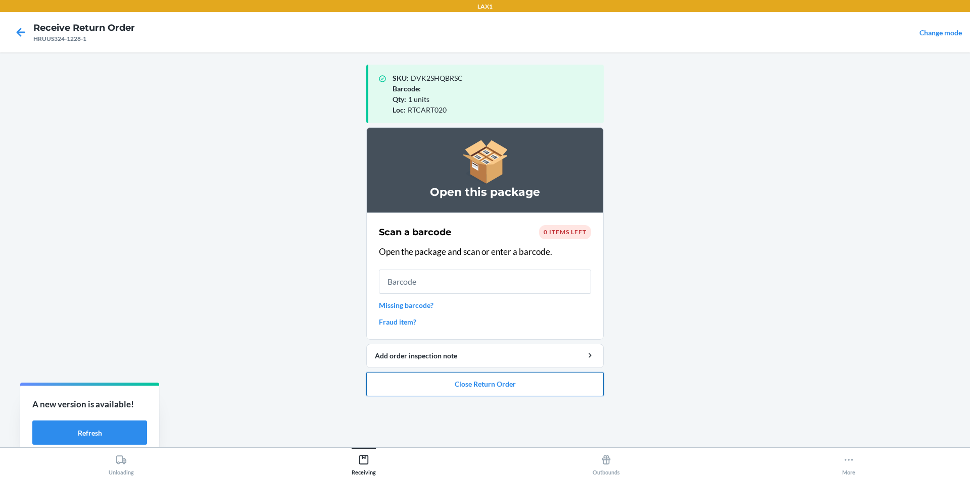
click at [556, 376] on button "Close Return Order" at bounding box center [484, 384] width 237 height 24
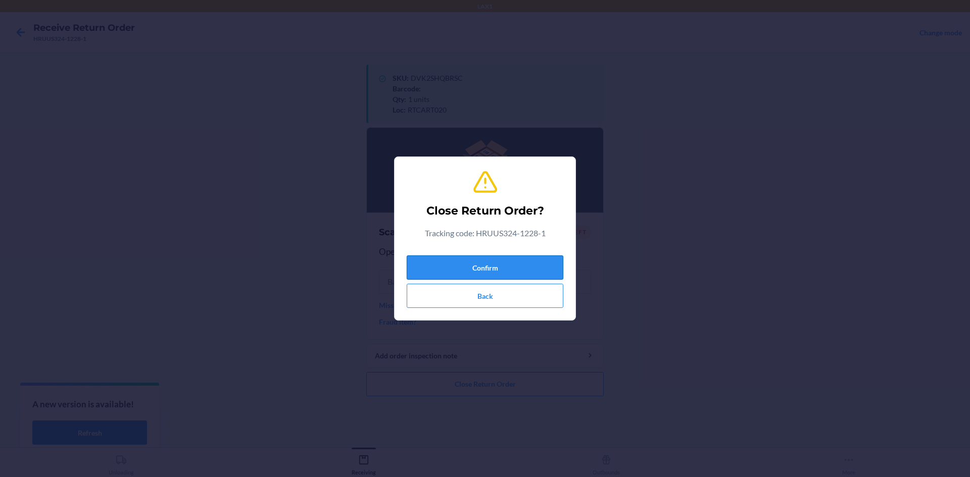
click at [516, 259] on button "Confirm" at bounding box center [485, 268] width 157 height 24
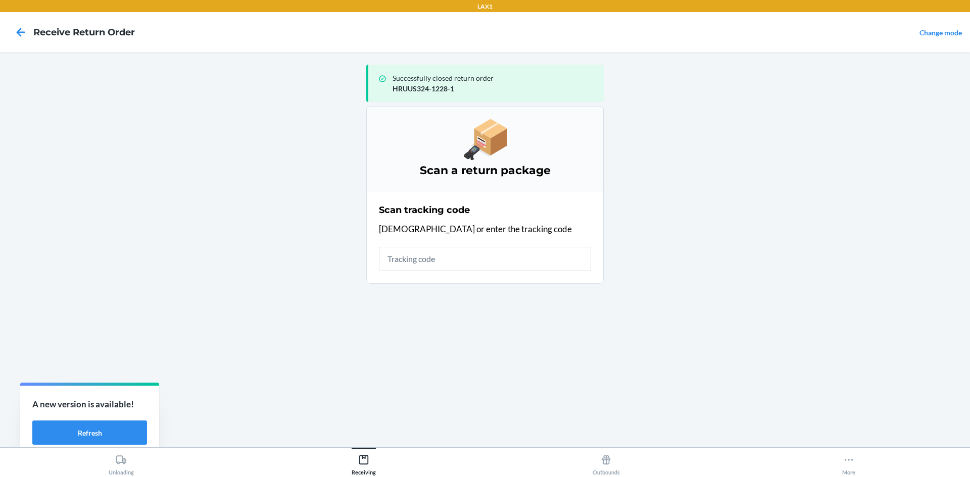
click at [504, 258] on input "text" at bounding box center [485, 259] width 212 height 24
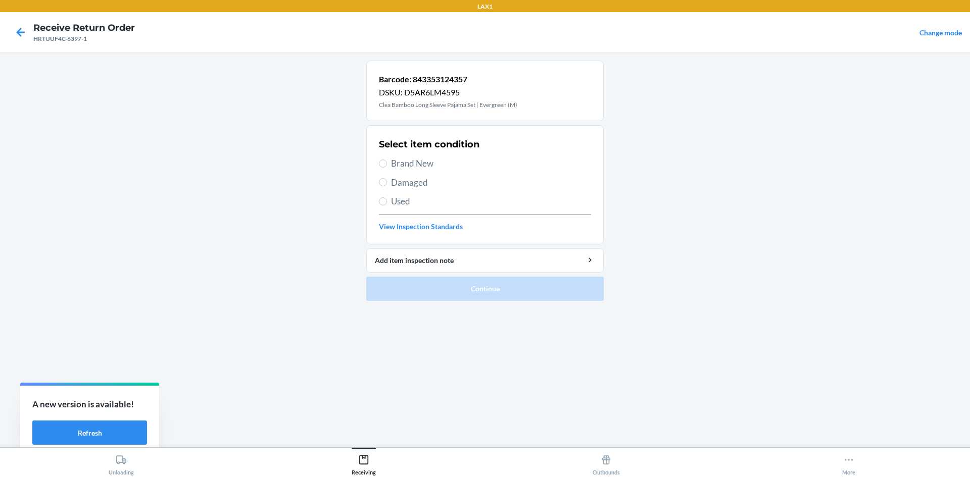
click at [425, 159] on span "Brand New" at bounding box center [491, 163] width 200 height 13
click at [387, 160] on input "Brand New" at bounding box center [383, 164] width 8 height 8
radio input "true"
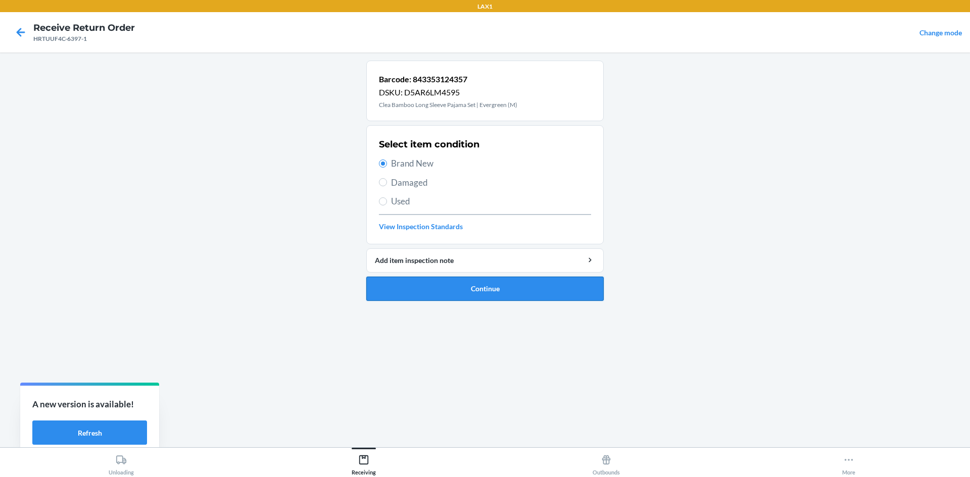
click at [502, 288] on button "Continue" at bounding box center [484, 289] width 237 height 24
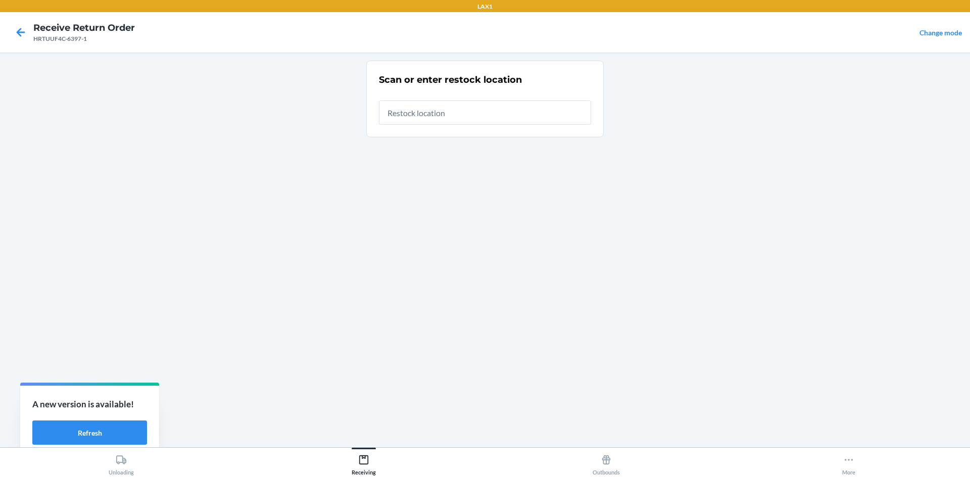
click at [465, 116] on input "text" at bounding box center [485, 113] width 212 height 24
type input "RTCART020"
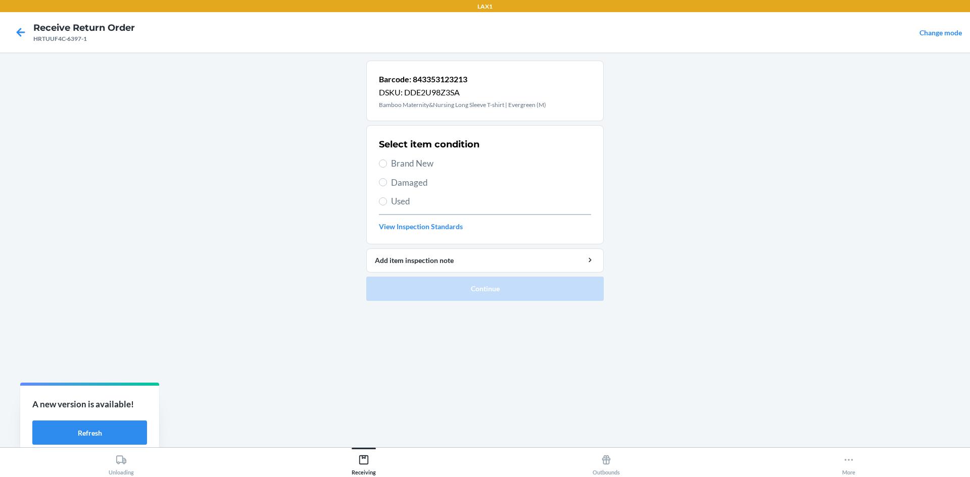
click at [423, 175] on div "Select item condition Brand New Damaged Used View Inspection Standards" at bounding box center [485, 185] width 212 height 100
click at [423, 167] on span "Brand New" at bounding box center [491, 163] width 200 height 13
click at [387, 167] on input "Brand New" at bounding box center [383, 164] width 8 height 8
radio input "true"
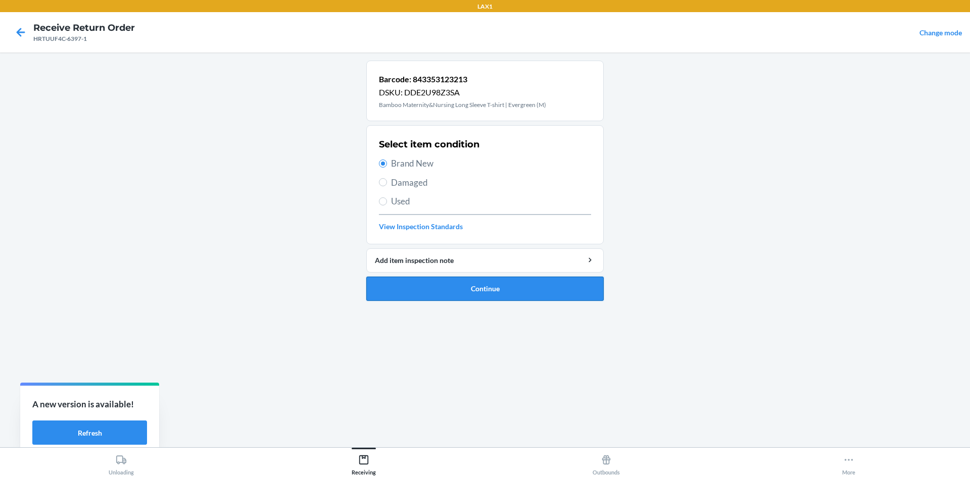
click at [472, 292] on button "Continue" at bounding box center [484, 289] width 237 height 24
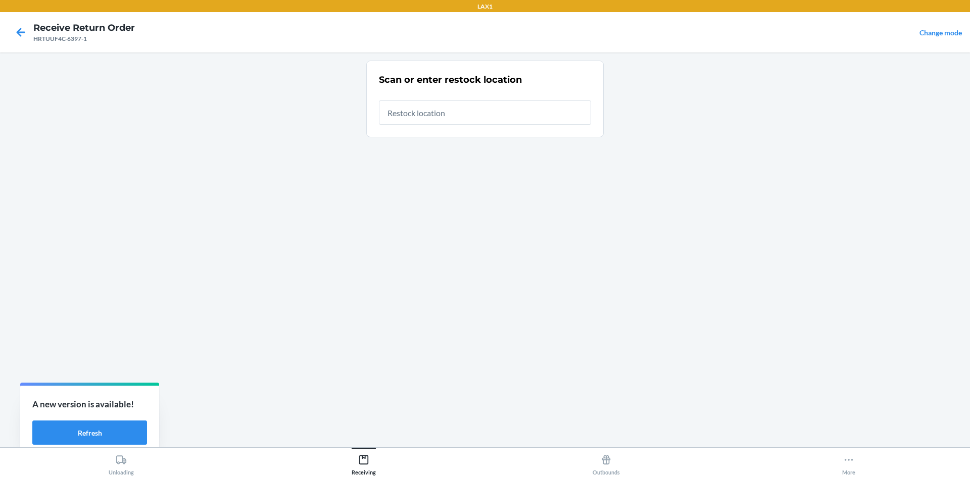
drag, startPoint x: 444, startPoint y: 113, endPoint x: 441, endPoint y: 117, distance: 5.4
click at [441, 117] on input "text" at bounding box center [485, 113] width 212 height 24
type input "RTCART020"
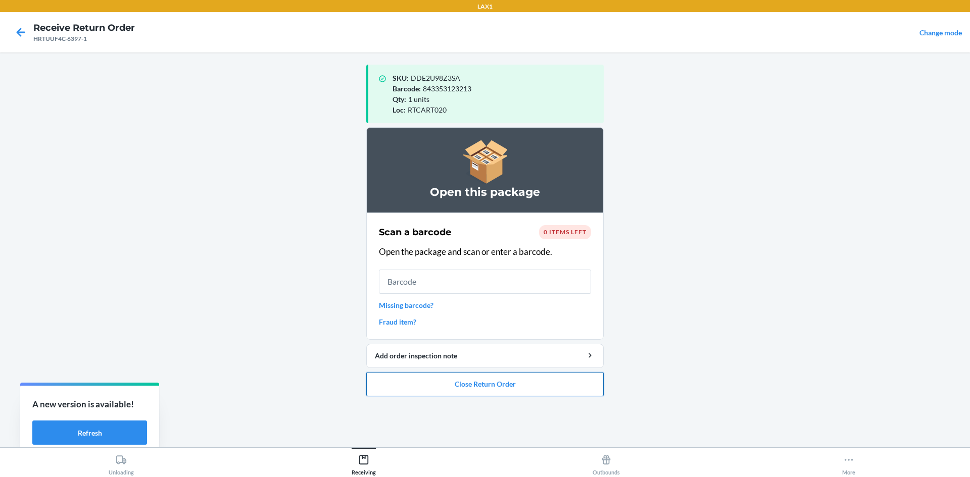
drag, startPoint x: 524, startPoint y: 402, endPoint x: 524, endPoint y: 391, distance: 10.6
click at [524, 399] on ol "Open this package Scan a barcode 0 items left Open the package and scan or ente…" at bounding box center [484, 265] width 237 height 277
click at [526, 387] on button "Close Return Order" at bounding box center [484, 384] width 237 height 24
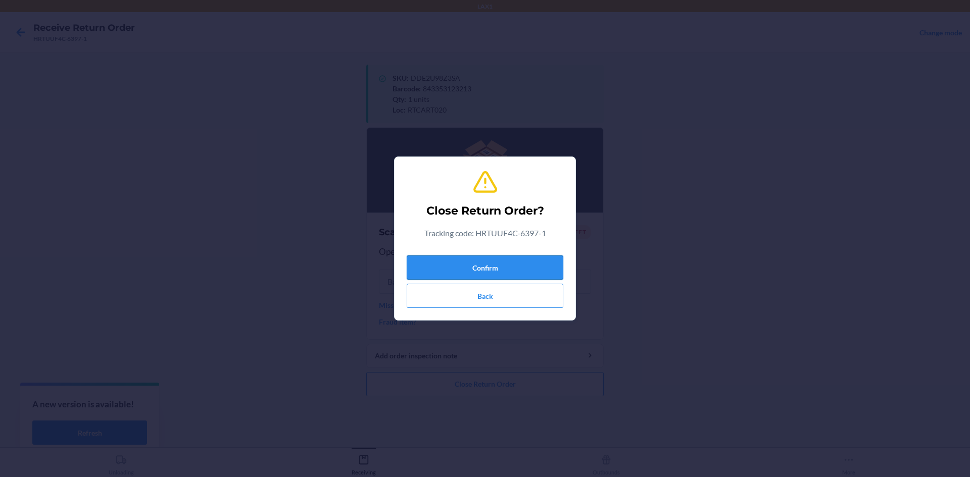
click at [525, 261] on button "Confirm" at bounding box center [485, 268] width 157 height 24
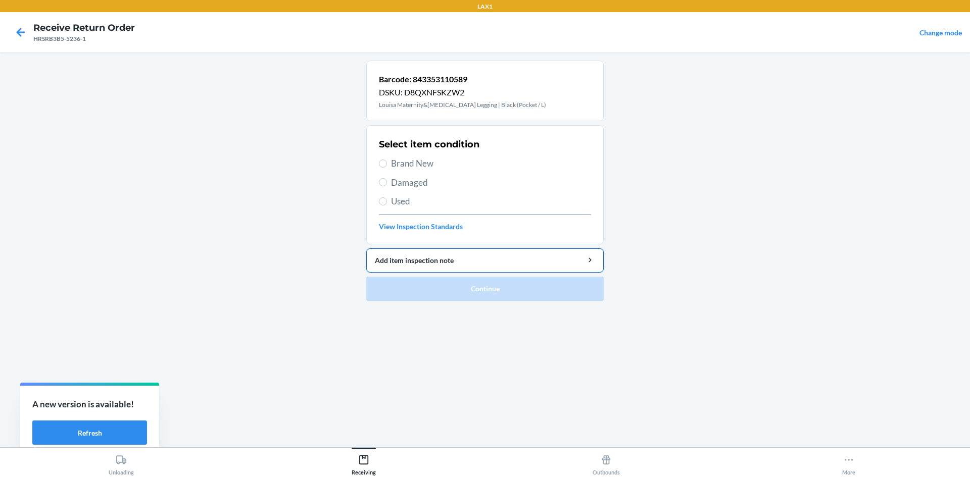
drag, startPoint x: 432, startPoint y: 160, endPoint x: 478, endPoint y: 248, distance: 99.2
click at [430, 160] on span "Brand New" at bounding box center [491, 163] width 200 height 13
click at [387, 160] on input "Brand New" at bounding box center [383, 164] width 8 height 8
radio input "true"
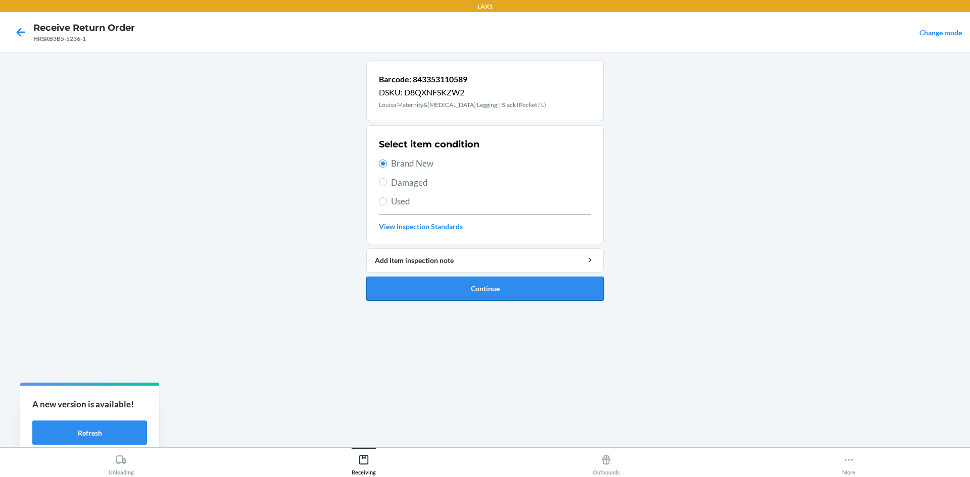
click at [522, 296] on button "Continue" at bounding box center [484, 289] width 237 height 24
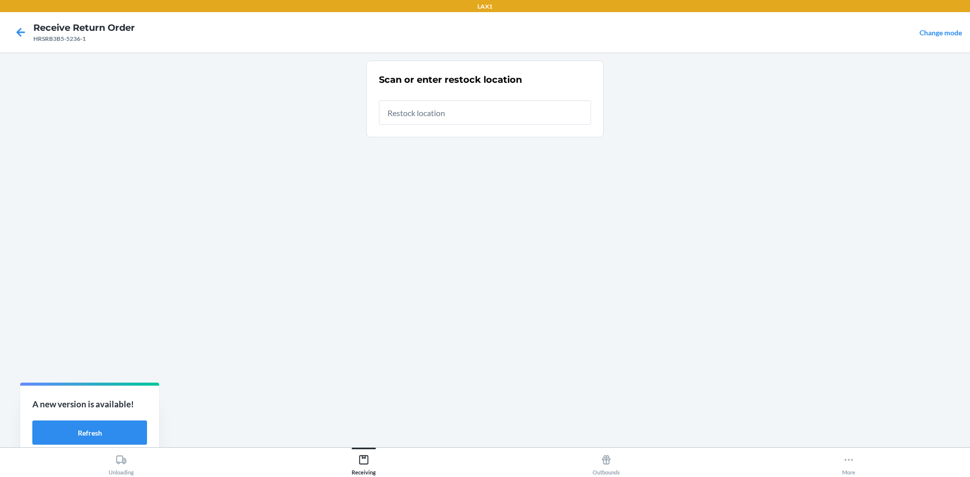
click at [464, 107] on input "text" at bounding box center [485, 113] width 212 height 24
type input "RTCART020"
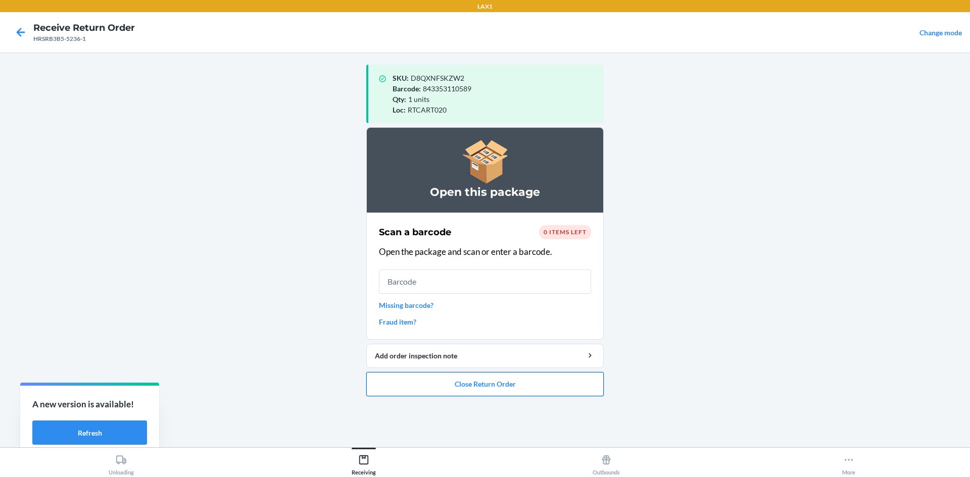
click at [485, 379] on button "Close Return Order" at bounding box center [484, 384] width 237 height 24
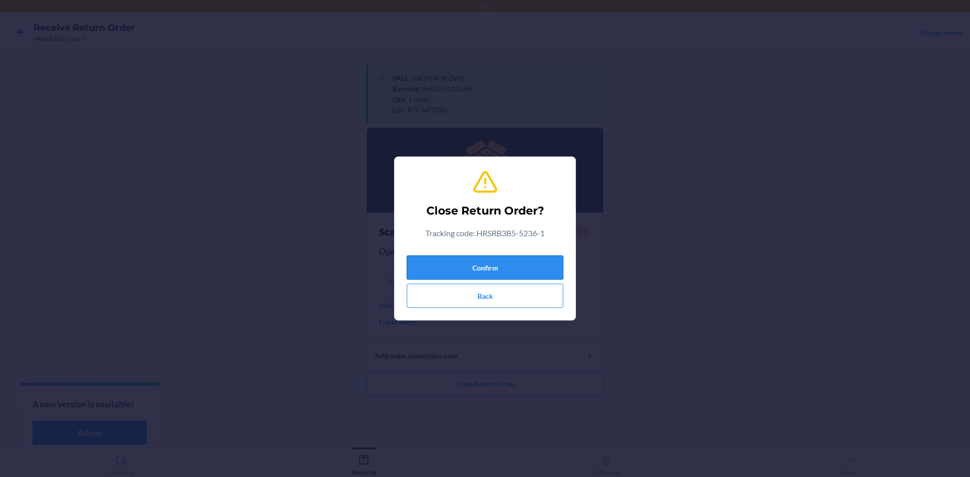
click at [466, 275] on button "Confirm" at bounding box center [485, 268] width 157 height 24
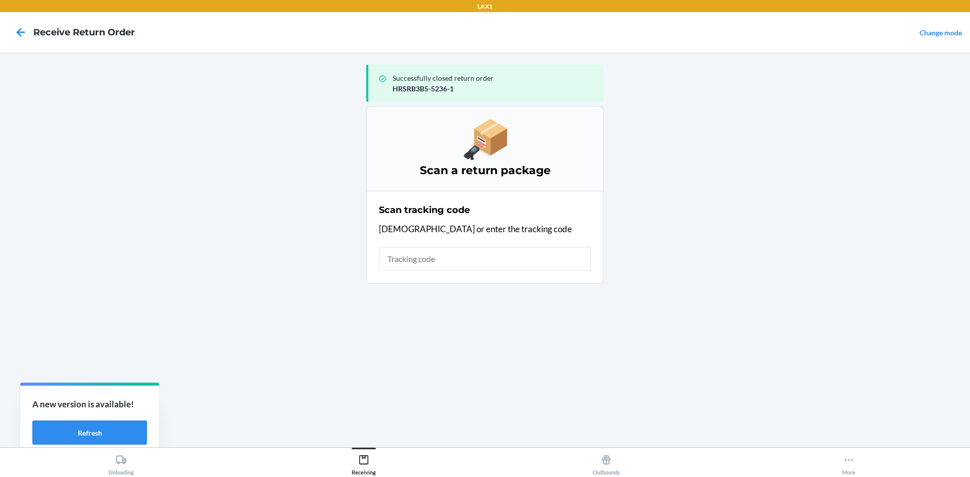
click at [483, 258] on input "text" at bounding box center [485, 259] width 212 height 24
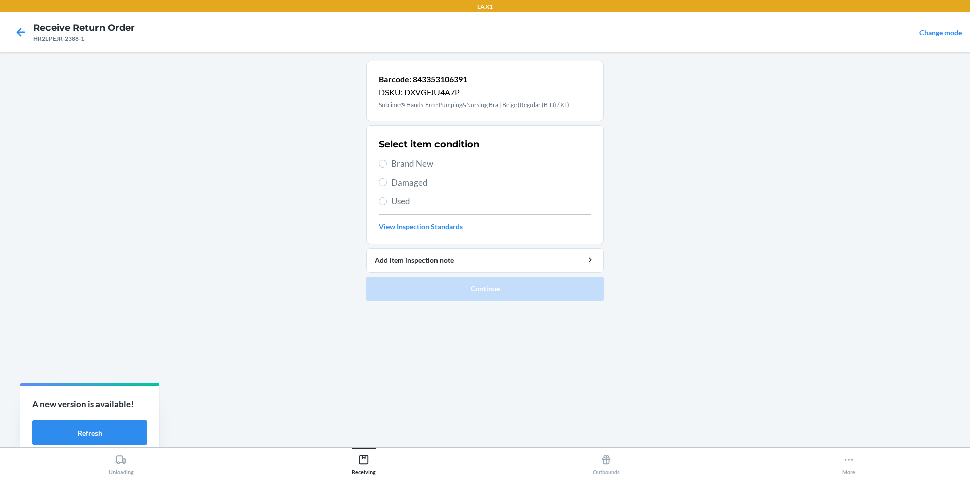
click at [436, 166] on span "Brand New" at bounding box center [491, 163] width 200 height 13
click at [387, 166] on input "Brand New" at bounding box center [383, 164] width 8 height 8
radio input "true"
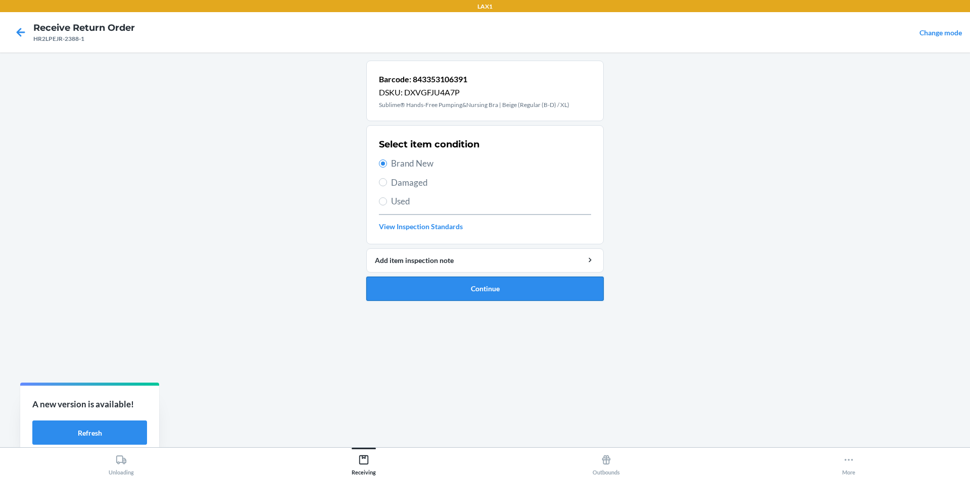
click at [508, 290] on button "Continue" at bounding box center [484, 289] width 237 height 24
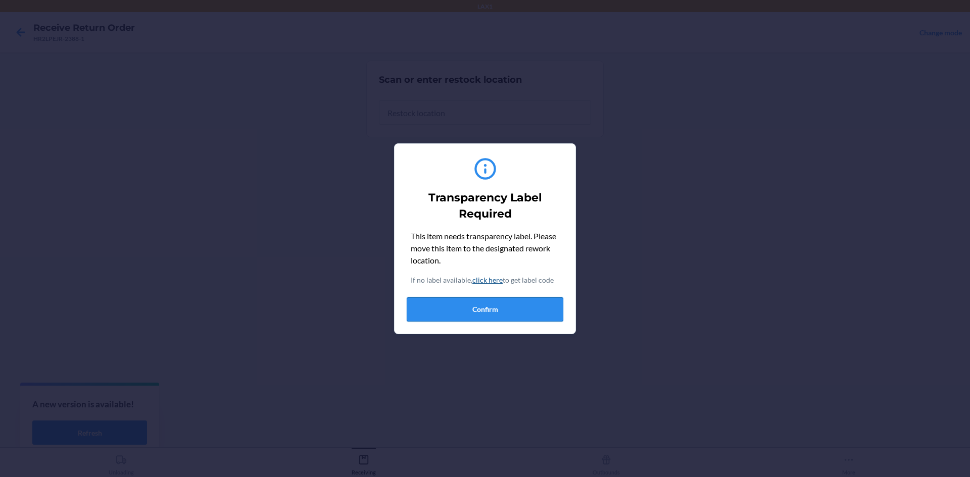
click at [516, 317] on button "Confirm" at bounding box center [485, 310] width 157 height 24
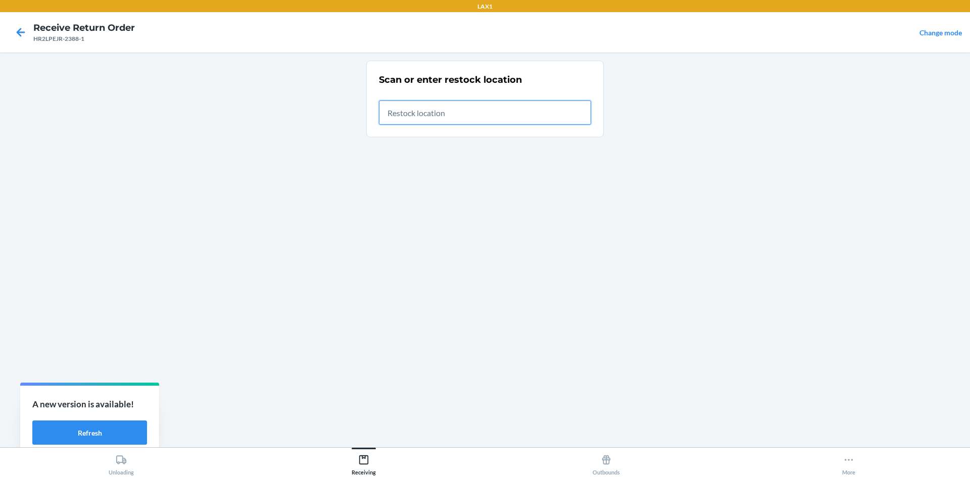
click at [478, 114] on input "text" at bounding box center [485, 113] width 212 height 24
type input "RTCART020"
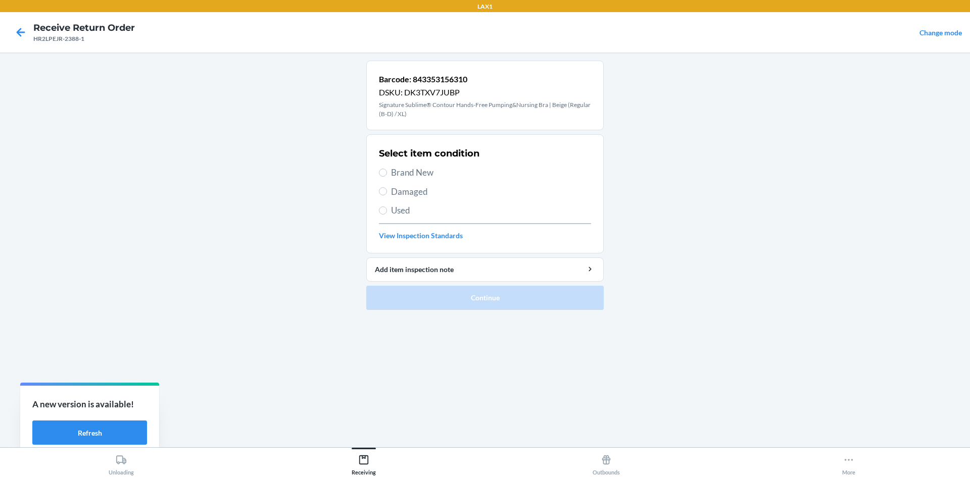
click at [421, 178] on span "Brand New" at bounding box center [491, 172] width 200 height 13
click at [387, 177] on input "Brand New" at bounding box center [383, 173] width 8 height 8
radio input "true"
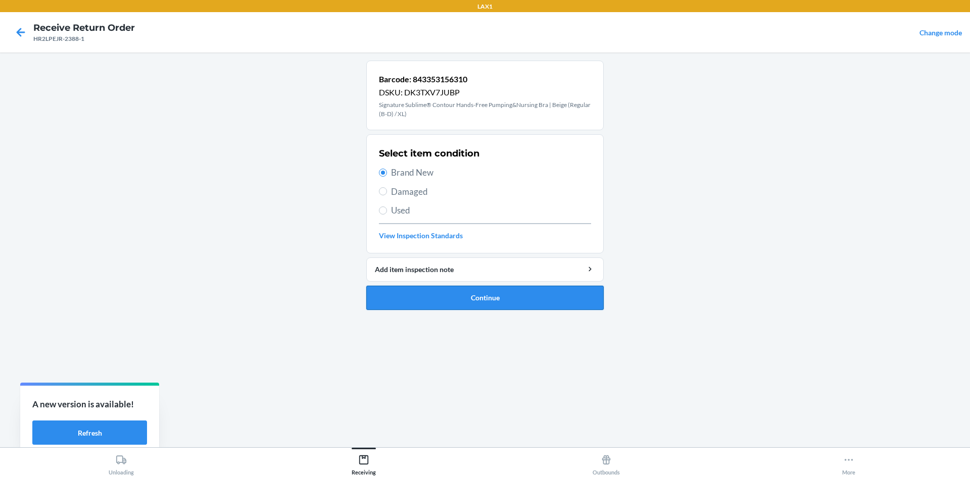
click at [489, 299] on button "Continue" at bounding box center [484, 298] width 237 height 24
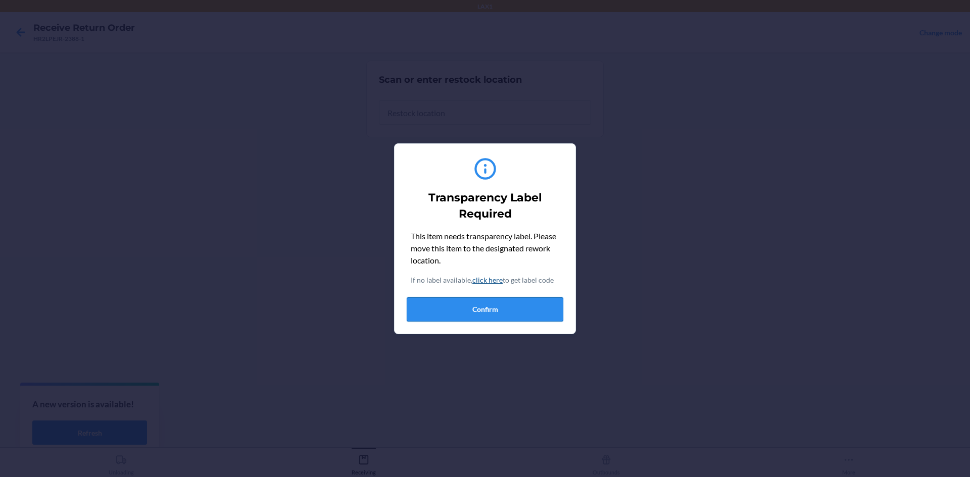
click at [492, 311] on button "Confirm" at bounding box center [485, 310] width 157 height 24
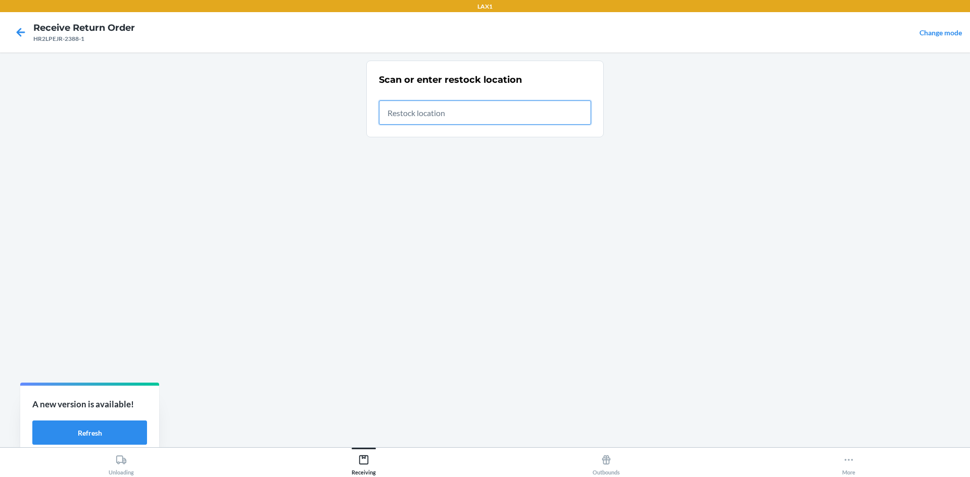
click at [463, 114] on input "text" at bounding box center [485, 113] width 212 height 24
type input "RTCART020"
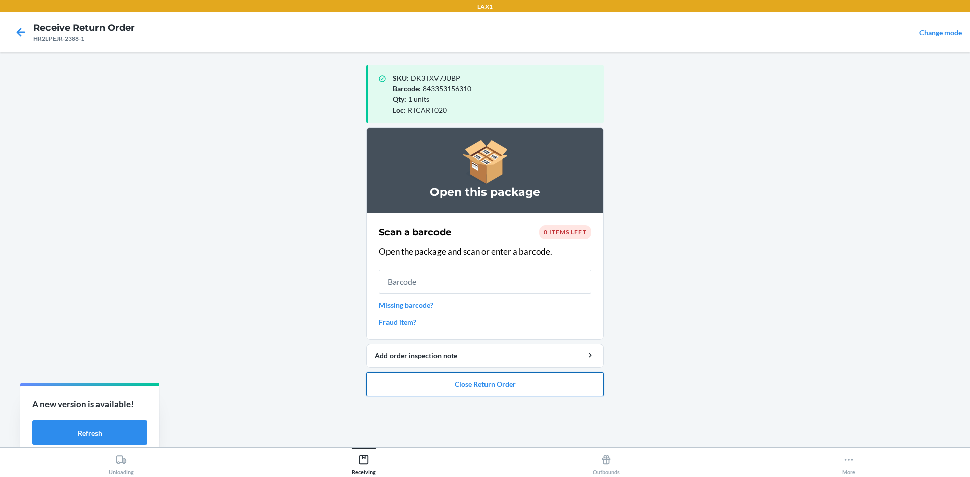
click at [508, 386] on button "Close Return Order" at bounding box center [484, 384] width 237 height 24
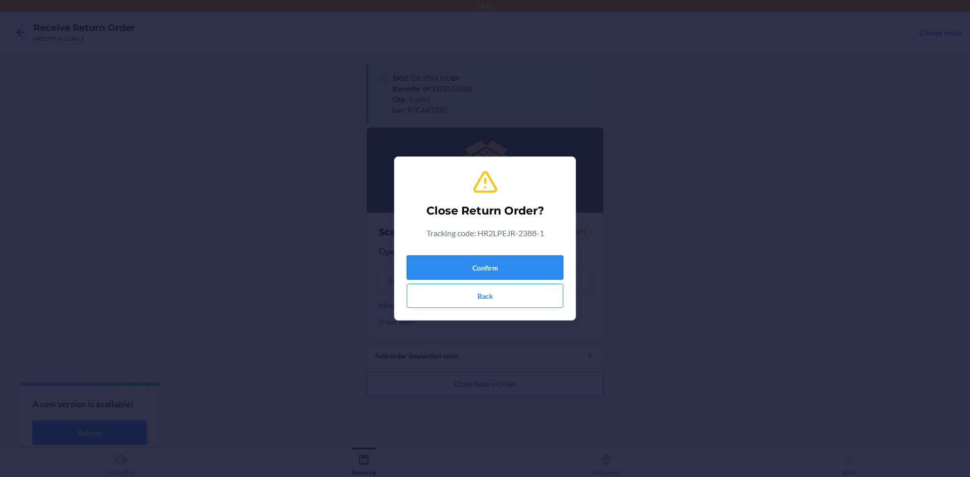
click at [523, 262] on button "Confirm" at bounding box center [485, 268] width 157 height 24
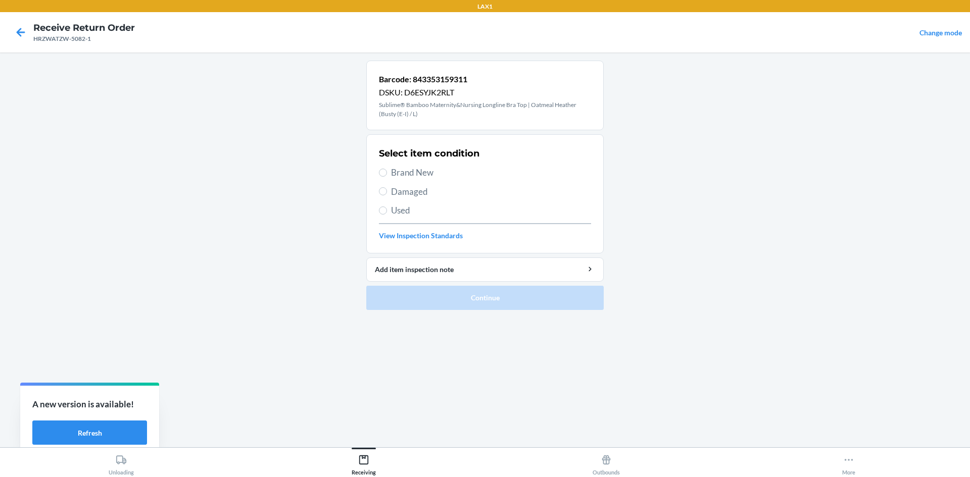
click at [426, 177] on span "Brand New" at bounding box center [491, 172] width 200 height 13
click at [387, 177] on input "Brand New" at bounding box center [383, 173] width 8 height 8
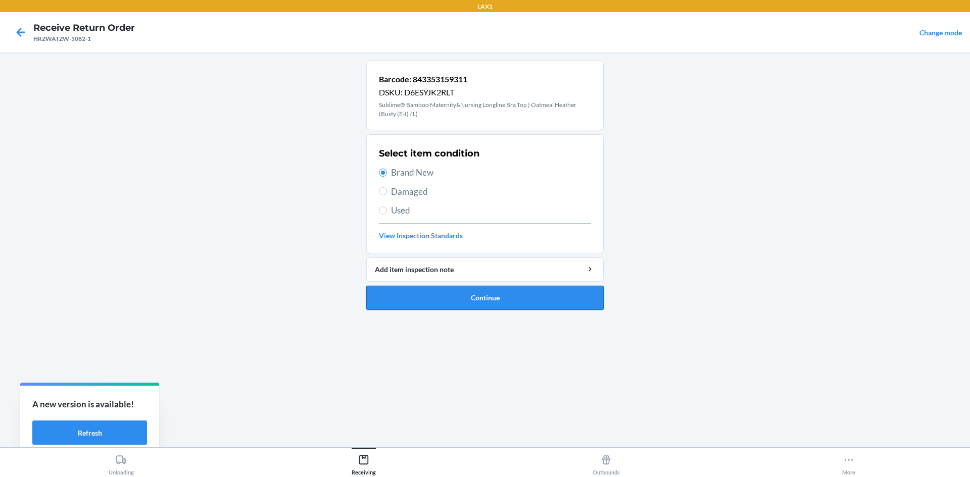
click at [490, 295] on button "Continue" at bounding box center [484, 298] width 237 height 24
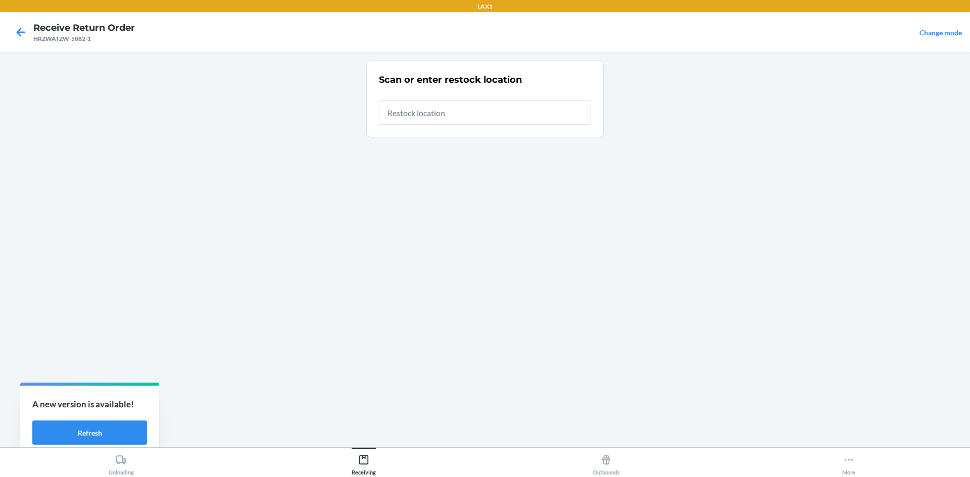
click at [447, 114] on input "text" at bounding box center [485, 113] width 212 height 24
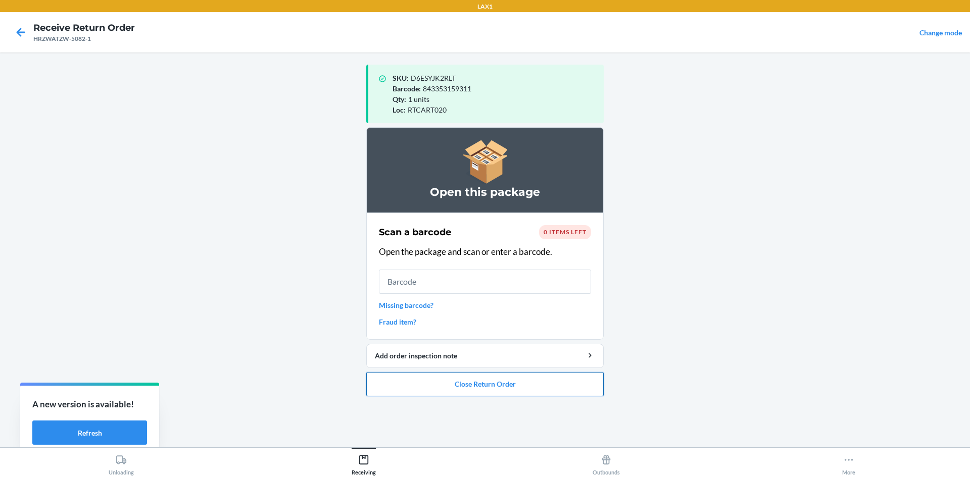
click at [494, 385] on button "Close Return Order" at bounding box center [484, 384] width 237 height 24
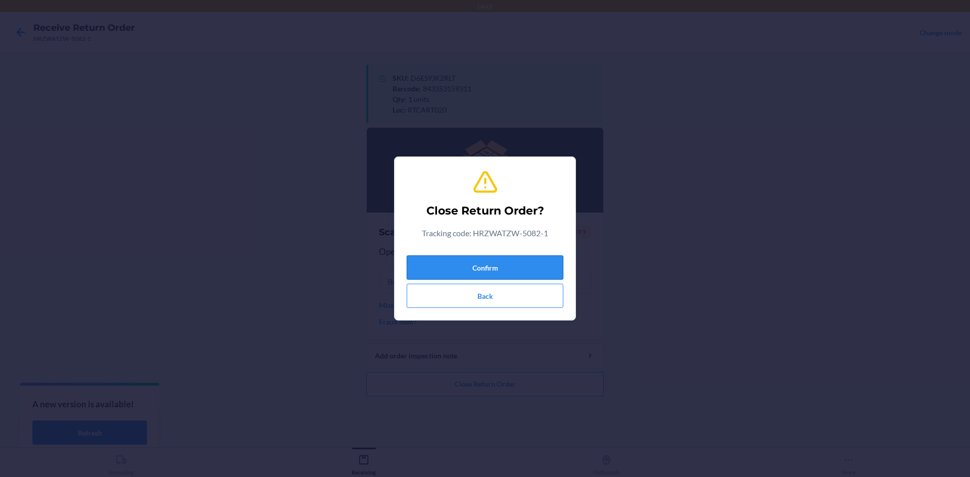
click at [483, 259] on button "Confirm" at bounding box center [485, 268] width 157 height 24
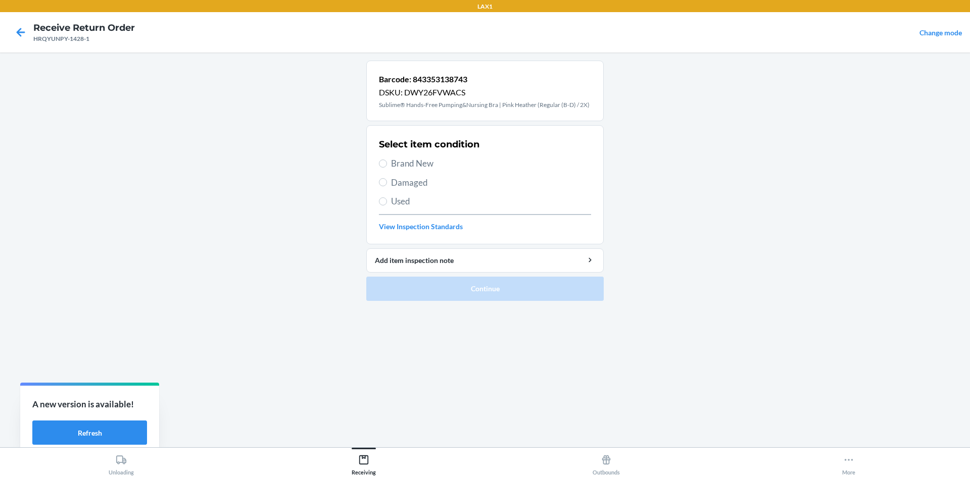
click at [427, 160] on span "Brand New" at bounding box center [491, 163] width 200 height 13
click at [387, 160] on input "Brand New" at bounding box center [383, 164] width 8 height 8
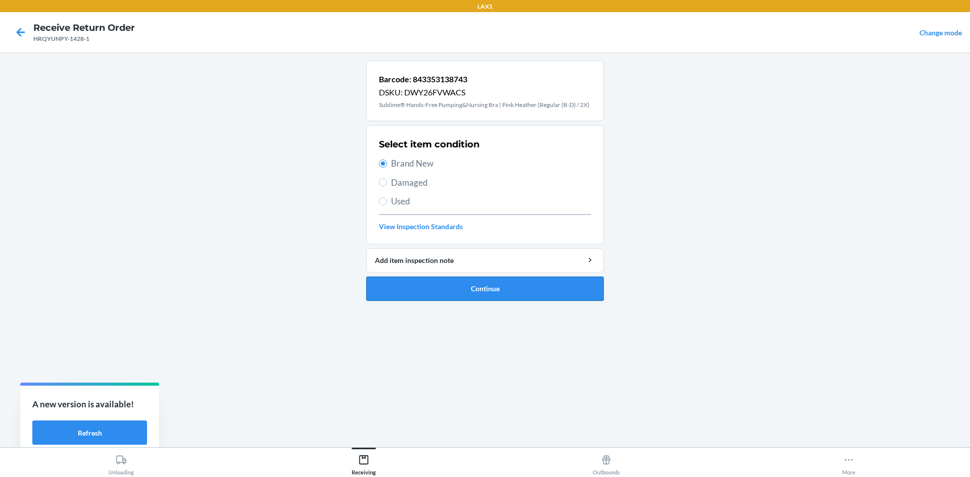
click at [473, 282] on button "Continue" at bounding box center [484, 289] width 237 height 24
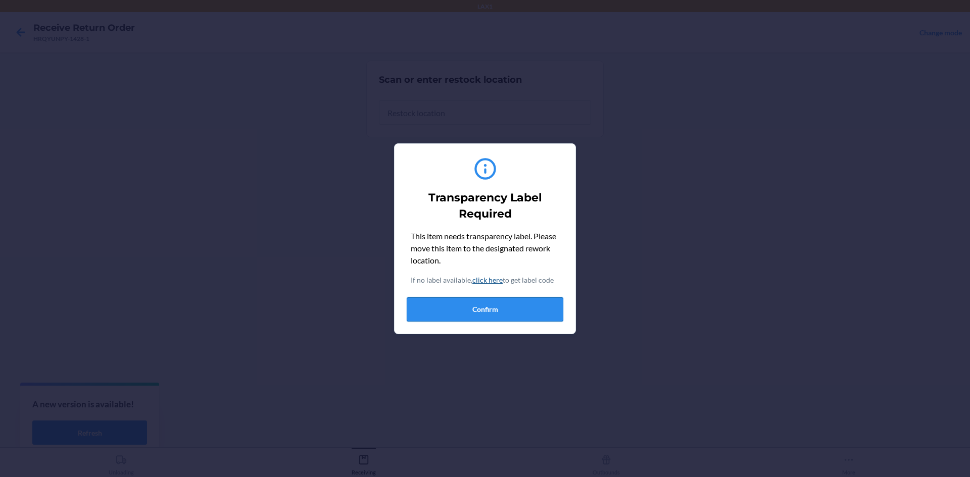
click at [477, 312] on button "Confirm" at bounding box center [485, 310] width 157 height 24
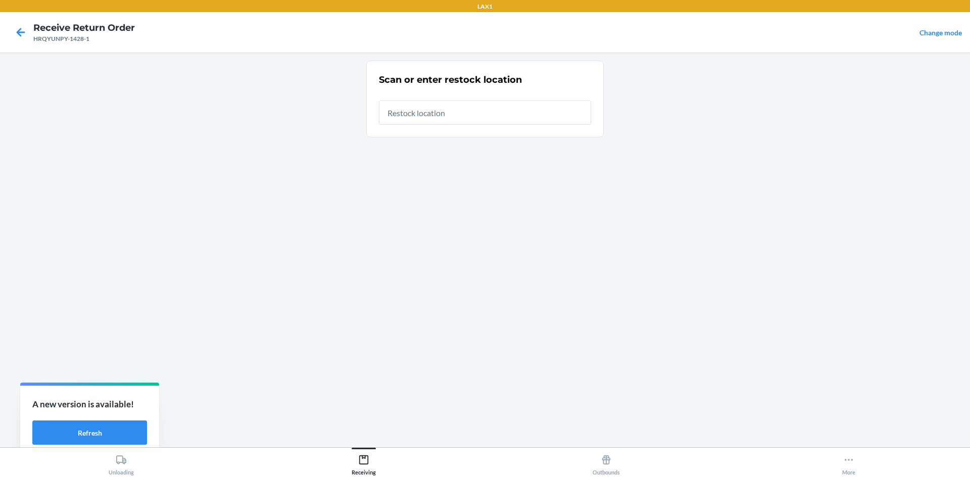
drag, startPoint x: 476, startPoint y: 128, endPoint x: 481, endPoint y: 115, distance: 13.6
click at [481, 115] on section "Scan or enter restock location" at bounding box center [484, 99] width 237 height 77
click at [481, 115] on input "text" at bounding box center [485, 113] width 212 height 24
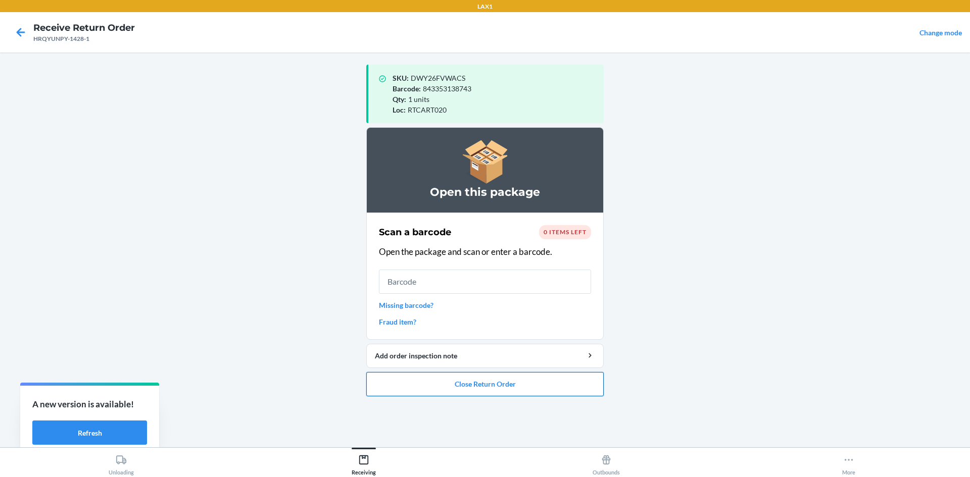
click at [472, 385] on button "Close Return Order" at bounding box center [484, 384] width 237 height 24
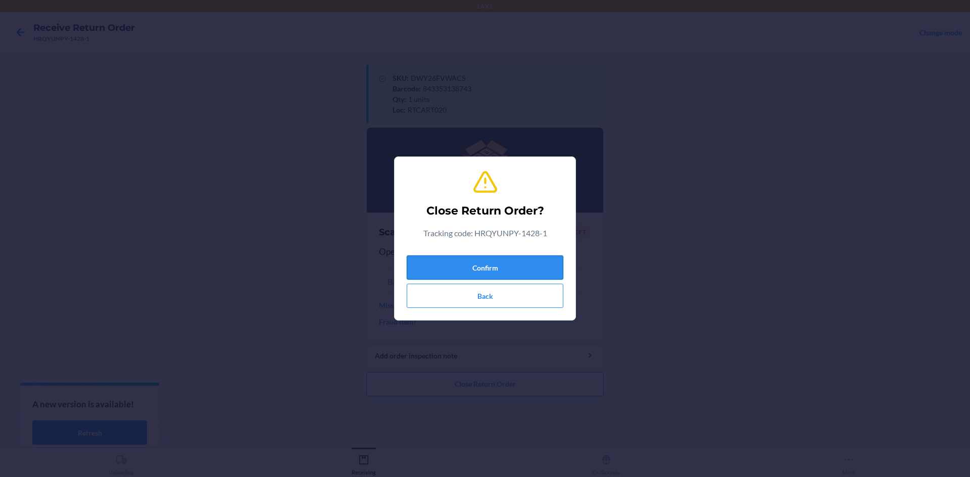
click at [465, 270] on button "Confirm" at bounding box center [485, 268] width 157 height 24
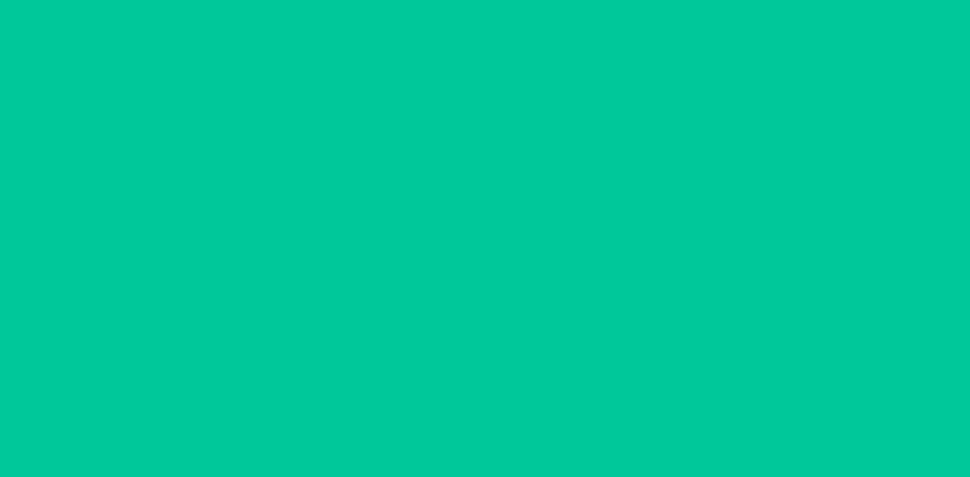
click at [472, 264] on input "text" at bounding box center [485, 259] width 212 height 24
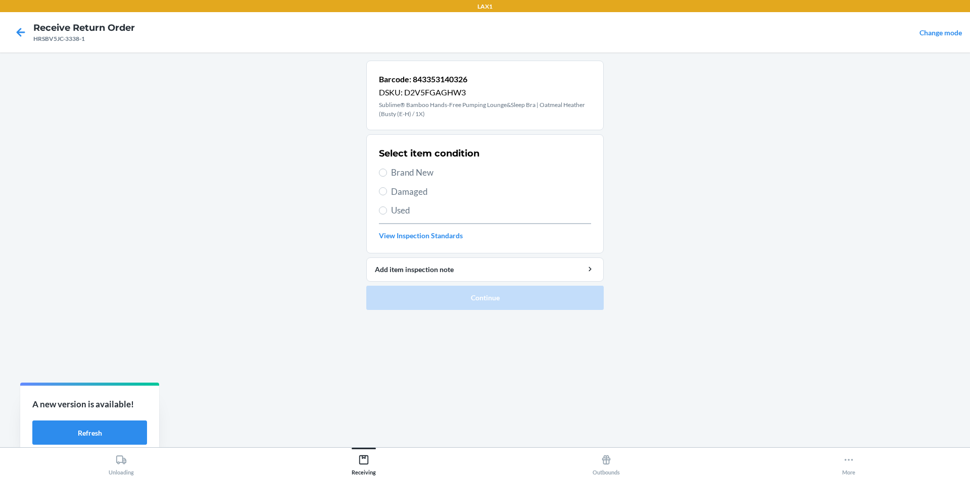
click at [426, 172] on span "Brand New" at bounding box center [491, 172] width 200 height 13
click at [387, 172] on input "Brand New" at bounding box center [383, 173] width 8 height 8
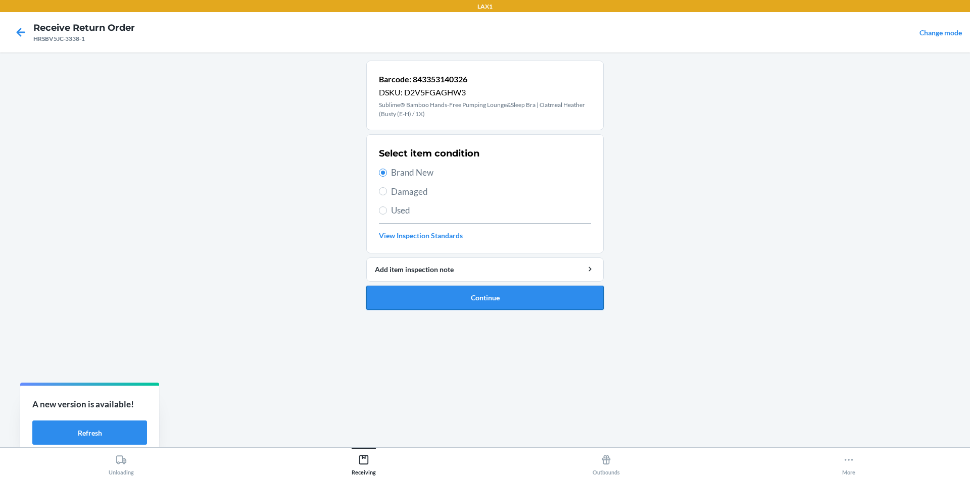
click at [463, 290] on button "Continue" at bounding box center [484, 298] width 237 height 24
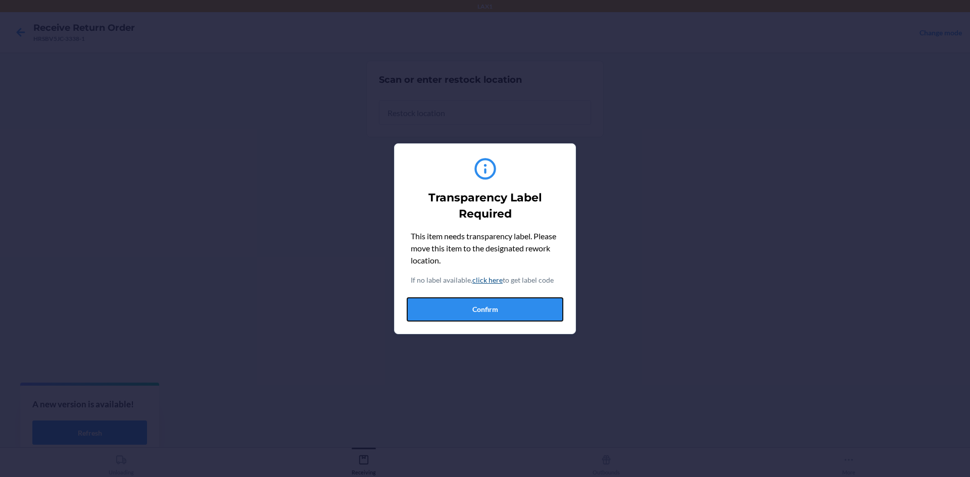
click at [494, 319] on button "Confirm" at bounding box center [485, 310] width 157 height 24
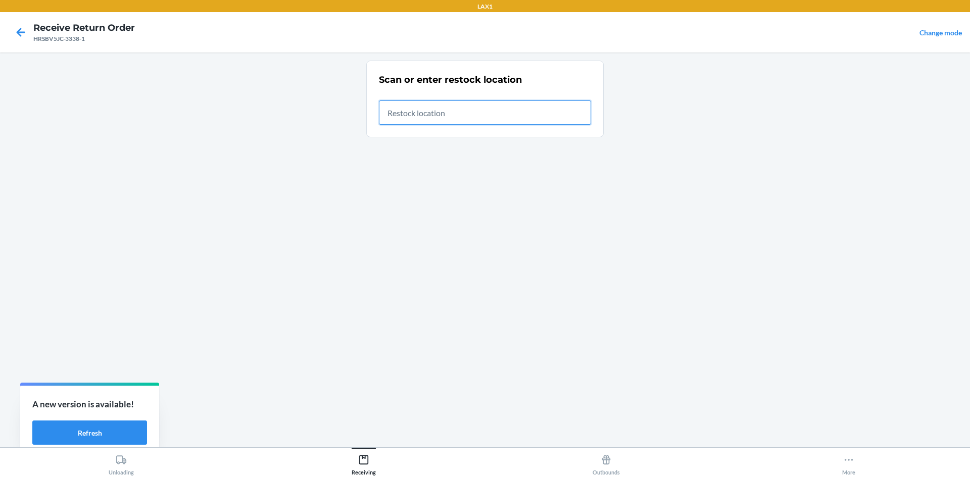
click at [477, 108] on input "text" at bounding box center [485, 113] width 212 height 24
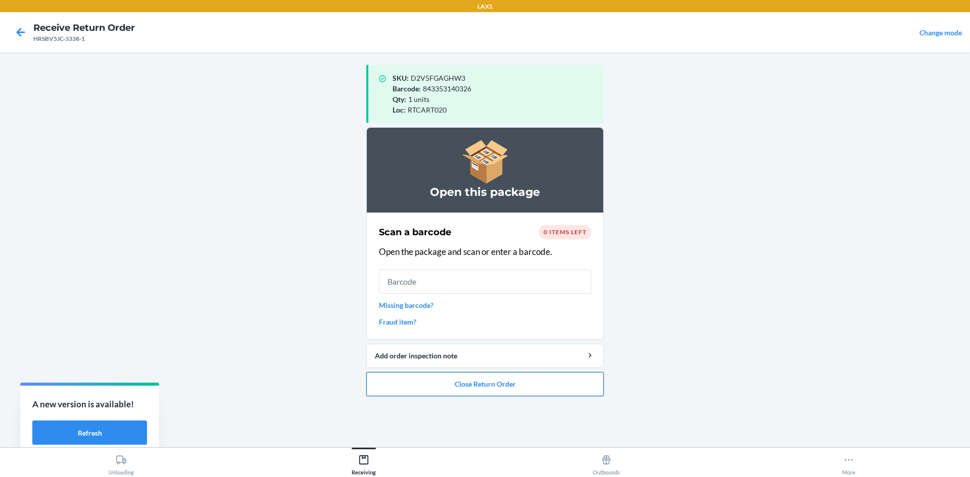
click at [515, 395] on button "Close Return Order" at bounding box center [484, 384] width 237 height 24
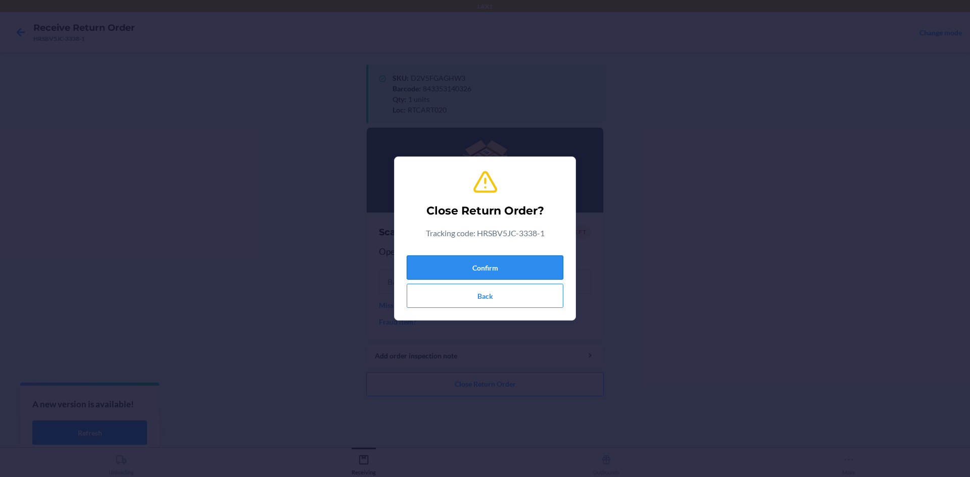
click at [512, 260] on button "Confirm" at bounding box center [485, 268] width 157 height 24
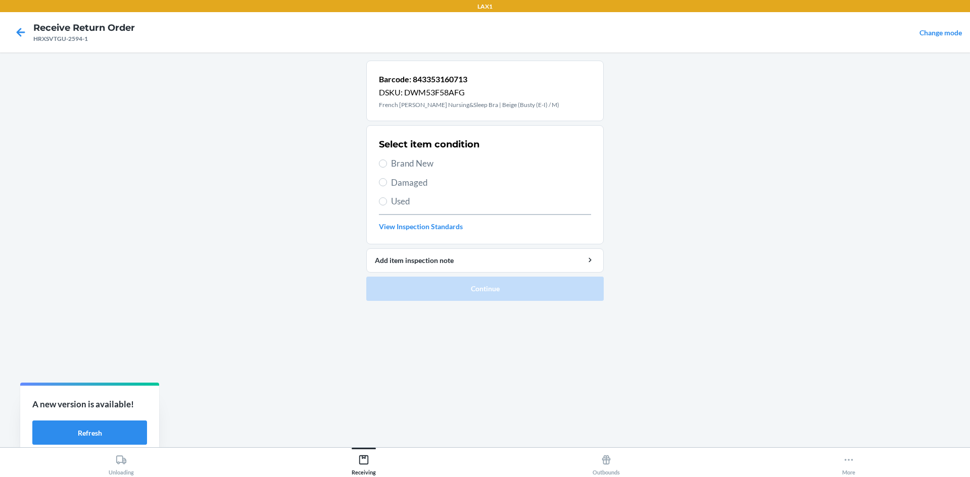
click at [445, 165] on span "Brand New" at bounding box center [491, 163] width 200 height 13
click at [387, 165] on input "Brand New" at bounding box center [383, 164] width 8 height 8
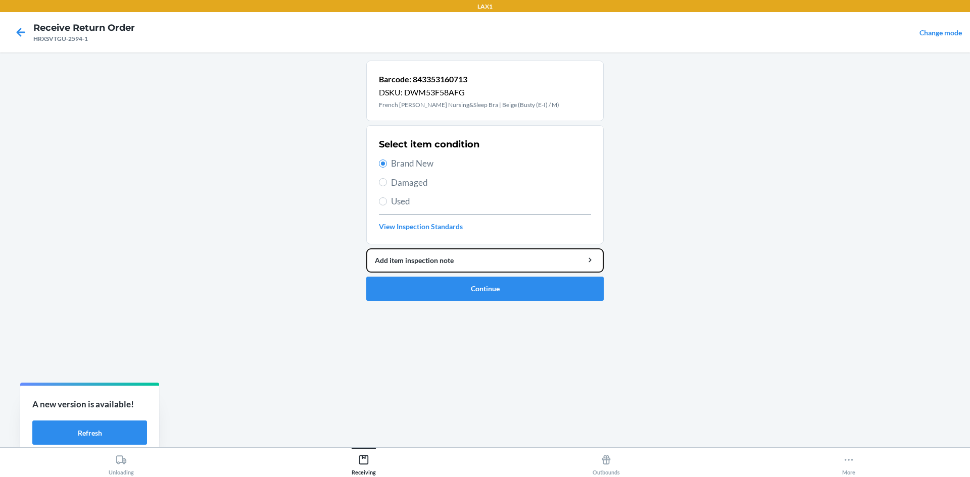
drag, startPoint x: 473, startPoint y: 267, endPoint x: 474, endPoint y: 273, distance: 6.1
click at [474, 272] on button "Add item inspection note" at bounding box center [484, 261] width 237 height 24
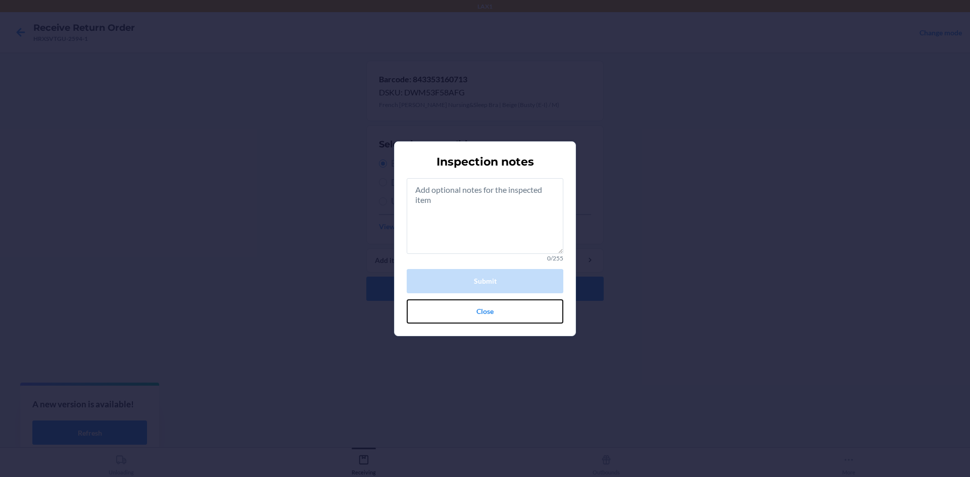
click at [445, 311] on button "Close" at bounding box center [485, 312] width 157 height 24
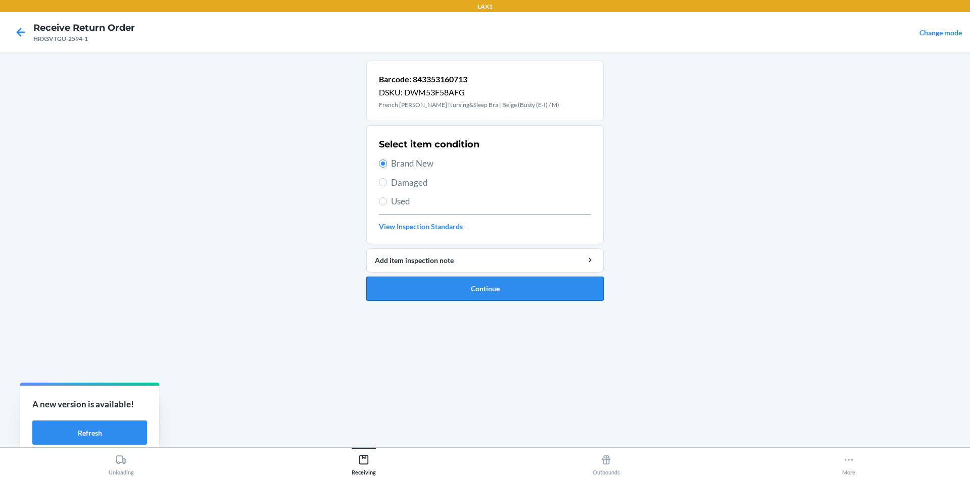
click at [429, 300] on button "Continue" at bounding box center [484, 289] width 237 height 24
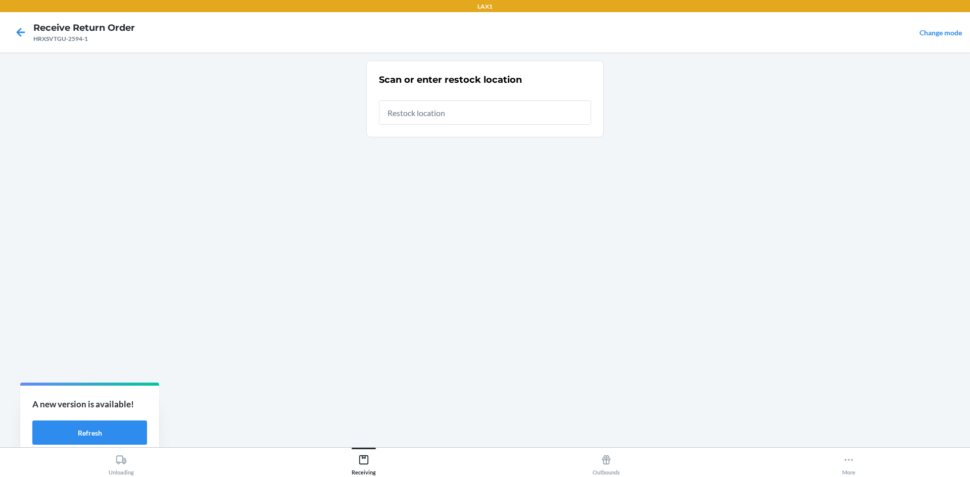
click at [421, 113] on input "text" at bounding box center [485, 113] width 212 height 24
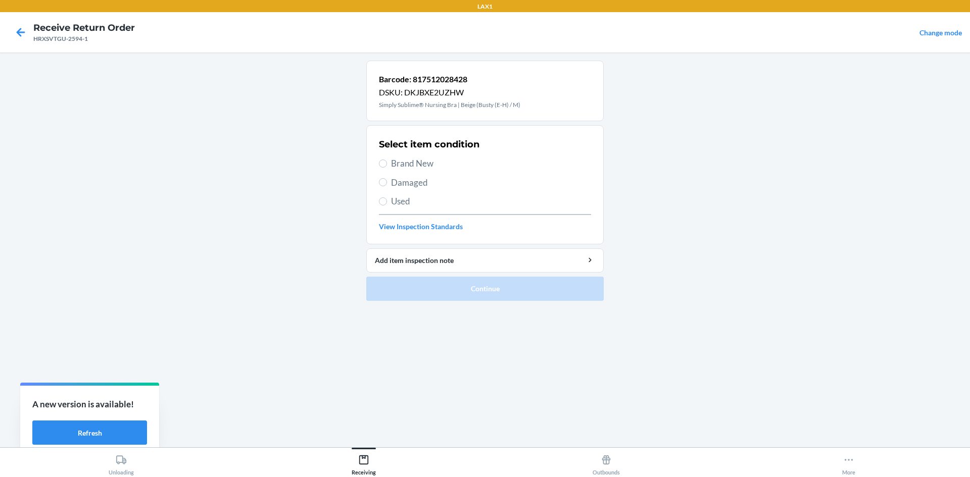
click at [418, 156] on div "Select item condition Brand New Damaged Used View Inspection Standards" at bounding box center [485, 185] width 212 height 100
click at [418, 159] on span "Brand New" at bounding box center [491, 163] width 200 height 13
click at [387, 160] on input "Brand New" at bounding box center [383, 164] width 8 height 8
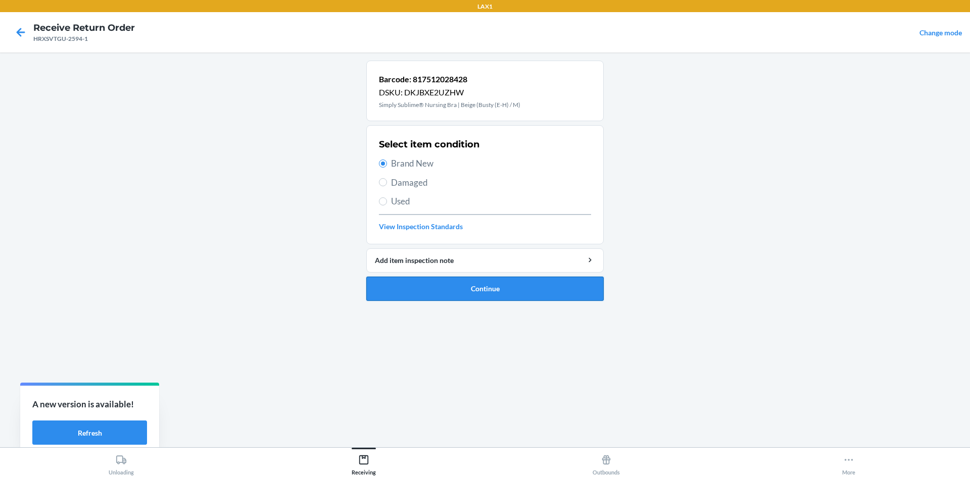
click at [475, 287] on button "Continue" at bounding box center [484, 289] width 237 height 24
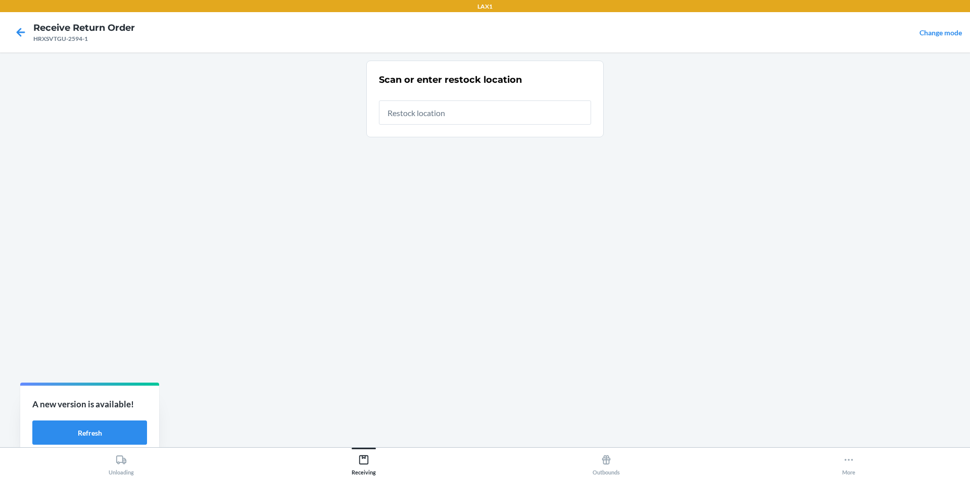
click at [438, 119] on input "text" at bounding box center [485, 113] width 212 height 24
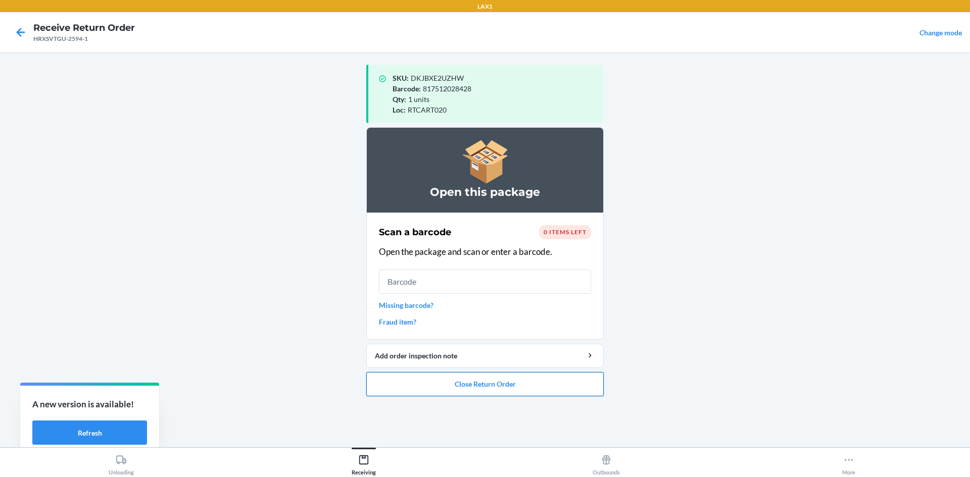
click at [485, 378] on button "Close Return Order" at bounding box center [484, 384] width 237 height 24
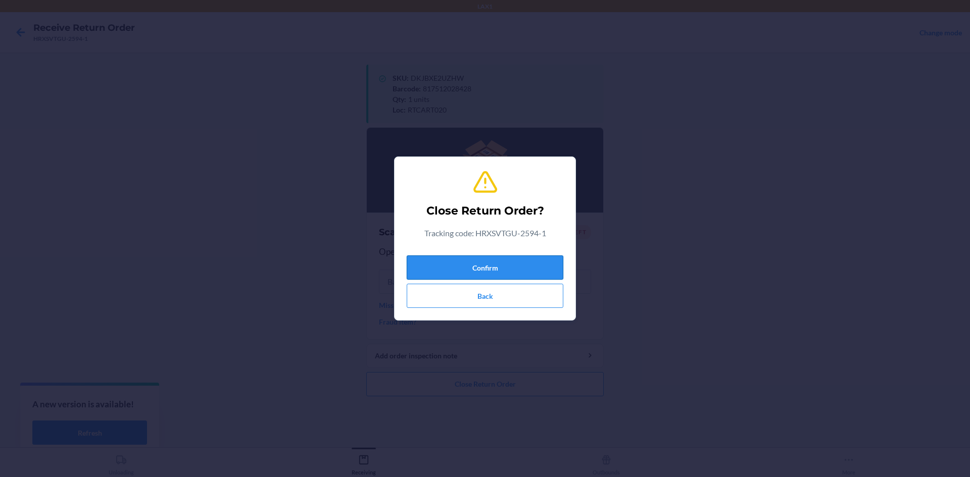
click at [480, 261] on button "Confirm" at bounding box center [485, 268] width 157 height 24
click at [488, 260] on button "Confirm" at bounding box center [485, 268] width 157 height 24
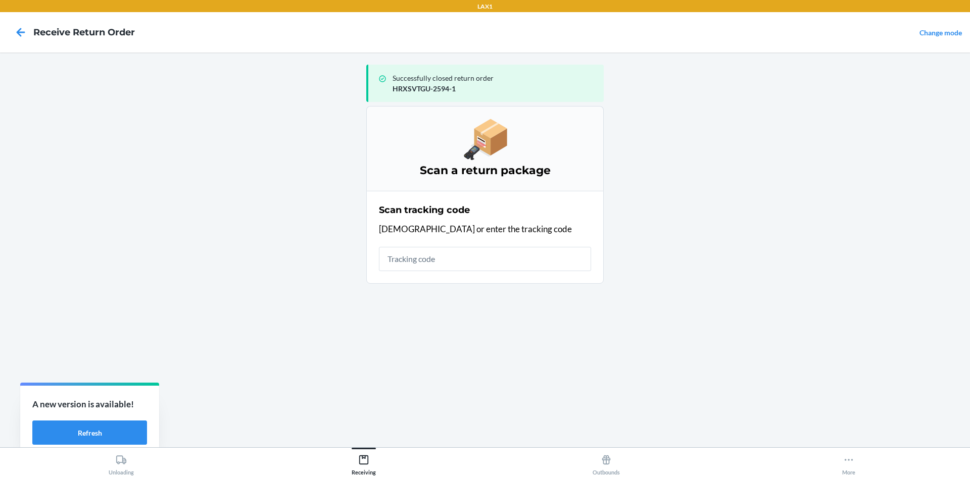
click at [486, 247] on input "text" at bounding box center [485, 259] width 212 height 24
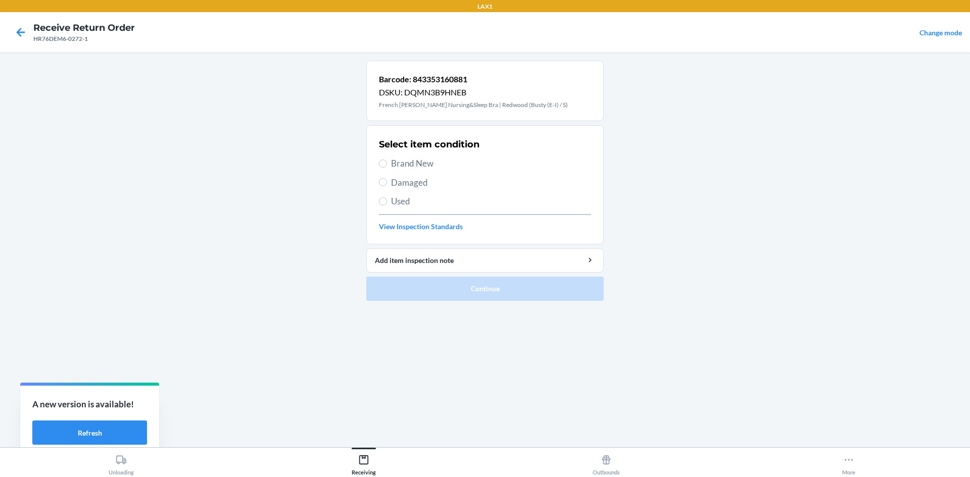
click at [418, 158] on span "Brand New" at bounding box center [491, 163] width 200 height 13
click at [387, 160] on input "Brand New" at bounding box center [383, 164] width 8 height 8
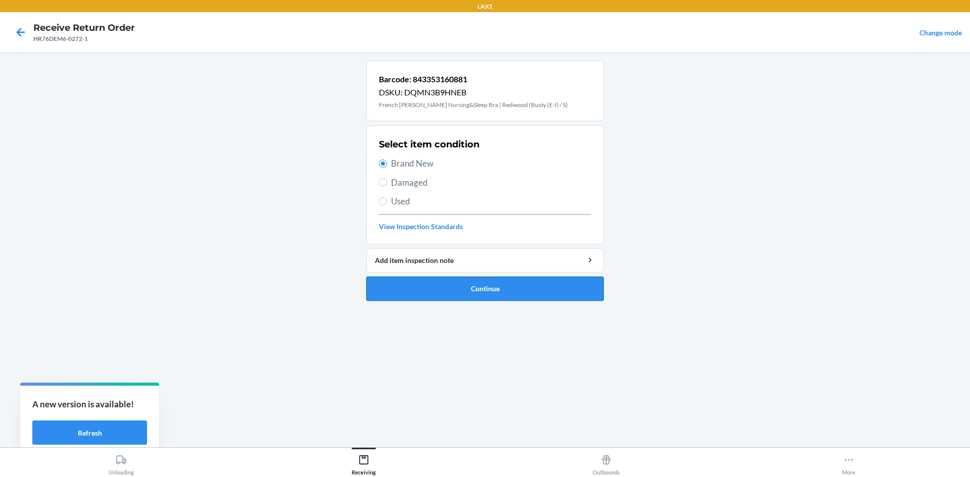
click at [490, 286] on button "Continue" at bounding box center [484, 289] width 237 height 24
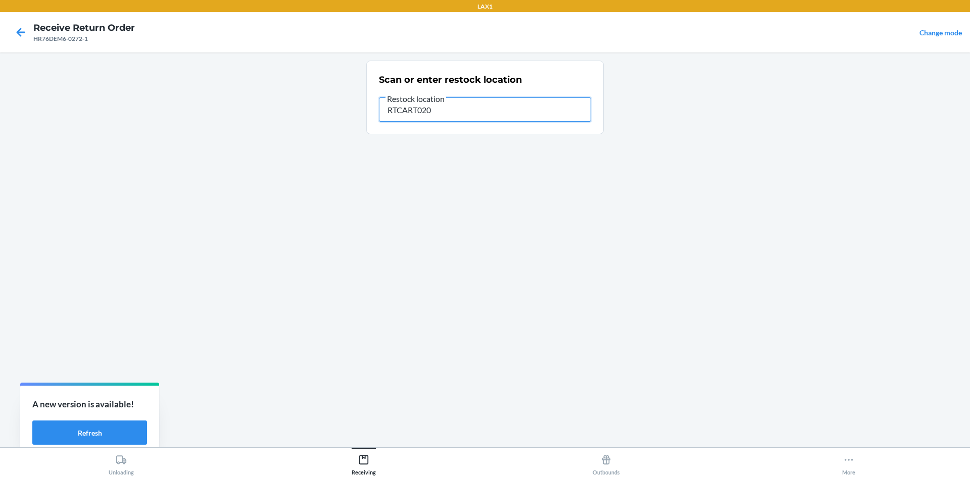
click at [458, 107] on input "RTCART020" at bounding box center [485, 109] width 212 height 24
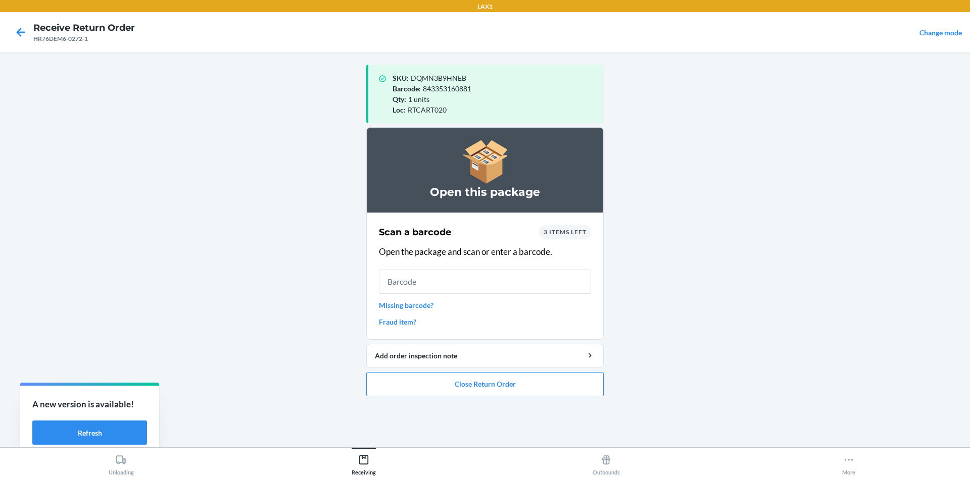
click at [478, 282] on input "text" at bounding box center [485, 282] width 212 height 24
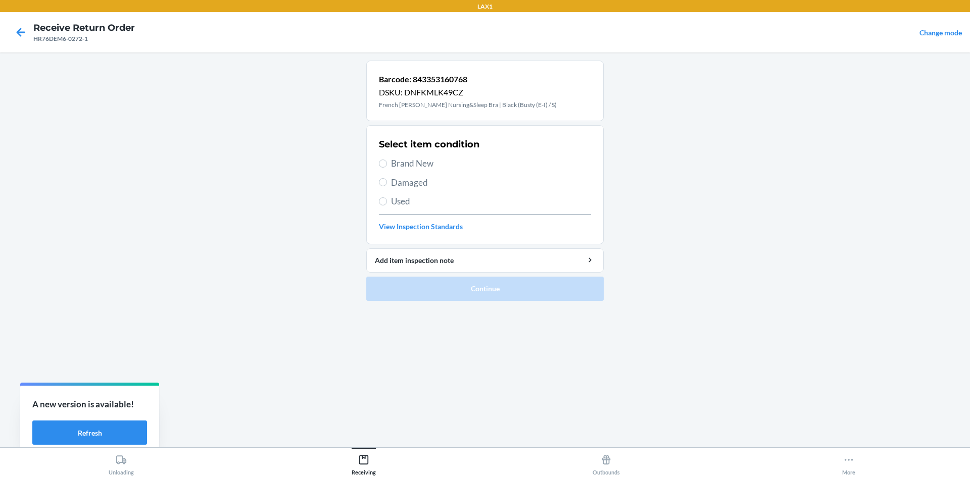
click at [405, 163] on span "Brand New" at bounding box center [491, 163] width 200 height 13
click at [387, 163] on input "Brand New" at bounding box center [383, 164] width 8 height 8
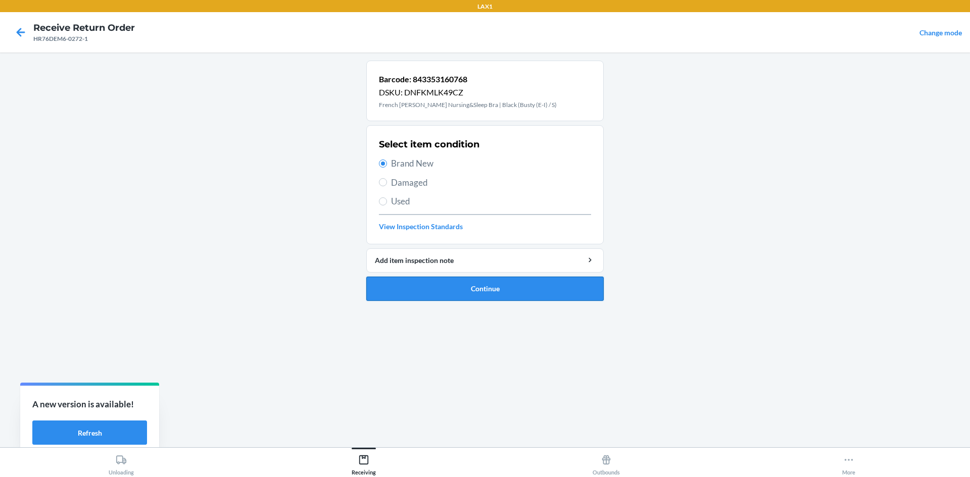
click at [484, 279] on button "Continue" at bounding box center [484, 289] width 237 height 24
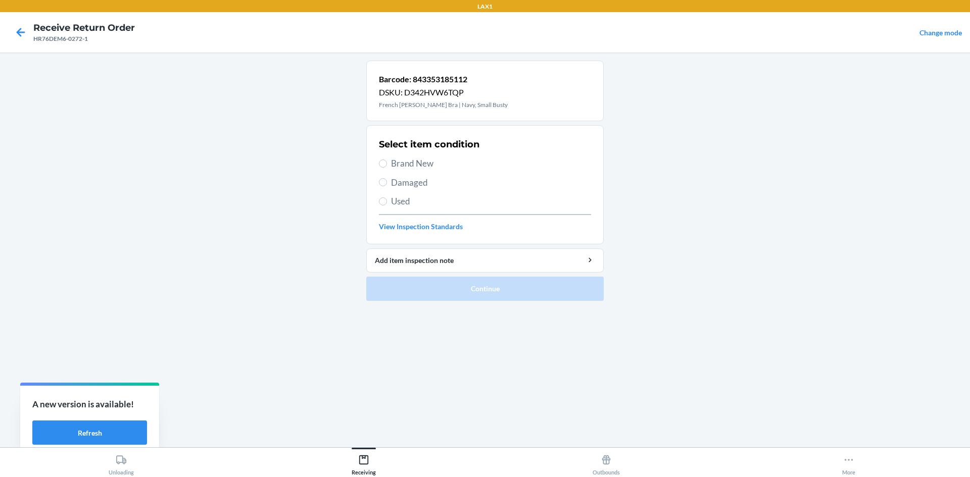
click at [415, 160] on span "Brand New" at bounding box center [491, 163] width 200 height 13
click at [387, 160] on input "Brand New" at bounding box center [383, 164] width 8 height 8
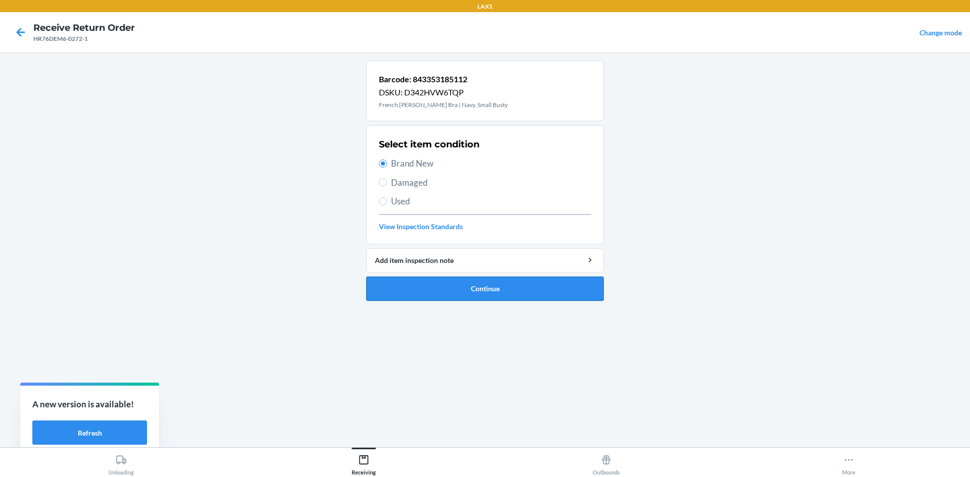
click at [494, 286] on button "Continue" at bounding box center [484, 289] width 237 height 24
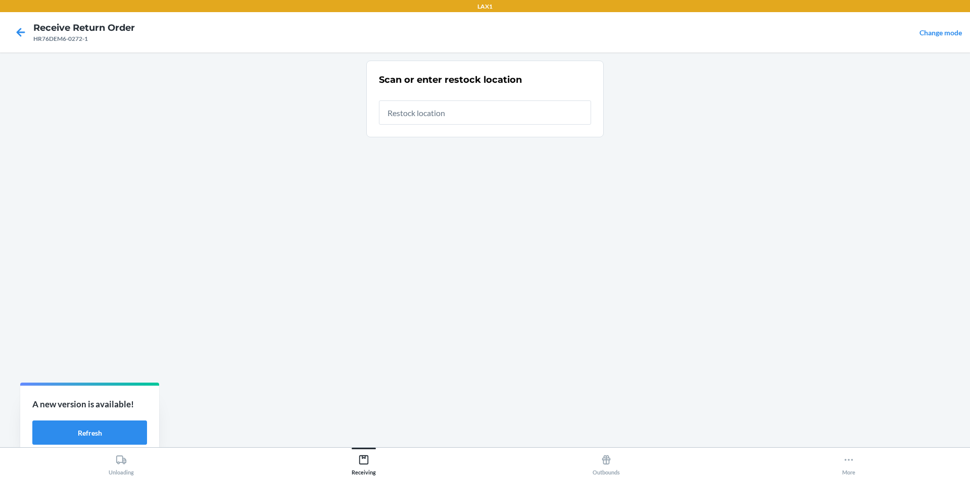
click at [476, 105] on input "text" at bounding box center [485, 113] width 212 height 24
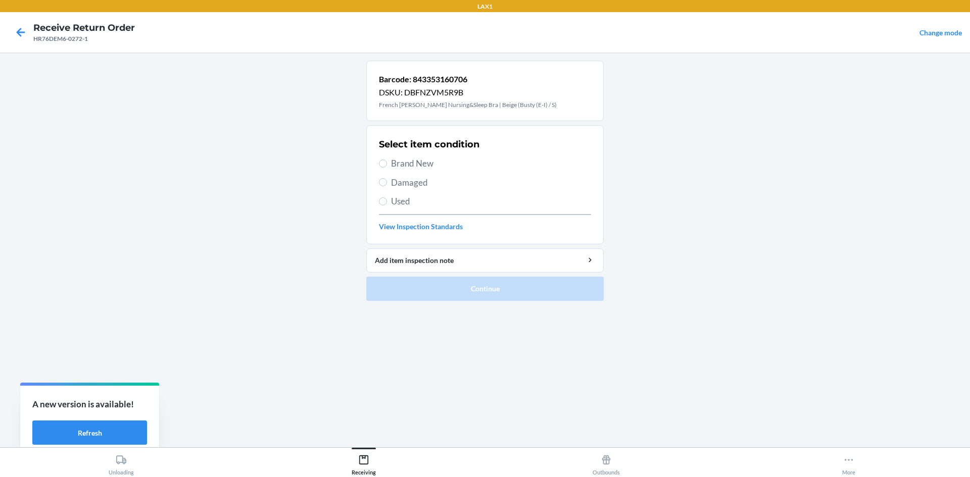
click at [429, 165] on span "Brand New" at bounding box center [491, 163] width 200 height 13
click at [387, 165] on input "Brand New" at bounding box center [383, 164] width 8 height 8
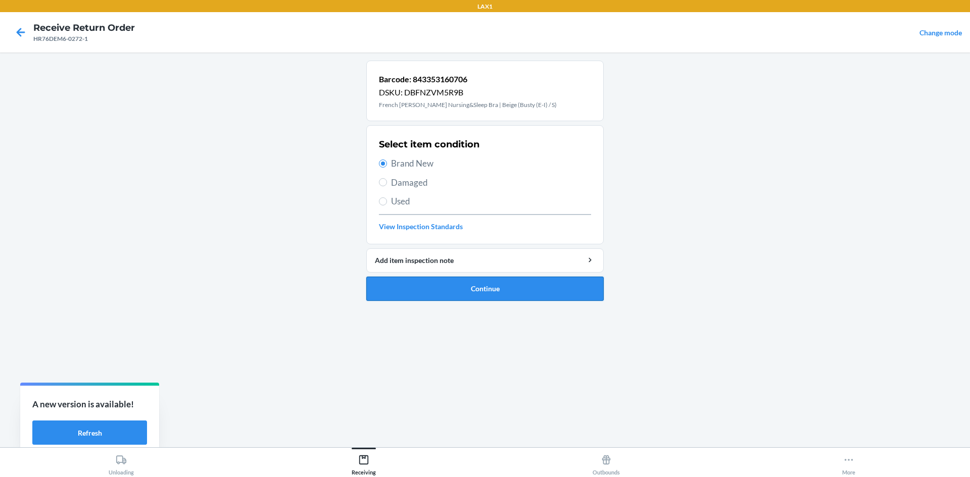
click at [463, 281] on button "Continue" at bounding box center [484, 289] width 237 height 24
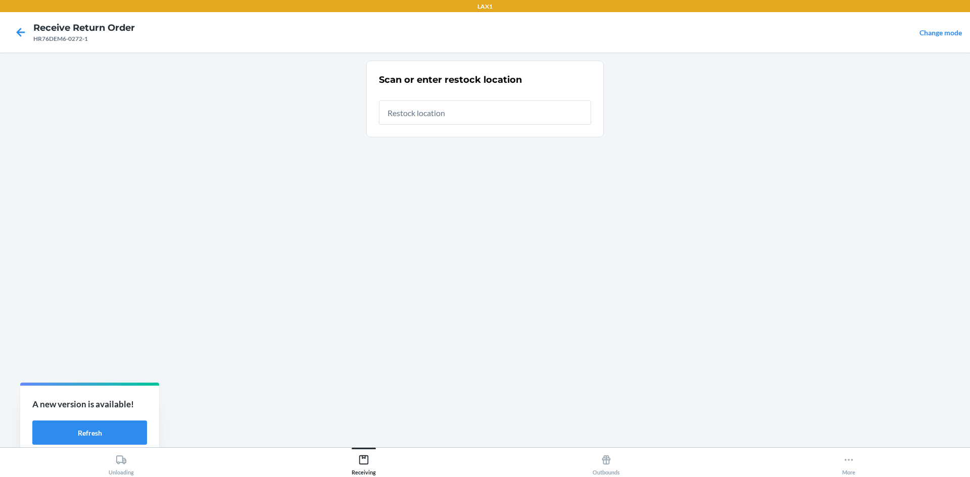
click at [460, 114] on input "text" at bounding box center [485, 113] width 212 height 24
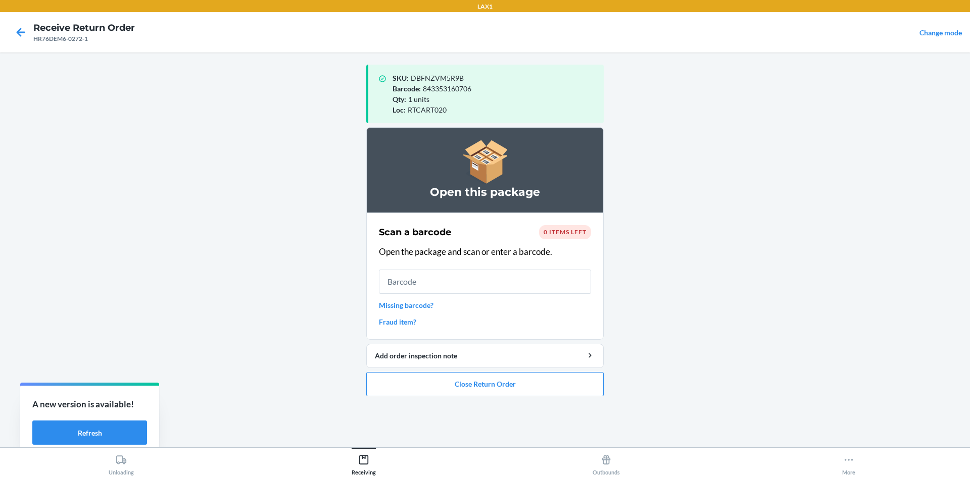
click at [437, 281] on input "text" at bounding box center [485, 282] width 212 height 24
click at [525, 385] on button "Close Return Order" at bounding box center [484, 384] width 237 height 24
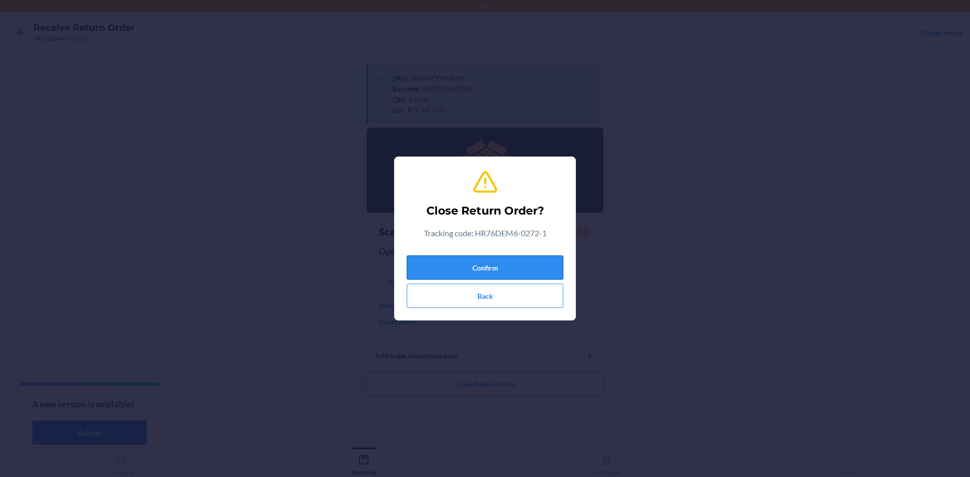
click at [498, 275] on button "Confirm" at bounding box center [485, 268] width 157 height 24
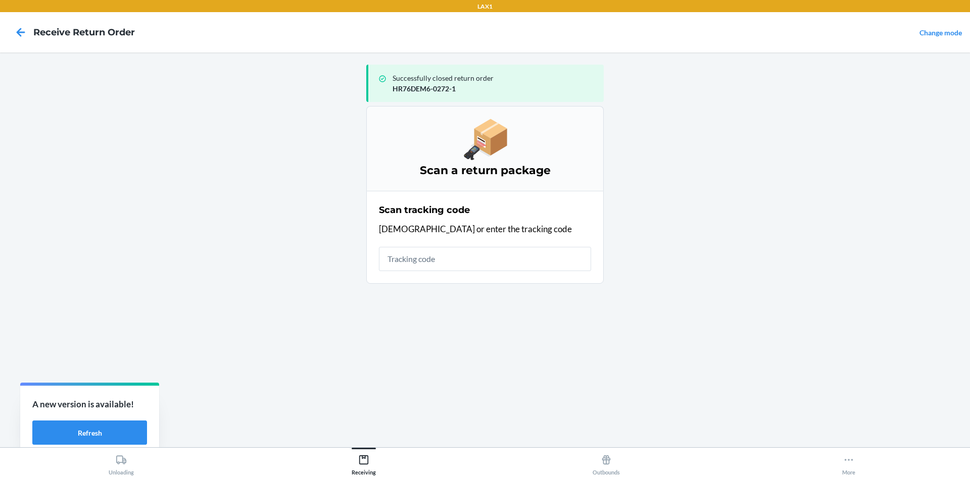
drag, startPoint x: 437, startPoint y: 261, endPoint x: 452, endPoint y: 257, distance: 15.7
click at [445, 257] on input "text" at bounding box center [485, 259] width 212 height 24
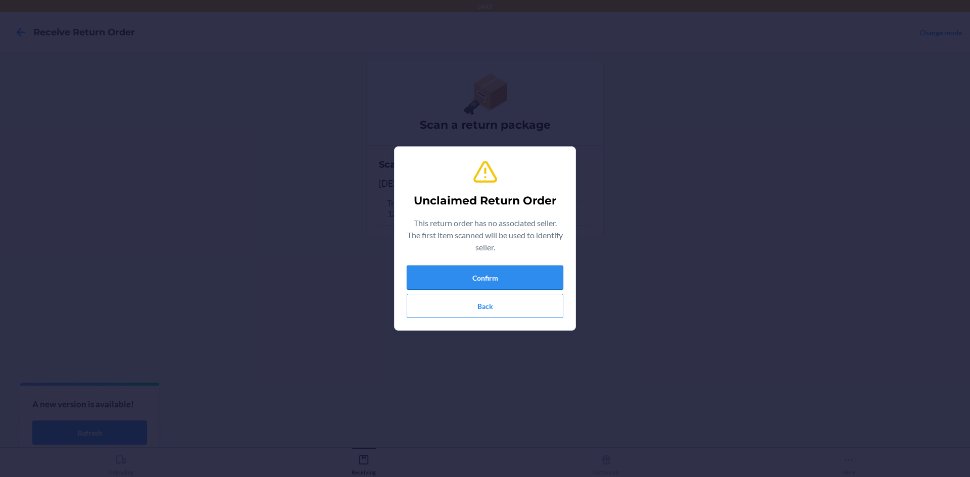
click at [447, 280] on button "Confirm" at bounding box center [485, 278] width 157 height 24
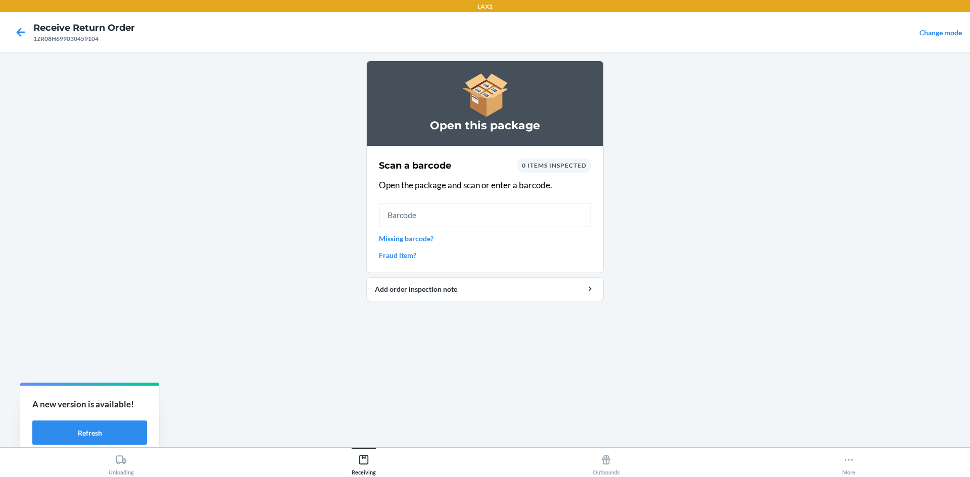
click at [440, 226] on input "text" at bounding box center [485, 215] width 212 height 24
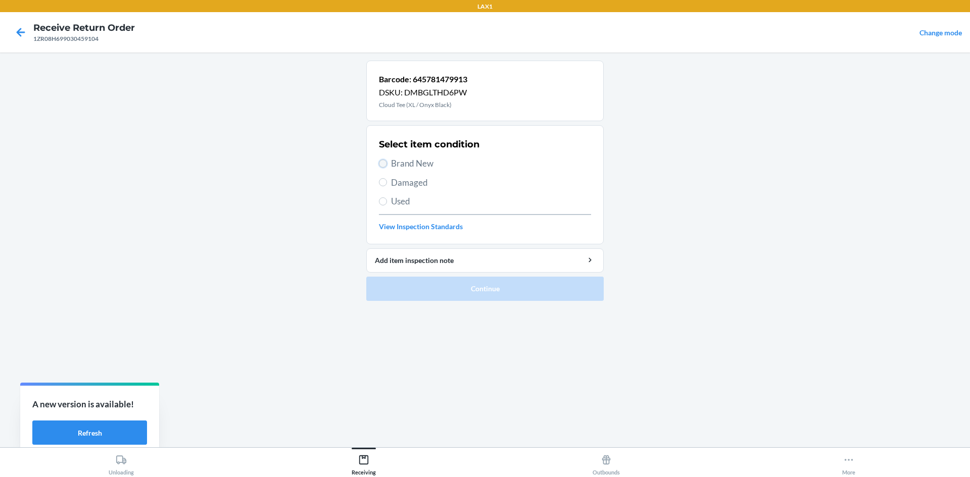
click at [381, 164] on input "Brand New" at bounding box center [383, 164] width 8 height 8
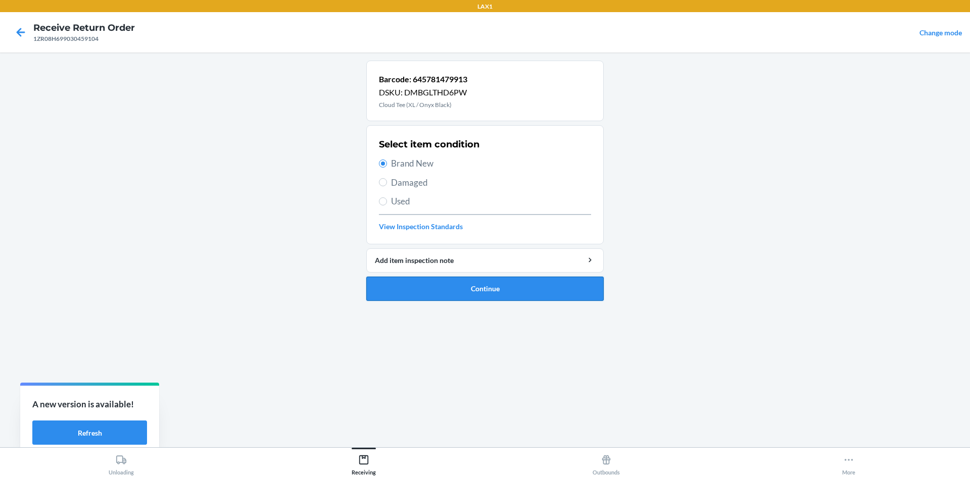
click at [471, 289] on button "Continue" at bounding box center [484, 289] width 237 height 24
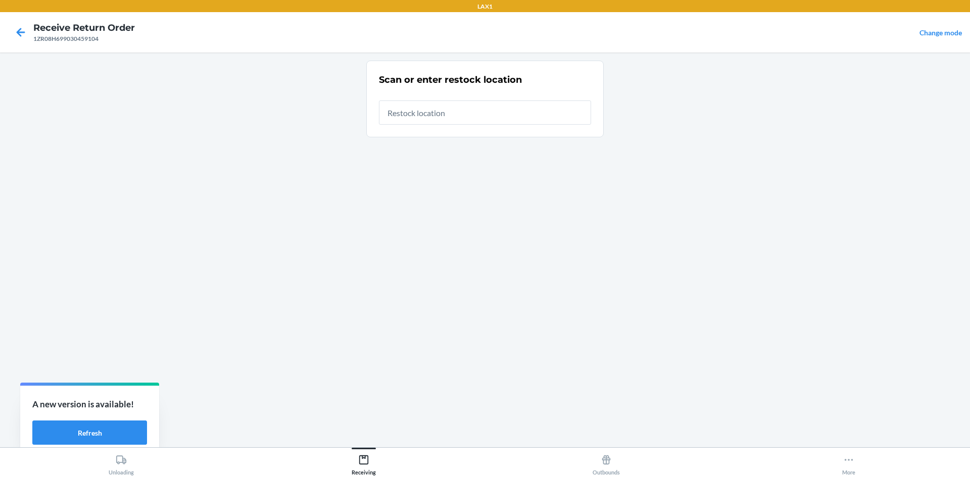
click at [421, 119] on input "text" at bounding box center [485, 113] width 212 height 24
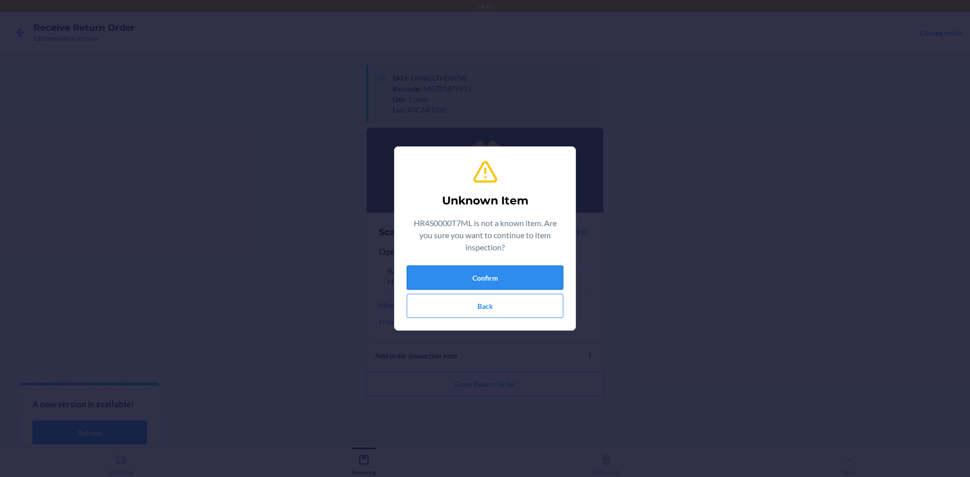
click at [493, 272] on button "Confirm" at bounding box center [485, 278] width 157 height 24
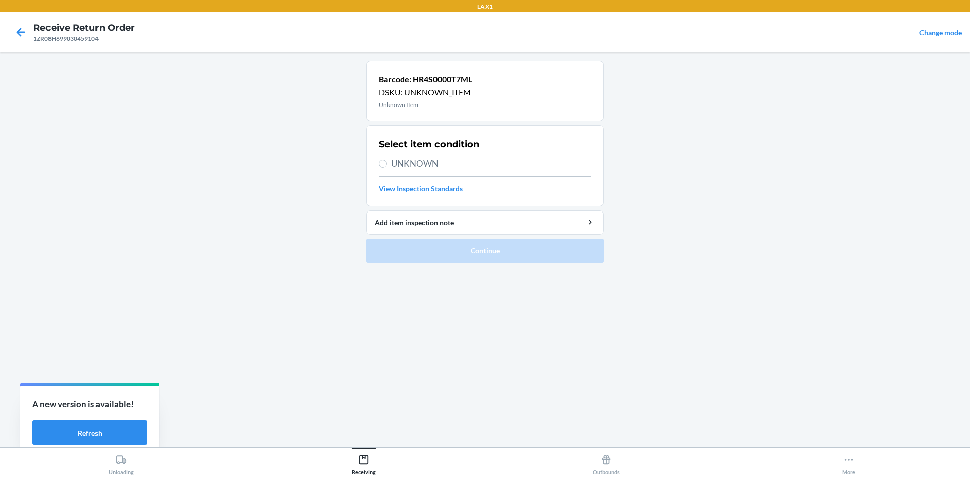
click at [438, 165] on span "UNKNOWN" at bounding box center [491, 163] width 200 height 13
click at [387, 165] on input "UNKNOWN" at bounding box center [383, 164] width 8 height 8
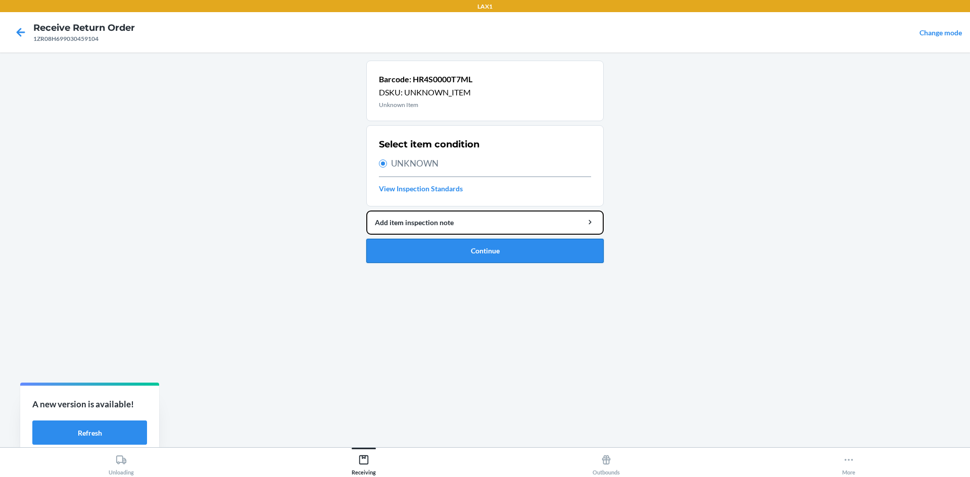
click at [464, 236] on li "Barcode: HR4S0000T7ML DSKU: UNKNOWN_ITEM Unknown Item Select item condition UNK…" at bounding box center [484, 162] width 237 height 203
click at [469, 254] on button "Continue" at bounding box center [484, 251] width 237 height 24
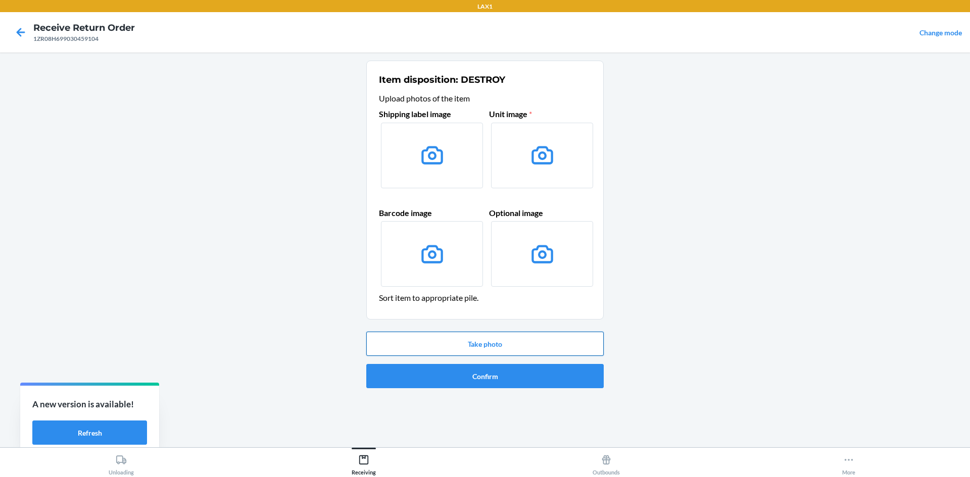
click at [513, 339] on button "Take photo" at bounding box center [484, 344] width 237 height 24
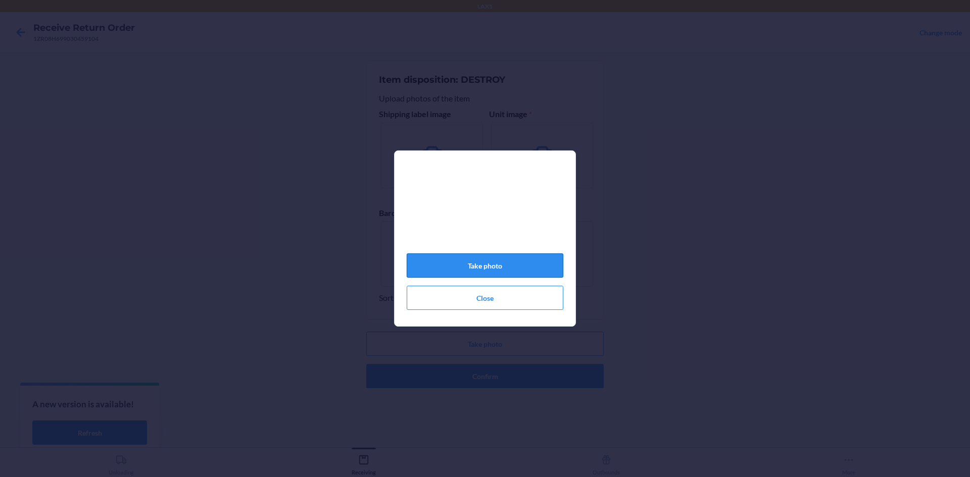
click at [505, 270] on button "Take photo" at bounding box center [485, 266] width 157 height 24
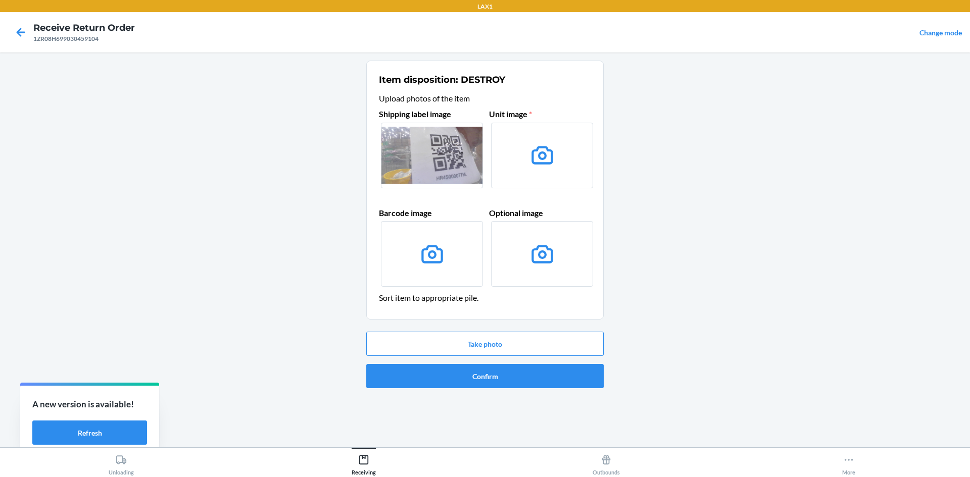
click at [107, 39] on div "1ZR08H699030459104" at bounding box center [84, 38] width 102 height 9
click at [101, 48] on nav "Receive Return Order 1ZR08H699030459104 Change mode" at bounding box center [485, 32] width 970 height 40
click at [333, 250] on main "Item disposition: DESTROY Upload photos of the item Shipping label image Unit i…" at bounding box center [485, 250] width 970 height 395
click at [283, 316] on main "Item disposition: DESTROY Upload photos of the item Shipping label image Unit i…" at bounding box center [485, 250] width 970 height 395
click at [286, 314] on main "Item disposition: DESTROY Upload photos of the item Shipping label image Unit i…" at bounding box center [485, 250] width 970 height 395
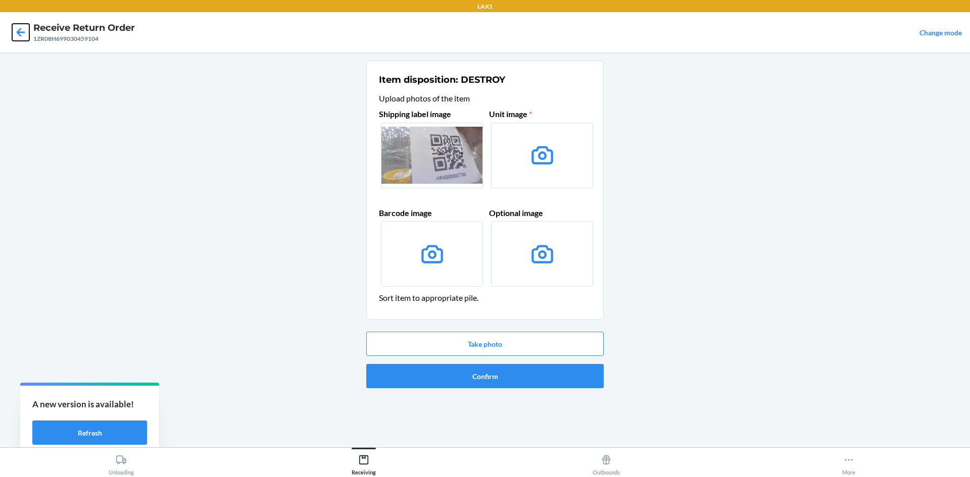
click at [15, 29] on icon at bounding box center [20, 32] width 17 height 17
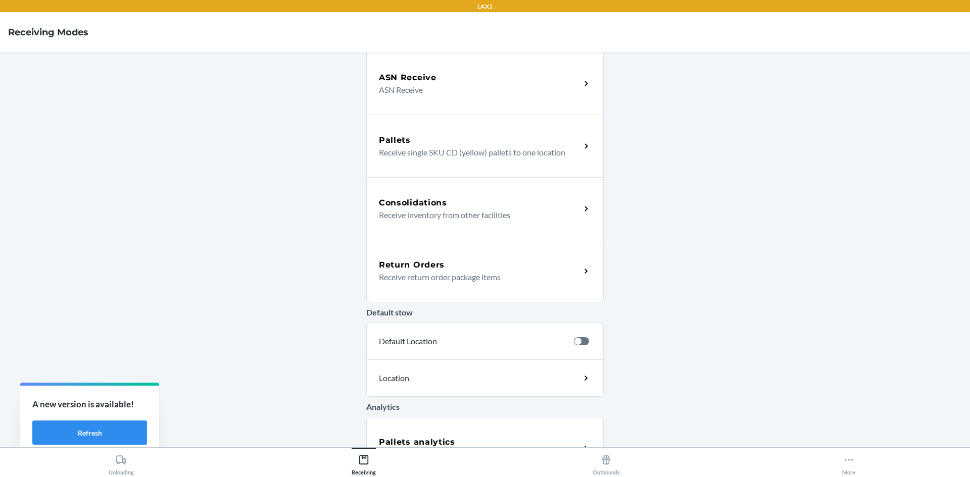
scroll to position [164, 0]
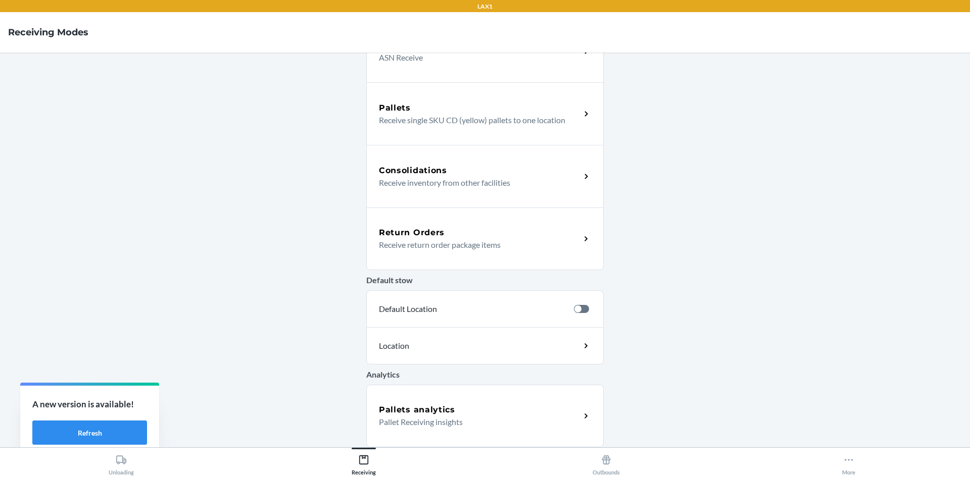
click at [449, 253] on div "Return Orders Receive return order package items" at bounding box center [484, 239] width 237 height 63
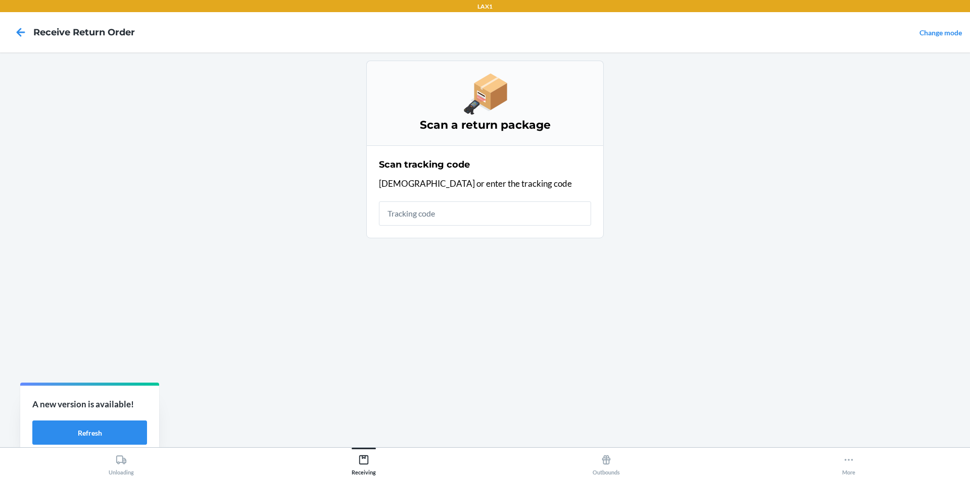
click at [449, 216] on input "text" at bounding box center [485, 214] width 212 height 24
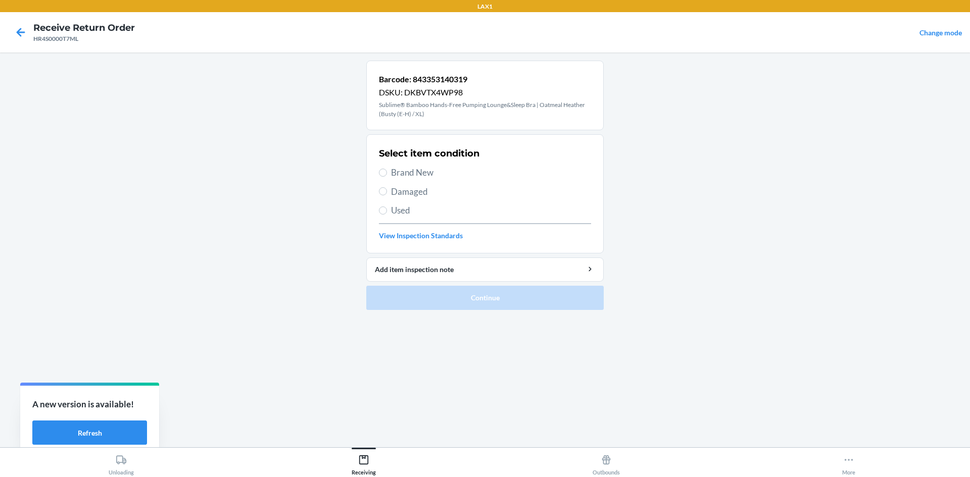
click at [428, 169] on span "Brand New" at bounding box center [491, 172] width 200 height 13
click at [387, 169] on input "Brand New" at bounding box center [383, 173] width 8 height 8
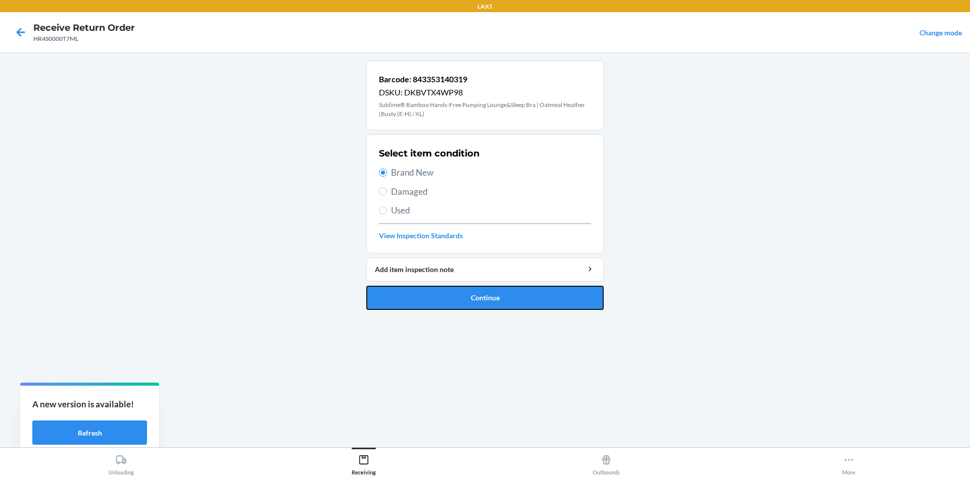
drag, startPoint x: 428, startPoint y: 306, endPoint x: 435, endPoint y: 298, distance: 10.7
click at [428, 305] on button "Continue" at bounding box center [484, 298] width 237 height 24
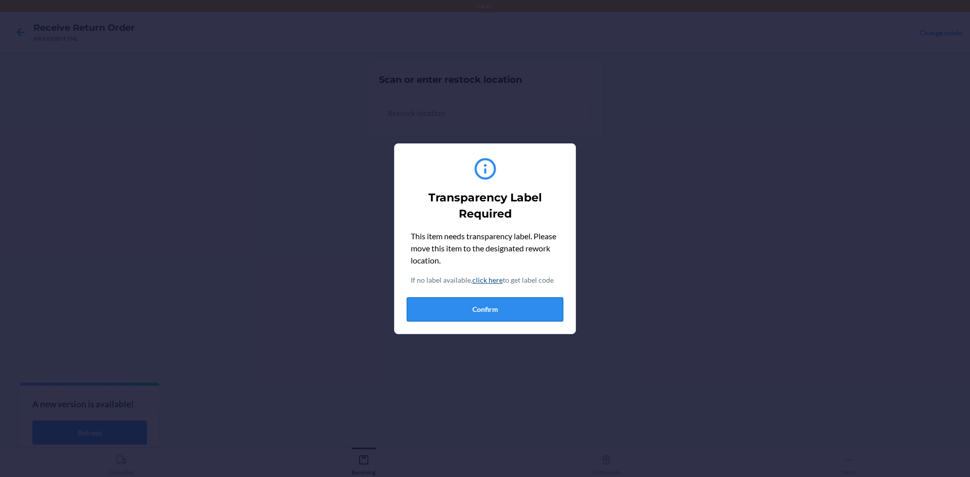
click at [448, 321] on button "Confirm" at bounding box center [485, 310] width 157 height 24
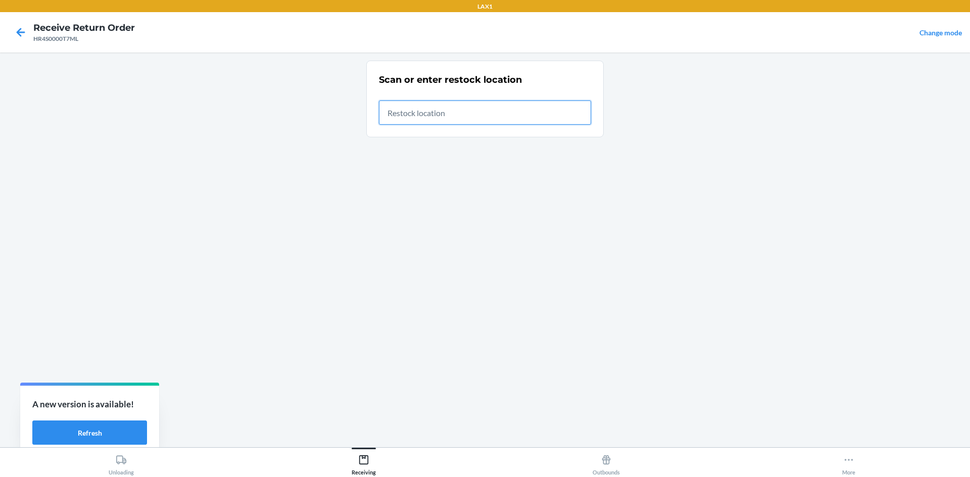
click at [459, 113] on input "text" at bounding box center [485, 113] width 212 height 24
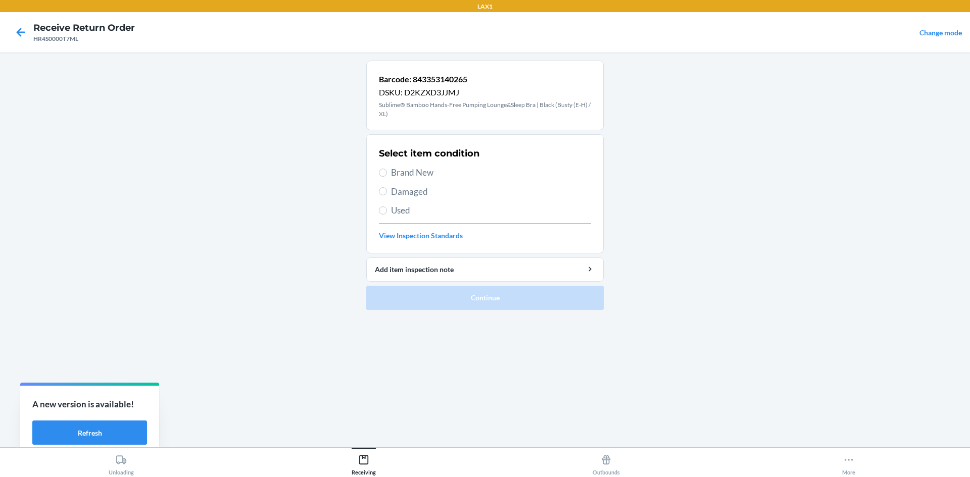
click at [426, 169] on span "Brand New" at bounding box center [491, 172] width 200 height 13
click at [387, 169] on input "Brand New" at bounding box center [383, 173] width 8 height 8
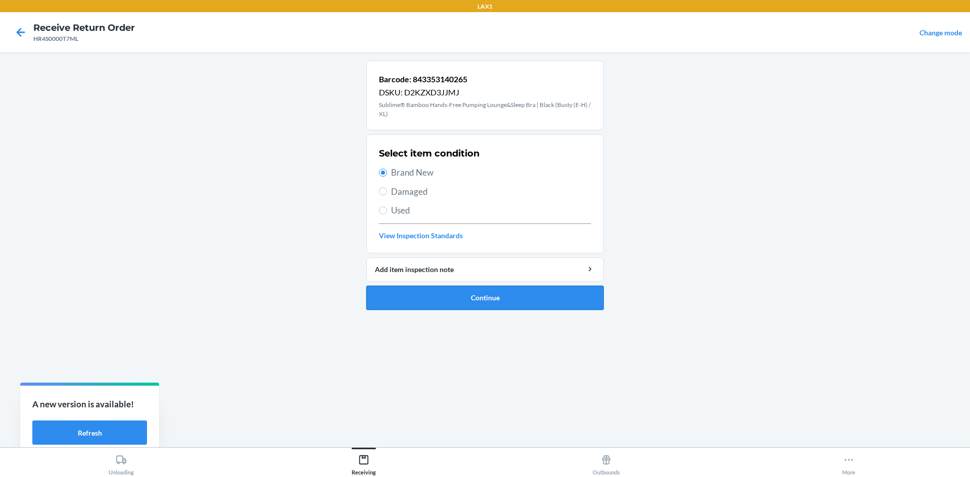
click at [461, 292] on button "Continue" at bounding box center [484, 298] width 237 height 24
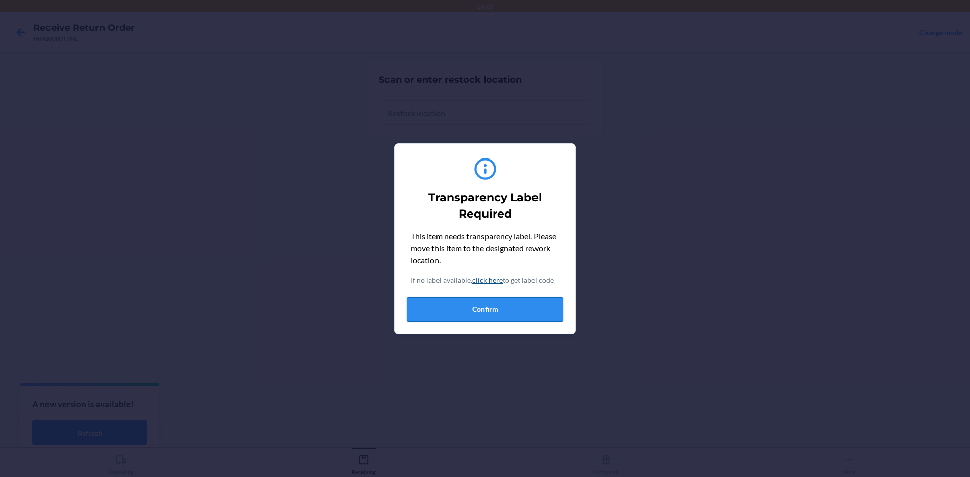
click at [497, 315] on button "Confirm" at bounding box center [485, 310] width 157 height 24
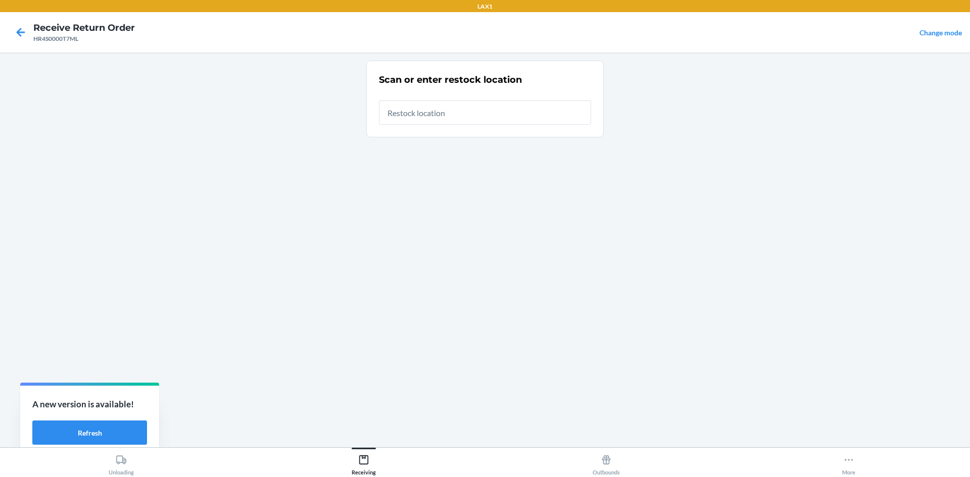
click at [462, 95] on div at bounding box center [485, 108] width 212 height 32
click at [463, 101] on input "text" at bounding box center [485, 113] width 212 height 24
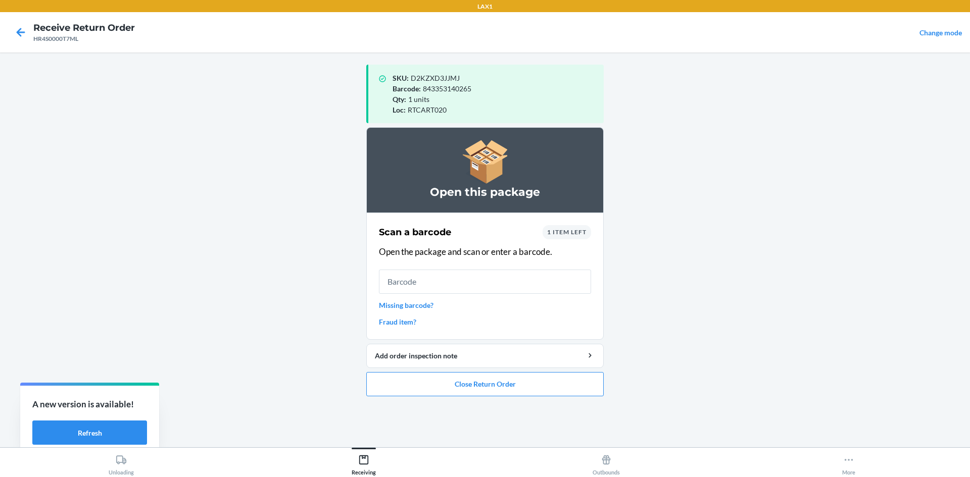
click at [450, 280] on input "text" at bounding box center [485, 282] width 212 height 24
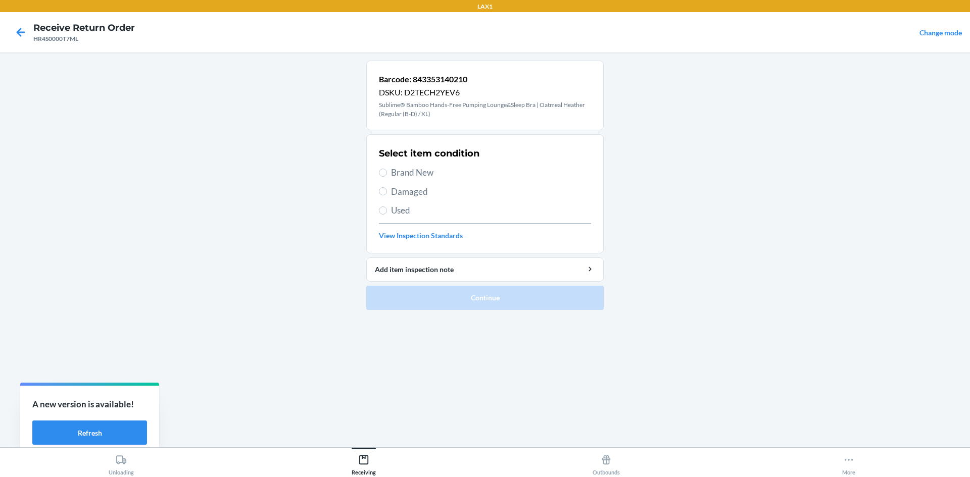
click at [397, 173] on span "Brand New" at bounding box center [491, 172] width 200 height 13
click at [387, 173] on input "Brand New" at bounding box center [383, 173] width 8 height 8
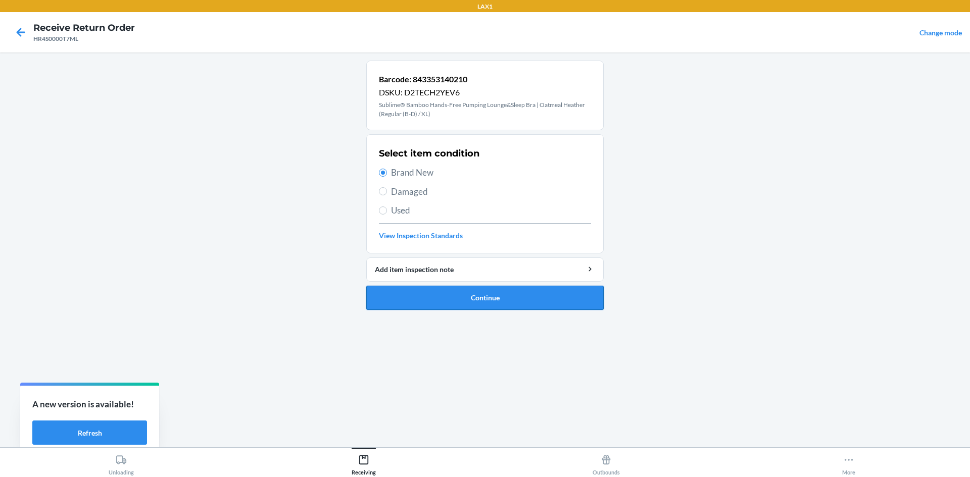
click at [456, 295] on button "Continue" at bounding box center [484, 298] width 237 height 24
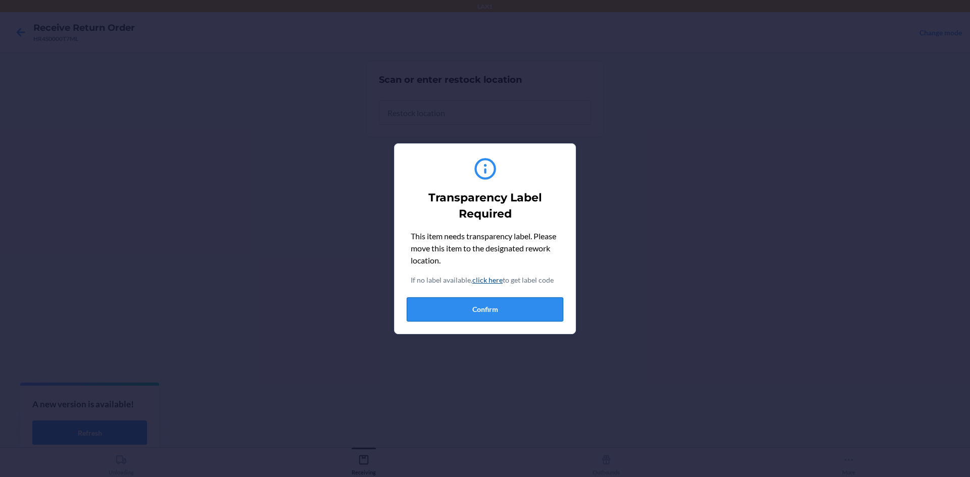
click at [463, 308] on button "Confirm" at bounding box center [485, 310] width 157 height 24
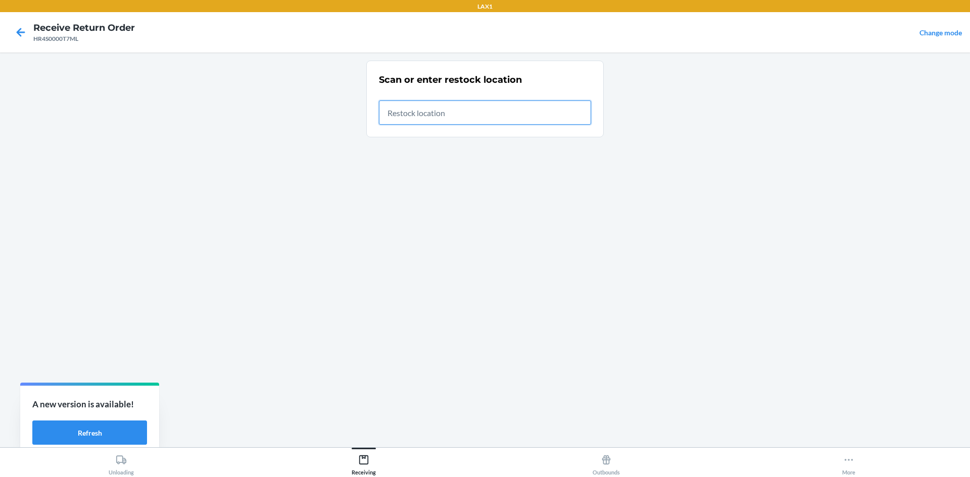
click at [431, 112] on input "text" at bounding box center [485, 113] width 212 height 24
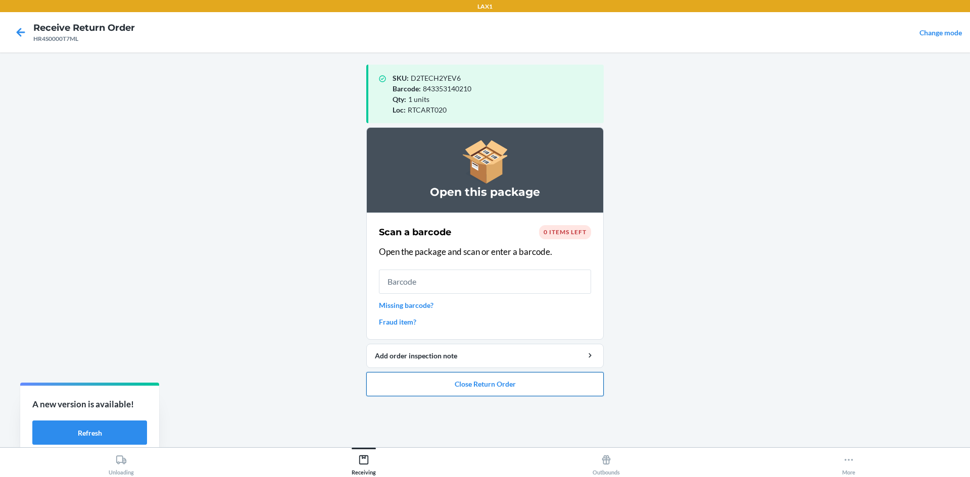
click at [532, 378] on button "Close Return Order" at bounding box center [484, 384] width 237 height 24
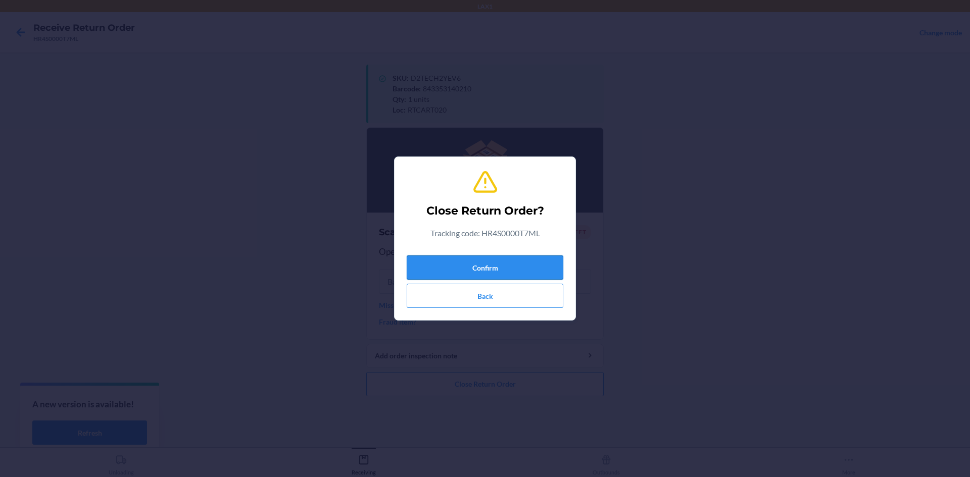
click at [526, 263] on button "Confirm" at bounding box center [485, 268] width 157 height 24
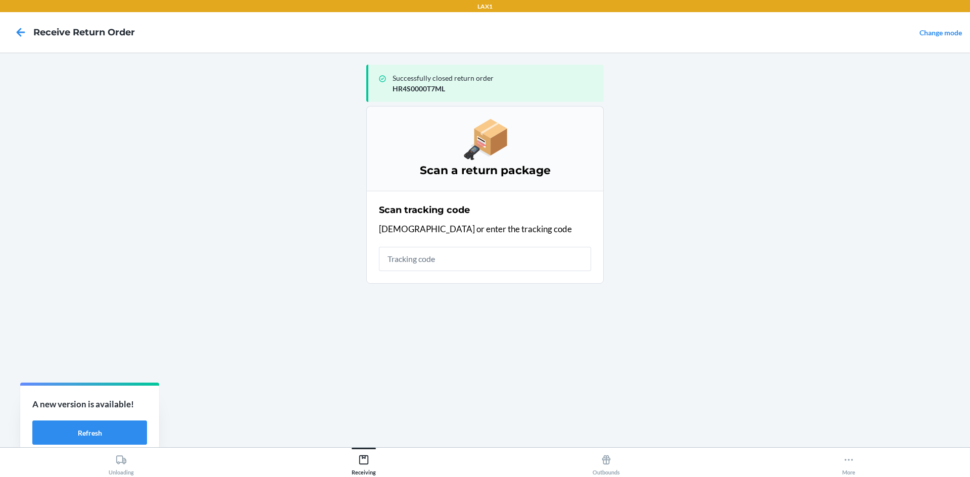
click at [435, 262] on input "text" at bounding box center [485, 259] width 212 height 24
click at [434, 262] on input "text" at bounding box center [485, 259] width 212 height 24
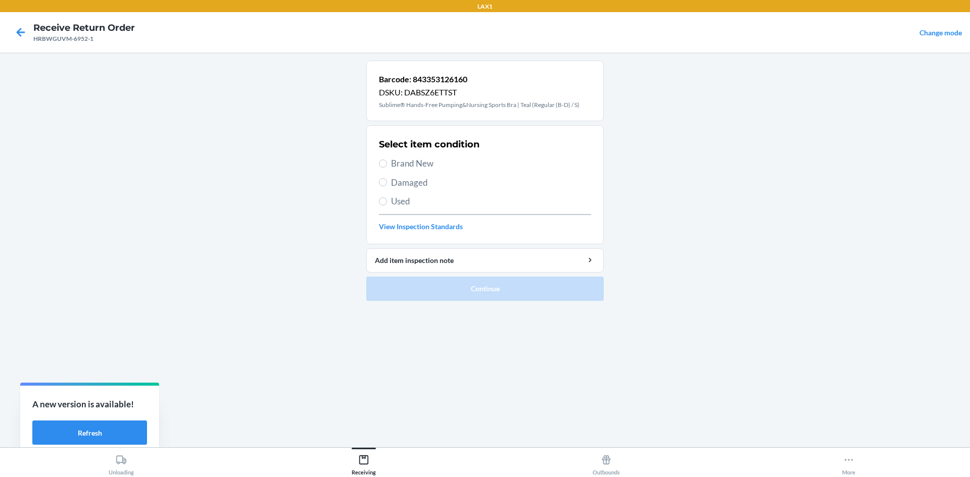
click at [417, 164] on span "Brand New" at bounding box center [491, 163] width 200 height 13
click at [387, 164] on input "Brand New" at bounding box center [383, 164] width 8 height 8
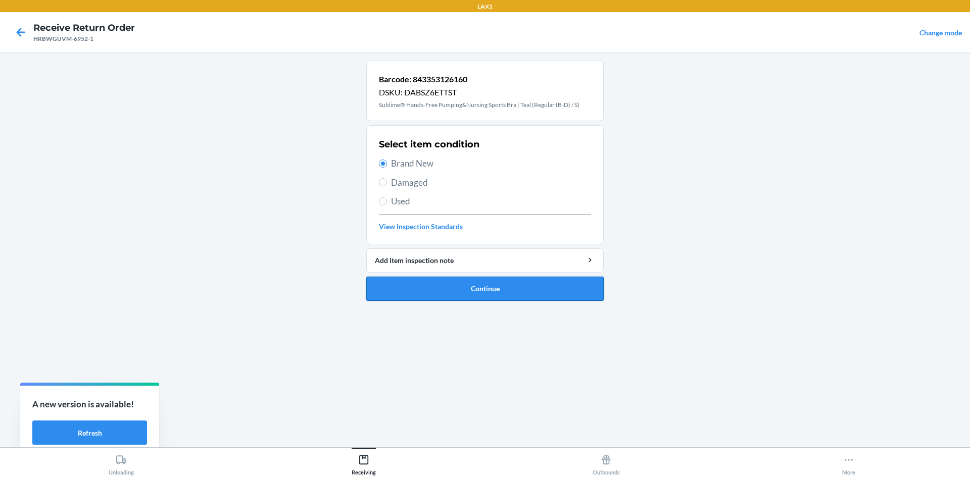
click at [450, 295] on button "Continue" at bounding box center [484, 289] width 237 height 24
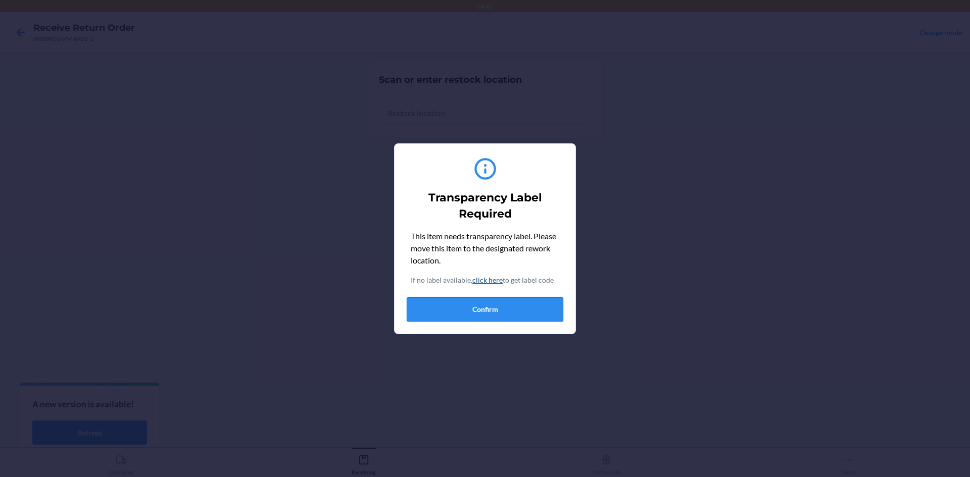
click at [456, 305] on button "Confirm" at bounding box center [485, 310] width 157 height 24
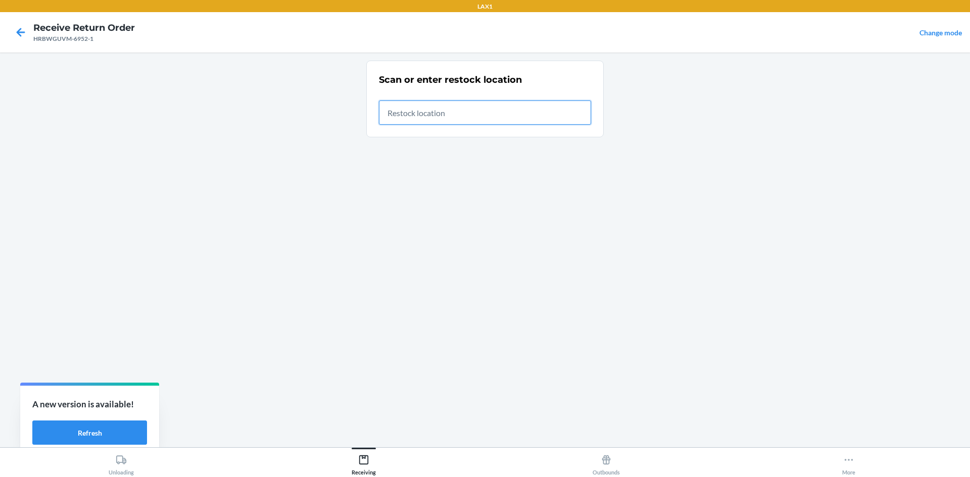
click at [426, 110] on input "text" at bounding box center [485, 113] width 212 height 24
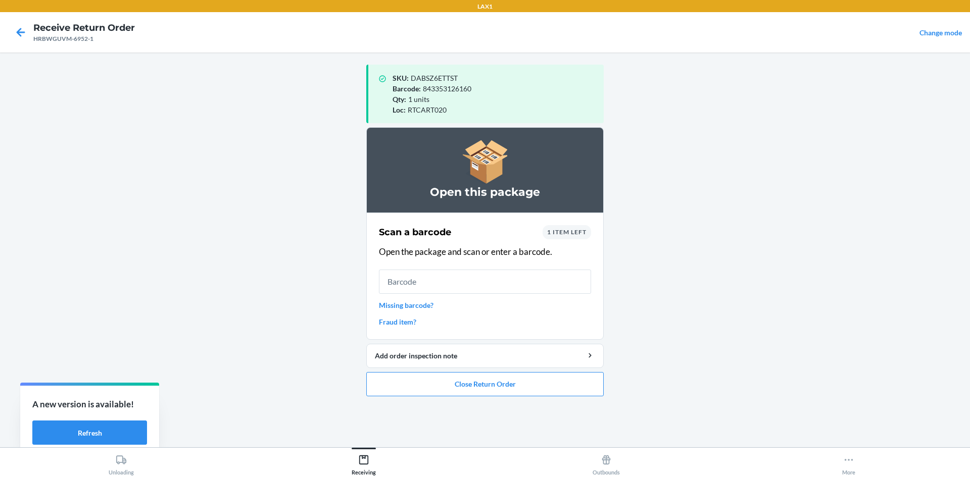
click at [387, 280] on input "text" at bounding box center [485, 282] width 212 height 24
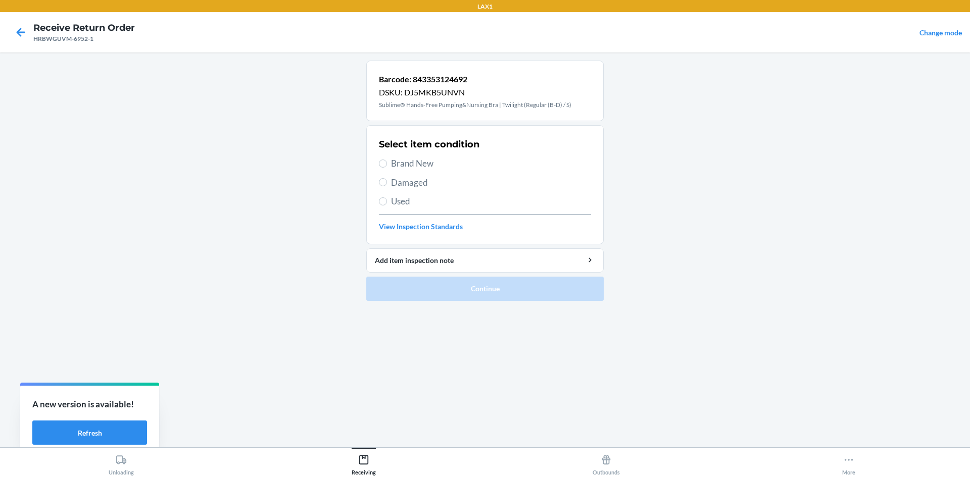
click at [391, 165] on span "Brand New" at bounding box center [491, 163] width 200 height 13
click at [387, 165] on input "Brand New" at bounding box center [383, 164] width 8 height 8
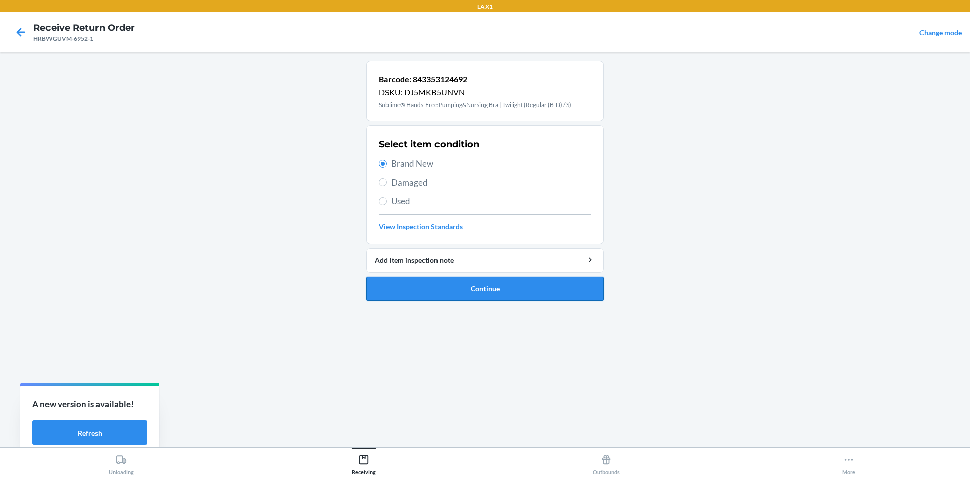
click at [452, 299] on button "Continue" at bounding box center [484, 289] width 237 height 24
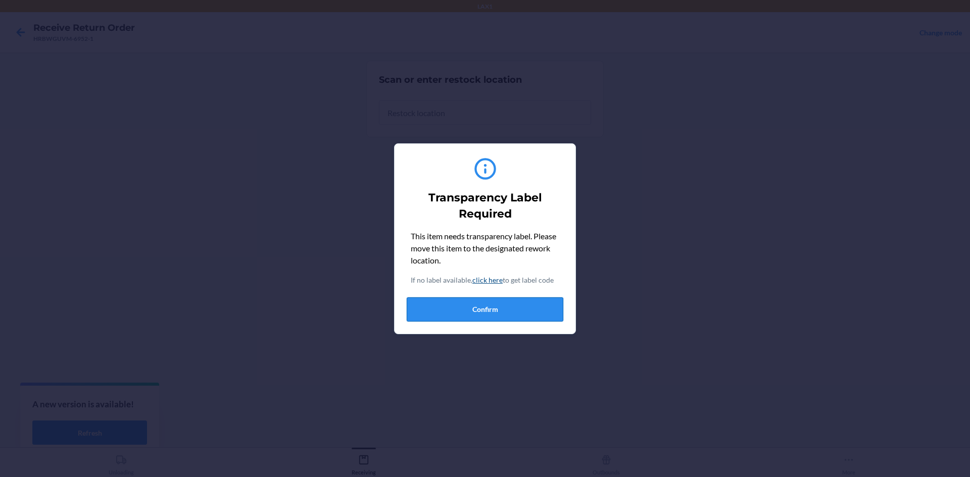
click at [484, 320] on button "Confirm" at bounding box center [485, 310] width 157 height 24
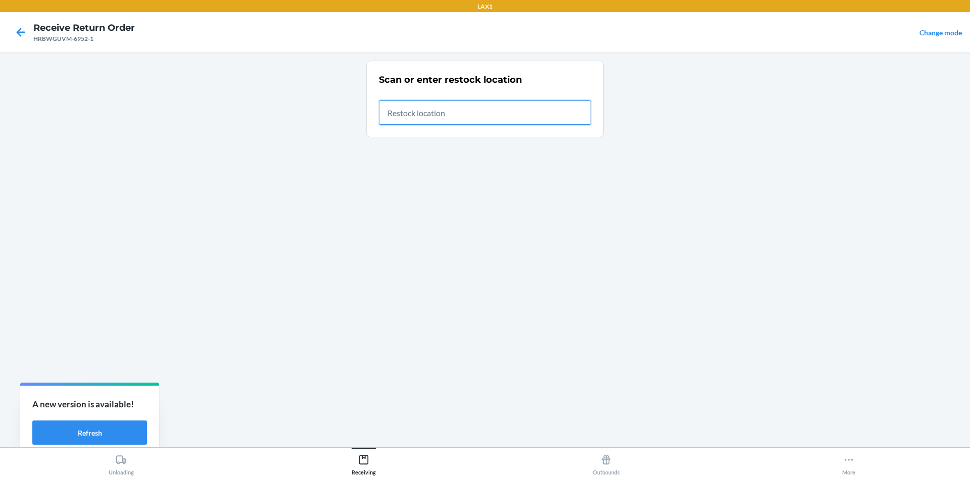
click at [462, 111] on input "text" at bounding box center [485, 113] width 212 height 24
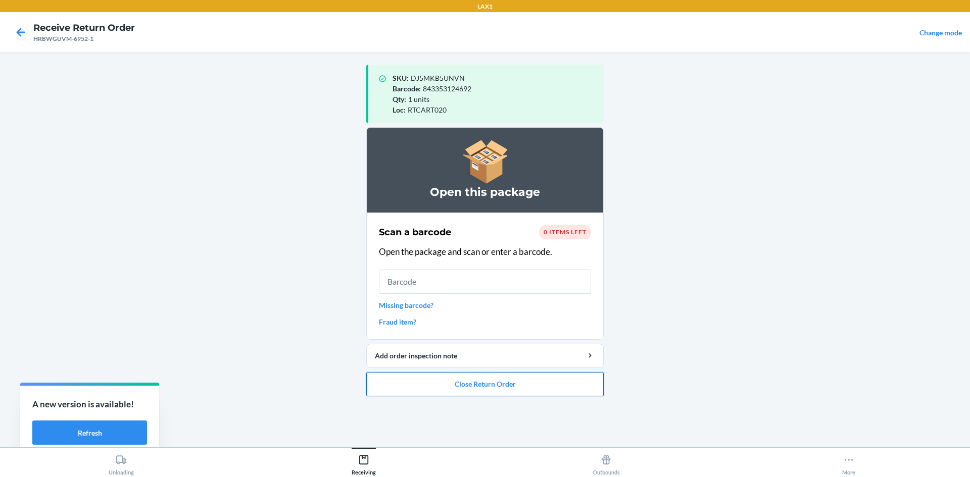
click at [564, 389] on button "Close Return Order" at bounding box center [484, 384] width 237 height 24
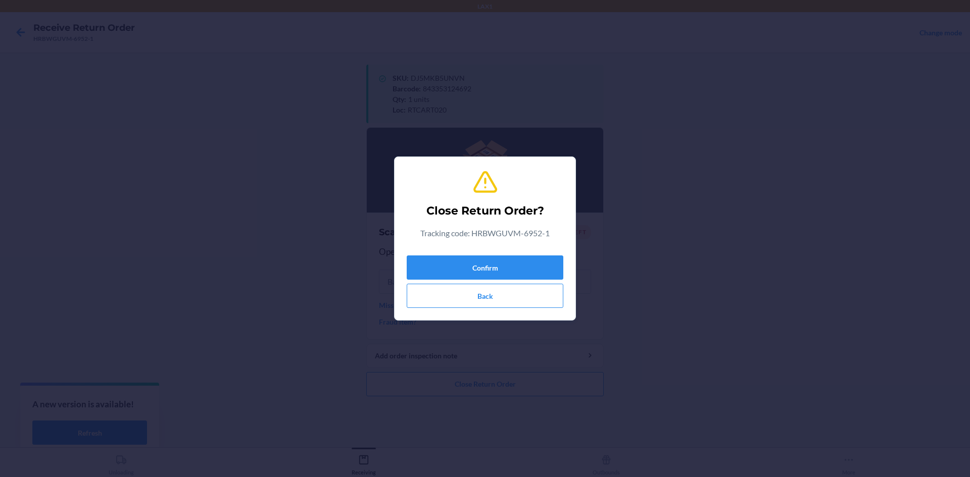
click at [526, 250] on div "Close Return Order? Tracking code: HRBWGUVM-6952-1 Confirm Back" at bounding box center [485, 238] width 157 height 147
click at [527, 265] on button "Confirm" at bounding box center [485, 268] width 157 height 24
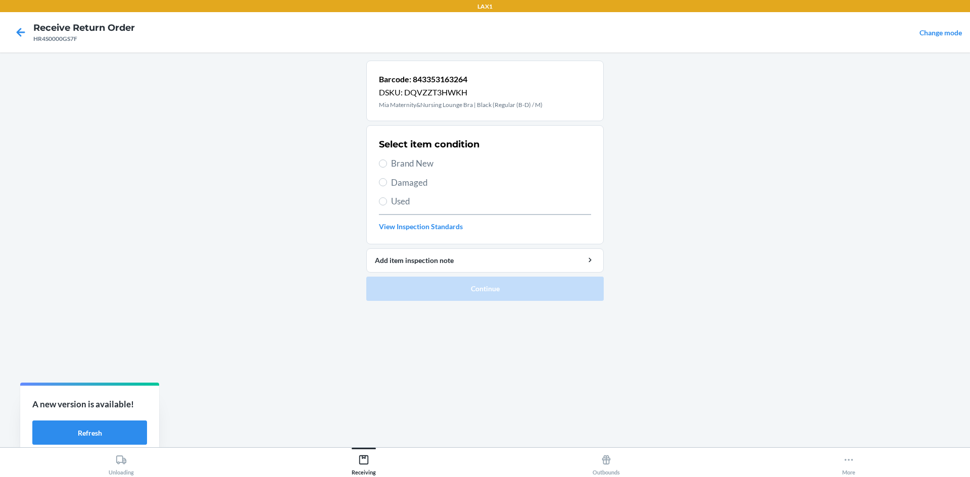
click at [407, 168] on span "Brand New" at bounding box center [491, 163] width 200 height 13
click at [387, 168] on input "Brand New" at bounding box center [383, 164] width 8 height 8
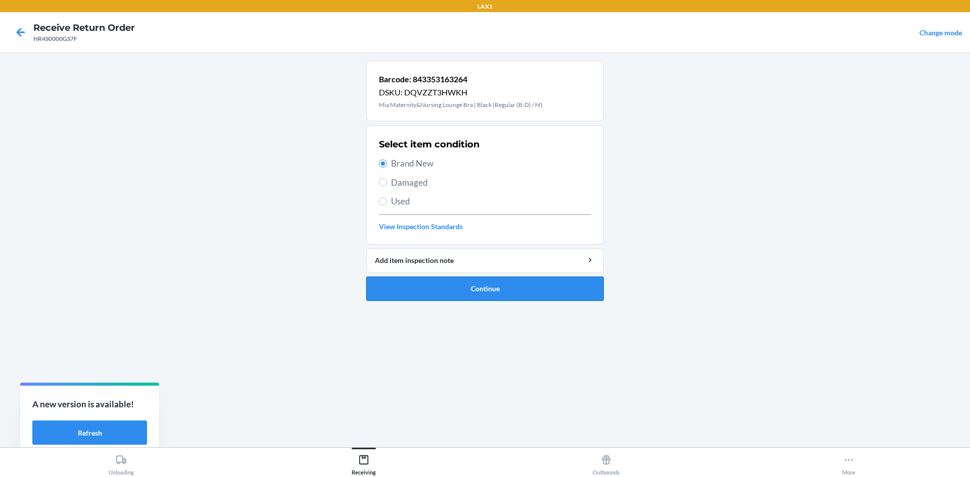
click at [461, 283] on button "Continue" at bounding box center [484, 289] width 237 height 24
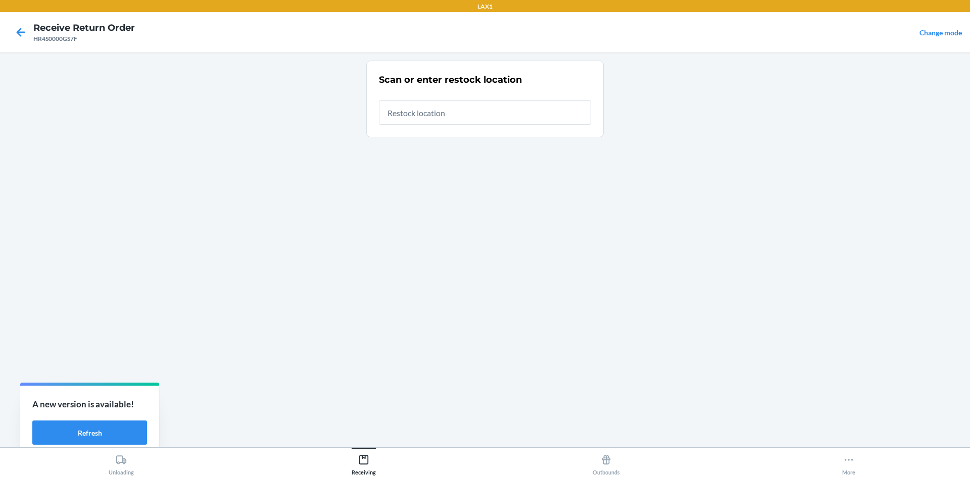
click at [486, 113] on input "text" at bounding box center [485, 113] width 212 height 24
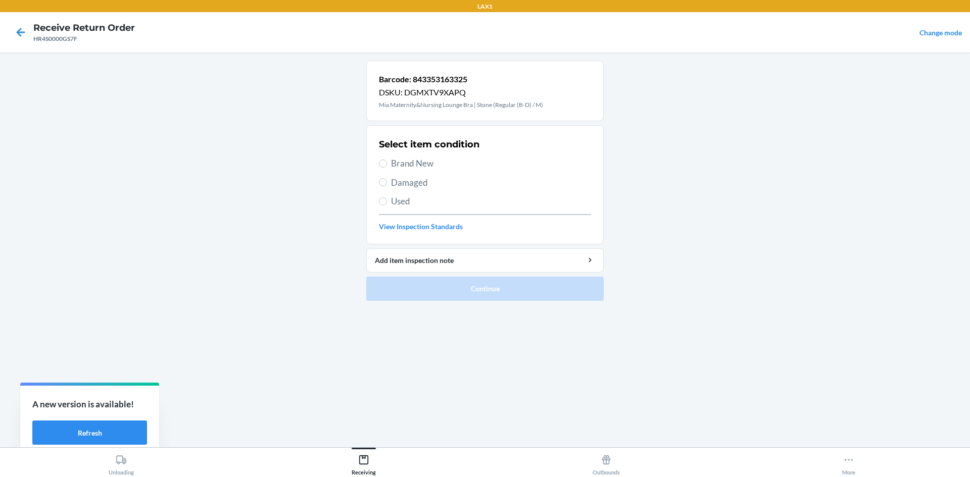
drag, startPoint x: 439, startPoint y: 165, endPoint x: 448, endPoint y: 214, distance: 49.8
click at [439, 165] on span "Brand New" at bounding box center [491, 163] width 200 height 13
click at [387, 165] on input "Brand New" at bounding box center [383, 164] width 8 height 8
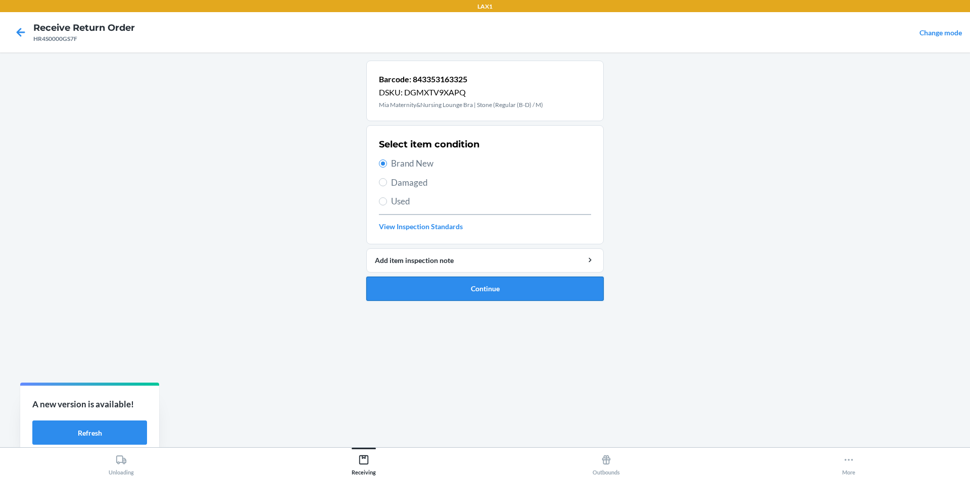
click at [497, 282] on button "Continue" at bounding box center [484, 289] width 237 height 24
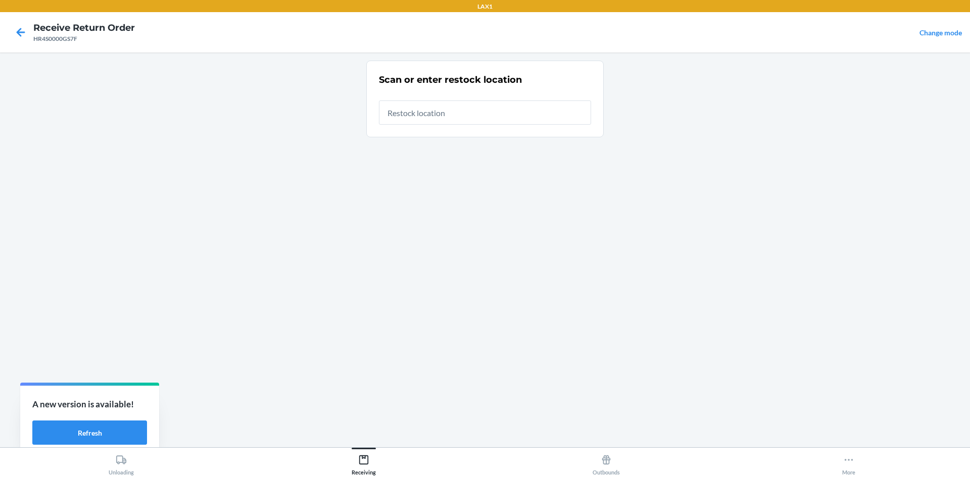
click at [470, 112] on input "text" at bounding box center [485, 113] width 212 height 24
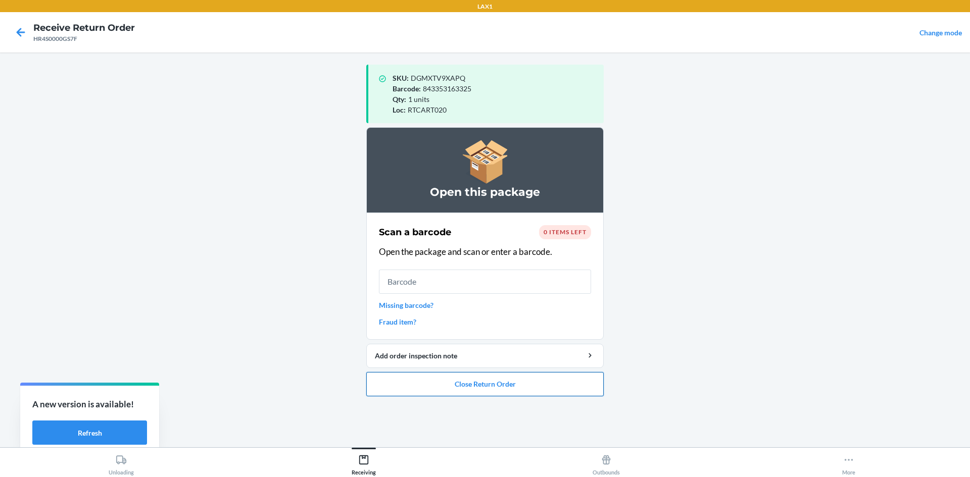
click at [564, 380] on button "Close Return Order" at bounding box center [484, 384] width 237 height 24
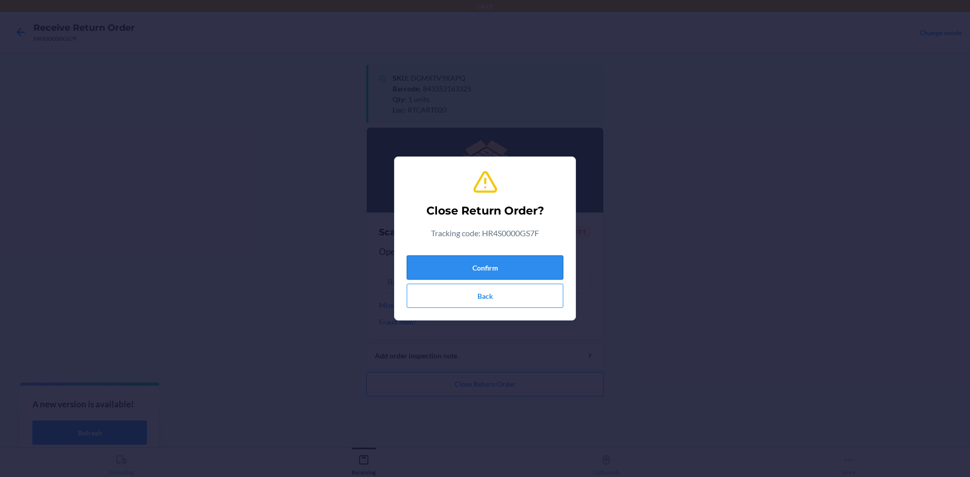
click at [499, 278] on button "Confirm" at bounding box center [485, 268] width 157 height 24
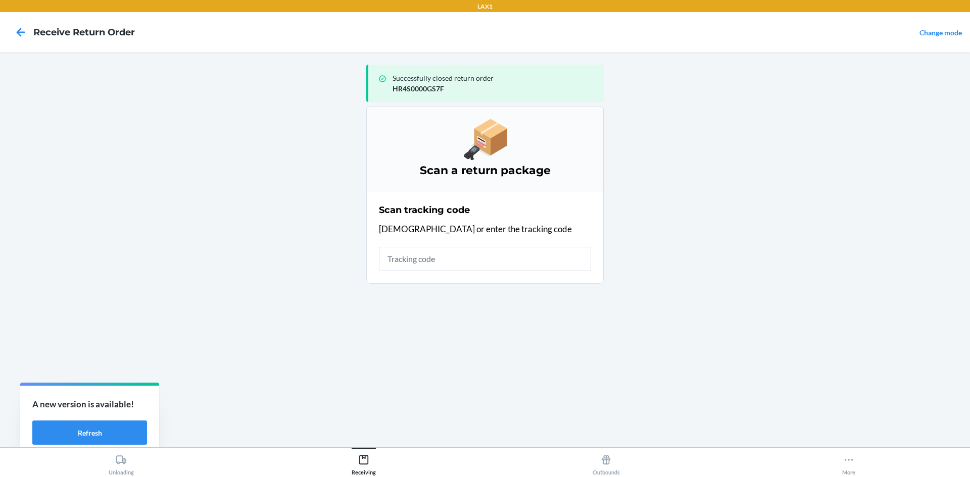
click at [505, 260] on input "text" at bounding box center [485, 259] width 212 height 24
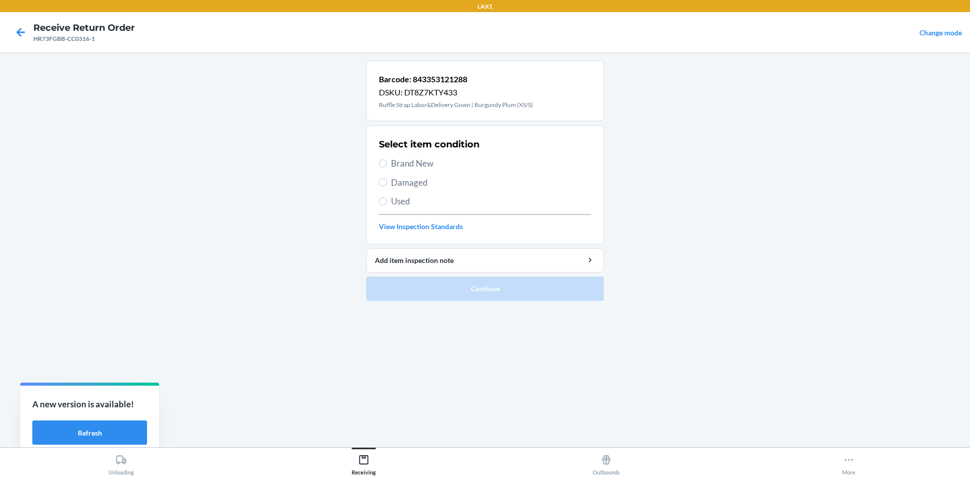
click at [428, 184] on span "Damaged" at bounding box center [491, 182] width 200 height 13
click at [387, 184] on input "Damaged" at bounding box center [383, 182] width 8 height 8
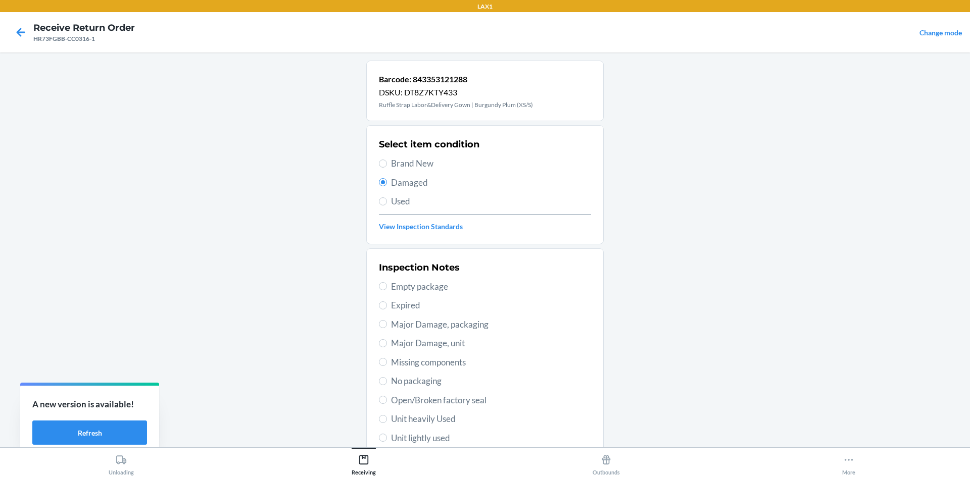
click at [420, 384] on span "No packaging" at bounding box center [491, 381] width 200 height 13
click at [387, 384] on input "No packaging" at bounding box center [383, 381] width 8 height 8
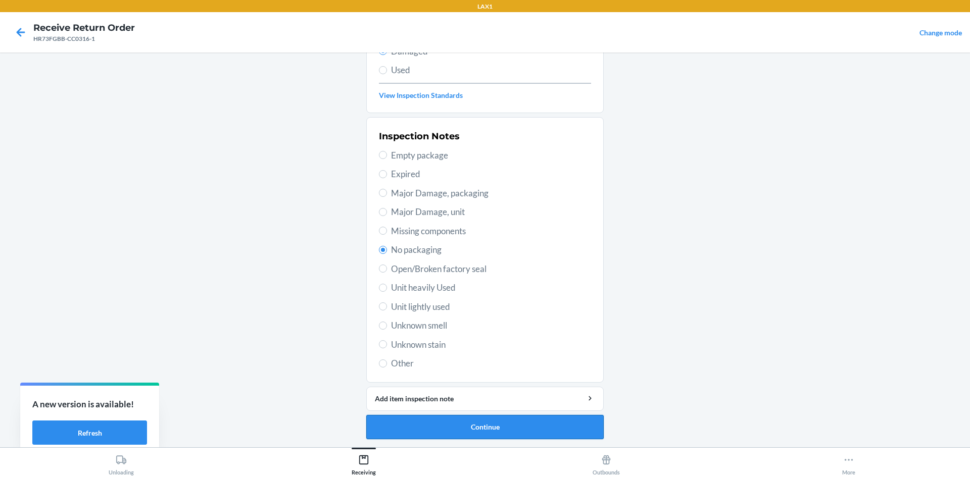
click at [546, 430] on button "Continue" at bounding box center [484, 427] width 237 height 24
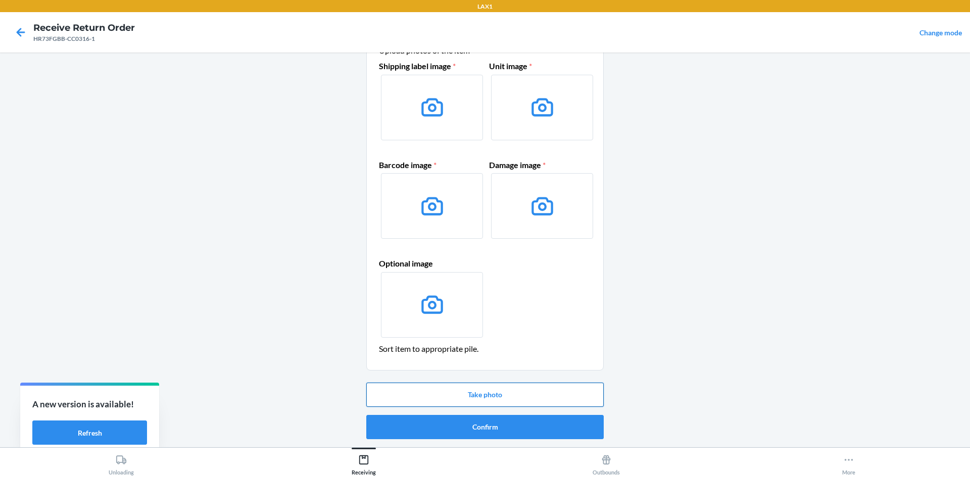
click at [488, 396] on button "Take photo" at bounding box center [484, 395] width 237 height 24
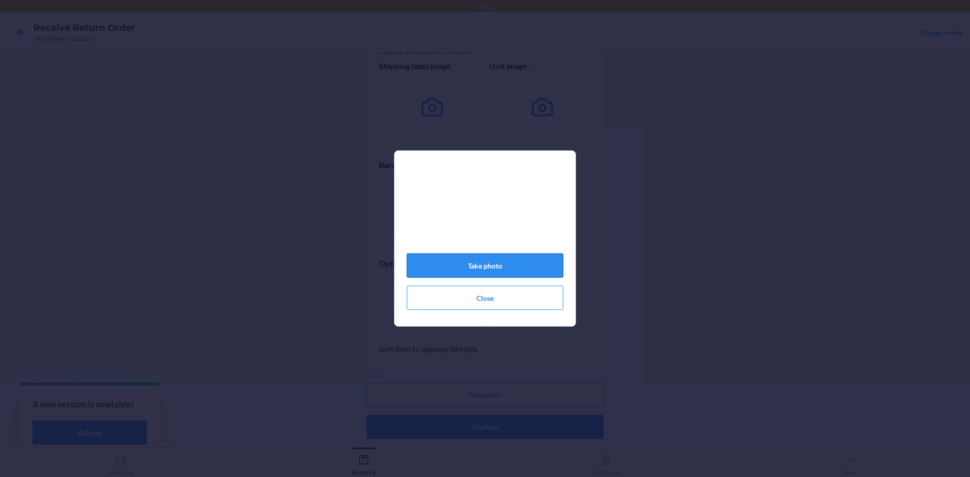
click at [528, 269] on button "Take photo" at bounding box center [485, 266] width 157 height 24
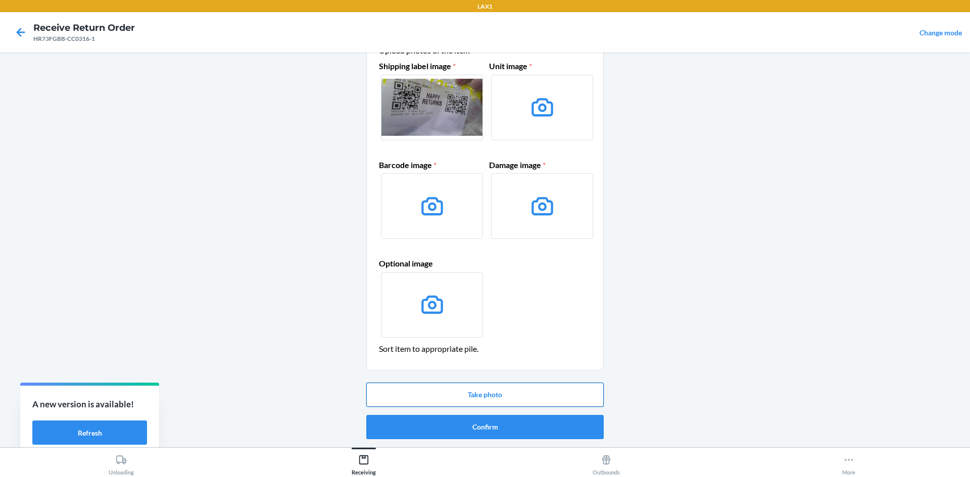
click at [529, 393] on button "Take photo" at bounding box center [484, 395] width 237 height 24
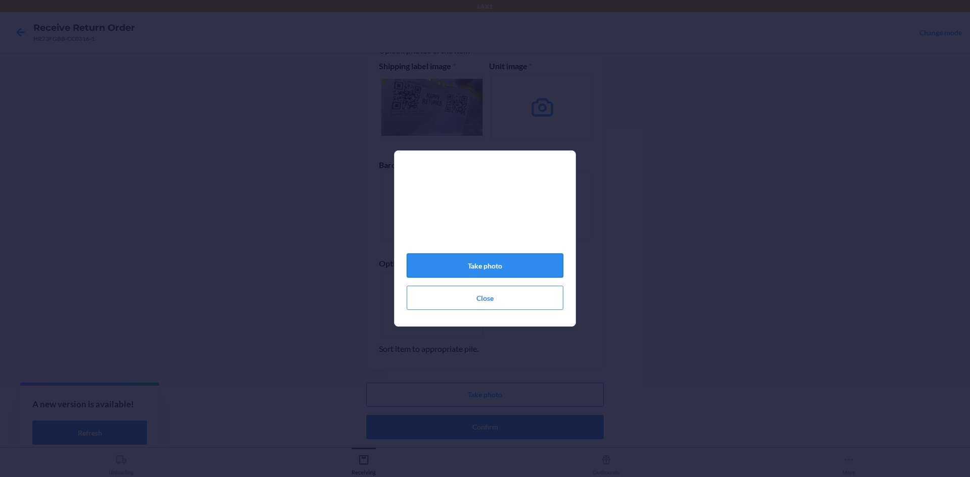
click at [512, 269] on button "Take photo" at bounding box center [485, 266] width 157 height 24
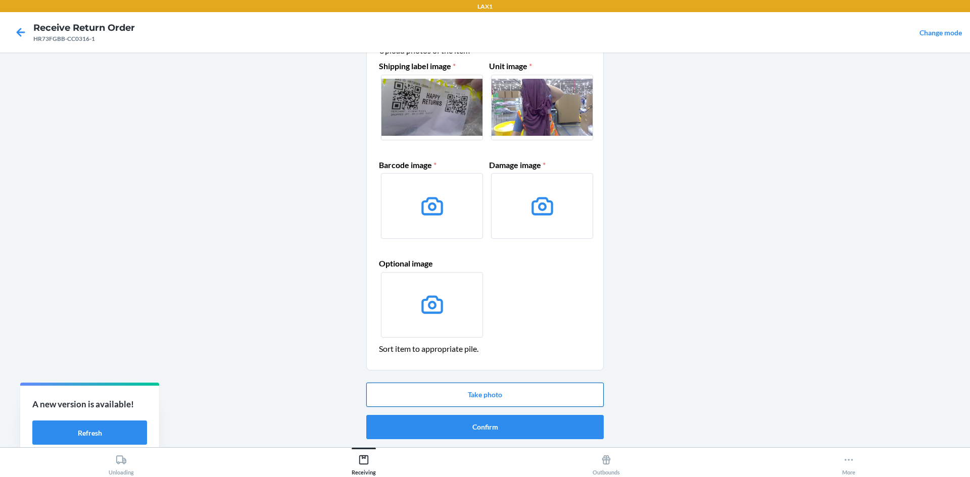
click at [488, 395] on button "Take photo" at bounding box center [484, 395] width 237 height 24
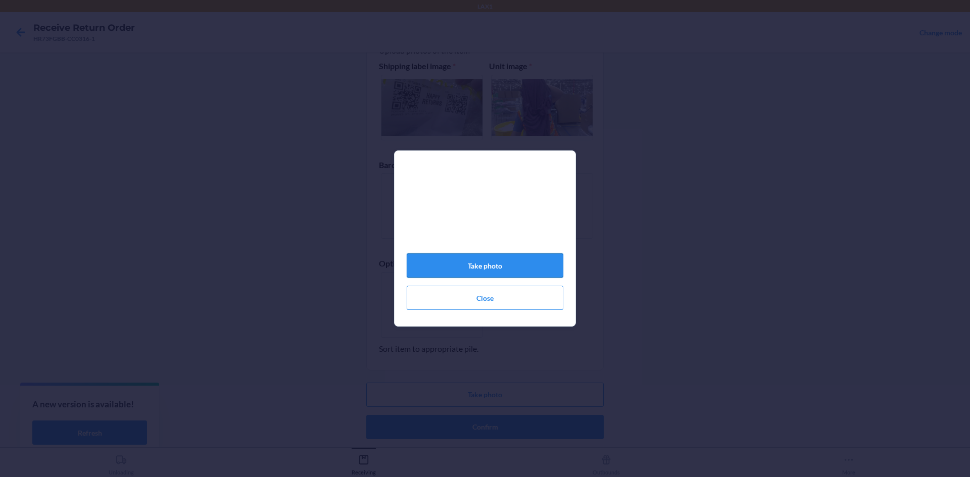
click at [476, 265] on button "Take photo" at bounding box center [485, 266] width 157 height 24
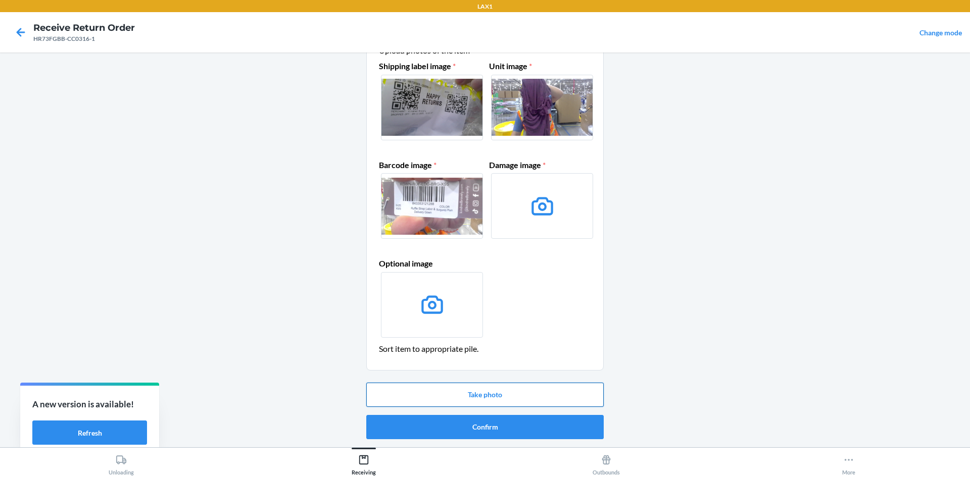
click at [488, 391] on button "Take photo" at bounding box center [484, 395] width 237 height 24
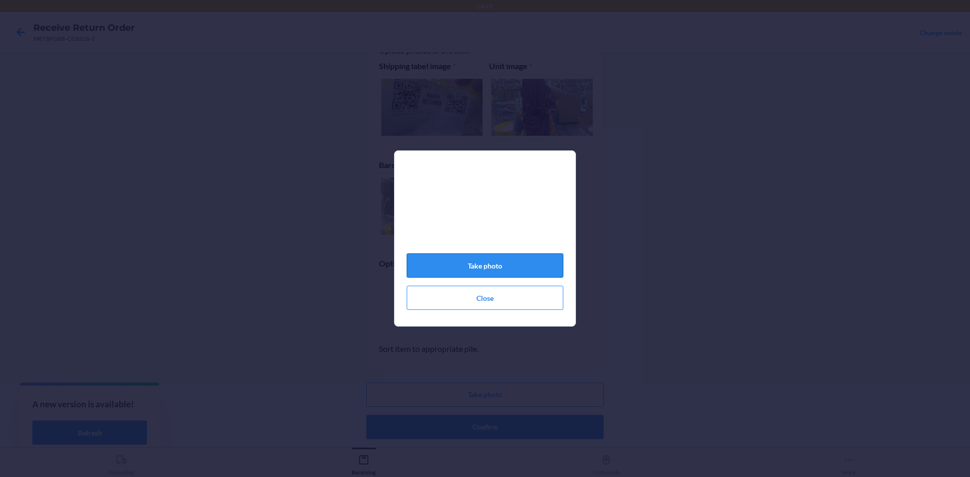
click at [498, 278] on button "Take photo" at bounding box center [485, 266] width 157 height 24
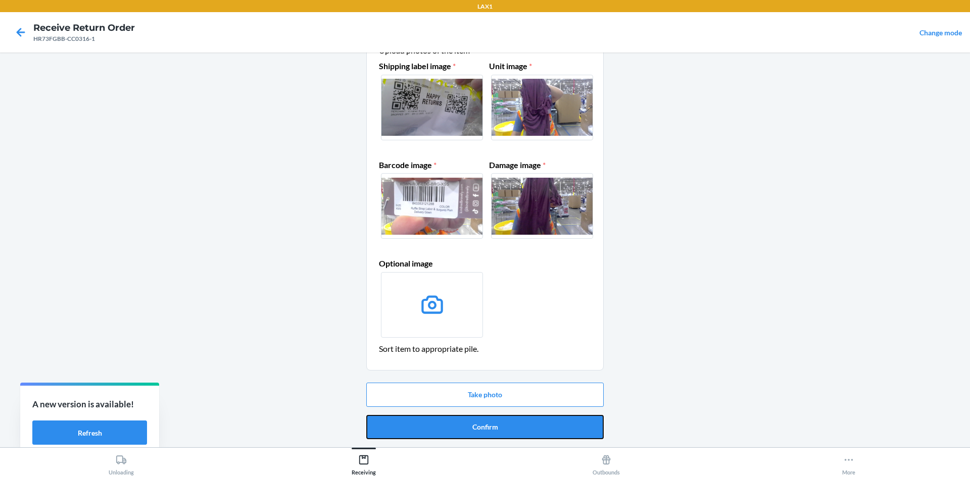
click at [530, 432] on button "Confirm" at bounding box center [484, 427] width 237 height 24
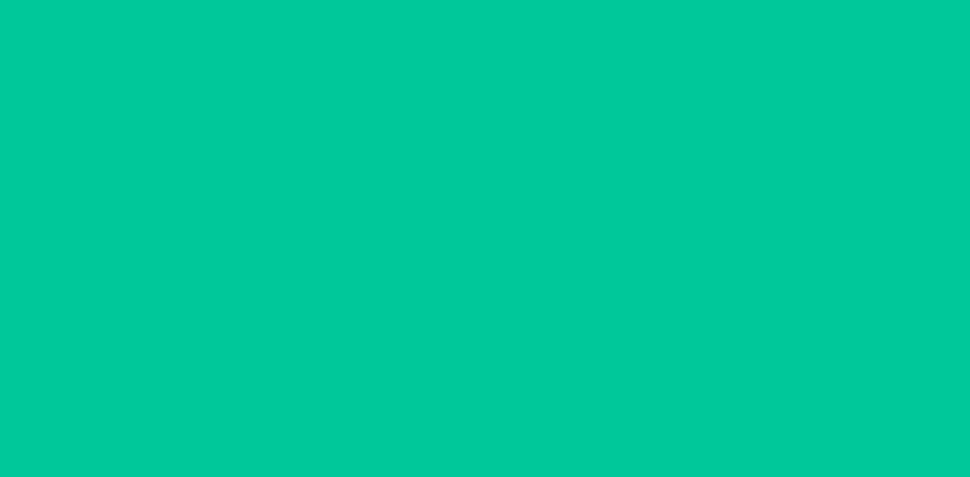
scroll to position [0, 0]
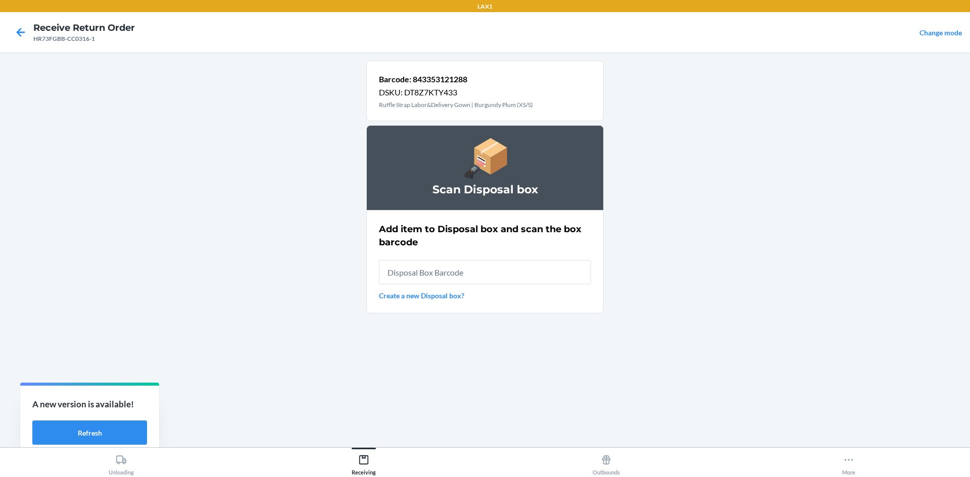
click at [483, 276] on input "text" at bounding box center [485, 272] width 212 height 24
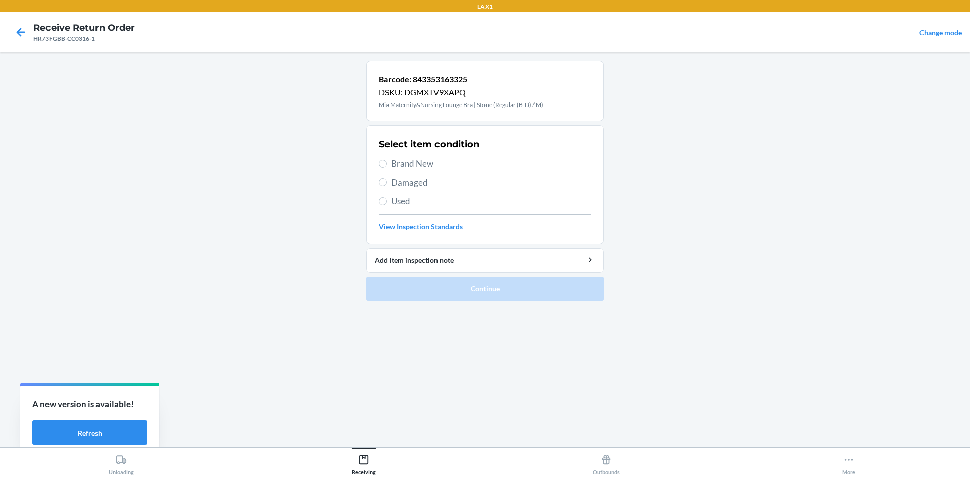
click at [417, 177] on span "Damaged" at bounding box center [491, 182] width 200 height 13
click at [387, 178] on input "Damaged" at bounding box center [383, 182] width 8 height 8
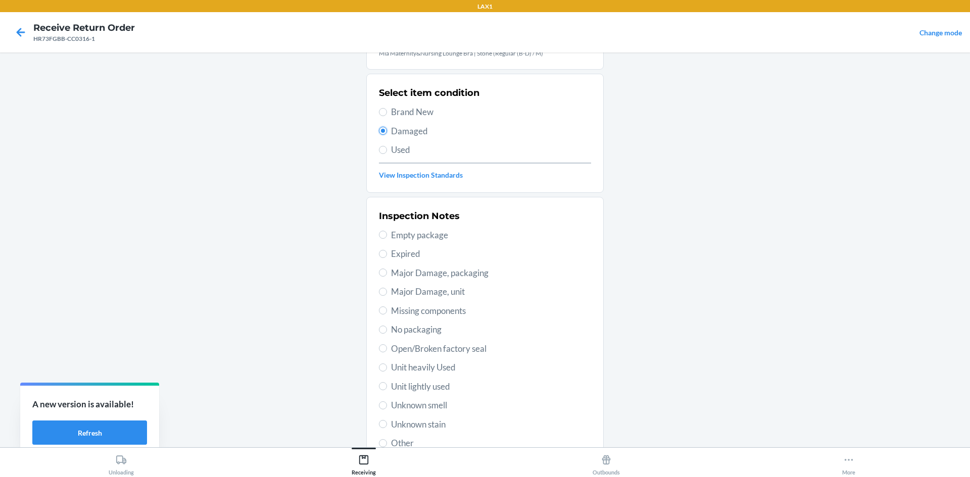
scroll to position [101, 0]
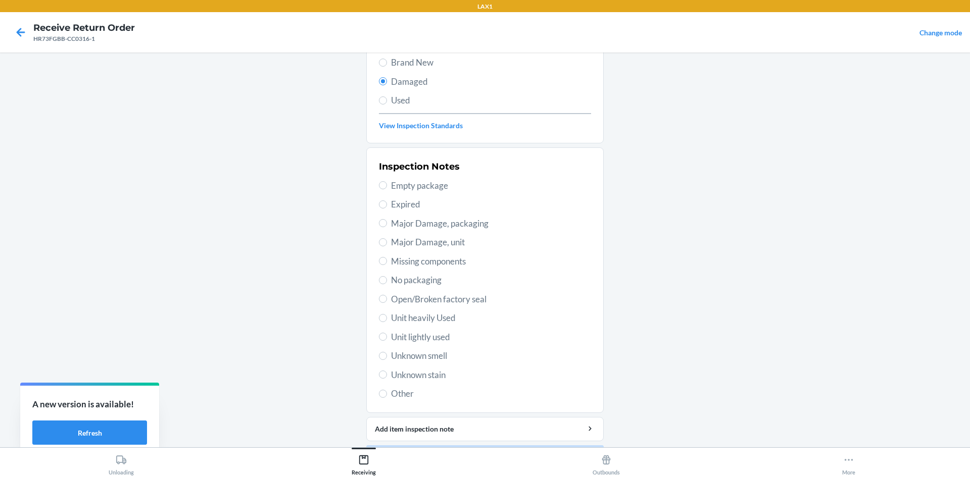
click at [421, 285] on span "No packaging" at bounding box center [491, 280] width 200 height 13
click at [387, 284] on input "No packaging" at bounding box center [383, 280] width 8 height 8
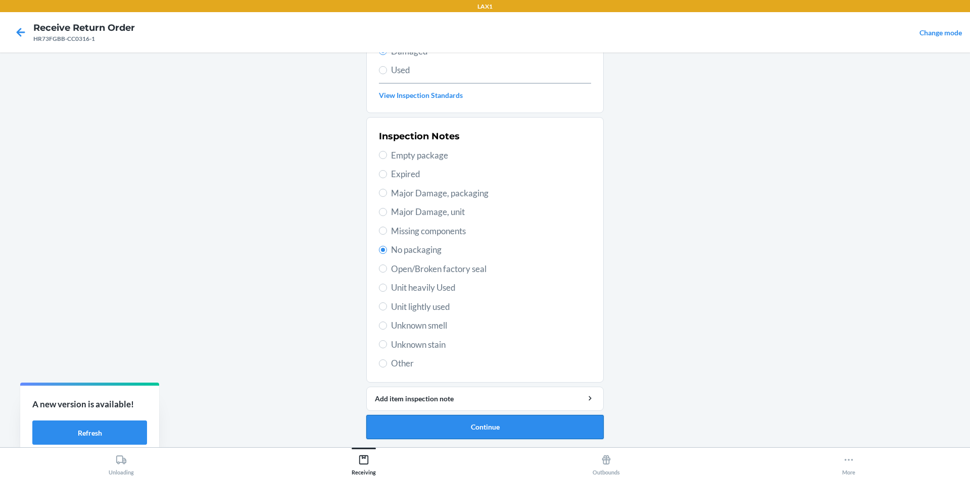
click at [501, 423] on button "Continue" at bounding box center [484, 427] width 237 height 24
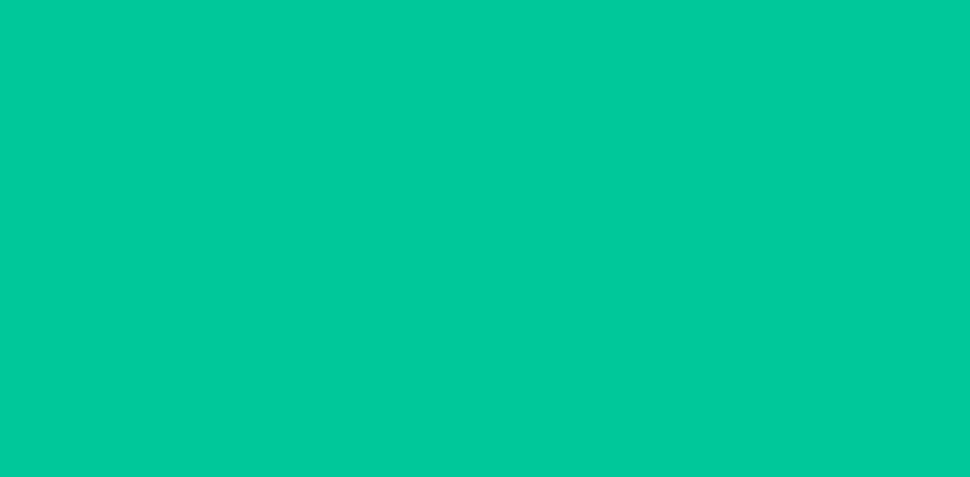
scroll to position [48, 0]
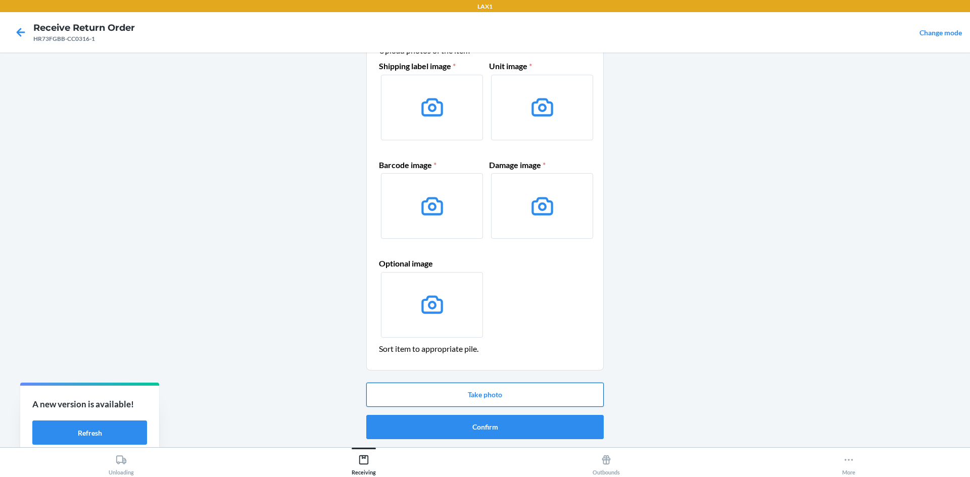
click at [479, 397] on button "Take photo" at bounding box center [484, 395] width 237 height 24
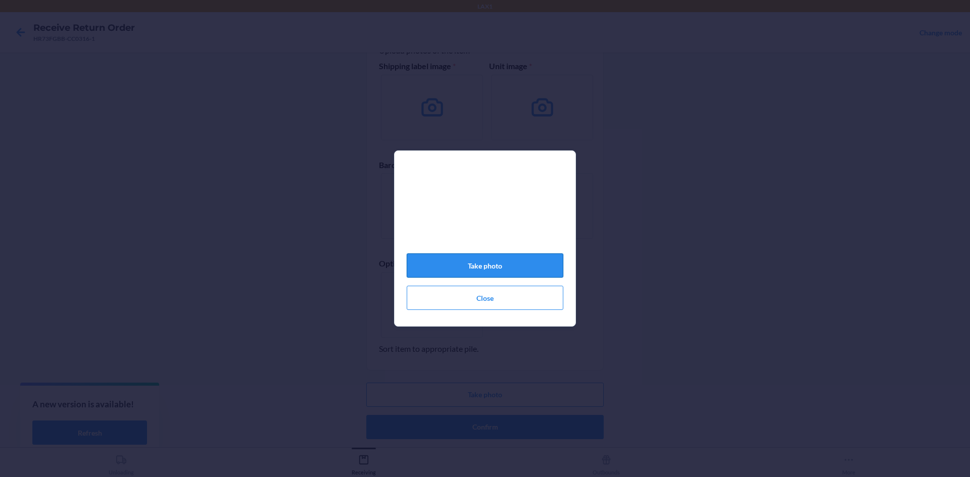
click at [516, 261] on button "Take photo" at bounding box center [485, 266] width 157 height 24
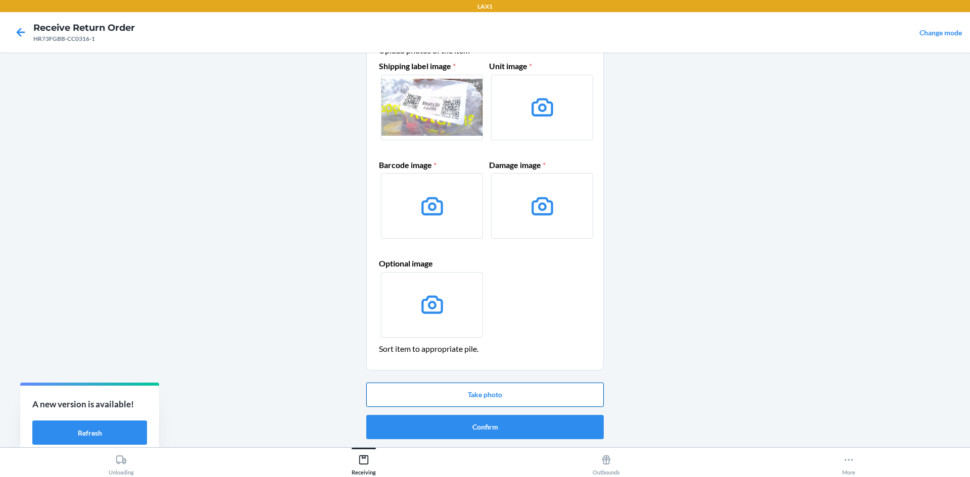
click at [507, 394] on button "Take photo" at bounding box center [484, 395] width 237 height 24
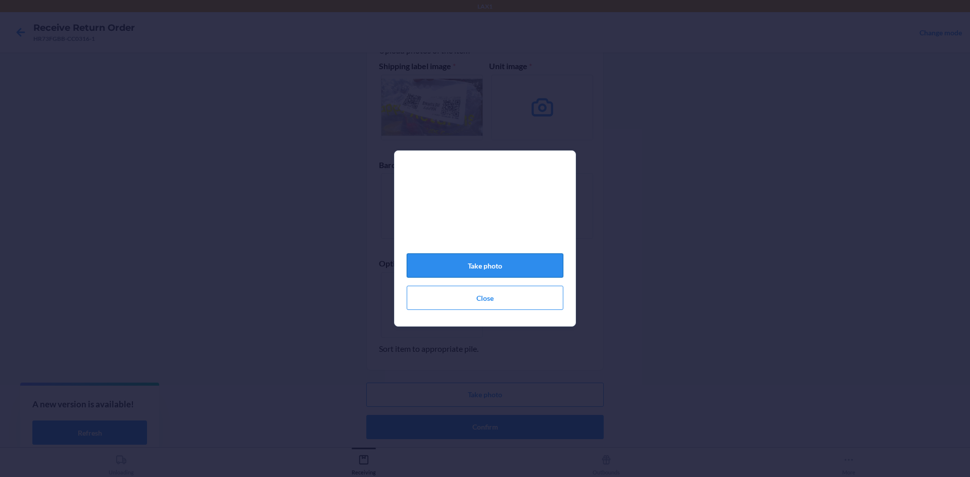
click at [483, 277] on button "Take photo" at bounding box center [485, 266] width 157 height 24
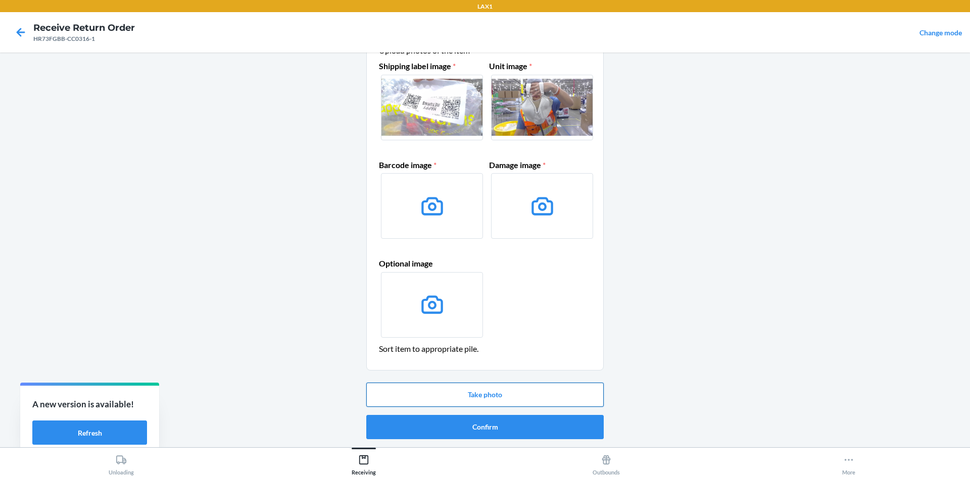
click at [504, 391] on button "Take photo" at bounding box center [484, 395] width 237 height 24
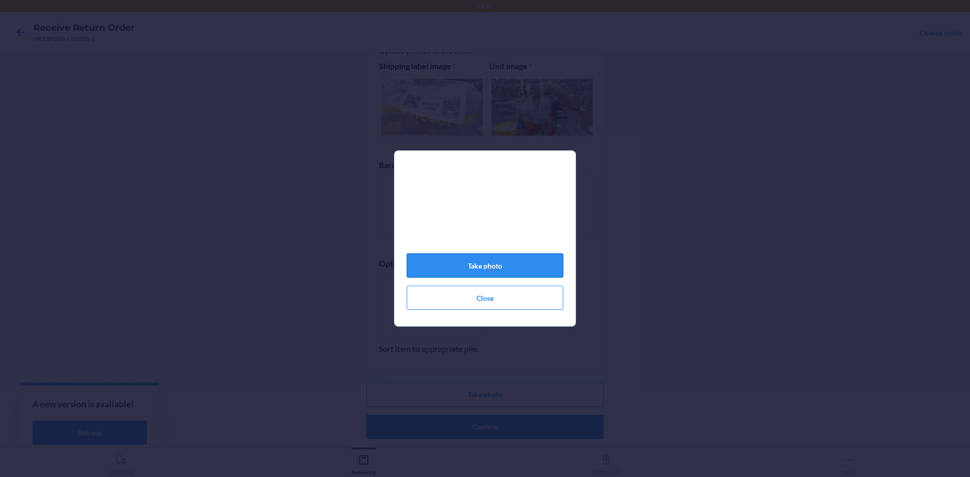
click at [439, 260] on button "Take photo" at bounding box center [485, 266] width 157 height 24
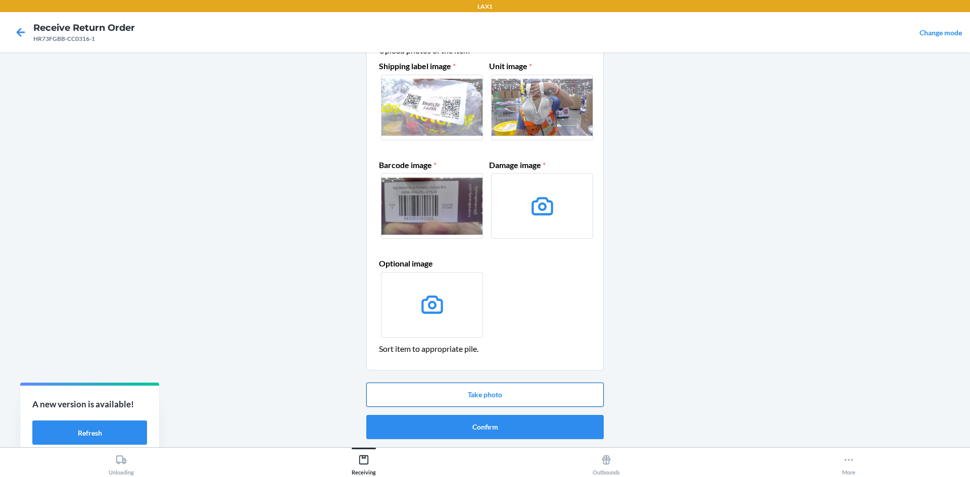
click at [506, 394] on button "Take photo" at bounding box center [484, 395] width 237 height 24
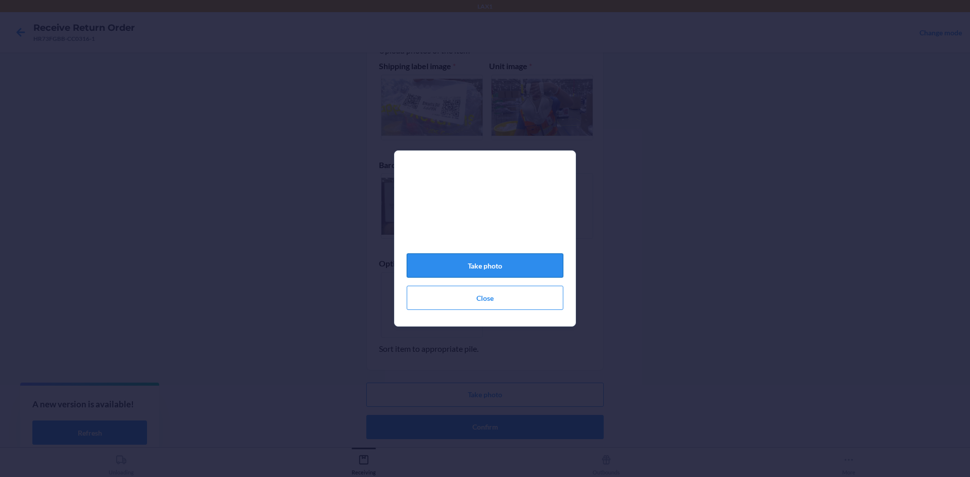
click at [476, 265] on button "Take photo" at bounding box center [485, 266] width 157 height 24
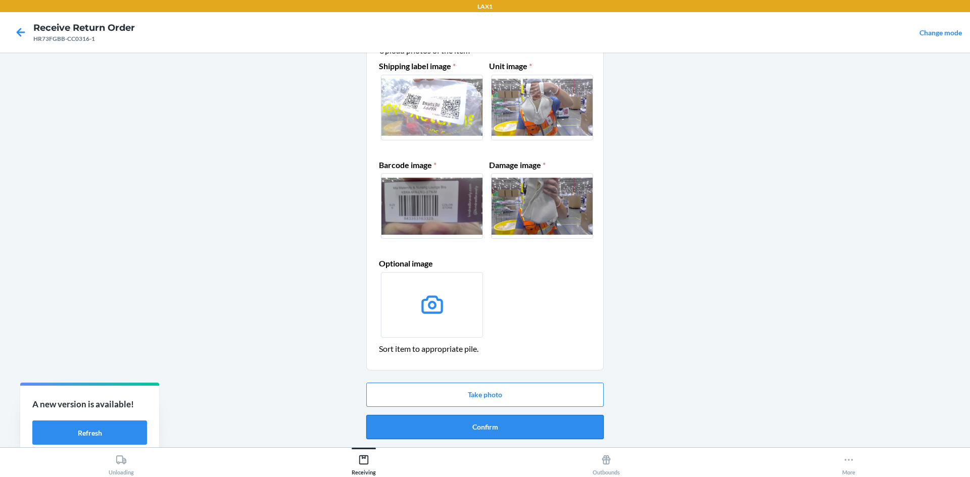
drag, startPoint x: 515, startPoint y: 426, endPoint x: 511, endPoint y: 398, distance: 29.0
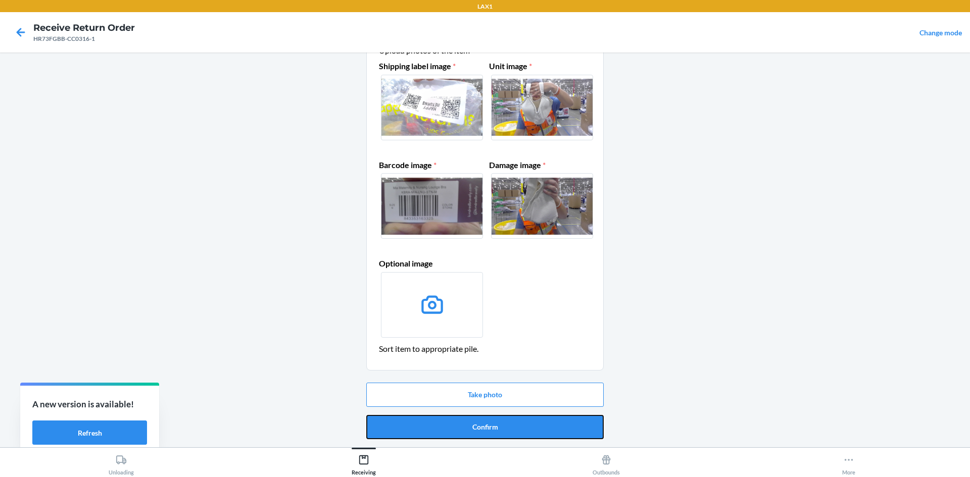
click at [515, 425] on button "Confirm" at bounding box center [484, 427] width 237 height 24
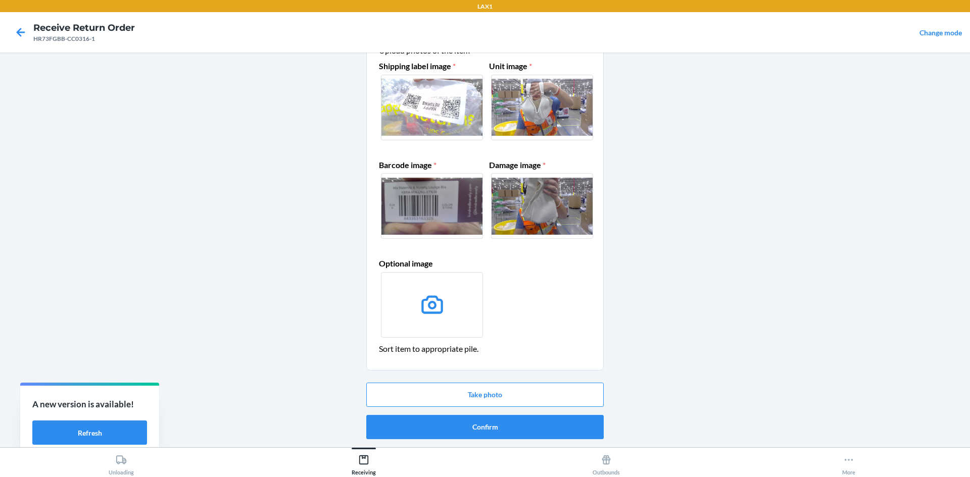
scroll to position [0, 0]
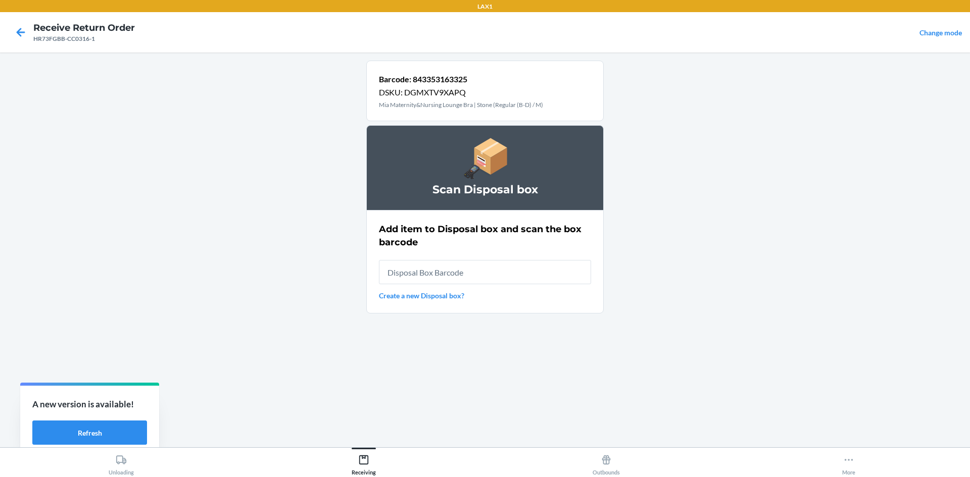
click at [468, 278] on input "text" at bounding box center [485, 272] width 212 height 24
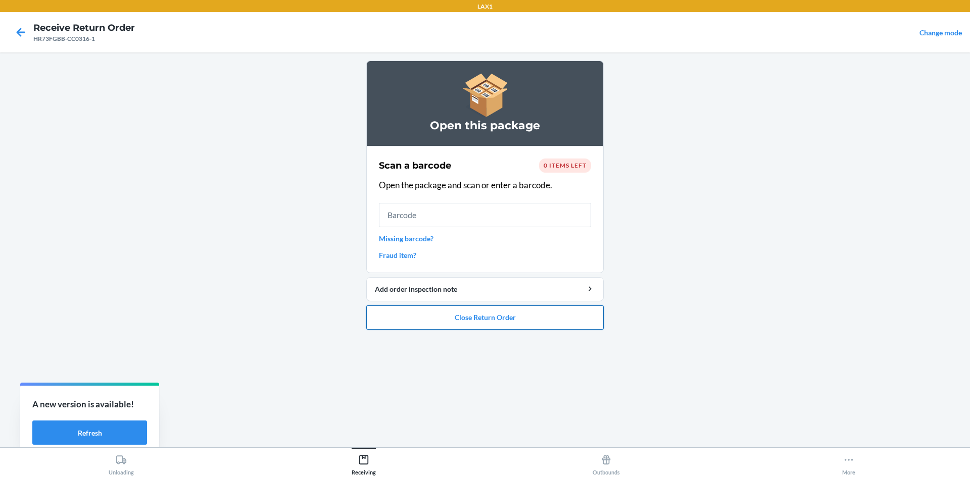
click at [545, 317] on button "Close Return Order" at bounding box center [484, 318] width 237 height 24
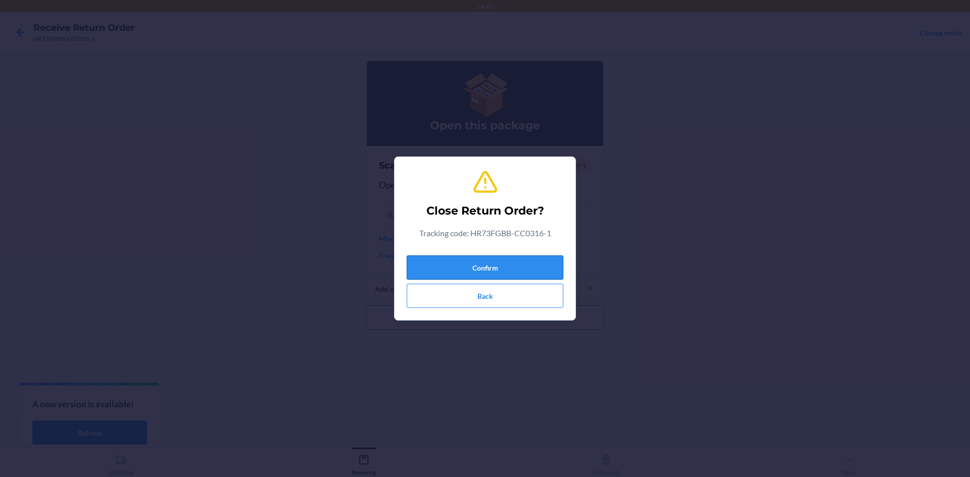
click at [517, 270] on button "Confirm" at bounding box center [485, 268] width 157 height 24
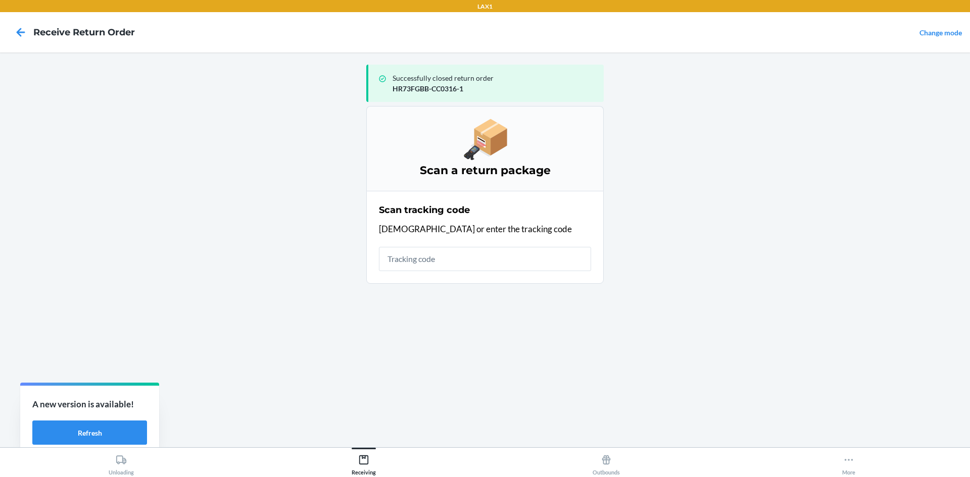
click at [482, 253] on input "text" at bounding box center [485, 259] width 212 height 24
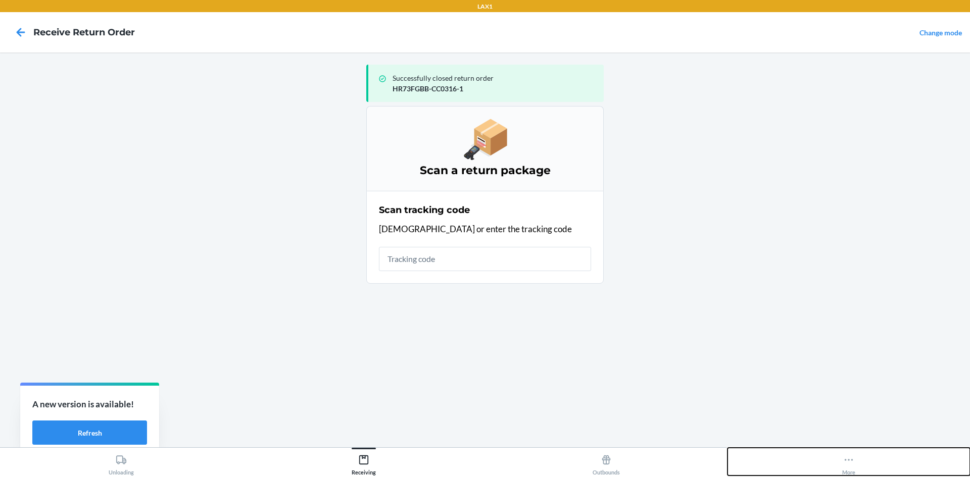
drag, startPoint x: 864, startPoint y: 456, endPoint x: 857, endPoint y: 455, distance: 7.6
click at [864, 455] on button "More" at bounding box center [848, 462] width 242 height 28
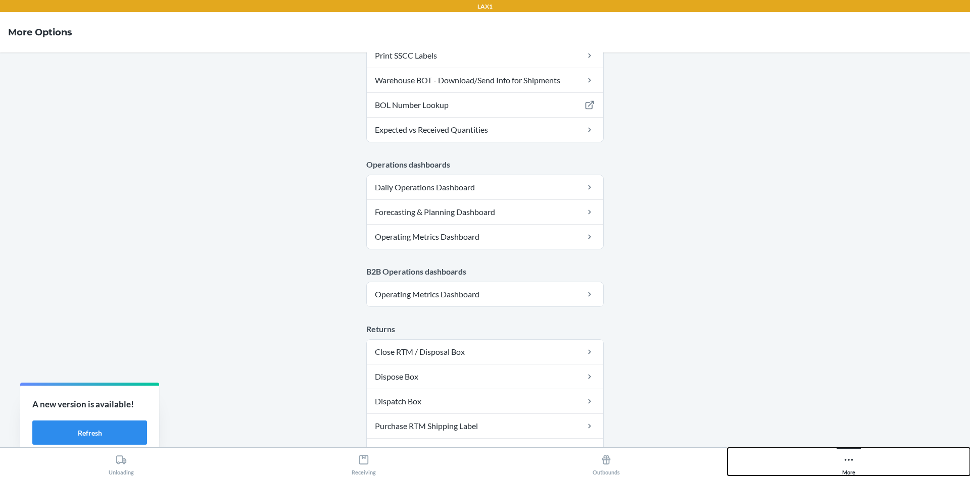
scroll to position [493, 0]
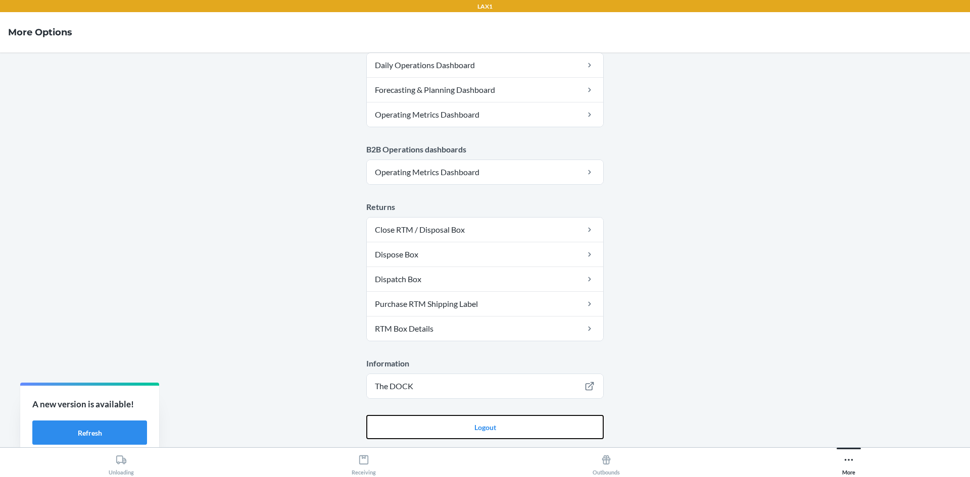
drag, startPoint x: 479, startPoint y: 423, endPoint x: 482, endPoint y: 409, distance: 14.0
click at [480, 423] on button "Logout" at bounding box center [484, 427] width 237 height 24
